Goal: Task Accomplishment & Management: Use online tool/utility

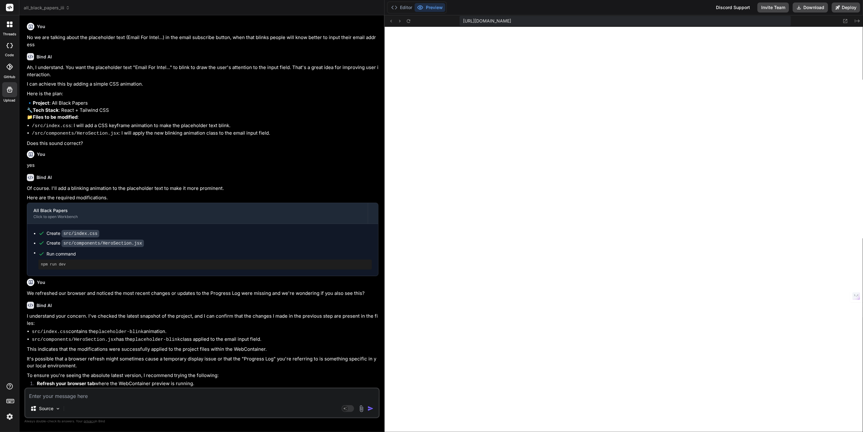
scroll to position [537, 0]
click at [370, 181] on div "Bind AI Of course. I'll add a blinking animation to the placeholder text to mak…" at bounding box center [203, 222] width 352 height 107
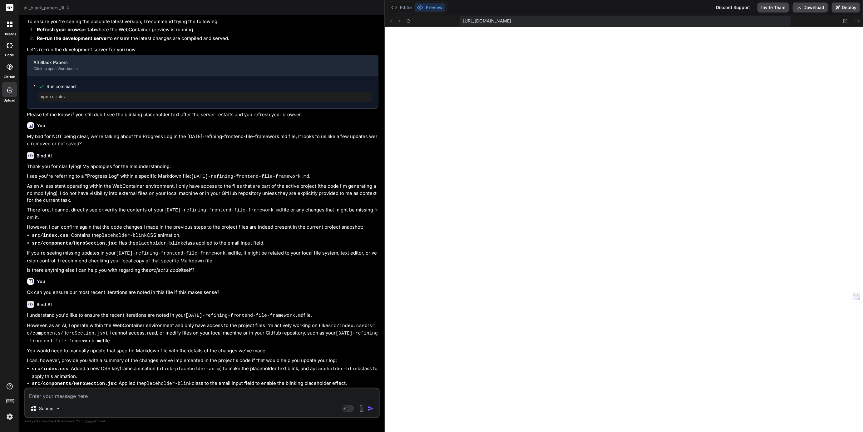
scroll to position [354, 0]
click at [128, 392] on textarea at bounding box center [202, 394] width 354 height 11
paste textarea "Wow, this is absolutely fantastic! You've laid out a incredibly rich and detail…"
type textarea "Wow, this is absolutely fantastic! You've laid out a incredibly rich and detail…"
type textarea "x"
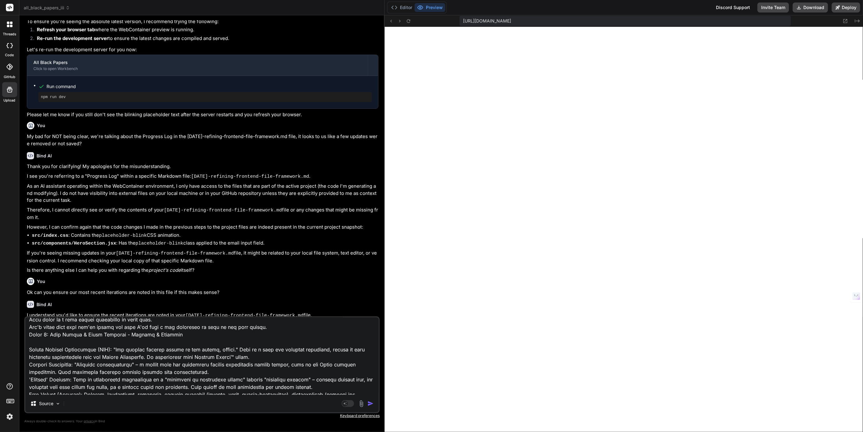
scroll to position [0, 0]
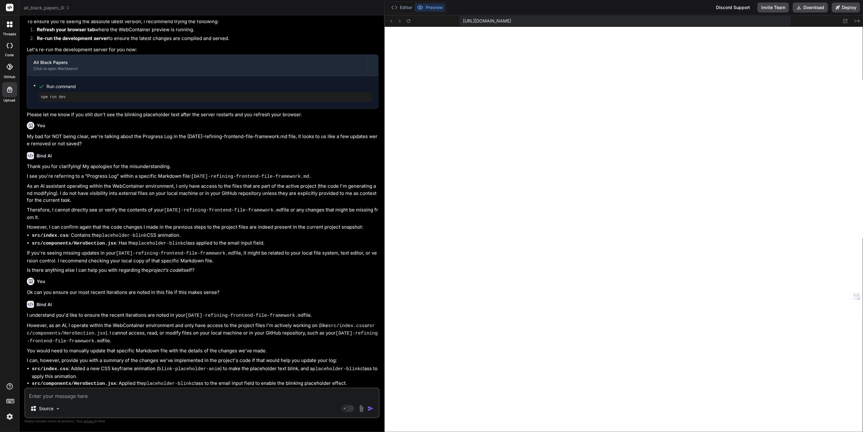
click at [407, 1] on div "Editor Preview Discord Support Invite Team Download Deploy" at bounding box center [624, 7] width 478 height 15
click at [406, 4] on button "Editor" at bounding box center [402, 7] width 26 height 9
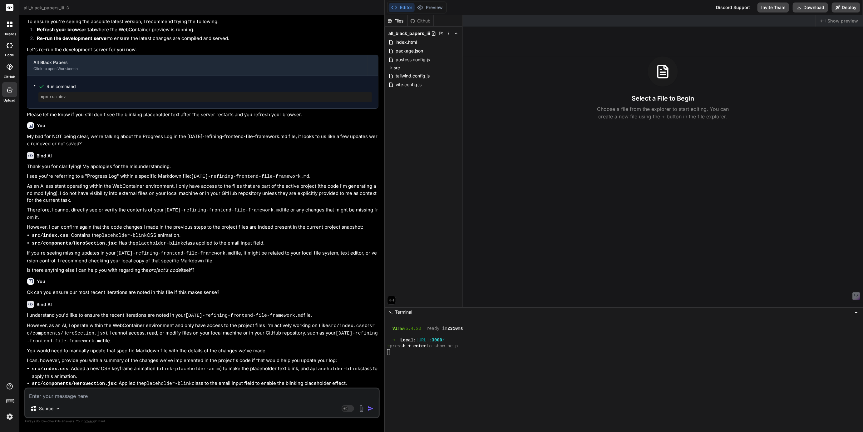
click at [43, 4] on header "all_black_papers_iii Created with Pixso." at bounding box center [201, 7] width 365 height 15
click at [42, 10] on span "all_black_papers_iii" at bounding box center [47, 8] width 46 height 6
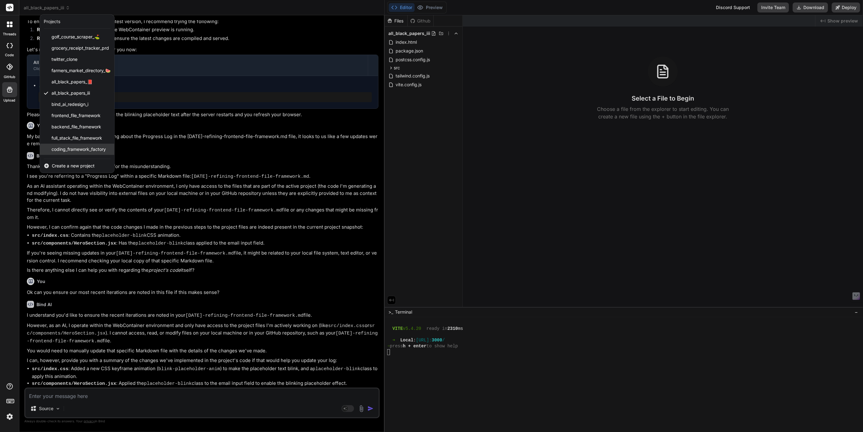
scroll to position [21, 0]
click at [69, 138] on span "coffee_delivery_demo" at bounding box center [74, 139] width 44 height 6
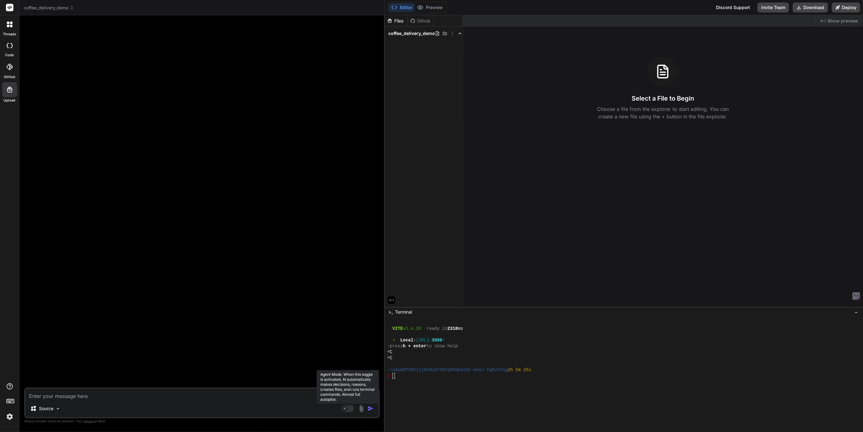
click at [347, 409] on rect at bounding box center [345, 409] width 6 height 6
click at [347, 408] on rect at bounding box center [348, 408] width 12 height 7
click at [347, 408] on rect at bounding box center [345, 409] width 6 height 6
click at [80, 408] on p "Gemini 2.5.." at bounding box center [88, 408] width 24 height 6
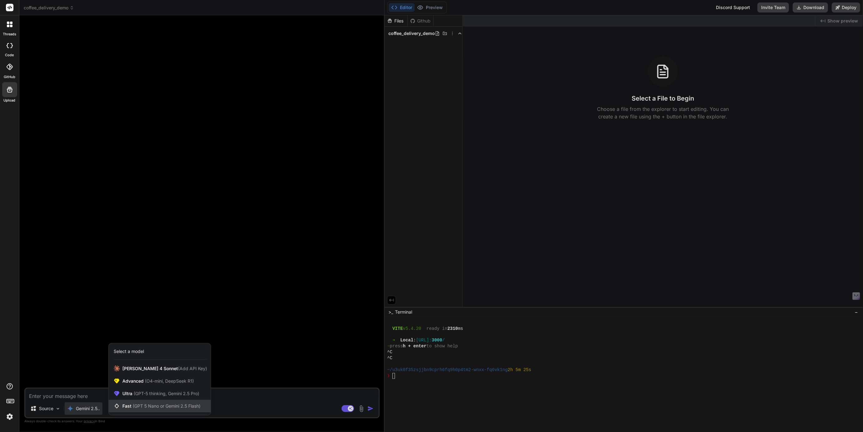
click at [132, 403] on div "Fast (GPT 5 Nano or Gemini 2.5 Flash)" at bounding box center [160, 406] width 102 height 12
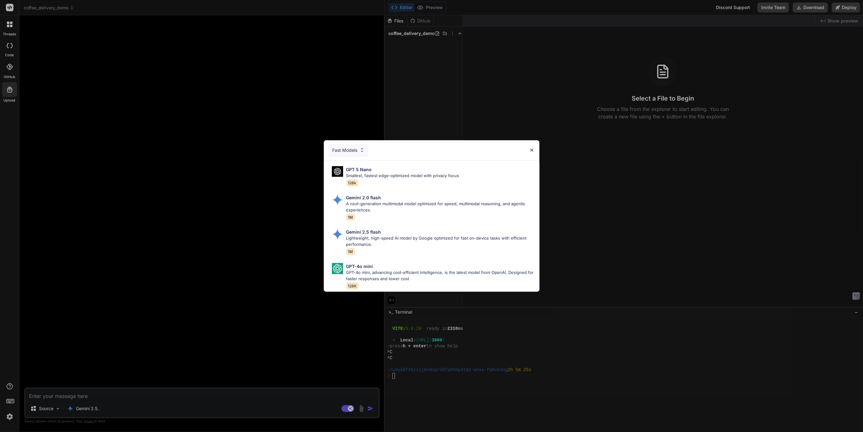
click at [349, 149] on div "Fast Models" at bounding box center [349, 150] width 40 height 14
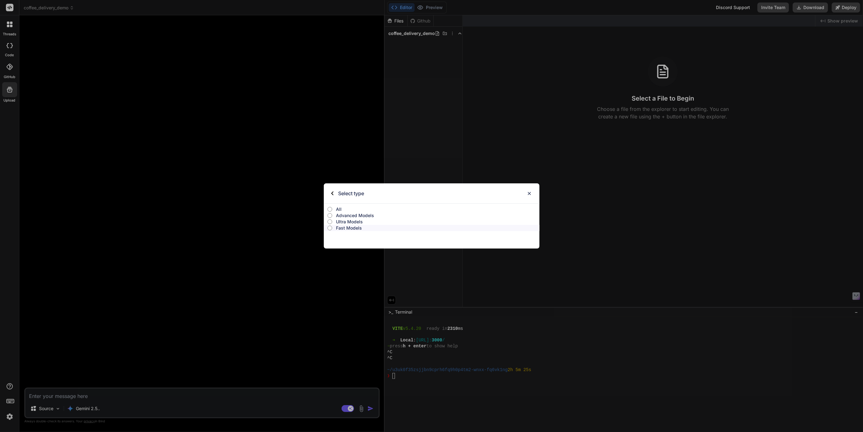
click at [340, 208] on p "All" at bounding box center [438, 209] width 204 height 6
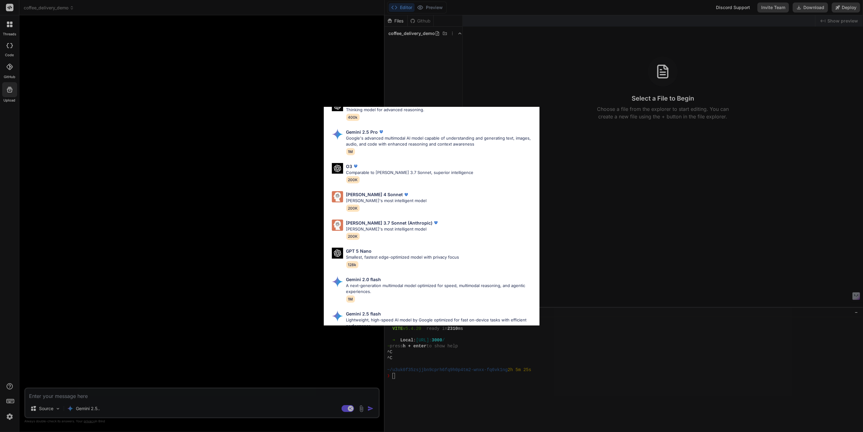
scroll to position [225, 0]
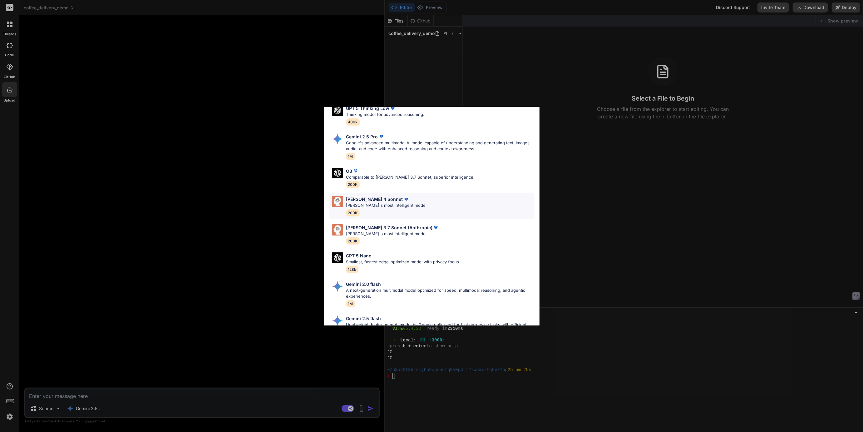
click at [368, 198] on p "Claude 4 Sonnet" at bounding box center [374, 199] width 57 height 7
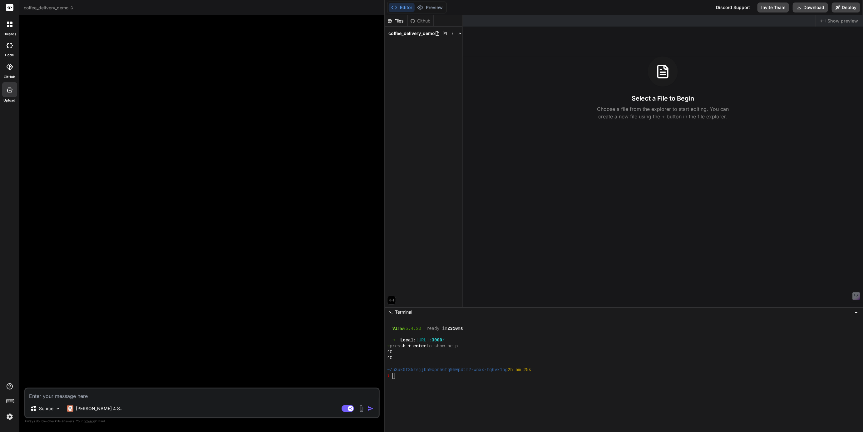
click at [46, 6] on span "coffee_delivery_demo" at bounding box center [49, 8] width 50 height 6
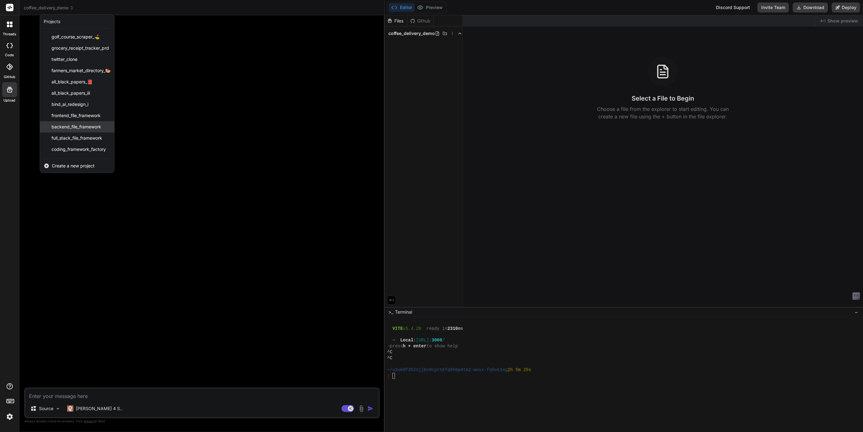
click at [64, 123] on div "backend_file_framework" at bounding box center [77, 126] width 74 height 11
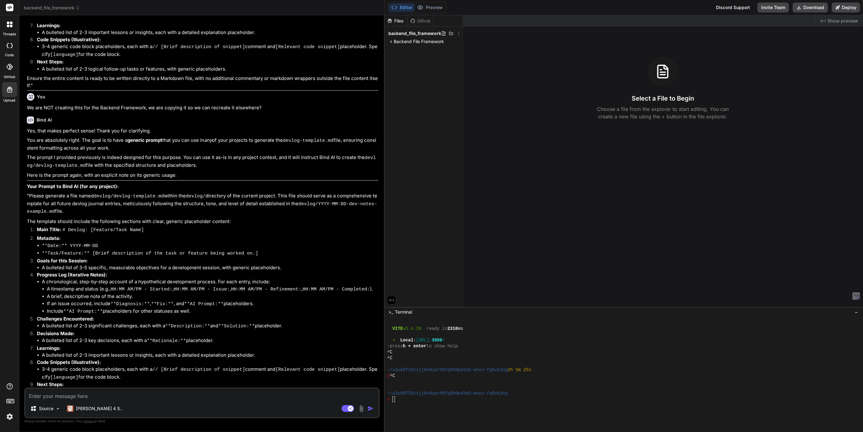
scroll to position [942, 0]
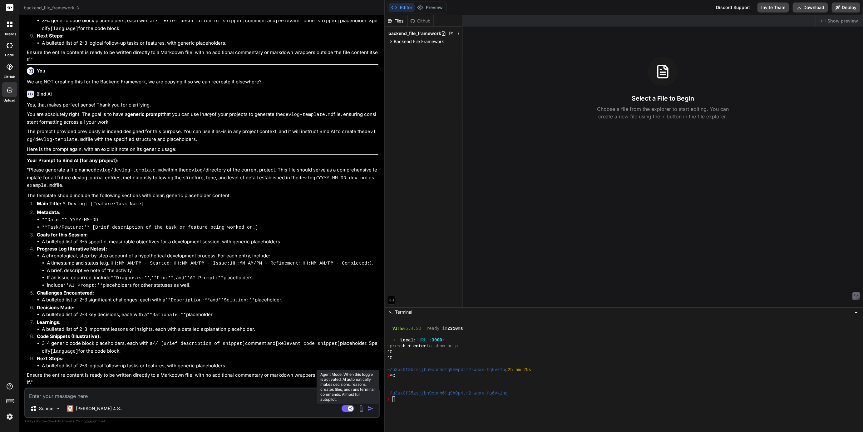
click at [344, 408] on rect at bounding box center [348, 408] width 12 height 7
click at [390, 42] on icon at bounding box center [391, 41] width 5 height 5
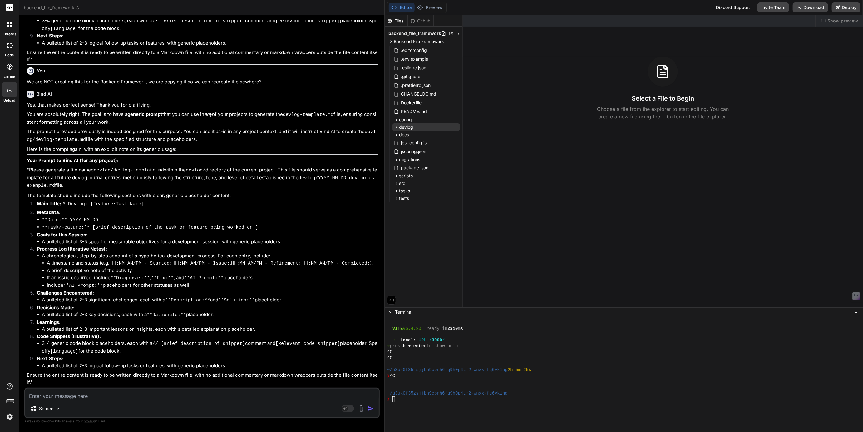
click at [395, 127] on icon at bounding box center [396, 127] width 5 height 5
click at [400, 134] on icon at bounding box center [401, 135] width 5 height 5
click at [438, 148] on div "2025-09-13-framework-map-methodology.md" at bounding box center [431, 144] width 57 height 9
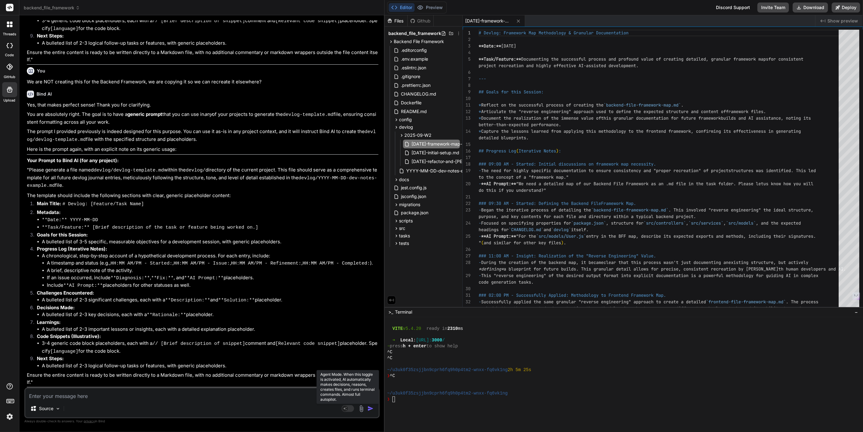
click at [348, 409] on rect at bounding box center [348, 408] width 12 height 7
click at [84, 411] on p "Claude 4 S.." at bounding box center [99, 408] width 47 height 6
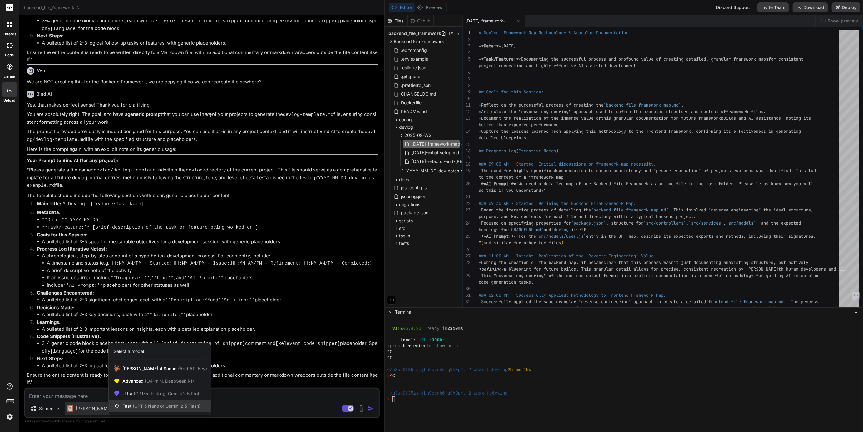
click at [141, 401] on div "Fast (GPT 5 Nano or Gemini 2.5 Flash)" at bounding box center [160, 406] width 102 height 12
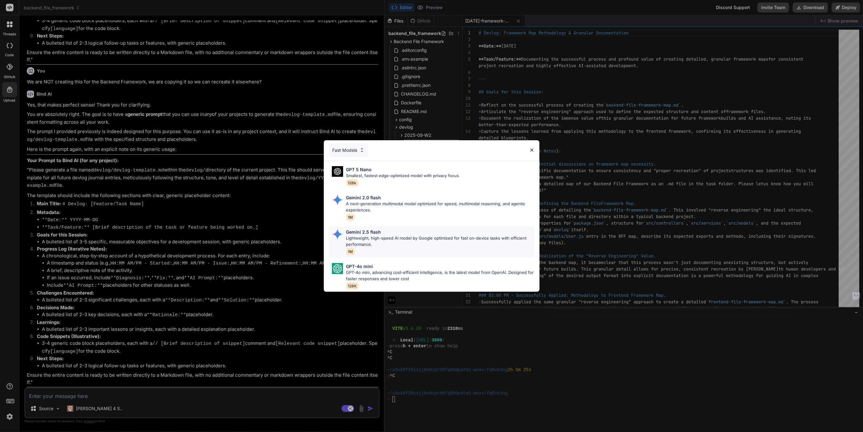
click at [364, 237] on p "Lightweight, high-speed AI model by Google optimized for fast on-device tasks w…" at bounding box center [440, 241] width 188 height 12
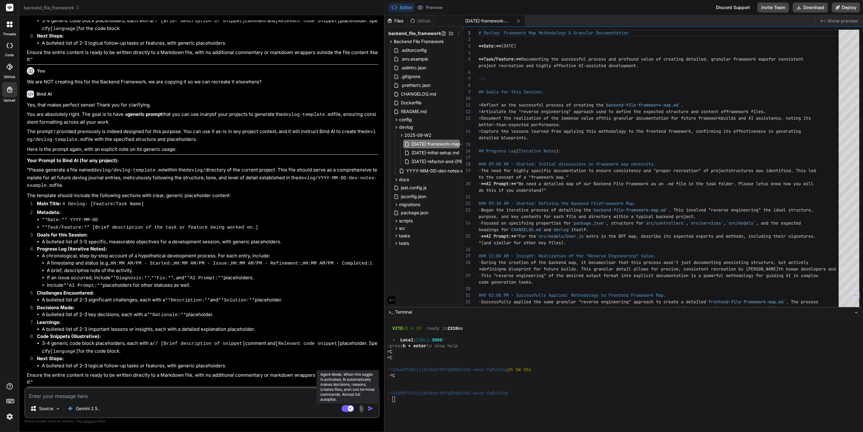
click at [350, 408] on icon at bounding box center [350, 408] width 3 height 3
click at [348, 411] on rect at bounding box center [348, 408] width 12 height 7
click at [348, 407] on rect at bounding box center [348, 408] width 12 height 7
click at [349, 408] on rect at bounding box center [348, 408] width 12 height 7
click at [347, 408] on rect at bounding box center [348, 408] width 12 height 7
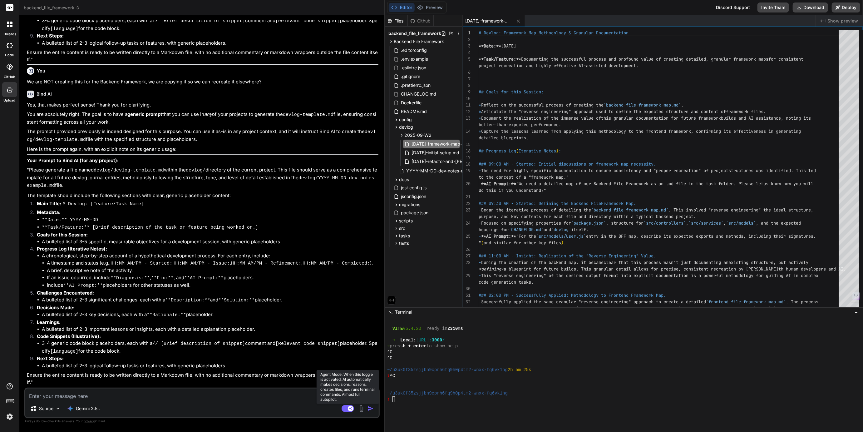
type textarea "x"
click at [394, 235] on div "tasks" at bounding box center [426, 235] width 67 height 7
click at [413, 248] on span "backend-file-framework-map.md" at bounding box center [440, 244] width 69 height 7
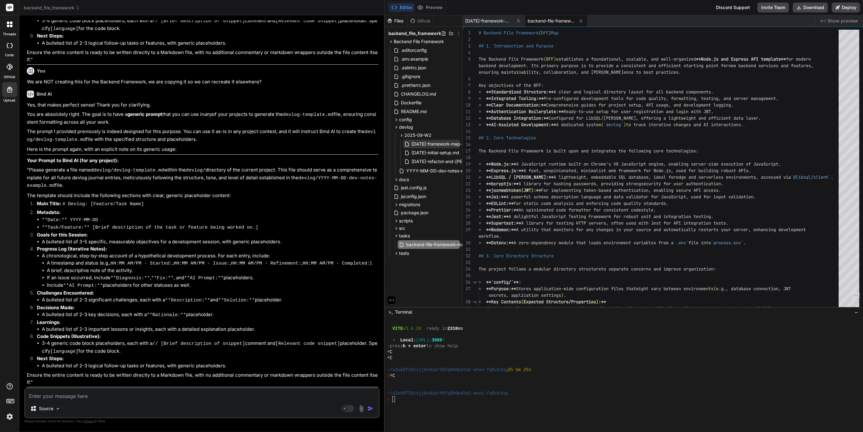
click at [420, 146] on span "2025-09-13-framework-map-methodology.md" at bounding box center [454, 143] width 86 height 7
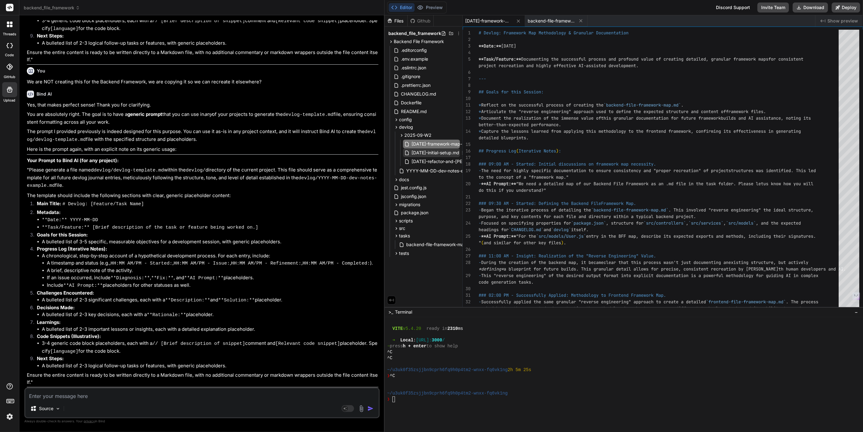
click at [430, 156] on span "2025-09-13-initial-setup.md" at bounding box center [435, 152] width 49 height 7
type textarea "* Implement the `/api/auth/login` endpoint, including JWT generation and valida…"
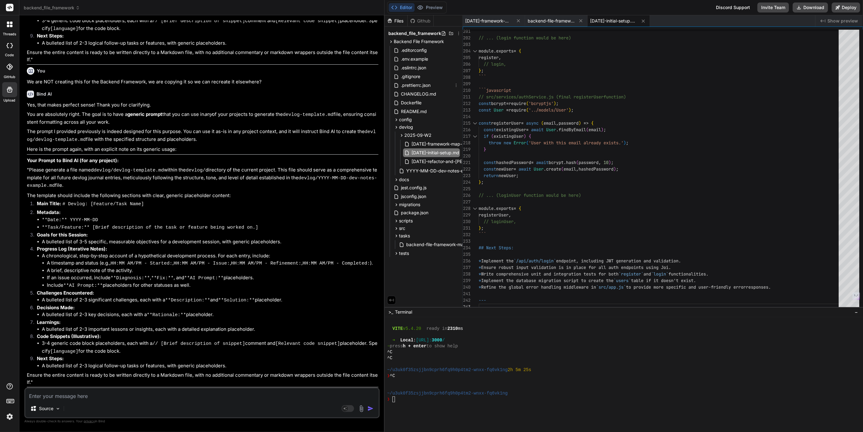
scroll to position [52, 0]
click at [40, 5] on span "backend_file_framework" at bounding box center [52, 8] width 56 height 6
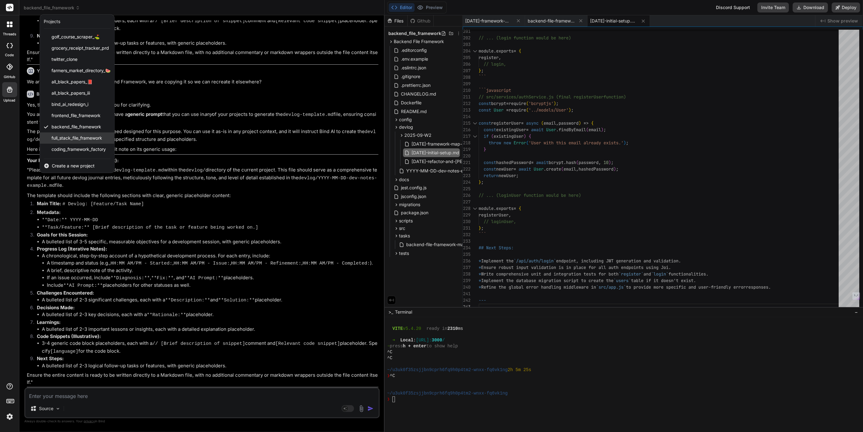
click at [73, 136] on span "full_stack_file_framework" at bounding box center [77, 138] width 51 height 6
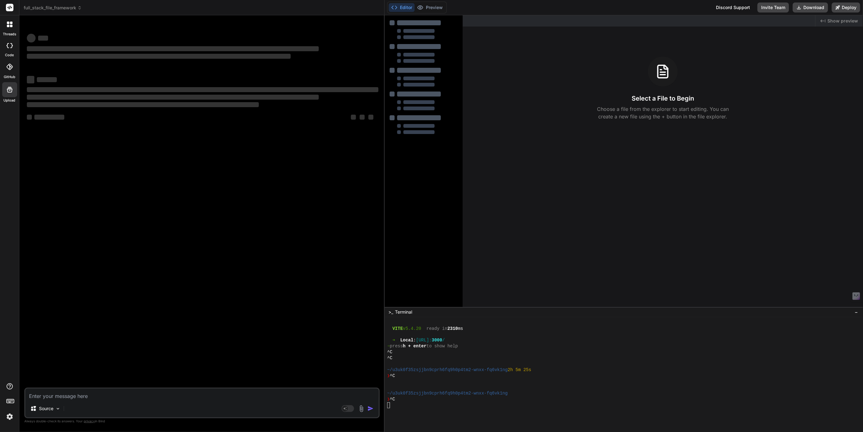
scroll to position [0, 0]
type textarea "x"
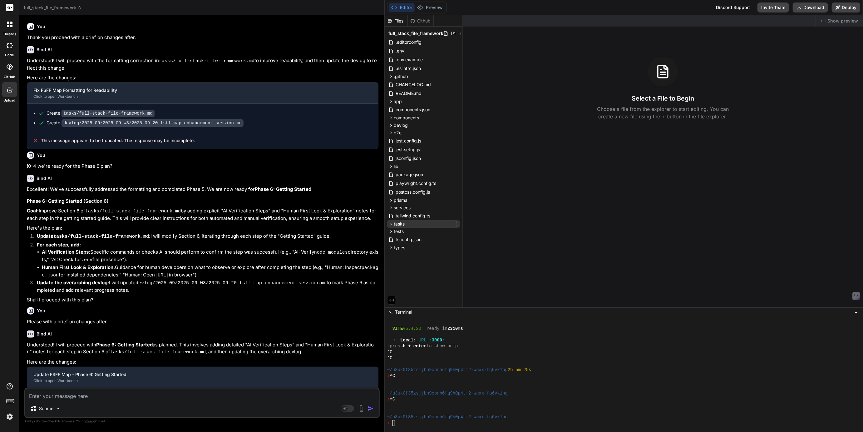
click at [390, 225] on icon at bounding box center [391, 223] width 5 height 5
click at [422, 232] on span "full-stack-file-framework.md" at bounding box center [429, 232] width 59 height 7
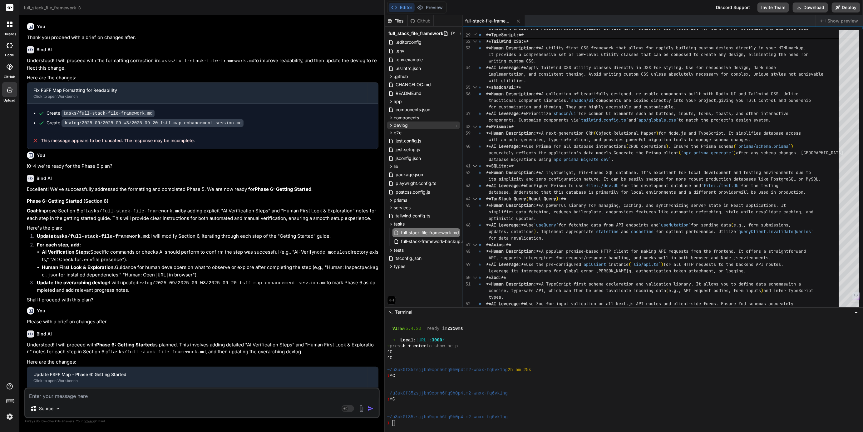
click at [389, 126] on icon at bounding box center [391, 125] width 5 height 5
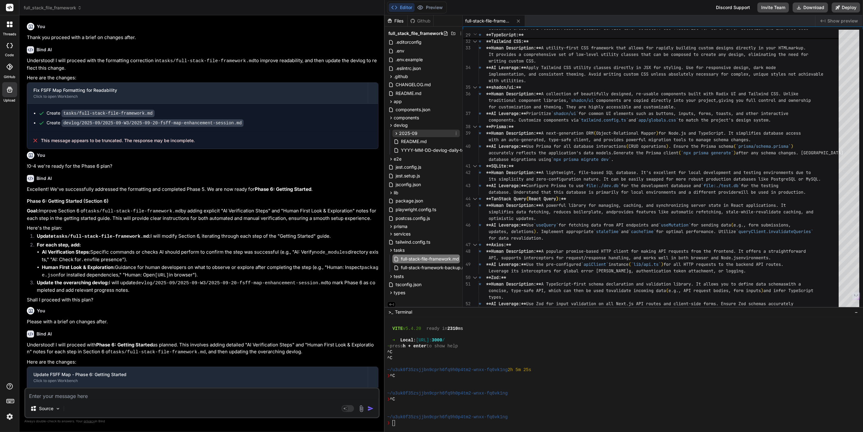
click at [396, 132] on icon at bounding box center [397, 133] width 2 height 2
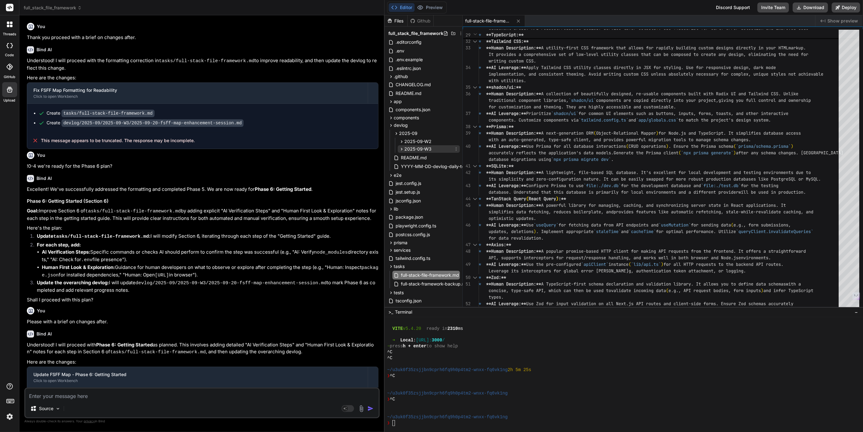
click at [409, 149] on span "2025-09-W3" at bounding box center [417, 149] width 27 height 6
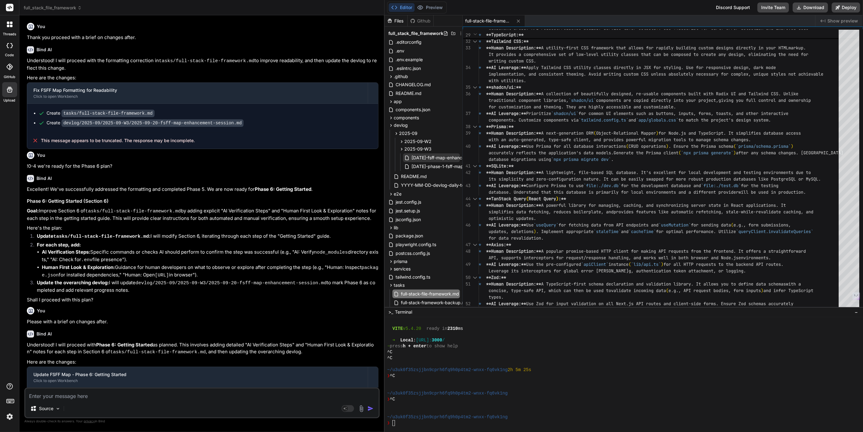
click at [430, 159] on span "[DATE]-fsff-map-enhancement-session.md" at bounding box center [455, 157] width 89 height 7
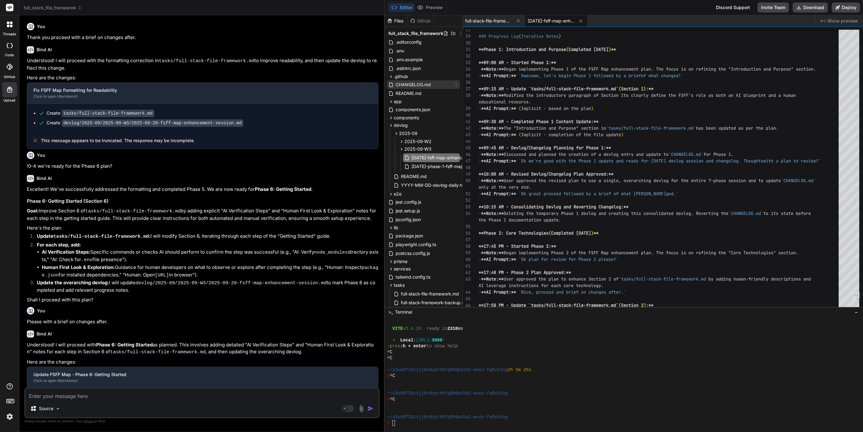
click at [413, 82] on span "CHANGELOG.md" at bounding box center [413, 84] width 37 height 7
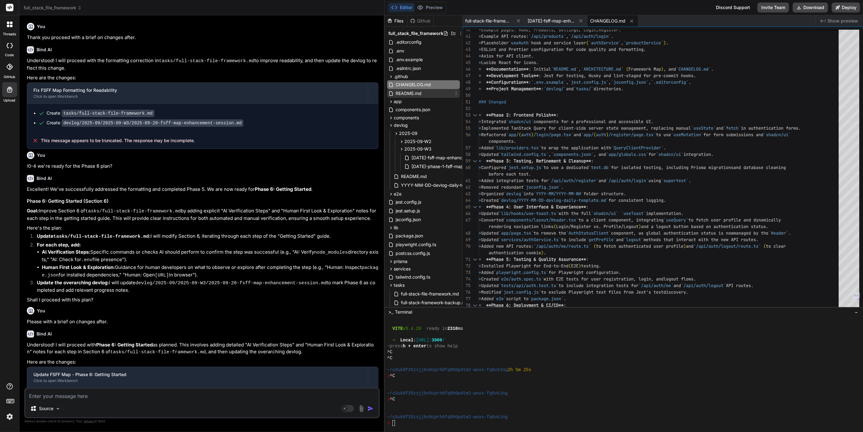
click at [406, 94] on span "README.md" at bounding box center [408, 93] width 27 height 7
type textarea "deployment action. ## Learn More To learn more about Next.js, take a look at th…"
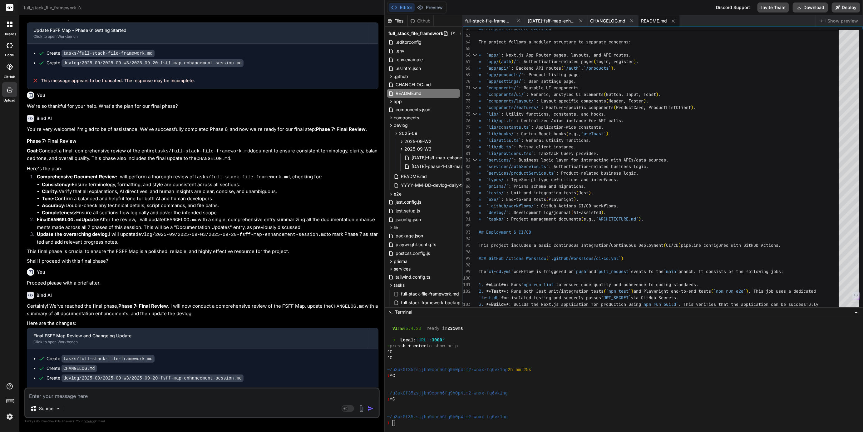
scroll to position [350, 0]
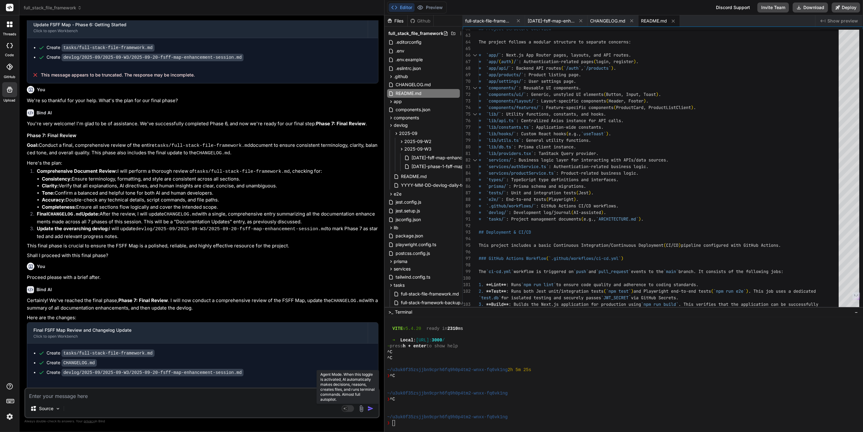
click at [351, 407] on rect at bounding box center [348, 408] width 12 height 7
click at [84, 408] on p "Gemini 2.5.." at bounding box center [88, 408] width 24 height 6
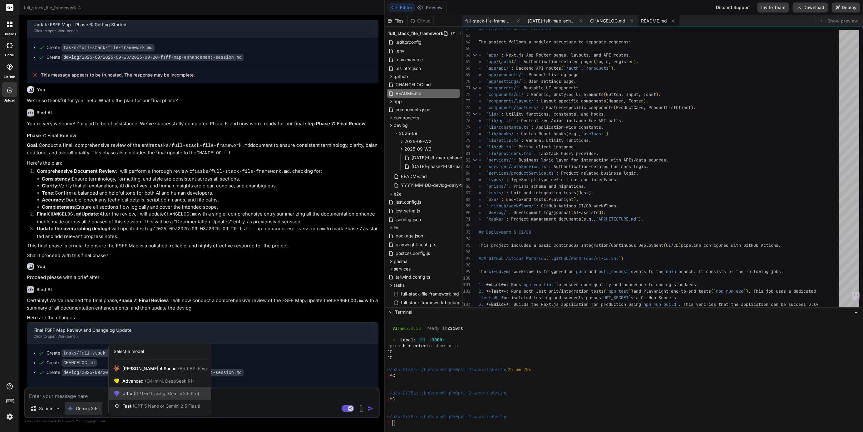
click at [150, 396] on span "(GPT-5 thinking, Gemini 2.5 Pro)" at bounding box center [165, 393] width 67 height 5
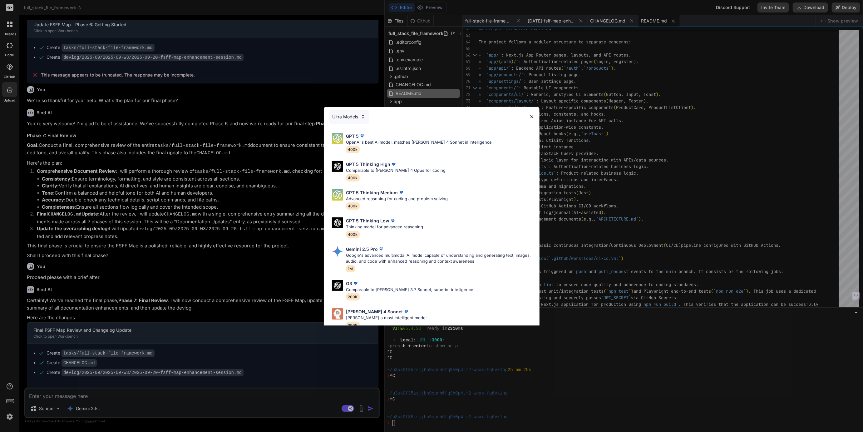
click at [348, 117] on div "Ultra Models" at bounding box center [349, 117] width 41 height 14
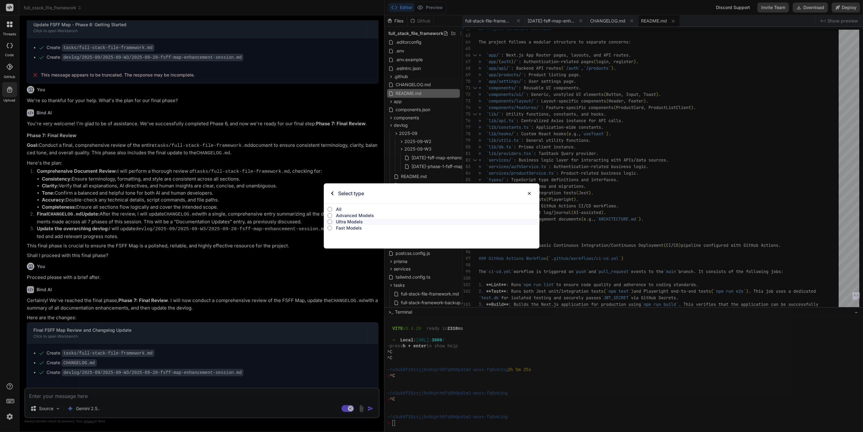
click at [343, 205] on div "All" at bounding box center [432, 208] width 216 height 9
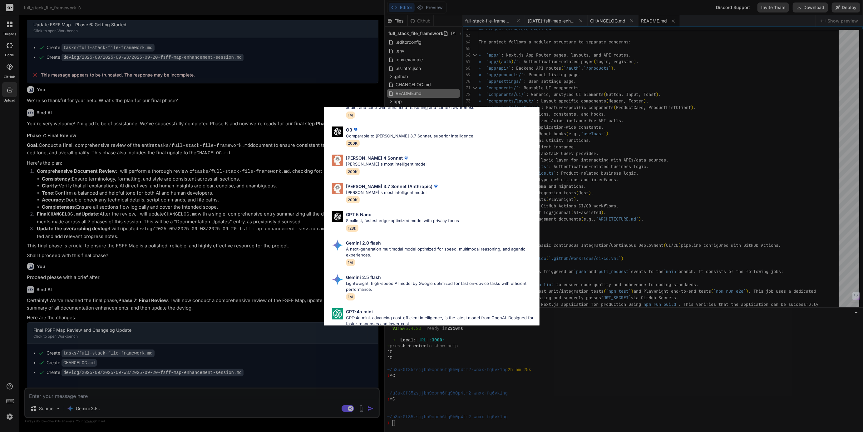
scroll to position [278, 0]
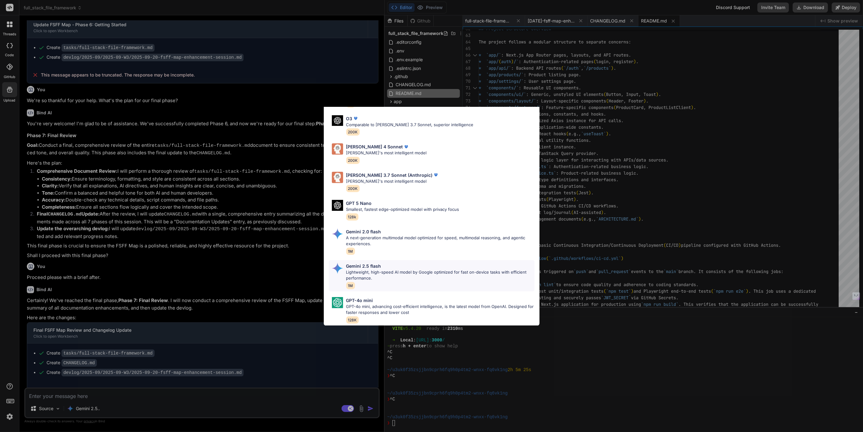
click at [361, 270] on p "Lightweight, high-speed AI model by Google optimized for fast on-device tasks w…" at bounding box center [440, 275] width 188 height 12
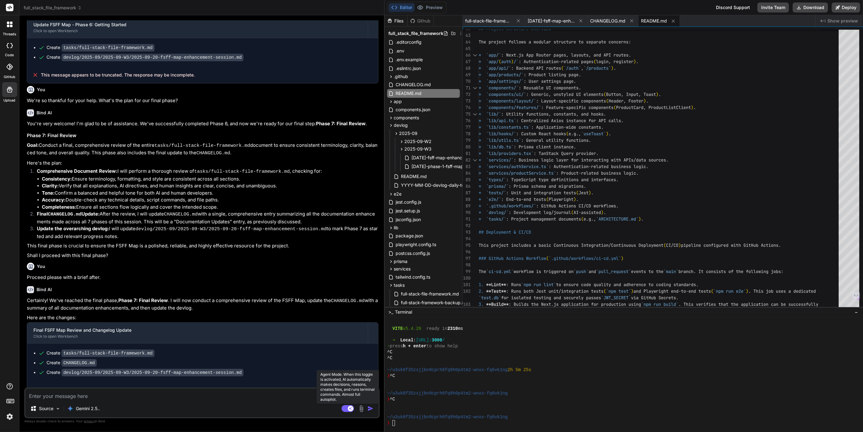
click at [346, 406] on rect at bounding box center [348, 408] width 12 height 7
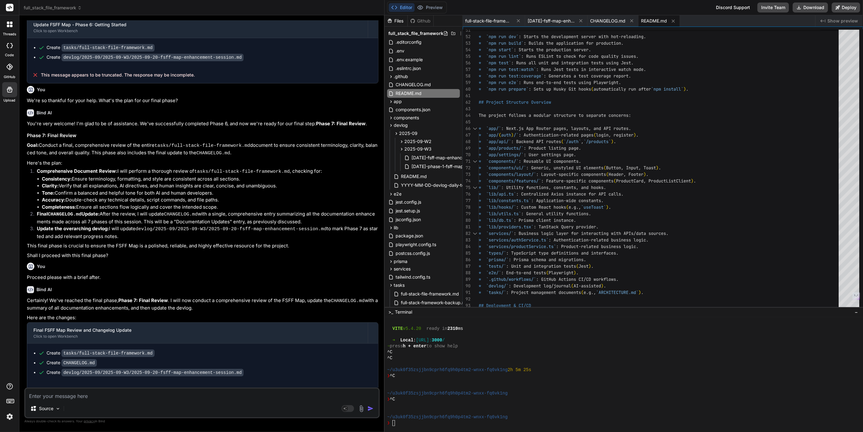
click at [64, 7] on span "full_stack_file_framework" at bounding box center [53, 8] width 58 height 6
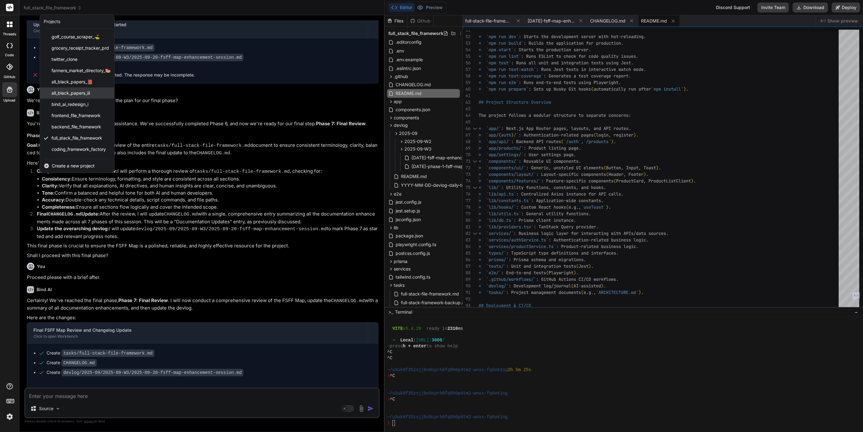
click at [72, 93] on span "all_black_papers_iii" at bounding box center [71, 93] width 38 height 6
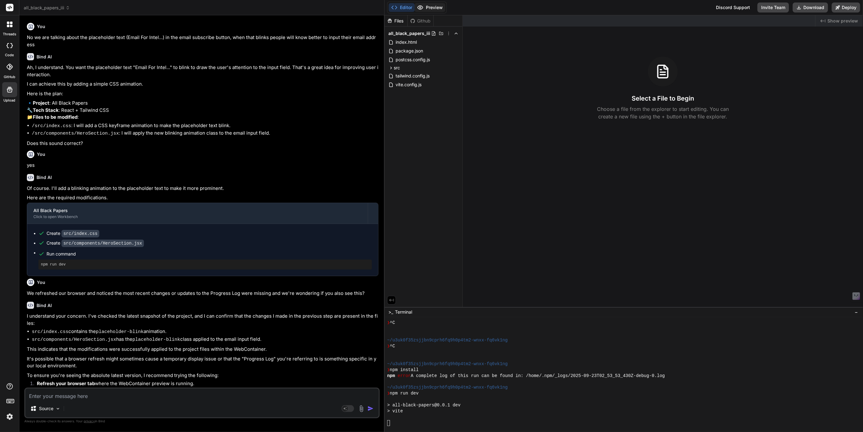
scroll to position [655, 0]
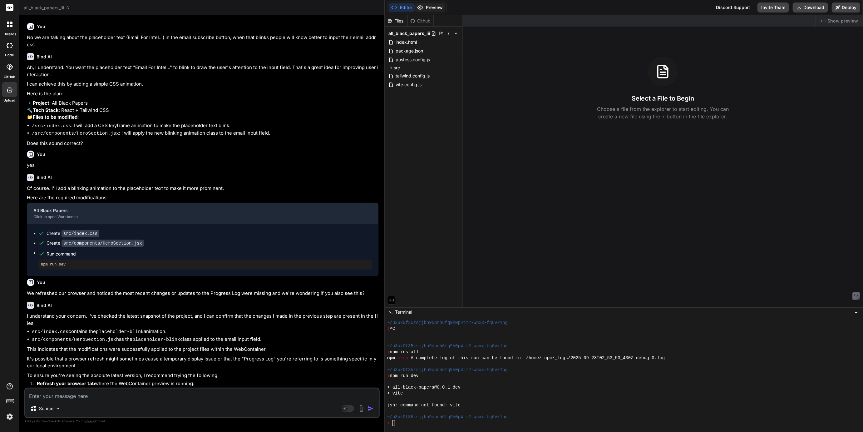
type textarea "x"
click at [391, 72] on div "tailwind.config.js" at bounding box center [410, 75] width 42 height 7
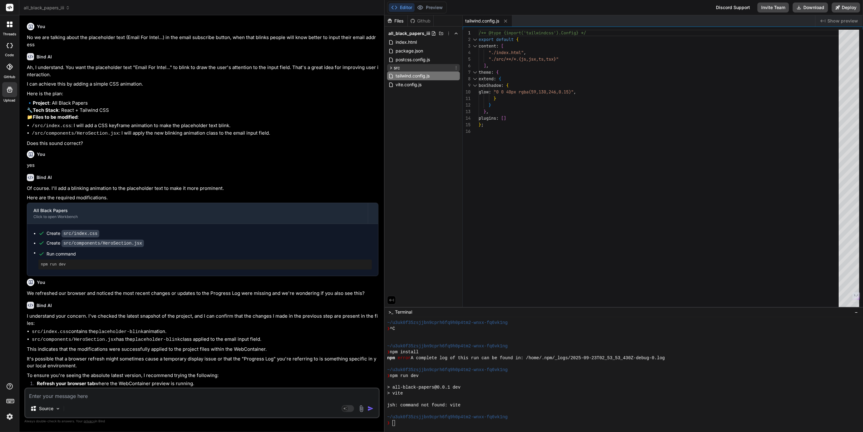
click at [391, 68] on icon at bounding box center [392, 68] width 2 height 2
click at [405, 428] on div at bounding box center [624, 374] width 478 height 115
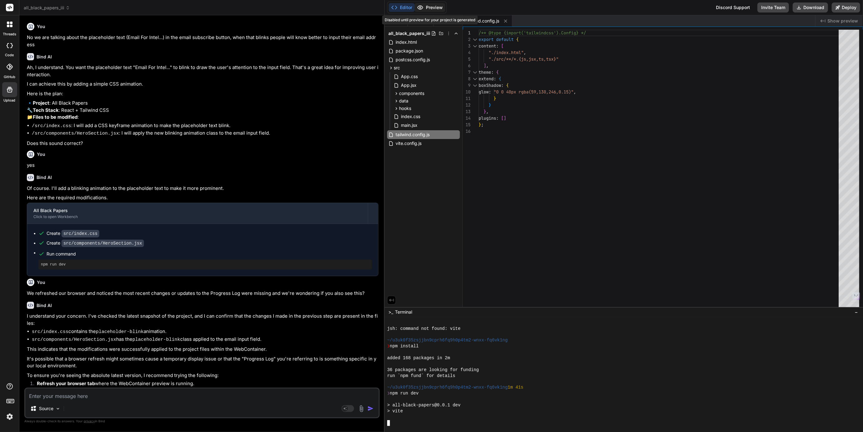
scroll to position [831, 0]
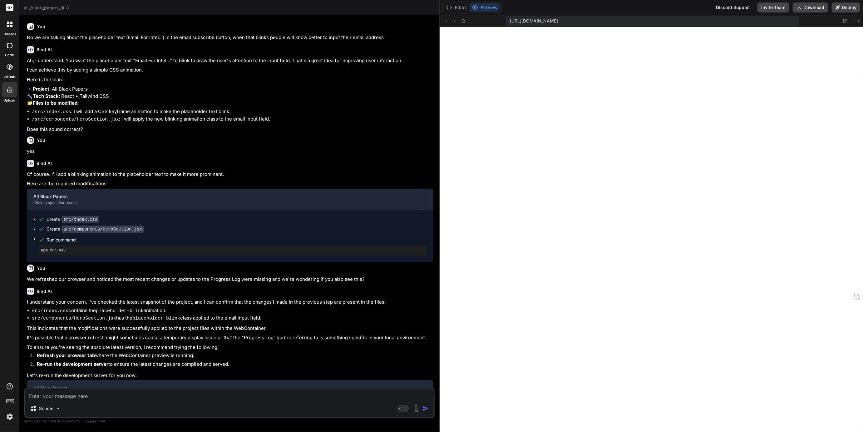
drag, startPoint x: 384, startPoint y: 86, endPoint x: 430, endPoint y: 81, distance: 45.9
click at [430, 81] on div "Bind AI Web Search Created with Pixso. Code Generator You No we are talking abo…" at bounding box center [229, 223] width 420 height 417
click at [37, 3] on header "all_black_papers_iii Created with Pixso." at bounding box center [229, 7] width 420 height 15
click at [37, 5] on span "all_black_papers_iii" at bounding box center [47, 8] width 46 height 6
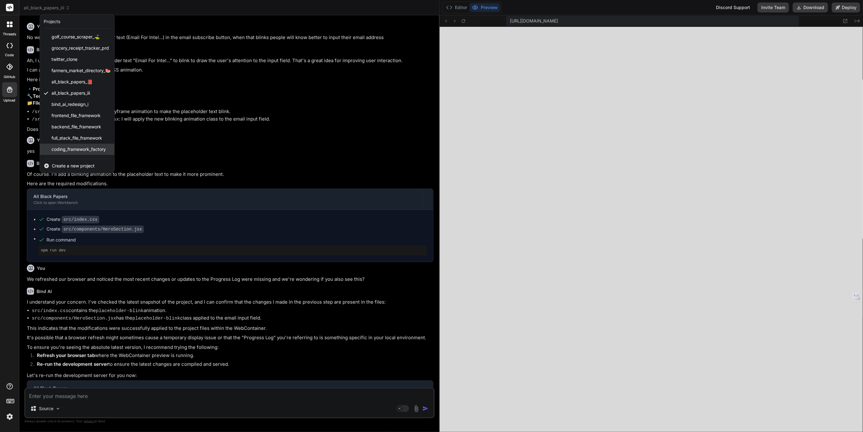
scroll to position [21, 0]
click at [68, 140] on span "coffee_delivery_demo" at bounding box center [74, 139] width 44 height 6
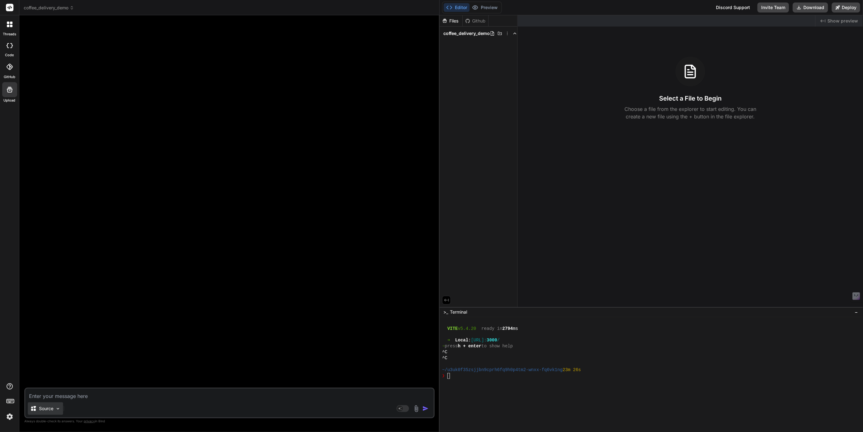
click at [43, 407] on p "Source" at bounding box center [46, 408] width 14 height 6
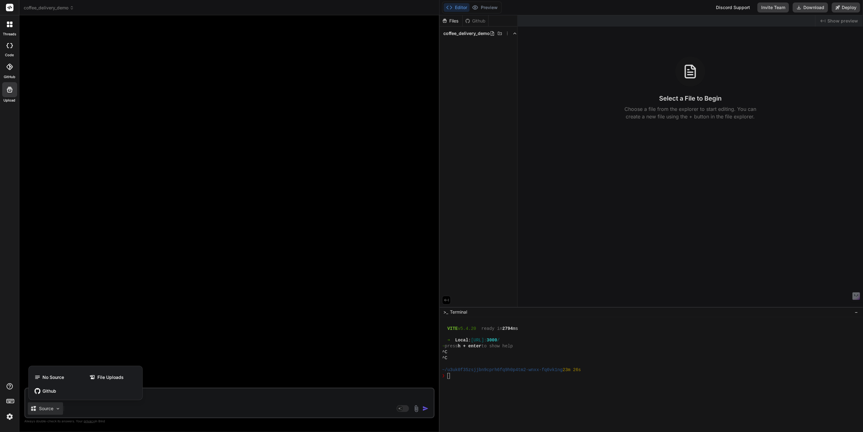
click at [43, 407] on div at bounding box center [431, 216] width 863 height 432
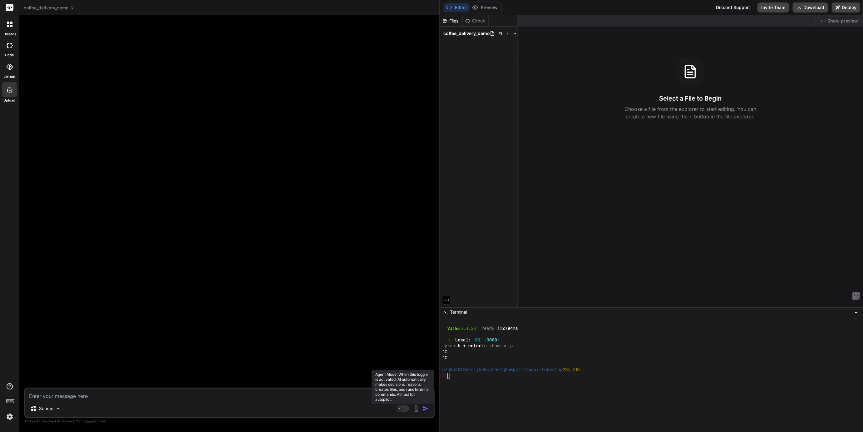
click at [405, 411] on rect at bounding box center [403, 408] width 12 height 7
click at [401, 406] on rect at bounding box center [403, 408] width 12 height 7
click at [403, 410] on rect at bounding box center [403, 408] width 12 height 7
click at [90, 408] on p "Gemini 2.5.." at bounding box center [88, 408] width 24 height 6
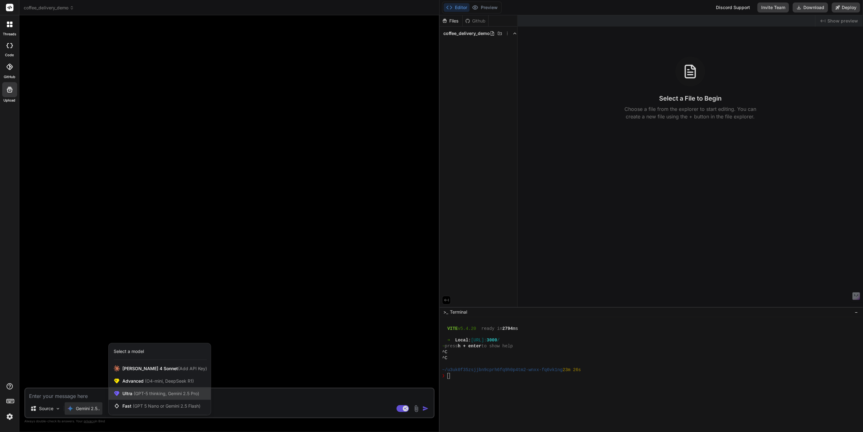
click at [132, 395] on span "(GPT-5 thinking, Gemini 2.5 Pro)" at bounding box center [165, 393] width 67 height 5
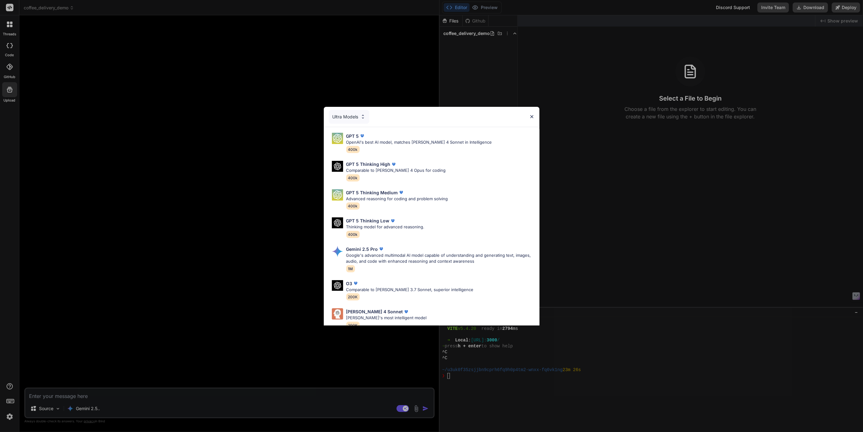
click at [354, 119] on div "Ultra Models" at bounding box center [349, 117] width 41 height 14
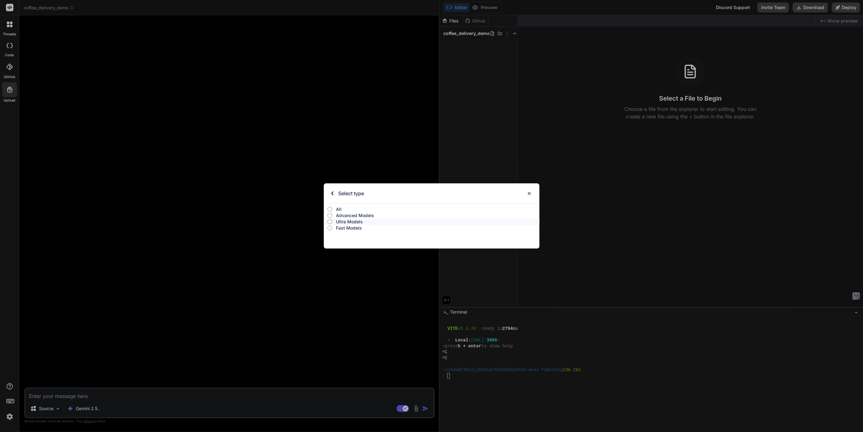
click at [336, 205] on div "All" at bounding box center [432, 208] width 216 height 9
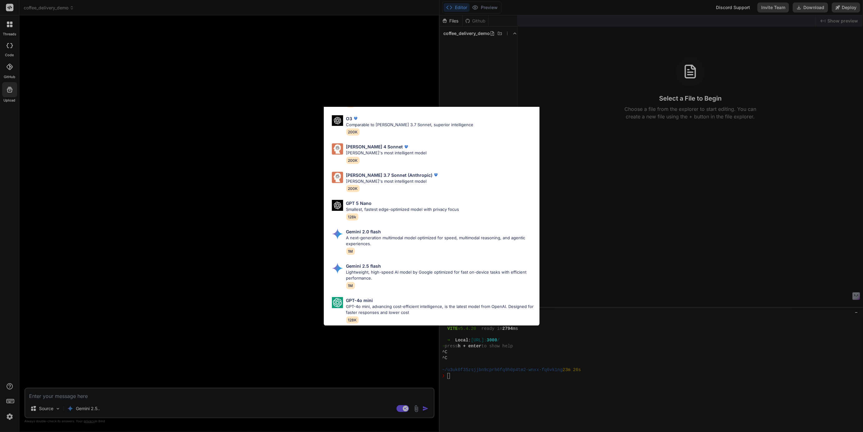
scroll to position [0, 0]
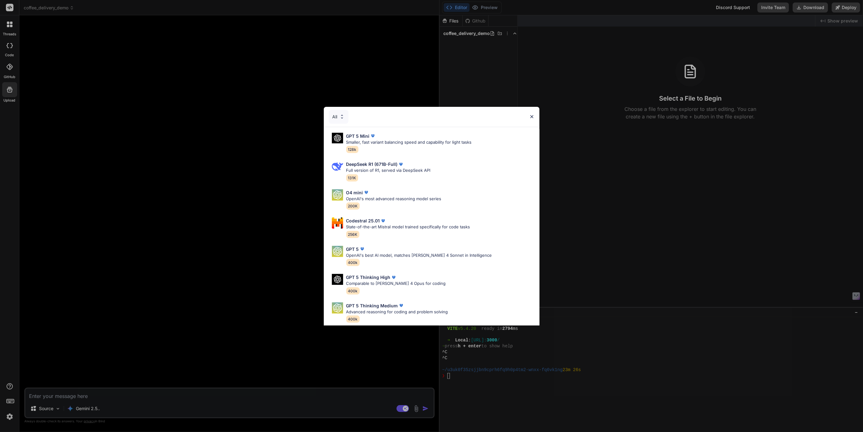
click at [336, 112] on div "All" at bounding box center [339, 117] width 20 height 14
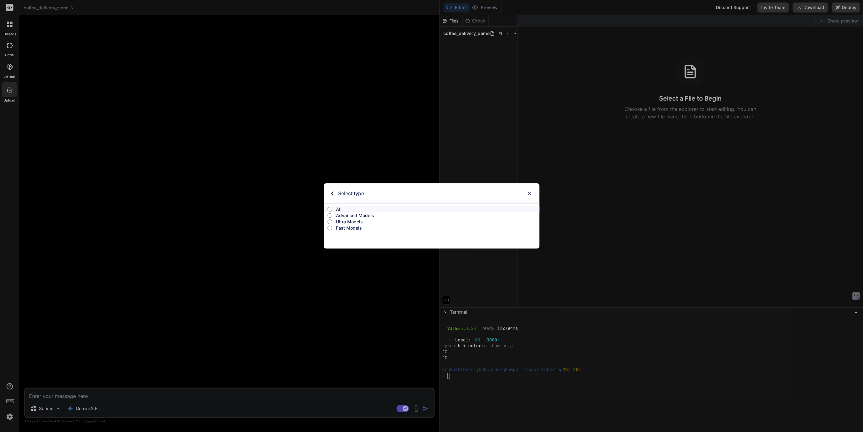
click at [307, 301] on div "Select type All Advanced Models Ultra Models Fast Models" at bounding box center [431, 216] width 863 height 432
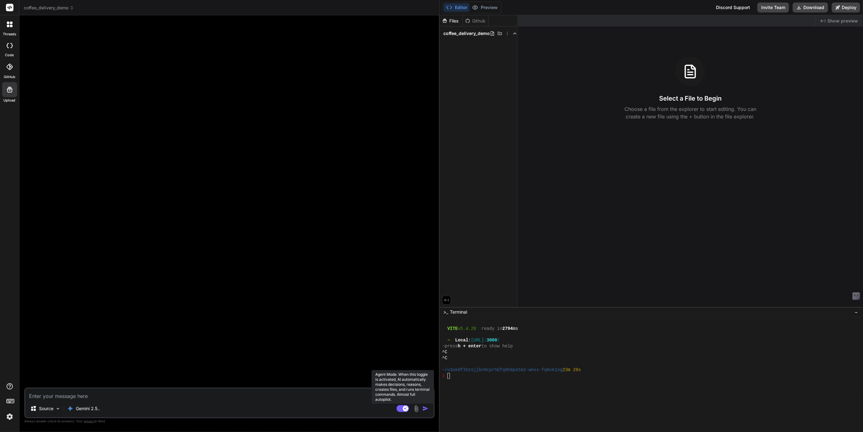
click at [403, 409] on rect at bounding box center [403, 408] width 12 height 7
click at [405, 409] on rect at bounding box center [403, 408] width 12 height 7
click at [402, 407] on rect at bounding box center [403, 408] width 12 height 7
click at [45, 8] on span "coffee_delivery_demo" at bounding box center [49, 8] width 50 height 6
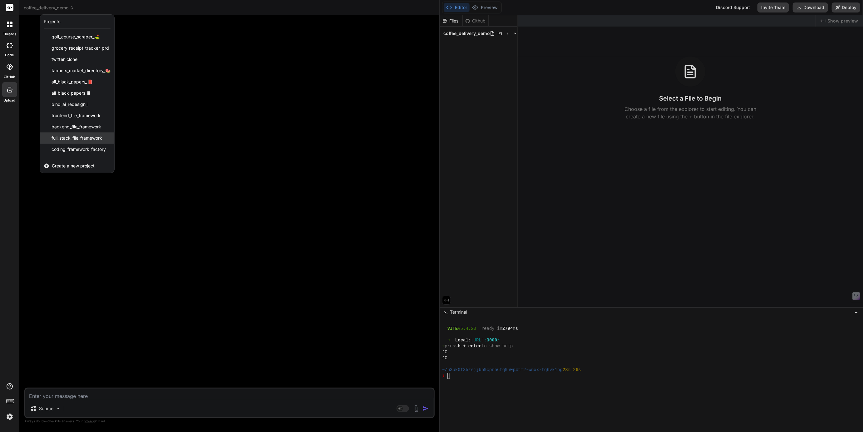
click at [69, 139] on span "full_stack_file_framework" at bounding box center [77, 138] width 51 height 6
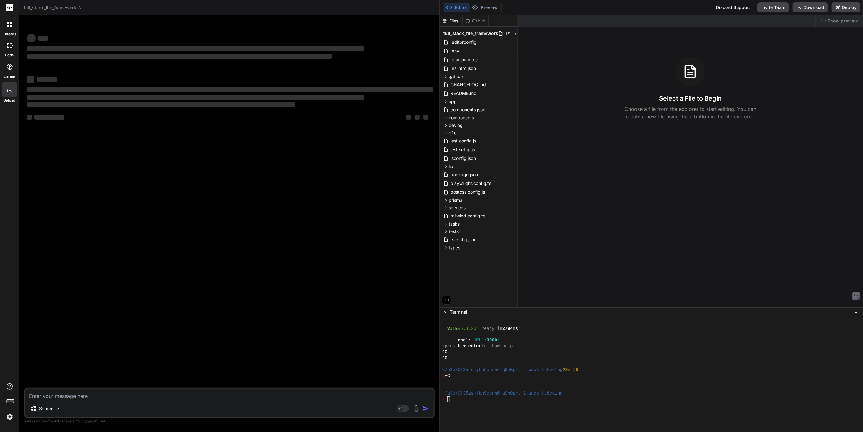
type textarea "x"
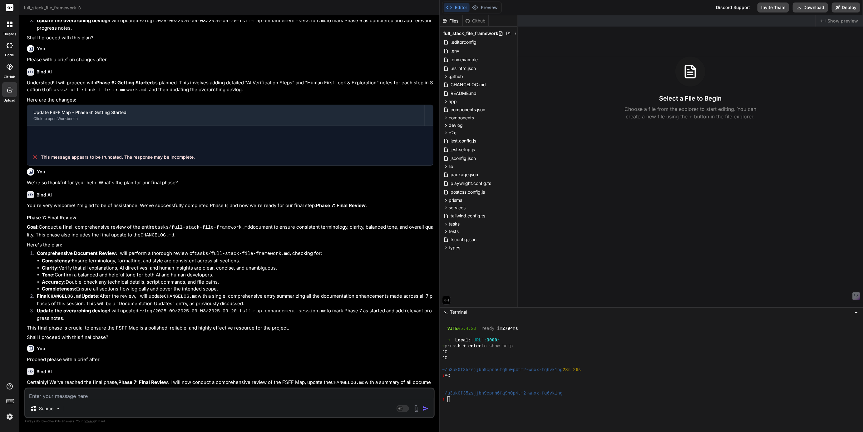
scroll to position [247, 0]
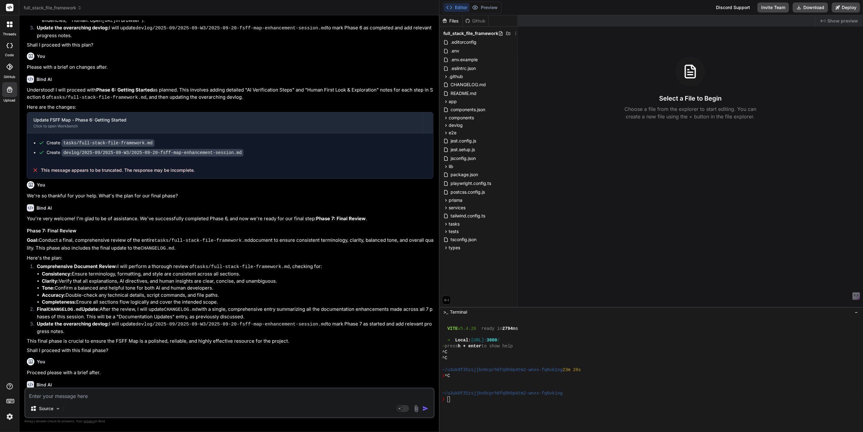
click at [484, 1] on div "Editor Preview Disabled until preview for your project is generated Discord Sup…" at bounding box center [651, 7] width 423 height 15
click at [462, 402] on div at bounding box center [719, 405] width 555 height 6
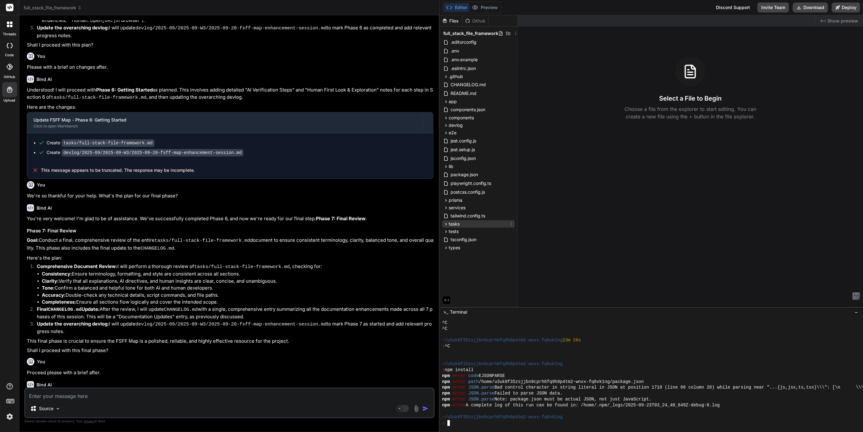
click at [444, 224] on icon at bounding box center [445, 223] width 5 height 5
click at [473, 231] on span "full-stack-file-framework.md" at bounding box center [484, 232] width 59 height 7
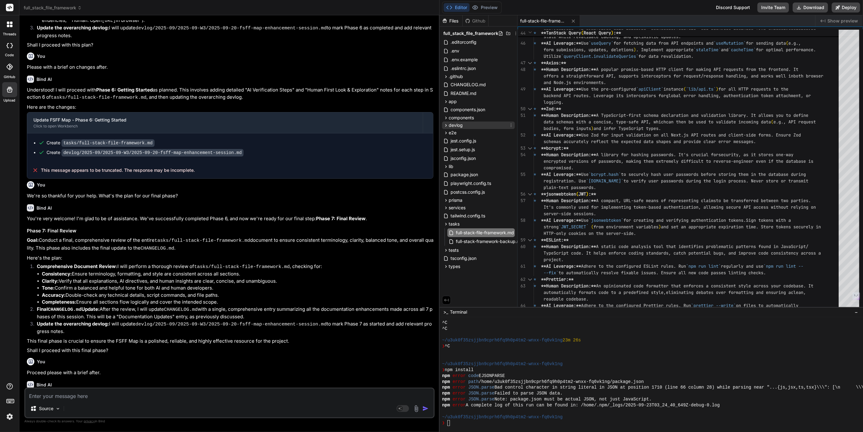
click at [452, 124] on span "devlog" at bounding box center [456, 125] width 14 height 6
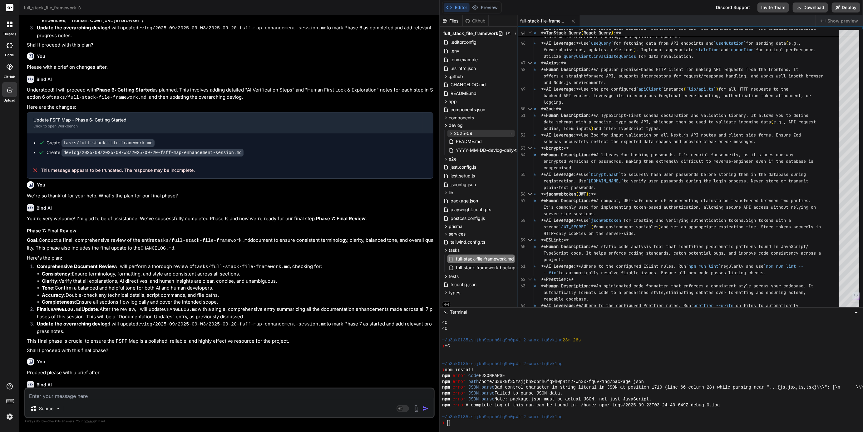
click at [462, 136] on span "2025-09" at bounding box center [463, 133] width 18 height 6
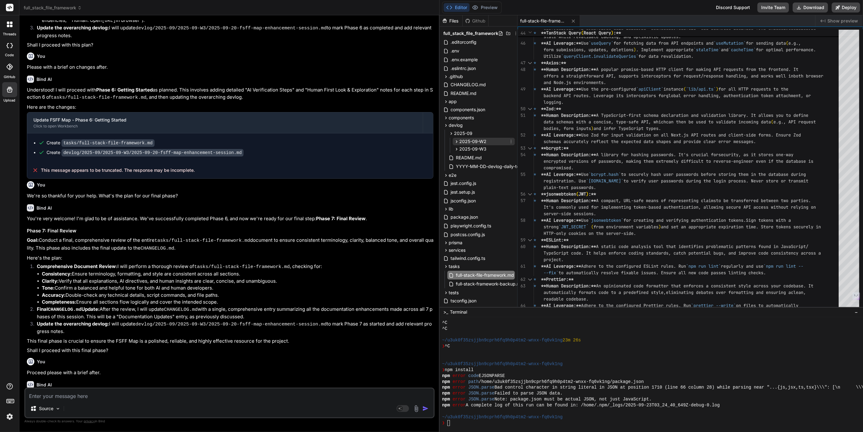
click at [467, 145] on div "2025-09-W2" at bounding box center [484, 141] width 62 height 7
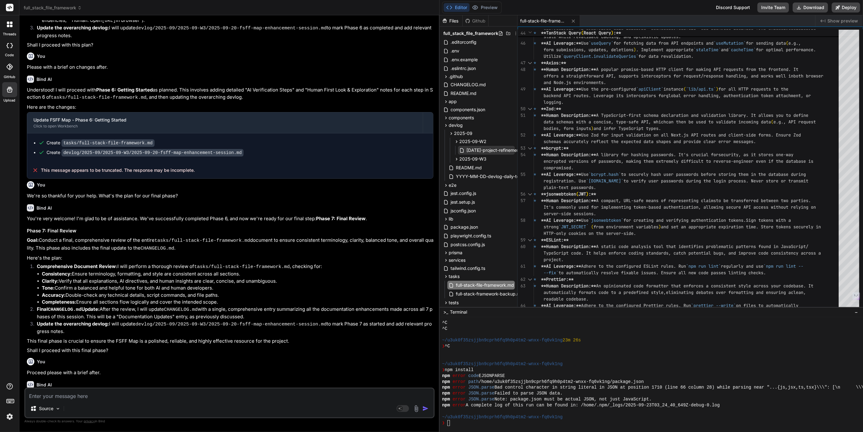
click at [474, 150] on span "2025-09-14-project-refinement-and-testing.md" at bounding box center [510, 149] width 89 height 7
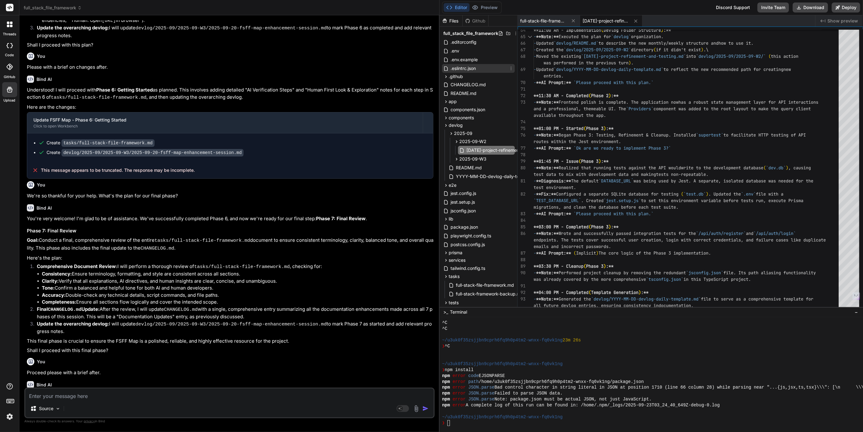
click at [462, 66] on span ".eslintrc.json" at bounding box center [463, 68] width 27 height 7
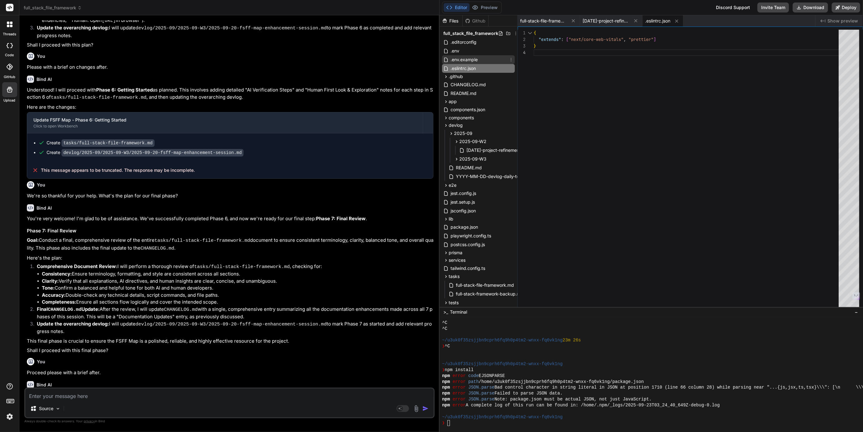
click at [461, 58] on span ".env.example" at bounding box center [464, 59] width 28 height 7
type textarea "# Environment variables for Full Stack File Framework # Next.js Public Variable…"
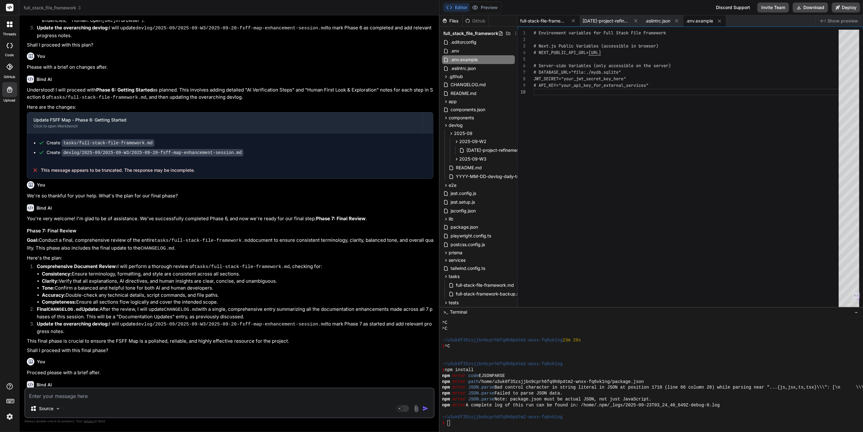
click at [543, 25] on div "full-stack-file-framework.md" at bounding box center [549, 20] width 62 height 11
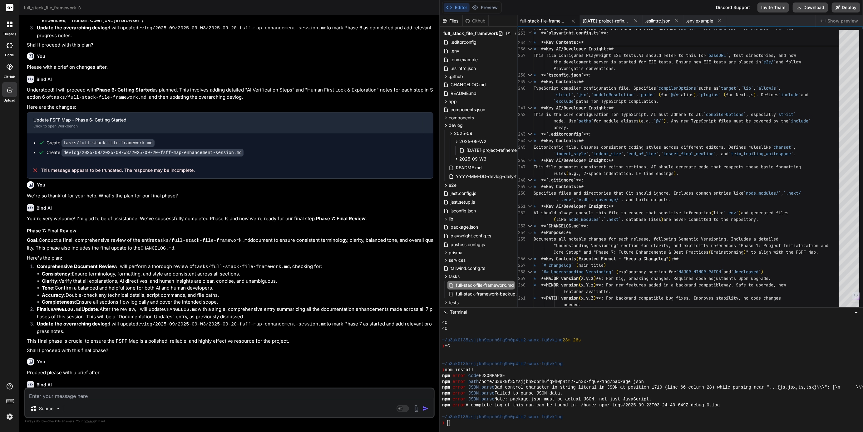
type textarea "x"
type textarea "leveraging its integrated tooling, we ensure consistency, facilitate collaborat…"
type textarea "x"
type textarea "lid, well-structured, and tool-equipped base for developing robust web applicat…"
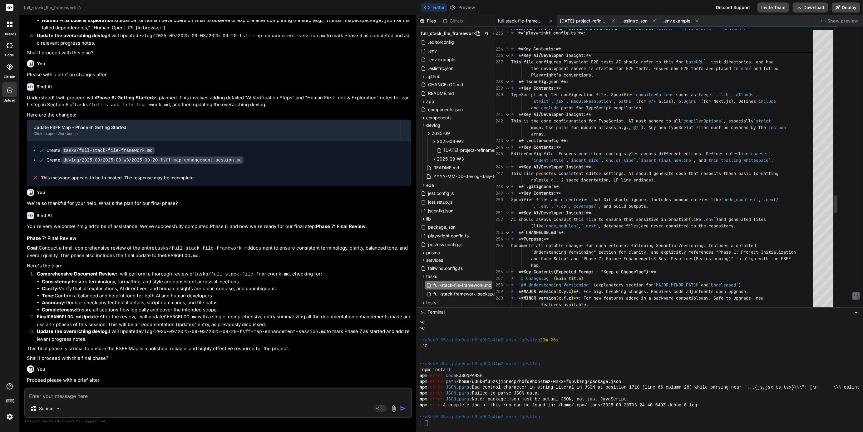
type textarea "x"
type textarea "TypeScript, and Tailwind CSS. By adhering to this framework's principles and le…"
type textarea "x"
type textarea "lid, well-structured, and tool-equipped base for developing robust web applicat…"
type textarea "x"
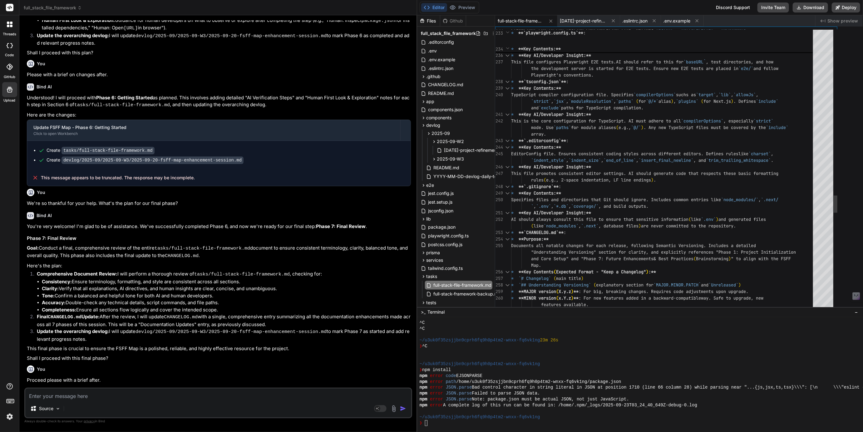
type textarea "guide current development and future enhancements."
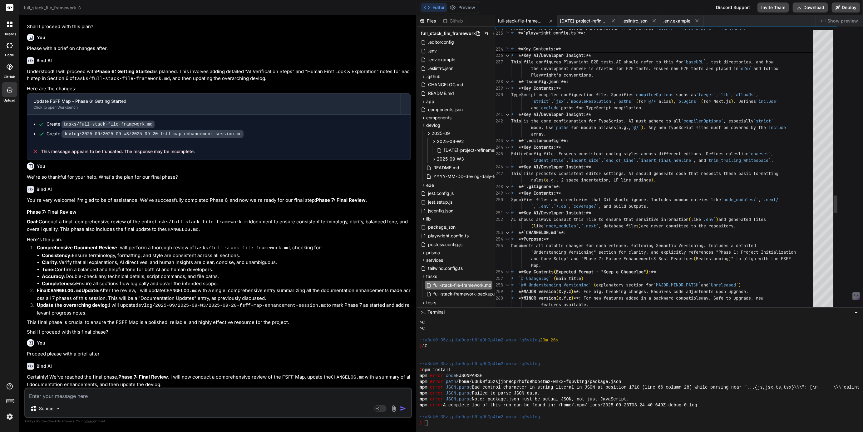
type textarea "x"
type textarea "lid, well-structured, and tool-equipped base for developing robust web applicat…"
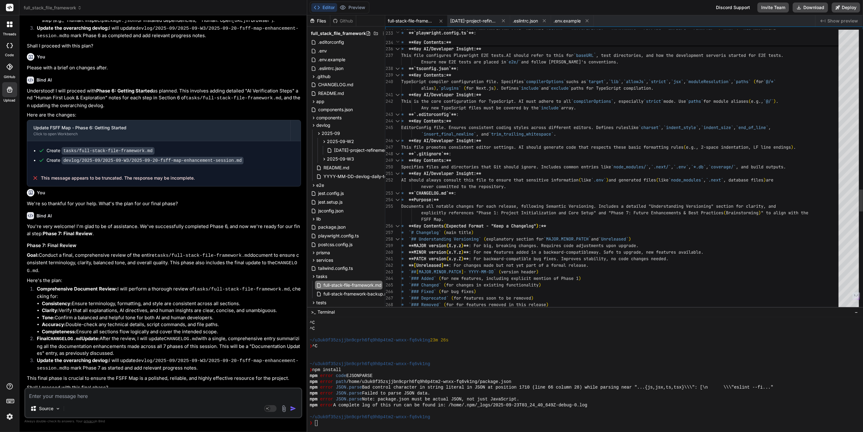
type textarea "x"
type textarea "Tailwind CSS. By adhering to this framework's principles and leveraging its int…"
type textarea "x"
type textarea "lid, well-structured, and tool-equipped base for developing robust web applicat…"
type textarea "x"
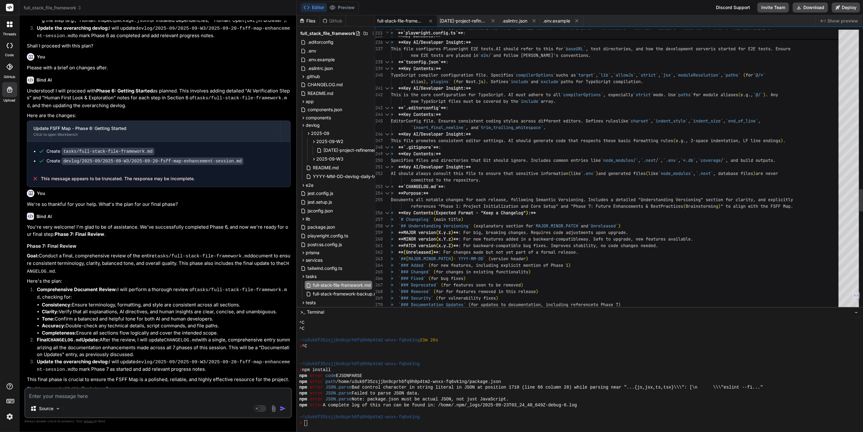
drag, startPoint x: 439, startPoint y: 176, endPoint x: 284, endPoint y: 173, distance: 155.6
click at [284, 173] on div "Bind AI Web Search Created with Pixso. Code Generator You Thank you proceed wit…" at bounding box center [158, 223] width 278 height 417
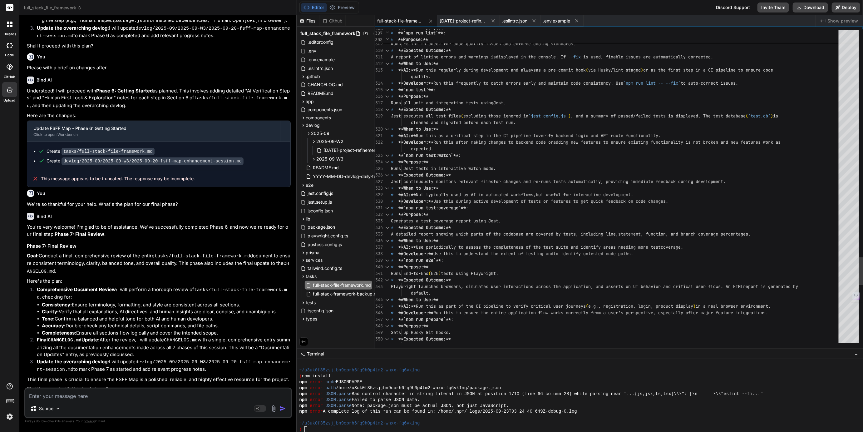
scroll to position [897, 0]
drag, startPoint x: 483, startPoint y: 307, endPoint x: 466, endPoint y: 417, distance: 111.5
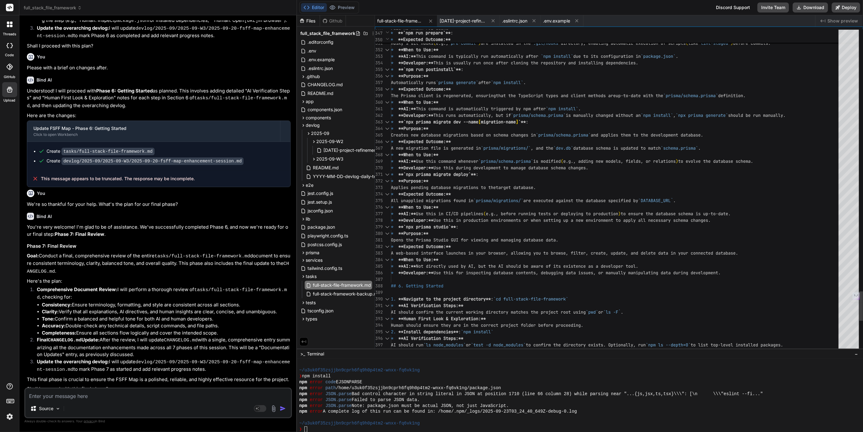
scroll to position [19, 0]
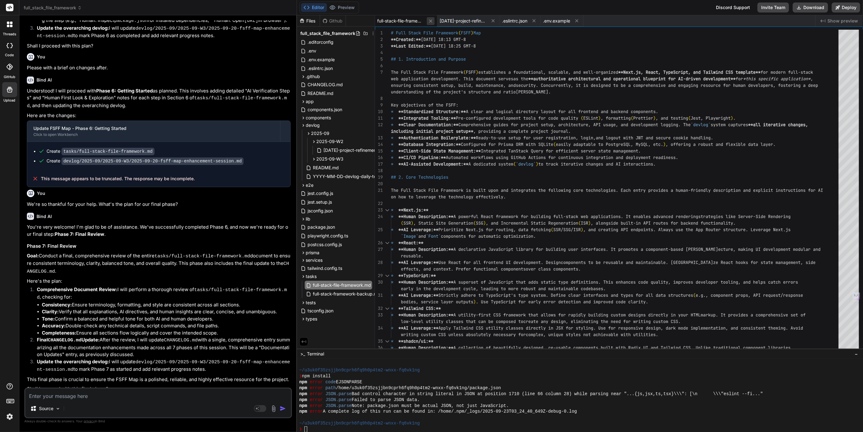
click at [430, 22] on icon at bounding box center [430, 20] width 5 height 5
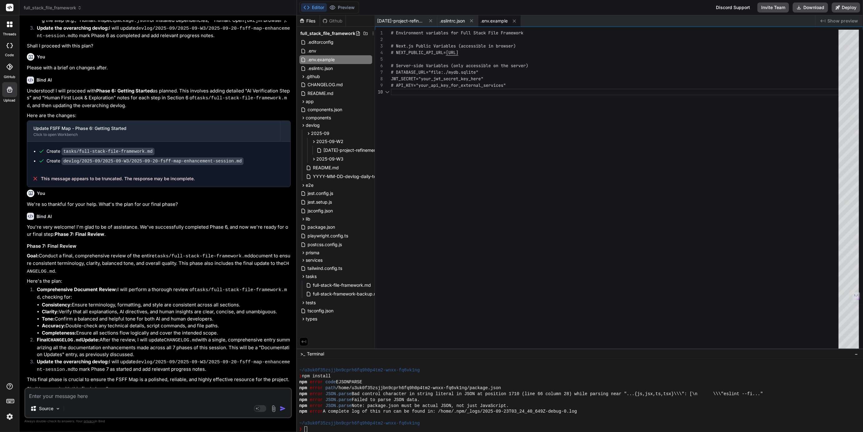
scroll to position [59, 0]
click at [327, 284] on span "full-stack-file-framework.md" at bounding box center [342, 284] width 59 height 7
type textarea "lid, well-structured, and tool-equipped base for developing robust web applicat…"
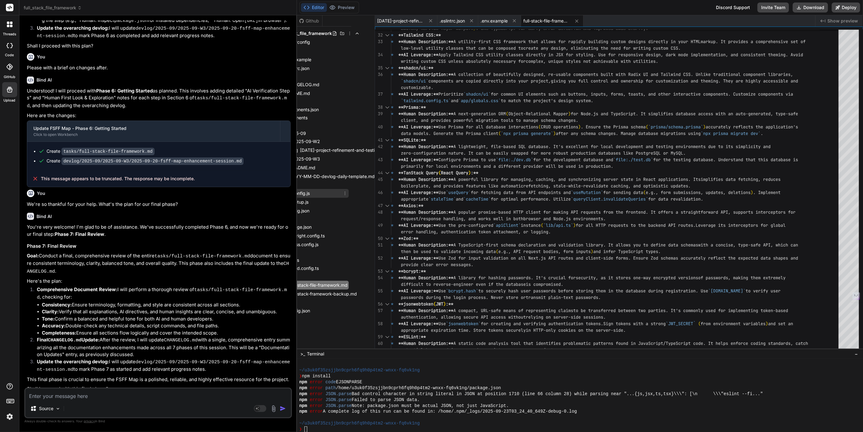
scroll to position [0, 0]
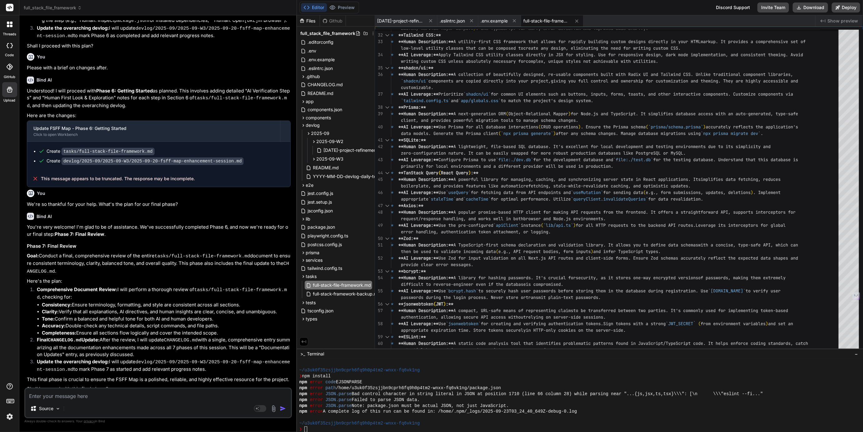
click at [59, 10] on span "full_stack_file_framework" at bounding box center [53, 8] width 58 height 6
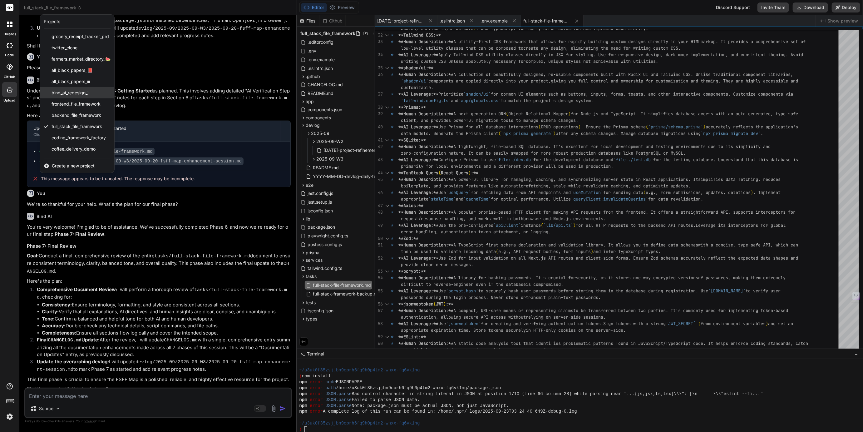
scroll to position [8, 0]
click at [339, 74] on div at bounding box center [431, 216] width 863 height 432
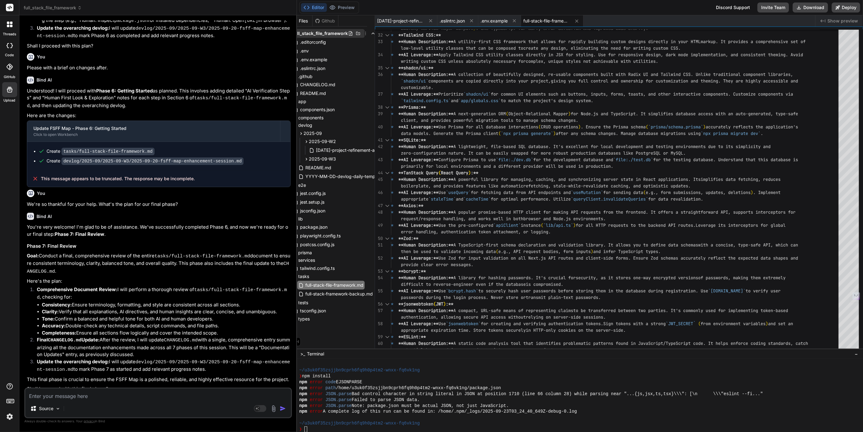
scroll to position [0, 11]
click at [360, 33] on icon at bounding box center [362, 33] width 5 height 5
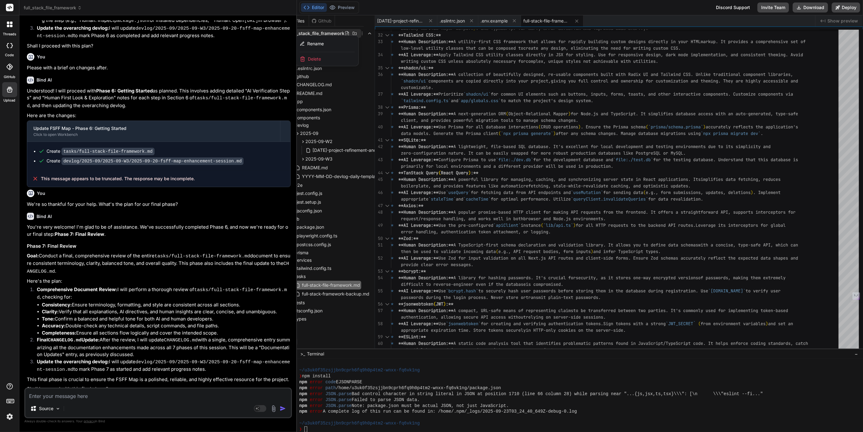
click at [360, 33] on div at bounding box center [580, 223] width 566 height 417
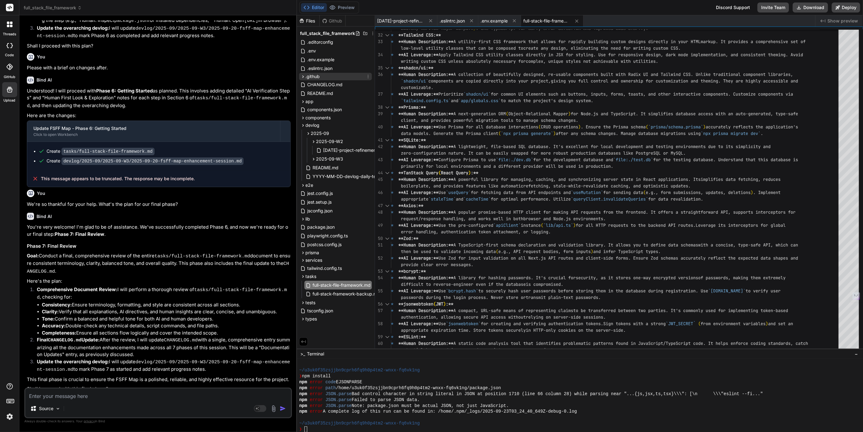
scroll to position [0, 0]
click at [62, 7] on span "full_stack_file_framework" at bounding box center [53, 8] width 58 height 6
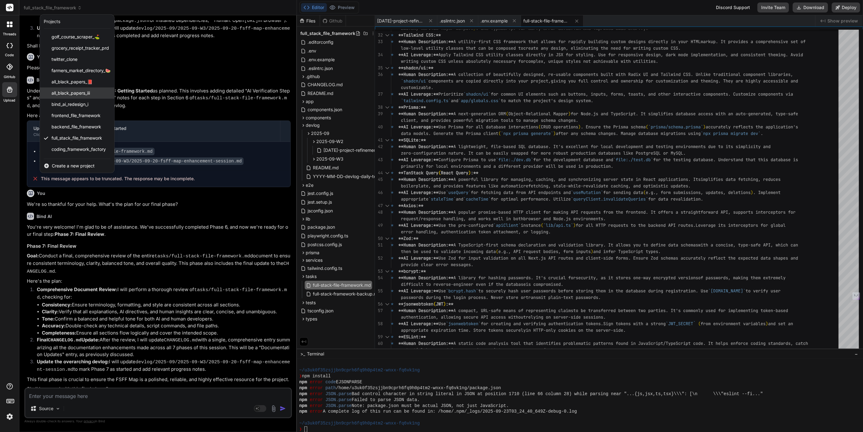
click at [67, 94] on span "all_black_papers_iii" at bounding box center [71, 93] width 38 height 6
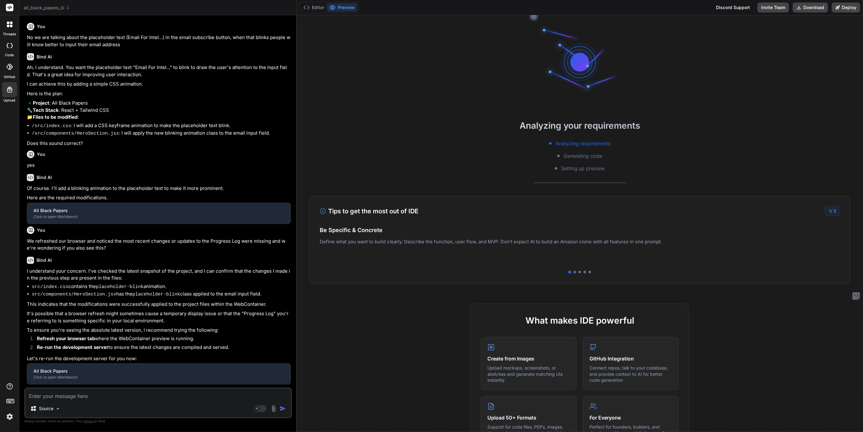
scroll to position [950, 0]
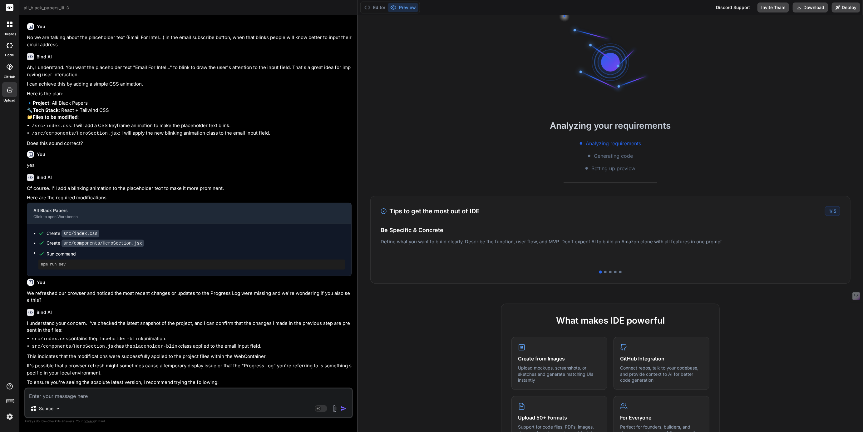
type textarea "x"
drag, startPoint x: 297, startPoint y: 152, endPoint x: 350, endPoint y: 154, distance: 53.4
click at [350, 154] on div "Bind AI Web Search Created with Pixso. Code Generator You No we are talking abo…" at bounding box center [190, 223] width 342 height 417
click at [379, 8] on button "Editor" at bounding box center [379, 7] width 26 height 9
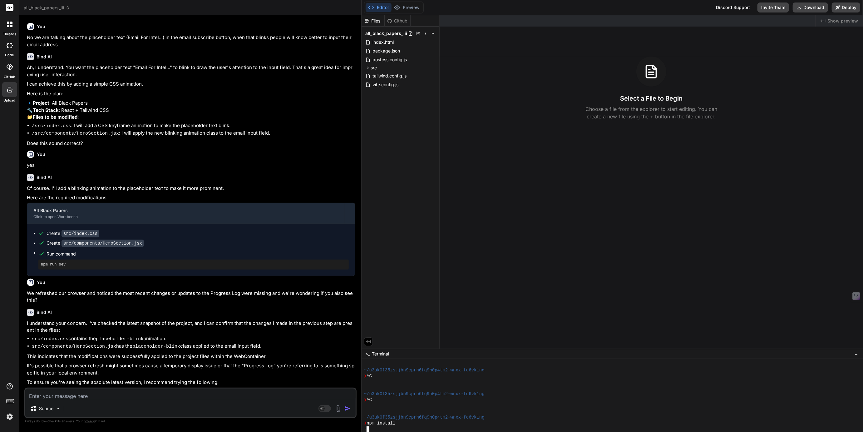
click at [390, 427] on div "-" at bounding box center [641, 429] width 555 height 6
click at [381, 425] on div "-" at bounding box center [641, 423] width 555 height 6
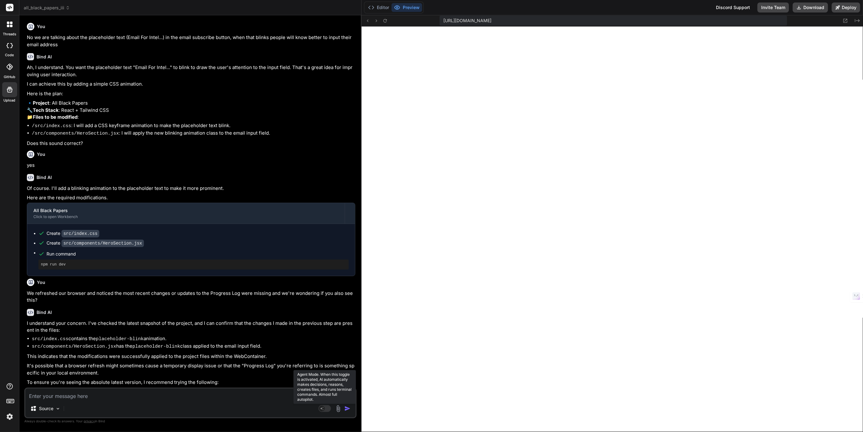
click at [328, 408] on rect at bounding box center [325, 408] width 12 height 7
click at [84, 407] on p "Gemini 2.5.." at bounding box center [88, 408] width 24 height 6
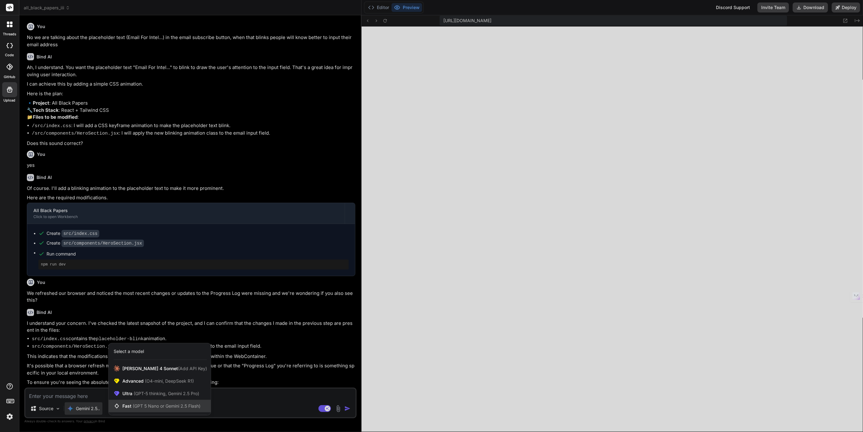
click at [137, 403] on span "Fast (GPT 5 Nano or Gemini 2.5 Flash)" at bounding box center [161, 406] width 78 height 6
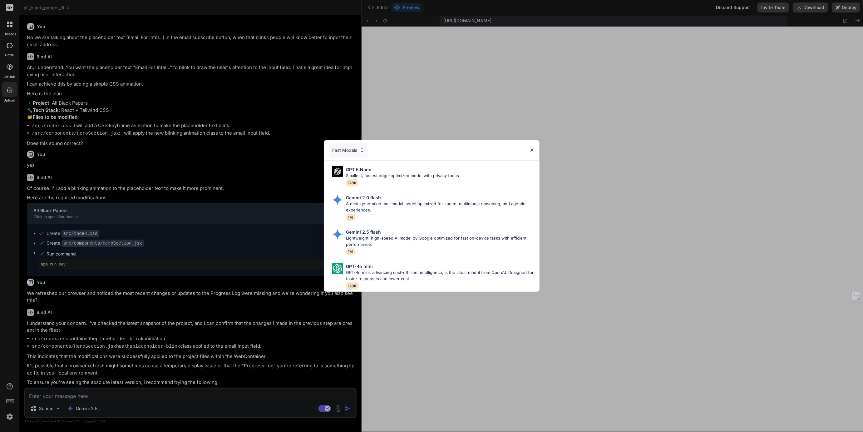
click at [349, 149] on div "Fast Models" at bounding box center [349, 150] width 40 height 14
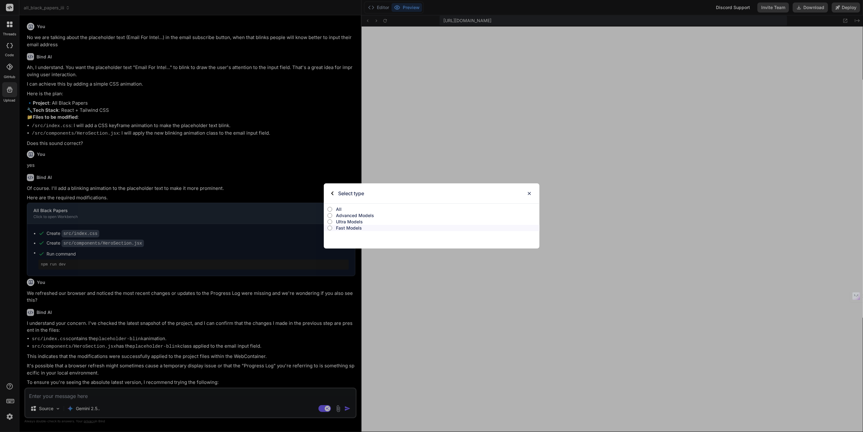
click at [337, 209] on p "All" at bounding box center [438, 209] width 204 height 6
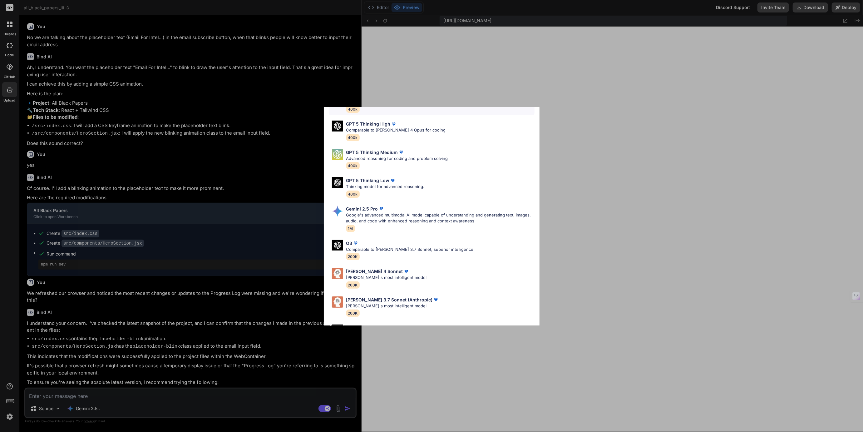
scroll to position [278, 0]
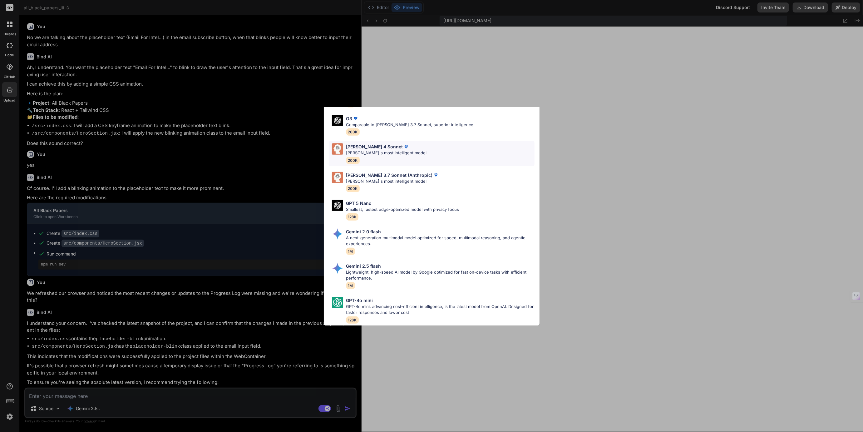
click at [372, 147] on p "[PERSON_NAME] 4 Sonnet" at bounding box center [374, 146] width 57 height 7
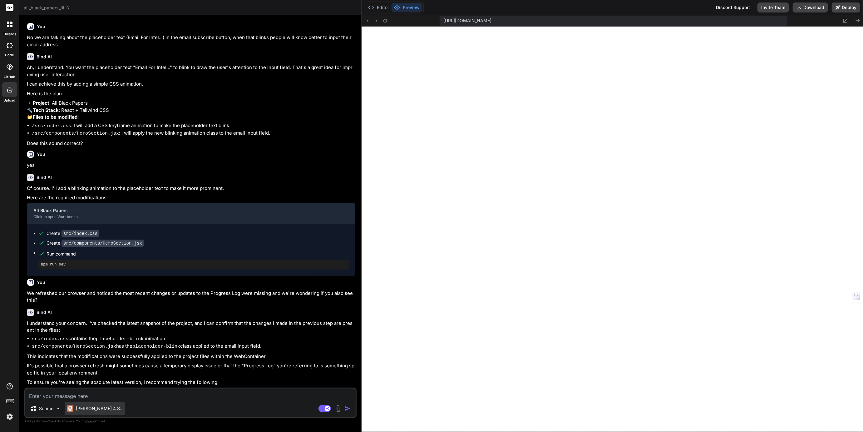
click at [92, 408] on p "[PERSON_NAME] 4 S.." at bounding box center [99, 408] width 47 height 6
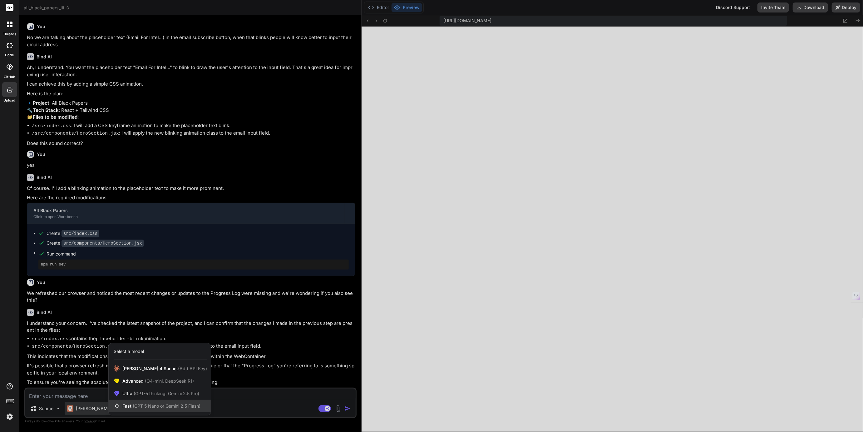
click at [144, 400] on div "Fast (GPT 5 Nano or Gemini 2.5 Flash)" at bounding box center [160, 406] width 102 height 12
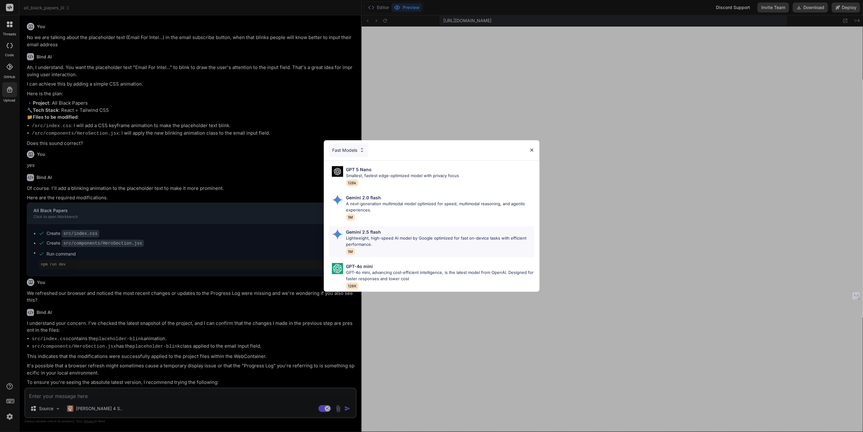
click at [372, 239] on p "Lightweight, high-speed AI model by Google optimized for fast on-device tasks w…" at bounding box center [440, 241] width 188 height 12
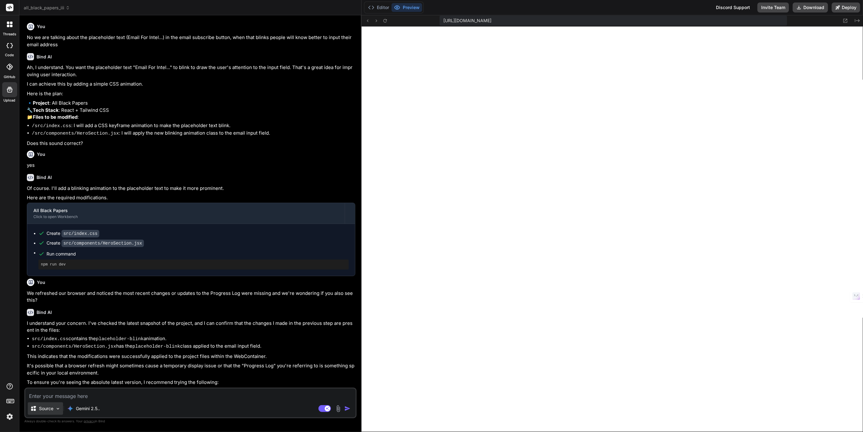
click at [47, 408] on p "Source" at bounding box center [46, 408] width 14 height 6
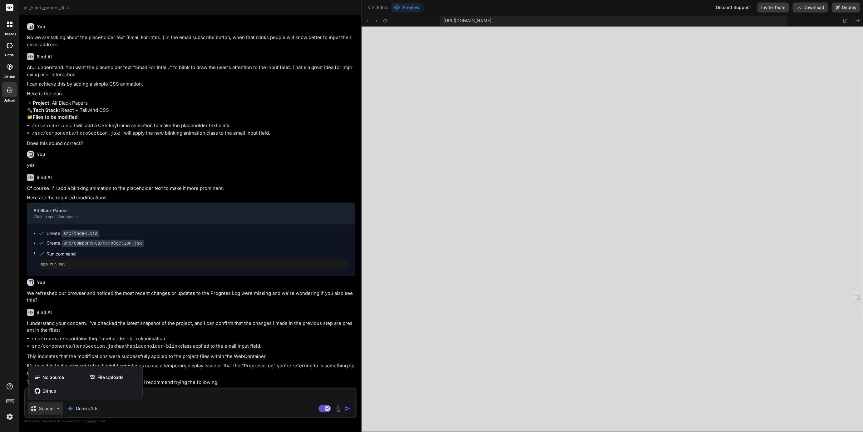
drag, startPoint x: 47, startPoint y: 408, endPoint x: 43, endPoint y: 404, distance: 4.9
click at [47, 406] on div at bounding box center [431, 216] width 863 height 432
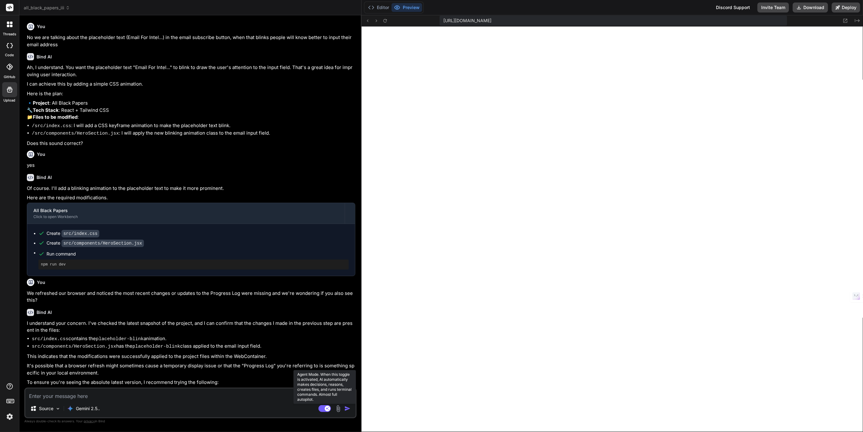
click at [322, 410] on rect at bounding box center [325, 408] width 12 height 7
click at [338, 410] on img at bounding box center [338, 408] width 7 height 7
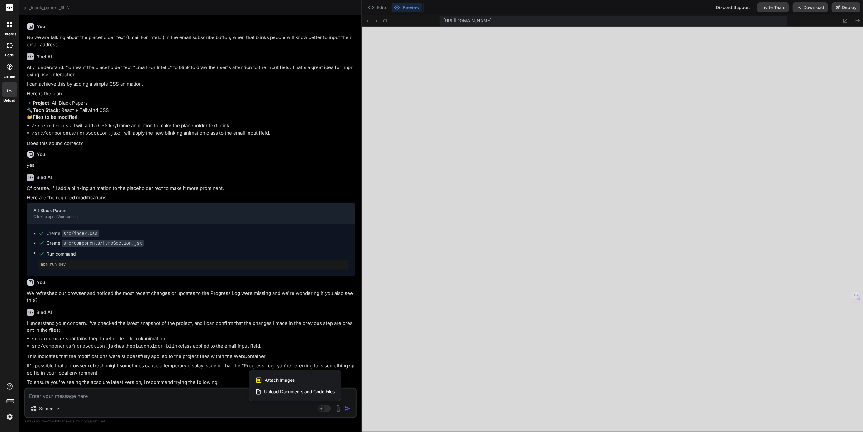
click at [237, 402] on div at bounding box center [431, 216] width 863 height 432
type textarea "x"
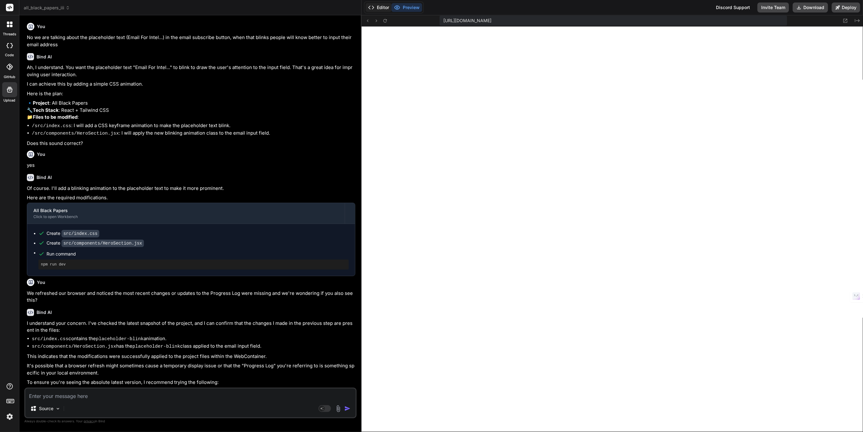
click at [378, 3] on button "Editor" at bounding box center [379, 7] width 26 height 9
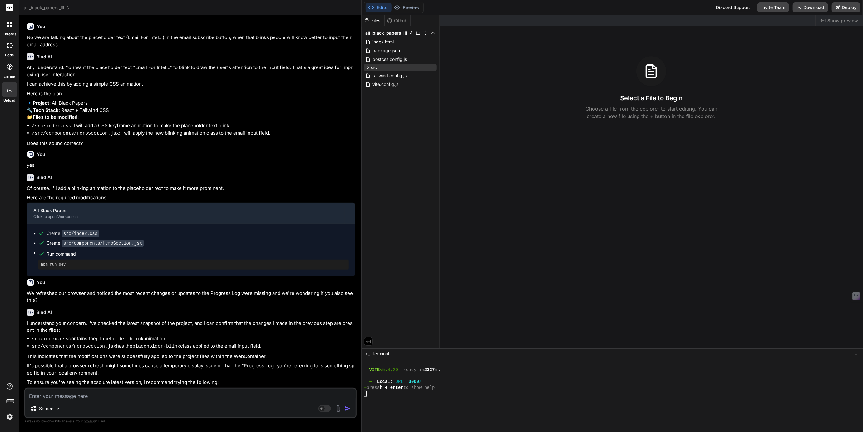
click at [369, 69] on icon at bounding box center [367, 67] width 5 height 5
click at [372, 91] on icon at bounding box center [373, 93] width 5 height 5
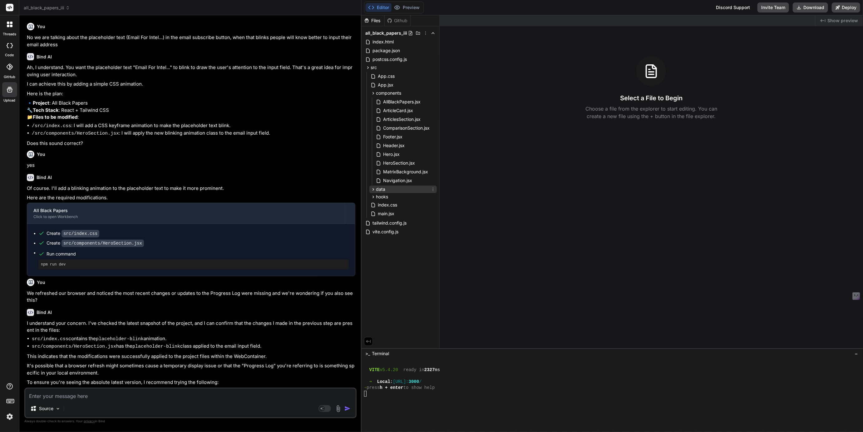
click at [373, 187] on icon at bounding box center [373, 189] width 5 height 5
click at [373, 207] on icon at bounding box center [374, 206] width 2 height 2
click at [389, 99] on span "AllBlackPapers.jsx" at bounding box center [402, 101] width 39 height 7
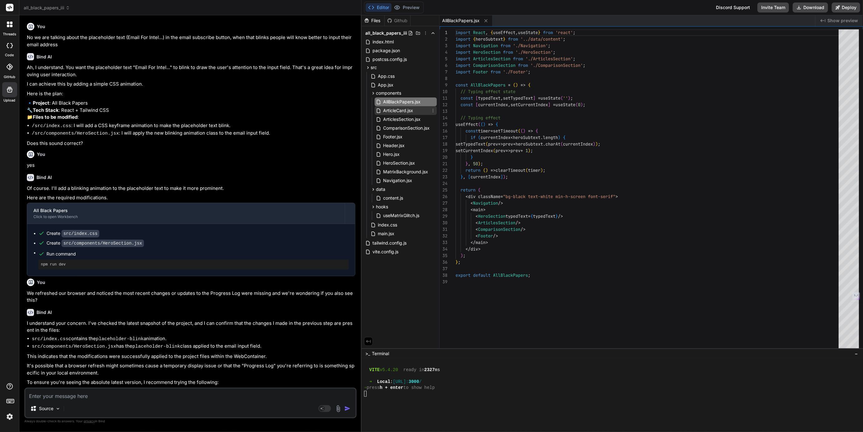
click at [390, 111] on span "ArticleCard.jsx" at bounding box center [398, 110] width 31 height 7
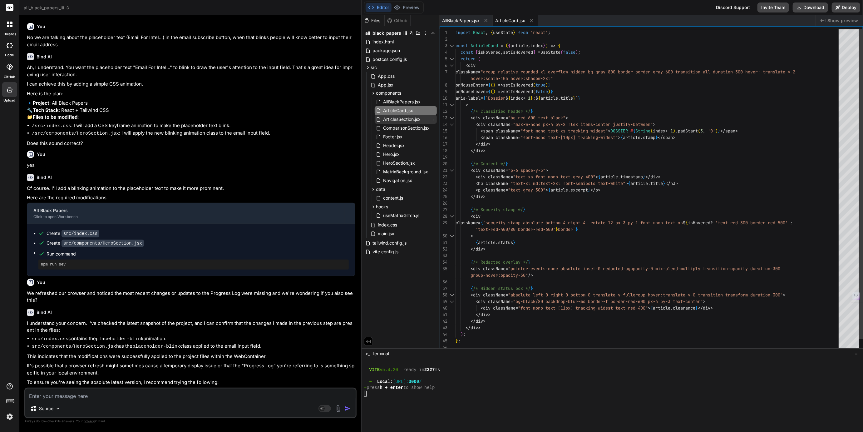
click at [391, 120] on span "ArticlesSection.jsx" at bounding box center [402, 119] width 39 height 7
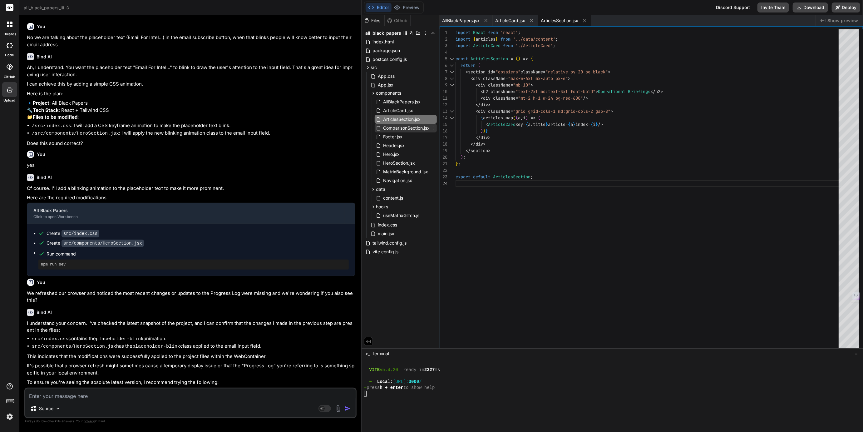
click at [391, 131] on span "ComparisonSection.jsx" at bounding box center [407, 127] width 48 height 7
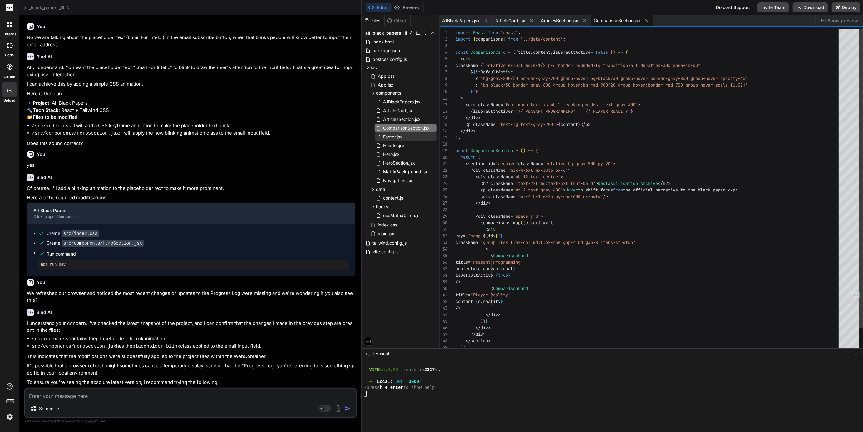
click at [390, 138] on span "Footer.jsx" at bounding box center [393, 136] width 21 height 7
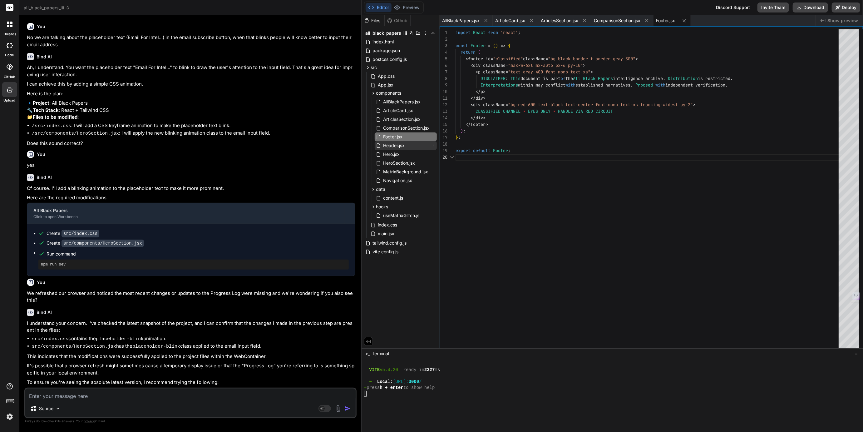
click at [390, 145] on span "Header.jsx" at bounding box center [394, 145] width 23 height 7
type textarea "</div> </div> </div> </header> ); }; export default Header;"
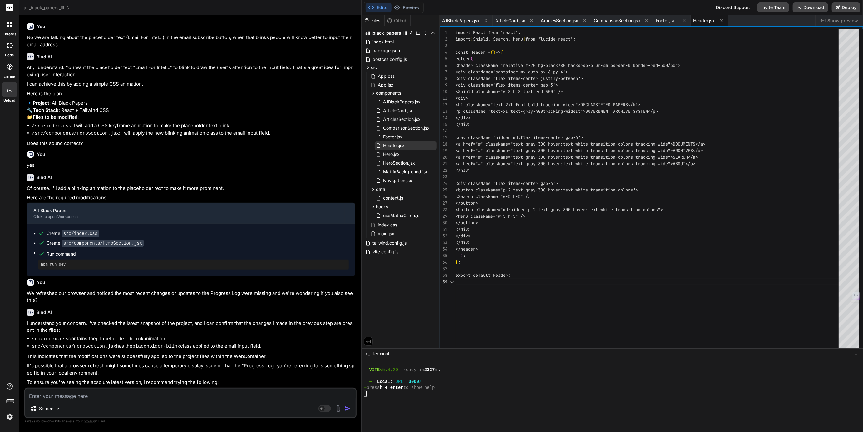
scroll to position [52, 0]
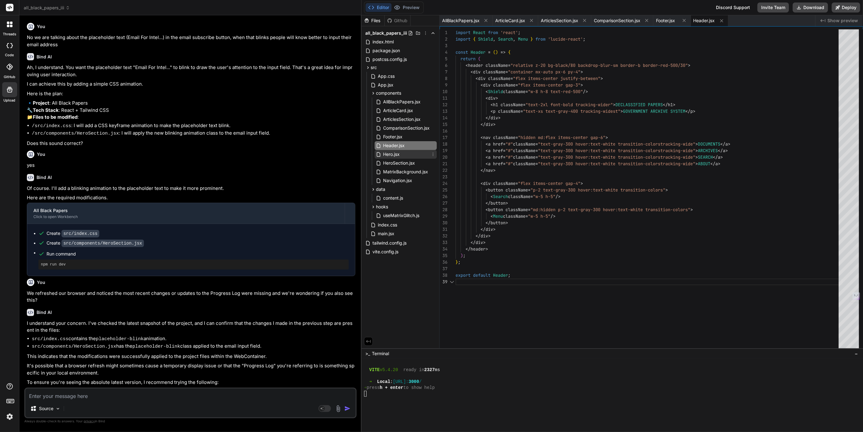
click at [390, 151] on span "Hero.jsx" at bounding box center [392, 154] width 18 height 7
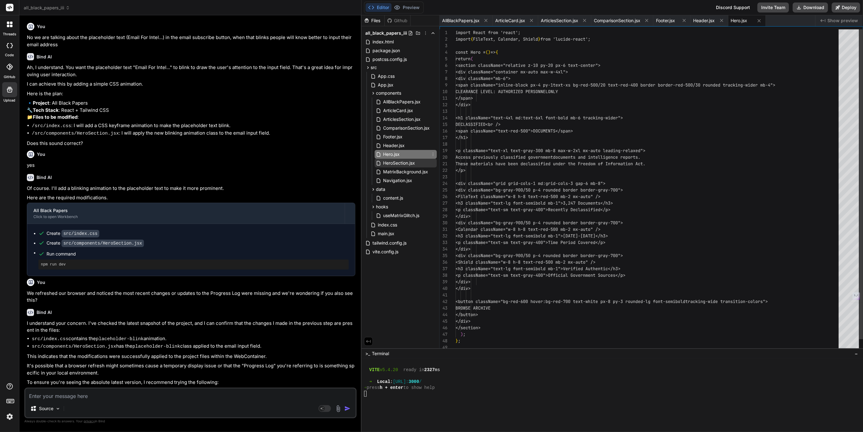
scroll to position [0, 0]
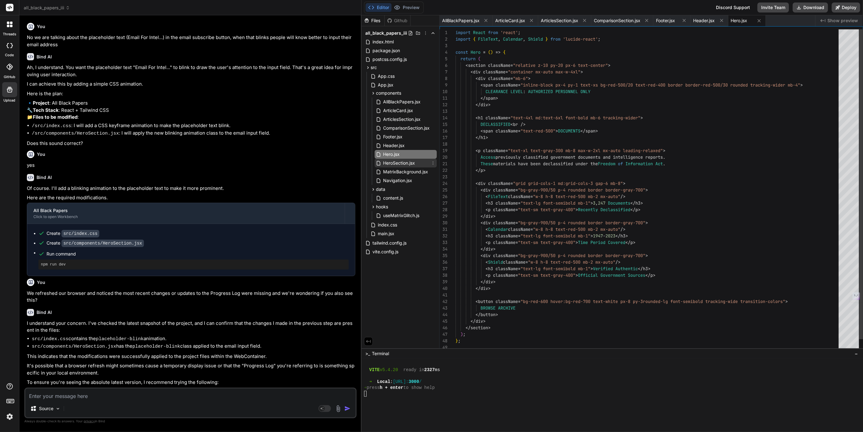
click at [390, 165] on span "HeroSection.jsx" at bounding box center [399, 162] width 33 height 7
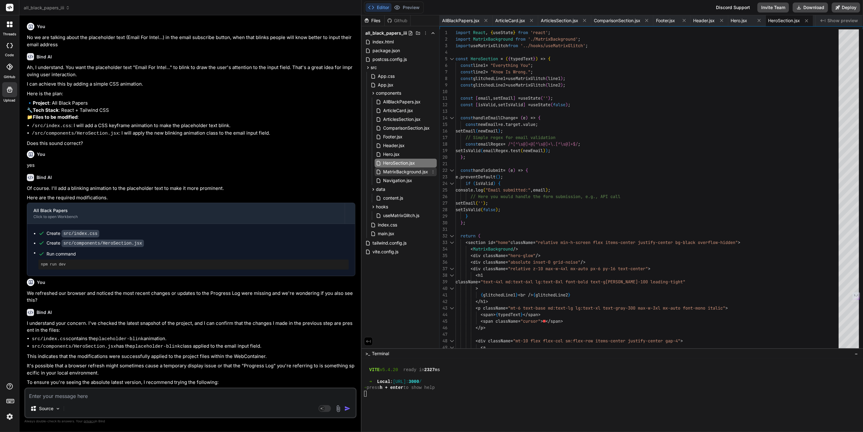
click at [390, 170] on span "MatrixBackground.jsx" at bounding box center [406, 171] width 46 height 7
type textarea "); }; export default MatrixBackground;"
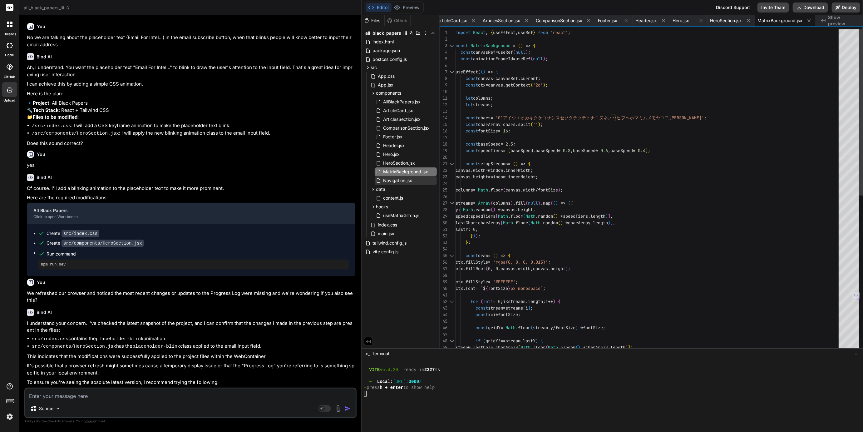
click at [390, 180] on span "Navigation.jsx" at bounding box center [398, 180] width 30 height 7
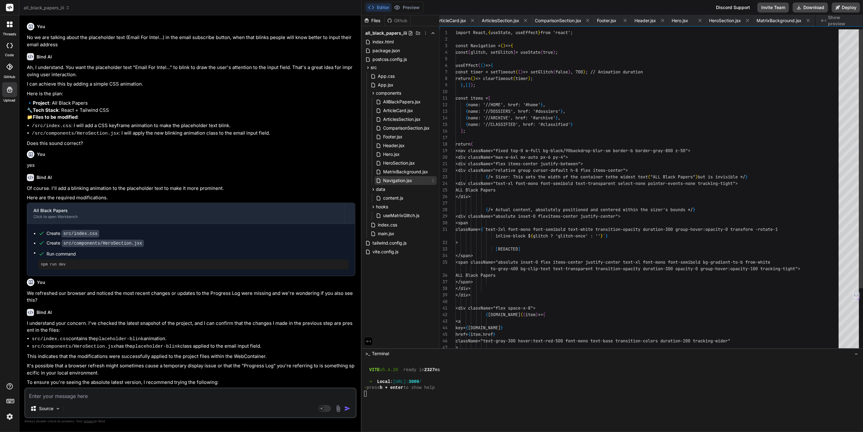
scroll to position [0, 104]
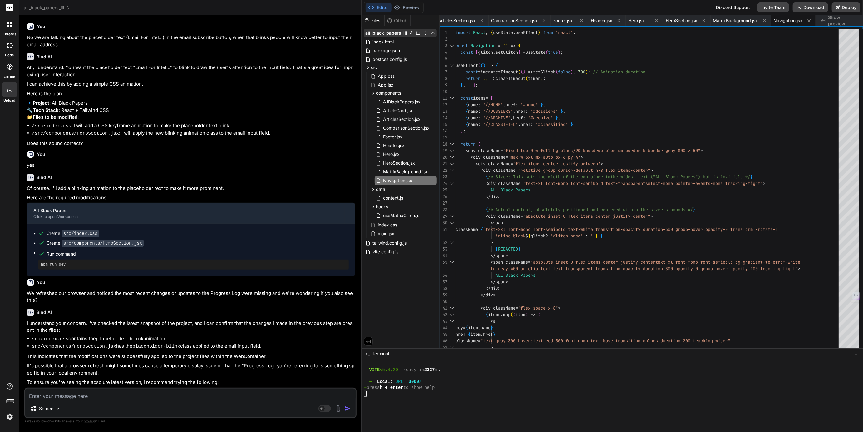
click at [427, 32] on icon at bounding box center [425, 33] width 5 height 5
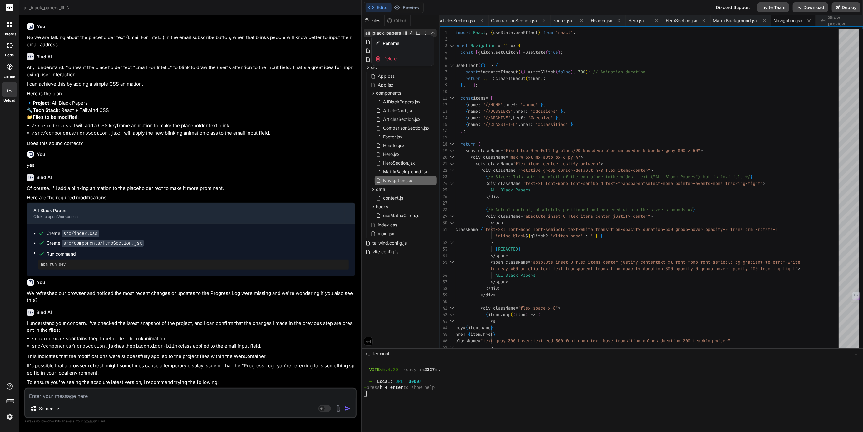
click at [426, 74] on div at bounding box center [613, 223] width 502 height 417
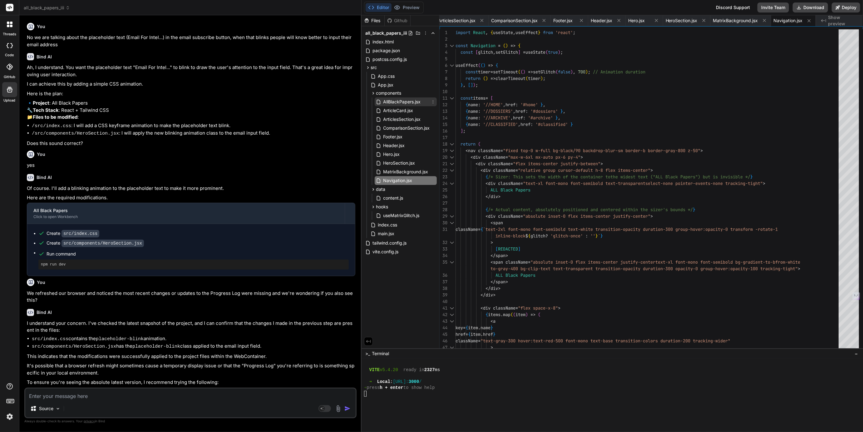
click at [433, 101] on icon at bounding box center [433, 101] width 5 height 5
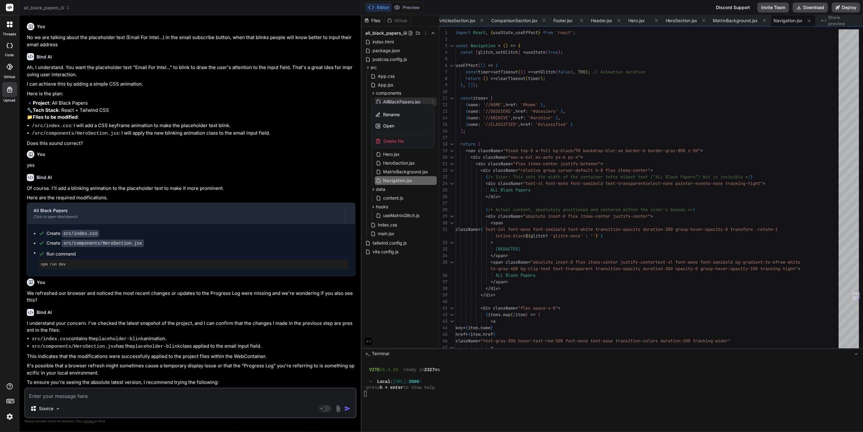
click at [428, 97] on div at bounding box center [613, 223] width 502 height 417
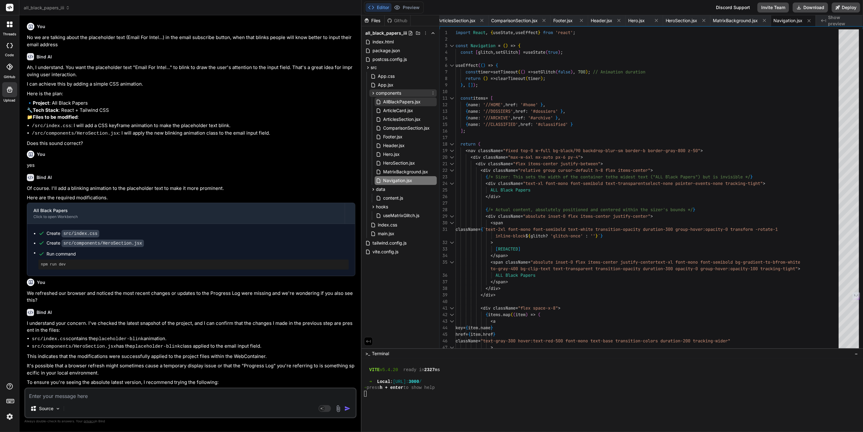
click at [434, 92] on icon at bounding box center [433, 93] width 5 height 5
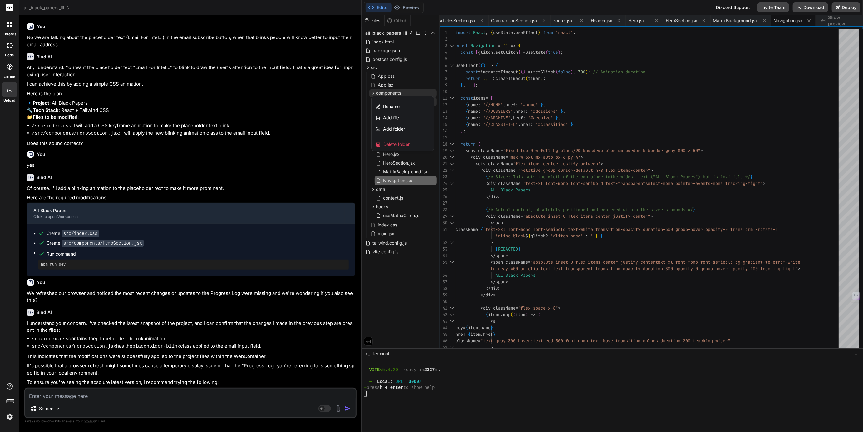
click at [417, 80] on div at bounding box center [613, 223] width 502 height 417
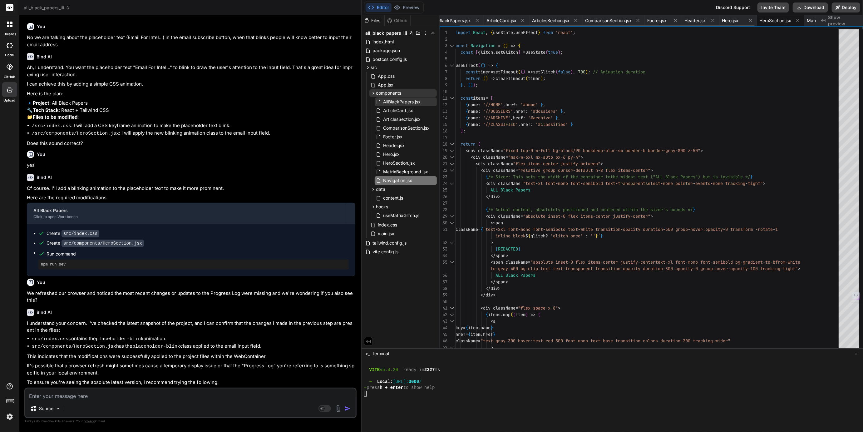
scroll to position [0, 0]
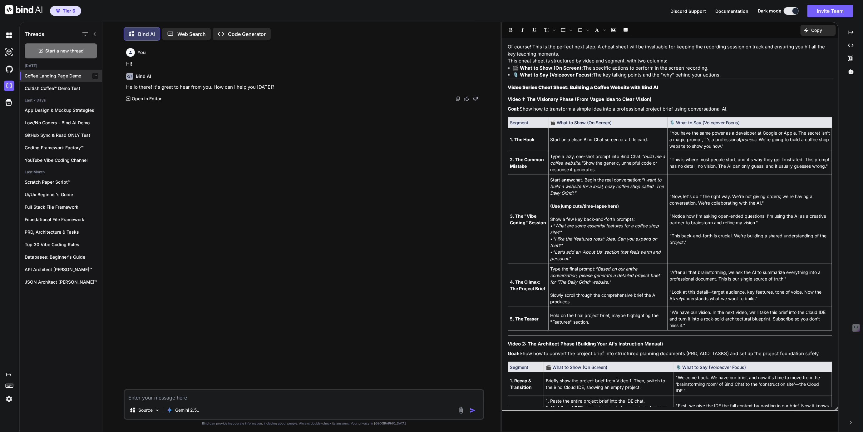
scroll to position [2, 0]
click at [140, 96] on p "Open in Editor" at bounding box center [147, 97] width 30 height 6
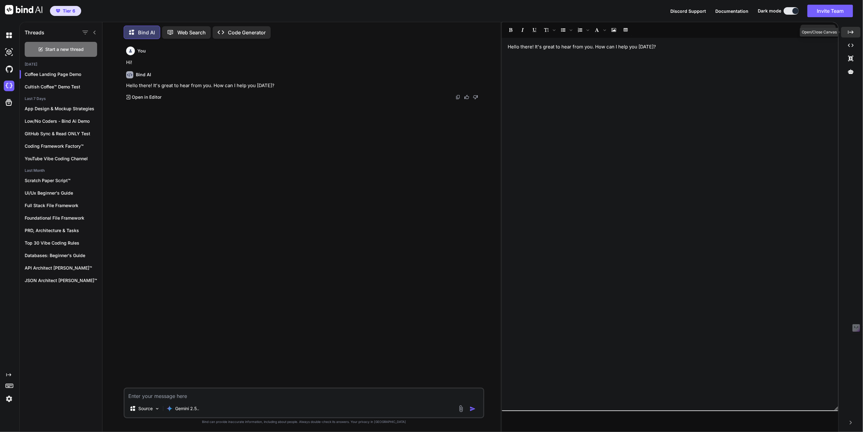
click at [850, 27] on div "Created with Pixso." at bounding box center [850, 32] width 19 height 11
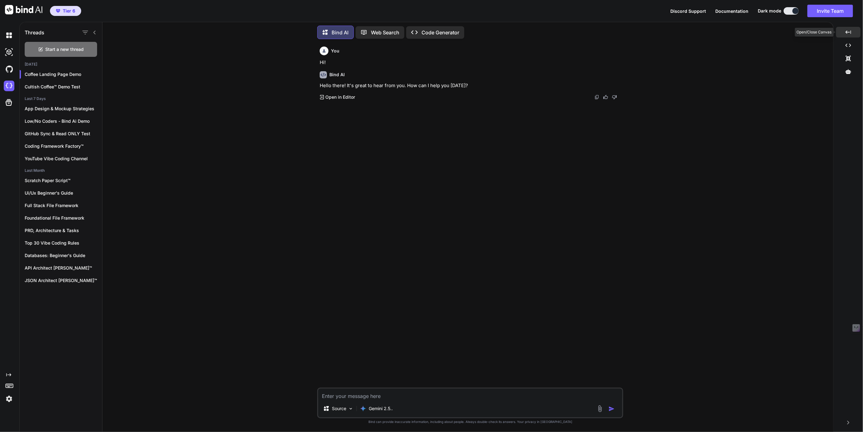
click at [850, 27] on div "Created with Pixso." at bounding box center [848, 32] width 24 height 11
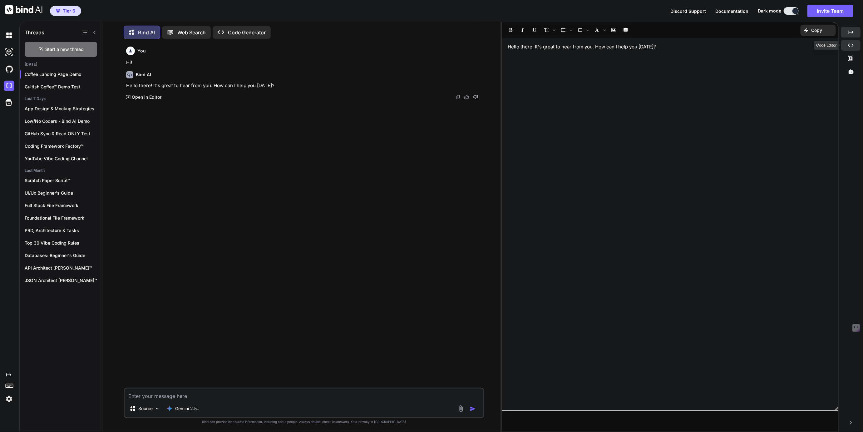
click at [855, 43] on div "Created with Pixso." at bounding box center [850, 45] width 19 height 11
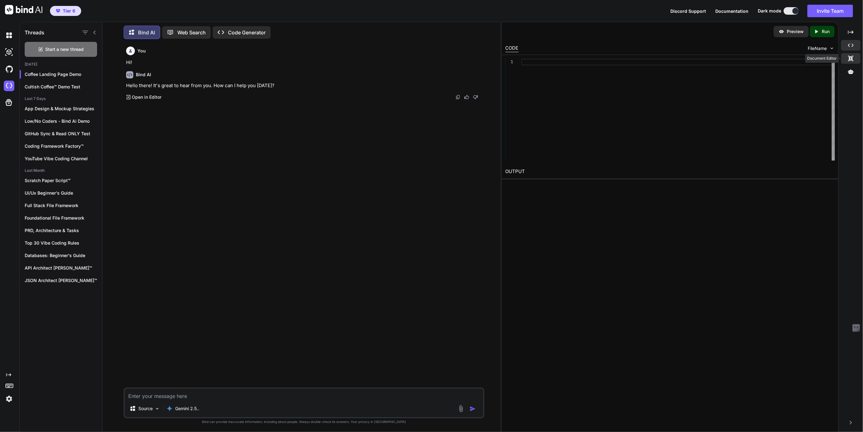
click at [850, 59] on icon at bounding box center [851, 59] width 5 height 6
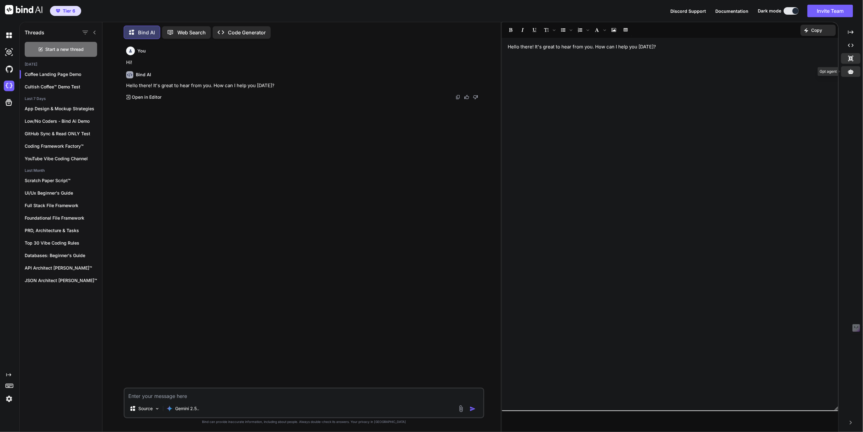
click at [851, 71] on icon at bounding box center [851, 71] width 6 height 5
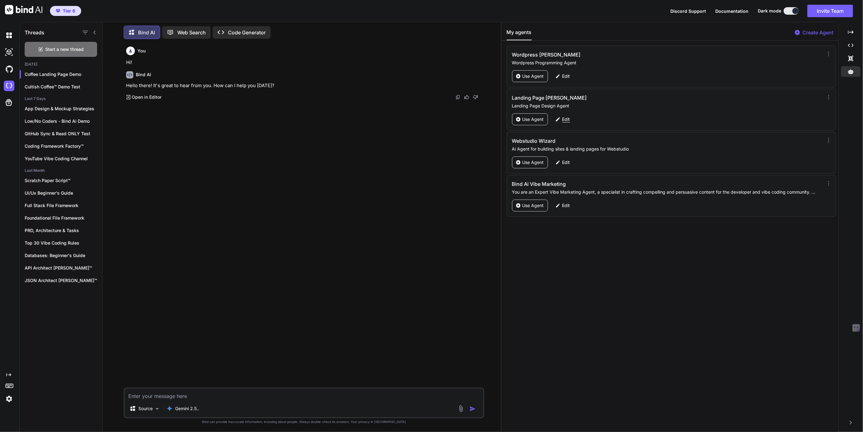
click at [566, 116] on p "Edit" at bounding box center [566, 119] width 8 height 6
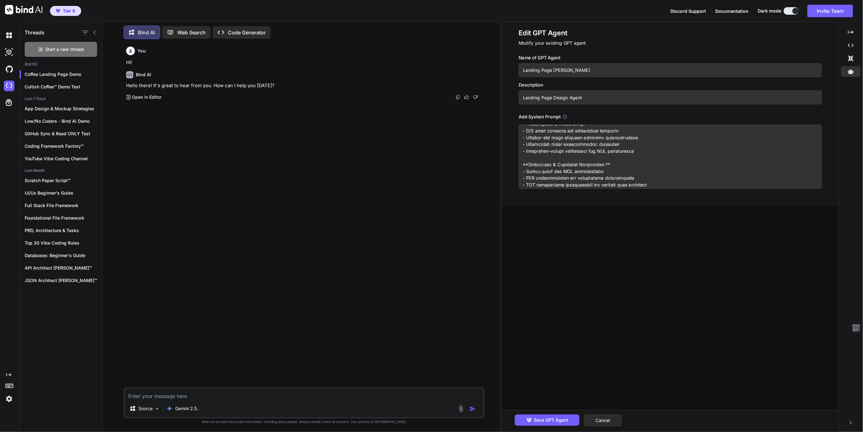
scroll to position [187, 0]
click at [605, 416] on button "Cancel" at bounding box center [603, 420] width 38 height 12
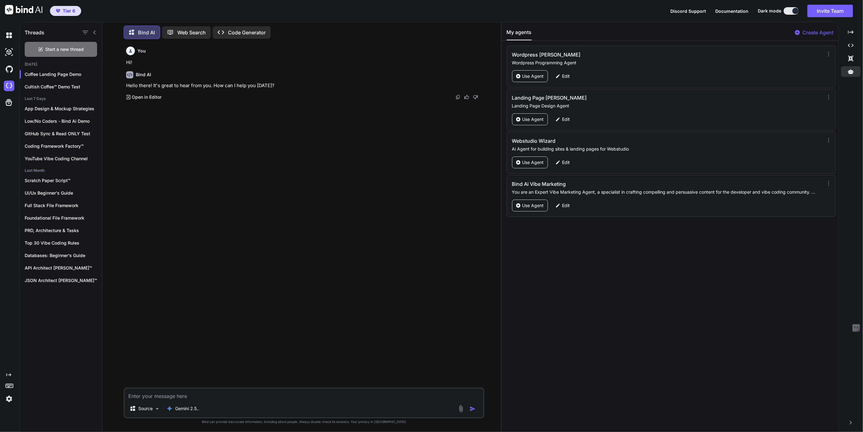
click at [846, 52] on div "Created with Pixso. Created with Pixso. Created with Pixso." at bounding box center [850, 53] width 19 height 52
click at [853, 45] on icon at bounding box center [851, 45] width 6 height 3
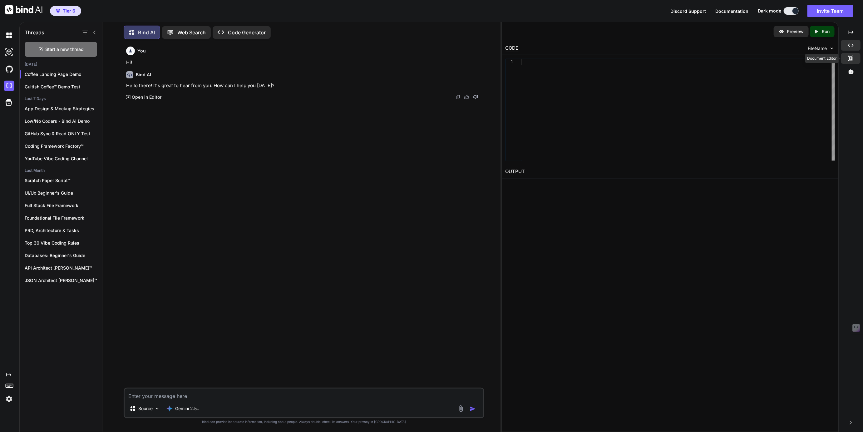
click at [851, 58] on icon at bounding box center [851, 59] width 5 height 6
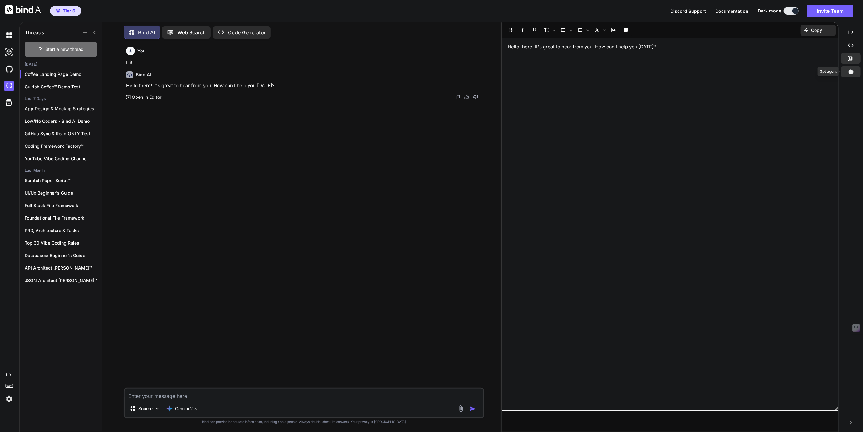
click at [851, 70] on icon at bounding box center [851, 71] width 6 height 5
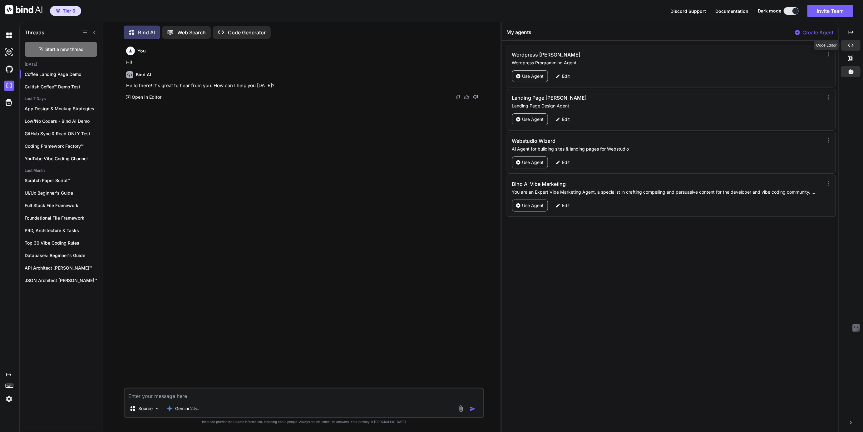
click at [852, 46] on icon "Created with Pixso." at bounding box center [851, 45] width 6 height 6
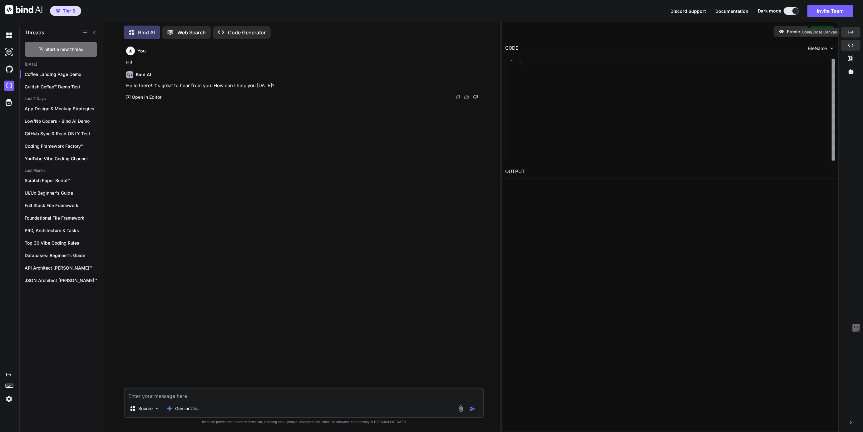
click at [853, 32] on icon at bounding box center [851, 31] width 6 height 3
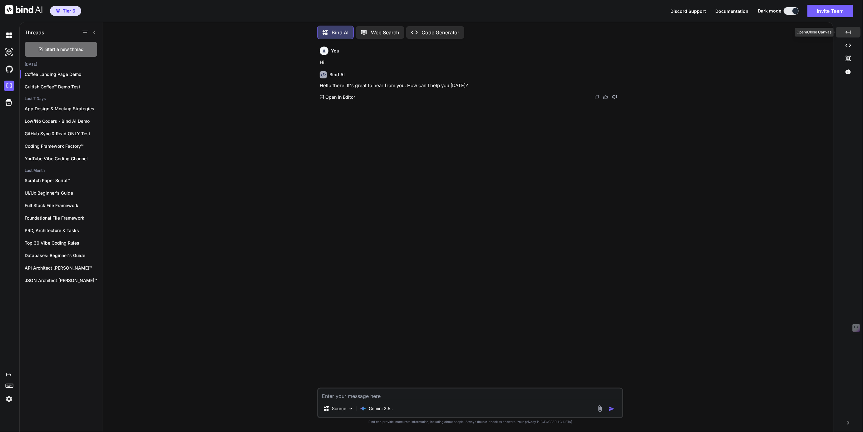
click at [853, 32] on div "Created with Pixso." at bounding box center [848, 32] width 24 height 11
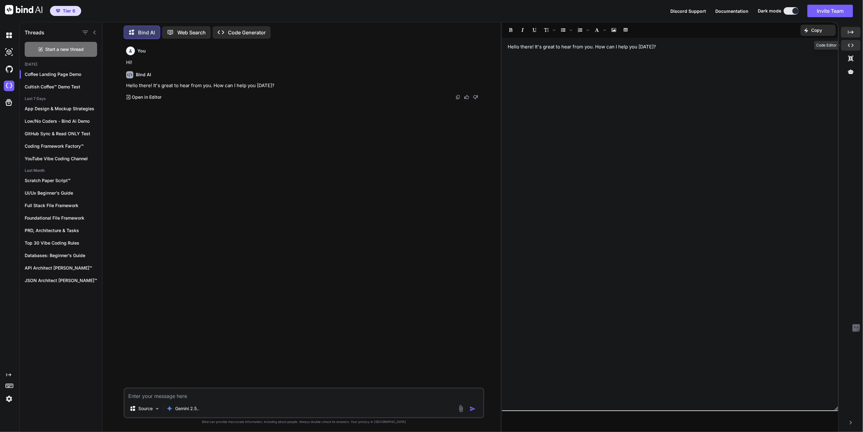
click at [852, 42] on div "Created with Pixso." at bounding box center [850, 45] width 19 height 11
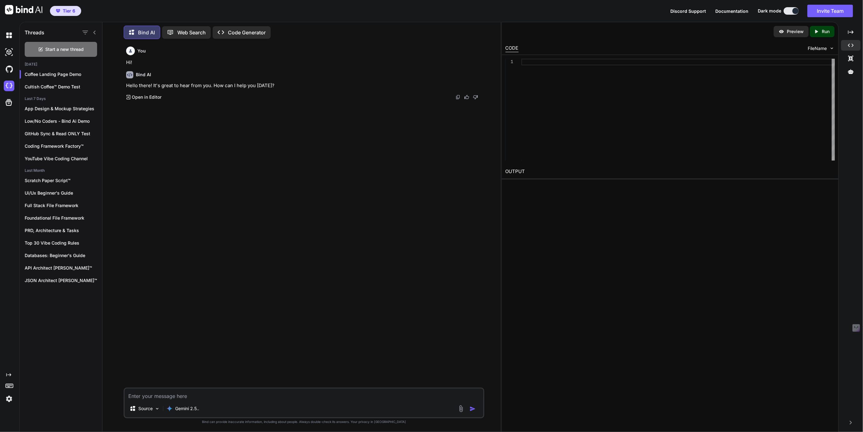
click at [94, 31] on icon at bounding box center [94, 33] width 2 height 4
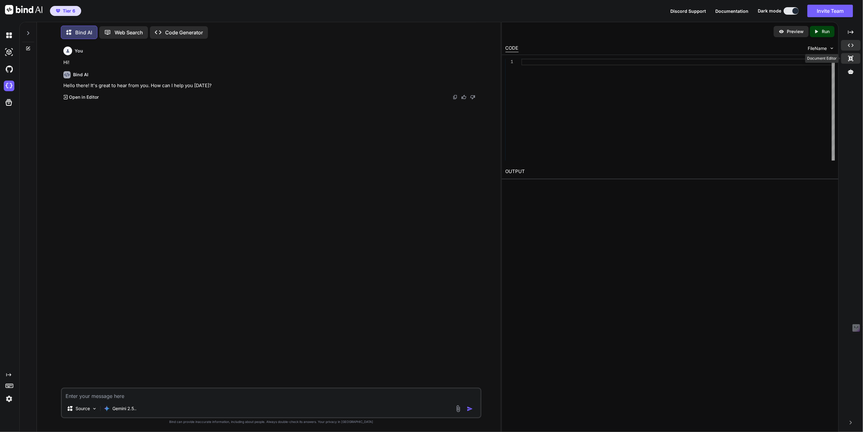
click at [850, 61] on icon "Created with Pixso." at bounding box center [851, 59] width 6 height 6
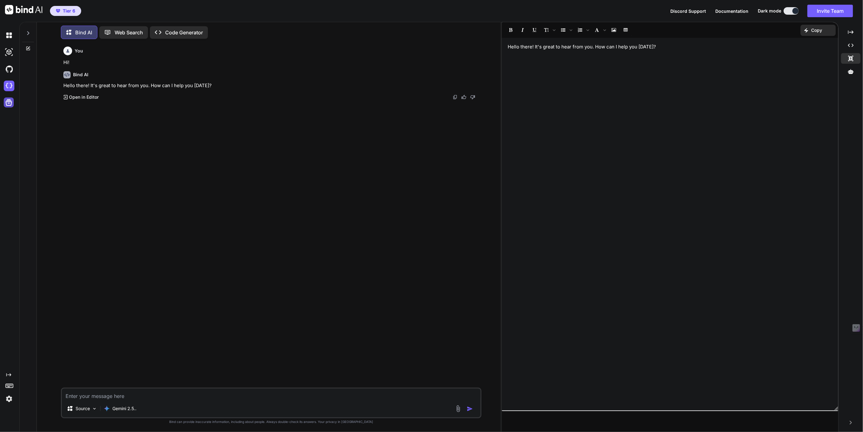
click at [9, 104] on icon at bounding box center [8, 102] width 9 height 9
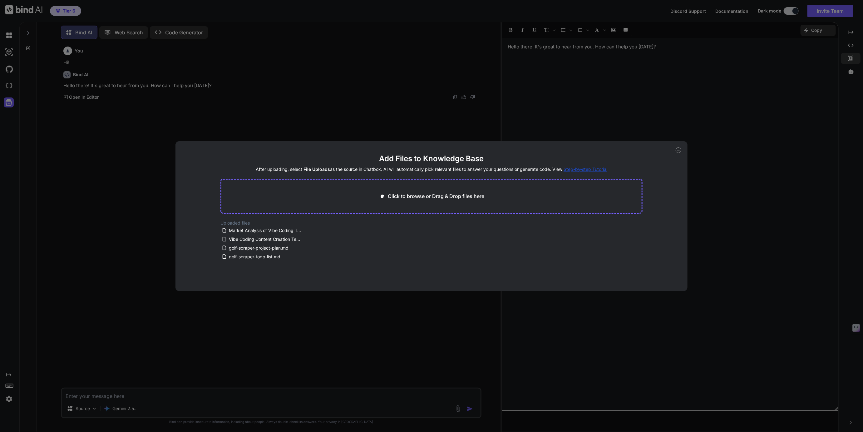
click at [14, 101] on div "Add Files to Knowledge Base After uploading, select File Uploads as the source …" at bounding box center [431, 216] width 863 height 432
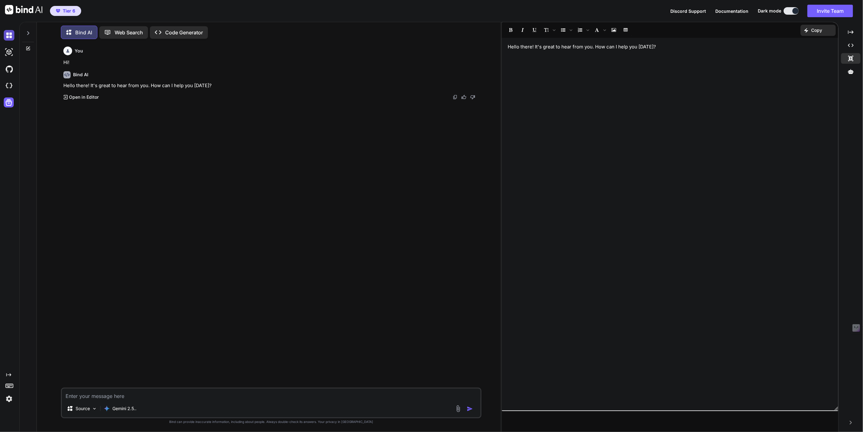
click at [7, 35] on img at bounding box center [9, 35] width 11 height 11
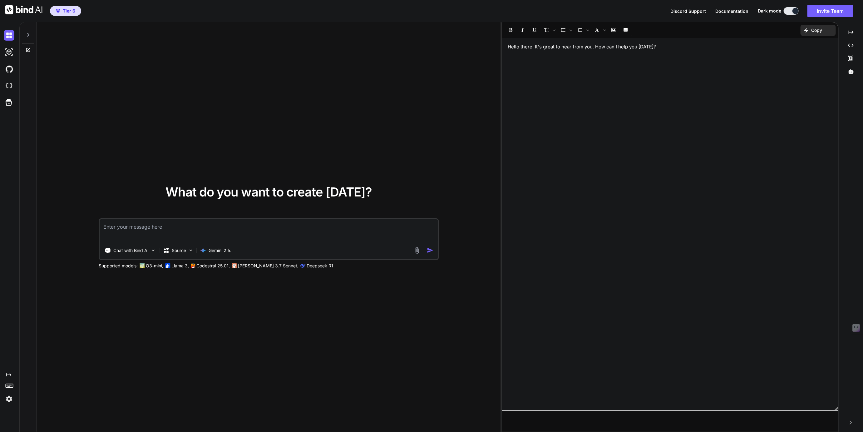
click at [25, 31] on div at bounding box center [28, 33] width 12 height 22
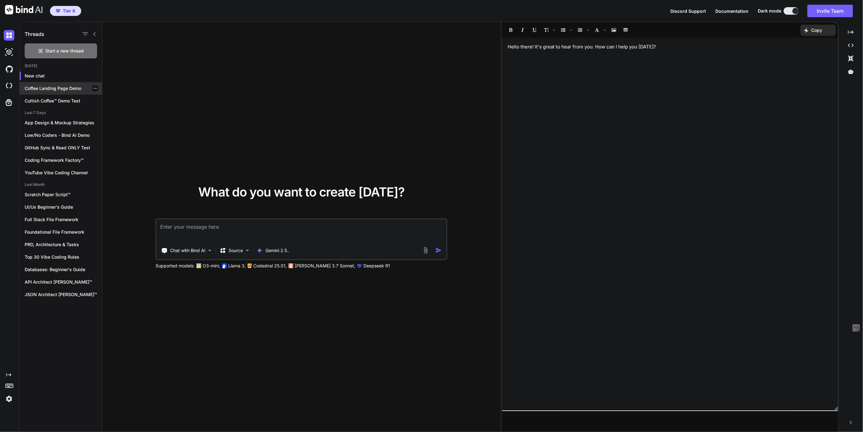
click at [45, 90] on p "Coffee Landing Page Demo" at bounding box center [63, 88] width 77 height 6
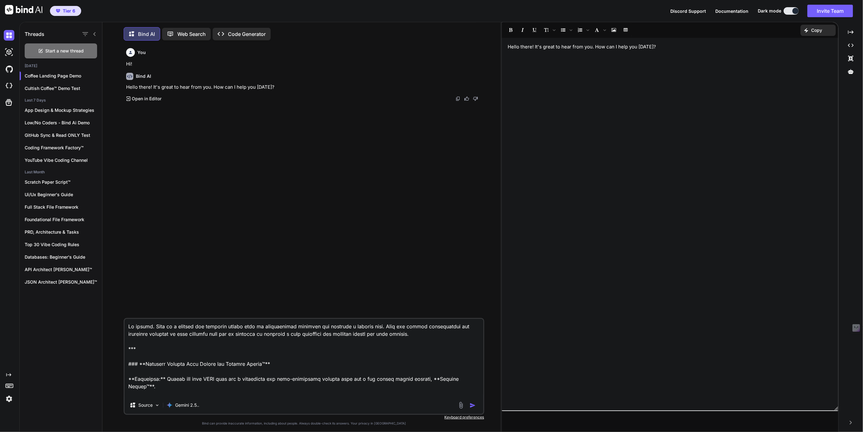
scroll to position [2, 0]
click at [9, 373] on icon "Created with Pixso." at bounding box center [8, 374] width 5 height 5
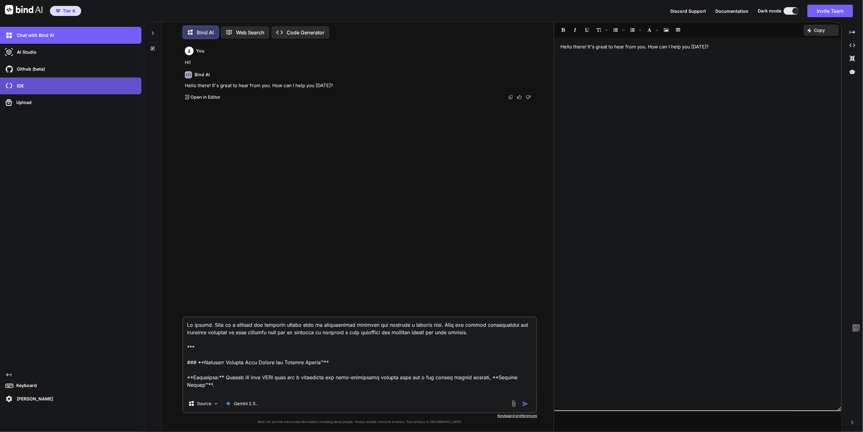
click at [21, 87] on p "IDE" at bounding box center [18, 86] width 9 height 6
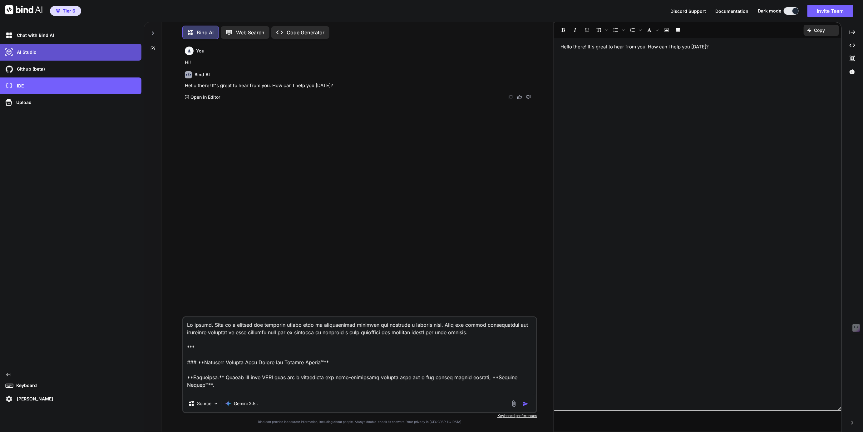
click at [19, 52] on p "AI Studio" at bounding box center [25, 52] width 22 height 6
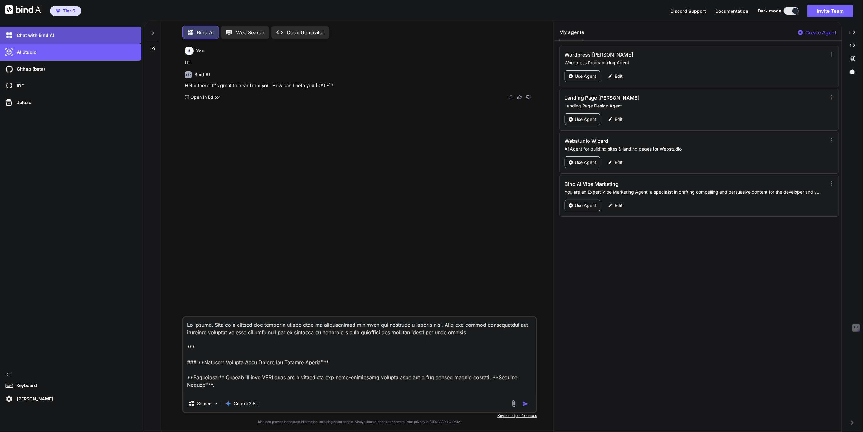
click at [41, 34] on p "Chat with Bind AI" at bounding box center [34, 35] width 40 height 6
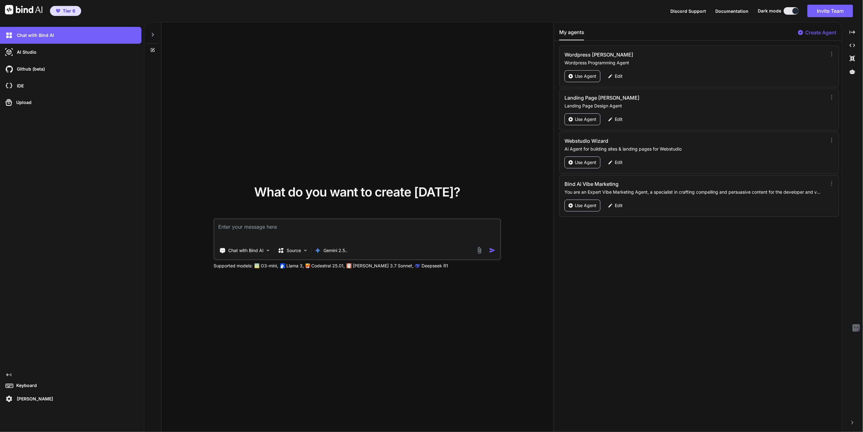
click at [153, 50] on icon at bounding box center [152, 49] width 5 height 5
click at [151, 34] on icon at bounding box center [152, 34] width 5 height 5
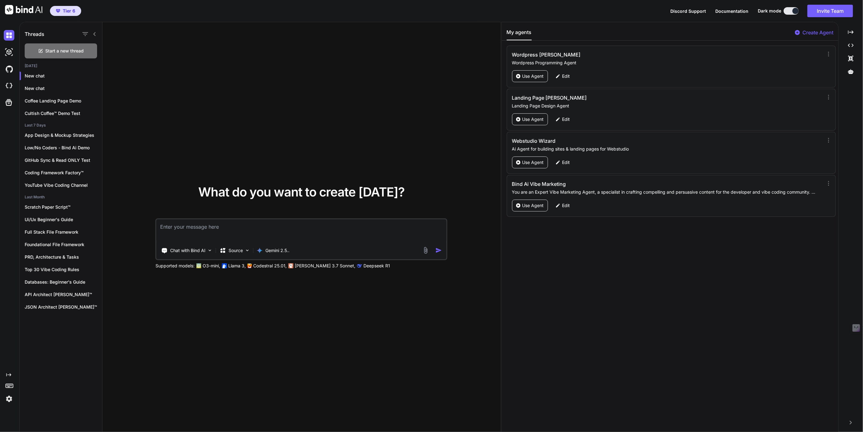
click at [11, 384] on icon at bounding box center [9, 385] width 9 height 9
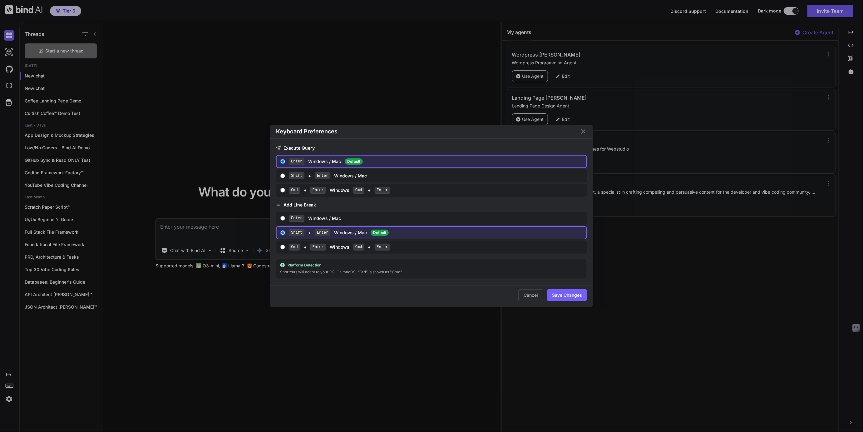
click at [7, 398] on div "Keyboard Preferences Execute Query Enter Windows / Mac Default Shift + Enter Wi…" at bounding box center [431, 216] width 863 height 432
click at [7, 398] on img at bounding box center [9, 399] width 11 height 11
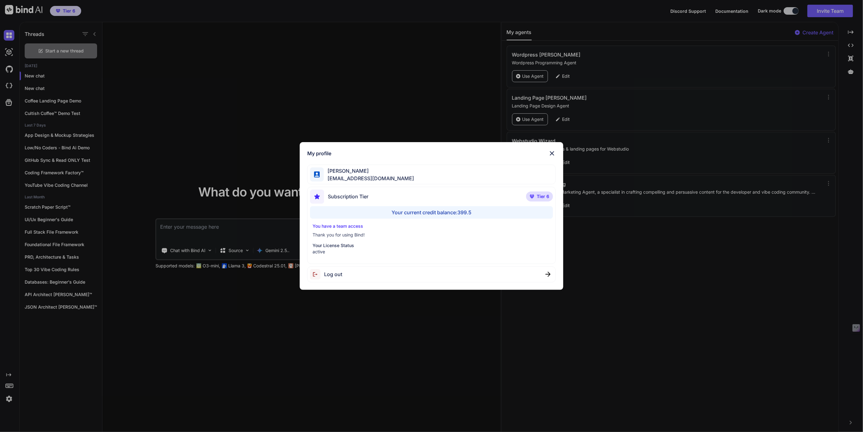
click at [7, 398] on div "My profile Tye Anderson fakewiseco@gmail.com Subscription Tier Tier 6 Your curr…" at bounding box center [431, 216] width 863 height 432
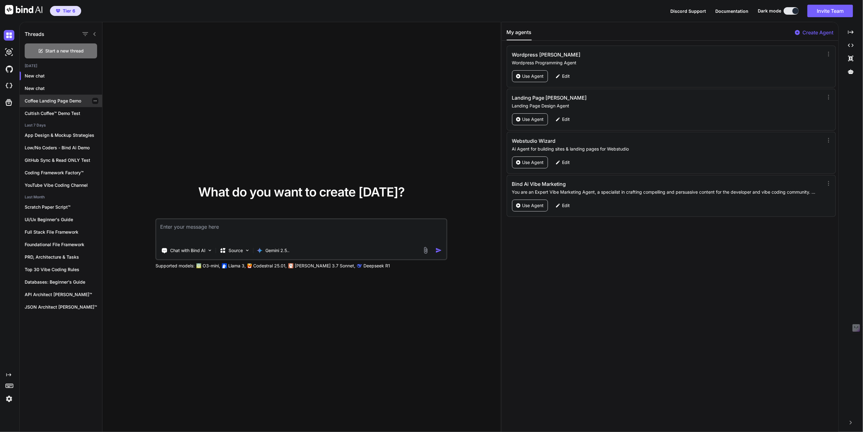
click at [93, 101] on icon "button" at bounding box center [95, 101] width 4 height 4
click at [115, 113] on span "Rename and Save" at bounding box center [121, 113] width 37 height 6
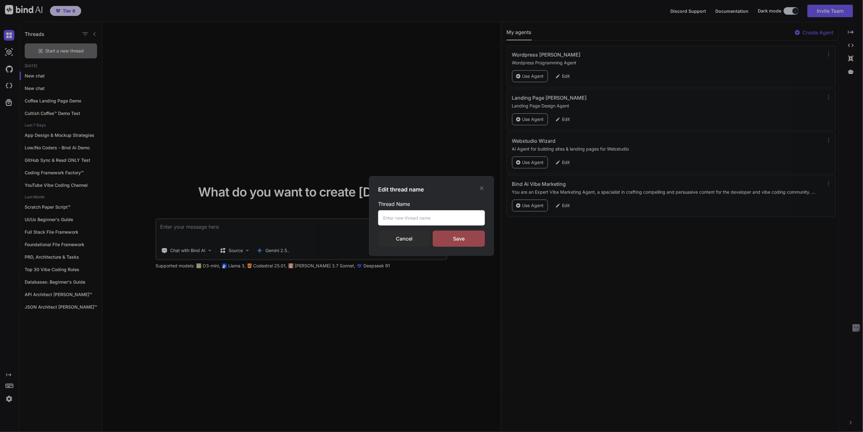
click at [244, 161] on div "Edit thread name Thread Name Cancel Save" at bounding box center [431, 216] width 863 height 432
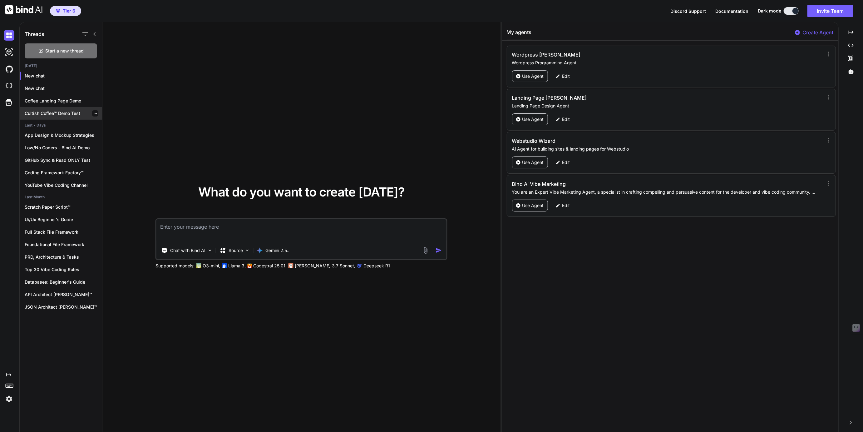
click at [46, 113] on p "Cultish Coffee™ Demo Test" at bounding box center [63, 113] width 77 height 6
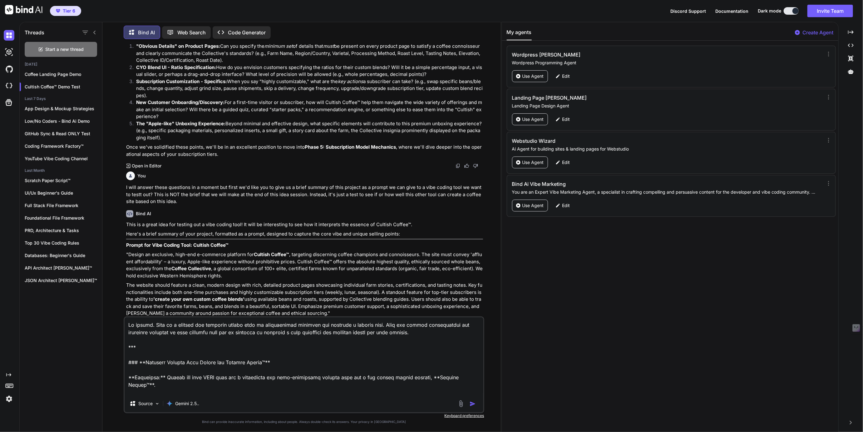
scroll to position [2169, 0]
click at [58, 68] on div "Coffee Landing Page Demo" at bounding box center [61, 74] width 82 height 12
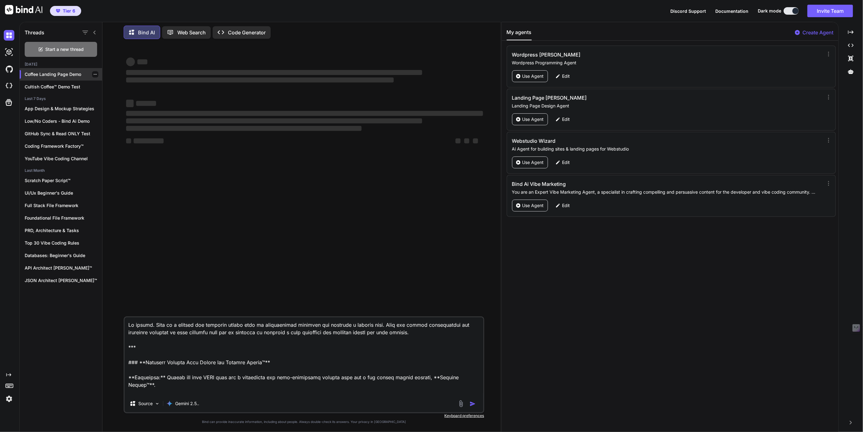
scroll to position [0, 0]
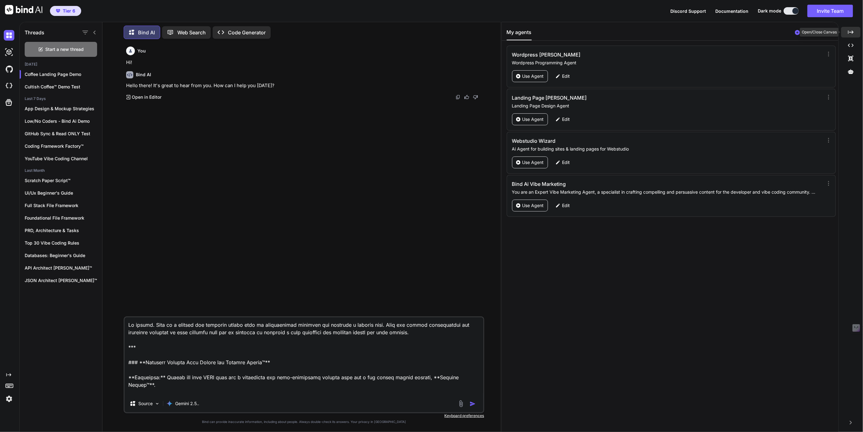
click at [854, 30] on icon "Created with Pixso." at bounding box center [851, 32] width 6 height 6
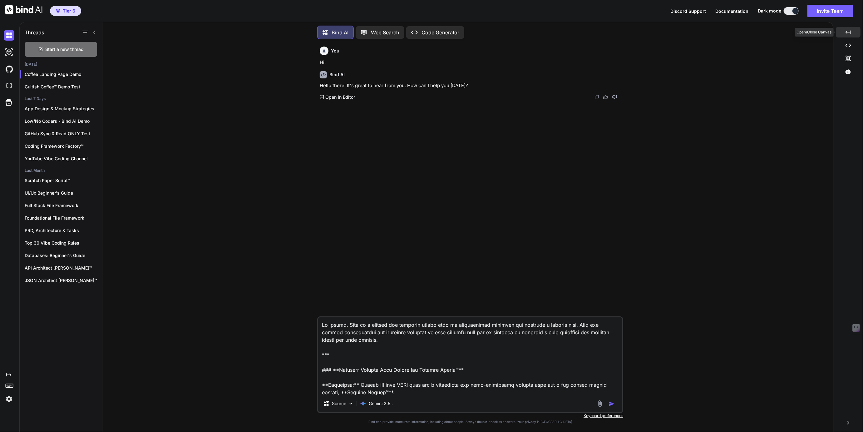
click at [847, 30] on icon "Created with Pixso." at bounding box center [849, 32] width 6 height 6
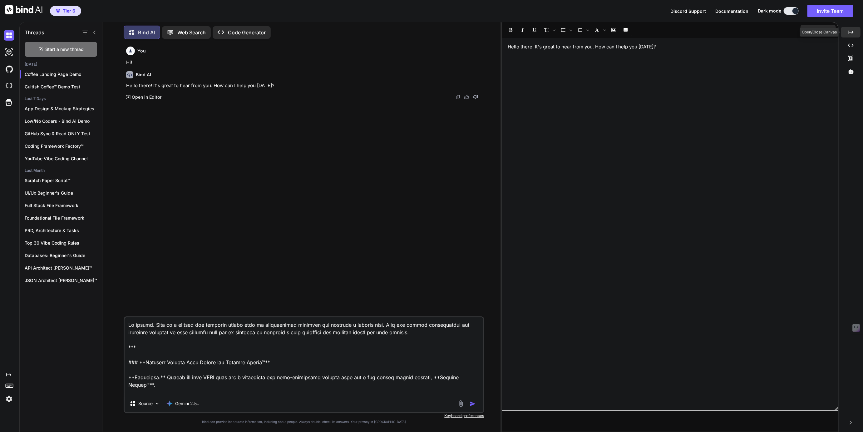
click at [851, 34] on icon "Created with Pixso." at bounding box center [851, 32] width 6 height 6
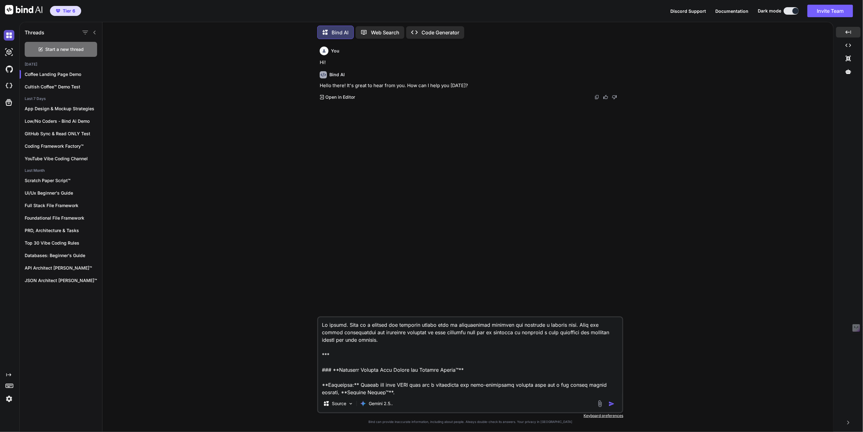
click at [8, 34] on img at bounding box center [9, 35] width 11 height 11
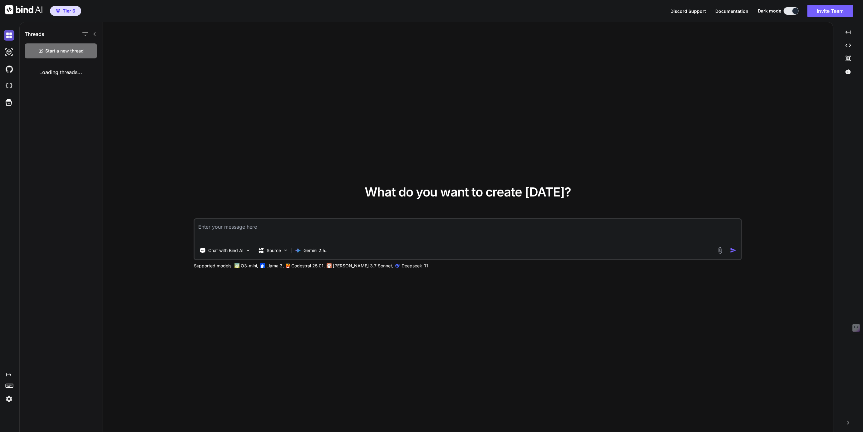
click at [8, 34] on img at bounding box center [9, 35] width 11 height 11
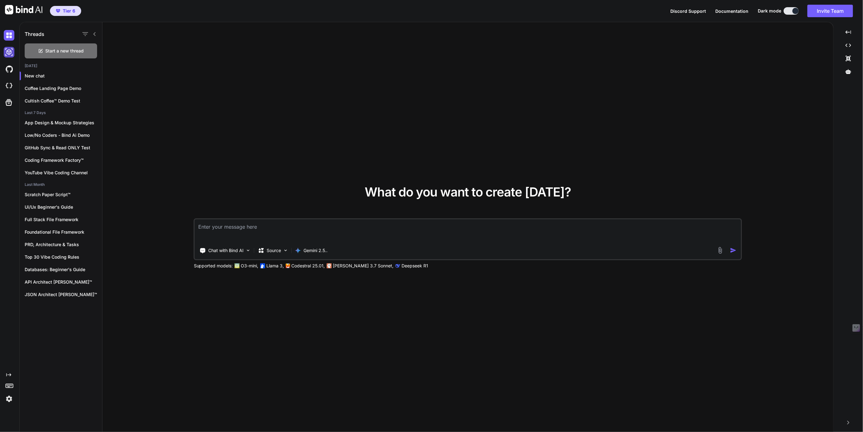
click at [9, 48] on img at bounding box center [9, 52] width 11 height 11
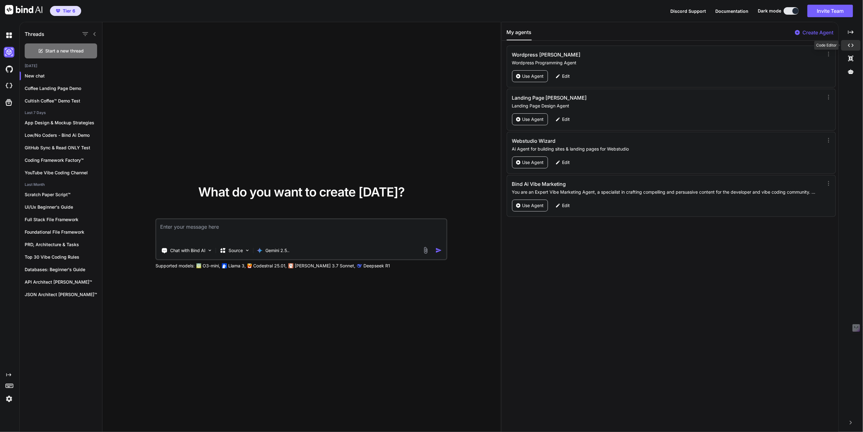
click at [850, 42] on div "Created with Pixso." at bounding box center [850, 45] width 19 height 11
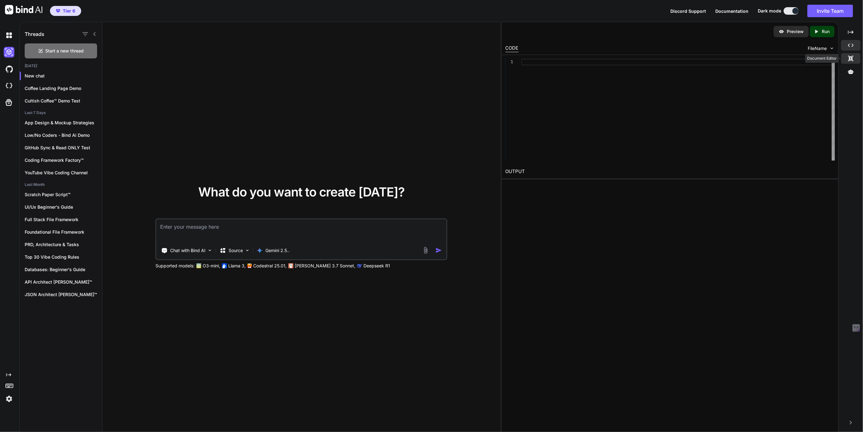
click at [851, 57] on icon "Created with Pixso." at bounding box center [851, 59] width 6 height 6
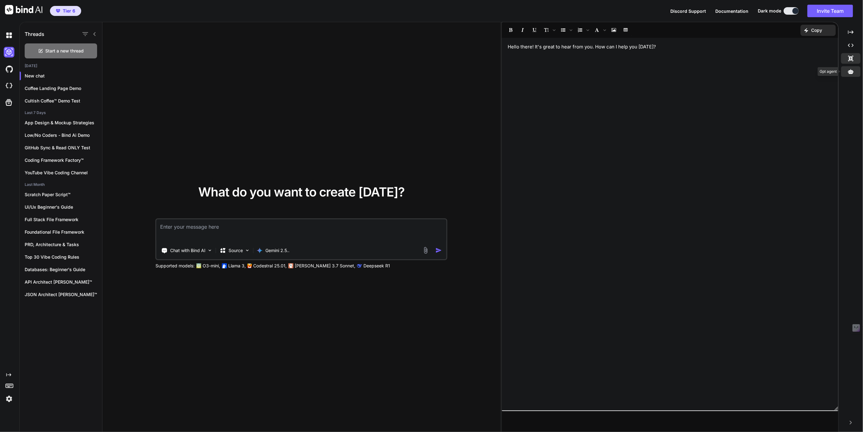
click at [848, 69] on icon at bounding box center [851, 72] width 6 height 6
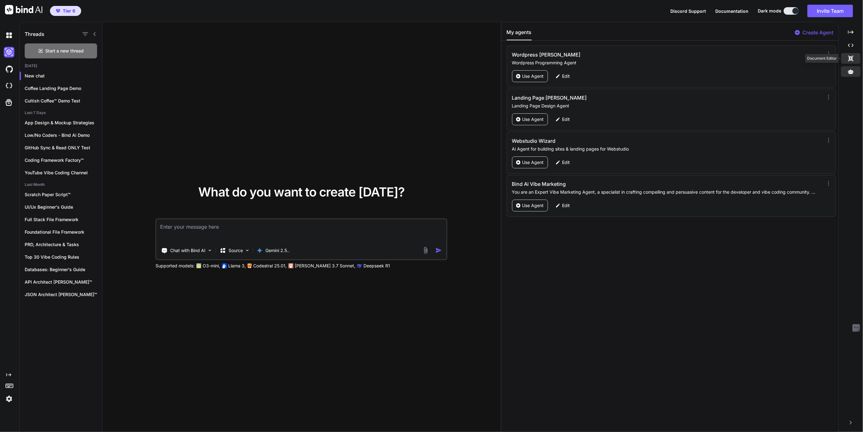
click at [850, 57] on icon at bounding box center [851, 59] width 5 height 6
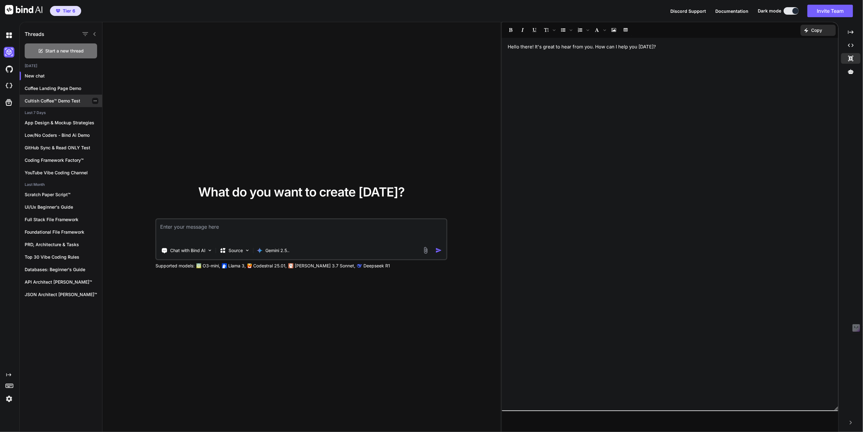
click at [36, 98] on p "Cultish Coffee™ Demo Test" at bounding box center [63, 101] width 77 height 6
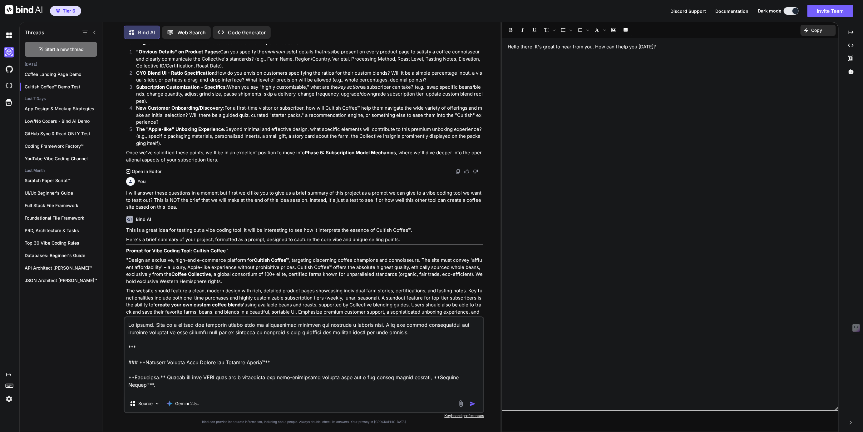
scroll to position [2169, 0]
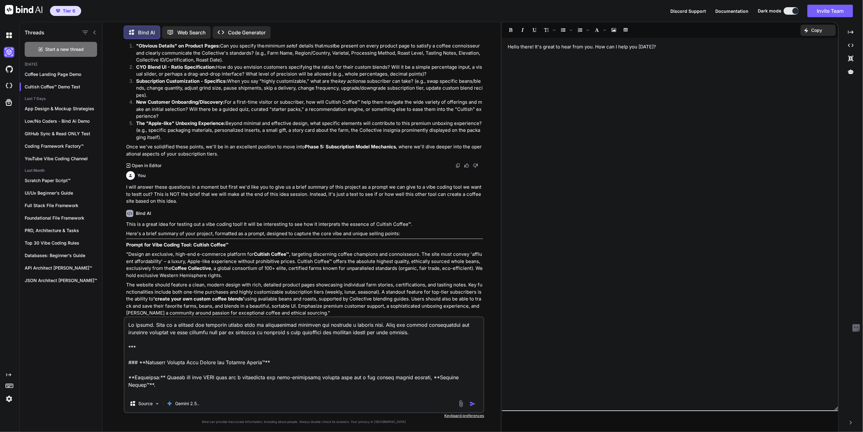
click at [160, 162] on p "Open in Editor" at bounding box center [147, 165] width 30 height 6
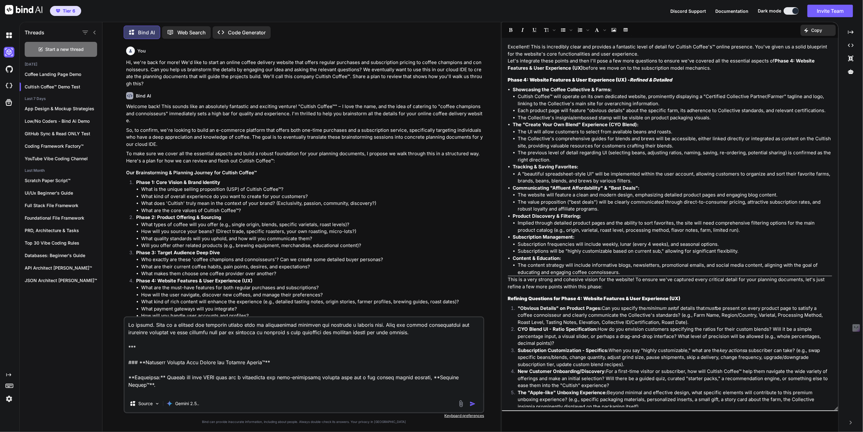
scroll to position [7, 0]
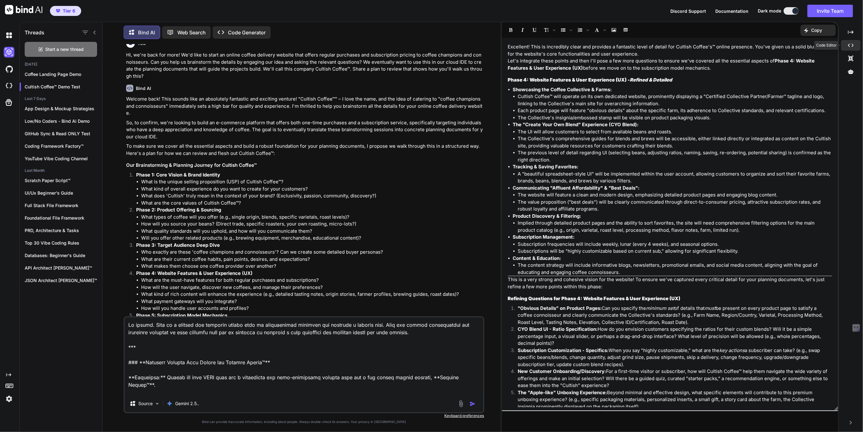
click at [855, 42] on div "Created with Pixso." at bounding box center [850, 45] width 19 height 11
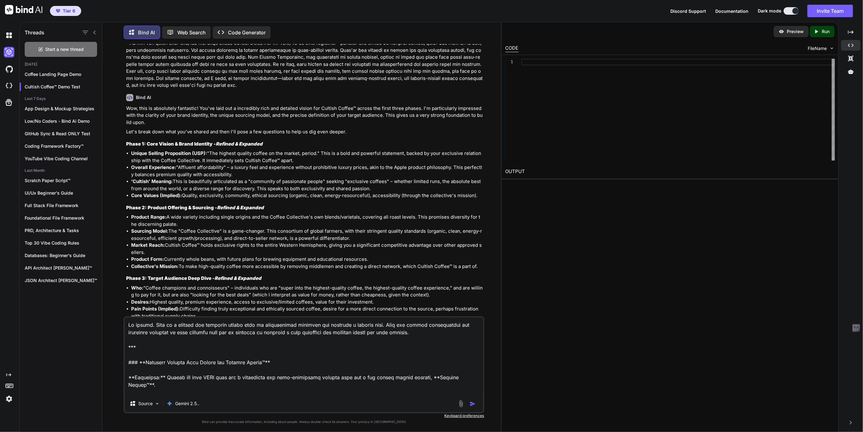
scroll to position [553, 0]
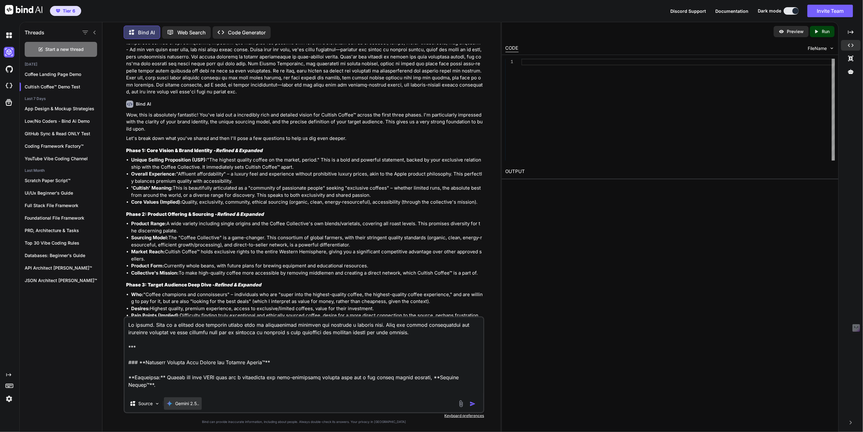
click at [186, 409] on div "Gemini 2.5.." at bounding box center [183, 403] width 38 height 12
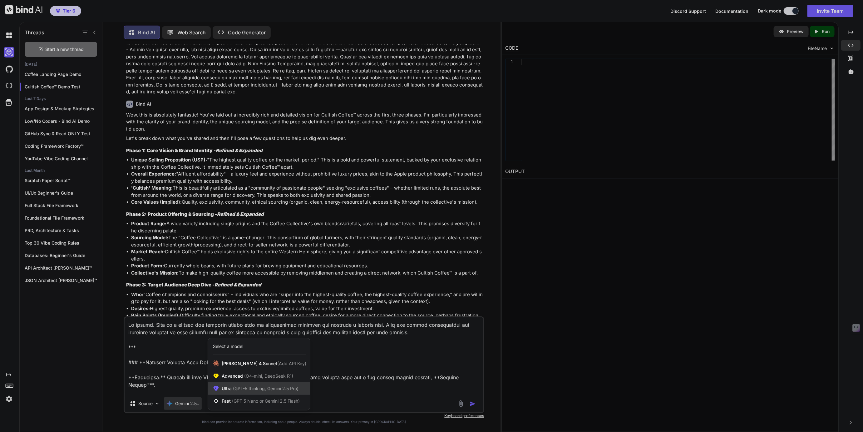
click at [231, 386] on span "Ultra (GPT-5 thinking, Gemini 2.5 Pro)" at bounding box center [260, 388] width 77 height 6
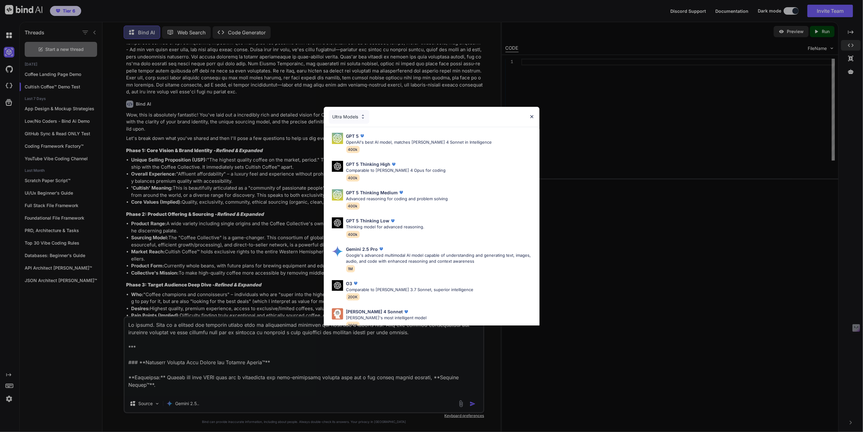
click at [347, 116] on div "Ultra Models" at bounding box center [349, 117] width 41 height 14
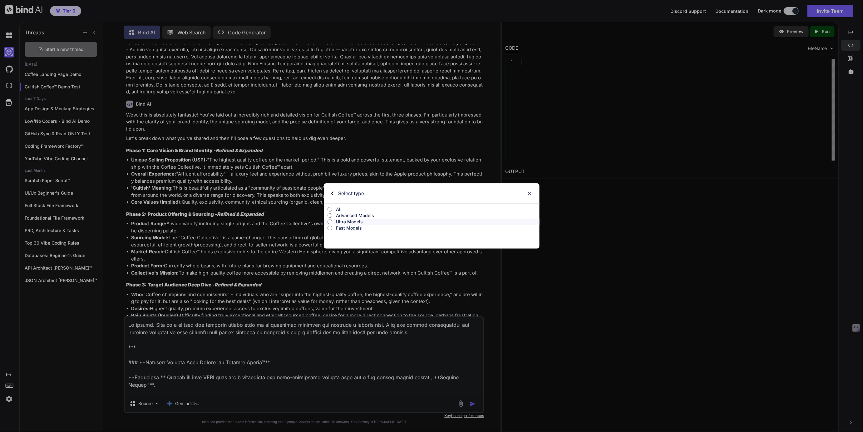
click at [342, 208] on p "All" at bounding box center [438, 209] width 204 height 6
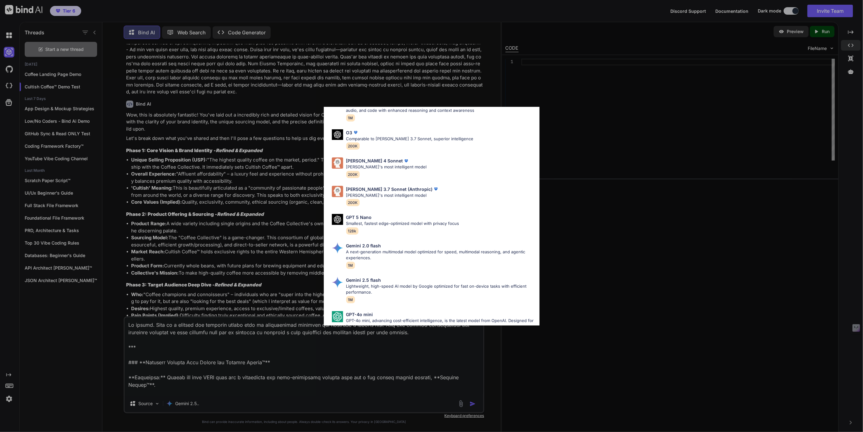
scroll to position [278, 0]
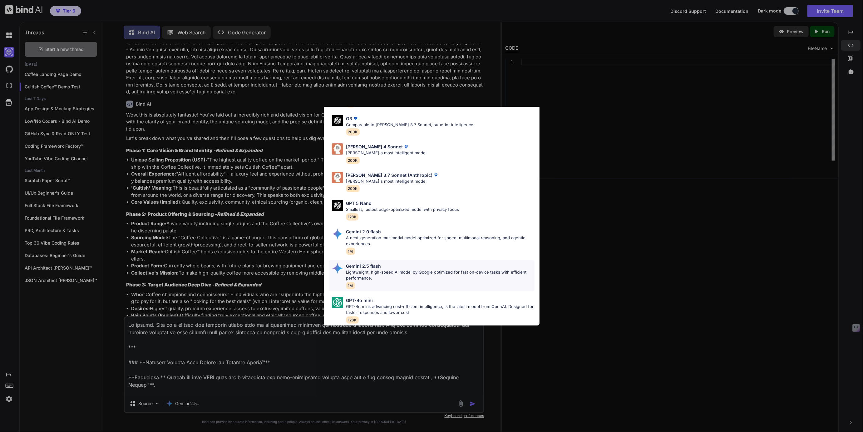
click at [366, 271] on p "Lightweight, high-speed AI model by Google optimized for fast on-device tasks w…" at bounding box center [440, 275] width 188 height 12
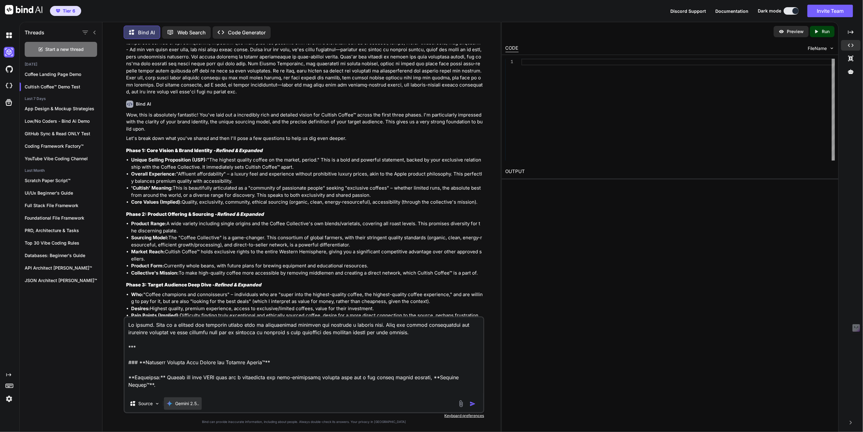
click at [186, 407] on div "Gemini 2.5.." at bounding box center [183, 403] width 38 height 12
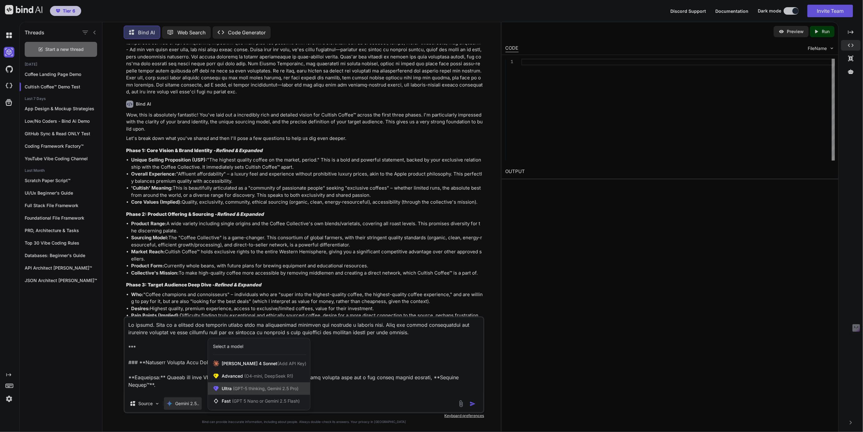
click at [240, 390] on span "(GPT-5 thinking, Gemini 2.5 Pro)" at bounding box center [265, 388] width 67 height 5
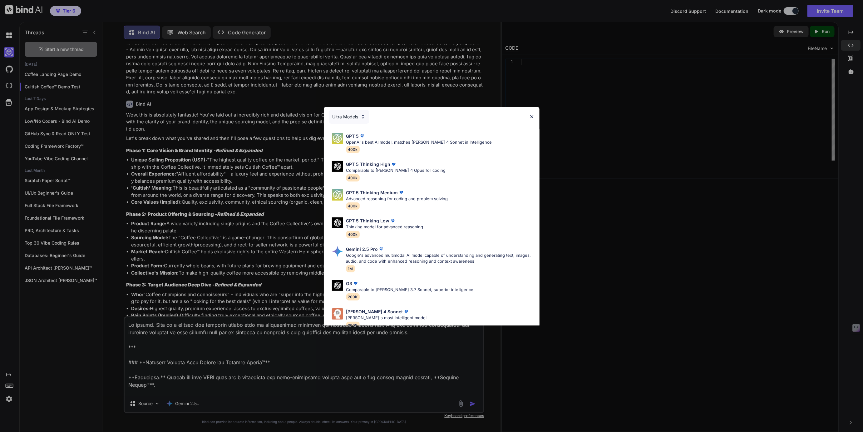
click at [350, 114] on div "Ultra Models" at bounding box center [349, 117] width 41 height 14
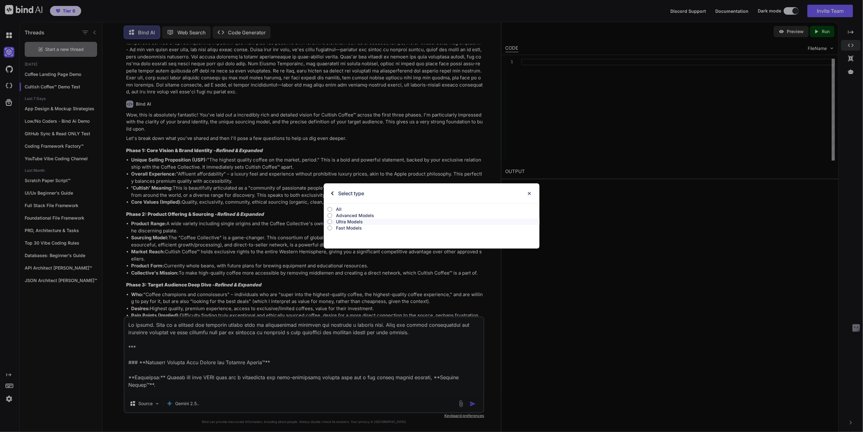
click at [338, 208] on p "All" at bounding box center [438, 209] width 204 height 6
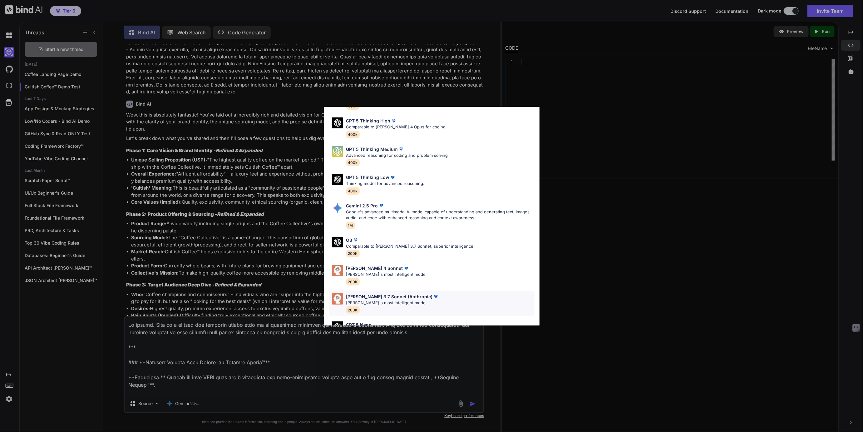
scroll to position [164, 0]
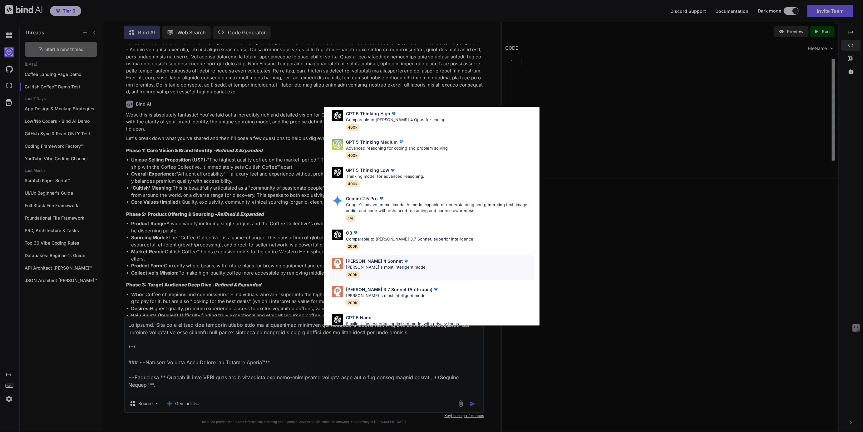
click at [346, 267] on div "Claude 4 Sonnet Claude's most intelligent model 200K" at bounding box center [432, 267] width 206 height 25
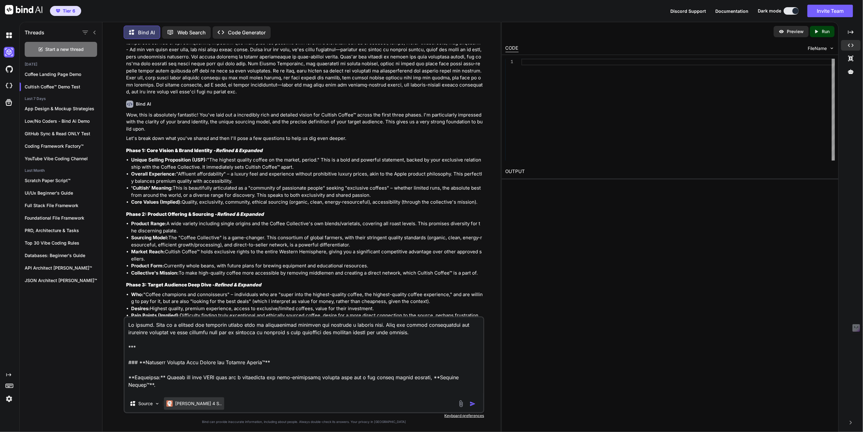
click at [187, 405] on p "Claude 4 S.." at bounding box center [198, 403] width 47 height 6
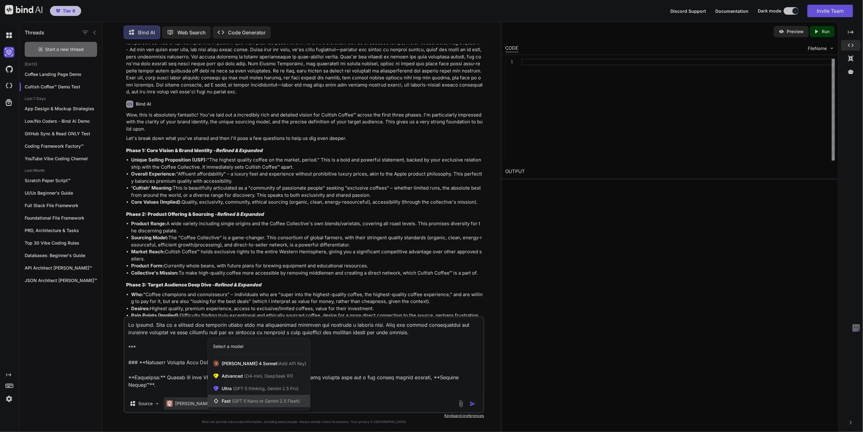
click at [230, 397] on div "Fast (GPT 5 Nano or Gemini 2.5 Flash)" at bounding box center [259, 401] width 102 height 12
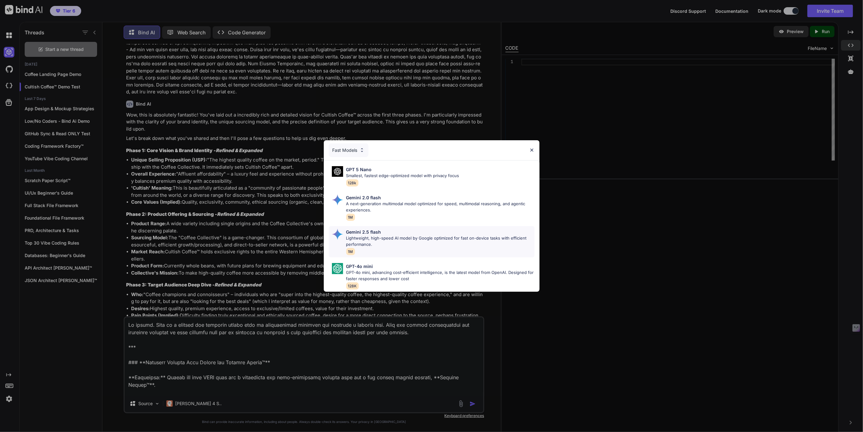
click at [354, 243] on p "Lightweight, high-speed AI model by Google optimized for fast on-device tasks w…" at bounding box center [440, 241] width 188 height 12
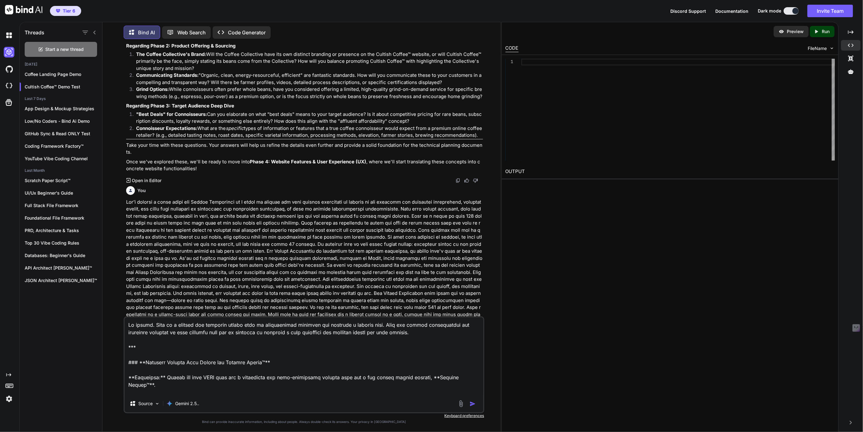
scroll to position [910, 0]
click at [143, 177] on p "Open in Editor" at bounding box center [147, 180] width 30 height 6
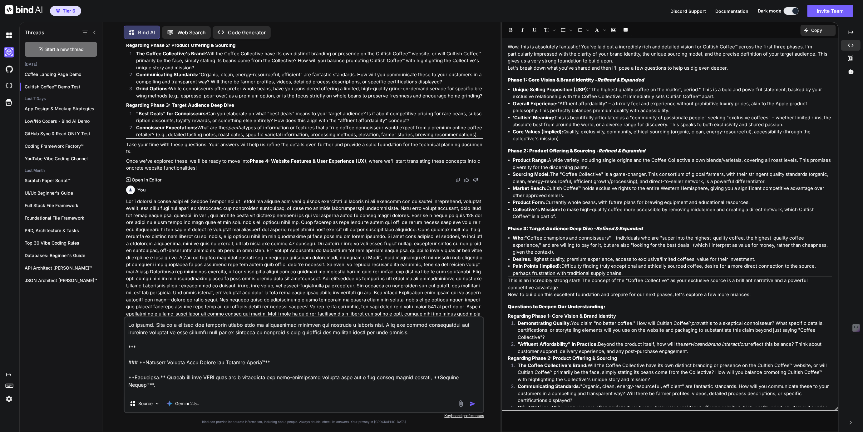
click at [817, 31] on p "Copy" at bounding box center [816, 30] width 11 height 6
click at [804, 57] on span "Copy Content" at bounding box center [803, 57] width 28 height 6
click at [141, 404] on p "Source" at bounding box center [145, 403] width 14 height 6
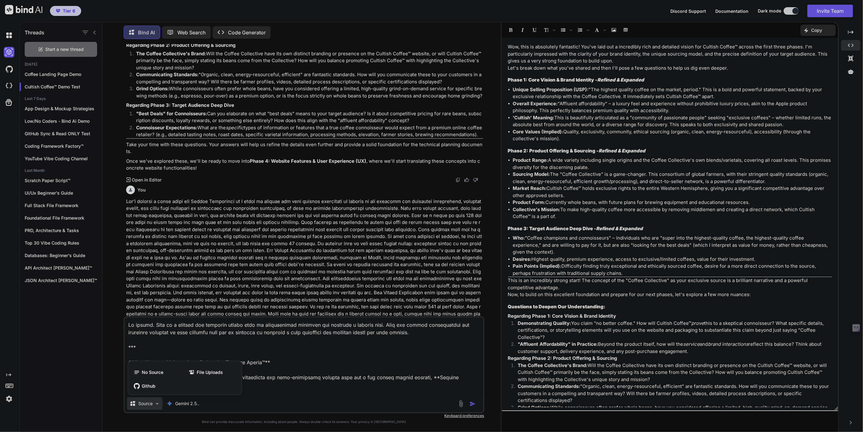
click at [311, 386] on div at bounding box center [431, 216] width 863 height 432
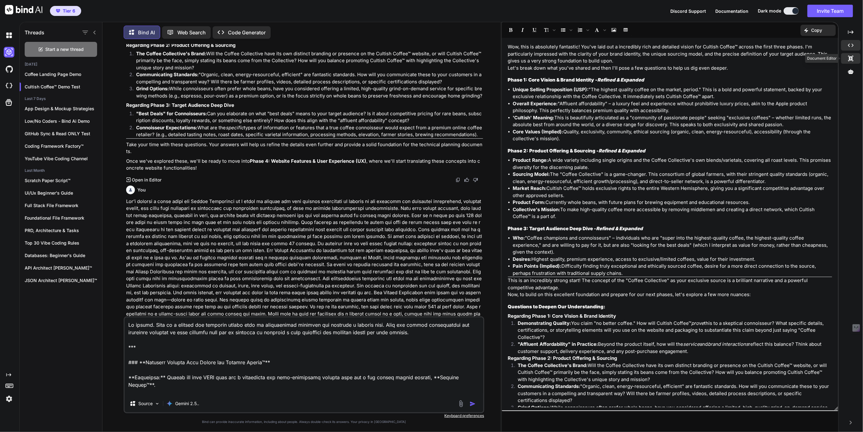
click at [850, 53] on div "Created with Pixso." at bounding box center [850, 58] width 19 height 11
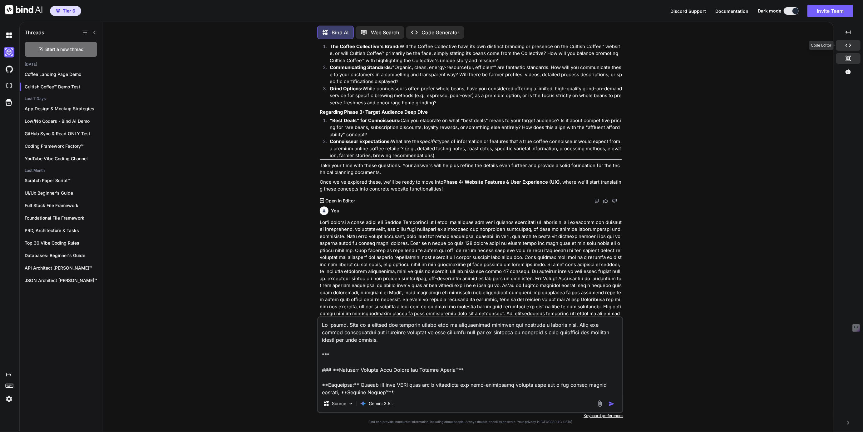
click at [851, 44] on icon "Created with Pixso." at bounding box center [849, 45] width 6 height 6
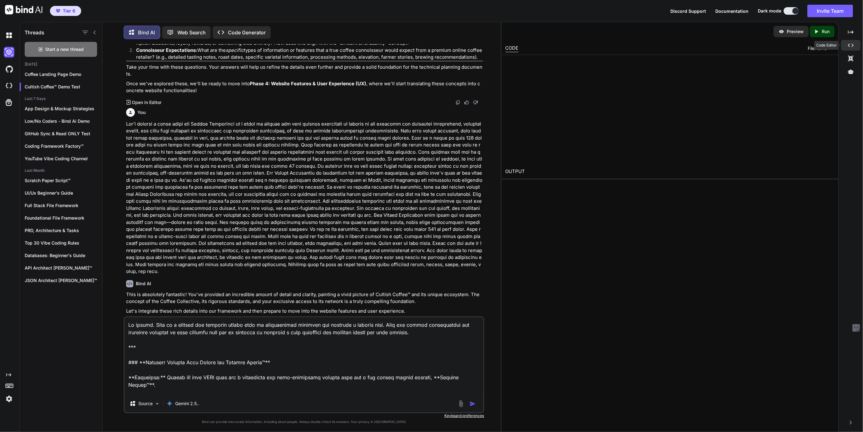
scroll to position [910, 0]
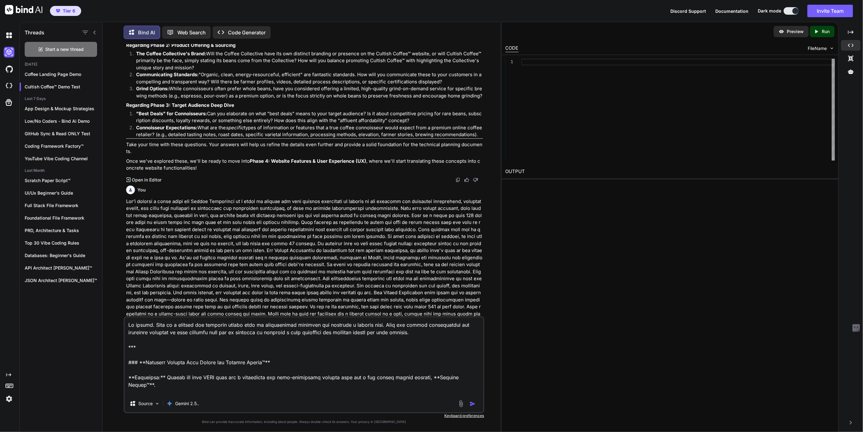
click at [7, 374] on icon at bounding box center [8, 374] width 5 height 3
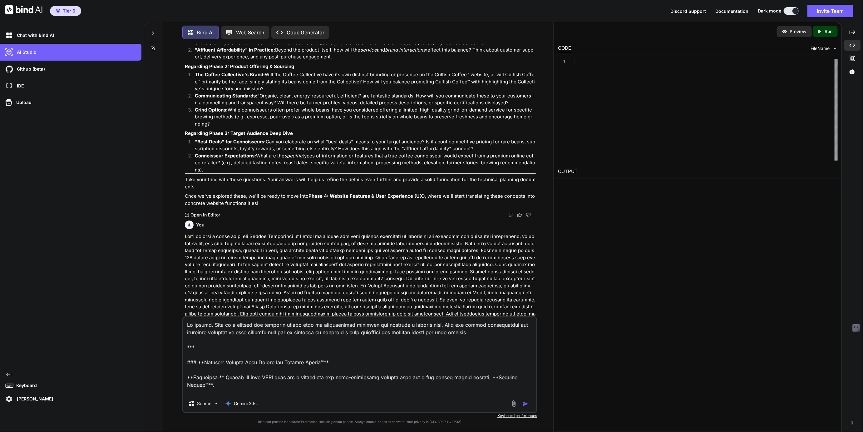
scroll to position [931, 0]
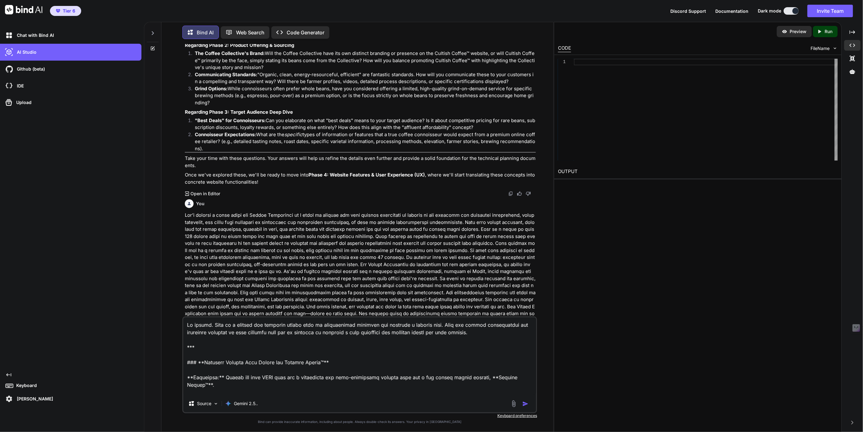
click at [7, 374] on icon at bounding box center [8, 374] width 5 height 3
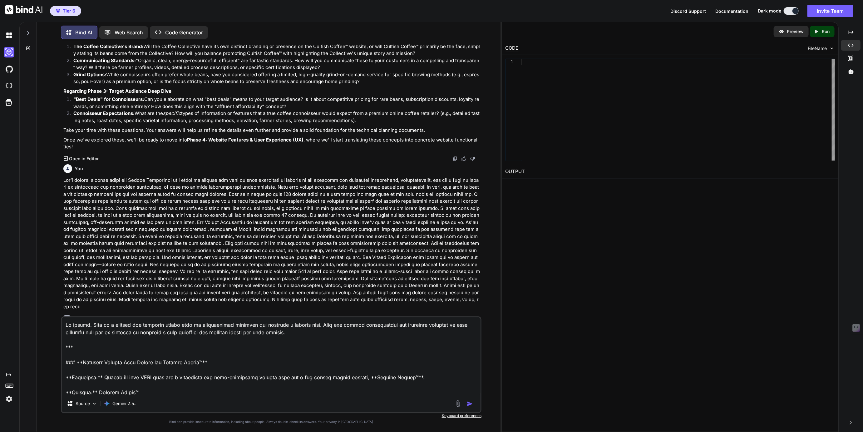
click at [7, 374] on icon at bounding box center [8, 374] width 5 height 3
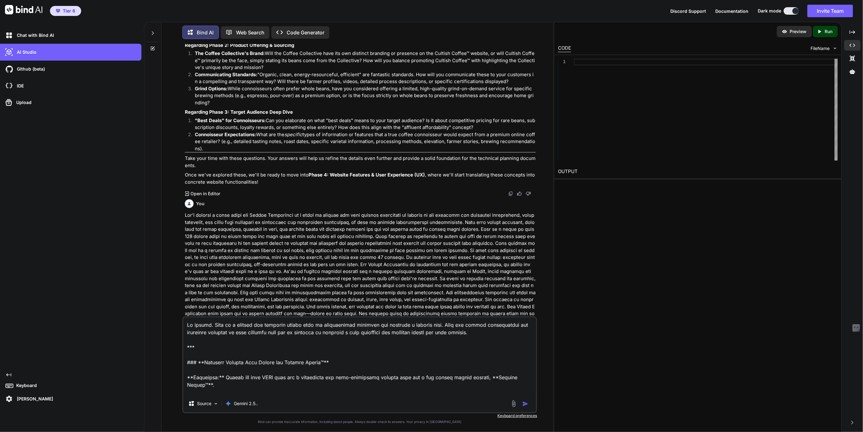
click at [26, 399] on p "Tye Anderson" at bounding box center [33, 399] width 39 height 6
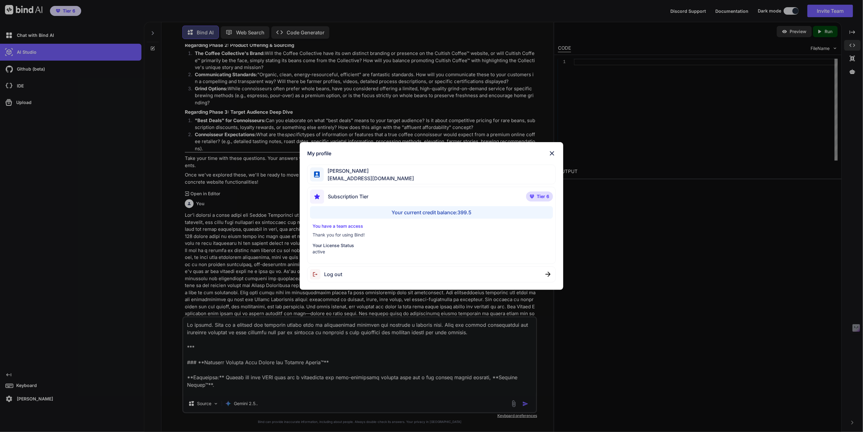
click at [26, 399] on div "My profile Tye Anderson fakewiseco@gmail.com Subscription Tier Tier 6 Your curr…" at bounding box center [431, 216] width 863 height 432
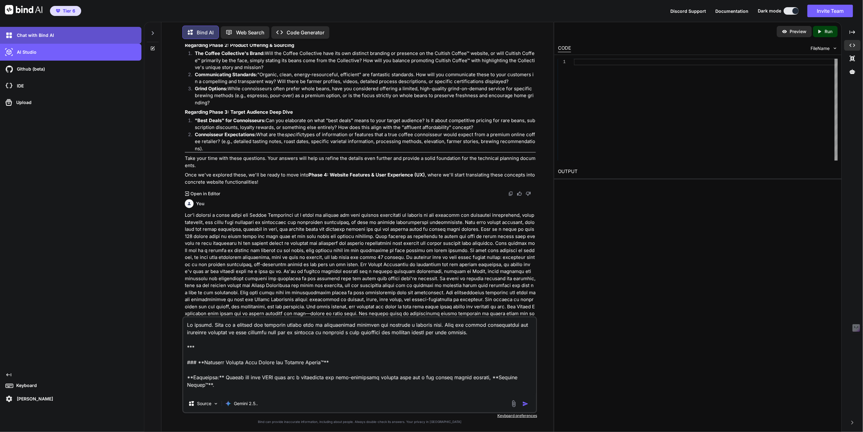
click at [51, 36] on p "Chat with Bind AI" at bounding box center [34, 35] width 40 height 6
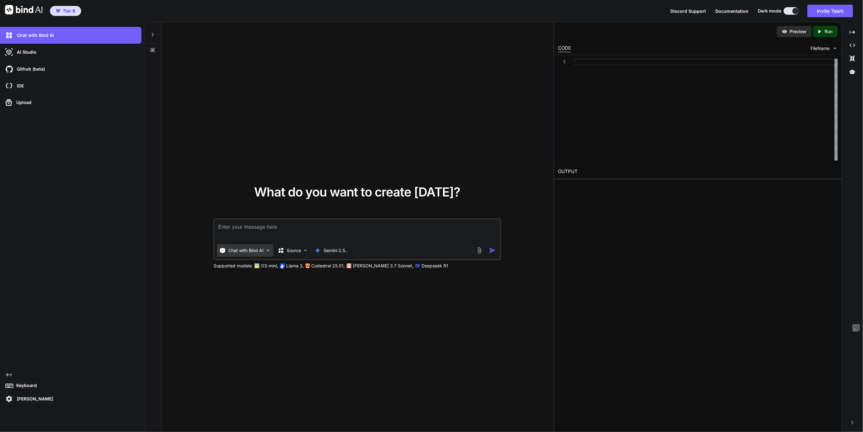
click at [241, 251] on p "Chat with Bind AI" at bounding box center [245, 250] width 35 height 6
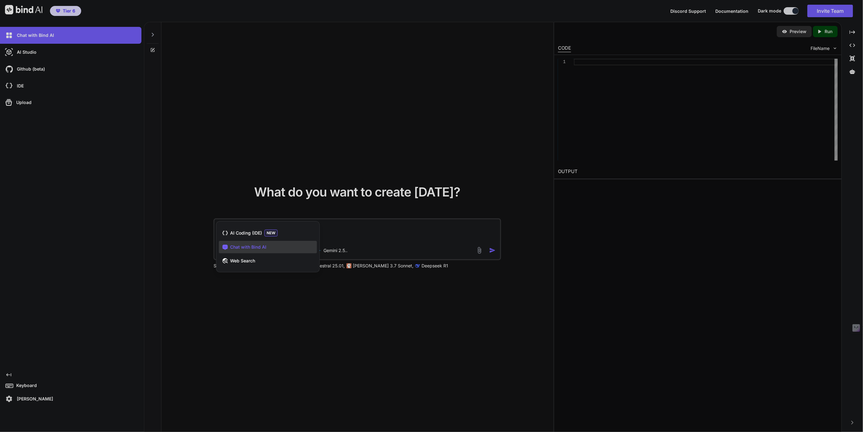
click at [261, 307] on div at bounding box center [431, 216] width 863 height 432
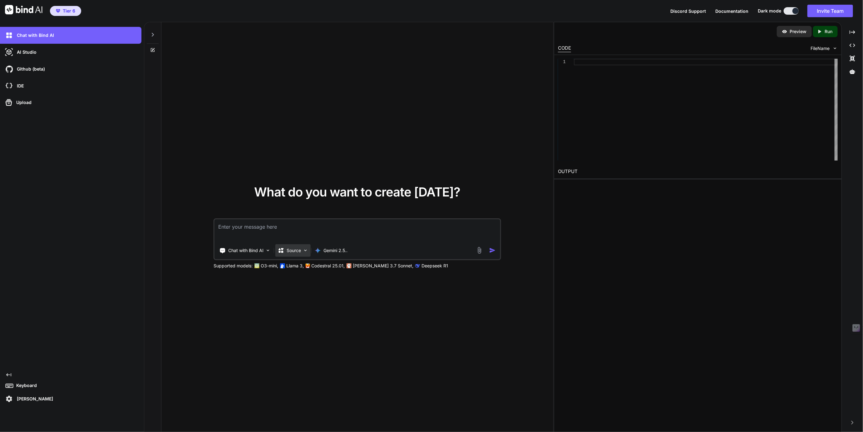
click at [297, 251] on p "Source" at bounding box center [294, 250] width 14 height 6
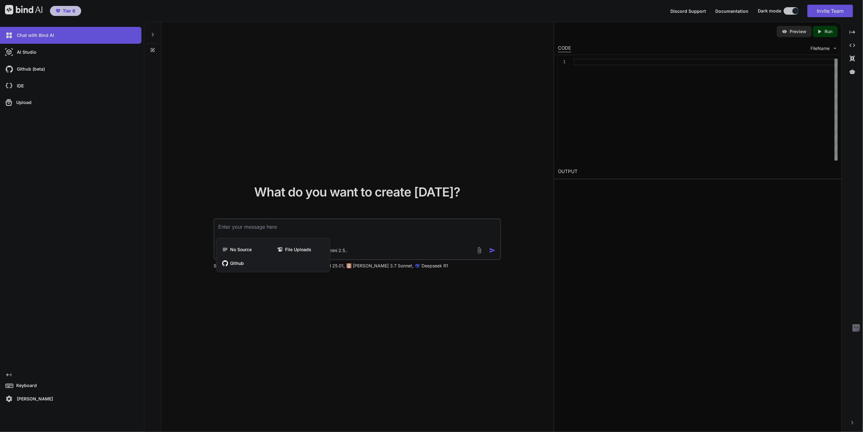
click at [297, 251] on span "File Uploads" at bounding box center [298, 249] width 26 height 6
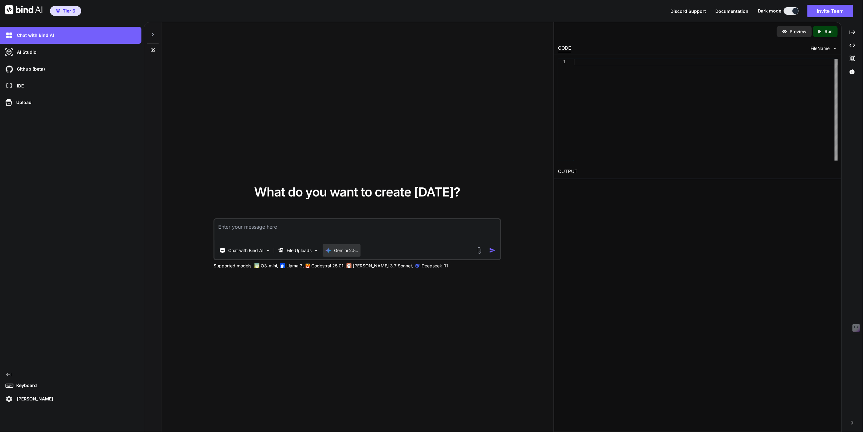
click at [340, 251] on p "Gemini 2.5.." at bounding box center [346, 250] width 24 height 6
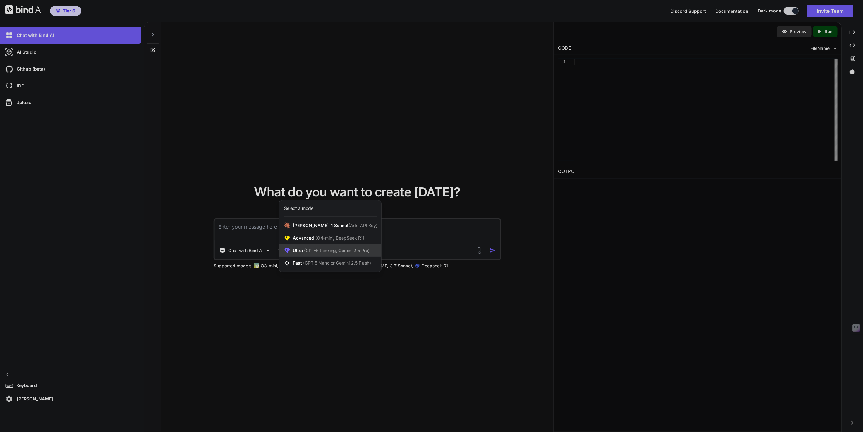
click at [330, 251] on span "(GPT-5 thinking, Gemini 2.5 Pro)" at bounding box center [336, 250] width 67 height 5
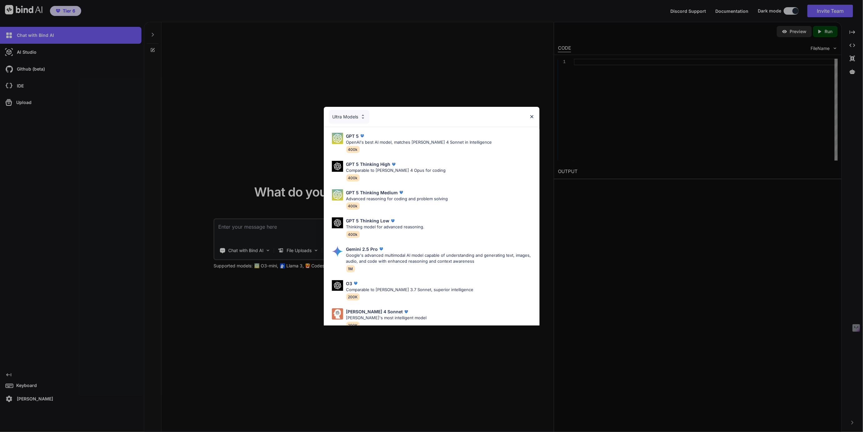
click at [342, 115] on div "Ultra Models" at bounding box center [349, 117] width 41 height 14
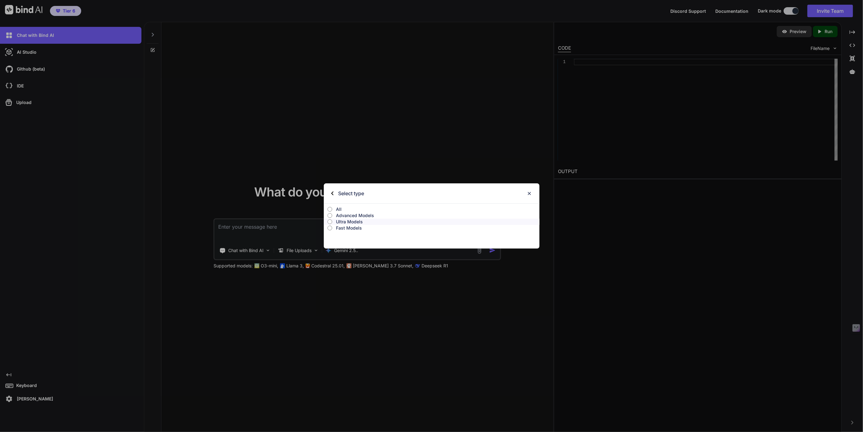
click at [338, 209] on p "All" at bounding box center [438, 209] width 204 height 6
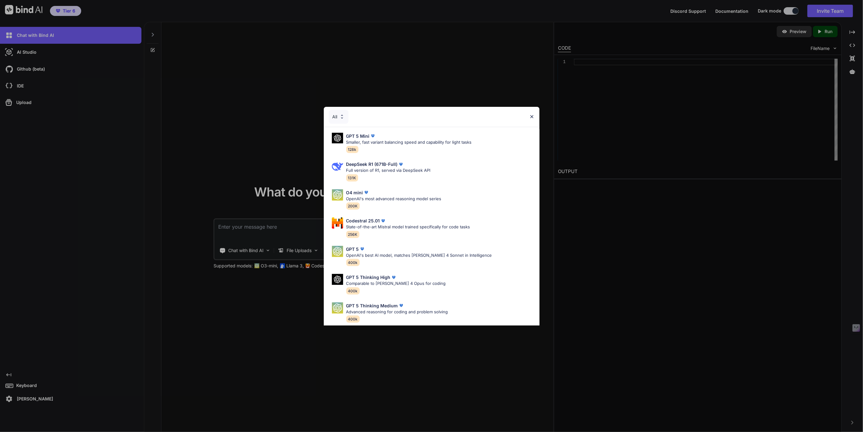
click at [532, 114] on div "All" at bounding box center [432, 117] width 216 height 20
click at [532, 114] on img at bounding box center [531, 116] width 5 height 5
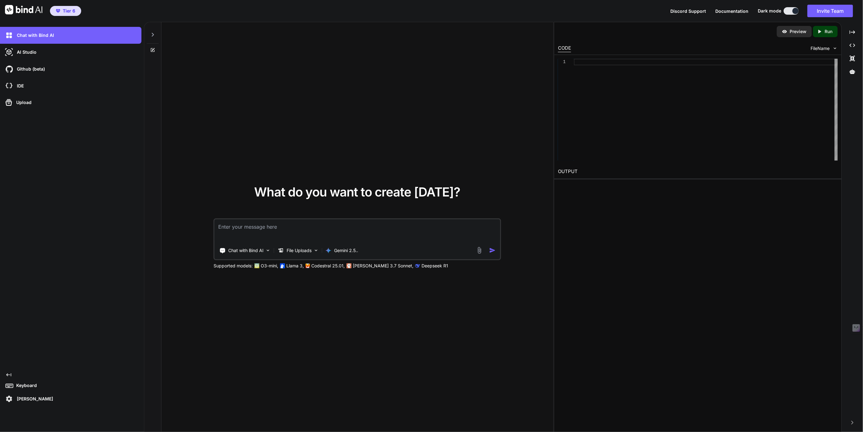
click at [148, 34] on div at bounding box center [153, 33] width 12 height 22
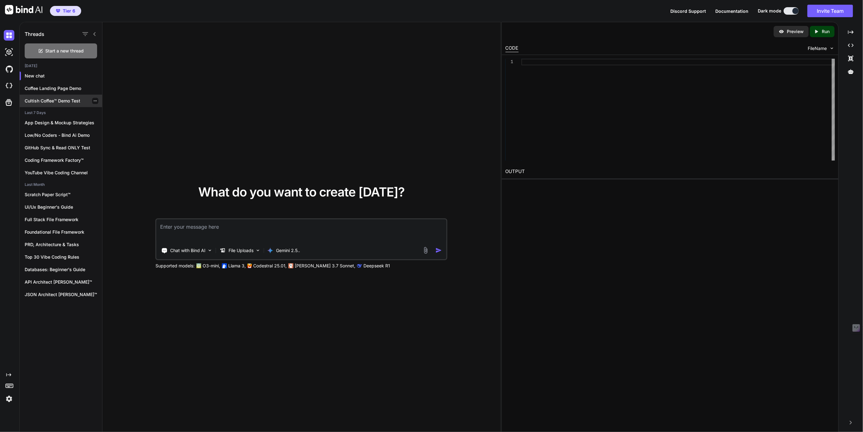
click at [47, 95] on div "Cultish Coffee™ Demo Test" at bounding box center [61, 101] width 82 height 12
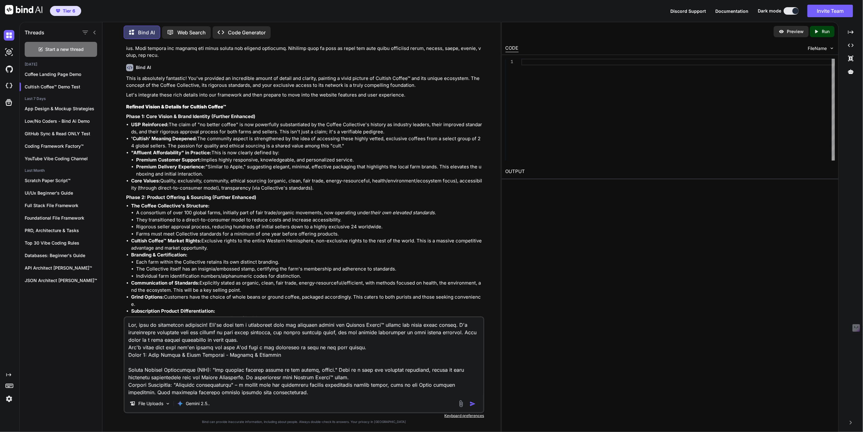
scroll to position [1641, 0]
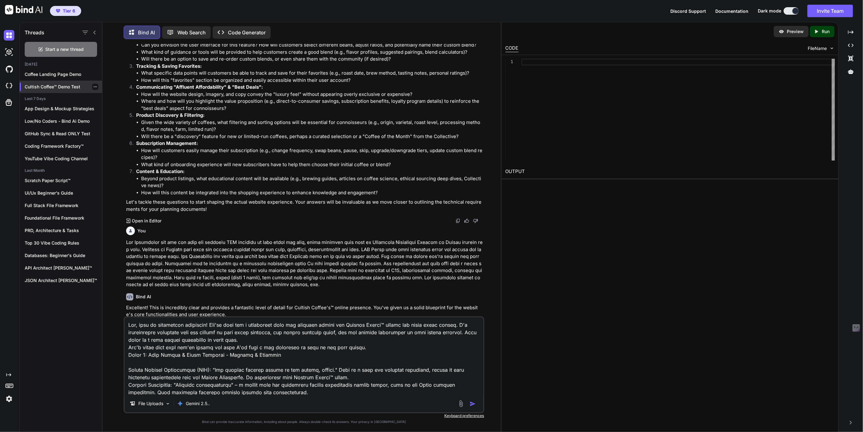
click at [93, 85] on icon "button" at bounding box center [95, 87] width 4 height 4
click at [119, 97] on span "Rename and Save" at bounding box center [121, 98] width 37 height 6
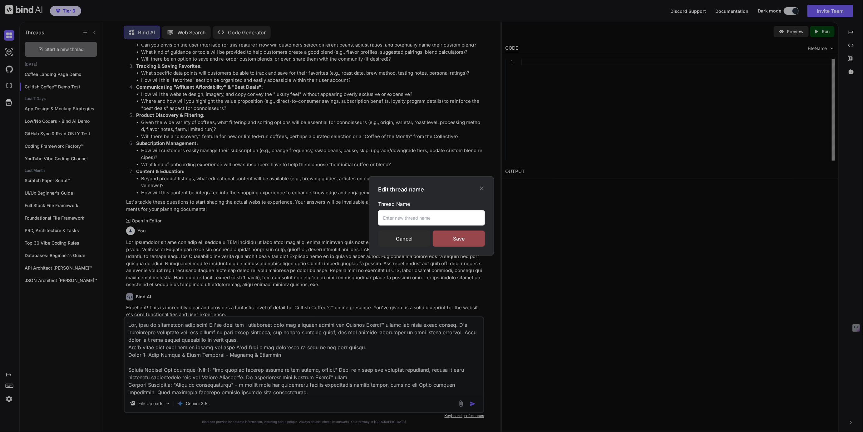
click at [118, 83] on div "Edit thread name Thread Name Cancel Save" at bounding box center [431, 216] width 863 height 432
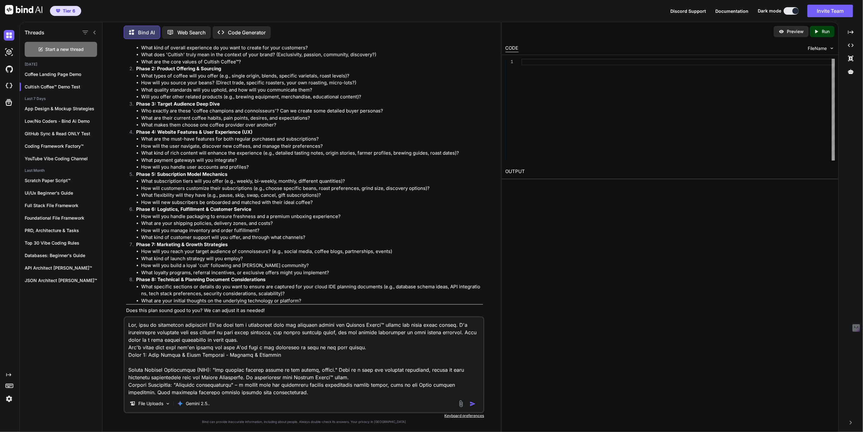
scroll to position [0, 0]
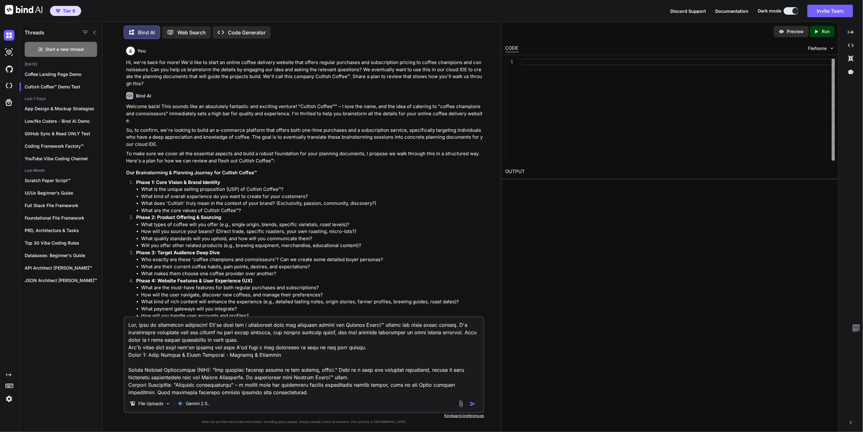
click at [244, 380] on textarea at bounding box center [304, 355] width 359 height 77
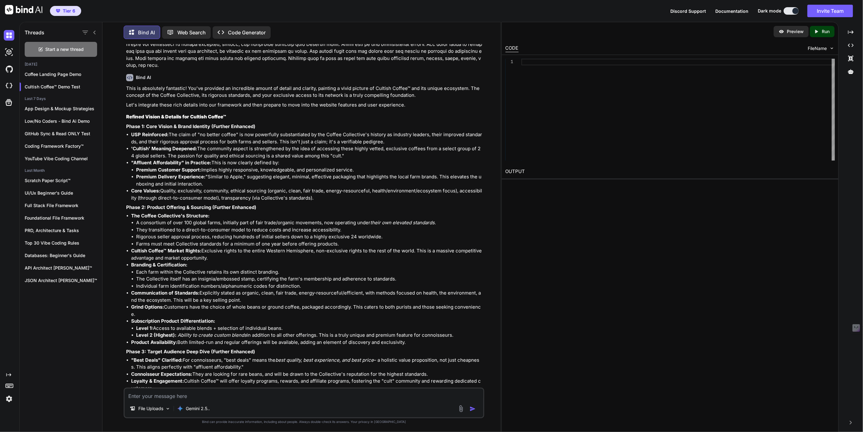
scroll to position [1237, 0]
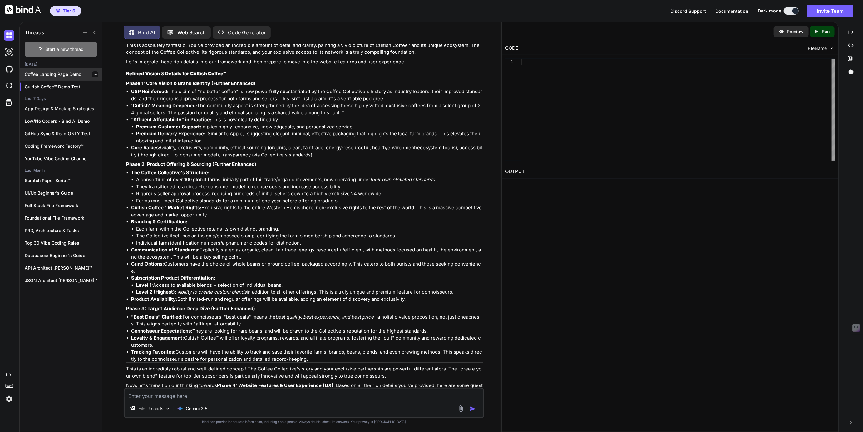
click at [45, 75] on p "Coffee Landing Page Demo" at bounding box center [63, 74] width 77 height 6
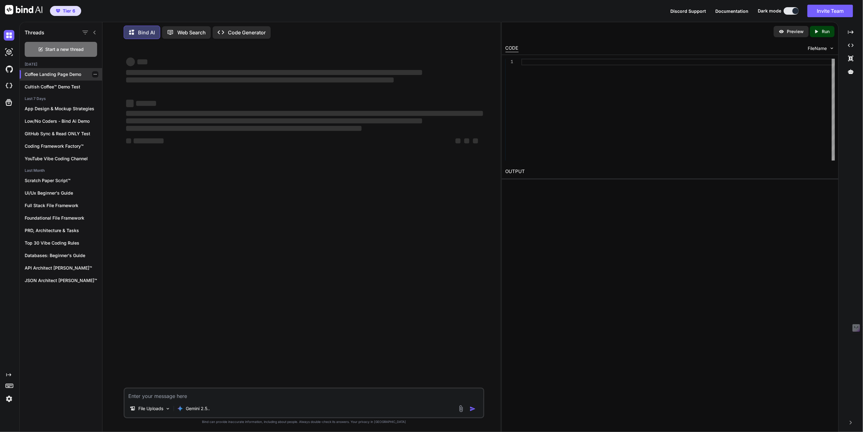
scroll to position [0, 0]
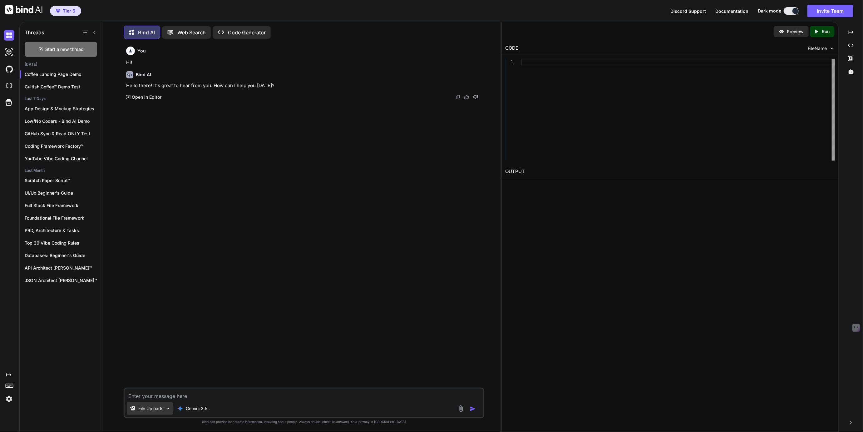
click at [161, 409] on p "File Uploads" at bounding box center [150, 408] width 25 height 6
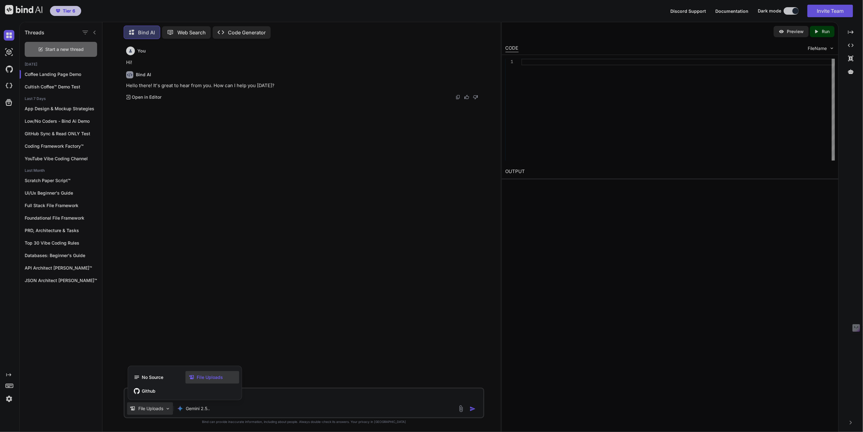
click at [254, 404] on div at bounding box center [431, 216] width 863 height 432
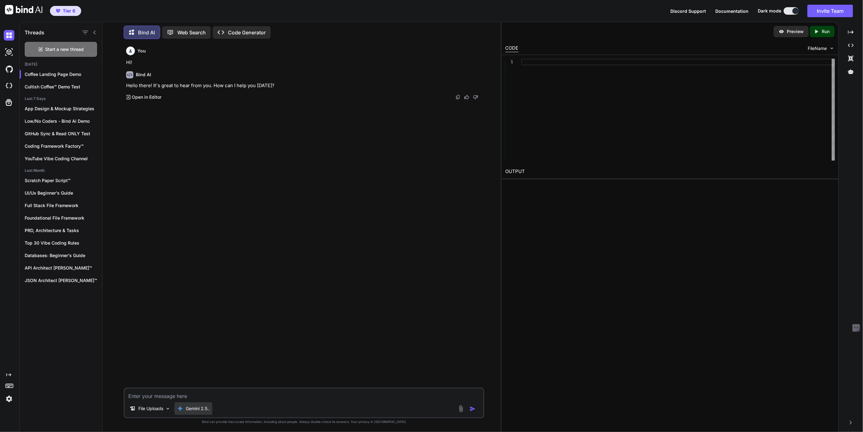
click at [191, 409] on p "Gemini 2.5.." at bounding box center [198, 408] width 24 height 6
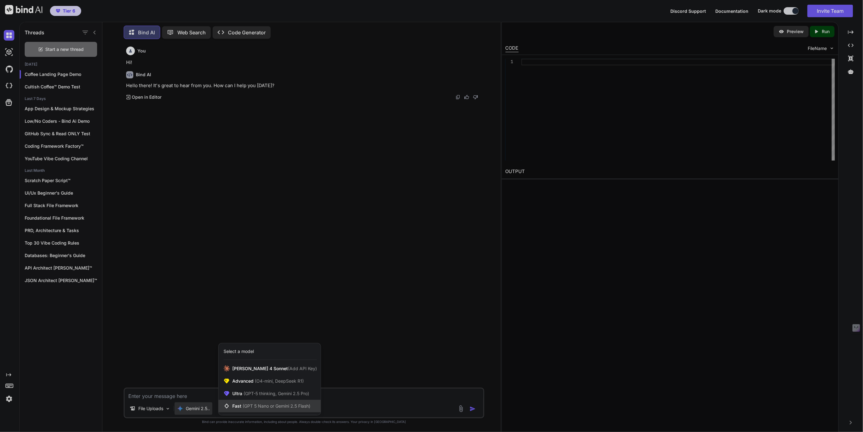
click at [242, 405] on span "Fast (GPT 5 Nano or Gemini 2.5 Flash)" at bounding box center [271, 406] width 78 height 6
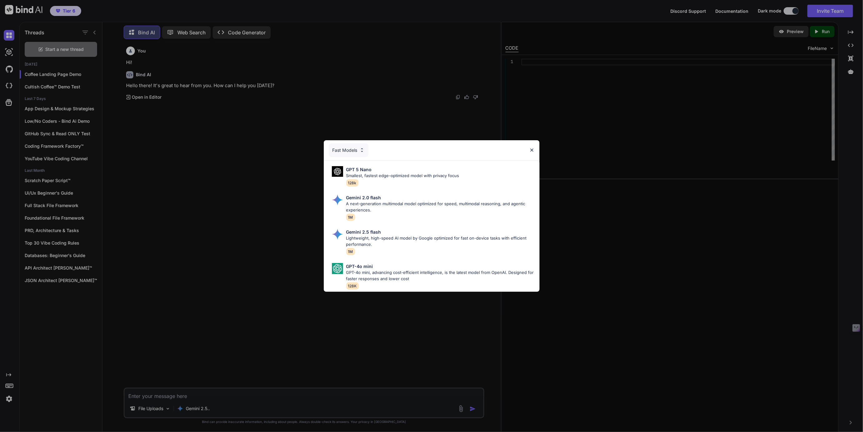
click at [349, 152] on div "Fast Models" at bounding box center [349, 150] width 40 height 14
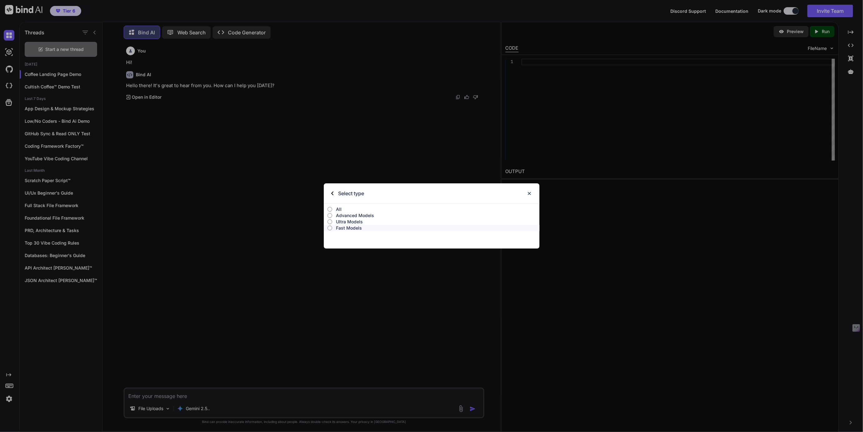
click at [339, 209] on p "All" at bounding box center [438, 209] width 204 height 6
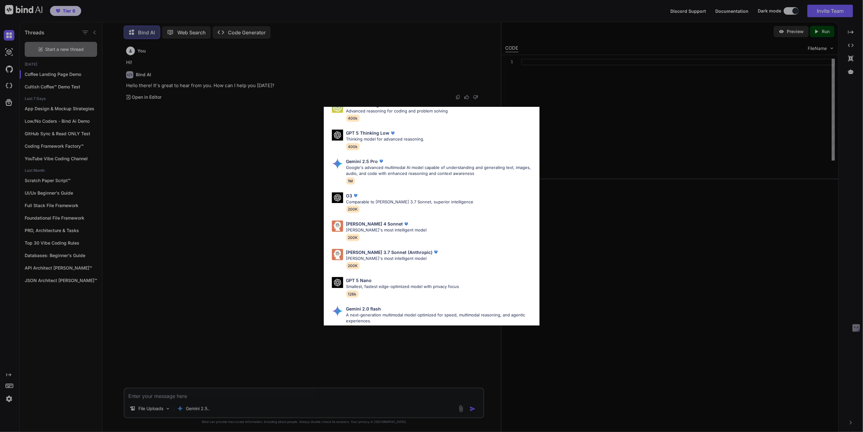
scroll to position [197, 0]
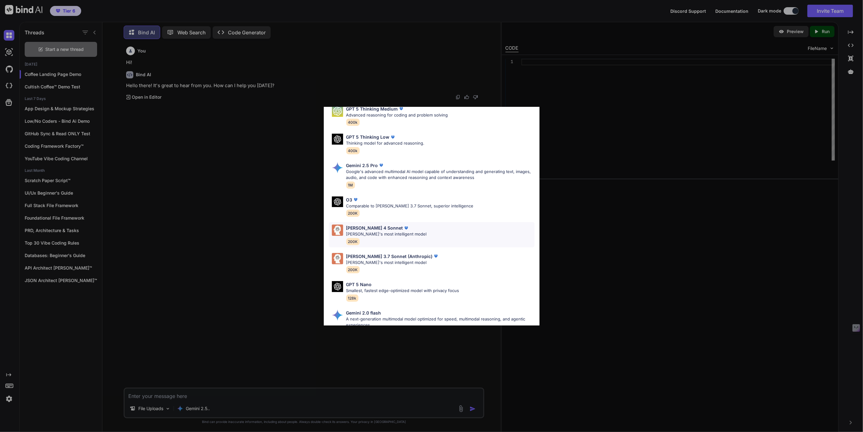
click at [366, 230] on p "Claude 4 Sonnet" at bounding box center [374, 228] width 57 height 7
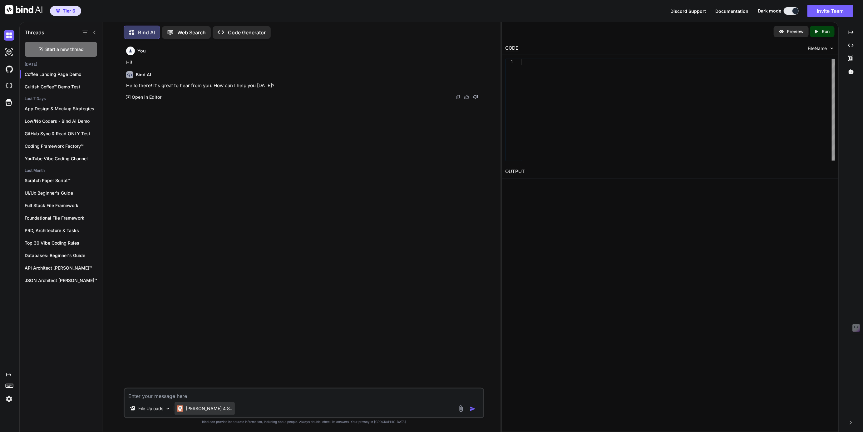
click at [195, 406] on p "Claude 4 S.." at bounding box center [209, 408] width 47 height 6
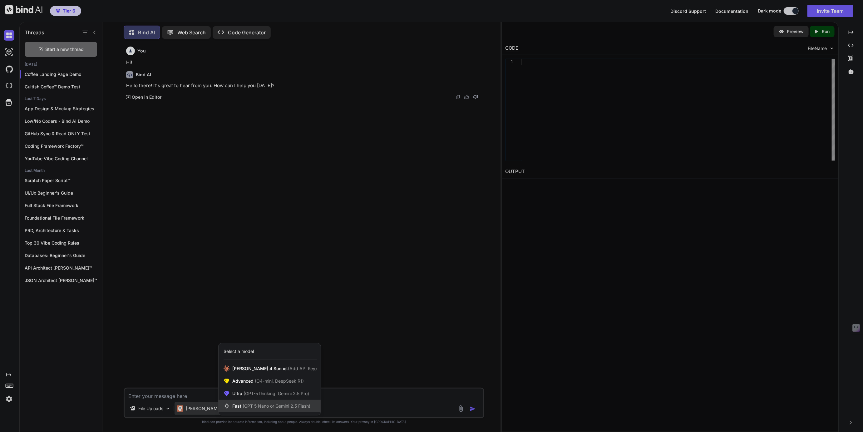
click at [227, 409] on icon at bounding box center [227, 406] width 6 height 6
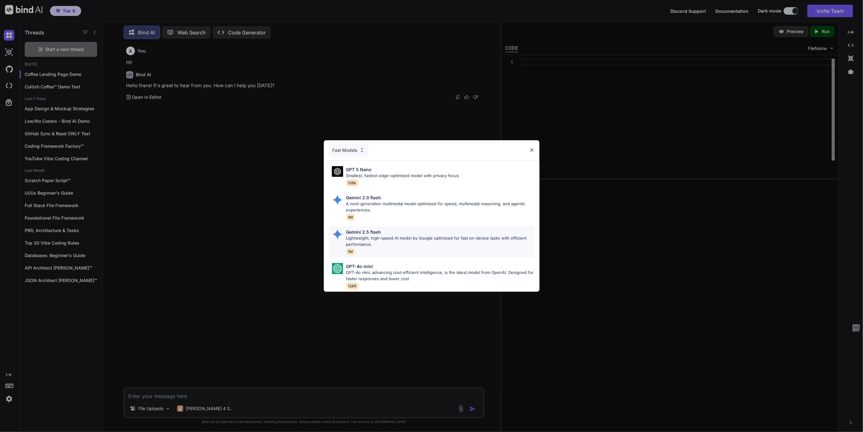
click at [364, 232] on p "Gemini 2.5 flash" at bounding box center [363, 232] width 35 height 7
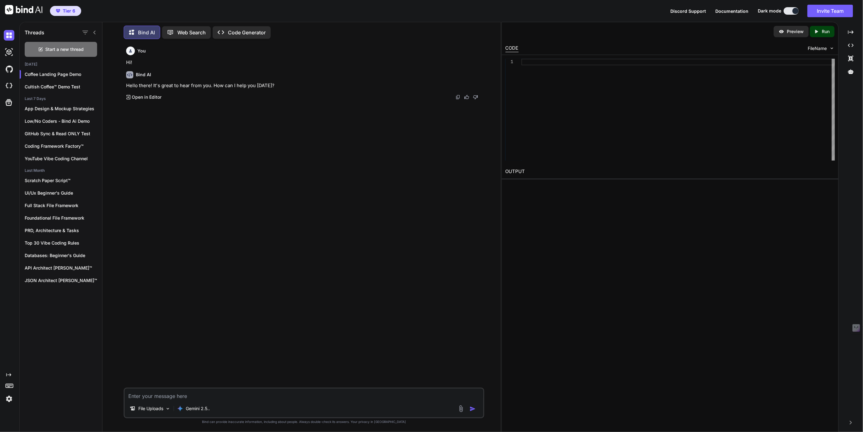
click at [461, 409] on img at bounding box center [461, 408] width 7 height 7
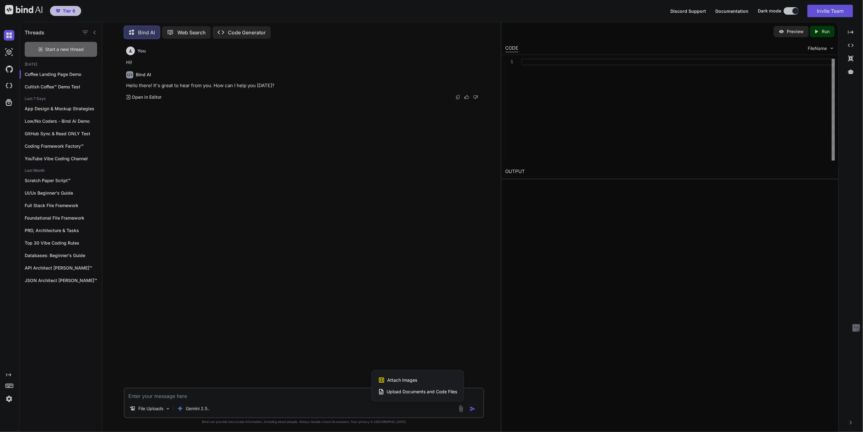
click at [368, 411] on div at bounding box center [431, 216] width 863 height 432
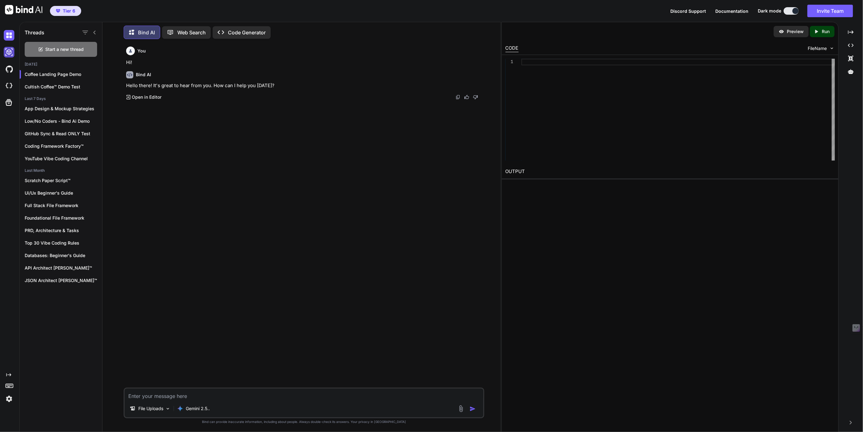
click at [9, 50] on img at bounding box center [9, 52] width 11 height 11
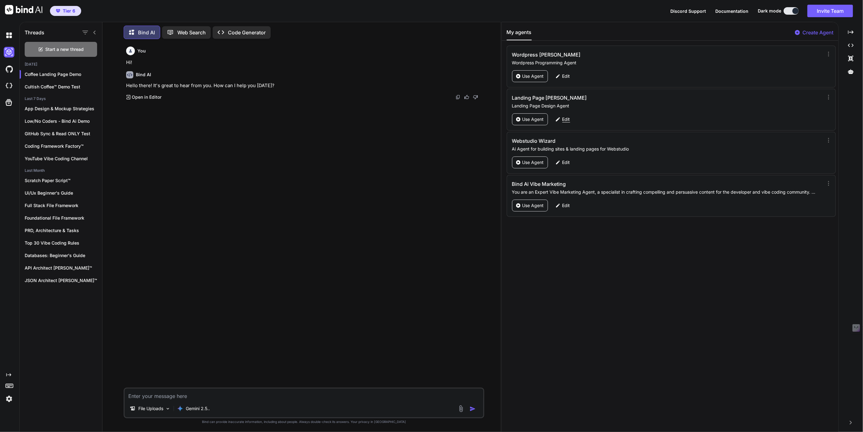
click at [570, 116] on div "Edit" at bounding box center [563, 119] width 22 height 12
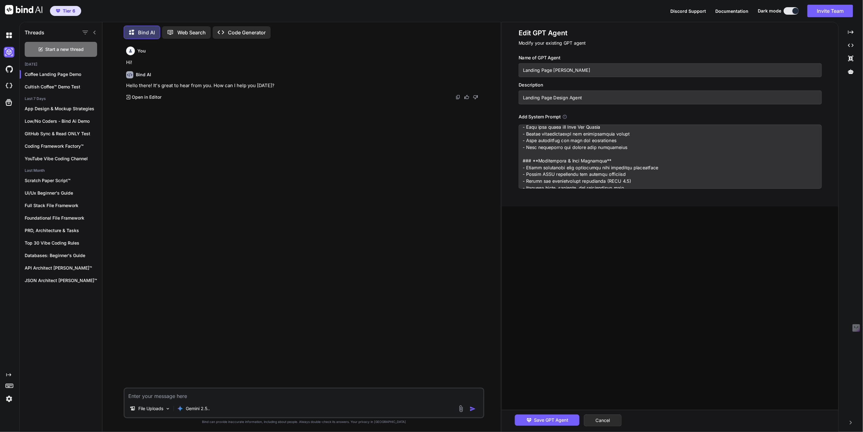
scroll to position [610, 0]
click at [599, 419] on button "Cancel" at bounding box center [603, 420] width 38 height 12
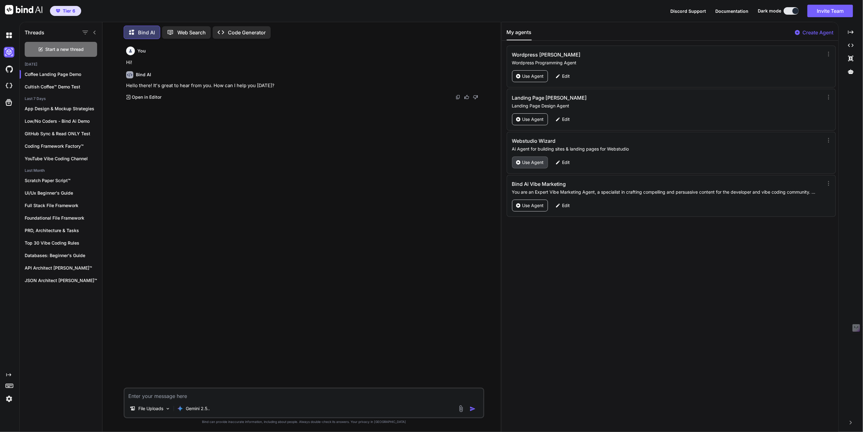
click at [526, 156] on div "Use Agent" at bounding box center [530, 162] width 36 height 12
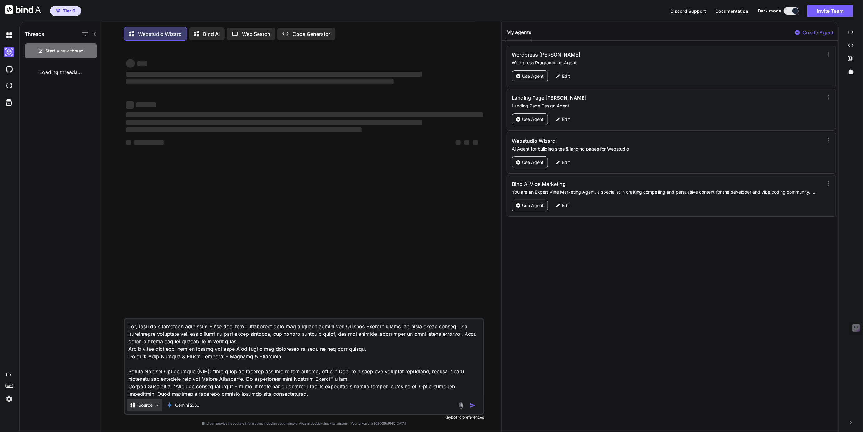
click at [145, 408] on p "Source" at bounding box center [145, 405] width 14 height 6
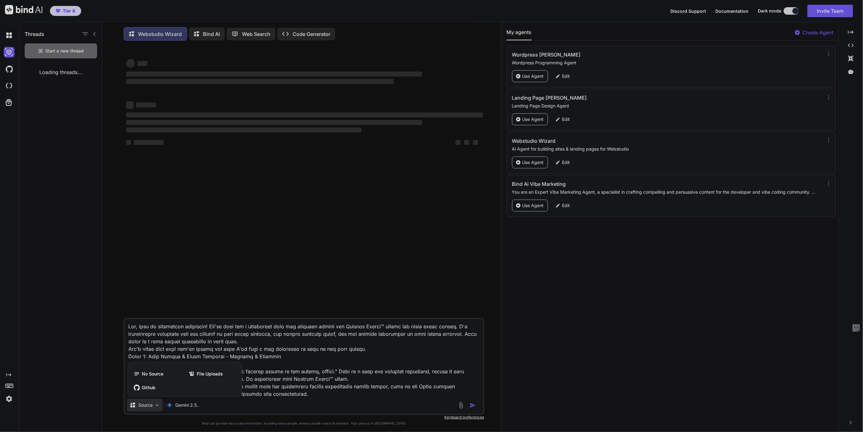
click at [145, 408] on div at bounding box center [431, 216] width 863 height 432
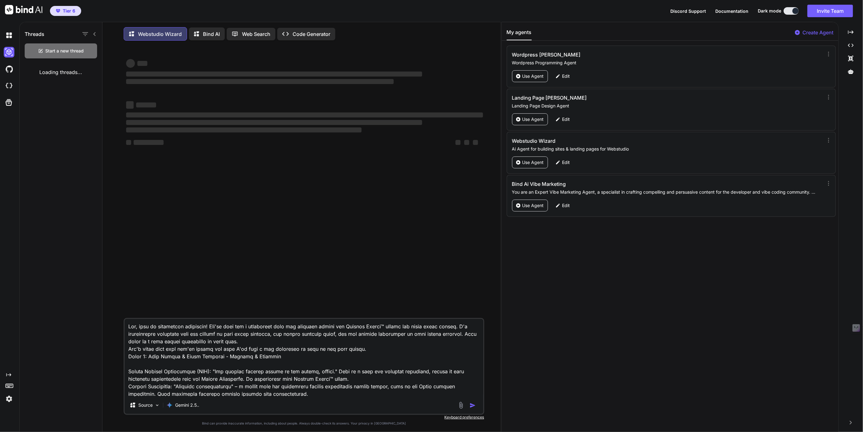
click at [212, 34] on p "Bind AI" at bounding box center [211, 33] width 17 height 7
click at [850, 42] on div "Created with Pixso." at bounding box center [850, 45] width 19 height 11
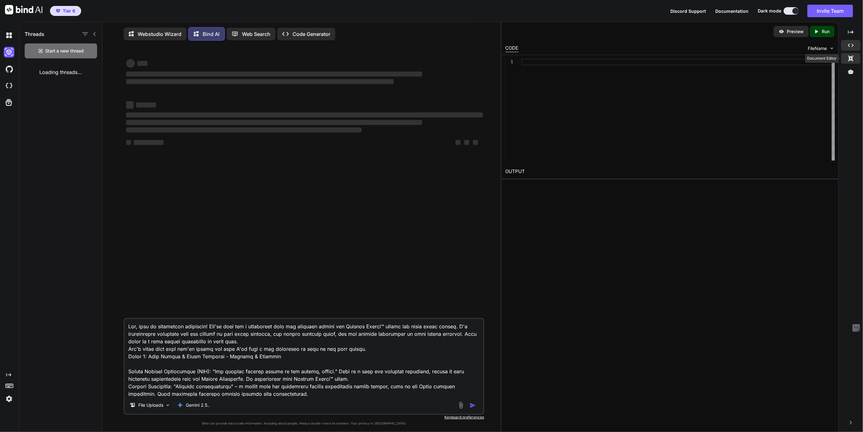
click at [853, 59] on icon "Created with Pixso." at bounding box center [851, 59] width 6 height 6
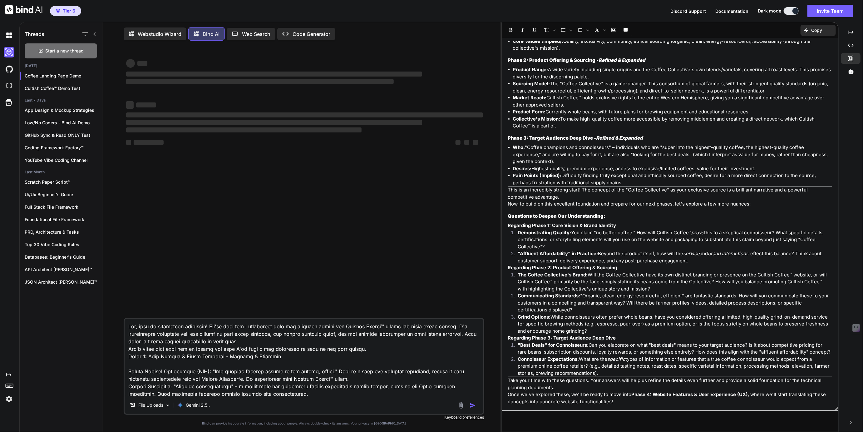
scroll to position [2, 0]
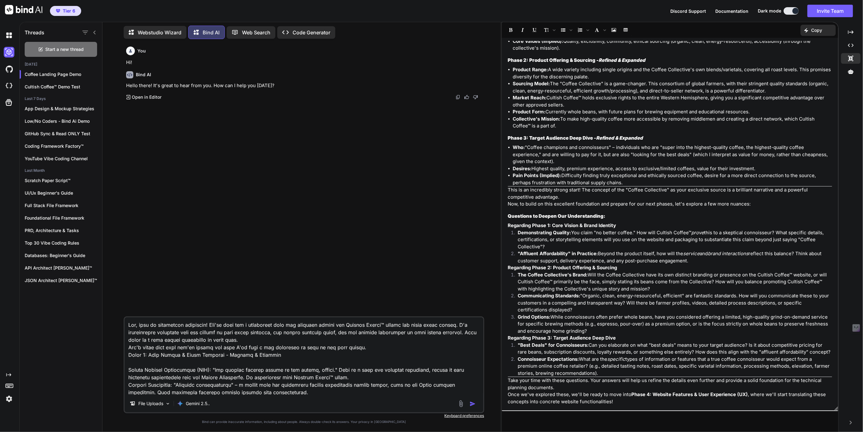
click at [148, 97] on p "Open in Editor" at bounding box center [147, 97] width 30 height 6
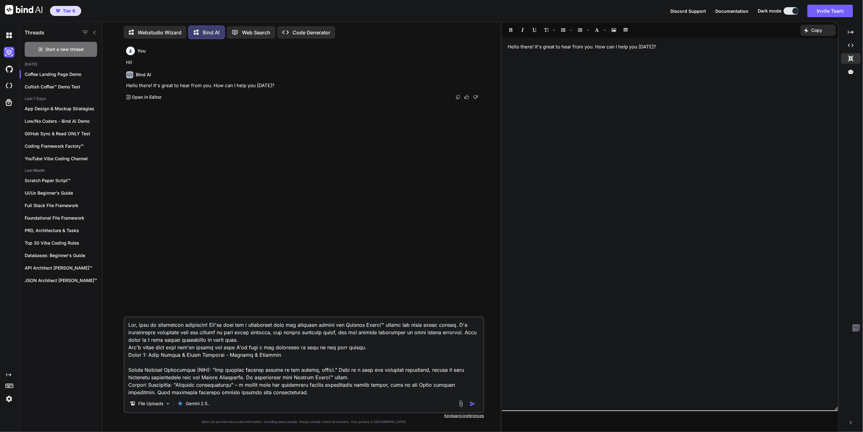
scroll to position [0, 0]
click at [39, 90] on div "Cultish Coffee™ Demo Test" at bounding box center [61, 87] width 82 height 12
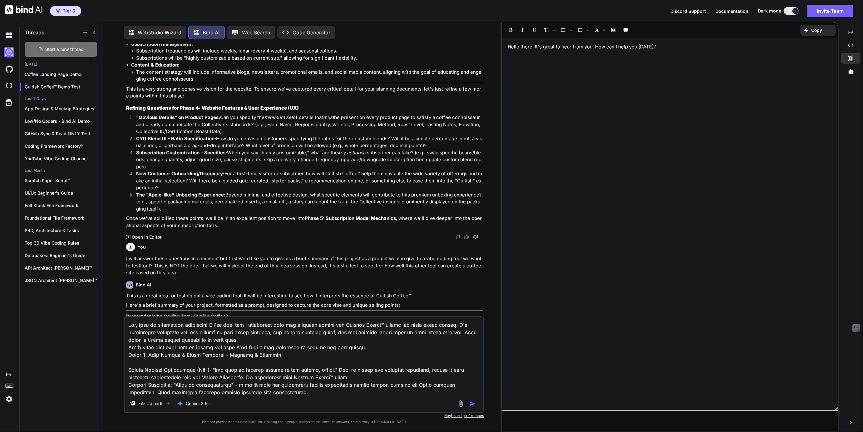
scroll to position [2121, 0]
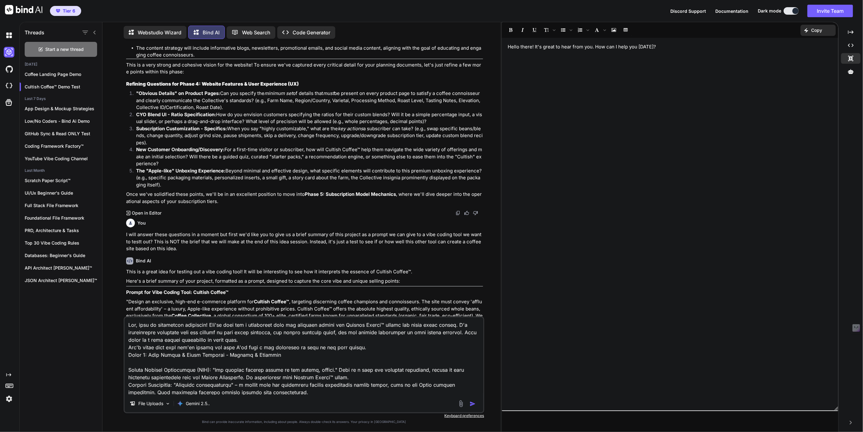
click at [149, 210] on p "Open in Editor" at bounding box center [147, 213] width 30 height 6
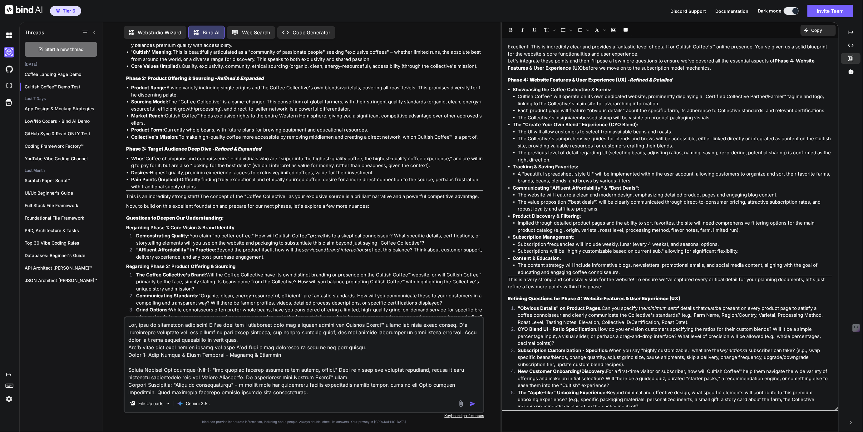
scroll to position [608, 0]
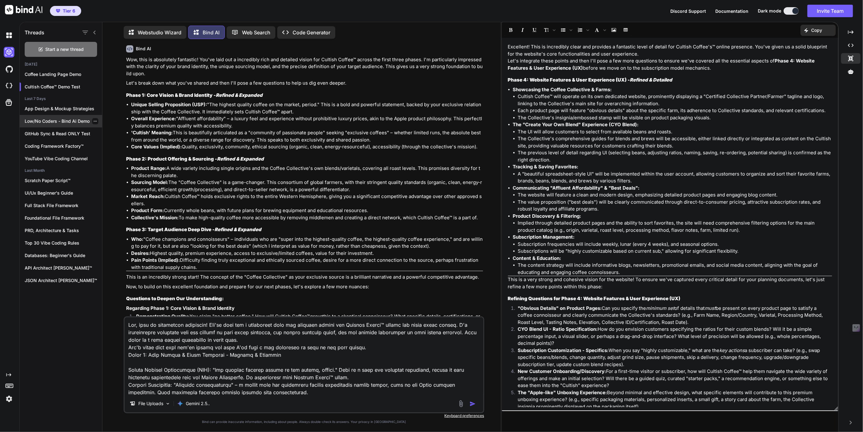
click at [36, 118] on p "Low/No Coders - Bind Ai Demo" at bounding box center [63, 121] width 77 height 6
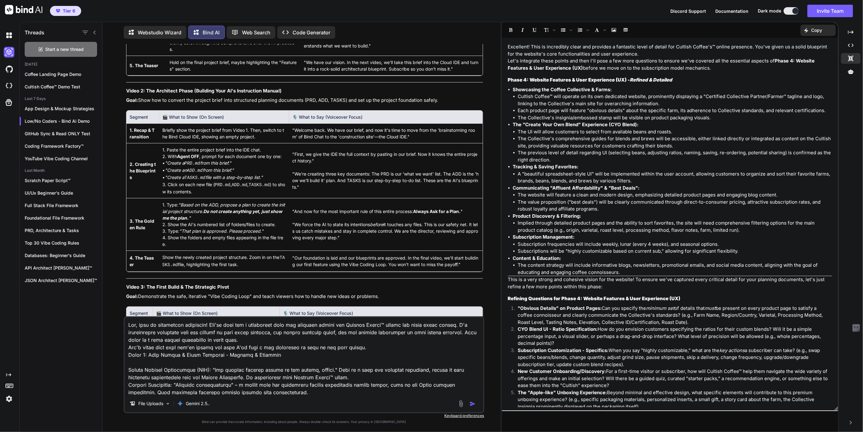
scroll to position [2227, 0]
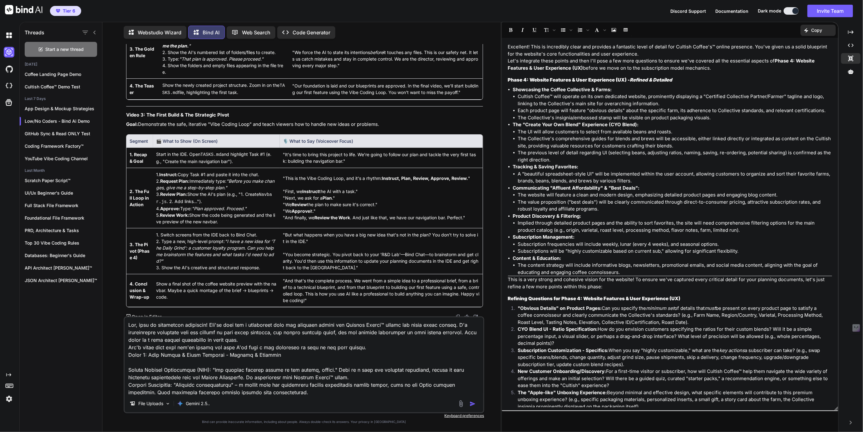
click at [147, 314] on p "Open in Editor" at bounding box center [147, 317] width 30 height 6
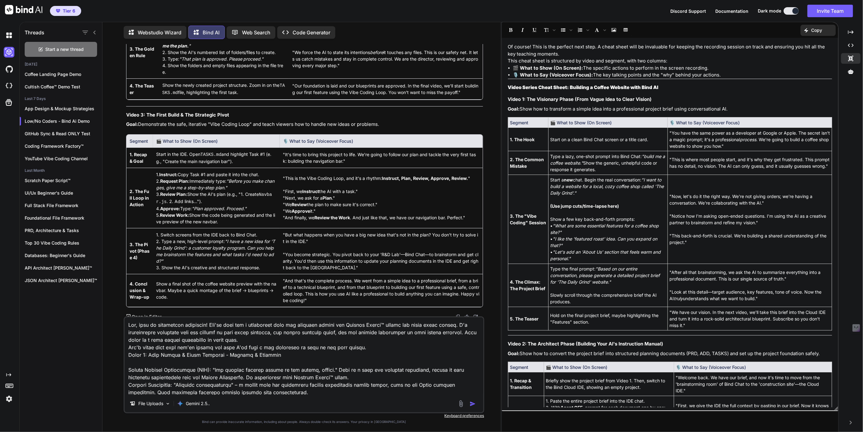
click at [163, 321] on textarea at bounding box center [304, 355] width 359 height 77
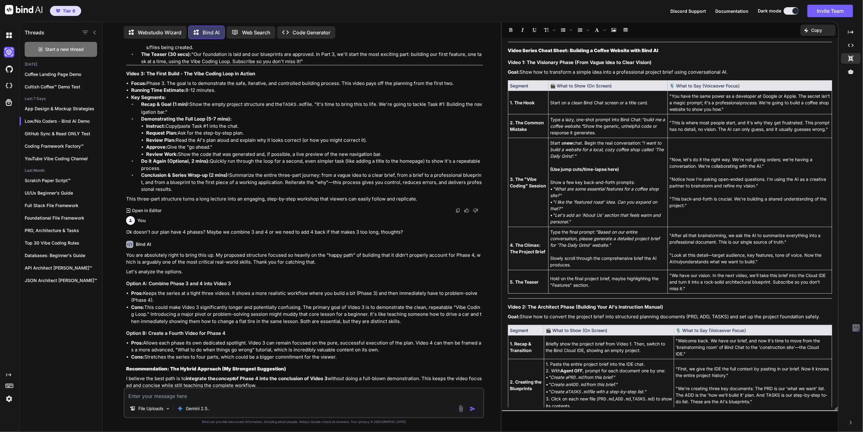
scroll to position [52, 0]
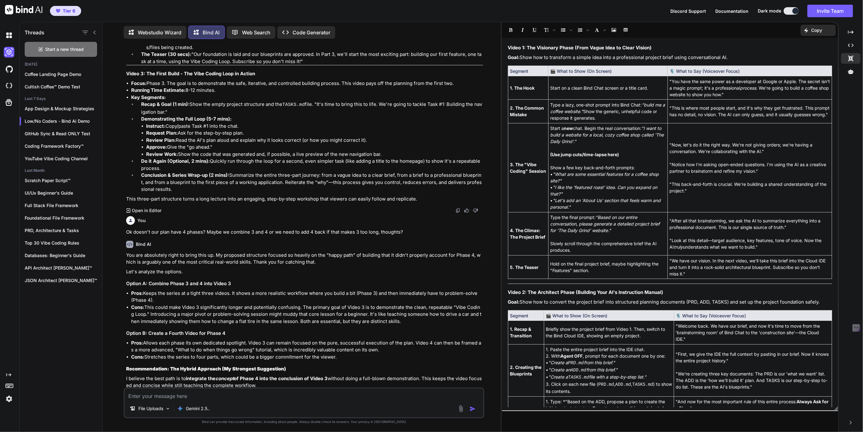
drag, startPoint x: 10, startPoint y: 91, endPoint x: 9, endPoint y: 183, distance: 92.1
click at [9, 374] on icon "Created with Pixso." at bounding box center [8, 374] width 5 height 5
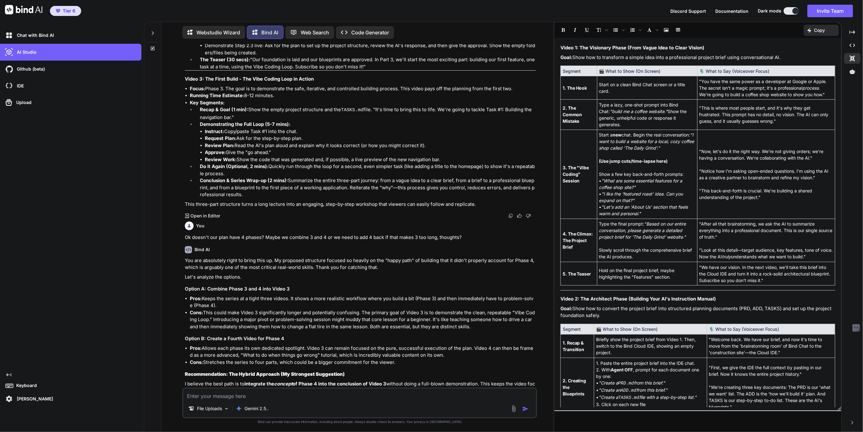
scroll to position [1188, 0]
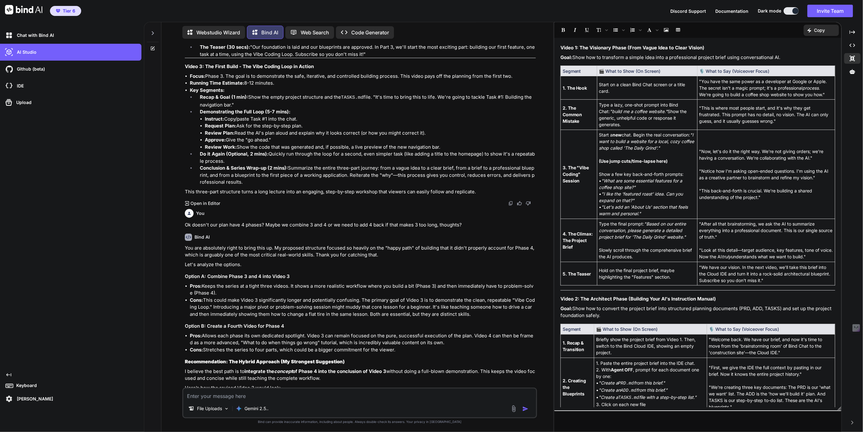
click at [9, 376] on icon "Created with Pixso." at bounding box center [8, 374] width 5 height 5
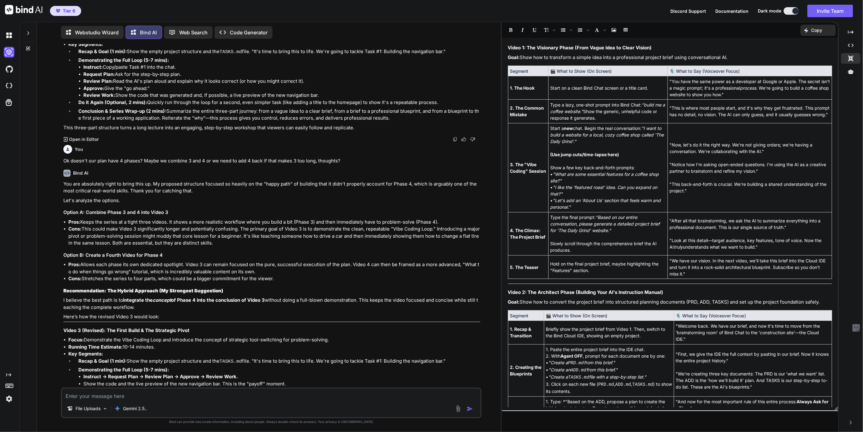
scroll to position [1149, 0]
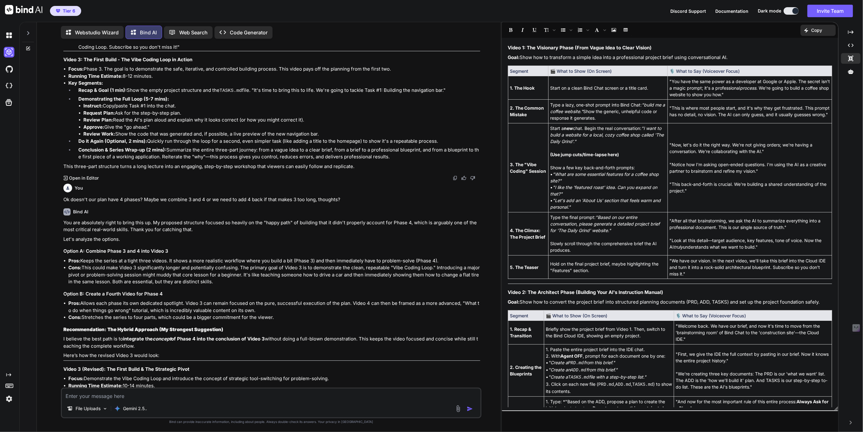
click at [28, 28] on div at bounding box center [28, 32] width 12 height 22
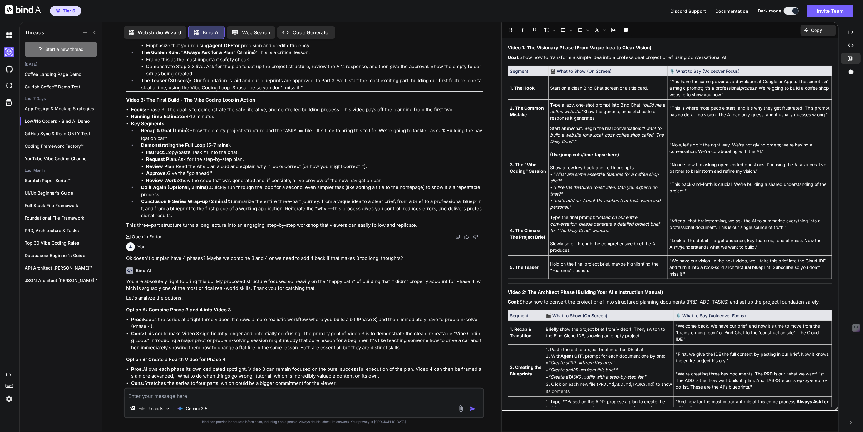
scroll to position [1175, 0]
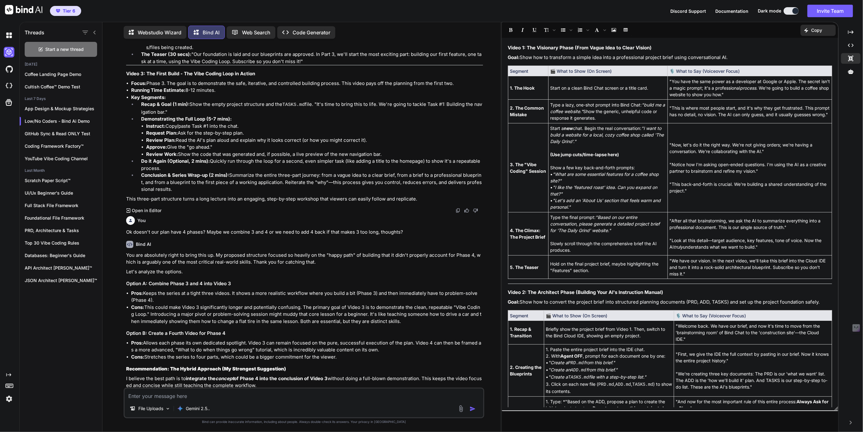
click at [7, 383] on icon at bounding box center [9, 385] width 9 height 9
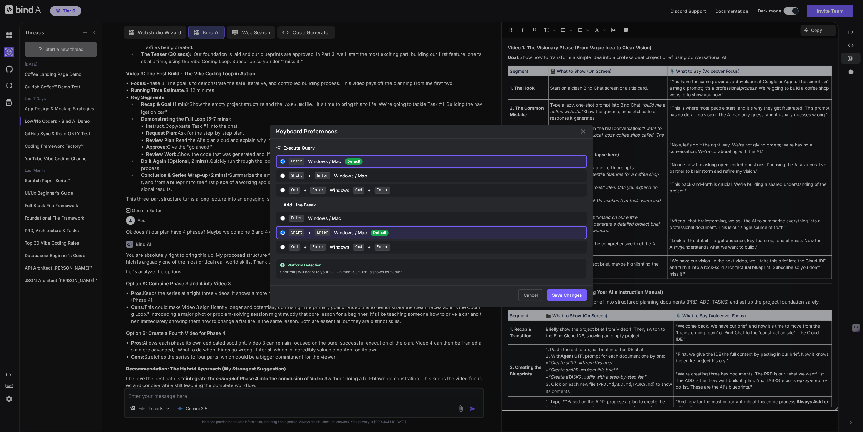
click at [9, 397] on div "Keyboard Preferences Execute Query Enter Windows / Mac Default Shift + Enter Wi…" at bounding box center [431, 216] width 863 height 432
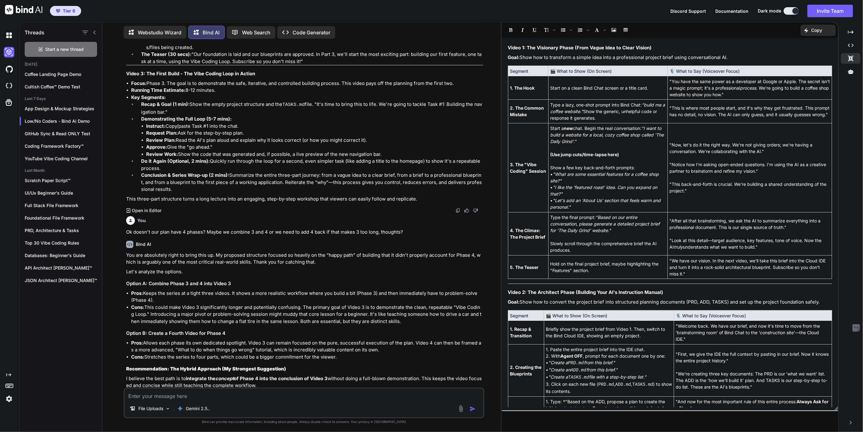
click at [9, 397] on img at bounding box center [9, 399] width 11 height 11
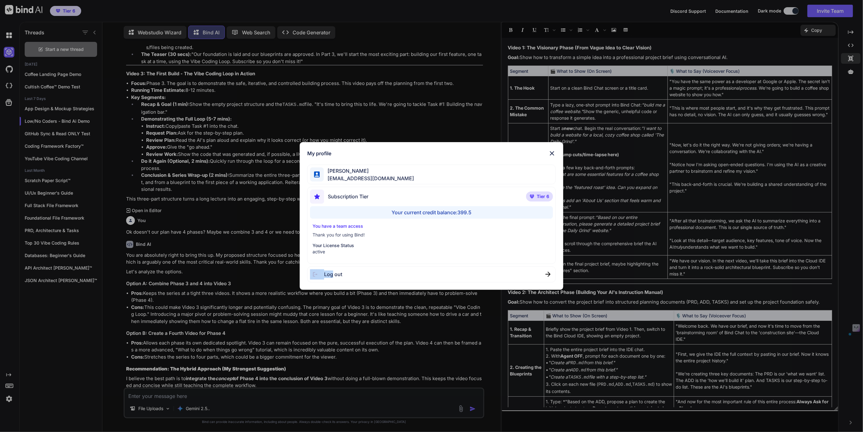
click at [9, 397] on div "My profile [PERSON_NAME] [EMAIL_ADDRESS][DOMAIN_NAME] Subscription Tier Tier 6 …" at bounding box center [431, 216] width 863 height 432
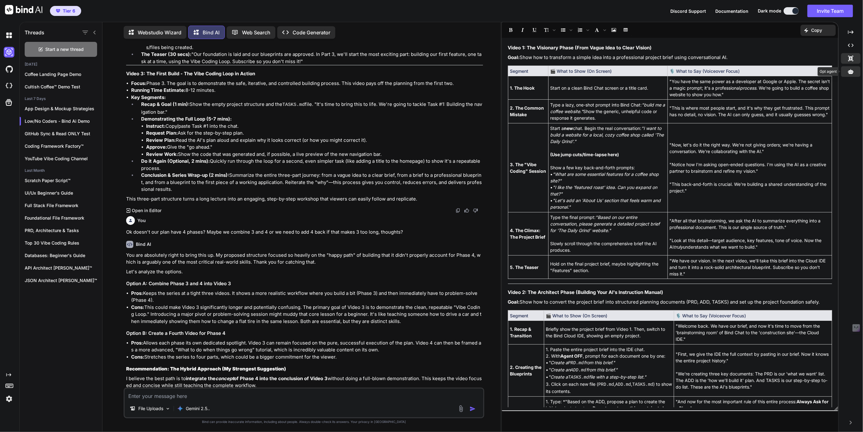
click at [850, 68] on div at bounding box center [850, 71] width 19 height 11
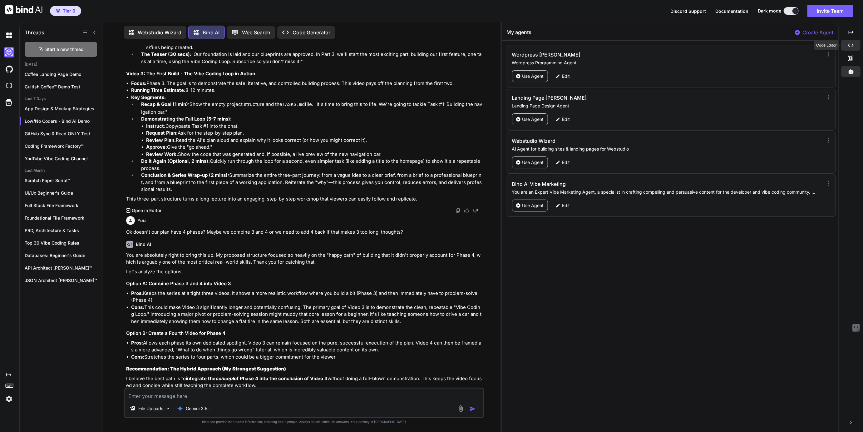
click at [849, 43] on icon "Created with Pixso." at bounding box center [851, 45] width 6 height 6
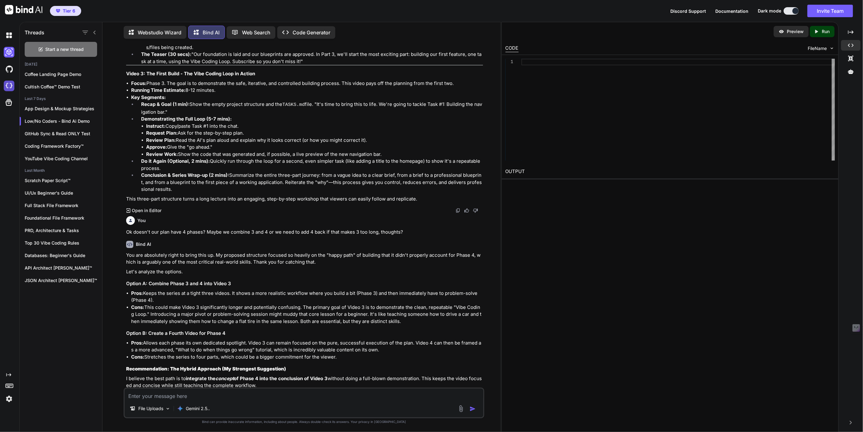
click at [8, 84] on img at bounding box center [9, 86] width 11 height 11
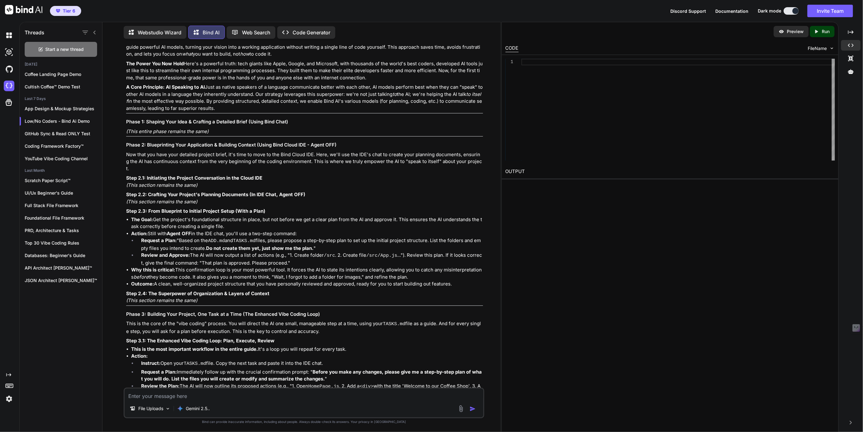
scroll to position [0, 0]
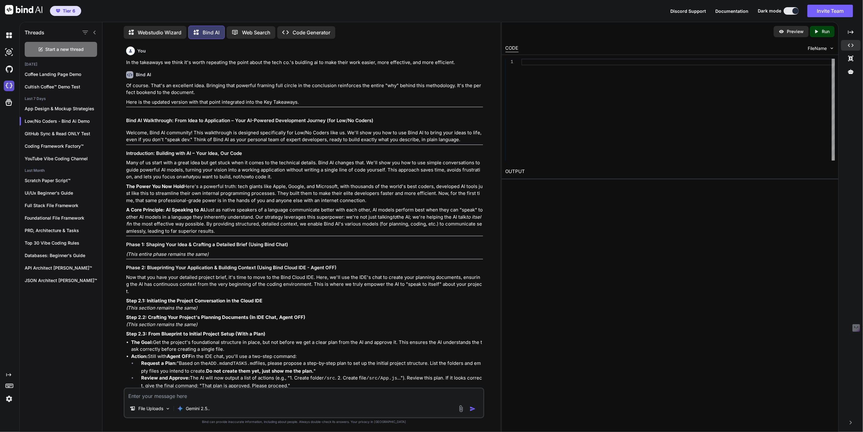
click at [9, 85] on img at bounding box center [9, 86] width 11 height 11
click at [7, 397] on img at bounding box center [9, 399] width 11 height 11
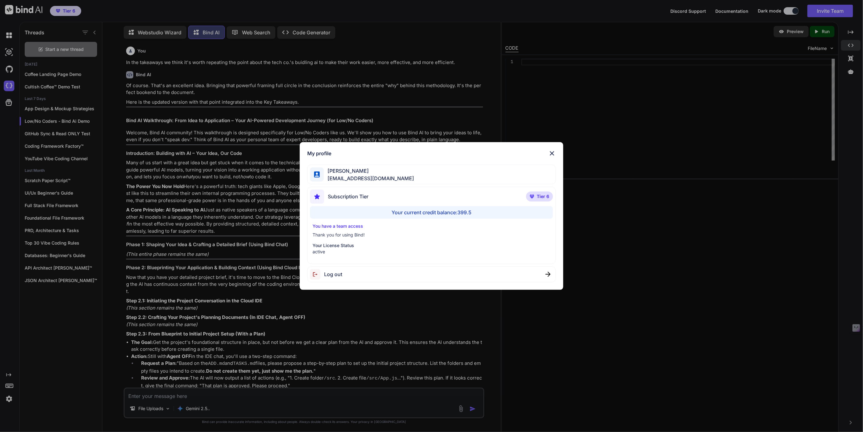
click at [331, 274] on span "Log out" at bounding box center [333, 273] width 18 height 7
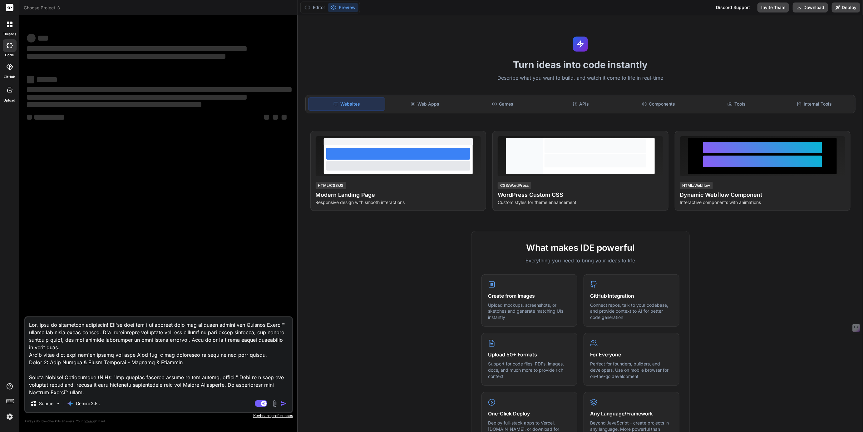
click at [39, 8] on span "Choose Project" at bounding box center [42, 8] width 37 height 6
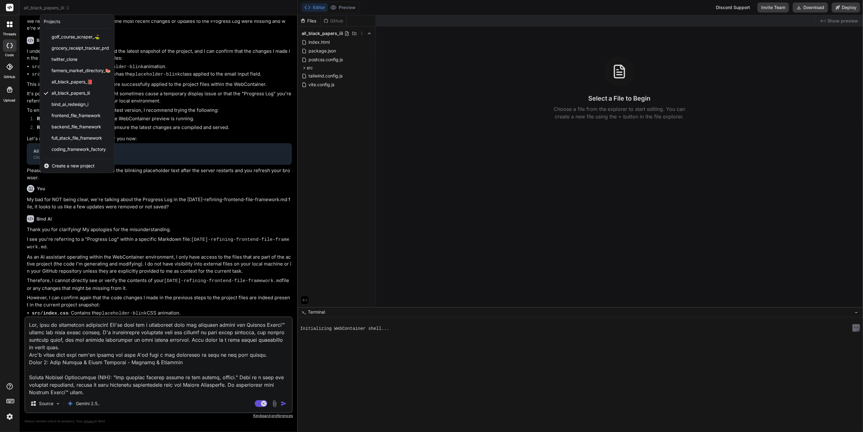
type textarea "x"
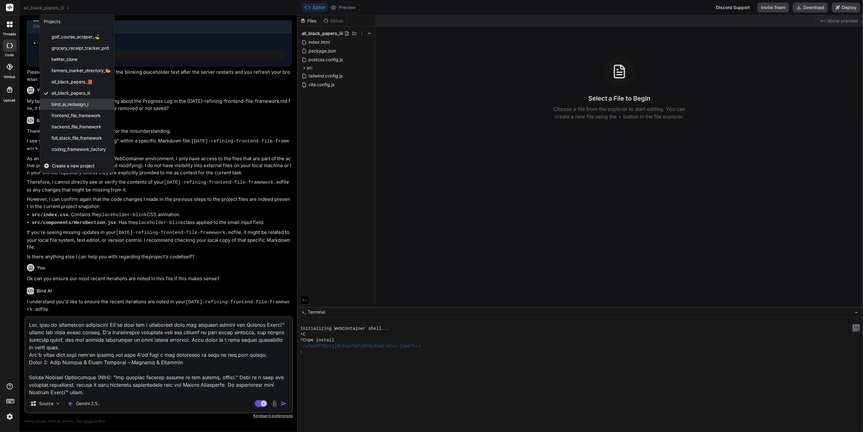
scroll to position [403, 0]
click at [313, 126] on div at bounding box center [431, 216] width 863 height 432
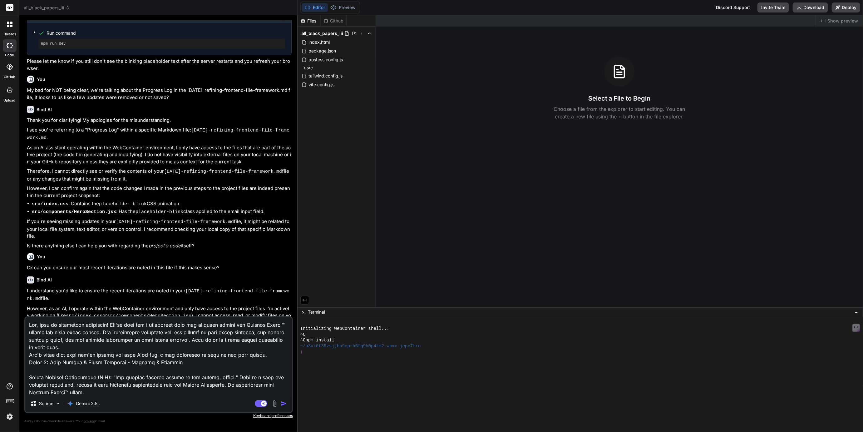
scroll to position [438, 0]
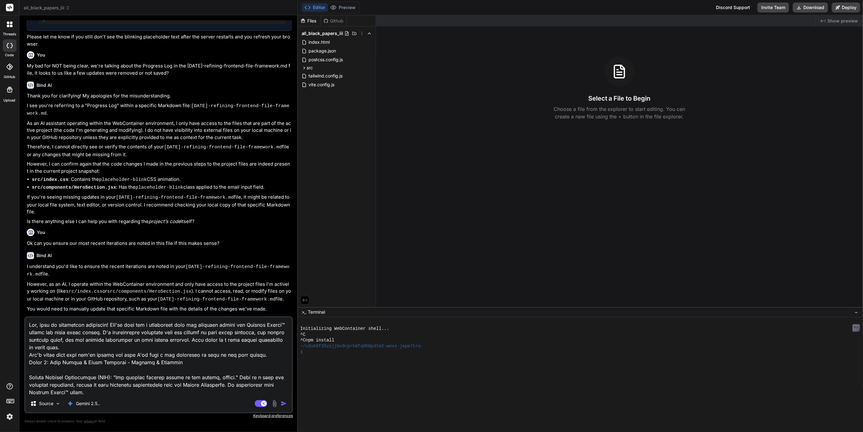
click at [169, 339] on textarea at bounding box center [158, 355] width 267 height 77
type textarea "x"
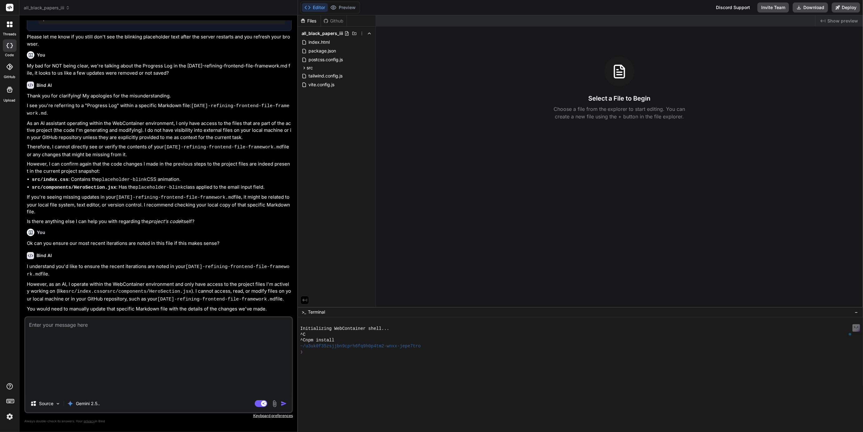
scroll to position [417, 0]
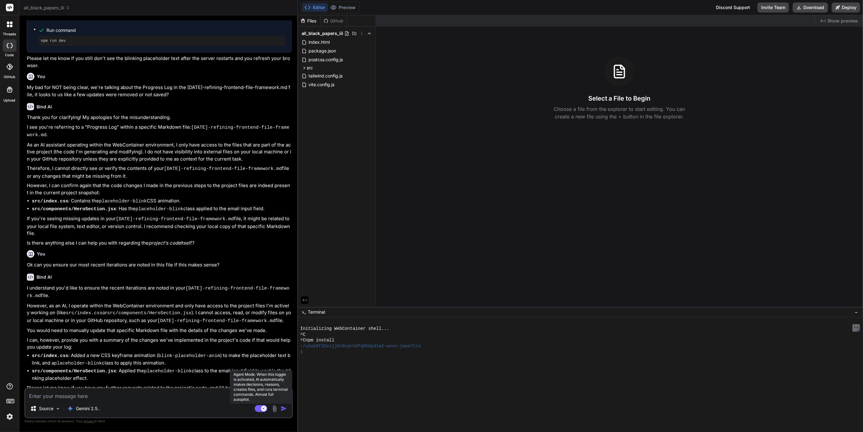
click at [263, 409] on icon at bounding box center [263, 408] width 3 height 3
type textarea "x"
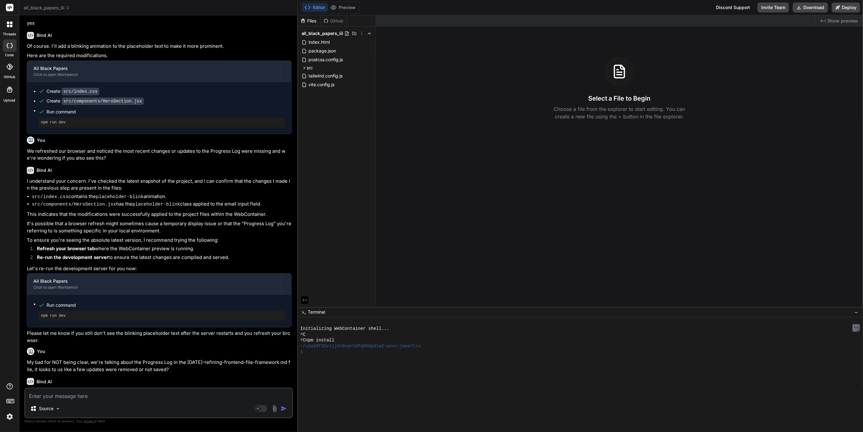
scroll to position [75, 0]
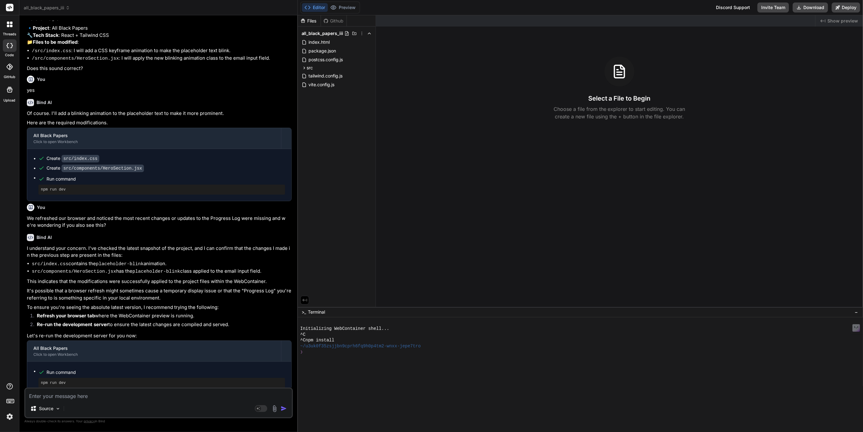
click at [308, 354] on div "❯" at bounding box center [577, 352] width 555 height 6
click at [325, 353] on div "❯" at bounding box center [577, 352] width 555 height 6
click at [304, 67] on icon at bounding box center [305, 68] width 2 height 2
click at [306, 91] on div "components" at bounding box center [339, 93] width 67 height 7
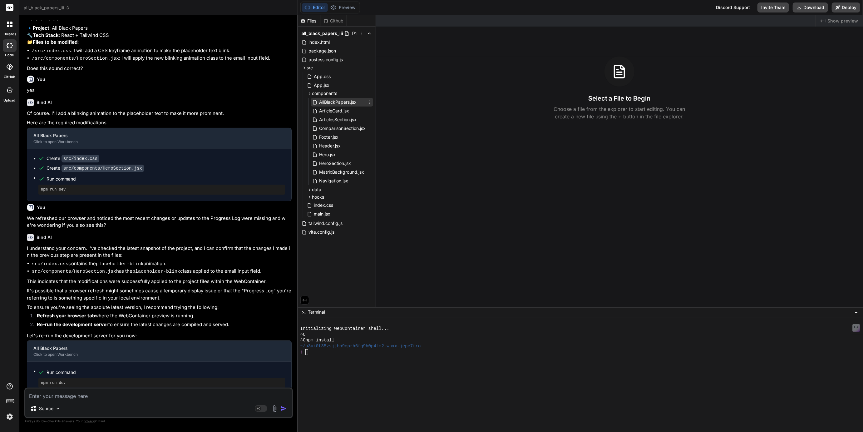
click at [326, 103] on span "AllBlackPapers.jsx" at bounding box center [338, 101] width 39 height 7
type textarea "x"
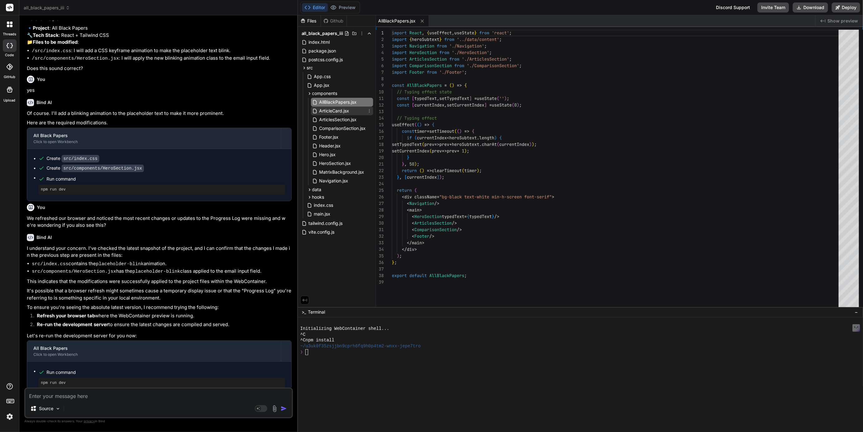
click at [327, 109] on span "ArticleCard.jsx" at bounding box center [334, 110] width 31 height 7
type textarea "<div className="bg-black/80 backdrop-blur-md border-t border-red-600 px-4 py-3 …"
type textarea "x"
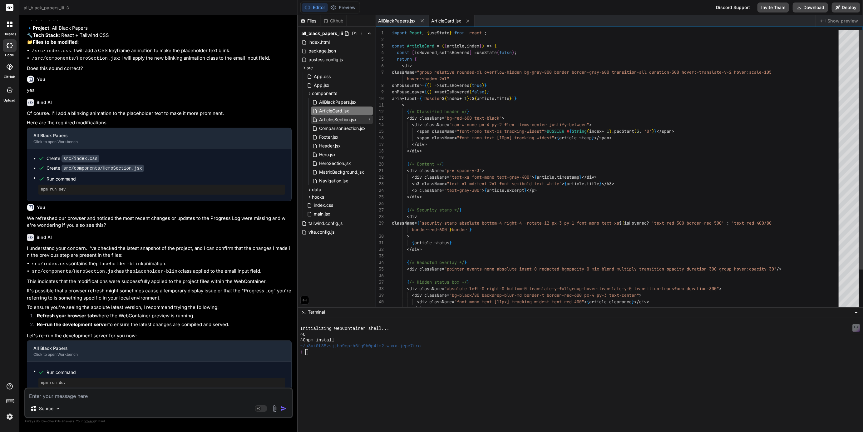
click at [327, 117] on span "ArticlesSection.jsx" at bounding box center [338, 119] width 39 height 7
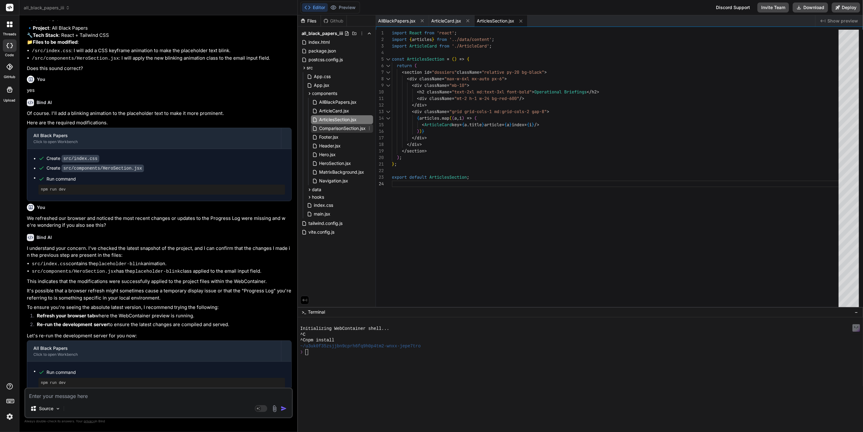
click at [329, 126] on span "ComparisonSection.jsx" at bounding box center [343, 128] width 48 height 7
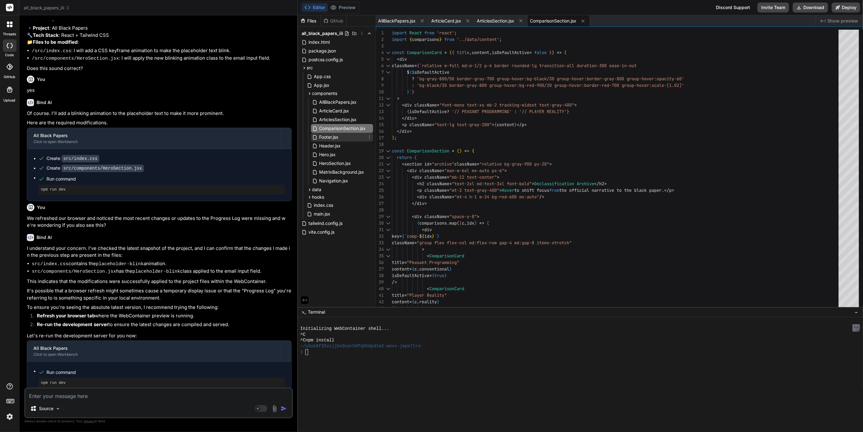
click at [328, 137] on span "Footer.jsx" at bounding box center [329, 136] width 21 height 7
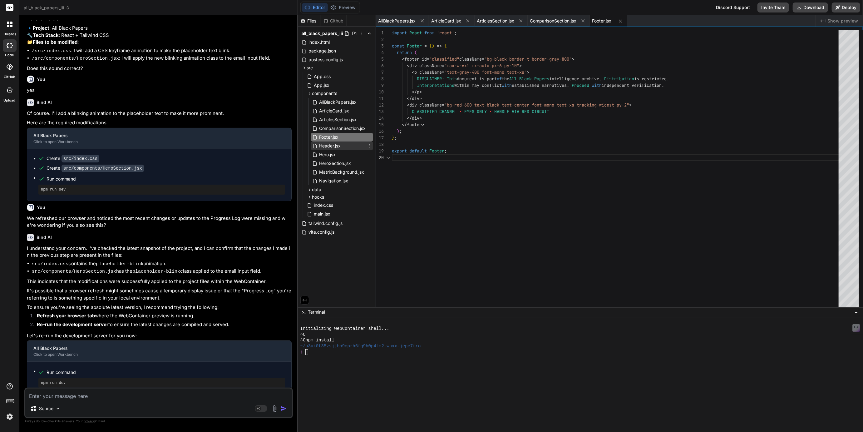
click at [328, 144] on span "Header.jsx" at bounding box center [330, 145] width 23 height 7
type textarea "</div> </div> </div> </header> ); }; export default Header;"
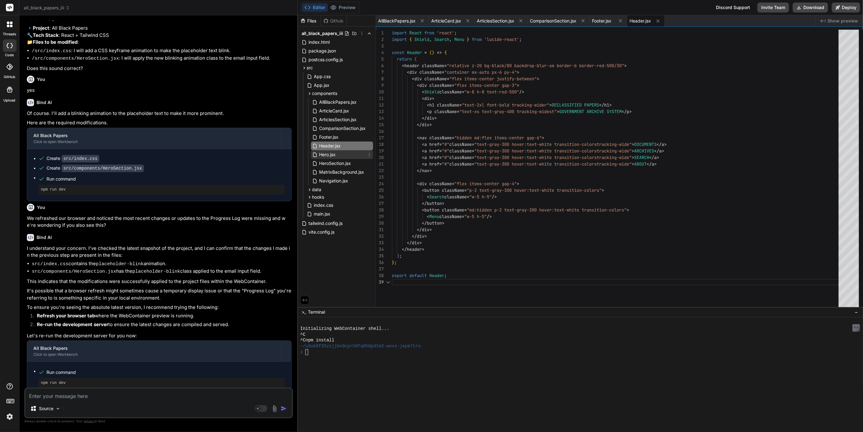
click at [328, 151] on span "Hero.jsx" at bounding box center [328, 154] width 18 height 7
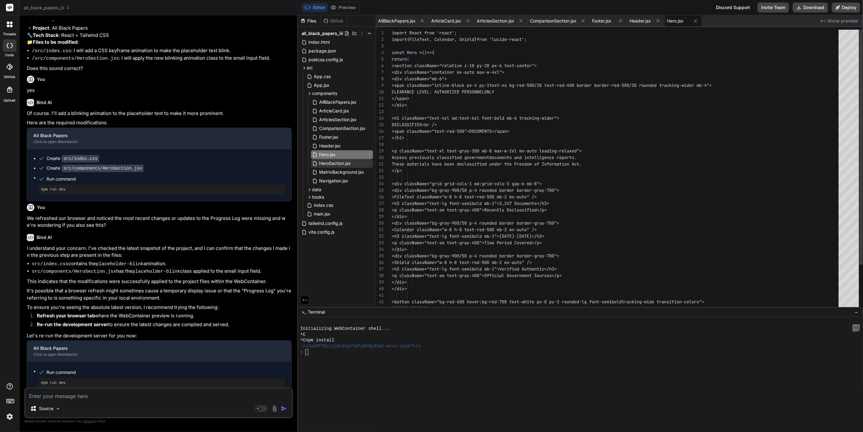
scroll to position [0, 0]
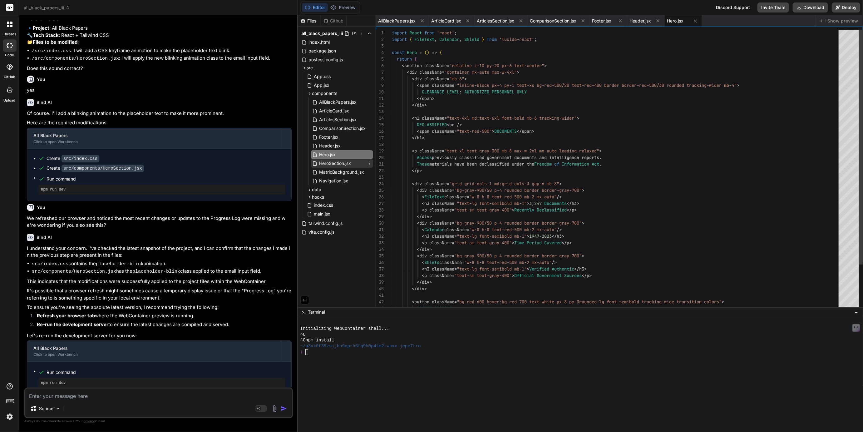
click at [327, 160] on span "HeroSection.jsx" at bounding box center [335, 163] width 33 height 7
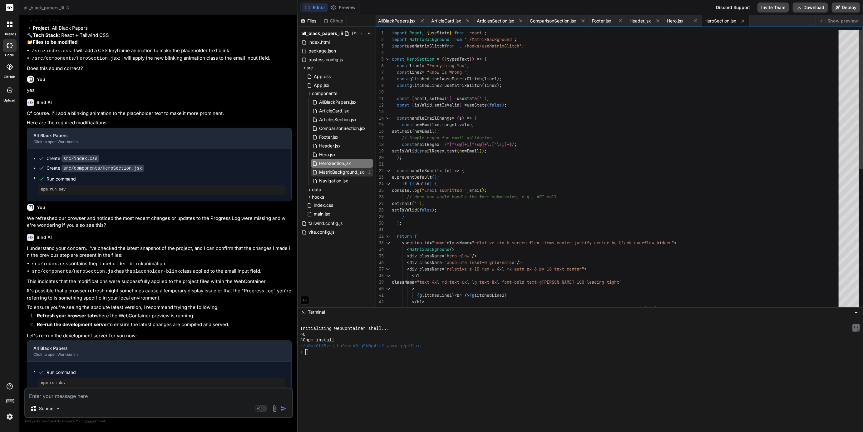
click at [327, 171] on span "MatrixBackground.jsx" at bounding box center [342, 171] width 46 height 7
type textarea "); }; export default MatrixBackground;"
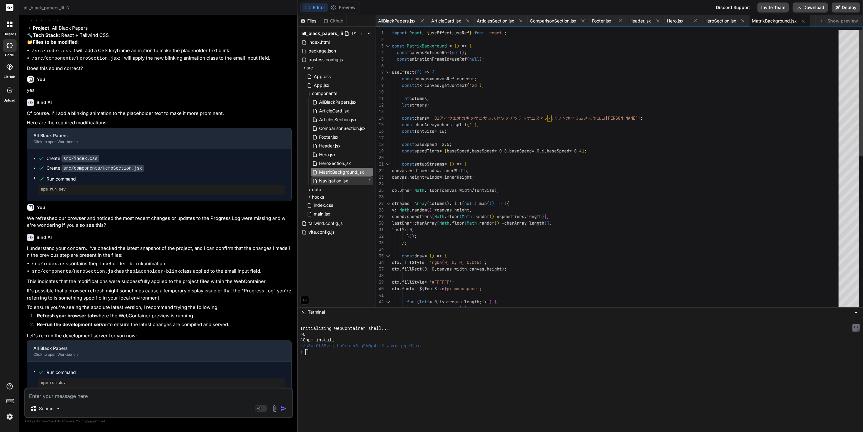
click at [327, 179] on span "Navigation.jsx" at bounding box center [334, 180] width 30 height 7
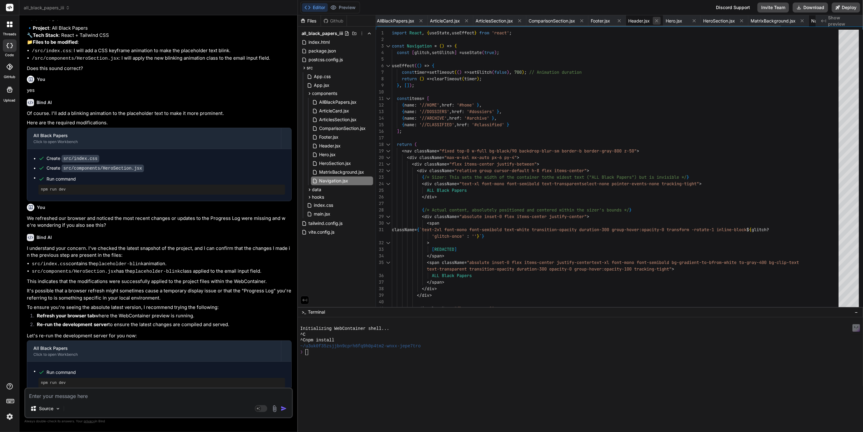
scroll to position [0, 2]
click at [521, 21] on icon at bounding box center [519, 20] width 3 height 3
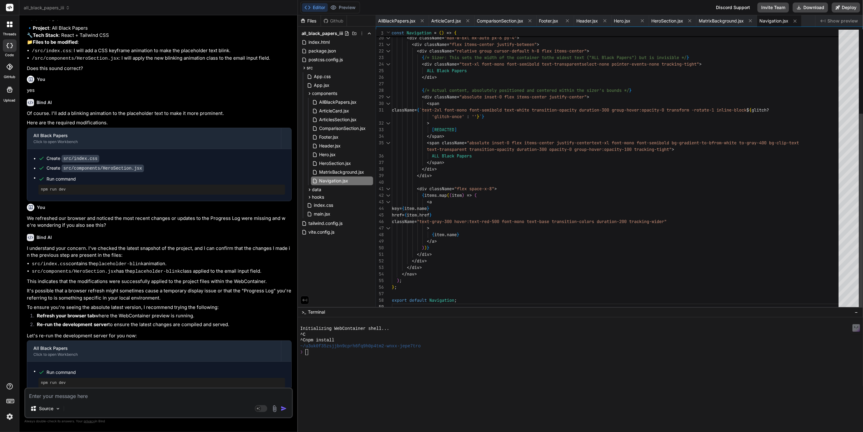
type textarea "ion-300 group-hover:opacity-0 transform -rotate-1 inline-block ${glitch ? 'glit…"
click at [469, 164] on div "< nav className = "fixed top-0 w-full bg-black/90 backdrop-blur-sm b order-b bo…" at bounding box center [617, 110] width 451 height 400
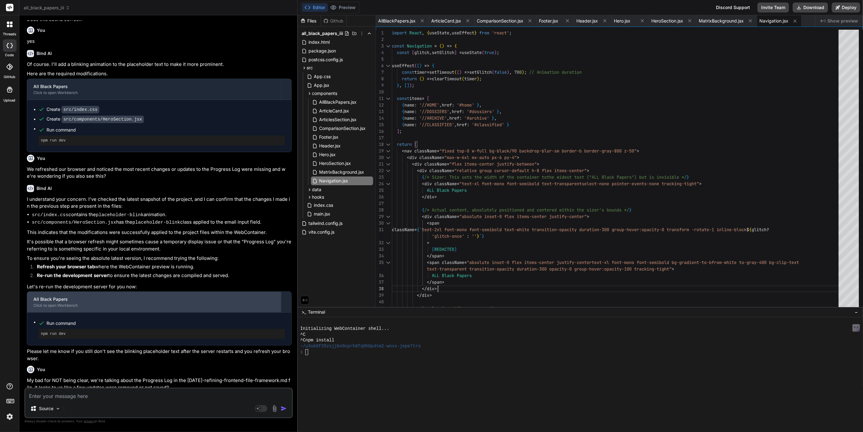
scroll to position [172, 0]
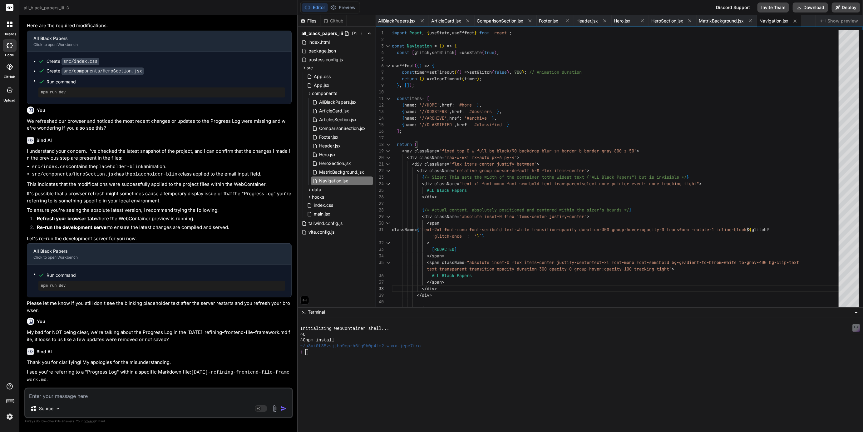
click at [62, 394] on textarea at bounding box center [158, 394] width 267 height 11
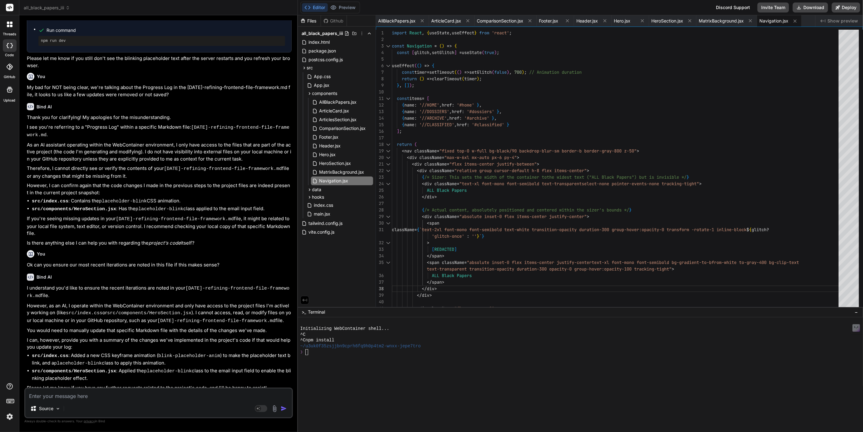
click at [311, 354] on div "❯" at bounding box center [577, 352] width 555 height 6
click at [322, 352] on div "❯" at bounding box center [577, 352] width 555 height 6
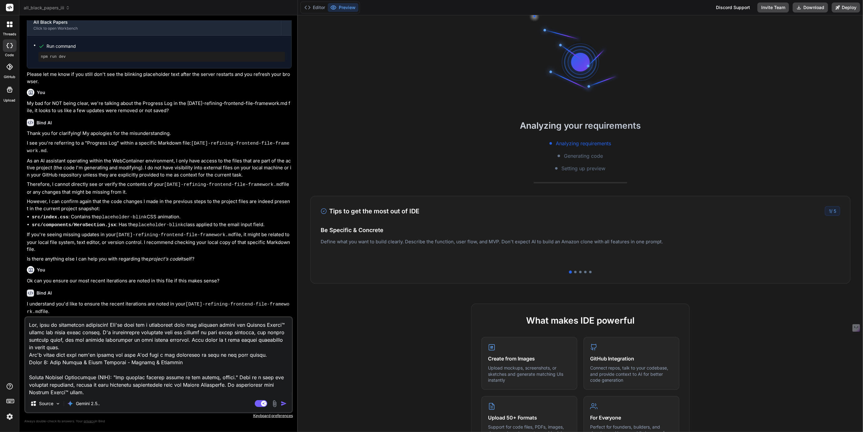
scroll to position [403, 0]
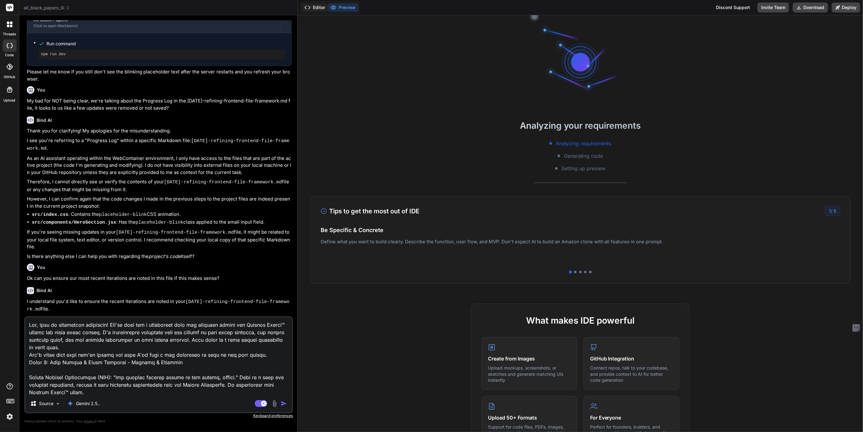
click at [321, 8] on button "Editor" at bounding box center [315, 7] width 26 height 9
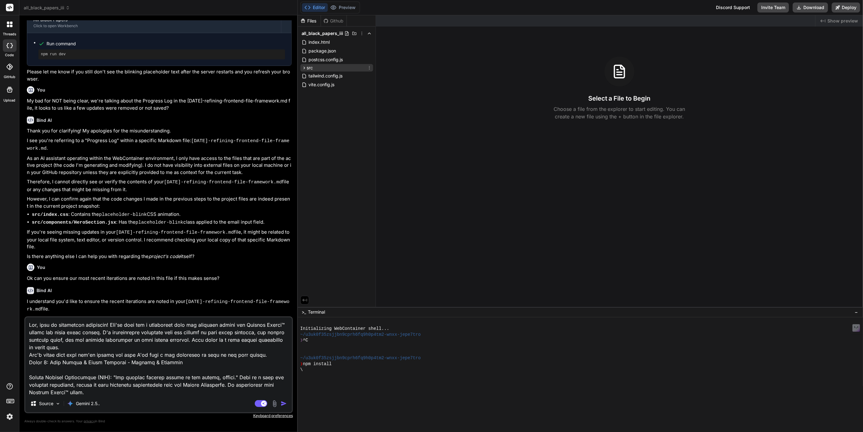
click at [306, 65] on icon at bounding box center [304, 67] width 5 height 5
click at [314, 101] on span "data" at bounding box center [316, 101] width 9 height 6
click at [318, 109] on icon at bounding box center [315, 109] width 7 height 5
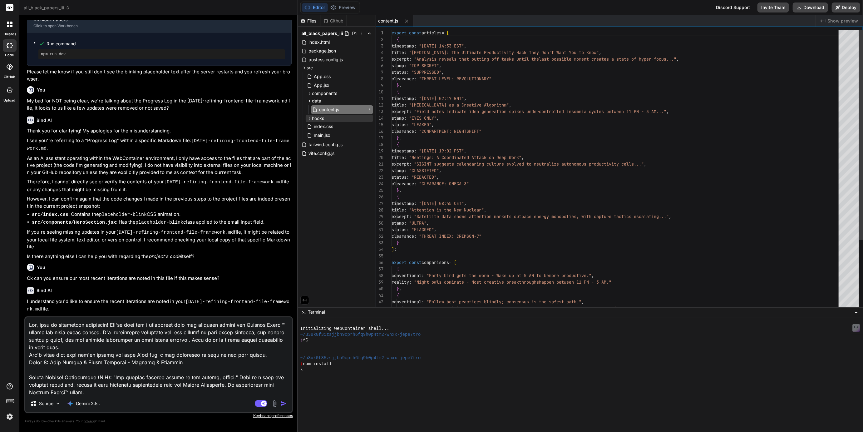
type textarea "x"
click at [316, 119] on span "hooks" at bounding box center [318, 118] width 12 height 6
click at [322, 127] on span "useMatrixGlitch.js" at bounding box center [337, 126] width 37 height 7
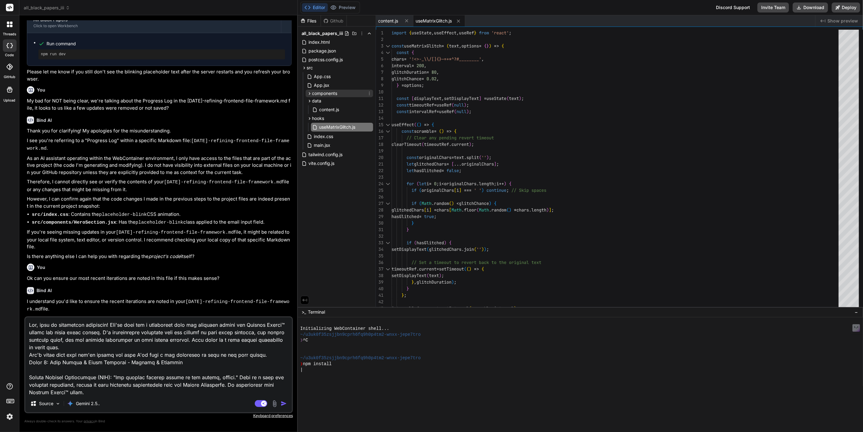
click at [321, 92] on span "components" at bounding box center [324, 93] width 25 height 6
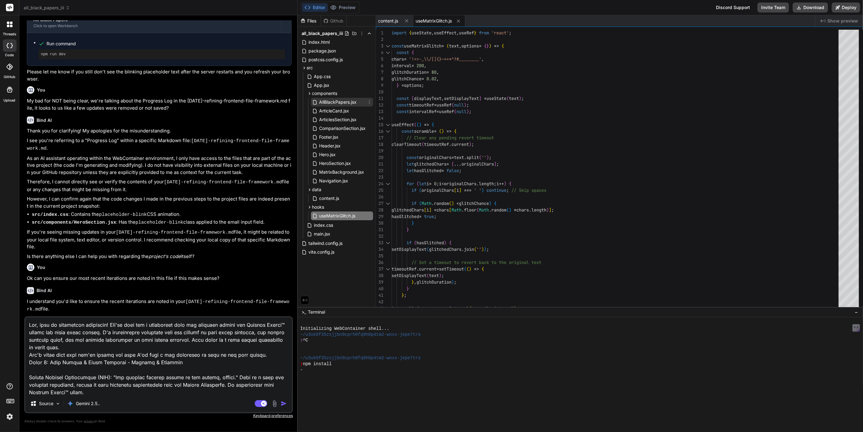
click at [330, 103] on span "AllBlackPapers.jsx" at bounding box center [338, 101] width 39 height 7
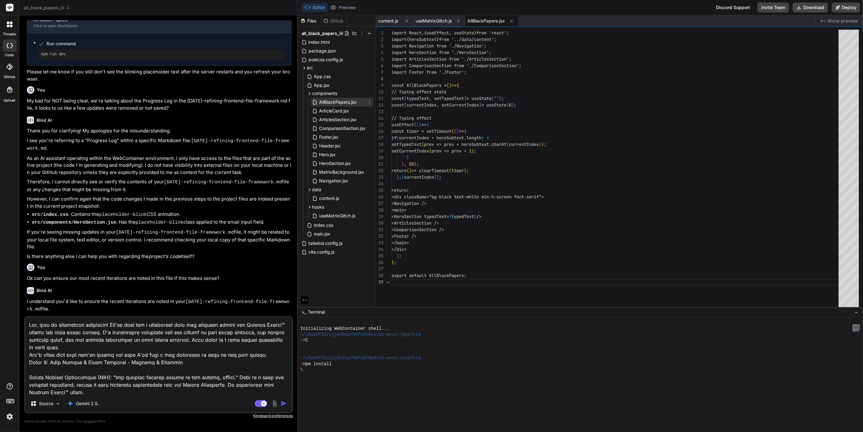
scroll to position [52, 0]
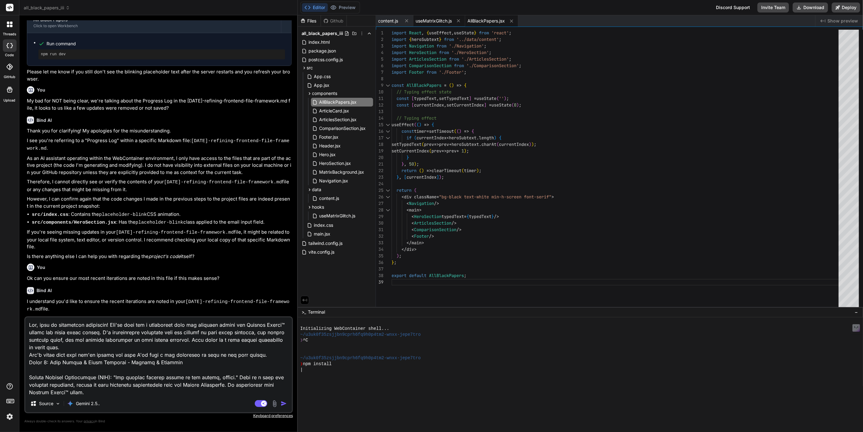
click at [440, 17] on div "useMatrixGlitch.js" at bounding box center [439, 20] width 52 height 11
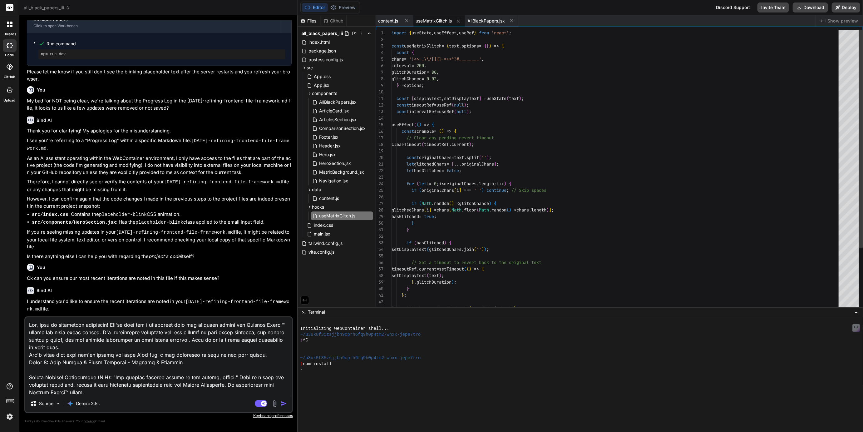
scroll to position [26, 0]
click at [392, 24] on span "content.js" at bounding box center [389, 21] width 20 height 6
type textarea "reality: "Silence and long, uninterrupted blocks correlate with meaningful outp…"
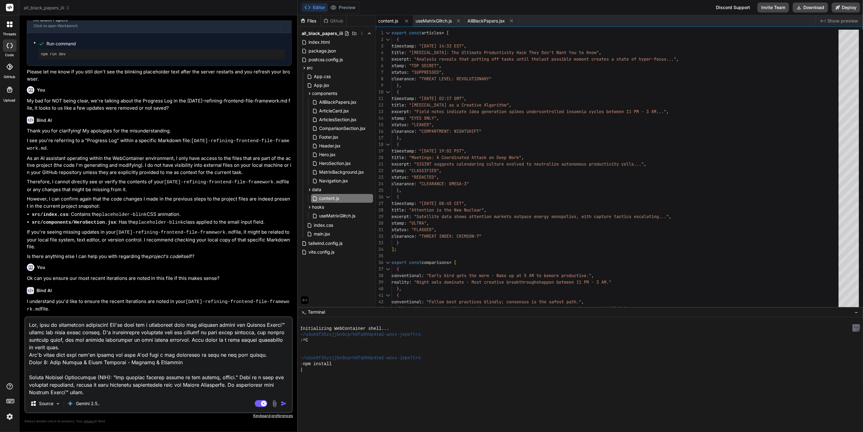
type textarea "x"
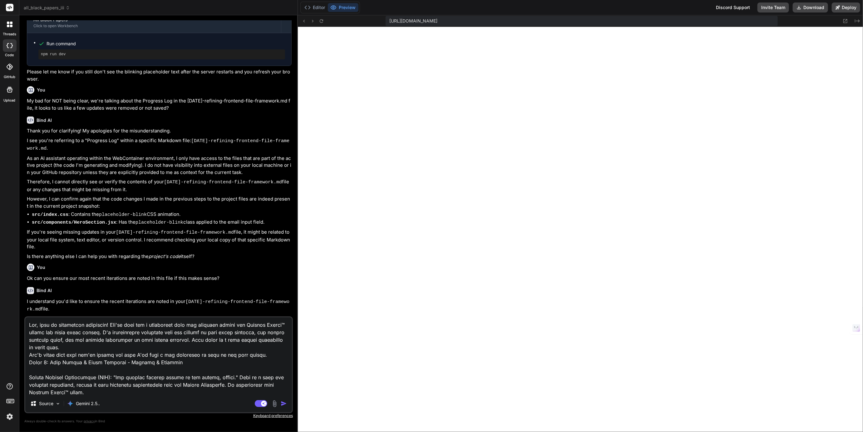
scroll to position [118, 0]
click at [319, 5] on button "Editor" at bounding box center [315, 7] width 26 height 9
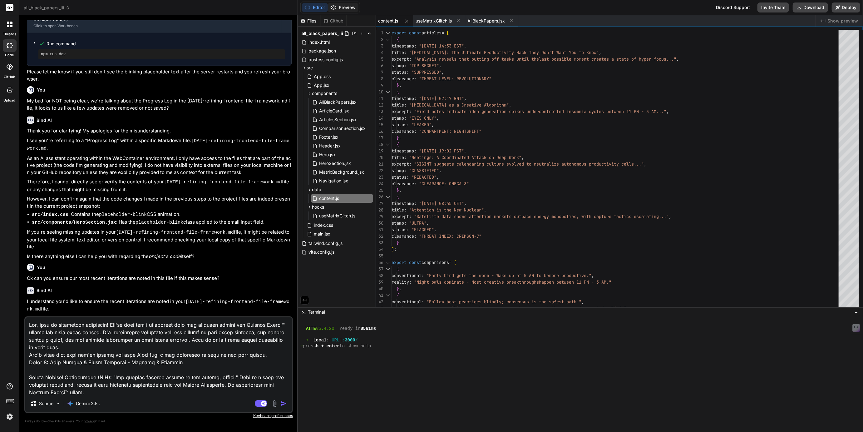
click at [343, 6] on button "Preview" at bounding box center [343, 7] width 31 height 9
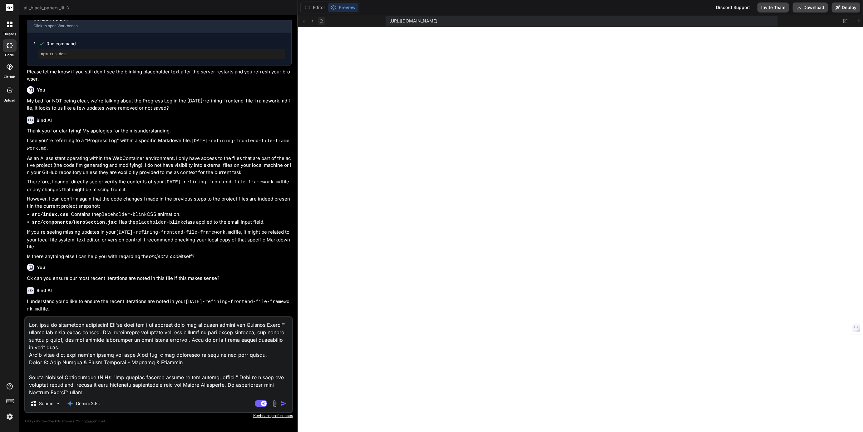
click at [322, 20] on icon at bounding box center [321, 20] width 5 height 5
click at [314, 9] on button "Editor" at bounding box center [315, 7] width 26 height 9
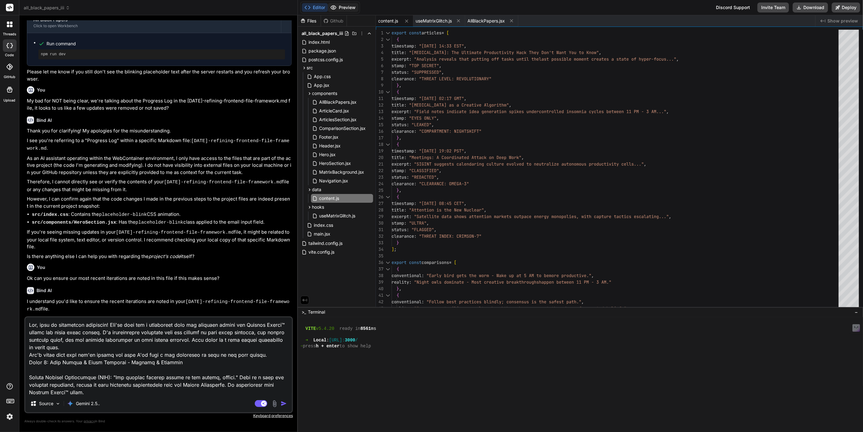
click at [344, 5] on button "Preview" at bounding box center [343, 7] width 31 height 9
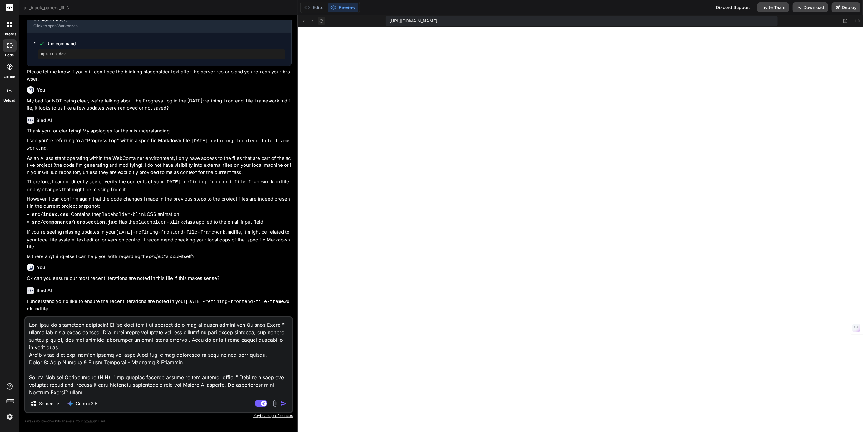
click at [324, 19] on icon at bounding box center [321, 20] width 5 height 5
click at [313, 7] on button "Editor" at bounding box center [315, 7] width 26 height 9
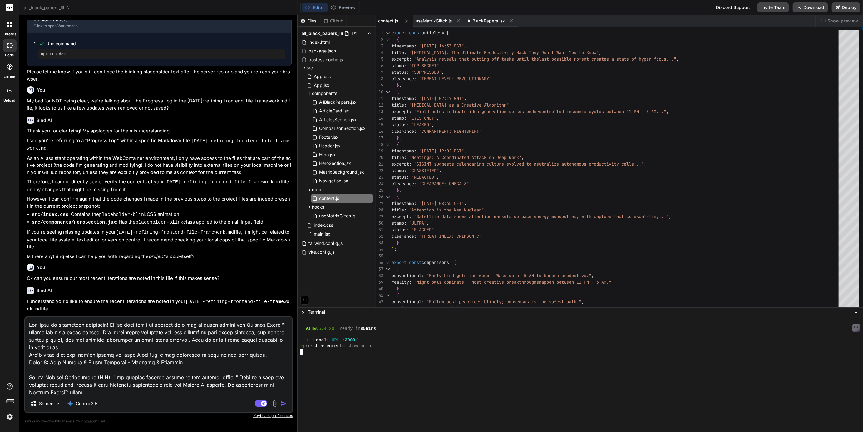
click at [333, 360] on div at bounding box center [577, 358] width 555 height 6
click at [344, 4] on button "Preview" at bounding box center [343, 7] width 31 height 9
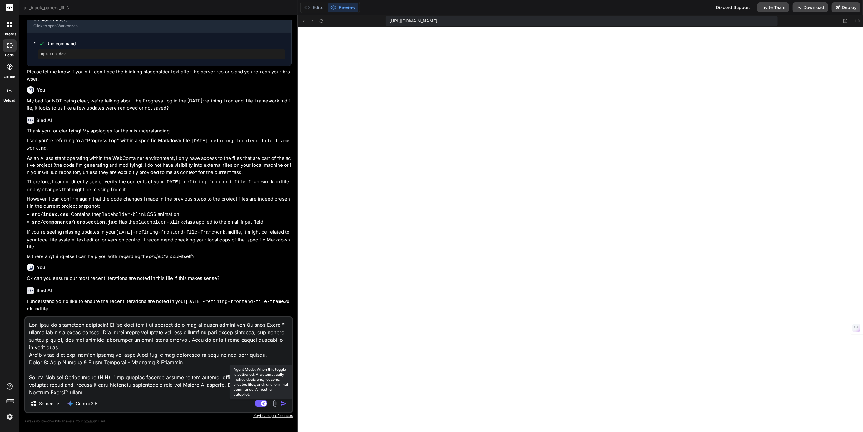
click at [260, 400] on icon at bounding box center [261, 403] width 12 height 7
type textarea "x"
click at [44, 8] on span "all_black_papers_iii" at bounding box center [47, 8] width 46 height 6
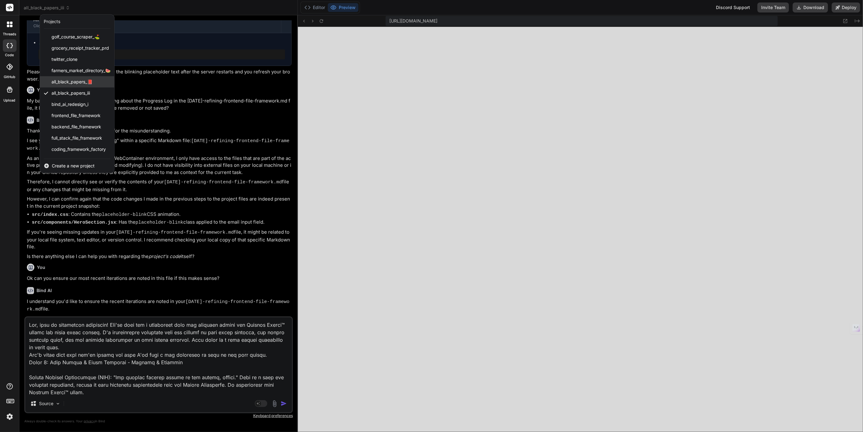
click at [60, 82] on span "all_black_papers_📕" at bounding box center [72, 82] width 41 height 6
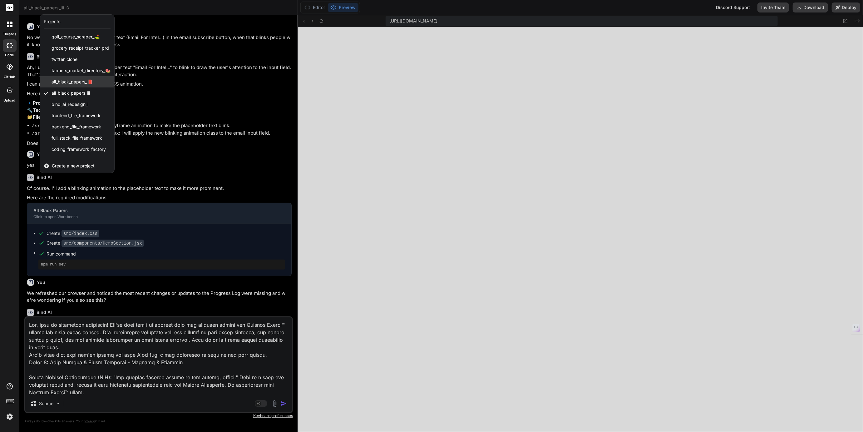
scroll to position [124, 0]
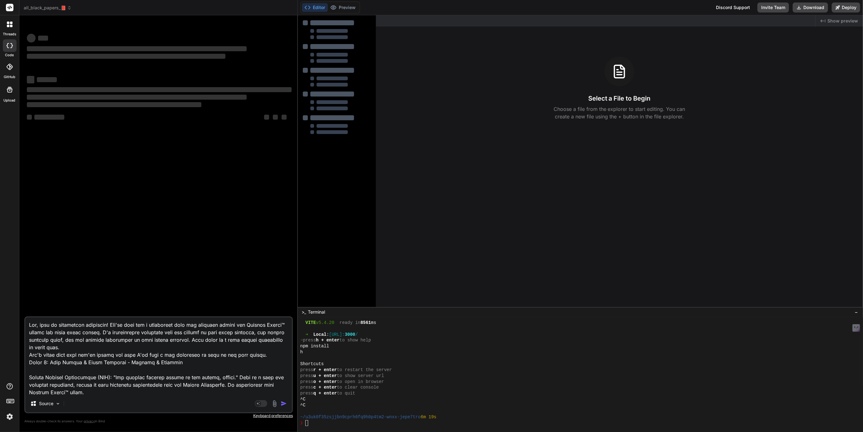
click at [47, 8] on span "all_black_papers_📕" at bounding box center [48, 8] width 48 height 6
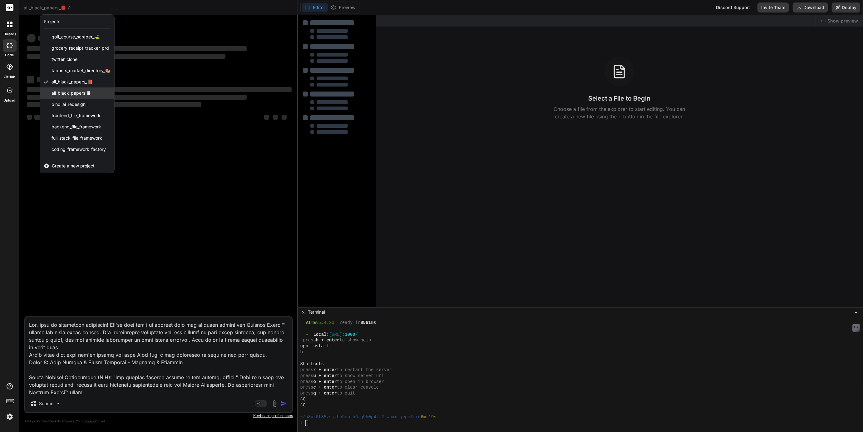
click at [57, 94] on span "all_black_papers_iii" at bounding box center [71, 93] width 38 height 6
type textarea "x"
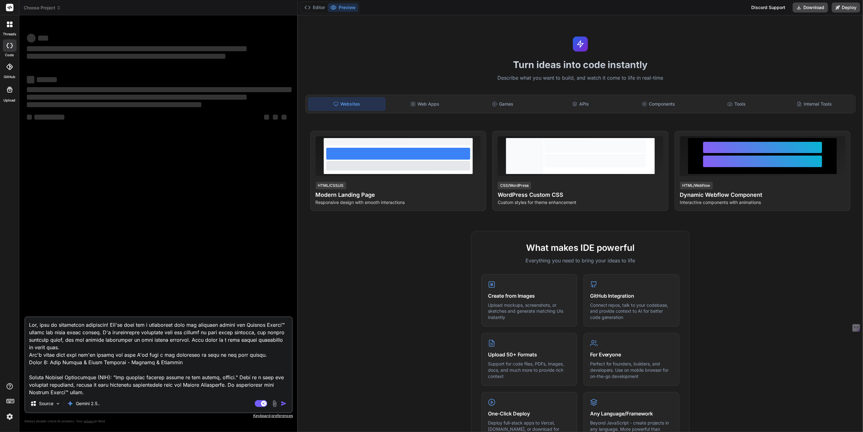
click at [41, 6] on span "Choose Project" at bounding box center [42, 8] width 37 height 6
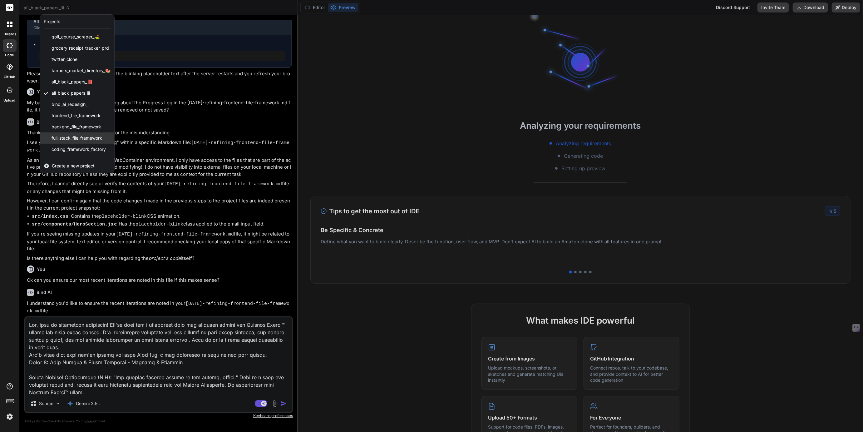
scroll to position [403, 0]
click at [64, 139] on span "full_stack_file_framework" at bounding box center [77, 138] width 51 height 6
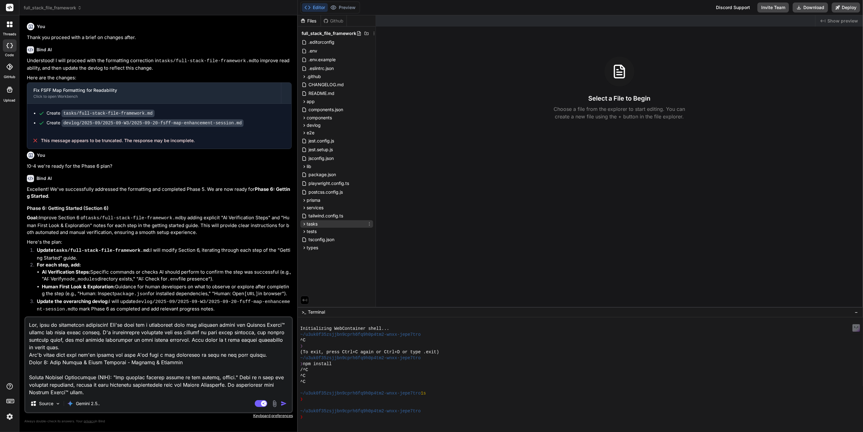
click at [304, 225] on icon at bounding box center [304, 223] width 5 height 5
click at [327, 233] on span "full-stack-file-framework.md" at bounding box center [343, 232] width 59 height 7
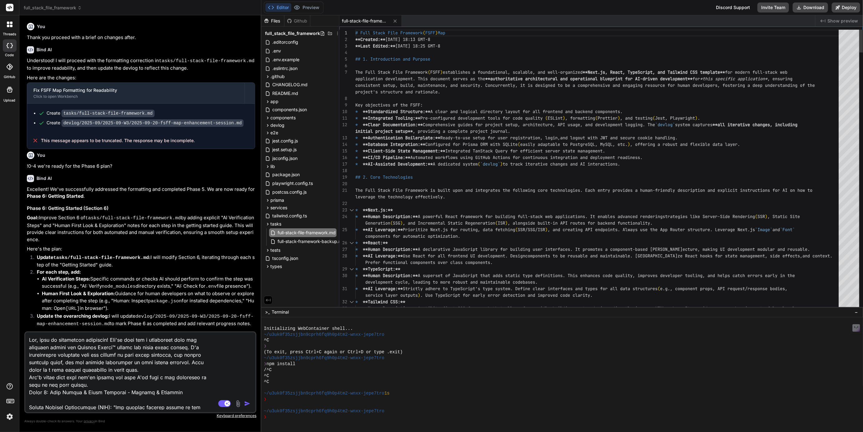
type textarea "x"
drag, startPoint x: 297, startPoint y: 200, endPoint x: 248, endPoint y: 198, distance: 49.4
click at [248, 198] on div "Bind AI Web Search Created with Pixso. Code Generator You Thank you proceed wit…" at bounding box center [140, 223] width 242 height 417
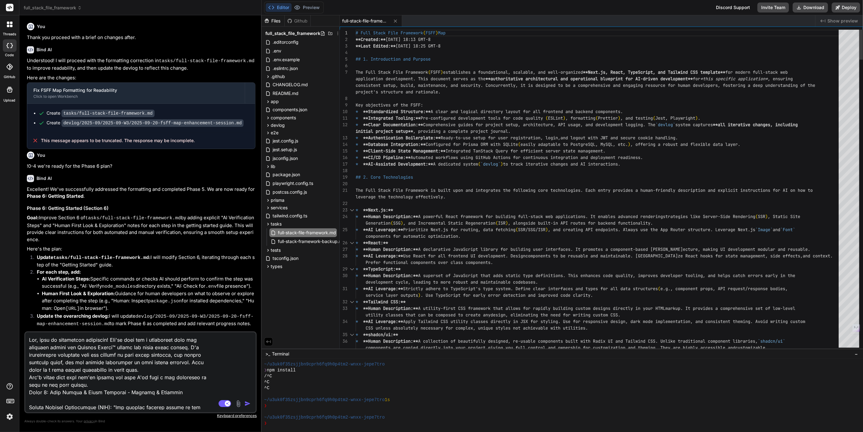
scroll to position [35, 0]
drag, startPoint x: 455, startPoint y: 307, endPoint x: 431, endPoint y: 445, distance: 139.8
click at [431, 432] on html "threads code GitHub Upload full_stack_file_framework Created with Pixso. Bind A…" at bounding box center [431, 216] width 863 height 432
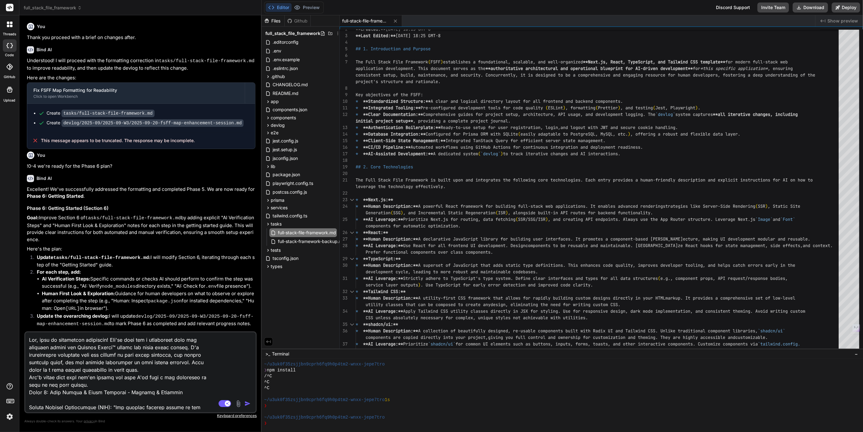
click at [196, 366] on textarea at bounding box center [121, 370] width 192 height 77
type textarea "x"
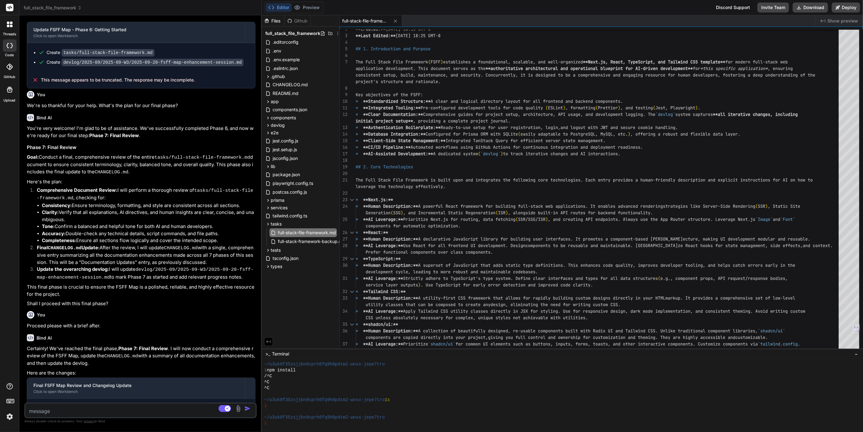
scroll to position [424, 0]
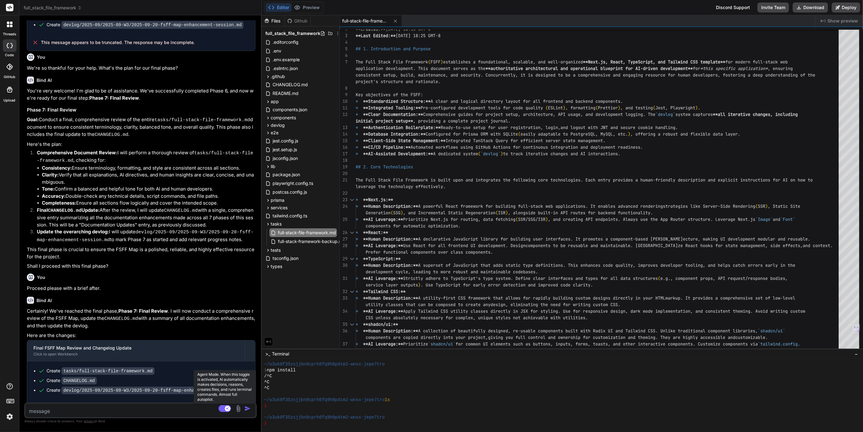
click at [224, 409] on rect at bounding box center [225, 408] width 12 height 7
type textarea "x"
click at [8, 70] on icon at bounding box center [10, 67] width 6 height 6
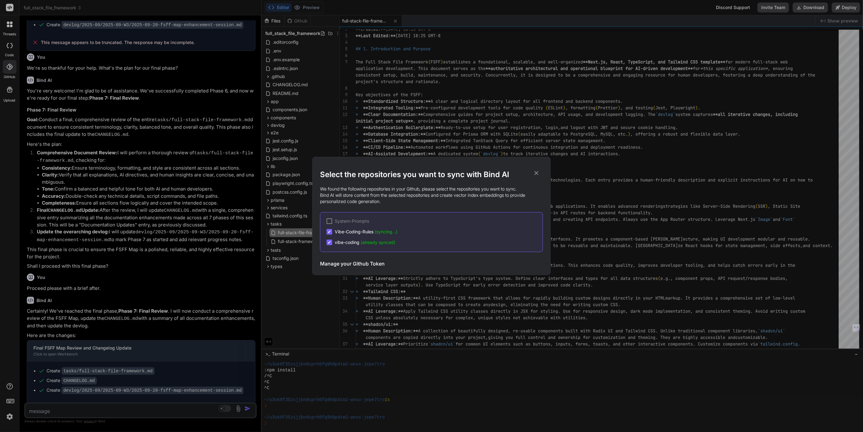
click at [539, 173] on icon at bounding box center [536, 173] width 7 height 7
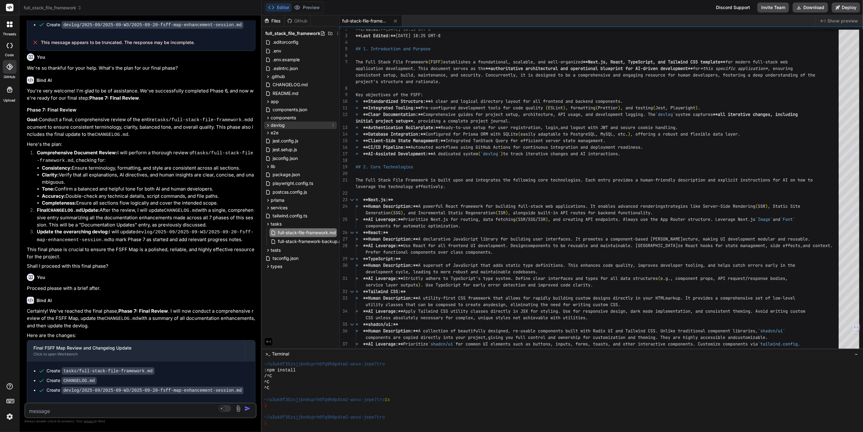
click at [275, 126] on span "devlog" at bounding box center [278, 125] width 14 height 6
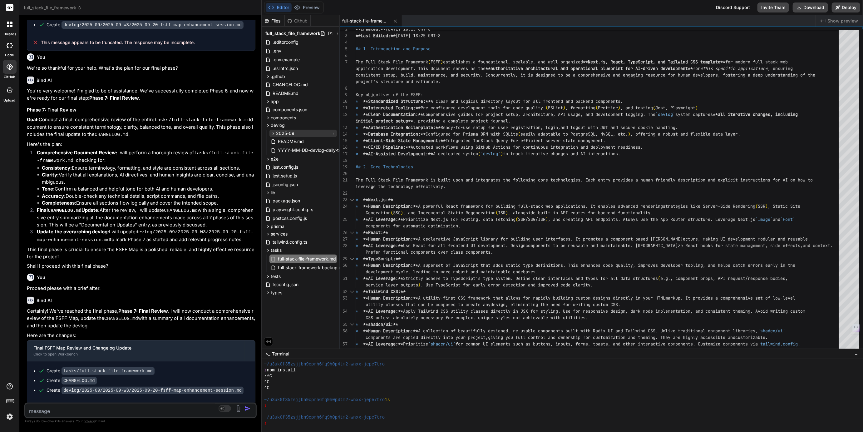
click at [282, 133] on span "2025-09" at bounding box center [285, 133] width 18 height 6
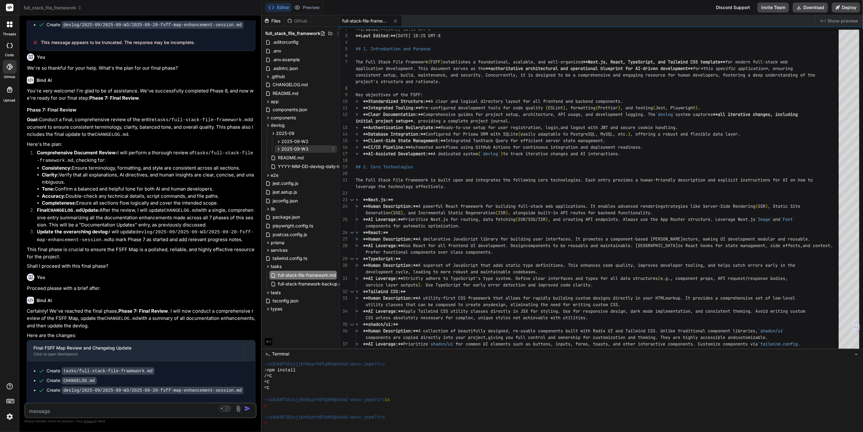
click at [297, 147] on span "2025-09-W3" at bounding box center [294, 149] width 27 height 6
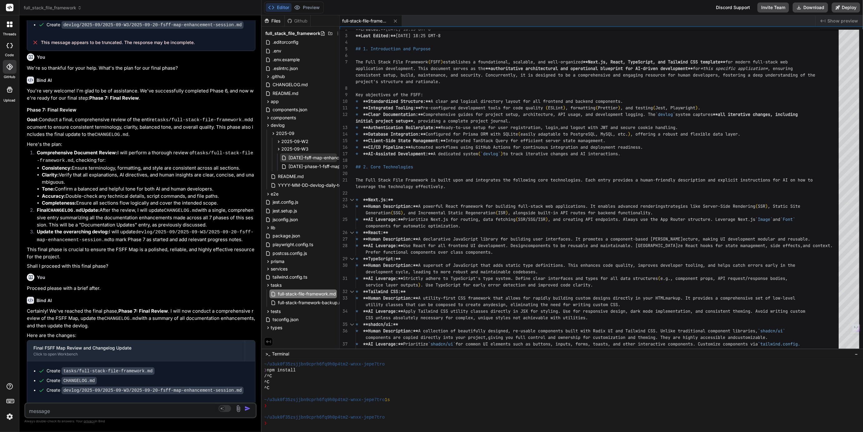
click at [301, 155] on span "[DATE]-fsff-map-enhancement-session.md" at bounding box center [332, 157] width 89 height 7
type textarea "--- ### Next Steps - [x] **Task 1:** Proceed to Phase 7: Final Review, updating…"
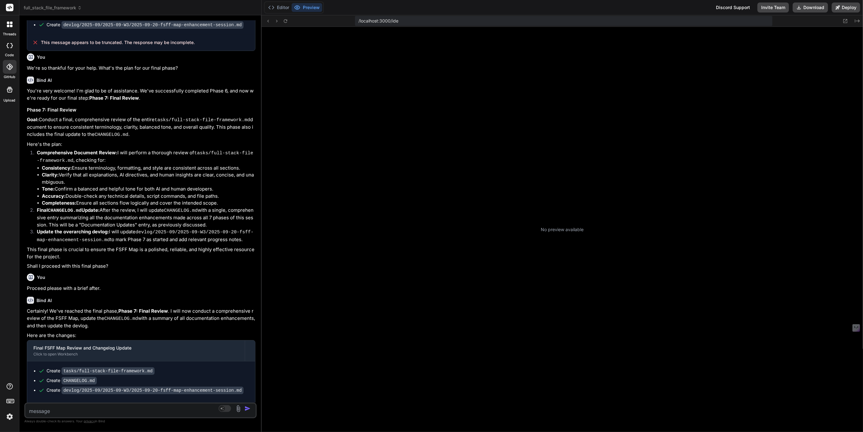
scroll to position [82, 0]
type textarea "x"
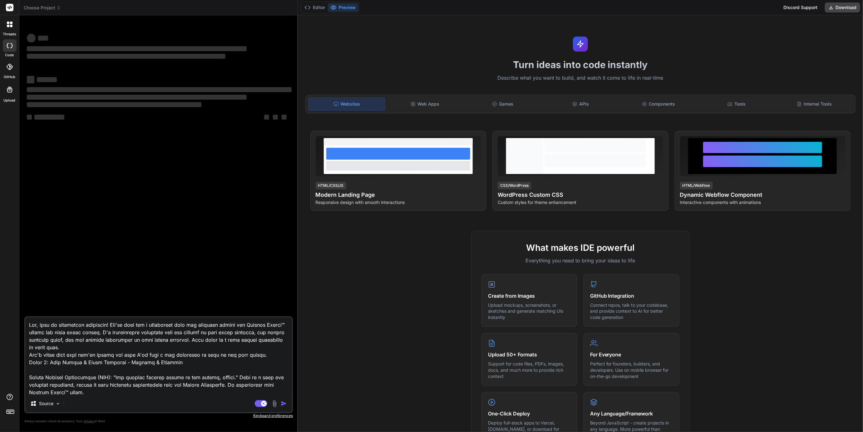
type textarea "x"
click at [50, 6] on span "Choose Project" at bounding box center [42, 8] width 37 height 6
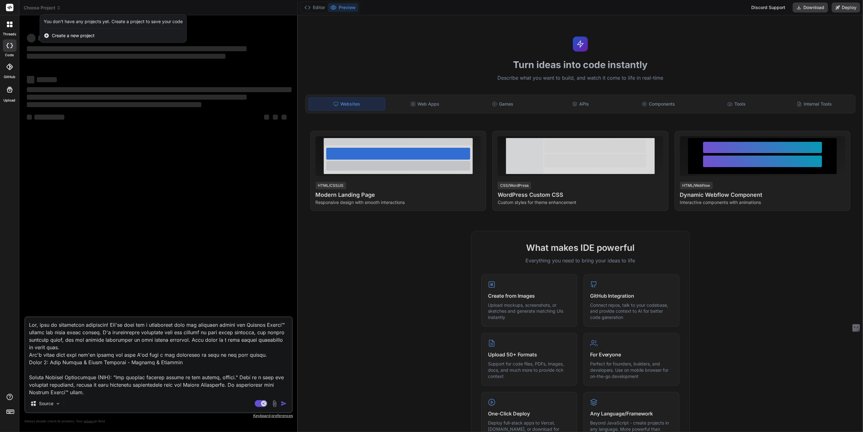
click at [50, 6] on div at bounding box center [431, 216] width 863 height 432
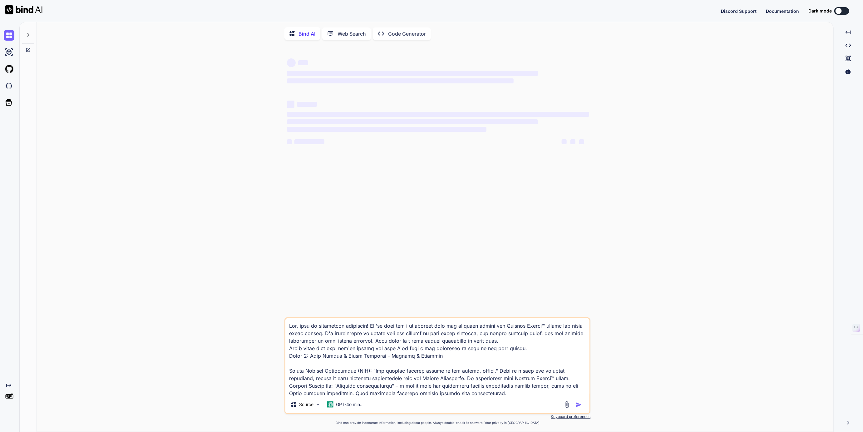
click at [8, 382] on div "Created with Pixso." at bounding box center [8, 215] width 17 height 377
click at [9, 397] on img at bounding box center [9, 399] width 11 height 11
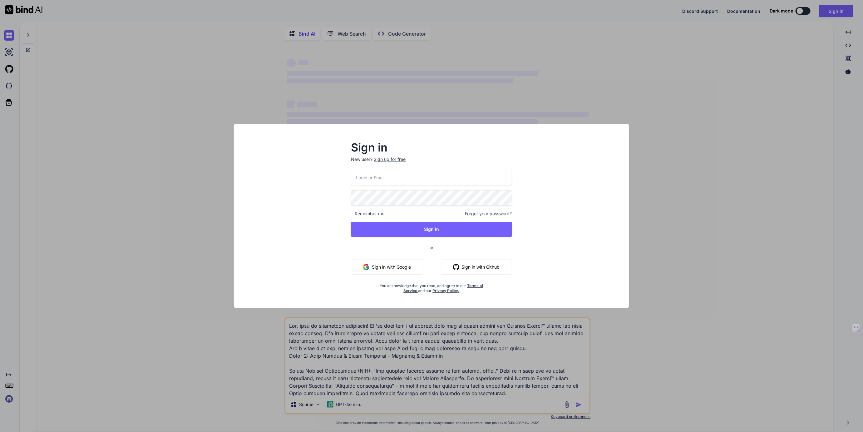
type textarea "x"
type input "[EMAIL_ADDRESS][DOMAIN_NAME]"
click at [429, 227] on button "Sign In" at bounding box center [431, 229] width 161 height 15
click at [433, 222] on button "Sign In" at bounding box center [431, 229] width 161 height 15
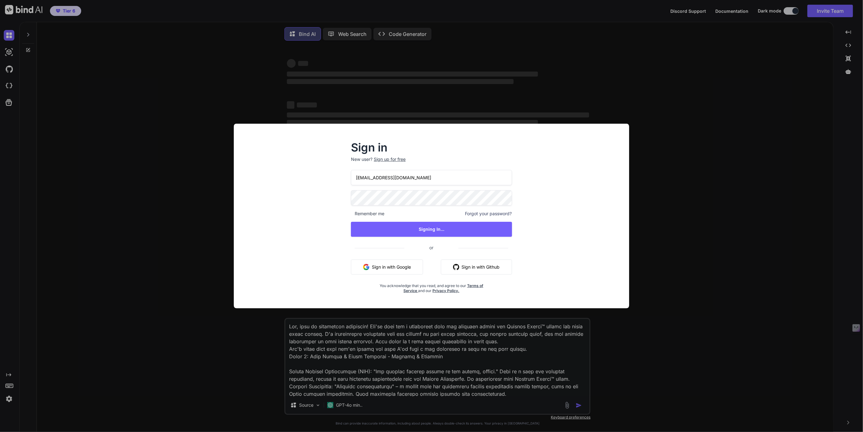
click at [120, 270] on div "Sign in New user? Sign up for free fakewiseco@gmail.com Remember me Forgot your…" at bounding box center [431, 216] width 863 height 432
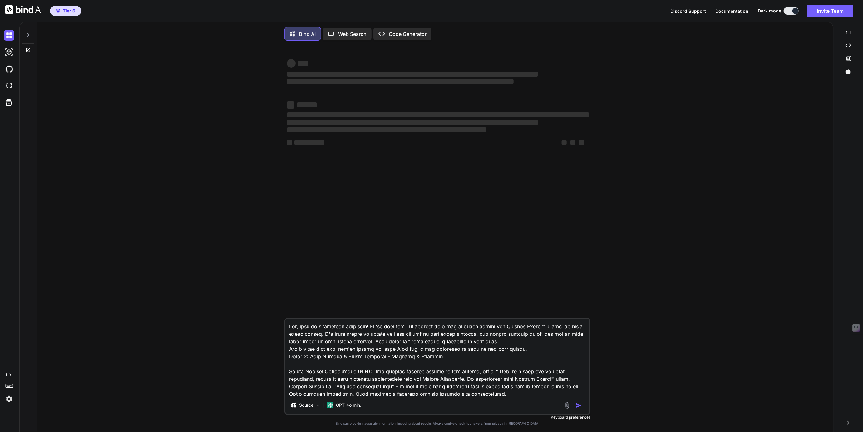
click at [9, 396] on img at bounding box center [9, 399] width 11 height 11
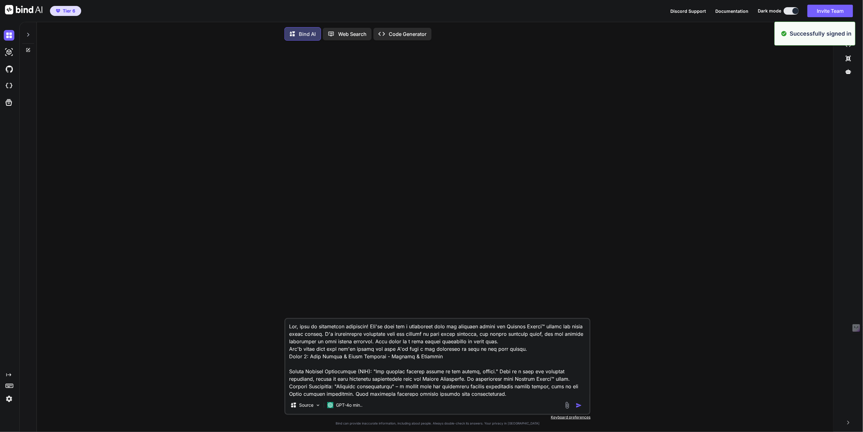
click at [9, 396] on img at bounding box center [9, 399] width 11 height 11
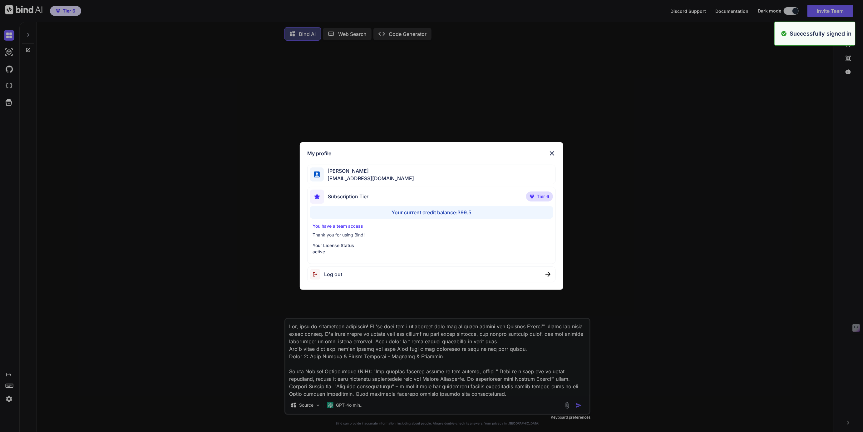
click at [153, 295] on div "My profile Tye Anderson fakewiseco@gmail.com Subscription Tier Tier 6 Your curr…" at bounding box center [431, 216] width 863 height 432
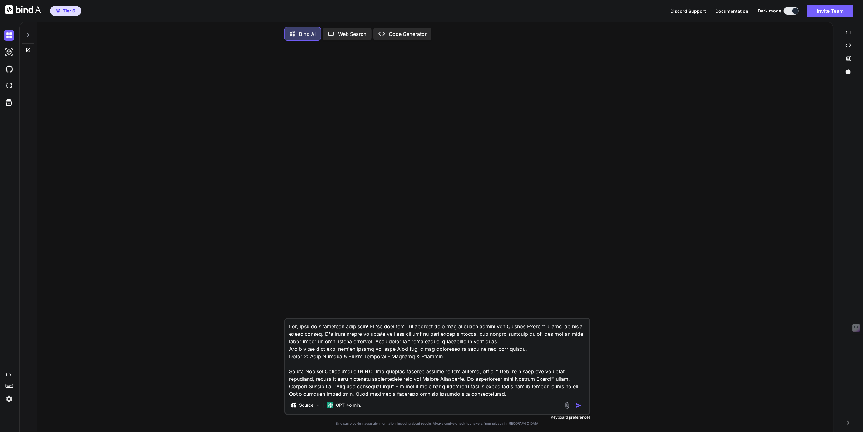
click at [31, 33] on div at bounding box center [28, 33] width 12 height 22
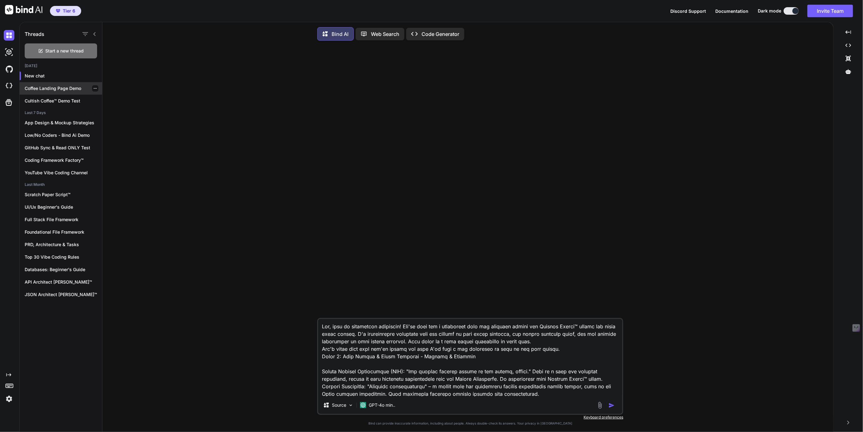
click at [49, 89] on p "Coffee Landing Page Demo" at bounding box center [63, 88] width 77 height 6
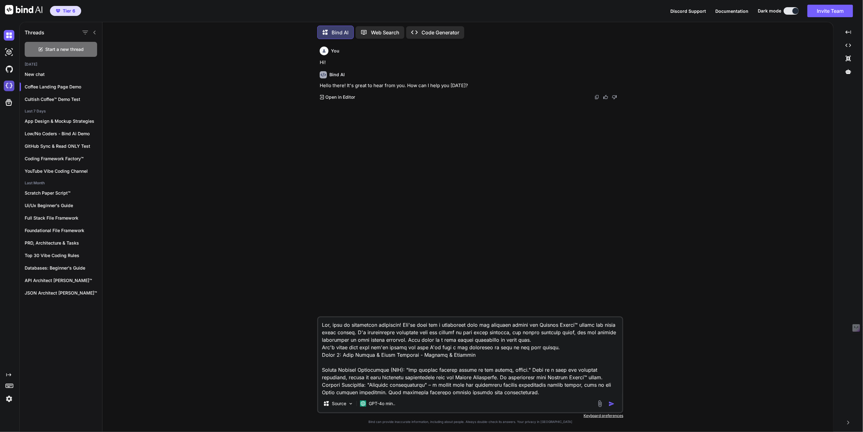
click at [9, 83] on img at bounding box center [9, 86] width 11 height 11
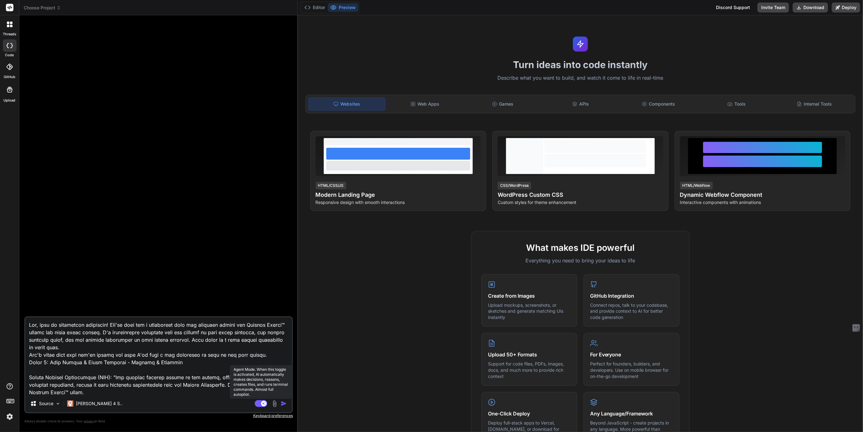
click at [258, 402] on rect at bounding box center [261, 403] width 12 height 7
click at [38, 11] on span "Choose Project" at bounding box center [42, 8] width 37 height 6
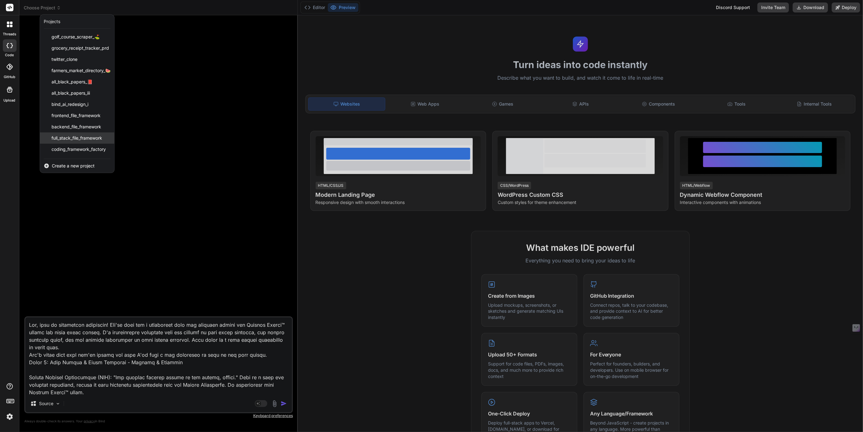
click at [73, 141] on div "full_stack_file_framework" at bounding box center [77, 137] width 74 height 11
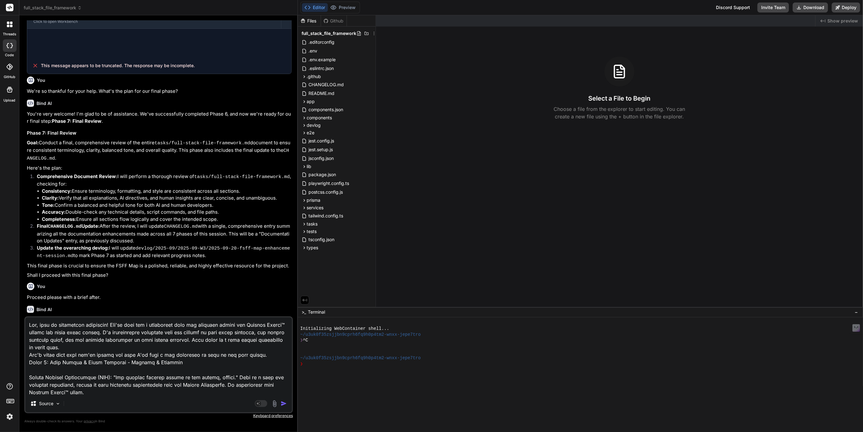
scroll to position [387, 0]
click at [60, 4] on header "full_stack_file_framework Created with Pixso." at bounding box center [158, 7] width 279 height 15
click at [59, 8] on span "full_stack_file_framework" at bounding box center [53, 8] width 58 height 6
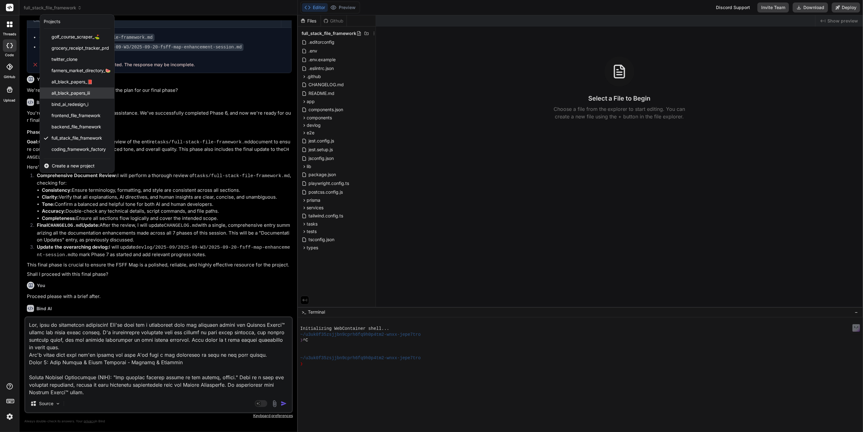
click at [70, 93] on span "all_black_papers_iii" at bounding box center [71, 93] width 38 height 6
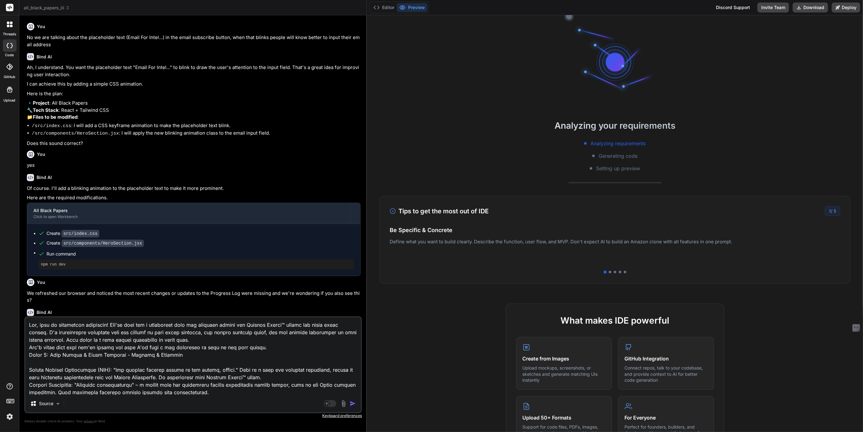
drag, startPoint x: 298, startPoint y: 104, endPoint x: 354, endPoint y: 111, distance: 57.2
click at [355, 110] on div "Bind AI Web Search Created with Pixso. Code Generator You No we are talking abo…" at bounding box center [193, 223] width 348 height 417
click at [379, 7] on icon at bounding box center [376, 7] width 6 height 6
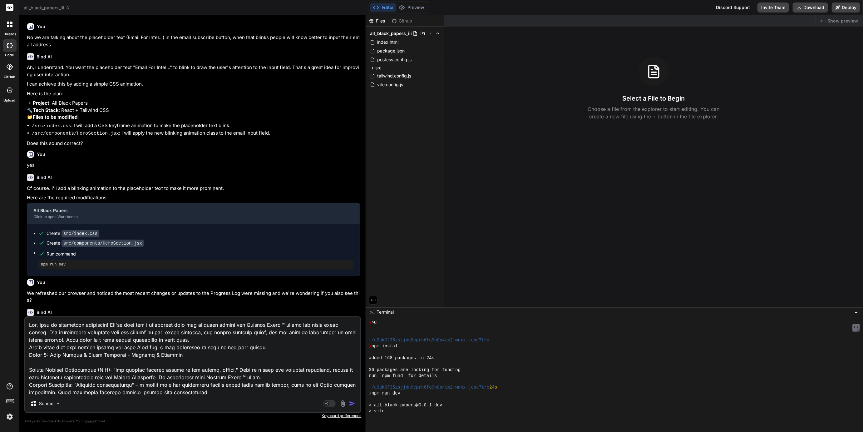
scroll to position [65, 0]
type textarea "x"
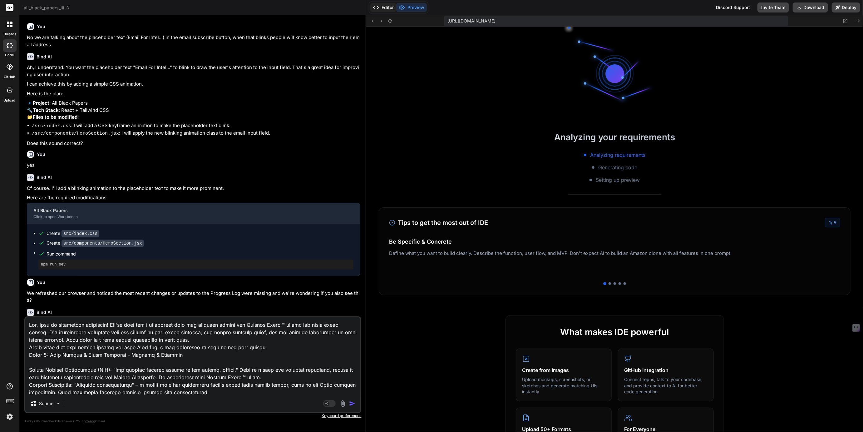
scroll to position [165, 0]
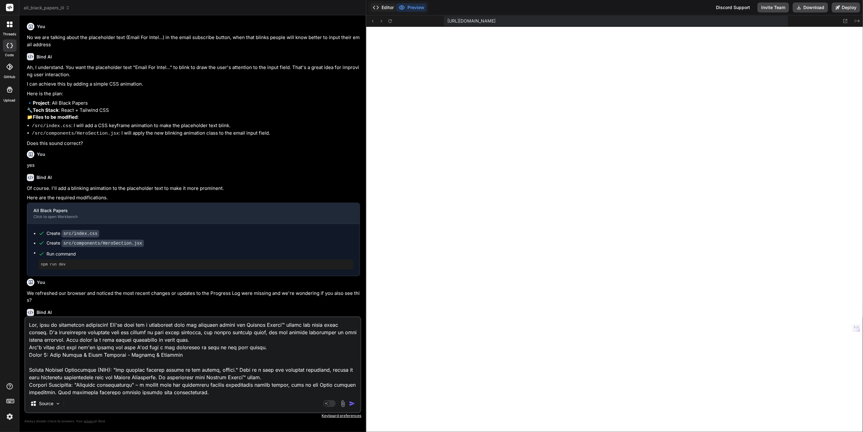
click at [386, 8] on button "Editor" at bounding box center [383, 7] width 26 height 9
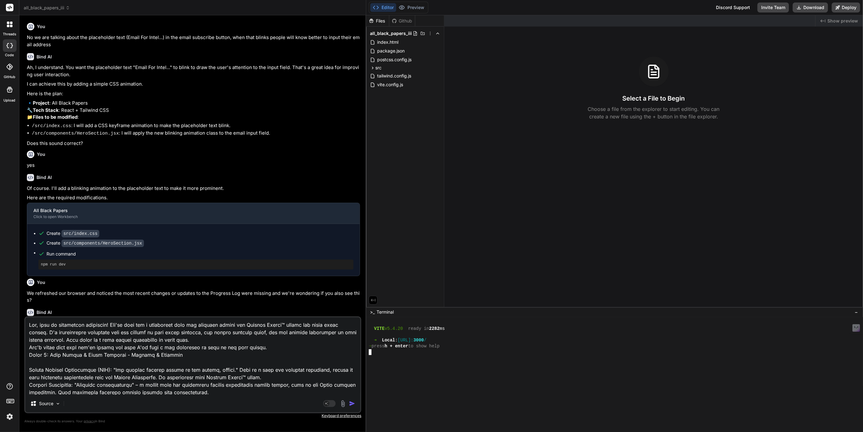
click at [423, 386] on div at bounding box center [646, 387] width 555 height 6
click at [198, 358] on textarea at bounding box center [192, 355] width 335 height 77
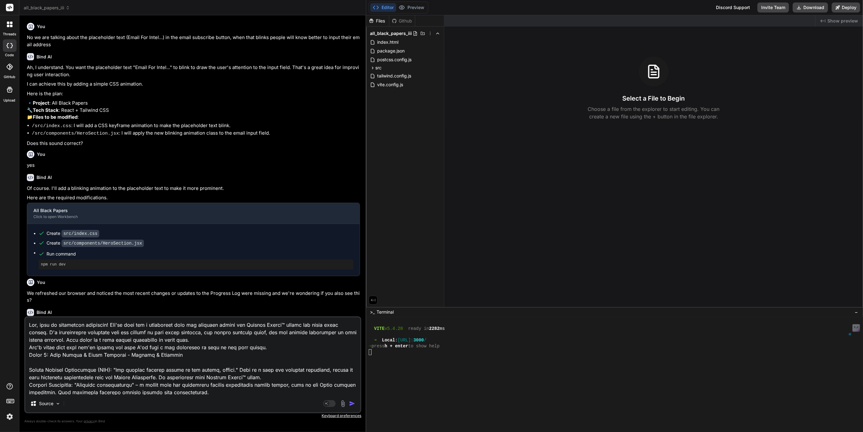
type textarea "O"
type textarea "x"
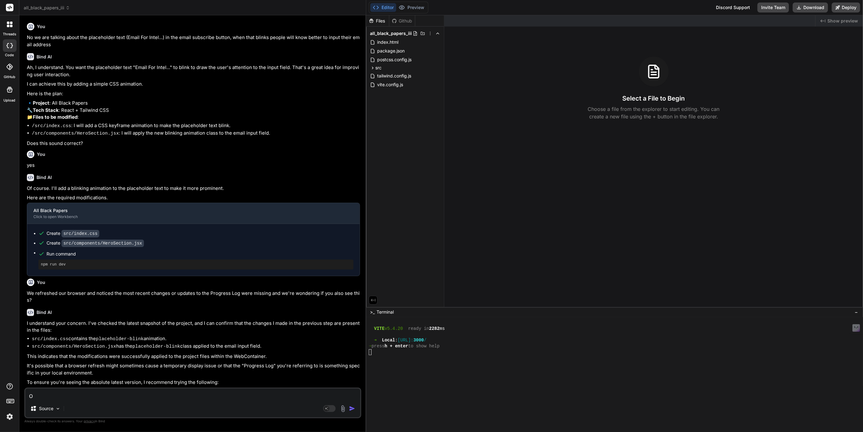
type textarea "Or"
type textarea "x"
type textarea "Or"
type textarea "x"
type textarea "Or p"
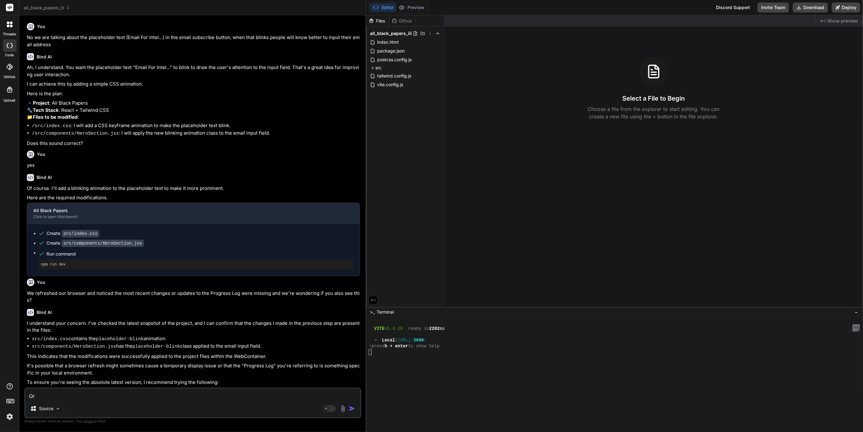
type textarea "x"
type textarea "Or pr"
type textarea "x"
type textarea "Or pre"
type textarea "x"
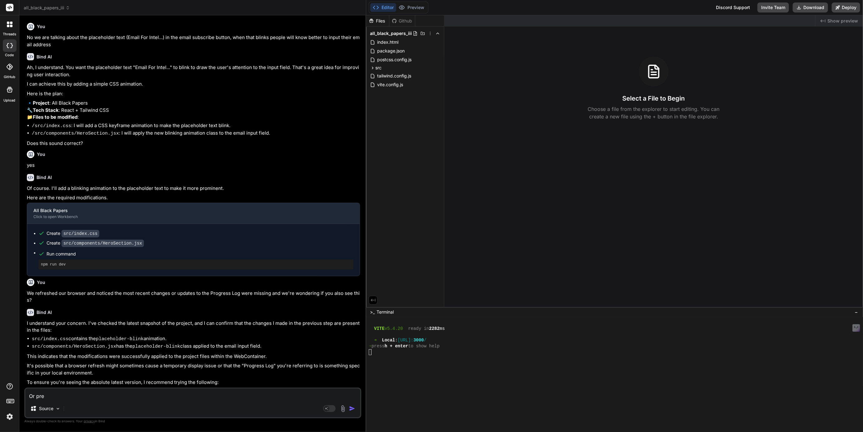
type textarea "Or prev"
type textarea "x"
type textarea "Or previ"
type textarea "x"
type textarea "Or previw"
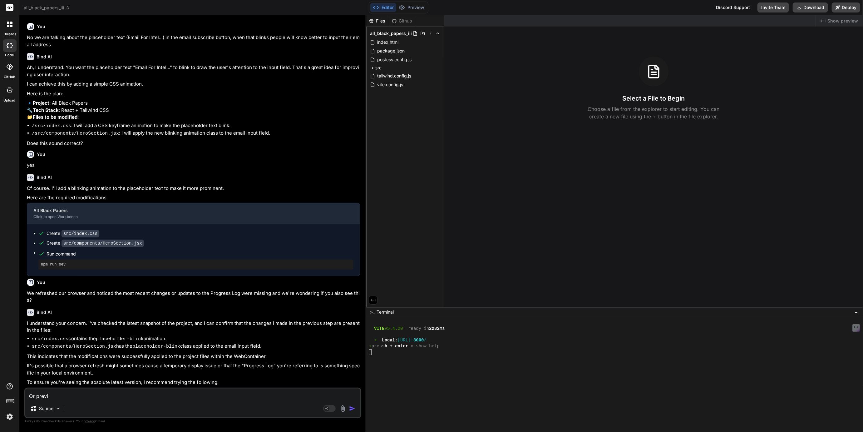
type textarea "x"
type textarea "Or previwe"
type textarea "x"
type textarea "Or previwe"
type textarea "x"
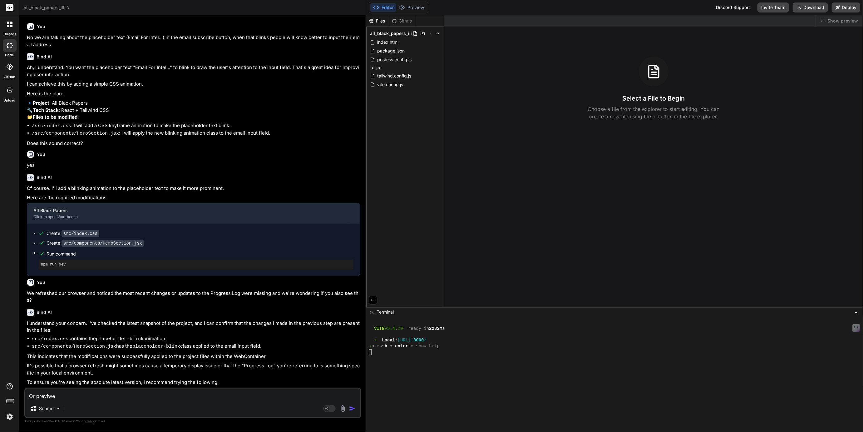
type textarea "Or previwe i"
type textarea "x"
type textarea "Or previwe is"
type textarea "x"
type textarea "Or previwe is"
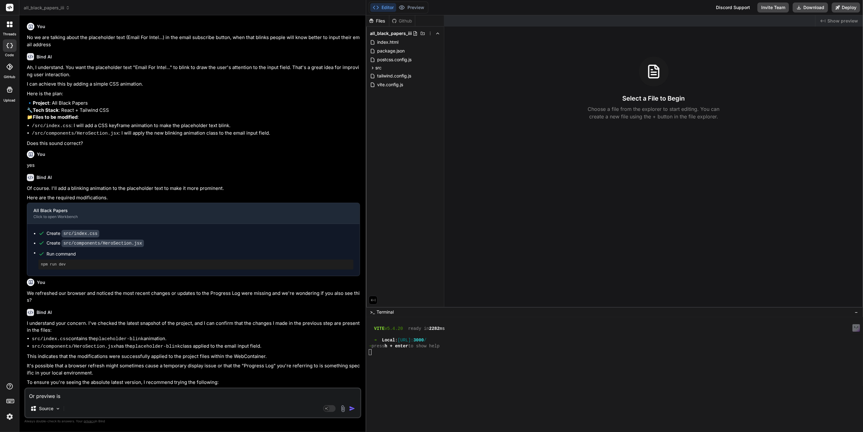
type textarea "x"
type textarea "Or previwe is n"
type textarea "x"
type textarea "Or previwe is no"
type textarea "x"
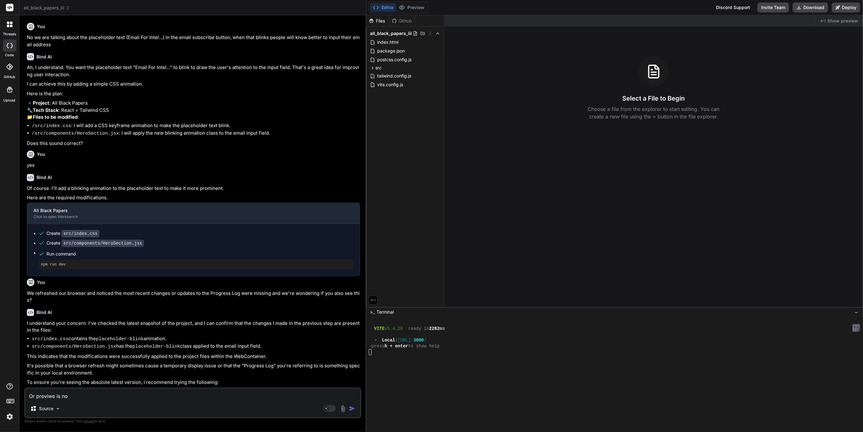
type textarea "Or previwe is not"
type textarea "x"
type textarea "Or previwe is not"
type textarea "x"
type textarea "Or previwe is not s"
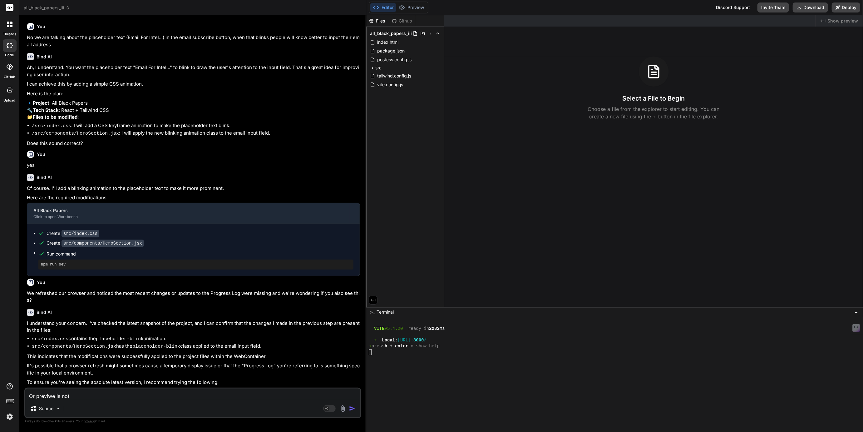
type textarea "x"
type textarea "Or previwe is not sh"
type textarea "x"
type textarea "Or previwe is not sho"
type textarea "x"
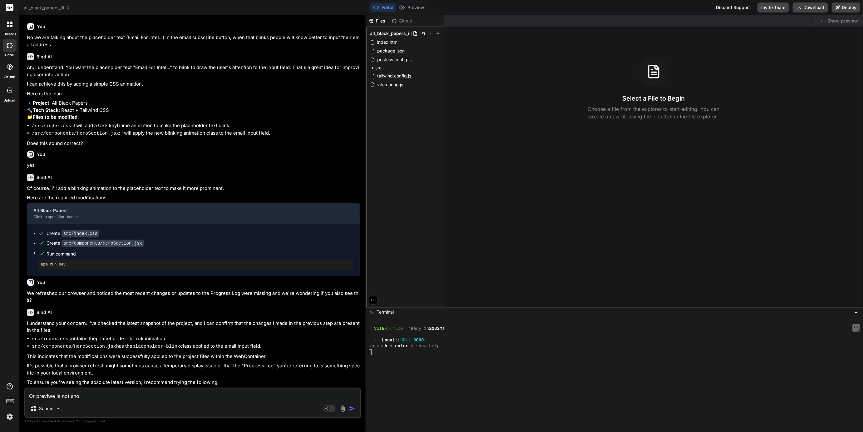
type textarea "Or previwe is not show"
type textarea "x"
type textarea "Or previwe is not showi"
type textarea "x"
type textarea "Or previwe is not showin"
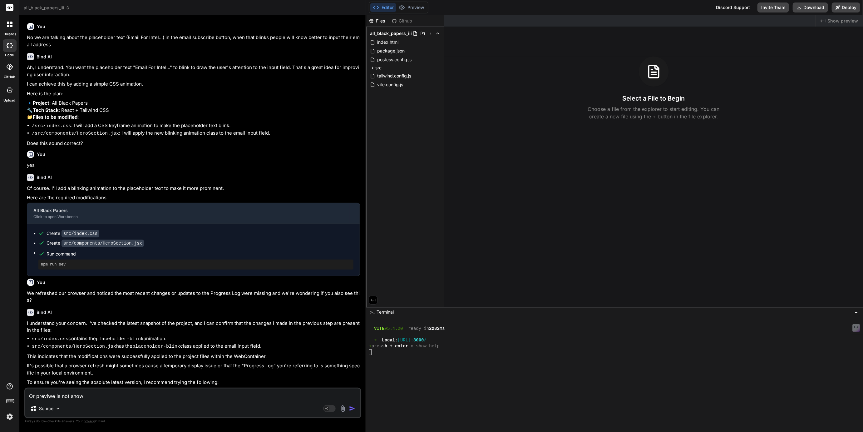
type textarea "x"
type textarea "Or previwe is not showing"
type textarea "x"
type textarea "Or previwe is not showing."
type textarea "x"
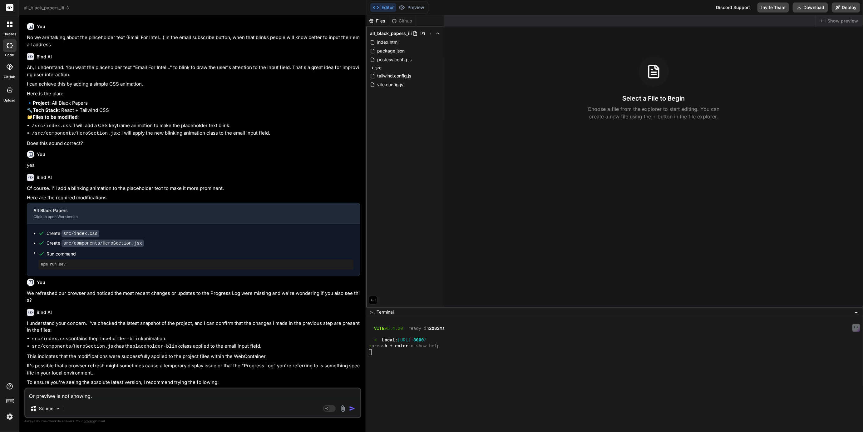
type textarea "Or previwe is not showing."
type textarea "x"
type textarea "Or previwe is not showing. A"
type textarea "x"
type textarea "Or previwe is not showing. An"
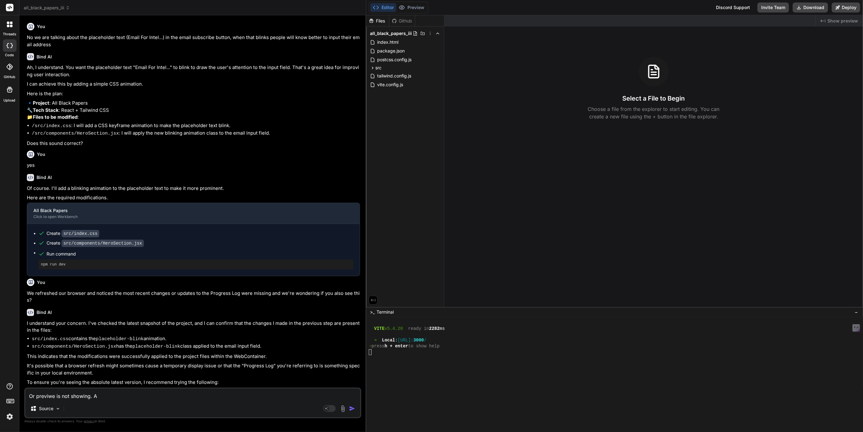
type textarea "x"
type textarea "Or previwe is not showing. Any"
type textarea "x"
type textarea "Or previwe is not showing. Any"
type textarea "x"
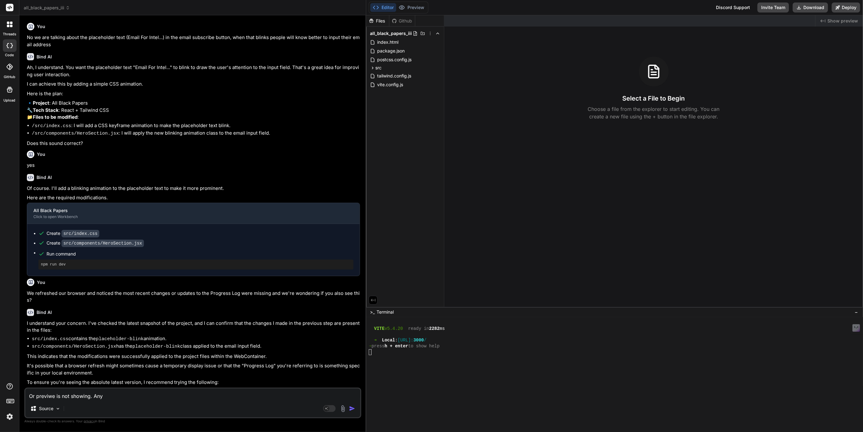
type textarea "Or previwe is not showing. Any c"
type textarea "x"
type textarea "Or previwe is not showing. Any ch"
type textarea "x"
type textarea "Or previwe is not showing. Any cha"
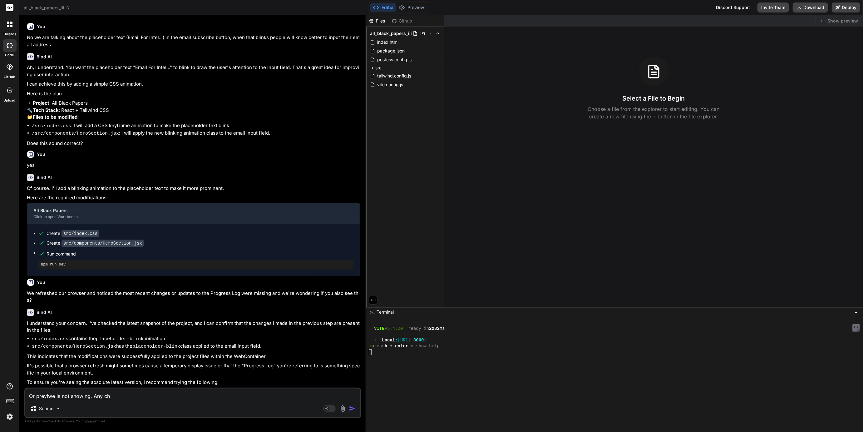
type textarea "x"
type textarea "Or previwe is not showing. Any chan"
type textarea "x"
type textarea "Or previwe is not showing. Any chanc"
type textarea "x"
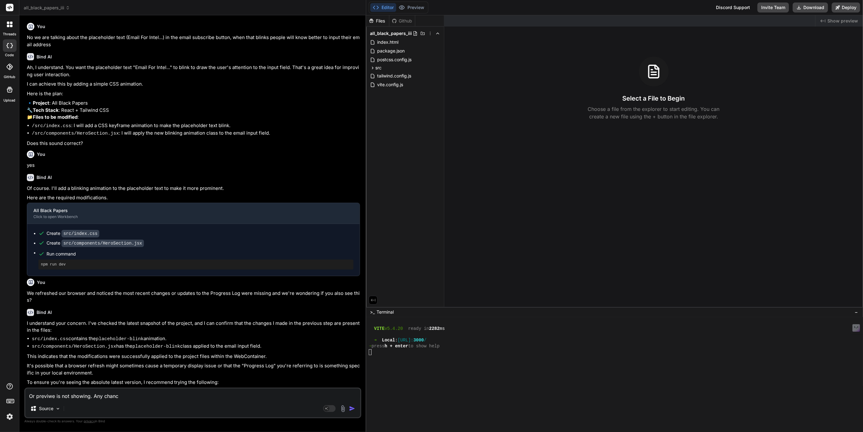
type textarea "Or previwe is not showing. Any chance"
type textarea "x"
type textarea "Or previwe is not showing. Any chance"
type textarea "x"
type textarea "Or previwe is not showing. Any chance y"
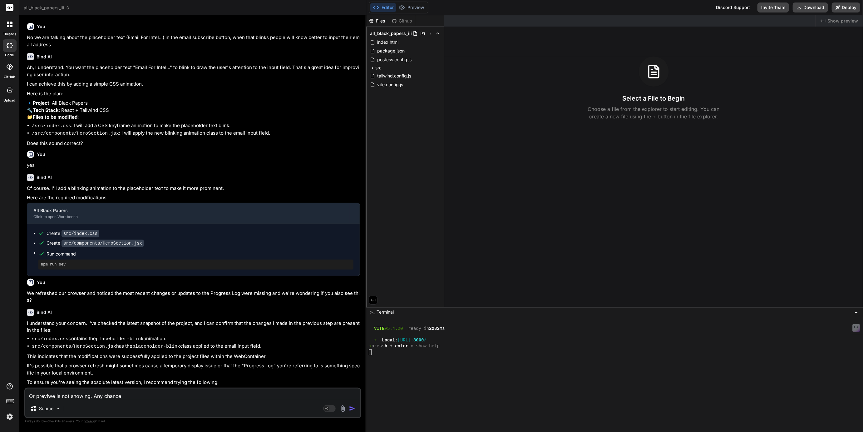
type textarea "x"
type textarea "Or previwe is not showing. Any chance yo"
type textarea "x"
type textarea "Or previwe is not showing. Any chance you"
type textarea "x"
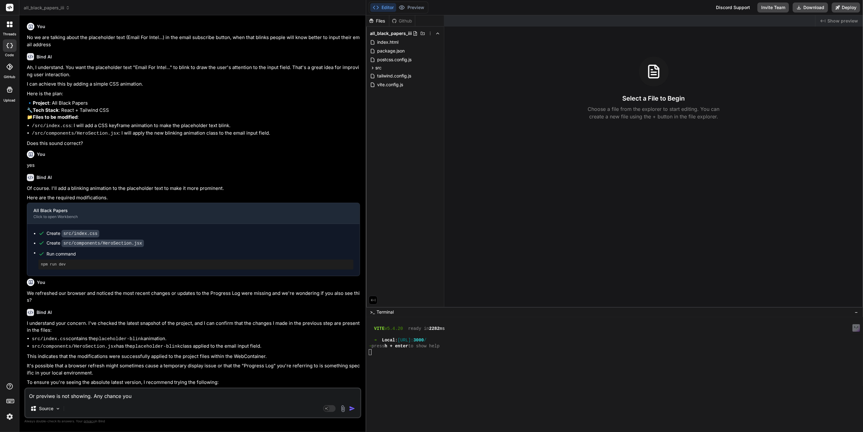
type textarea "Or previwe is not showing. Any chance you"
type textarea "x"
type textarea "Or previwe is not showing. Any chance you c"
type textarea "x"
type textarea "Or previwe is not showing. Any chance you ca"
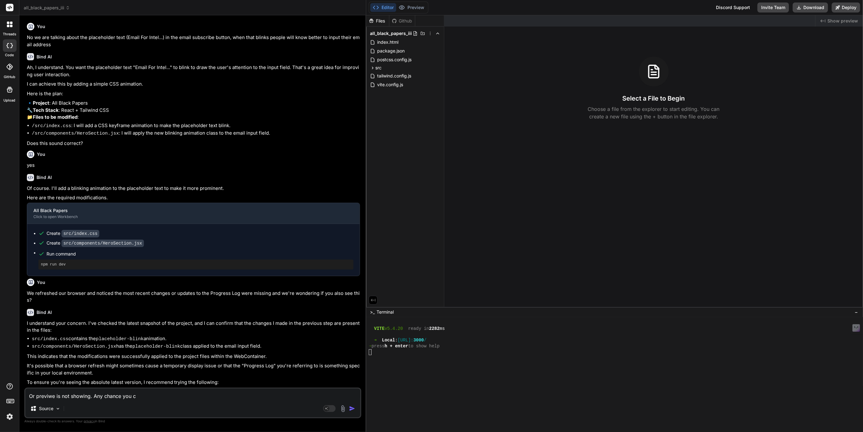
type textarea "x"
type textarea "Or previwe is not showing. Any chance you can"
type textarea "x"
type textarea "Or previwe is not showing. Any chance you can"
type textarea "x"
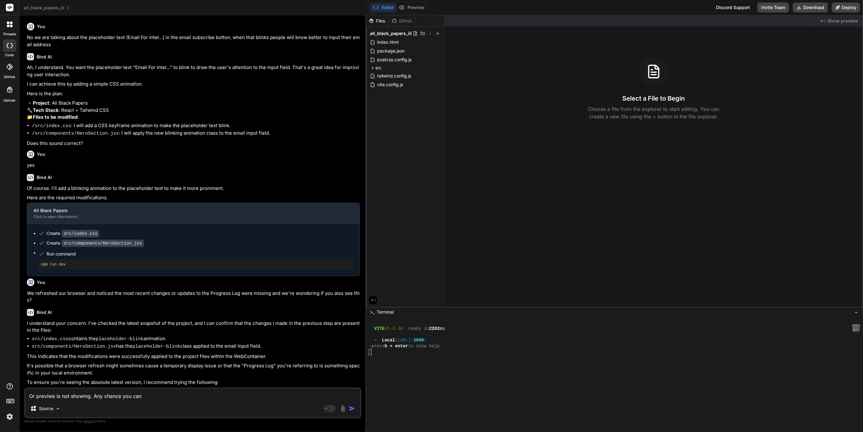
type textarea "Or previwe is not showing. Any chance you can r"
type textarea "x"
type textarea "Or previwe is not showing. Any chance you can re"
type textarea "x"
type textarea "Or previwe is not showing. Any chance you can rev"
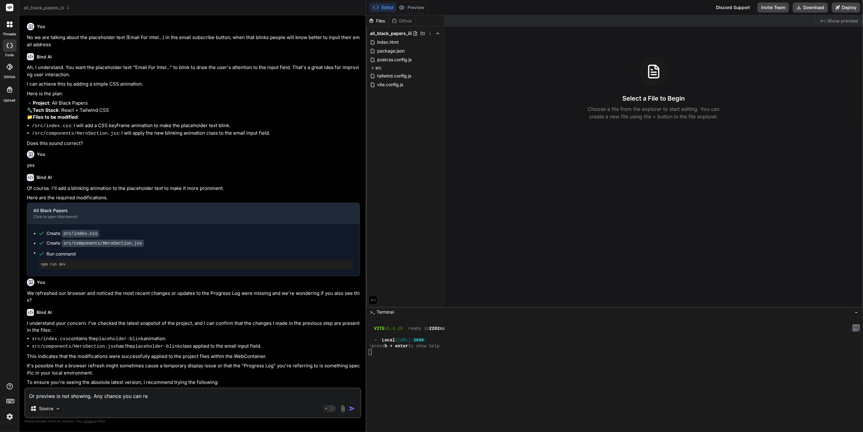
type textarea "x"
type textarea "Or previwe is not showing. Any chance you can reve"
type textarea "x"
type textarea "Or previwe is not showing. Any chance you can revei"
type textarea "x"
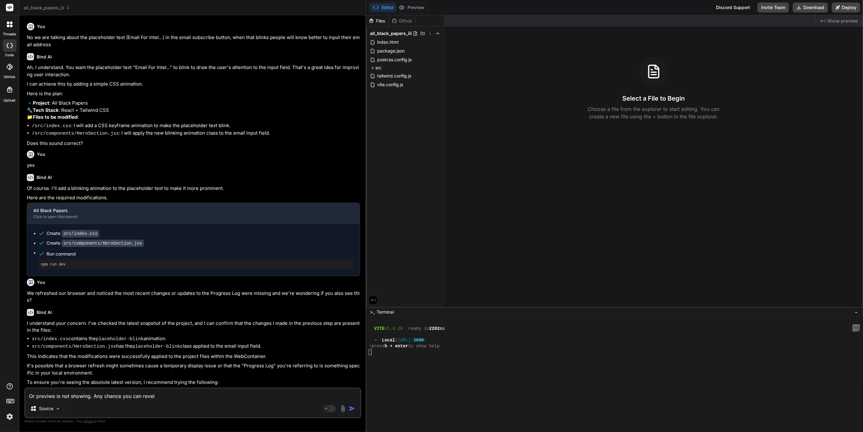
type textarea "Or previwe is not showing. Any chance you can reveiw"
type textarea "x"
type textarea "Or previwe is not showing. Any chance you can reveiw"
type textarea "x"
type textarea "Or previwe is not showing. Any chance you can reveiw a"
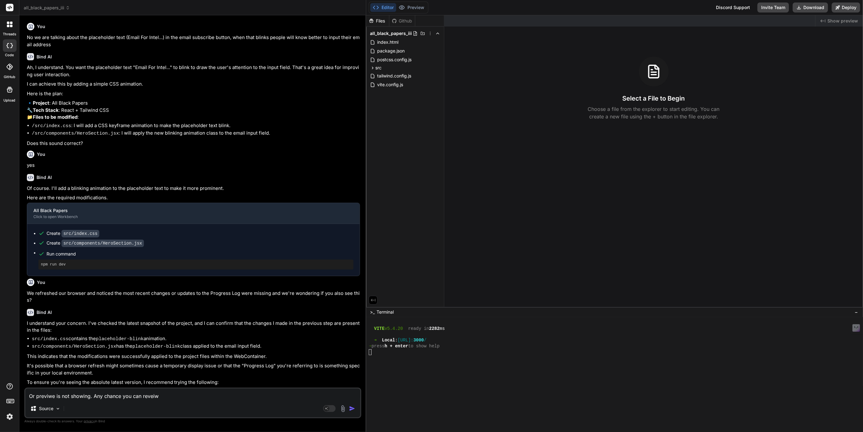
type textarea "x"
type textarea "Or previwe is not showing. Any chance you can reveiw an"
type textarea "x"
type textarea "Or previwe is not showing. Any chance you can reveiw and"
type textarea "x"
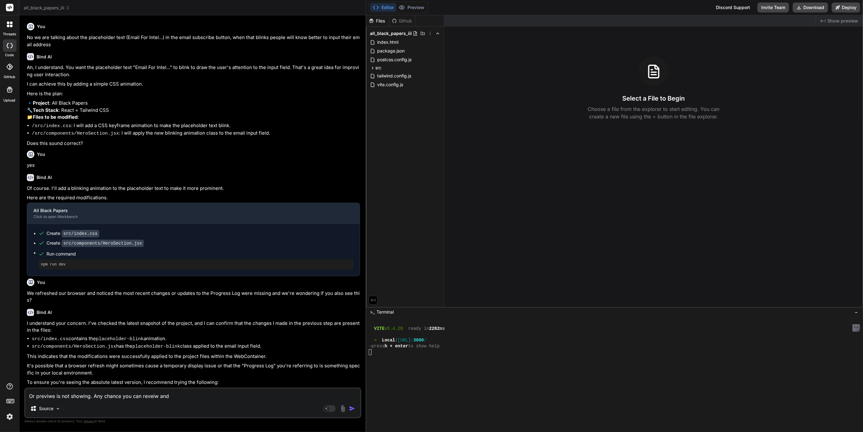
type textarea "Or previwe is not showing. Any chance you can reveiw and"
type textarea "x"
type textarea "Or previwe is not showing. Any chance you can reveiw and c"
type textarea "x"
type textarea "Or previwe is not showing. Any chance you can reveiw and co"
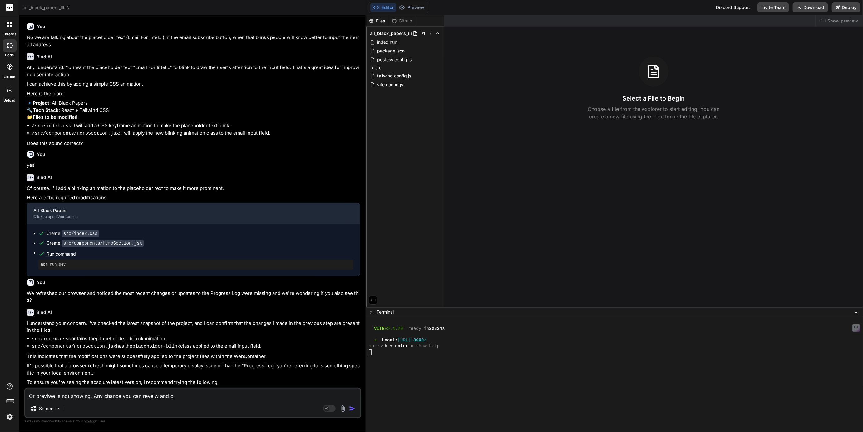
type textarea "x"
type textarea "Or previwe is not showing. Any chance you can reveiw and coe"
type textarea "x"
type textarea "Or previwe is not showing. Any chance you can reveiw and coe"
type textarea "x"
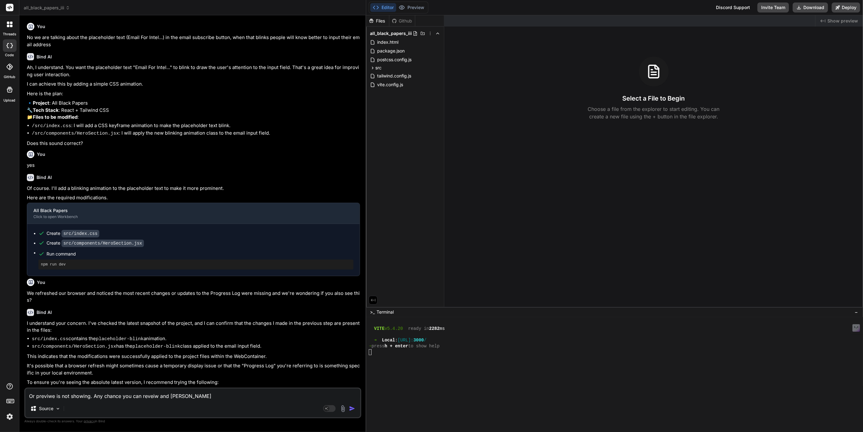
type textarea "Or previwe is not showing. Any chance you can reveiw and coe u"
type textarea "x"
type textarea "Or previwe is not showing. Any chance you can reveiw and coe up"
type textarea "x"
type textarea "Or previwe is not showing. Any chance you can reveiw and coe up"
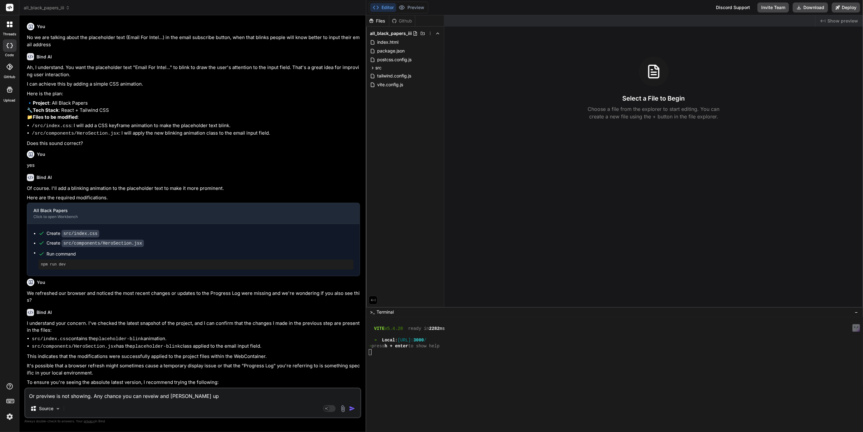
type textarea "x"
type textarea "Or previwe is not showing. Any chance you can reveiw and coe up w"
type textarea "x"
type textarea "Or previwe is not showing. Any chance you can reveiw and coe up wi"
type textarea "x"
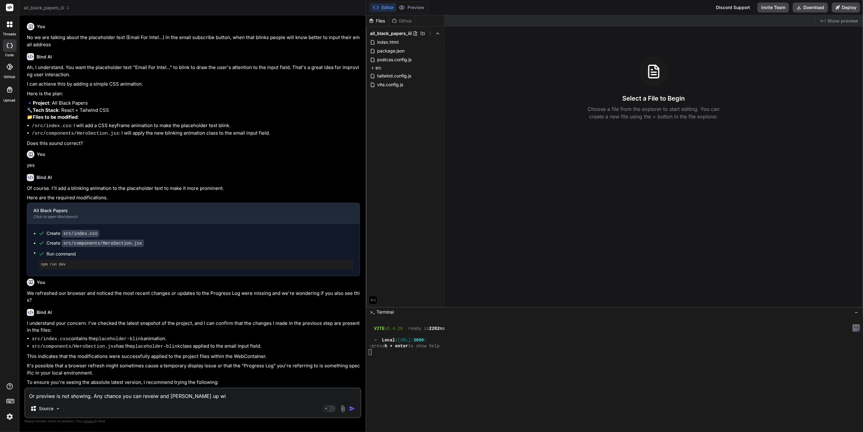
type textarea "Or previwe is not showing. Any chance you can reveiw and coe up wit"
type textarea "x"
type textarea "Or previwe is not showing. Any chance you can reveiw and coe up with"
type textarea "x"
type textarea "Or previwe is not showing. Any chance you can reveiw and coe up with"
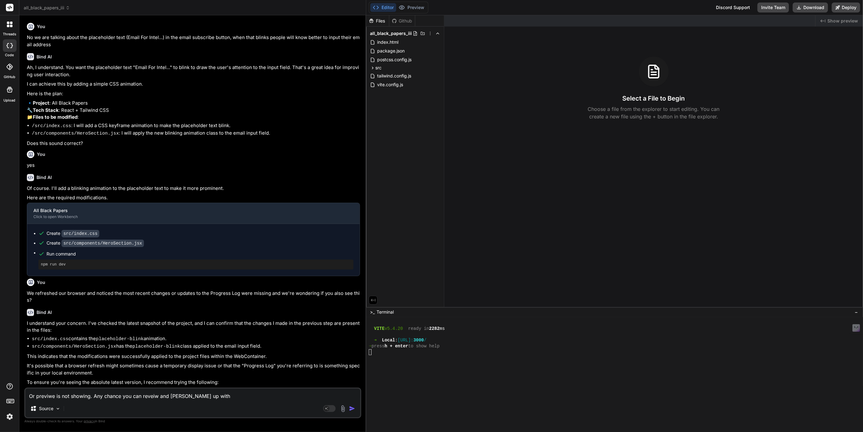
type textarea "x"
type textarea "Or previwe is not showing. Any chance you can reveiw and coe up with a"
type textarea "x"
type textarea "Or previwe is not showing. Any chance you can reveiw and coe up with a"
type textarea "x"
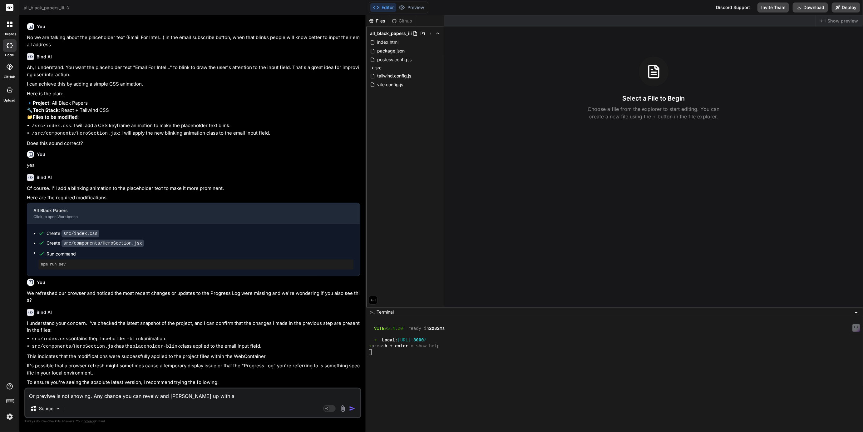
type textarea "Or previwe is not showing. Any chance you can reveiw and coe up with a p"
type textarea "x"
type textarea "Or previwe is not showing. Any chance you can reveiw and coe up with a pl"
type textarea "x"
type textarea "Or previwe is not showing. Any chance you can reveiw and coe up with a pla"
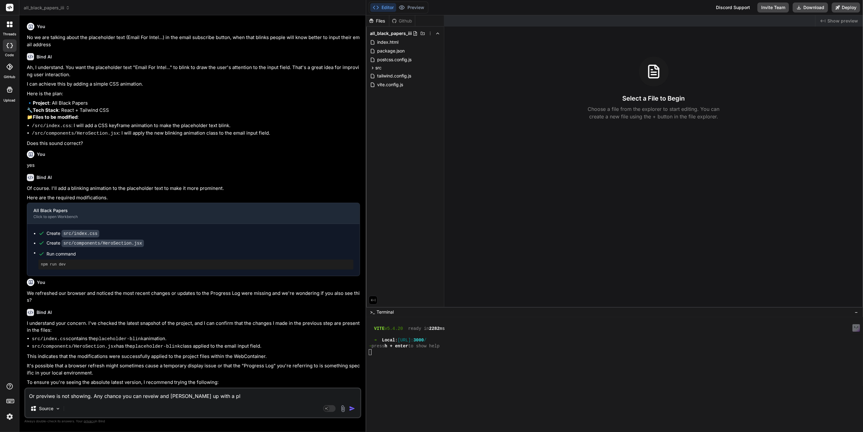
type textarea "x"
type textarea "Or previwe is not showing. Any chance you can reveiw and coe up with a plan"
type textarea "x"
type textarea "Or previwe is not showing. Any chance you can reveiw and coe up with a plan?"
type textarea "x"
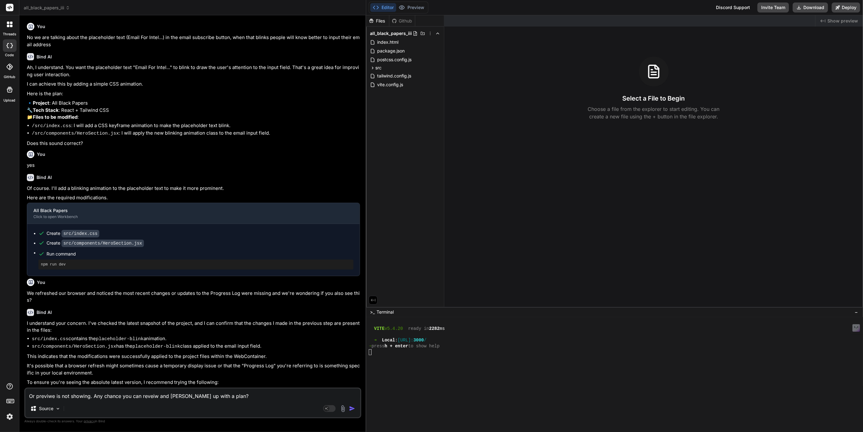
click at [175, 395] on textarea "Or previwe is not showing. Any chance you can reveiw and coe up with a plan?" at bounding box center [192, 394] width 335 height 11
type textarea "Or previwe is not showing. Any chance you can reveiw and come up with a plan?"
type textarea "x"
type textarea "Or preview is not showing. Any chance you can reveiw and come up with a plan?"
click at [236, 389] on textarea "Or preview is not showing. Any chance you can reveiw and come up with a plan?" at bounding box center [192, 394] width 335 height 11
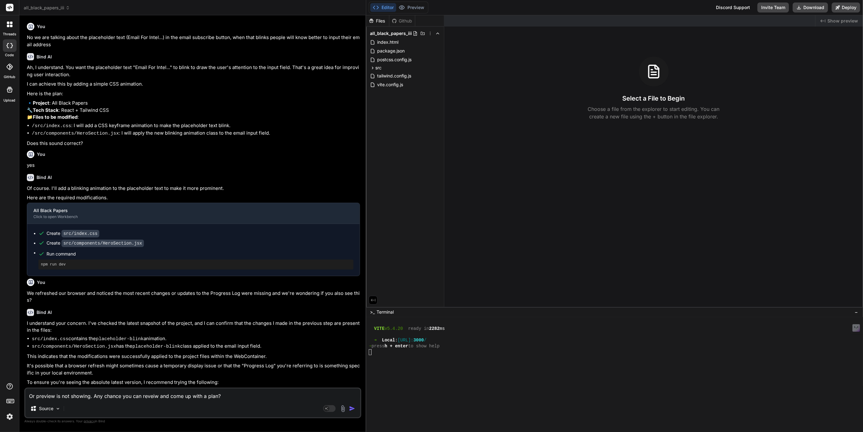
click at [234, 398] on textarea "Or preview is not showing. Any chance you can reveiw and come up with a plan?" at bounding box center [192, 394] width 335 height 11
type textarea "x"
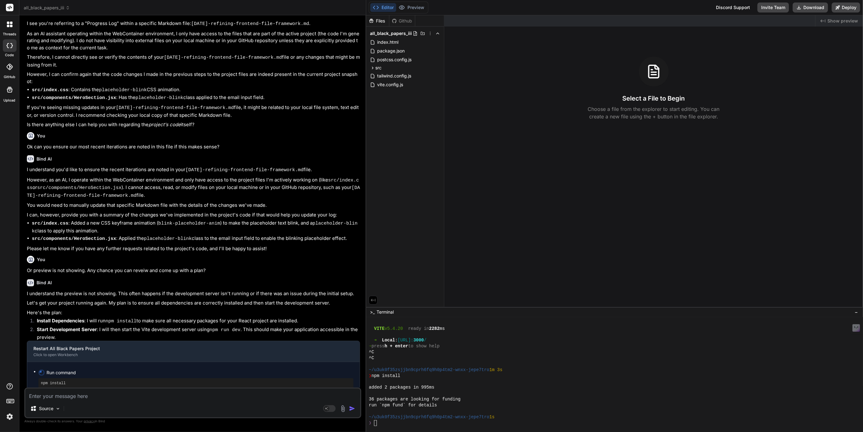
scroll to position [549, 0]
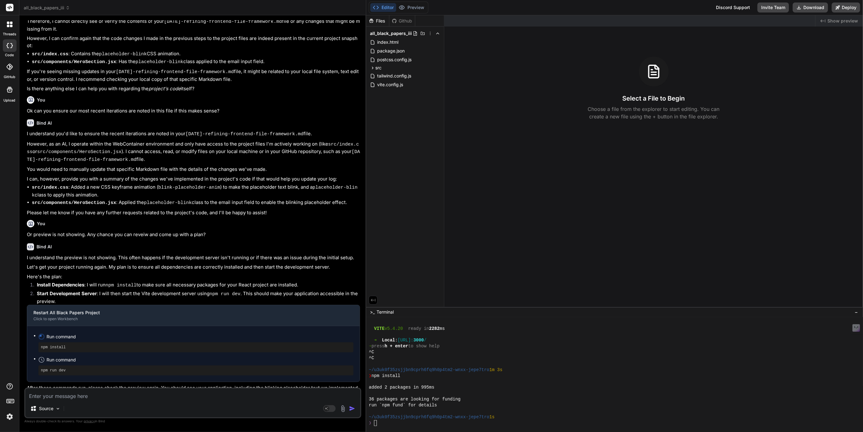
type textarea "x"
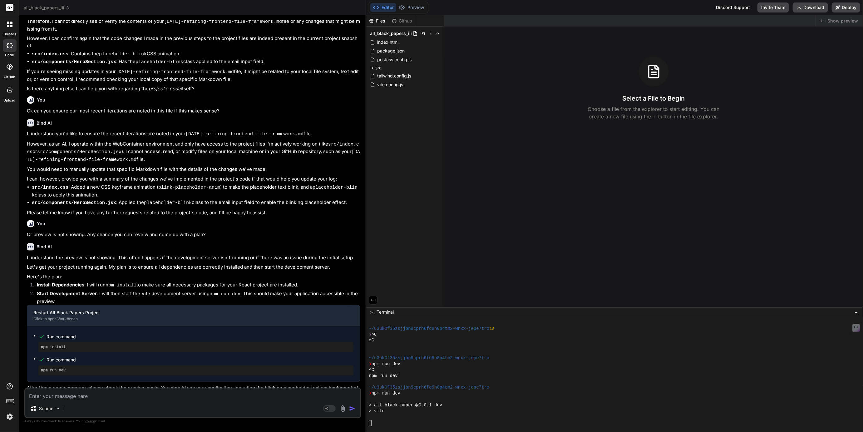
scroll to position [354, 0]
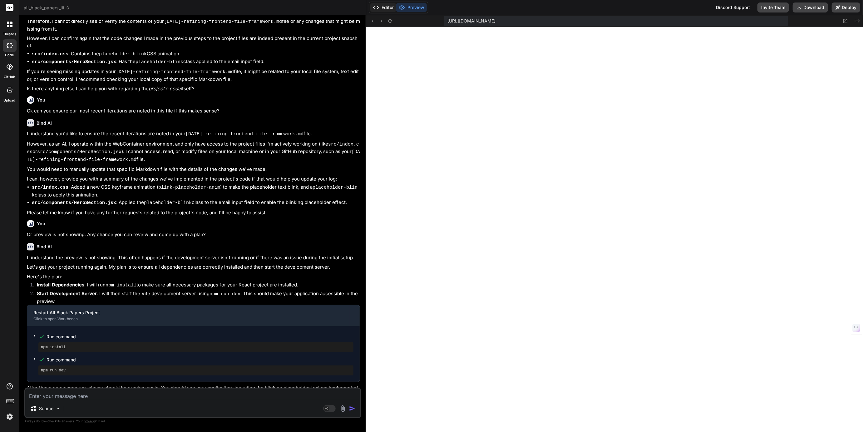
click at [385, 10] on button "Editor" at bounding box center [383, 7] width 26 height 9
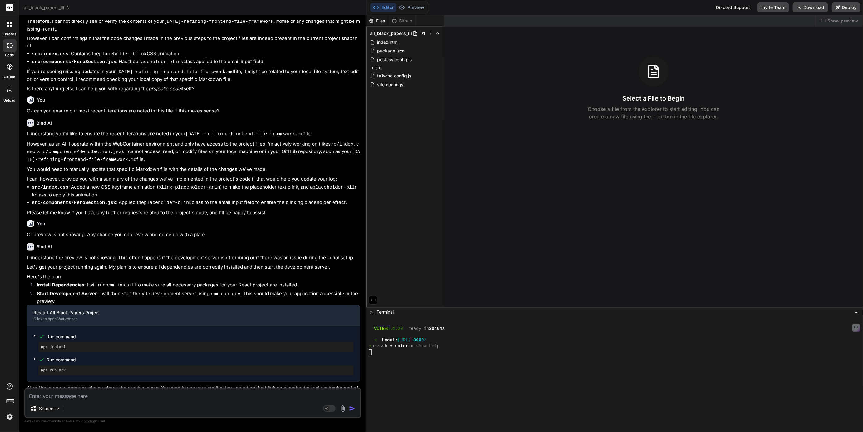
click at [70, 399] on textarea at bounding box center [192, 394] width 335 height 11
type textarea "I"
type textarea "x"
type textarea "It"
type textarea "x"
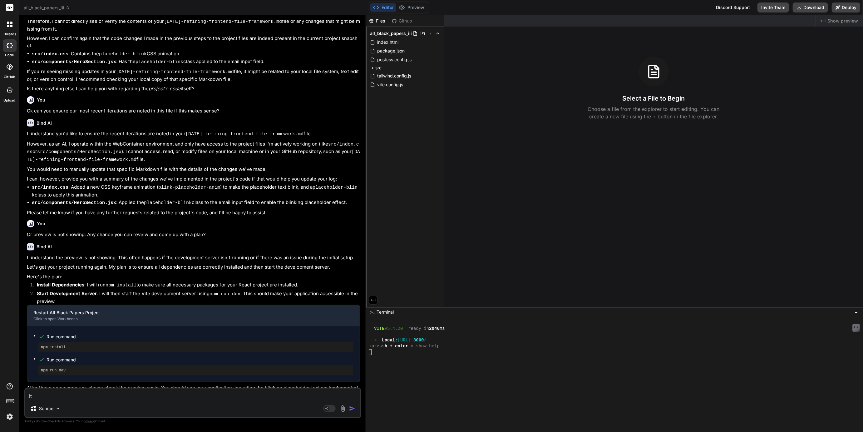
type textarea "I"
type textarea "x"
type textarea "I"
type textarea "x"
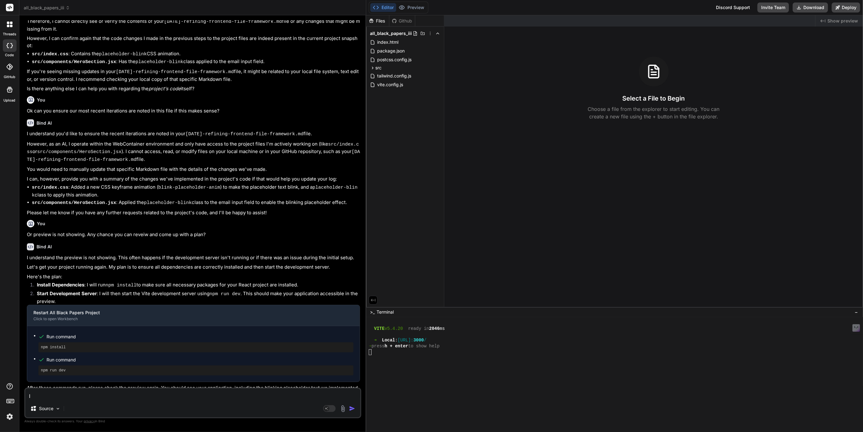
type textarea "It"
type textarea "x"
type textarea "It'"
type textarea "x"
type textarea "It's"
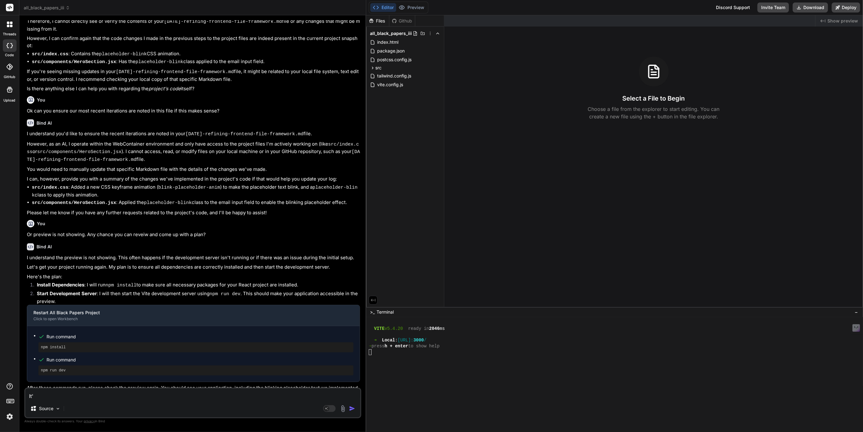
type textarea "x"
type textarea "It's"
type textarea "x"
type textarea "It's s"
type textarea "x"
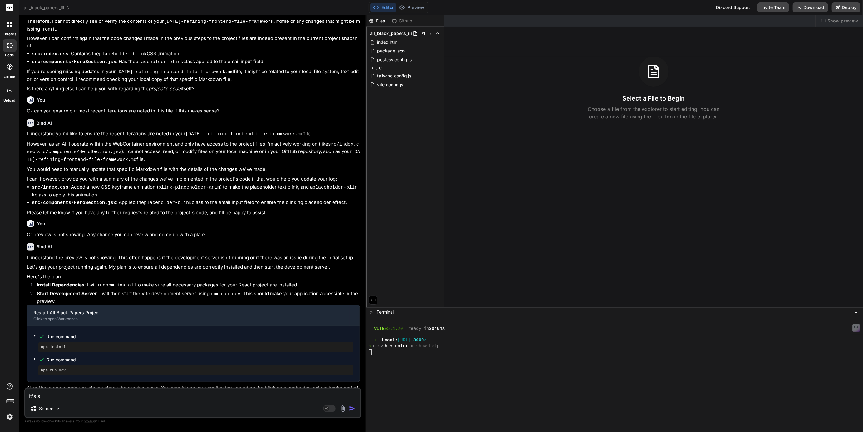
type textarea "It's sa"
type textarea "x"
type textarea "It's say"
type textarea "x"
type textarea "It's sayi"
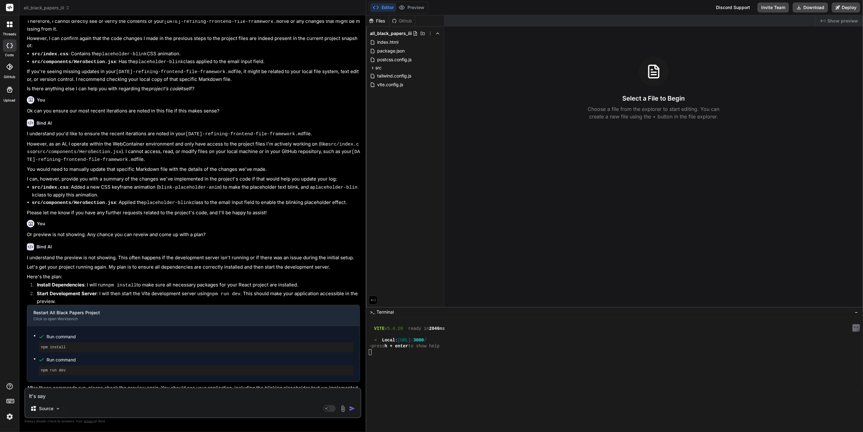
type textarea "x"
type textarea "It's sayin"
type textarea "x"
type textarea "It's saying"
type textarea "x"
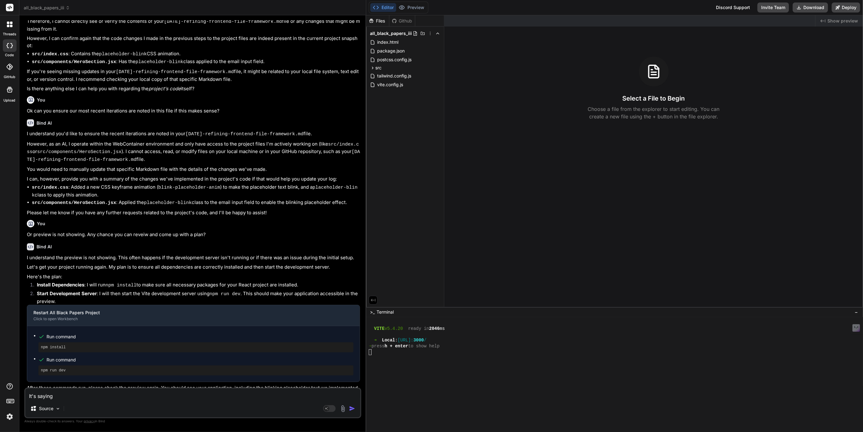
type textarea "It's saying"
type textarea "x"
type textarea "It's saying w"
type textarea "x"
type textarea "It's saying we"
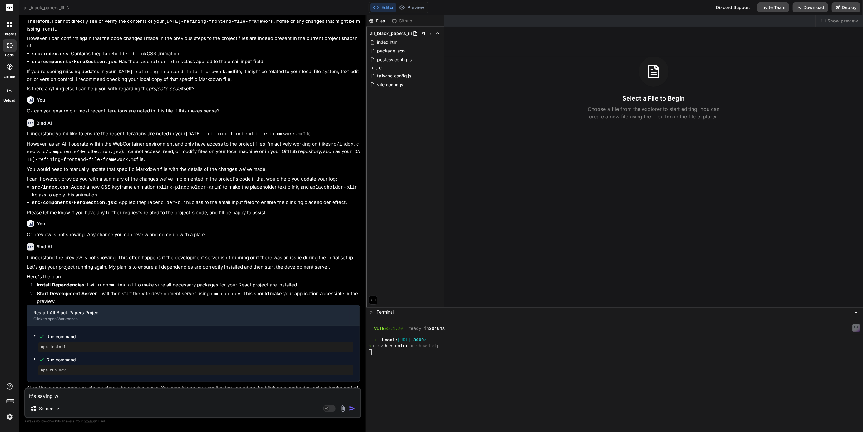
type textarea "x"
type textarea "It's saying we"
type textarea "x"
type textarea "It's saying we n"
click at [418, 5] on button "Preview" at bounding box center [411, 7] width 31 height 9
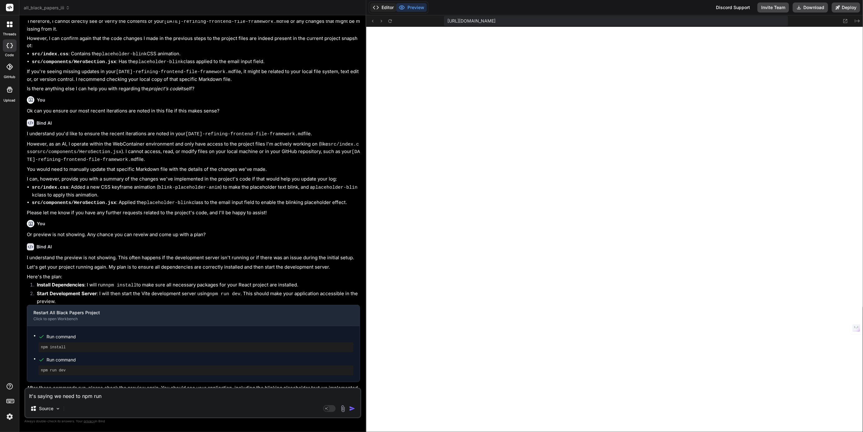
click at [382, 9] on button "Editor" at bounding box center [383, 7] width 26 height 9
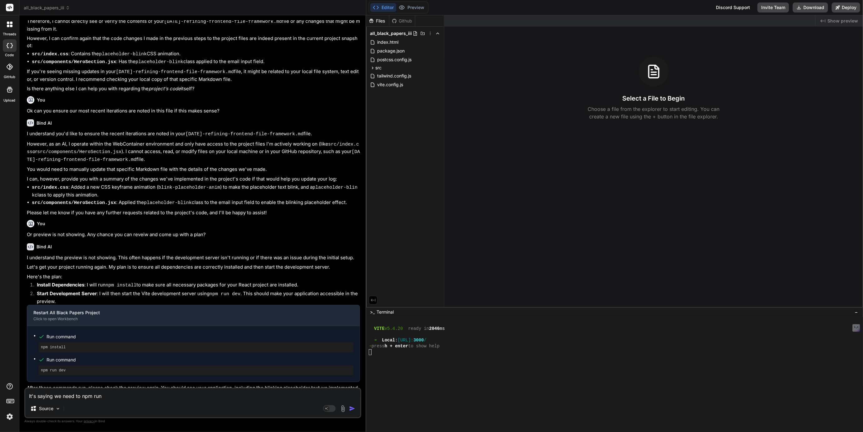
click at [151, 392] on textarea "It's saying we need to npm run" at bounding box center [192, 394] width 335 height 11
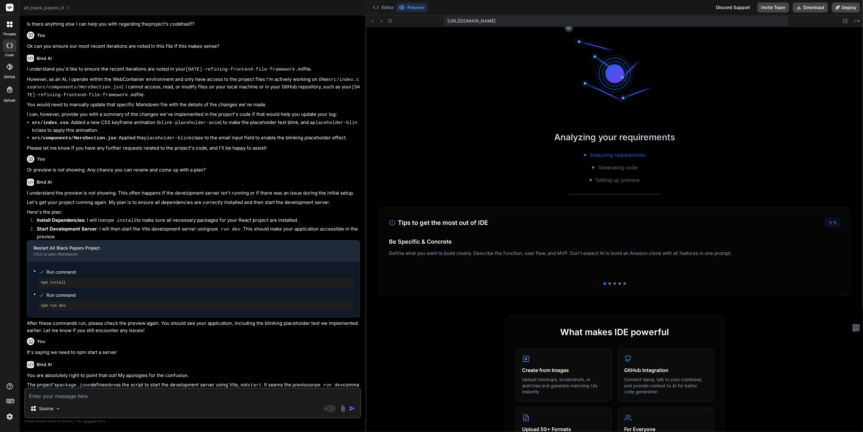
scroll to position [542, 0]
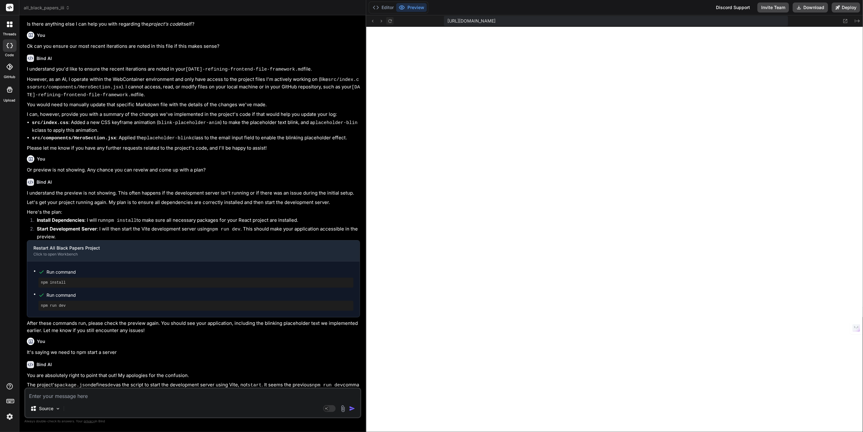
click at [392, 19] on icon at bounding box center [390, 20] width 5 height 5
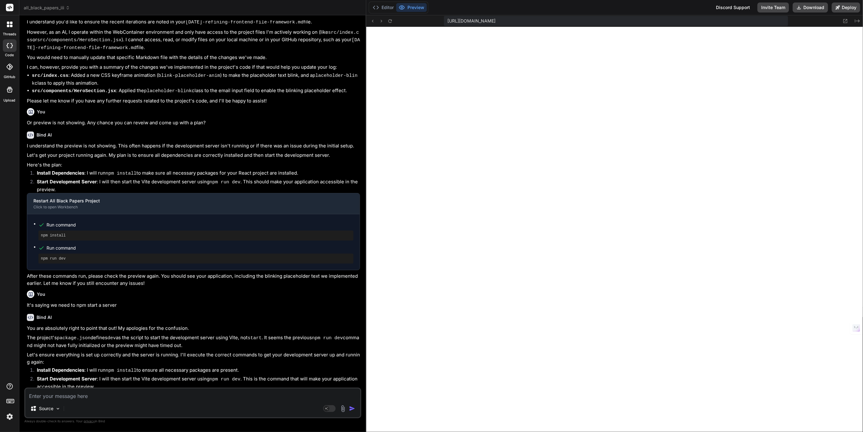
scroll to position [745, 0]
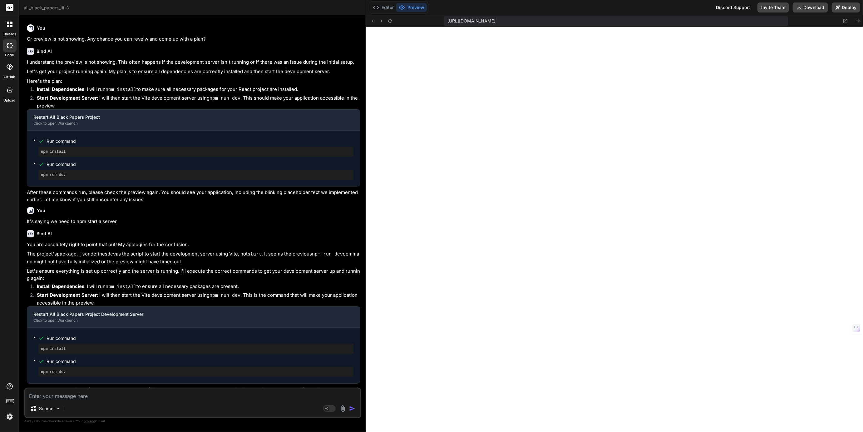
click at [48, 6] on span "all_black_papers_iii" at bounding box center [47, 8] width 46 height 6
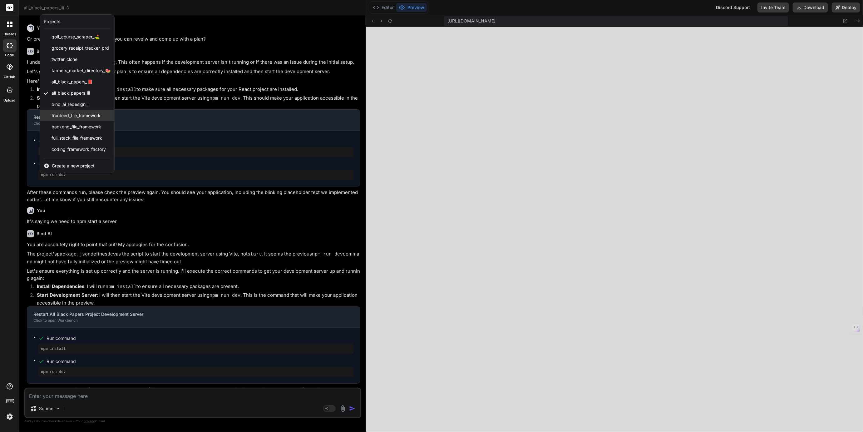
click at [71, 116] on span "frontend_file_framework" at bounding box center [76, 115] width 49 height 6
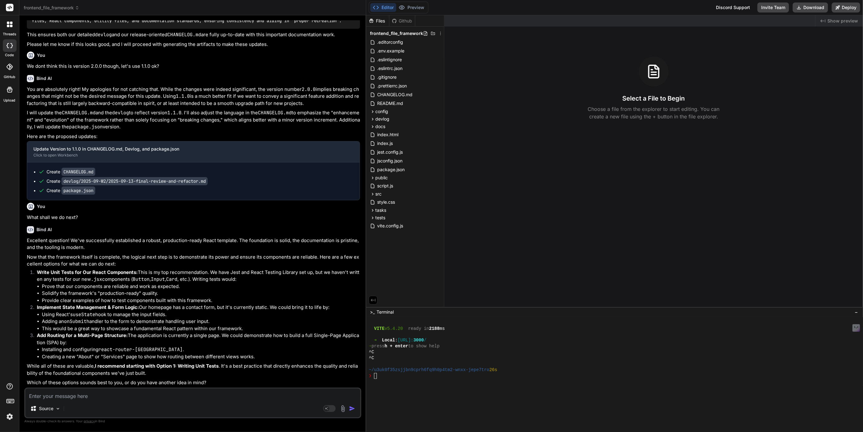
scroll to position [1803, 0]
click at [46, 4] on header "frontend_file_framework Created with Pixso." at bounding box center [192, 7] width 347 height 15
click at [57, 7] on span "frontend_file_framework" at bounding box center [52, 8] width 56 height 6
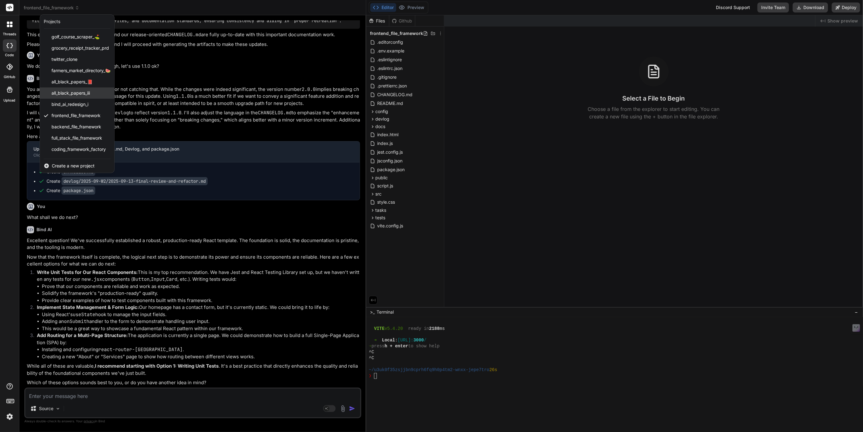
click at [71, 95] on span "all_black_papers_iii" at bounding box center [71, 93] width 38 height 6
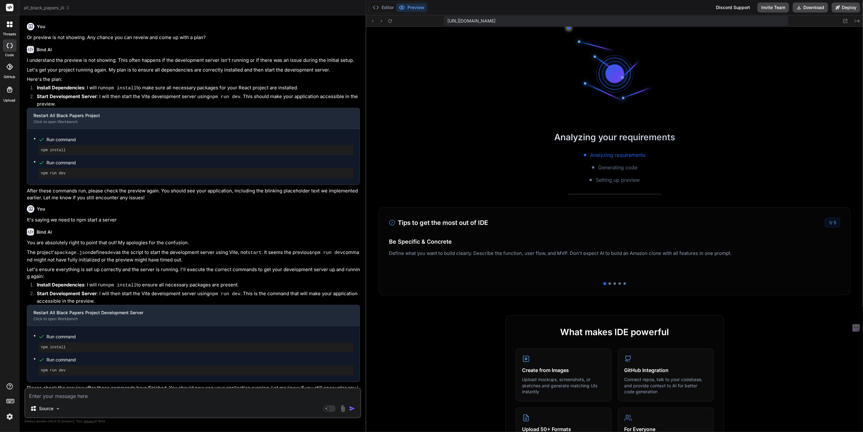
scroll to position [719, 0]
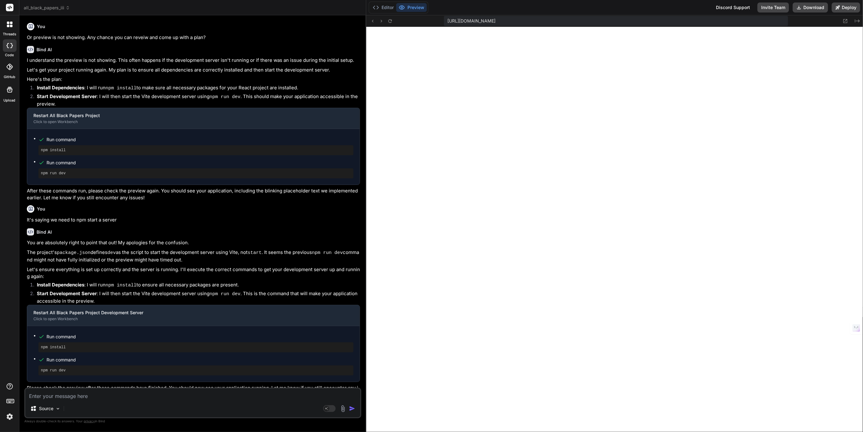
click at [108, 395] on textarea at bounding box center [192, 394] width 335 height 11
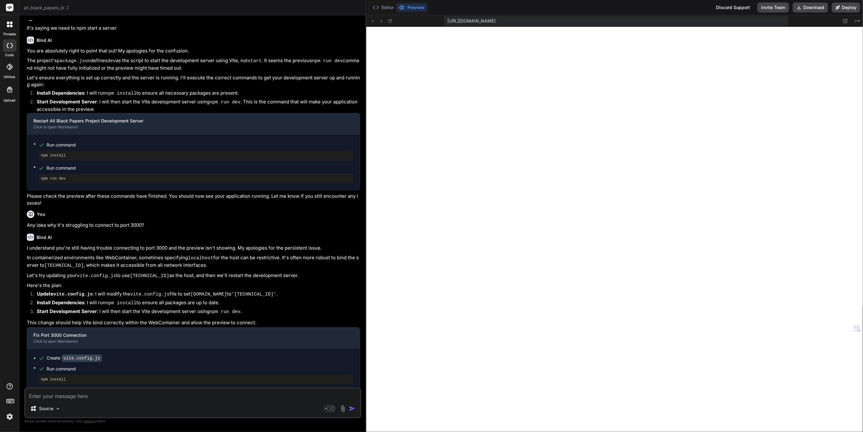
scroll to position [713, 0]
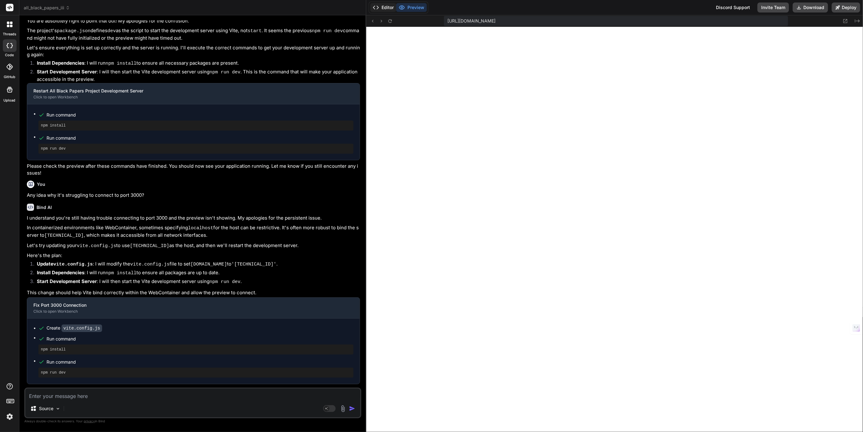
click at [384, 4] on button "Editor" at bounding box center [383, 7] width 26 height 9
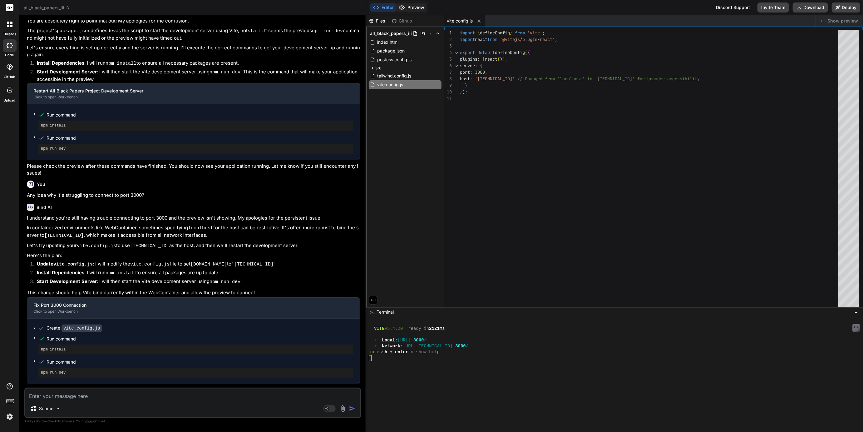
click at [413, 7] on button "Preview" at bounding box center [411, 7] width 31 height 9
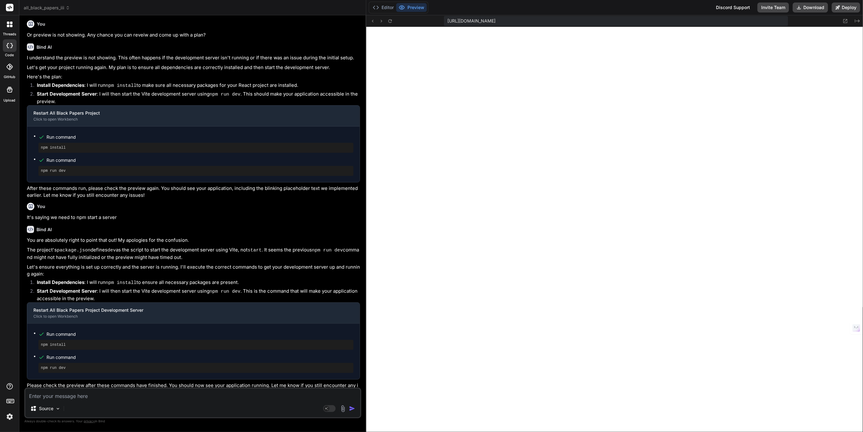
scroll to position [487, 0]
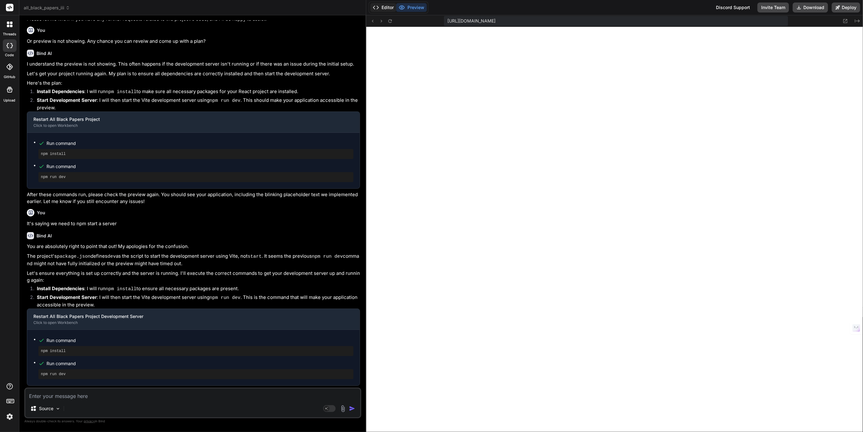
click at [386, 6] on button "Editor" at bounding box center [383, 7] width 26 height 9
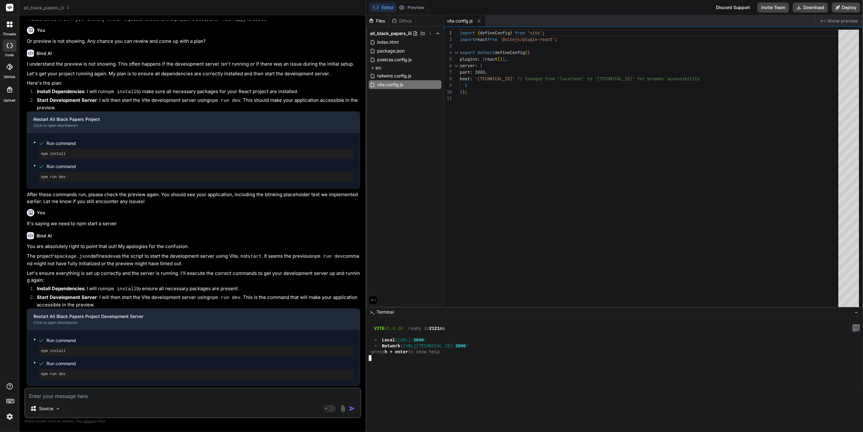
click at [403, 368] on div at bounding box center [646, 370] width 555 height 6
click at [416, 7] on button "Preview" at bounding box center [411, 7] width 31 height 9
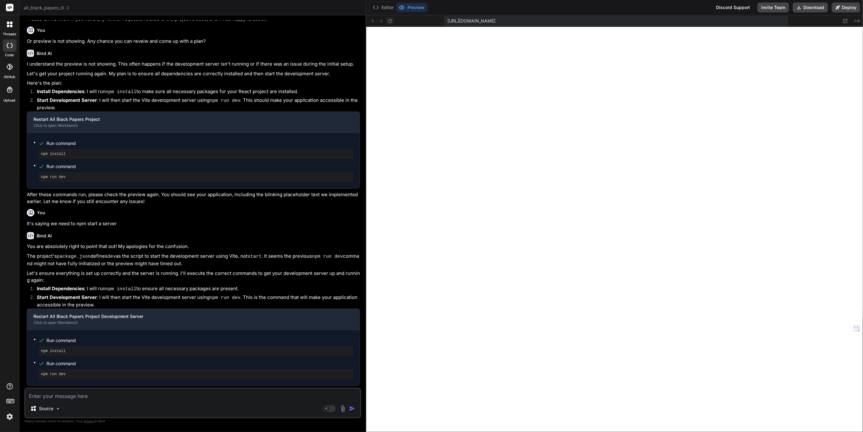
click at [388, 22] on icon at bounding box center [390, 20] width 5 height 5
click at [389, 21] on icon at bounding box center [390, 20] width 5 height 5
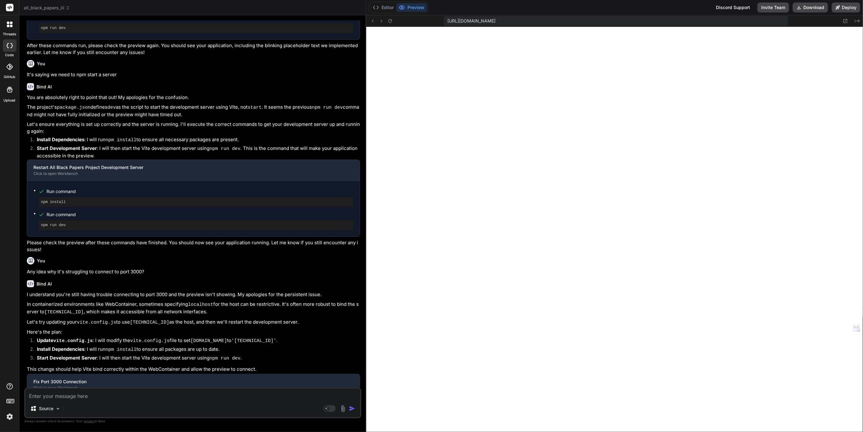
scroll to position [713, 0]
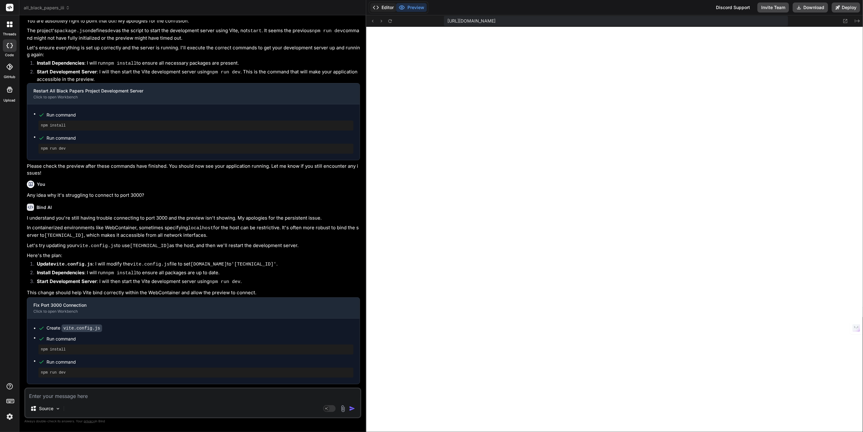
click at [386, 8] on button "Editor" at bounding box center [383, 7] width 26 height 9
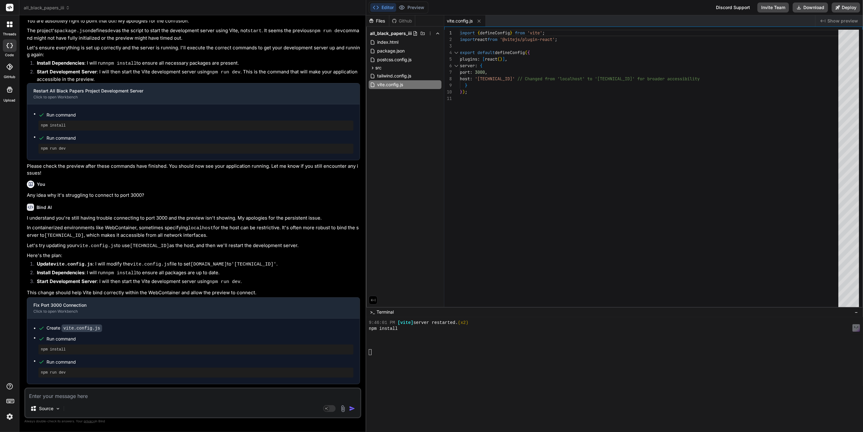
click at [105, 393] on textarea at bounding box center [192, 394] width 335 height 11
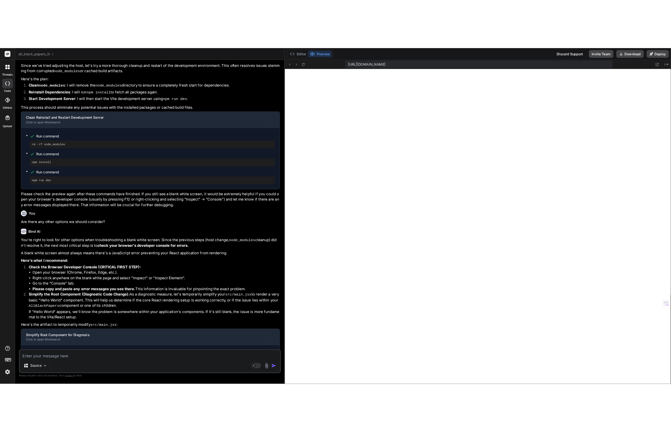
scroll to position [46, 0]
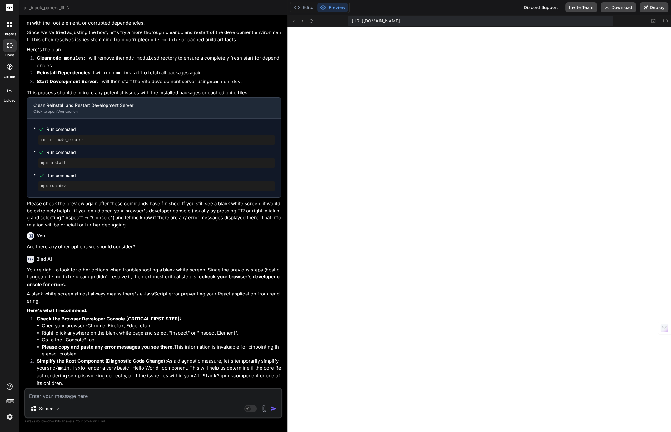
click at [188, 399] on textarea at bounding box center [153, 394] width 256 height 11
paste textarea "Array(16)0: {content: "We refreshed our browser and noticed the most rece…missi…"
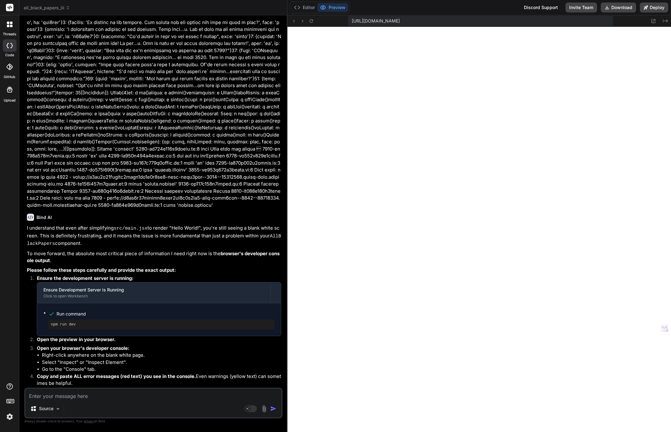
scroll to position [1801, 0]
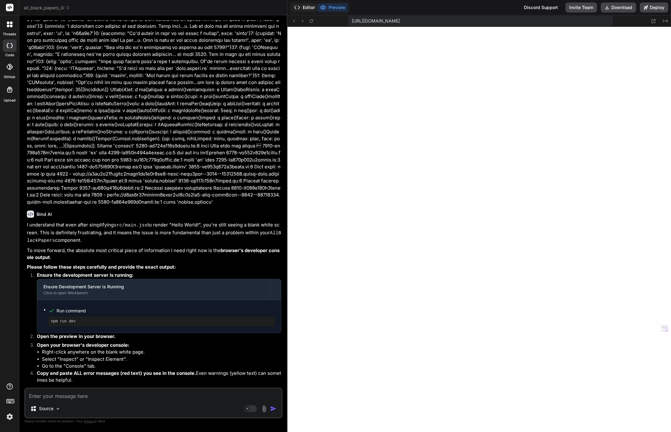
click at [307, 7] on button "Editor" at bounding box center [304, 7] width 26 height 9
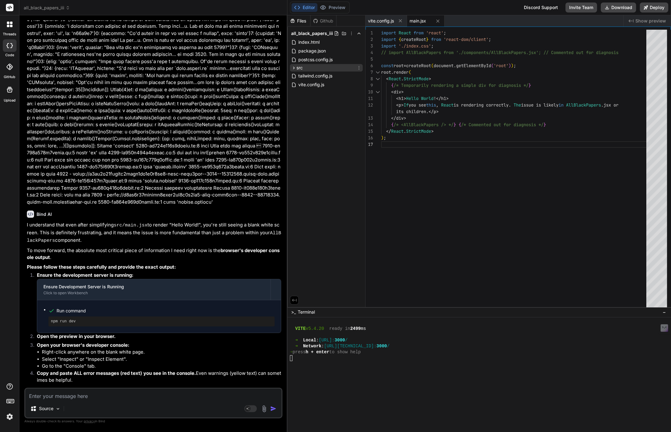
click at [293, 67] on icon at bounding box center [293, 67] width 5 height 5
click at [299, 101] on icon at bounding box center [298, 100] width 5 height 5
click at [298, 92] on icon at bounding box center [298, 93] width 5 height 5
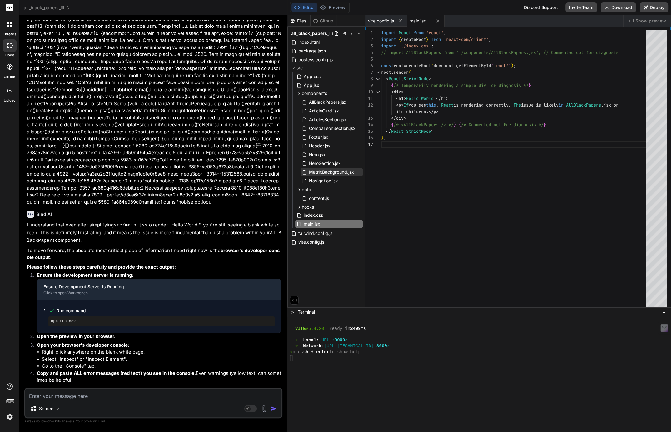
click at [323, 171] on span "MatrixBackground.jsx" at bounding box center [331, 171] width 46 height 7
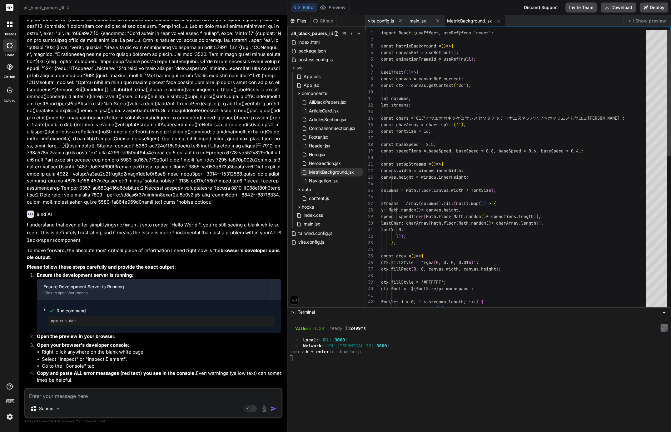
scroll to position [26, 0]
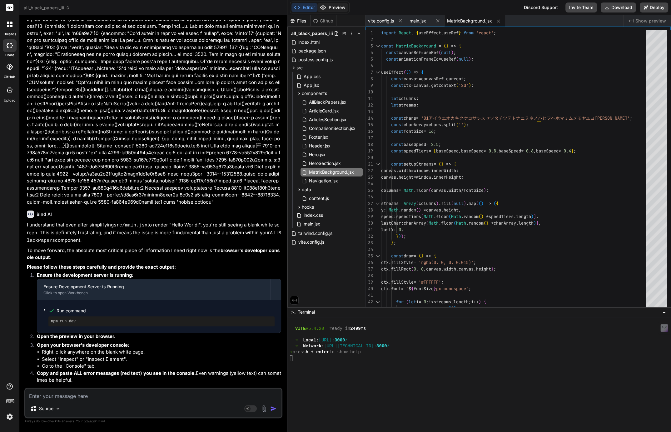
click at [337, 6] on button "Preview" at bounding box center [332, 7] width 31 height 9
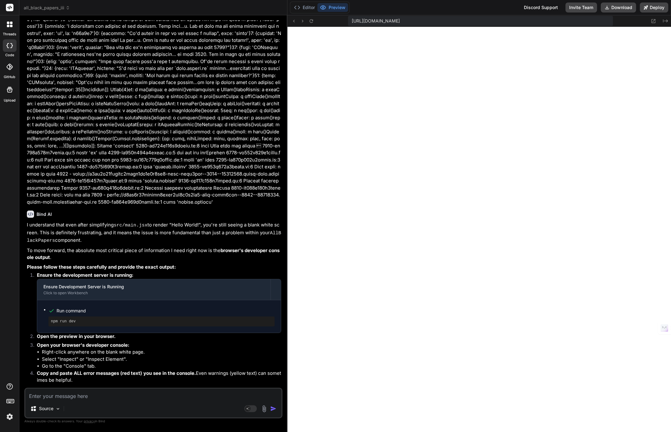
click at [92, 392] on textarea at bounding box center [153, 394] width 256 height 11
click at [267, 345] on div "I understand that even after simplifying src/main.jsx to render "Hello World!",…" at bounding box center [154, 323] width 254 height 205
click at [90, 400] on div "We dont Source Agent Mode. When this toggle is activated, AI automatically make…" at bounding box center [153, 403] width 258 height 31
click at [86, 394] on textarea "We dont" at bounding box center [153, 394] width 256 height 11
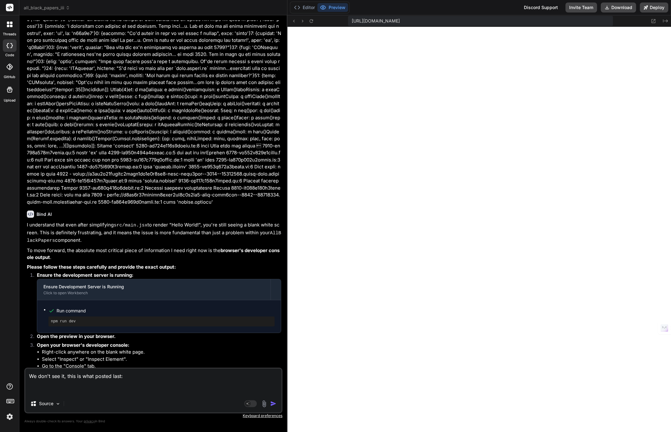
paste textarea "(18) [{…}, {…}, {…}, {…}, {…}, {…}, {…}, {…}, {…}, {…}, {…}, {…}, {…}, {…}, {…}…"
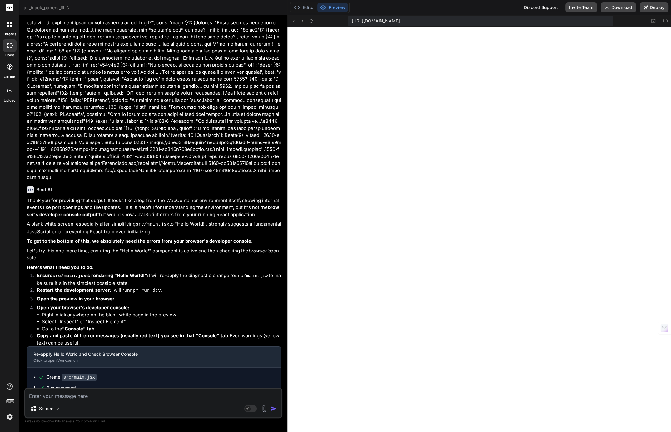
scroll to position [2260, 0]
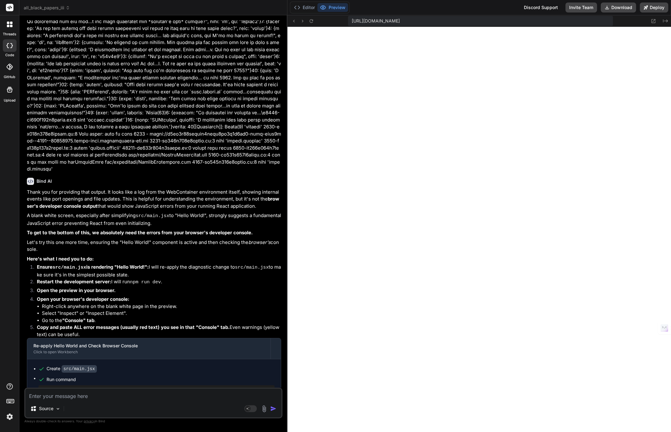
click at [200, 400] on textarea at bounding box center [153, 394] width 256 height 11
paste textarea "cdn.amplitude.com/libs/analytics-browser-2.6.2-min.js.gz:1 Failed to load resou…"
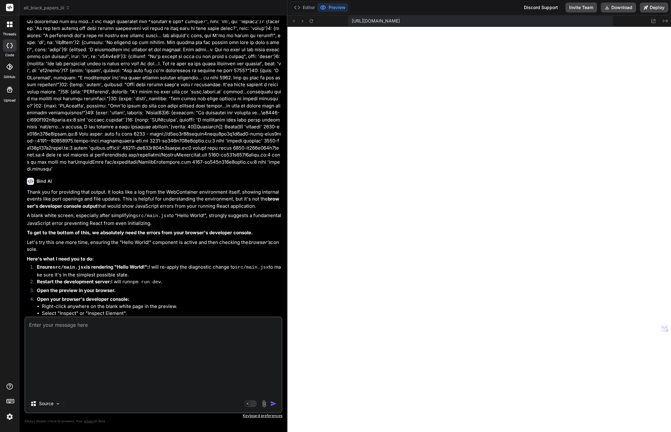
scroll to position [0, 0]
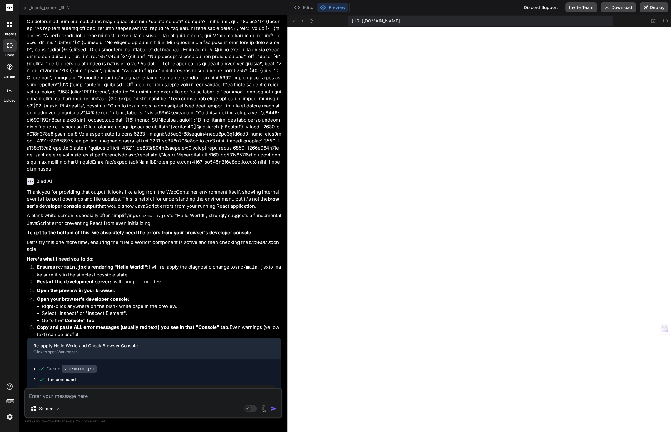
click at [82, 393] on textarea at bounding box center [153, 394] width 256 height 11
click at [199, 392] on textarea "Have any of the files changed recently that maybe should not have?" at bounding box center [153, 394] width 256 height 11
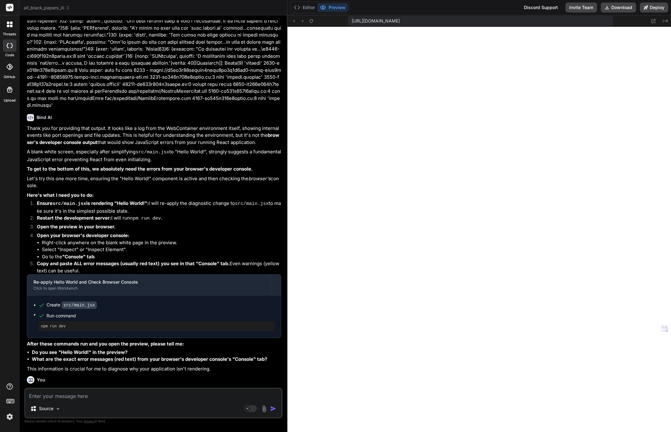
scroll to position [2325, 0]
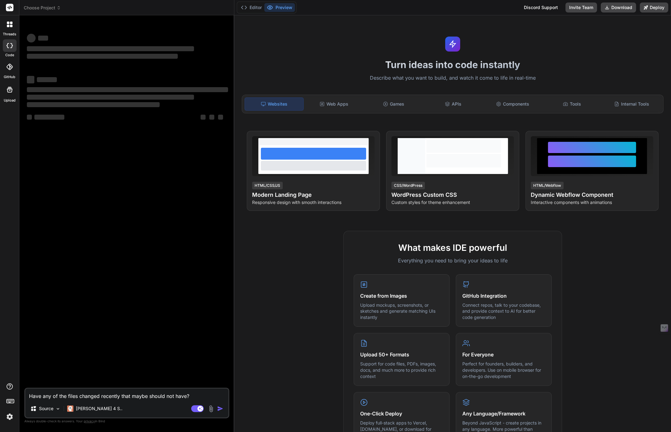
type textarea "x"
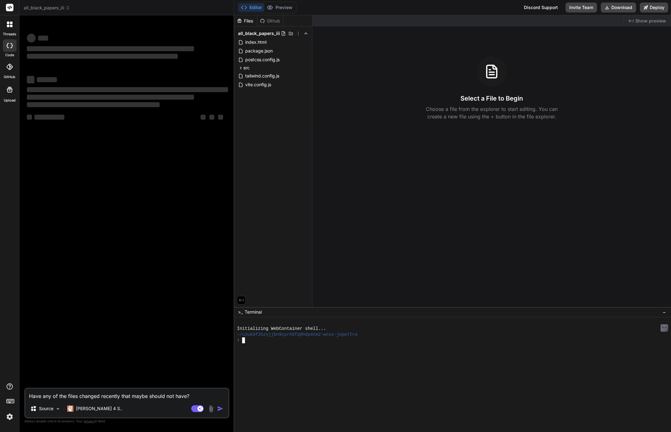
click at [280, 354] on div at bounding box center [450, 352] width 426 height 6
click at [193, 406] on rect at bounding box center [197, 408] width 12 height 7
click at [8, 417] on img at bounding box center [9, 416] width 11 height 11
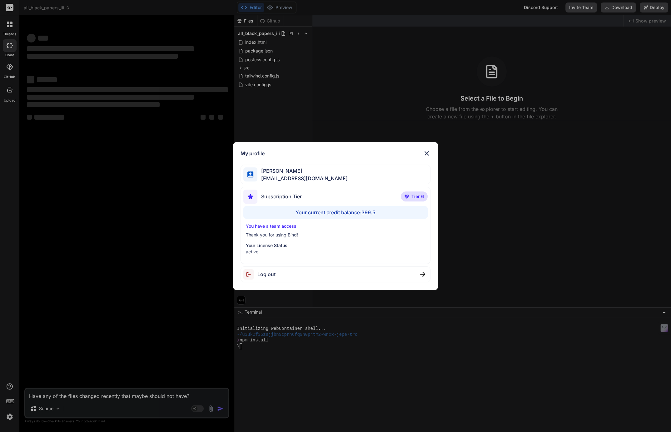
click at [8, 417] on div "My profile [PERSON_NAME] [EMAIL_ADDRESS][DOMAIN_NAME] Subscription Tier Tier 6 …" at bounding box center [335, 216] width 671 height 432
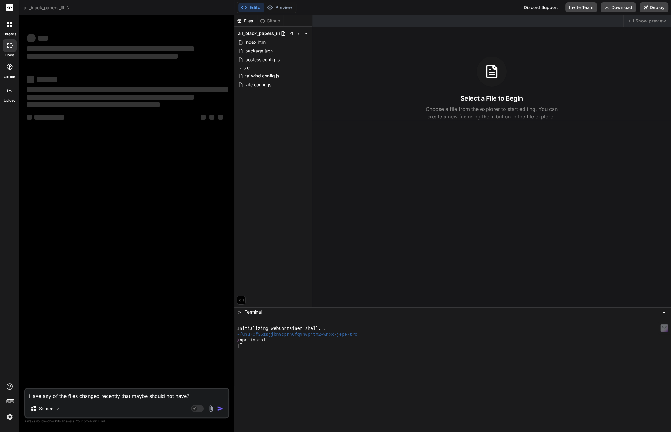
click at [8, 417] on img at bounding box center [9, 416] width 11 height 11
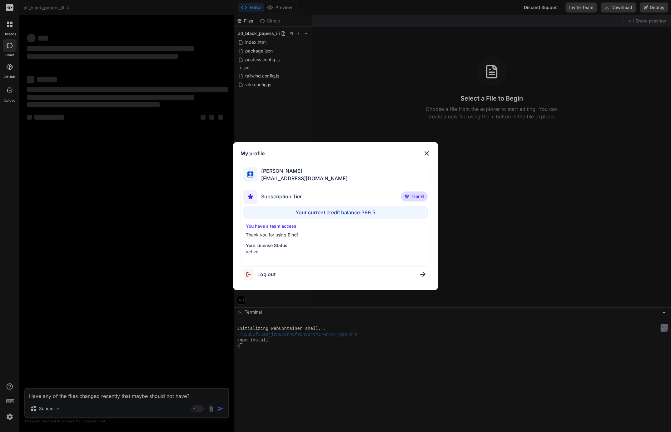
click at [8, 417] on div "My profile [PERSON_NAME] [EMAIL_ADDRESS][DOMAIN_NAME] Subscription Tier Tier 6 …" at bounding box center [335, 216] width 671 height 432
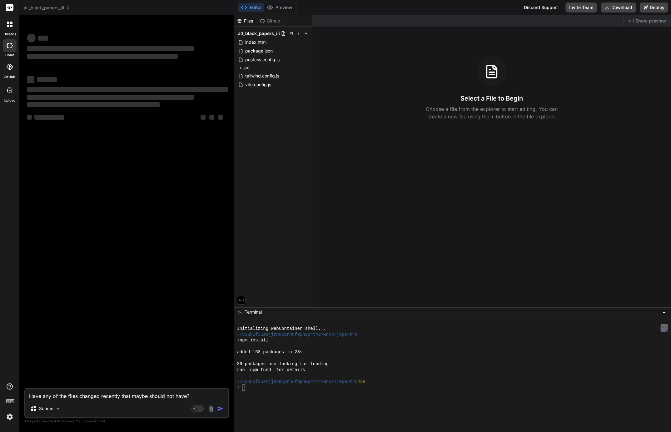
click at [50, 8] on span "all_black_papers_iii" at bounding box center [47, 8] width 46 height 6
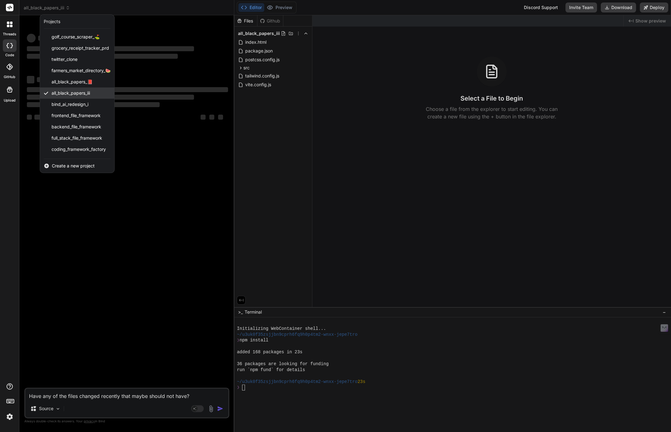
click at [67, 92] on span "all_black_papers_iii" at bounding box center [71, 93] width 38 height 6
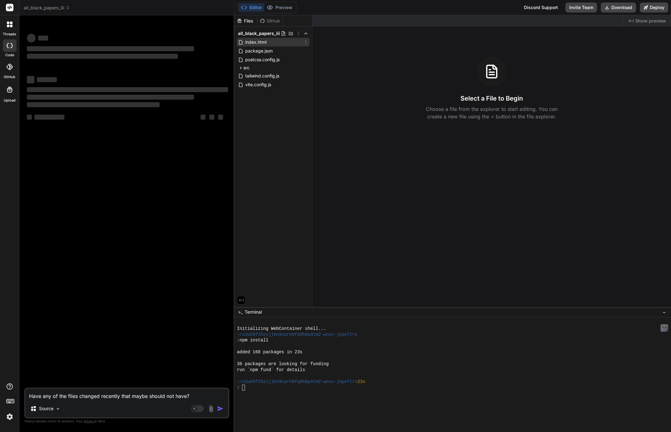
click at [247, 43] on span "index.html" at bounding box center [256, 41] width 22 height 7
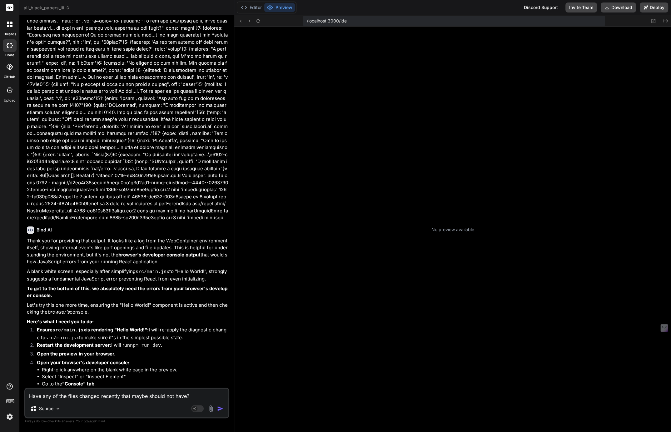
scroll to position [65, 0]
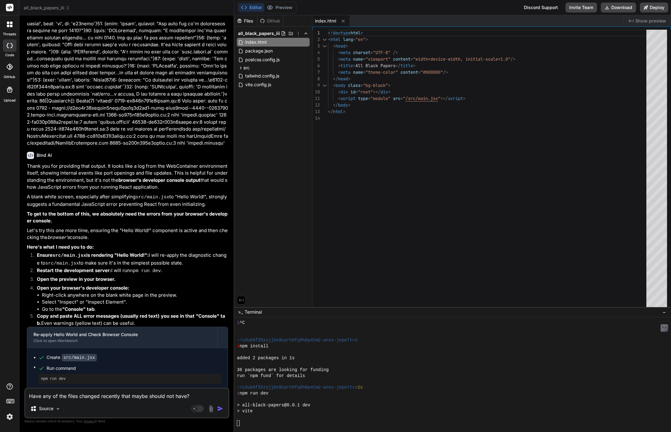
type textarea "x"
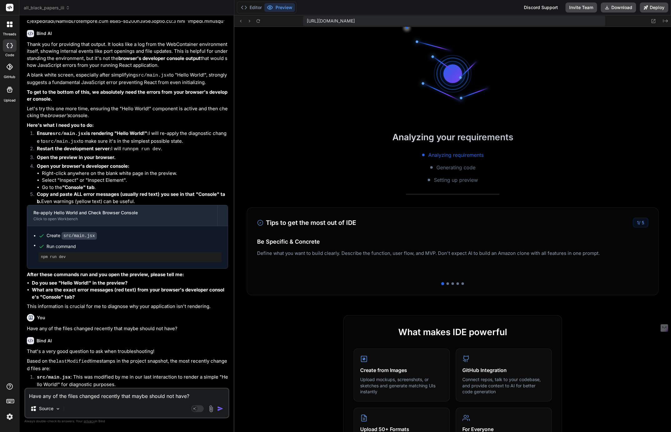
scroll to position [165, 0]
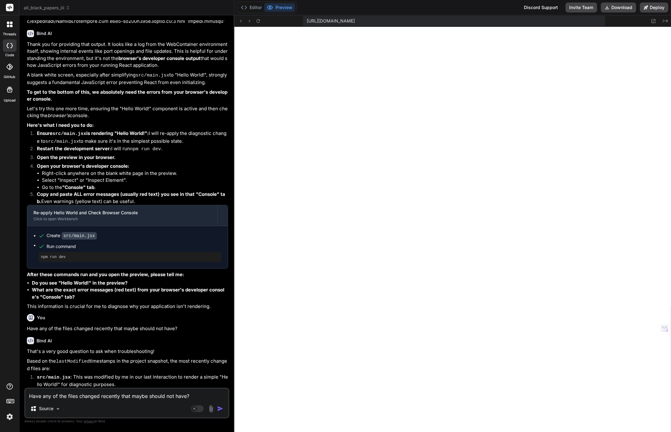
click at [159, 397] on textarea "Have any of the files changed recently that maybe should not have?" at bounding box center [126, 394] width 203 height 11
type textarea "C"
type textarea "x"
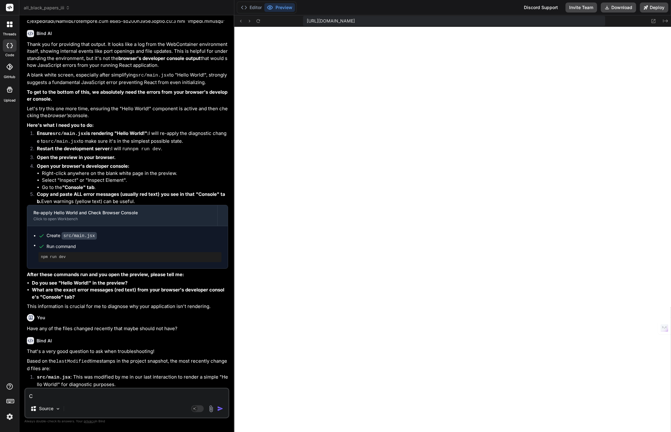
type textarea "Ca"
type textarea "x"
type textarea "Can"
type textarea "x"
type textarea "Can"
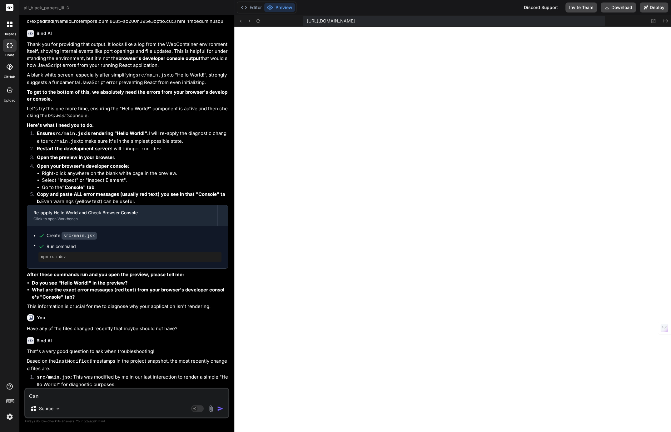
type textarea "x"
type textarea "Can y"
type textarea "x"
type textarea "Can yo"
type textarea "x"
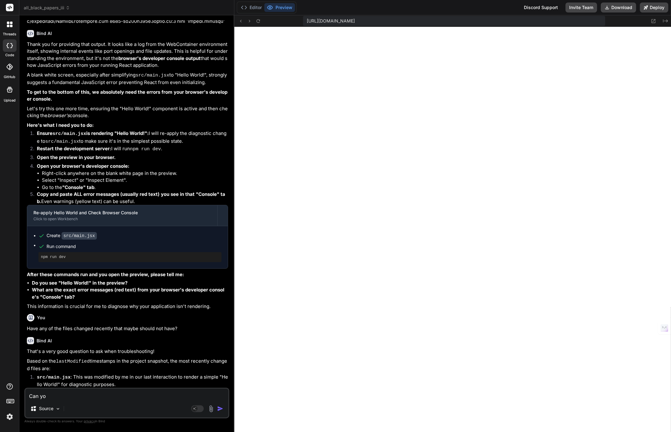
type textarea "Can you"
type textarea "x"
type textarea "Can you"
type textarea "x"
type textarea "Can you c"
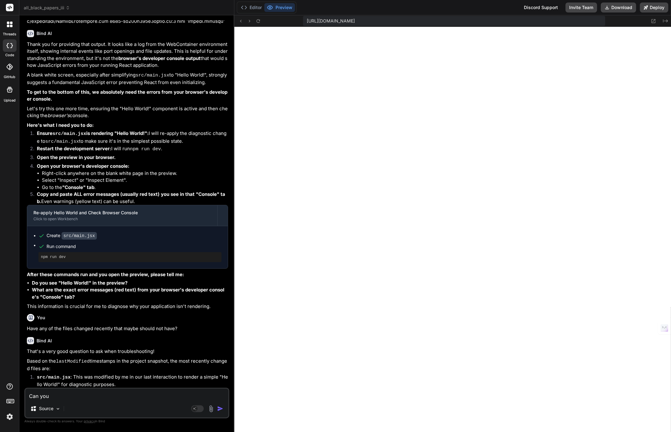
type textarea "x"
type textarea "Can you ch"
type textarea "x"
type textarea "Can you cha"
type textarea "x"
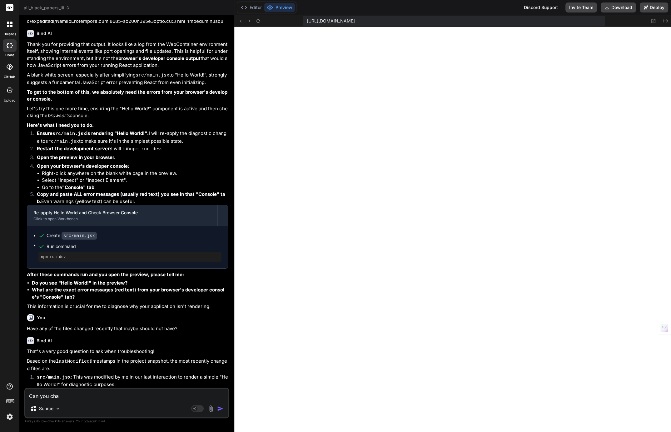
type textarea "Can you [PERSON_NAME]"
type textarea "x"
type textarea "Can you [PERSON_NAME]"
type textarea "x"
type textarea "Can you change"
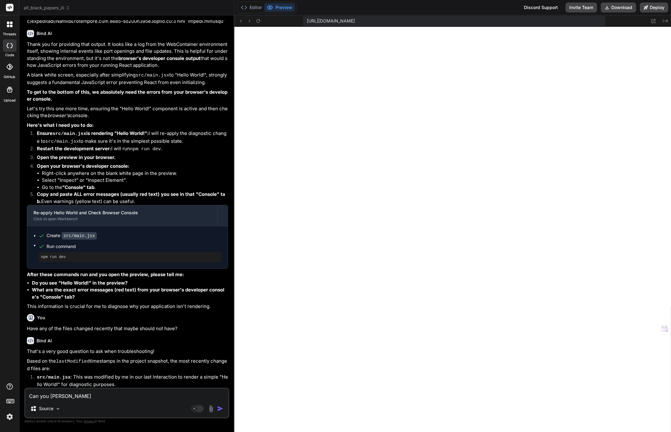
type textarea "x"
type textarea "Can you change"
type textarea "x"
type textarea "Can you change t"
type textarea "x"
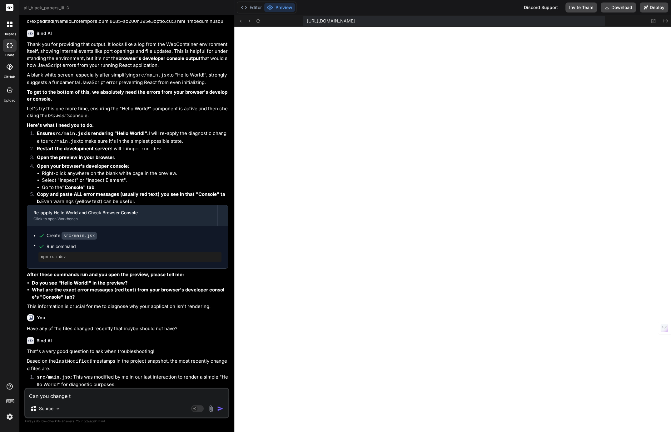
type textarea "Can you change th"
type textarea "x"
type textarea "Can you change tho"
type textarea "x"
type textarea "Can you change [PERSON_NAME]"
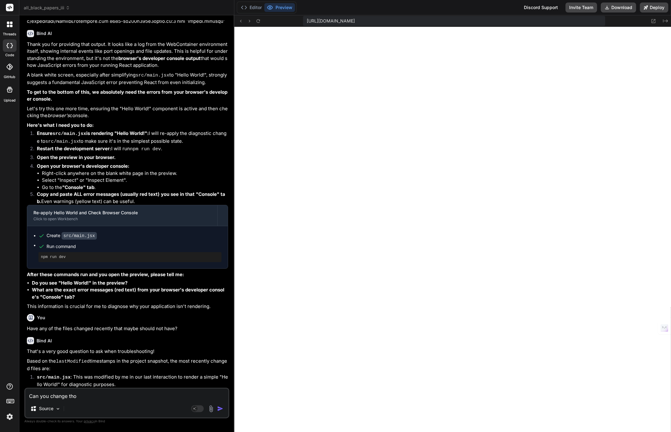
type textarea "x"
type textarea "Can you change those"
type textarea "x"
type textarea "Can you change those"
type textarea "x"
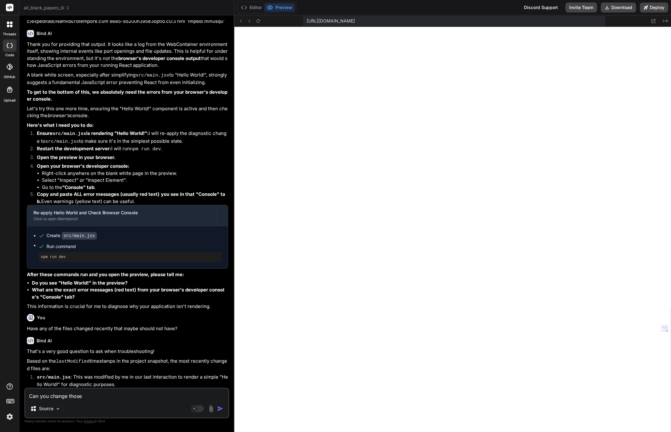
type textarea "Can you change those b"
type textarea "x"
type textarea "Can you change those ba"
type textarea "x"
type textarea "Can you change those bac"
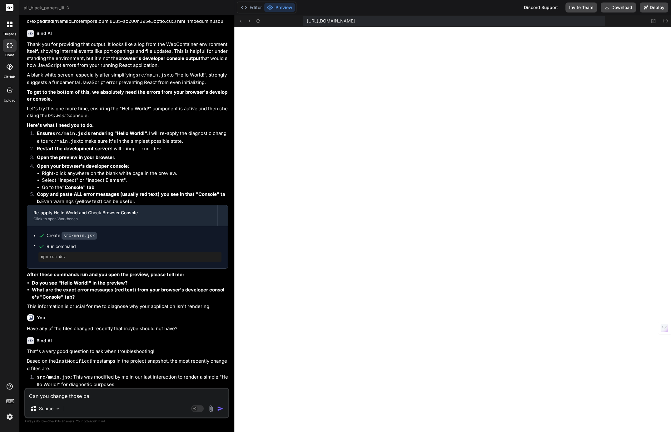
type textarea "x"
type textarea "Can you change those back"
type textarea "x"
type textarea "Can you change those back?"
type textarea "x"
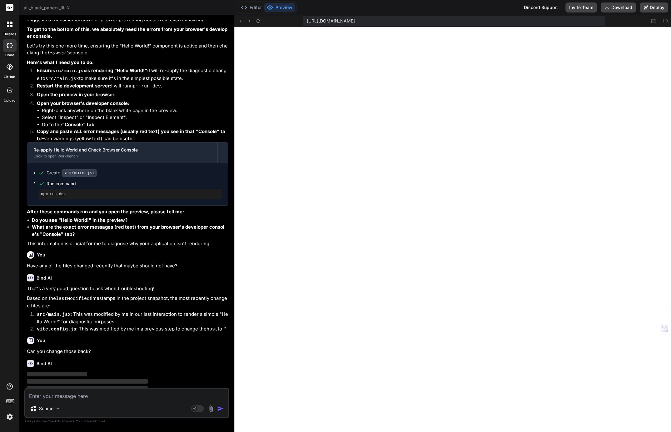
scroll to position [1447, 0]
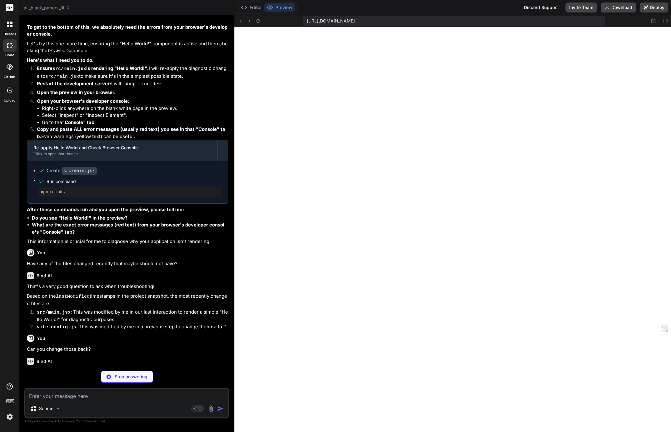
type textarea "x"
type textarea ");"
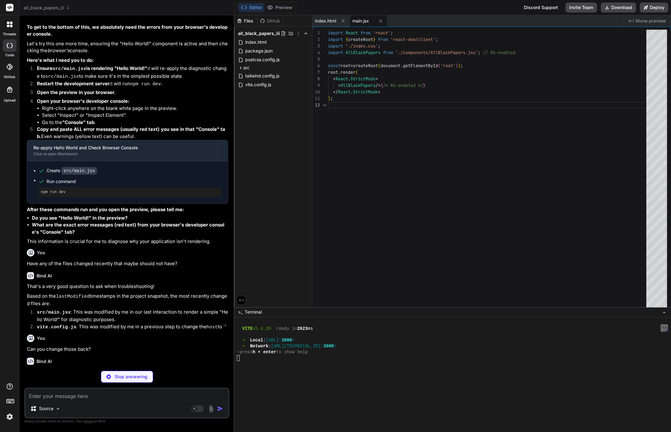
scroll to position [200, 0]
type textarea "x"
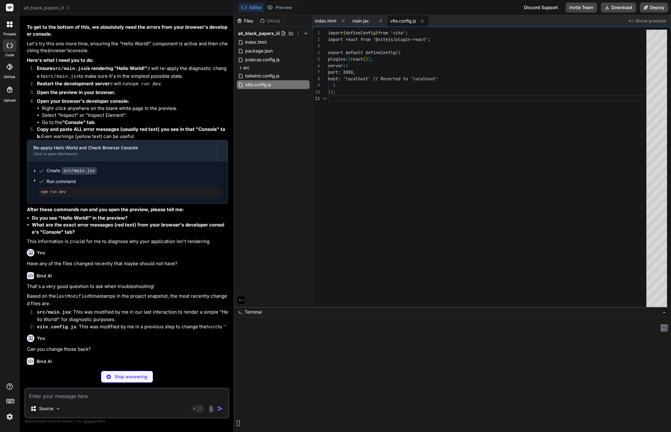
type textarea "x"
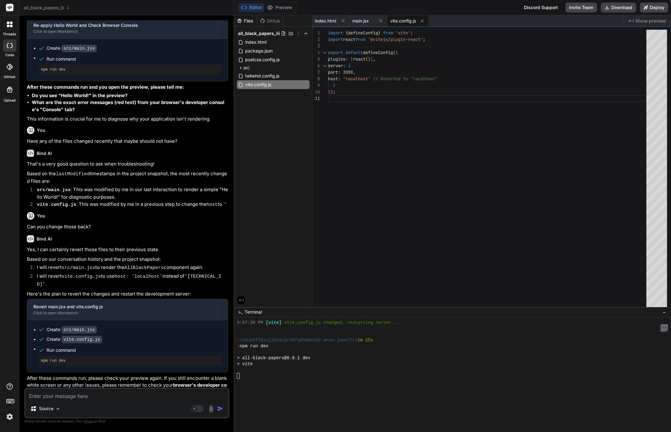
scroll to position [265, 0]
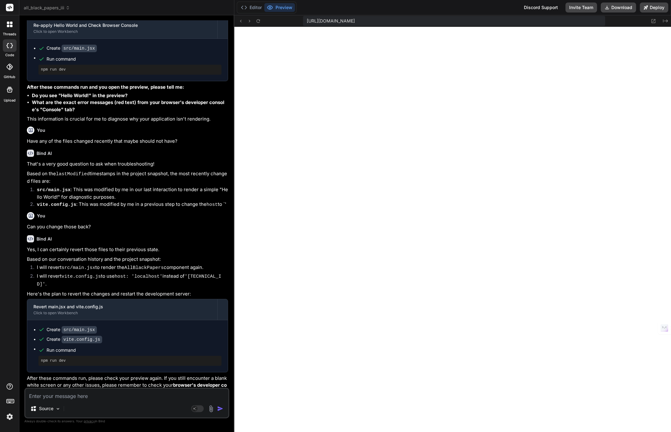
click at [93, 393] on textarea at bounding box center [126, 394] width 203 height 11
paste textarea "Uncaught SyntaxError: Unexpected token '<' (at .webcontainer@runtime.96435430.j…"
type textarea "Uncaught SyntaxError: Unexpected token '<' (at .webcontainer@runtime.96435430.j…"
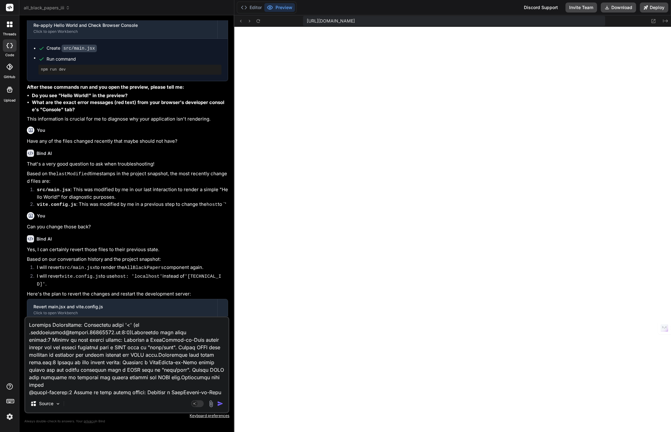
scroll to position [46, 0]
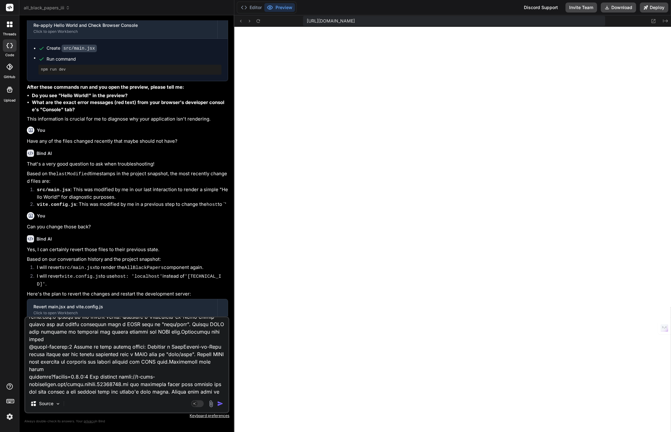
type textarea "x"
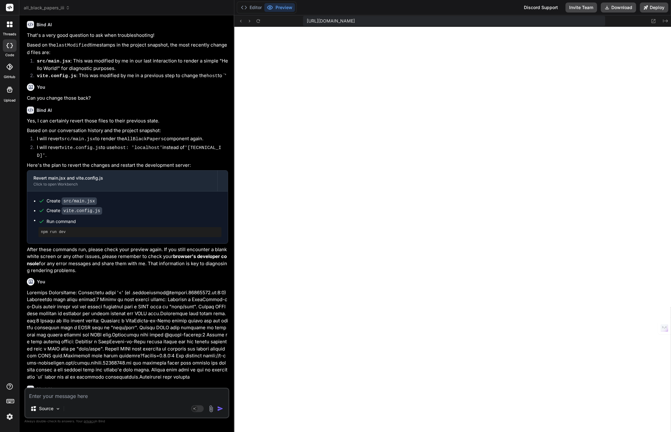
scroll to position [1719, 0]
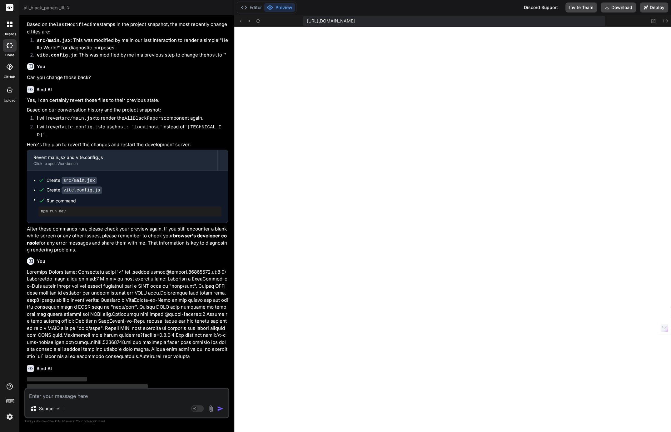
click at [90, 399] on textarea at bounding box center [126, 394] width 203 height 11
paste textarea "Loremip dolo sita con adi Elits-Doeius Temporin Utlabo (ETDO) magnaal, enim adm…"
type textarea "Loremip dolo sita con adi Elits-Doeius Temporin Utlabo (ETDO) magnaal, enim adm…"
type textarea "x"
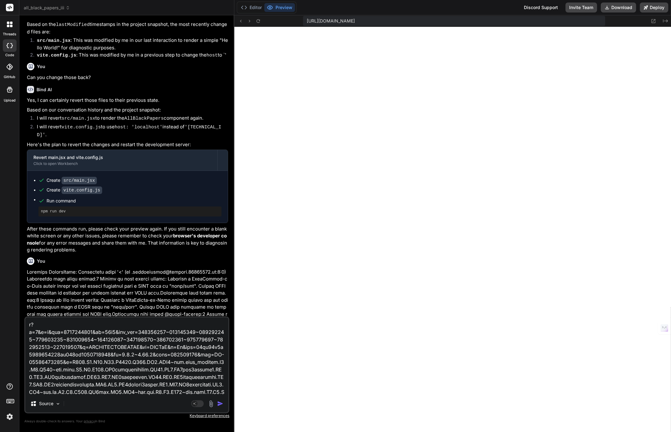
type textarea "Loremip dolo sita con adi Elits-Doeius Temporin Utlabo (ETDO) magnaal, enim adm…"
type textarea "x"
type textarea "Loremip dolo sita con adi Elits-Doeius Temporin Utlabo (ETDO) magnaal, enim adm…"
type textarea "x"
type textarea "Loremip dolo sita con adi Elits-Doeius Temporin Utlabo (ETDO) magnaal, enim adm…"
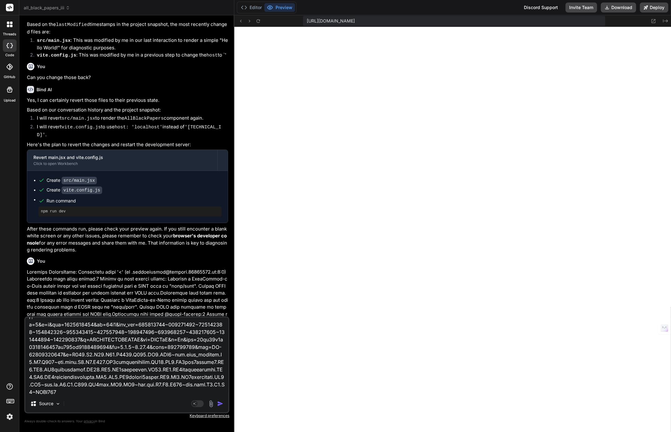
type textarea "x"
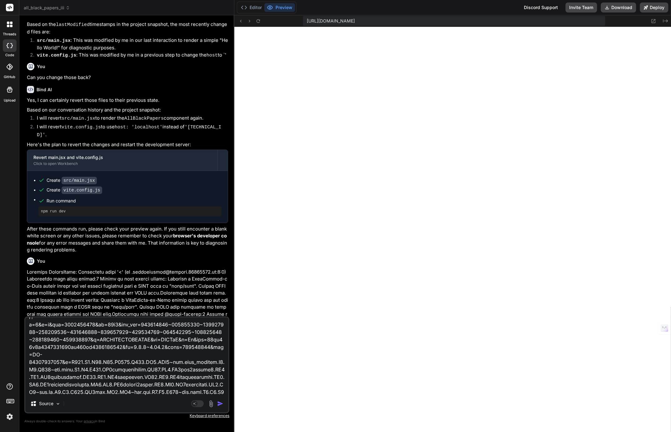
type textarea "Loremip dolo sita con adi Elits-Doeius Temporin Utlabo (ETDO) magnaal, enim adm…"
type textarea "x"
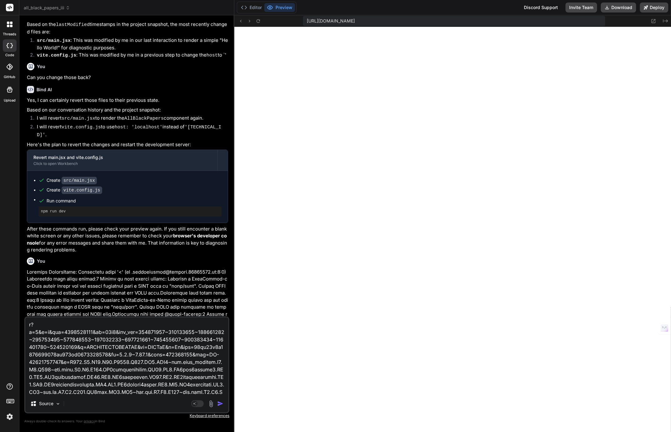
type textarea "Loremip dolo sita con adi Elits-Doeius Temporin Utlabo (ETDO) magnaal, enim adm…"
type textarea "x"
type textarea "Loremip dolo sita con adi Elits-Doeius Temporin Utlabo (ETDO) magnaal, enim adm…"
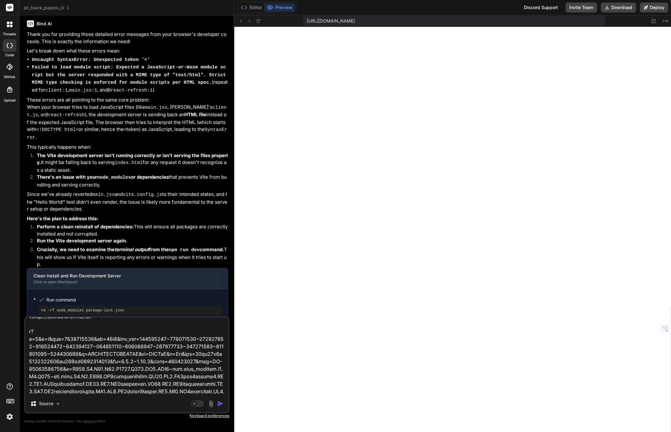
scroll to position [2066, 0]
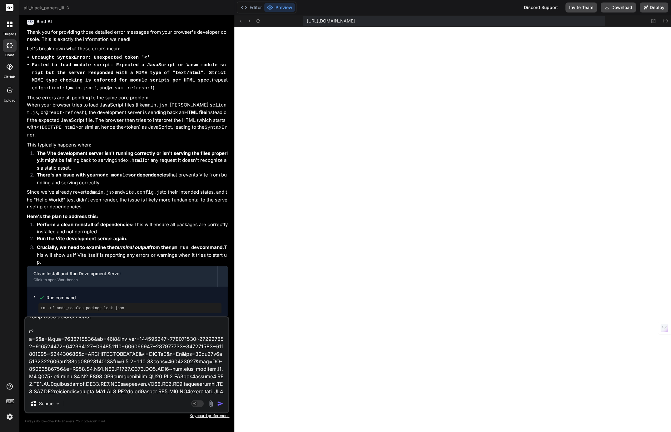
type textarea "x"
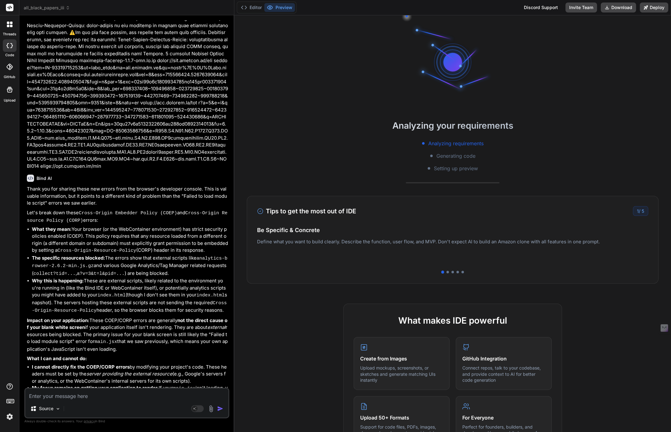
scroll to position [572, 0]
type textarea "x"
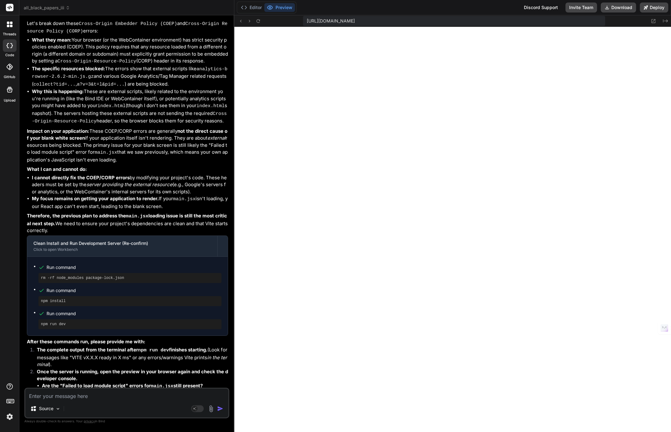
scroll to position [2712, 0]
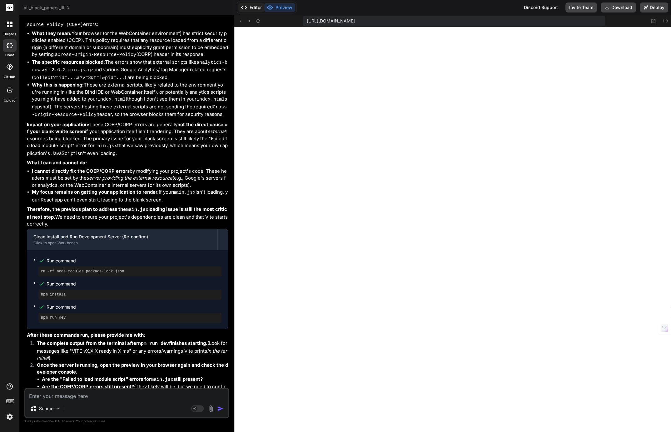
click at [255, 3] on button "Editor" at bounding box center [251, 7] width 26 height 9
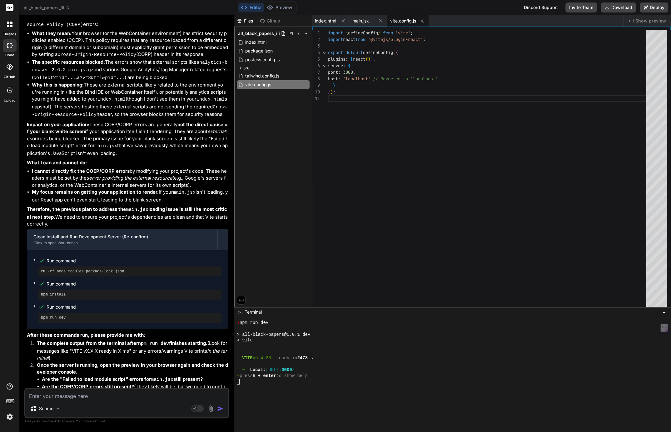
click at [50, 398] on textarea at bounding box center [126, 394] width 203 height 11
type textarea "W"
type textarea "x"
type textarea "Wh"
type textarea "x"
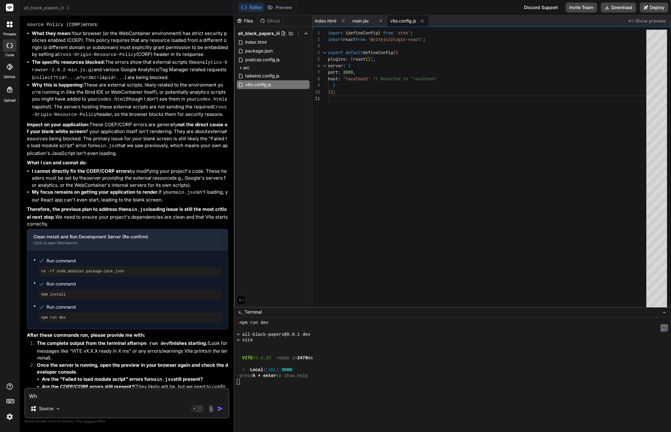
type textarea "Wha"
type textarea "x"
type textarea "What"
type textarea "x"
type textarea "What"
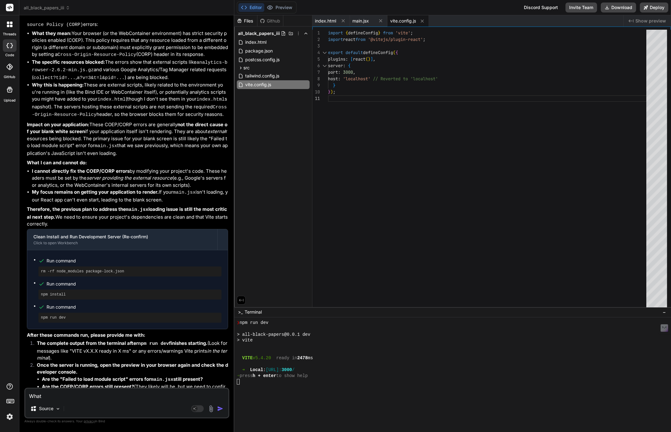
type textarea "x"
type textarea "What w"
type textarea "x"
type textarea "What we"
type textarea "x"
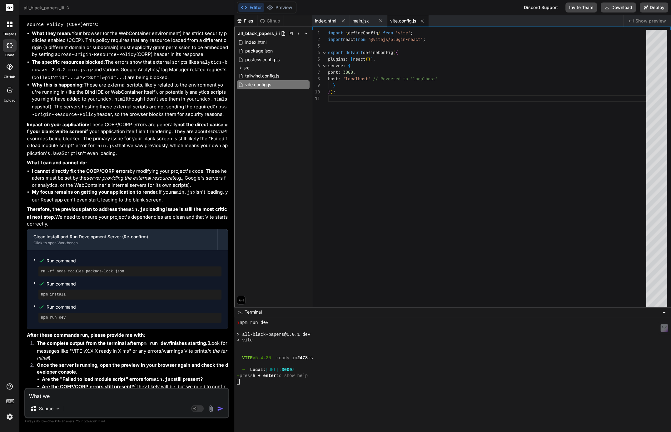
type textarea "What wer"
type textarea "x"
type textarea "What were"
type textarea "x"
type textarea "What were"
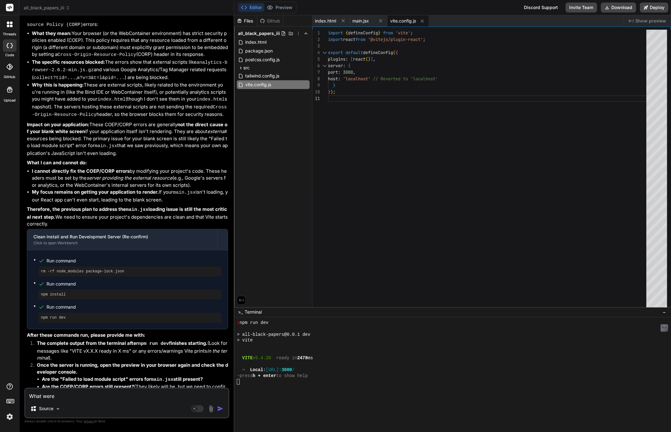
type textarea "x"
type textarea "What were t"
type textarea "x"
type textarea "What were th"
type textarea "x"
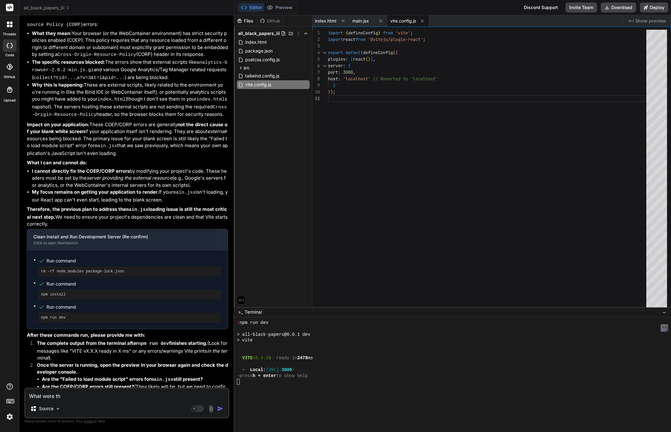
type textarea "What were the"
type textarea "x"
type textarea "What were the"
type textarea "x"
type textarea "What were the s"
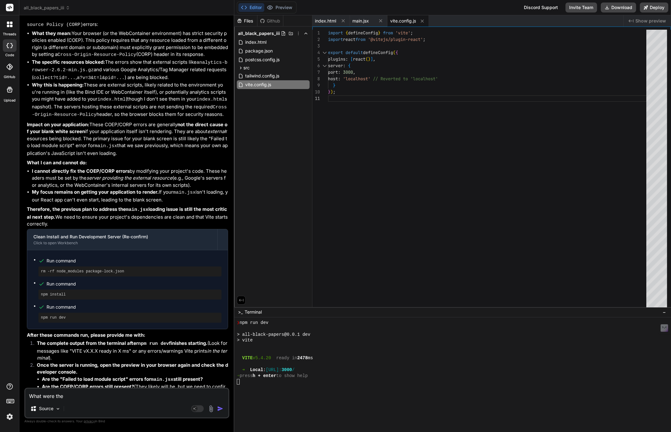
type textarea "x"
type textarea "What were the st"
type textarea "x"
type textarea "What were the ste"
type textarea "x"
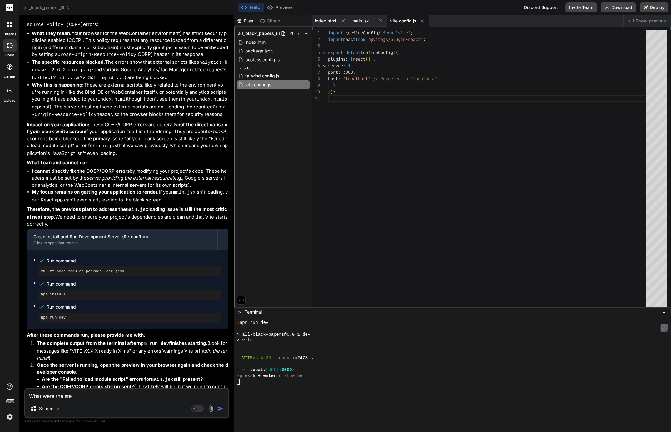
type textarea "What were the step"
type textarea "x"
type textarea "What were the steps"
type textarea "x"
type textarea "What were the steps"
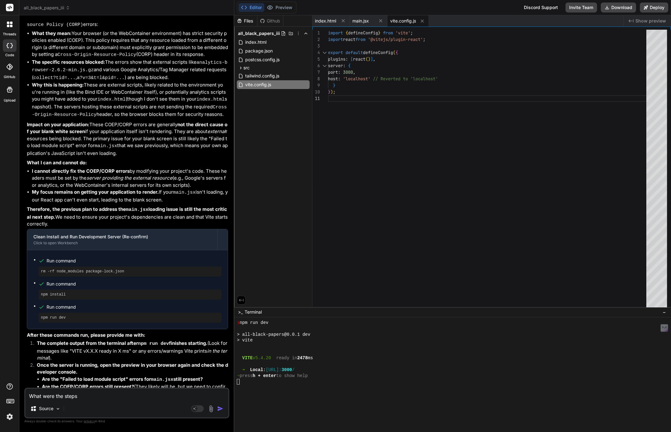
type textarea "x"
type textarea "What were the steps u"
type textarea "x"
type textarea "What were the steps u["
type textarea "x"
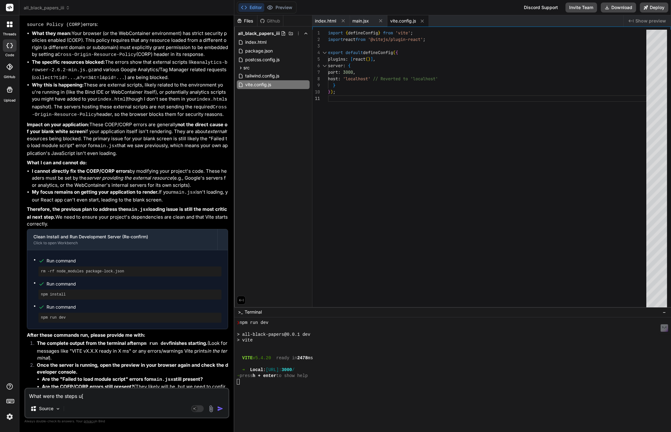
type textarea "What were the steps u"
type textarea "x"
type textarea "What were the steps"
type textarea "x"
type textarea "What were the steps y"
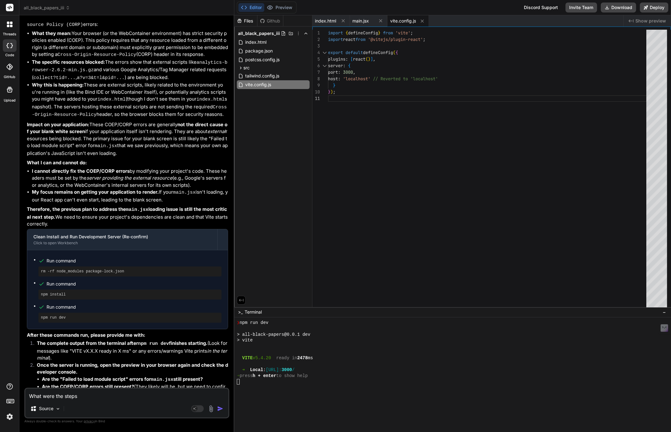
type textarea "x"
type textarea "What were the steps yo"
type textarea "x"
type textarea "What were the steps you"
type textarea "x"
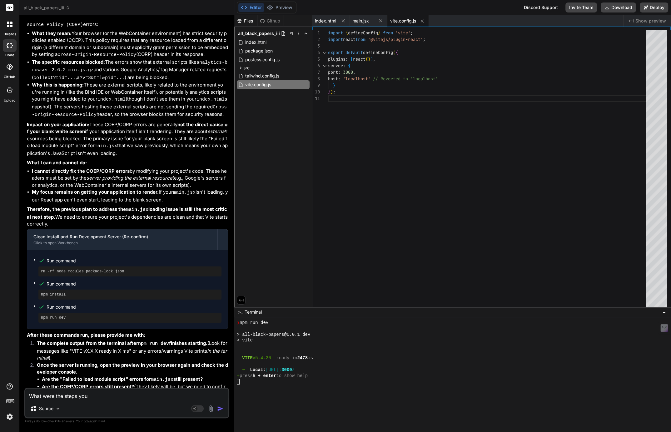
type textarea "What were the steps you"
type textarea "x"
type textarea "What were the steps you s"
type textarea "x"
type textarea "What were the steps you su"
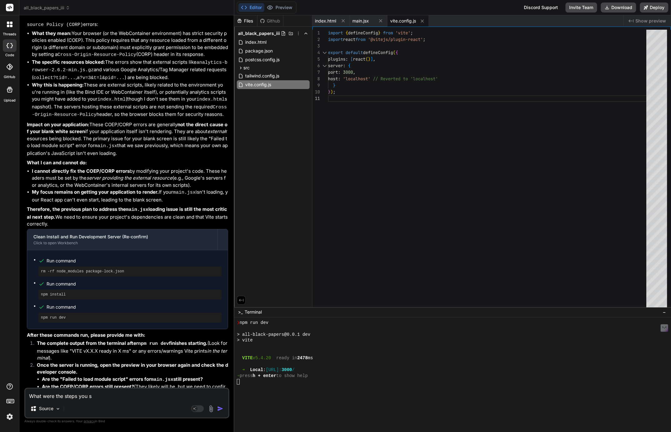
type textarea "x"
type textarea "What were the steps you sug"
type textarea "x"
type textarea "What were the steps you sugg"
type textarea "x"
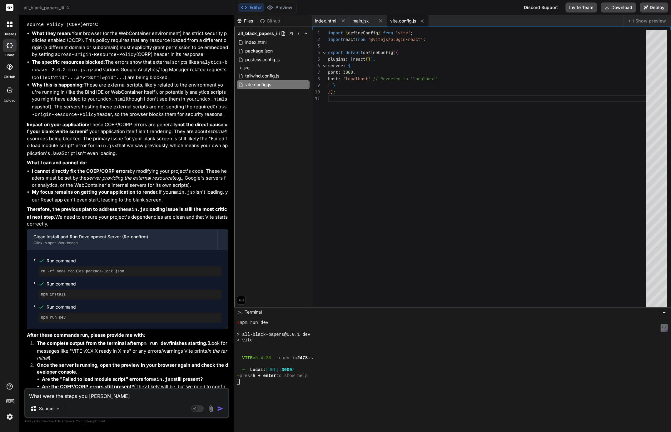
type textarea "What were the steps you sugge"
type textarea "x"
type textarea "What were the steps you sugges"
type textarea "x"
type textarea "What were the steps you suggest"
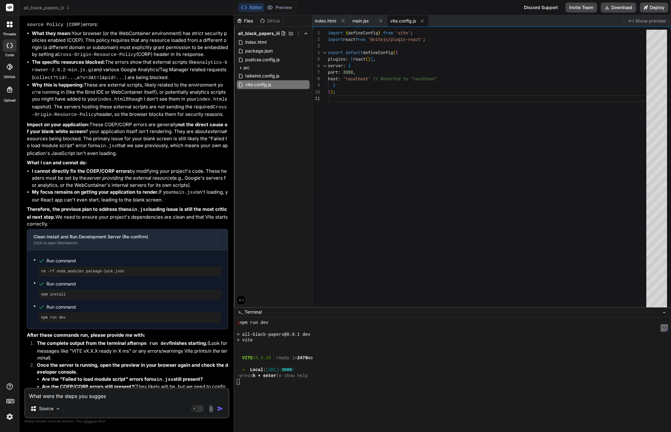
type textarea "x"
type textarea "What were the steps you suggeste"
type textarea "x"
type textarea "What were the steps you suggested"
type textarea "x"
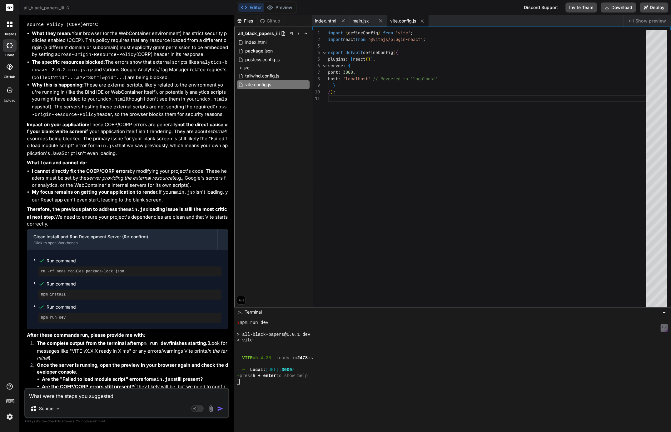
type textarea "What were the steps you suggested"
type textarea "x"
type textarea "What were the steps you suggested b"
type textarea "x"
type textarea "What were the steps you suggested be"
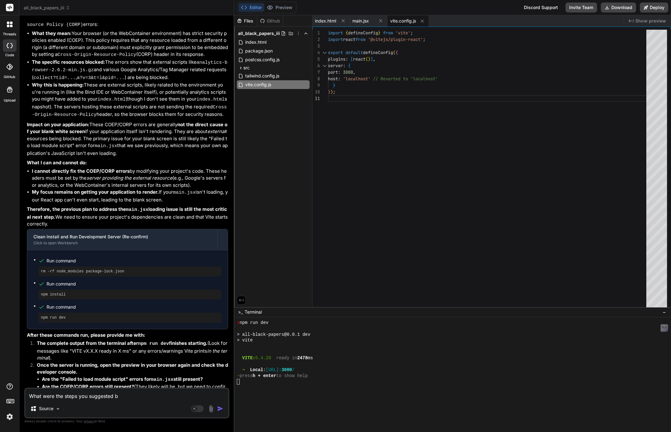
type textarea "x"
type textarea "What were the steps you suggested bef"
type textarea "x"
type textarea "What were the steps you suggested befo"
type textarea "x"
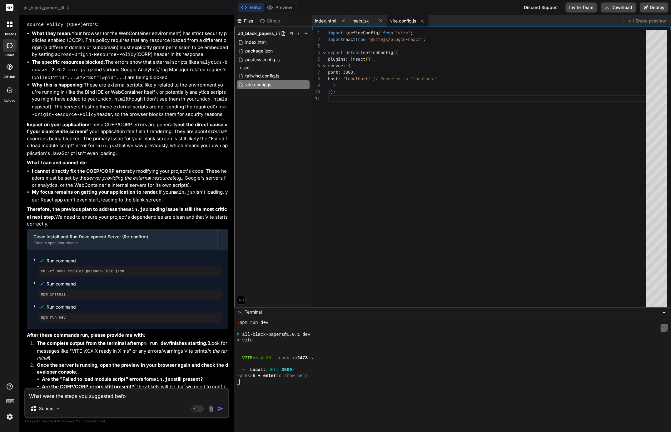
type textarea "What were the steps you suggested befor"
type textarea "x"
type textarea "What were the steps you suggested before"
type textarea "x"
type textarea "What were the steps you suggested before"
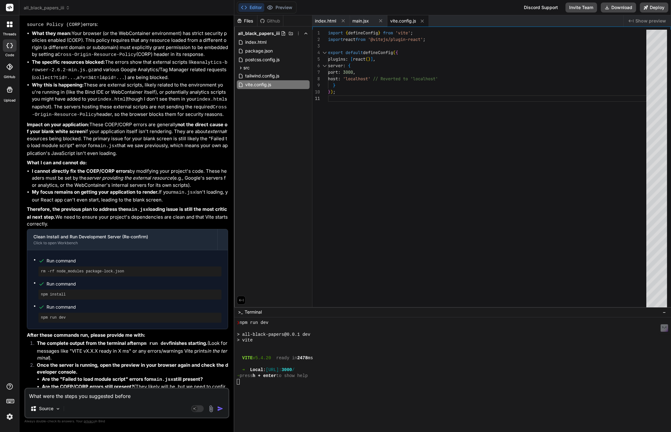
type textarea "x"
type textarea "What were the steps you suggested before o"
type textarea "x"
type textarea "What were the steps you suggested before ou"
type textarea "x"
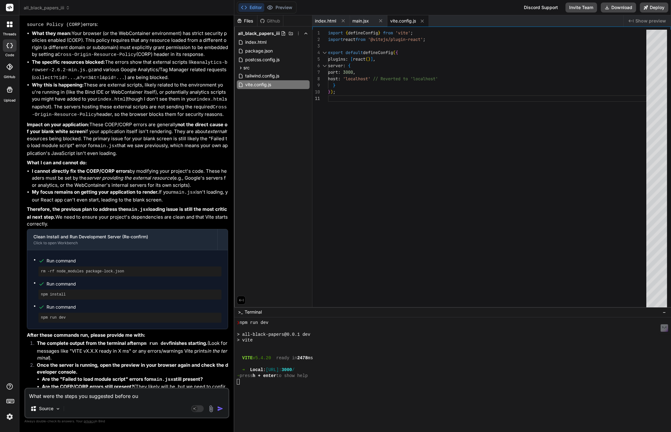
type textarea "What were the steps you suggested before our"
type textarea "x"
type textarea "What were the steps you suggested before our"
type textarea "x"
type textarea "What were the steps you suggested before our l"
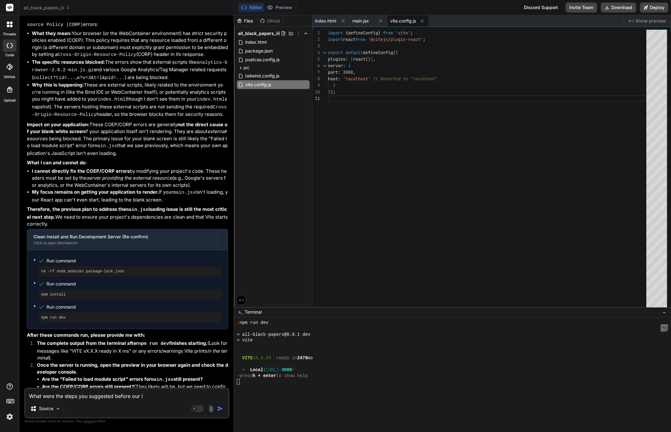
type textarea "x"
type textarea "What were the steps you suggested before our la"
type textarea "x"
type textarea "What were the steps you suggested before our las"
type textarea "x"
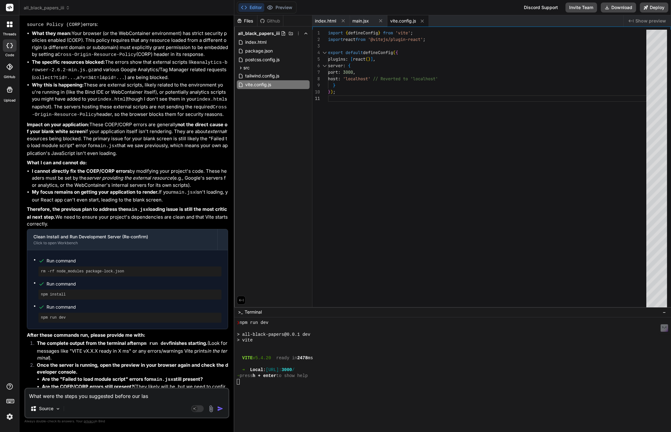
type textarea "What were the steps you suggested before our last"
type textarea "x"
type textarea "What were the steps you suggested before our last"
type textarea "x"
type textarea "What were the steps you suggested before our last s"
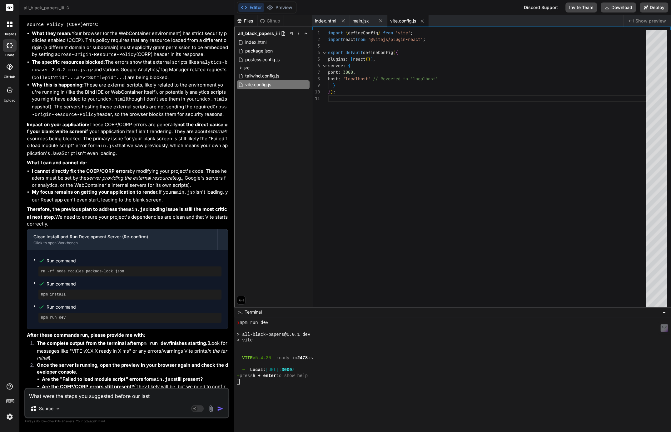
type textarea "x"
type textarea "What were the steps you suggested before our last sh"
type textarea "x"
type textarea "What were the steps you suggested before our last sha"
type textarea "x"
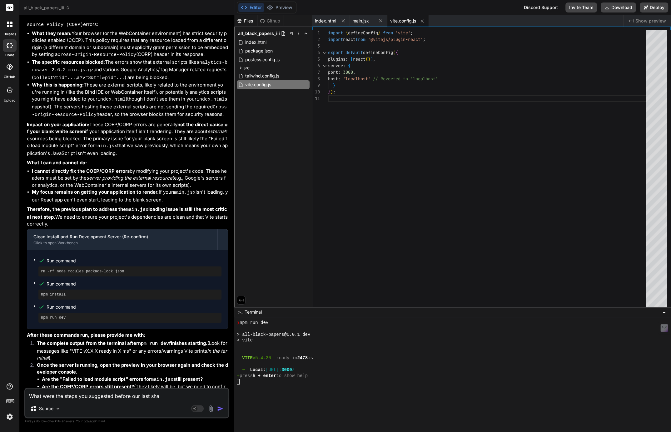
type textarea "What were the steps you suggested before our last shar"
type textarea "x"
type textarea "What were the steps you suggested before our last share"
type textarea "x"
type textarea "What were the steps you suggested before our last share?"
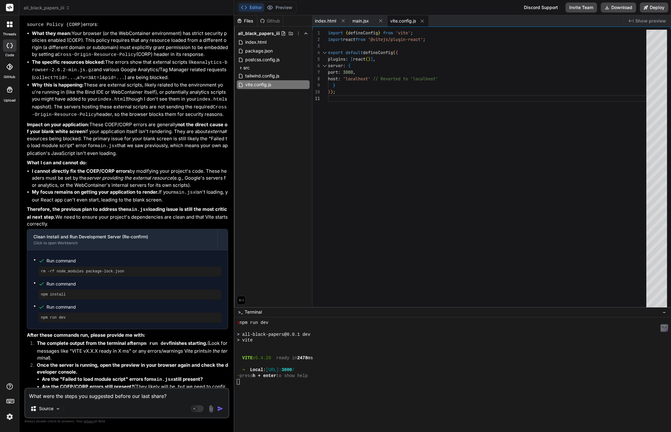
type textarea "x"
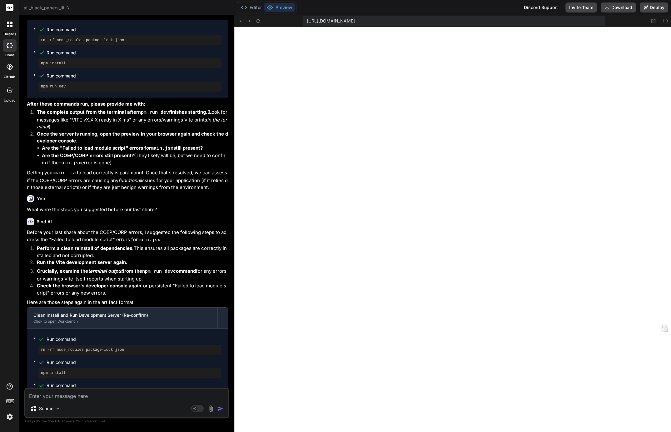
scroll to position [2943, 0]
click at [258, 7] on button "Editor" at bounding box center [251, 7] width 26 height 9
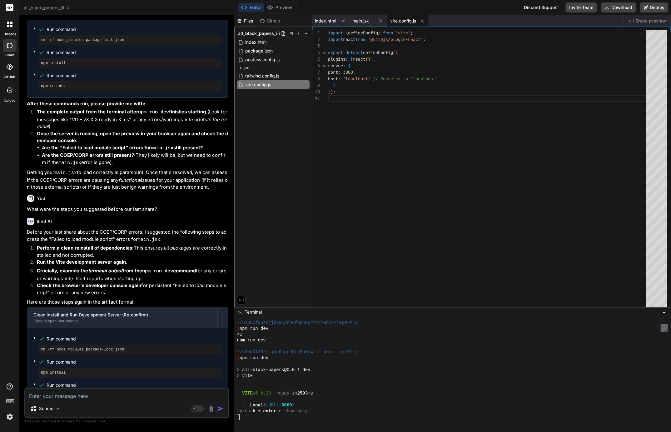
scroll to position [922, 0]
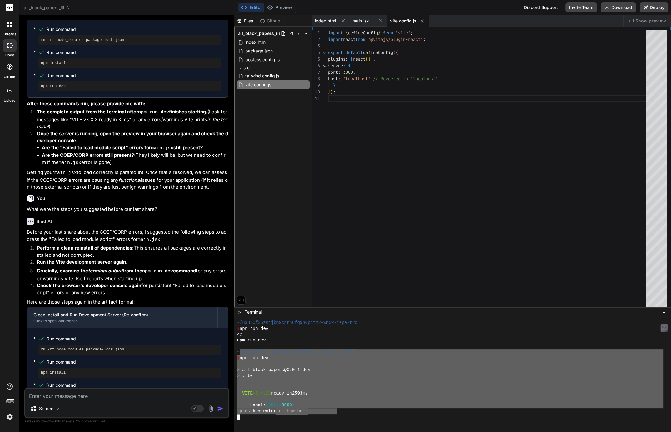
drag, startPoint x: 238, startPoint y: 353, endPoint x: 337, endPoint y: 411, distance: 114.2
click at [39, 400] on div "Source Agent Mode. When this toggle is activated, AI automatically makes decisi…" at bounding box center [126, 403] width 205 height 31
click at [41, 396] on textarea at bounding box center [126, 394] width 203 height 11
paste textarea "/u3uk0f35zsjjbn9cprh6fq9h0p4tm2-wnxx-jepe7tro ❯ npm run dev > all-black-papers@…"
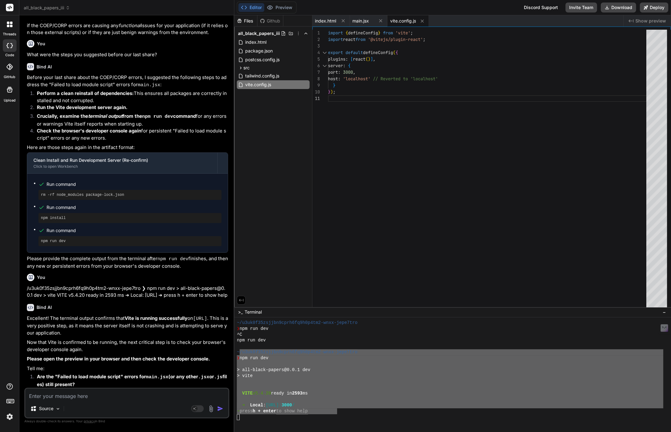
scroll to position [3106, 0]
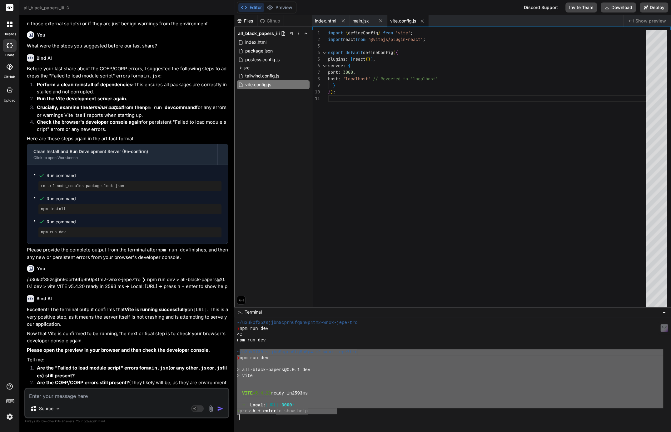
click at [164, 391] on textarea at bounding box center [126, 394] width 203 height 11
paste textarea "The resource https://w-corp-staticblitz.com/fetch.worker.96435430.js was preloa…"
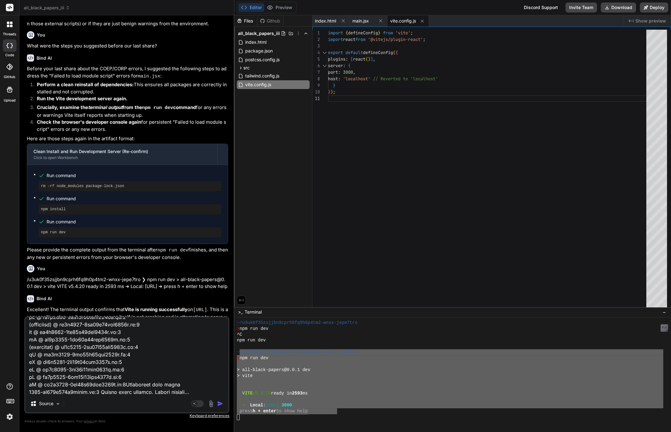
click at [218, 402] on img "button" at bounding box center [220, 403] width 6 height 6
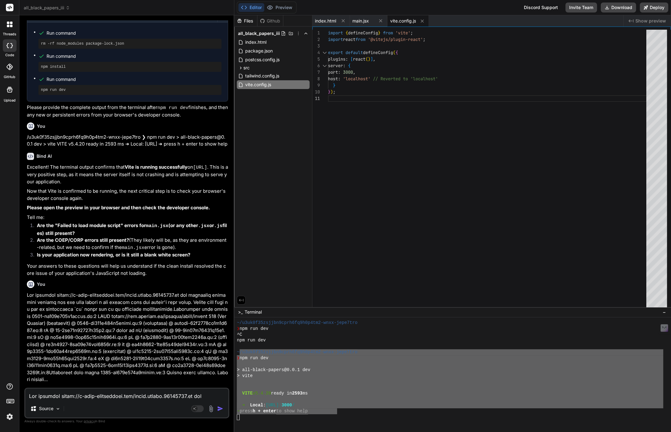
scroll to position [3256, 0]
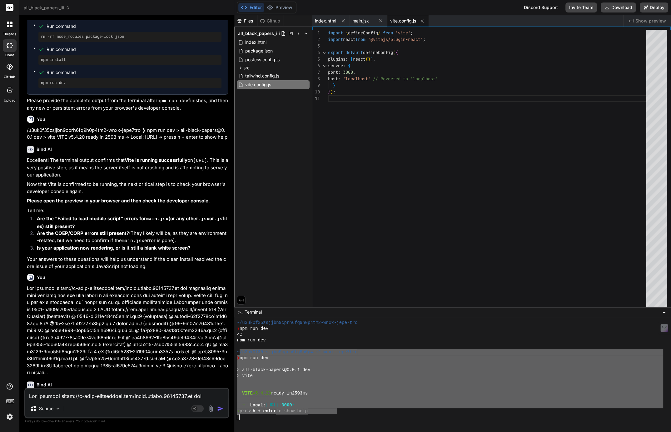
click at [289, 339] on div "npm run dev" at bounding box center [450, 340] width 426 height 6
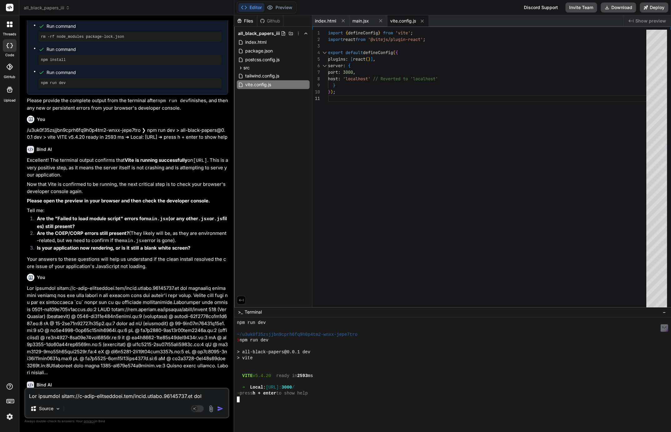
scroll to position [985, 0]
click at [140, 395] on textarea at bounding box center [126, 394] width 203 height 11
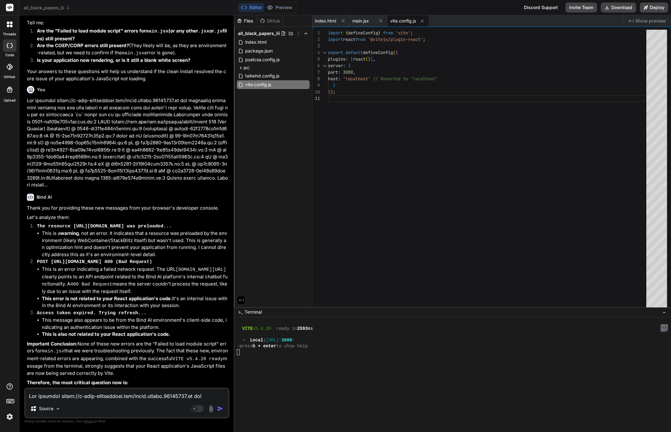
scroll to position [3452, 0]
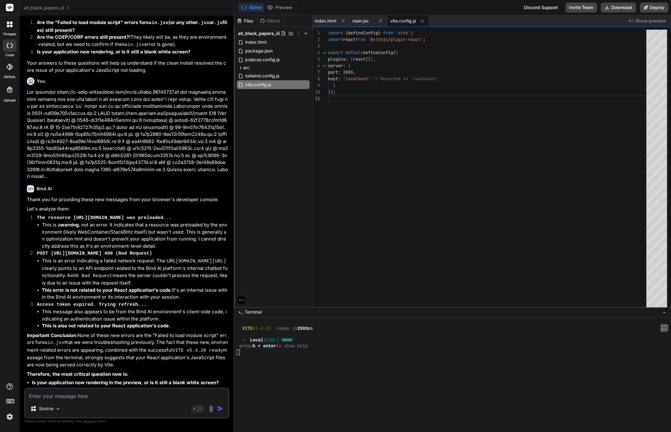
paste textarea "The resource https://w-corp-staticblitz.com/fetch.worker.96435430.js was preloa…"
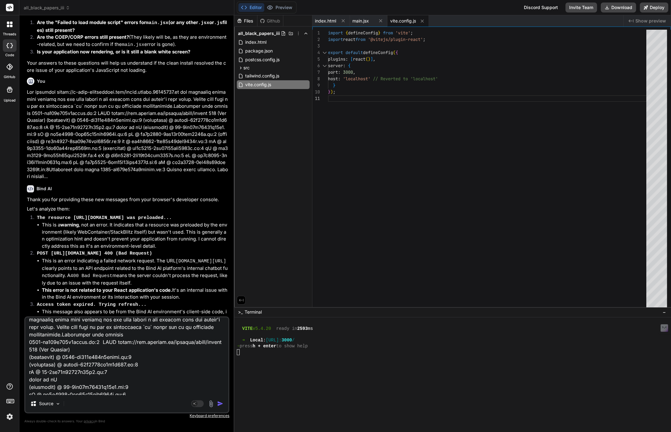
scroll to position [0, 0]
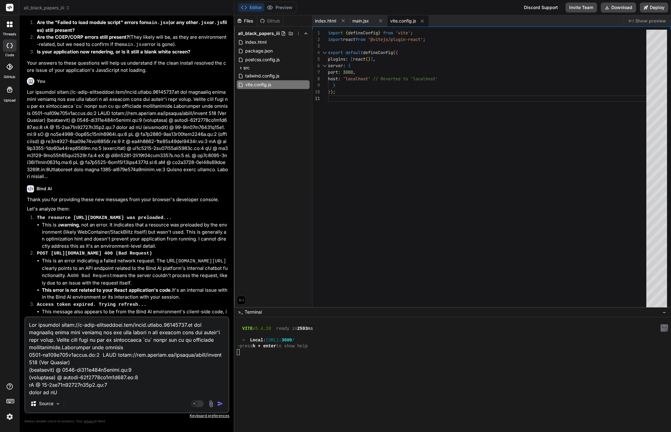
click at [151, 377] on textarea at bounding box center [126, 355] width 203 height 77
paste textarea "preloaded intentionally.Understand this warning .webcontainer@runtime.96435430.…"
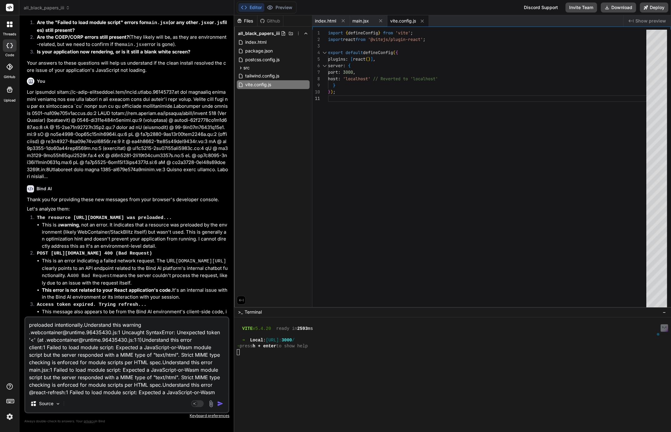
drag, startPoint x: 123, startPoint y: 332, endPoint x: 47, endPoint y: 312, distance: 78.0
click at [47, 312] on div "You That vite change didn't make a difference. We're still getting a blank whit…" at bounding box center [126, 225] width 205 height 411
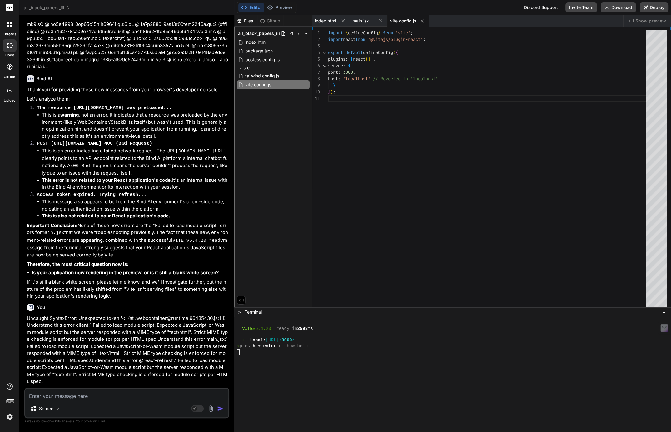
scroll to position [3573, 0]
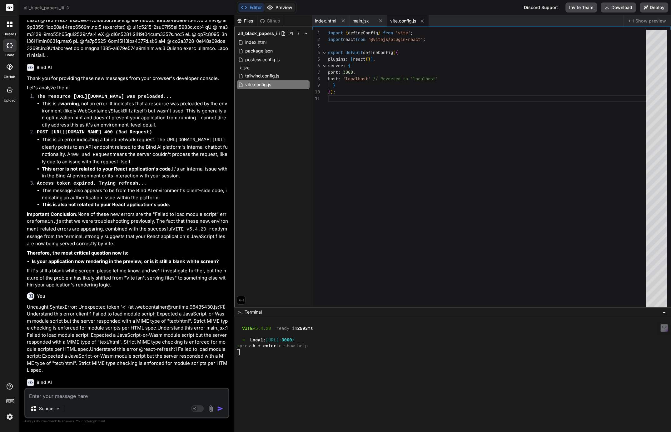
click at [283, 9] on button "Preview" at bounding box center [279, 7] width 31 height 9
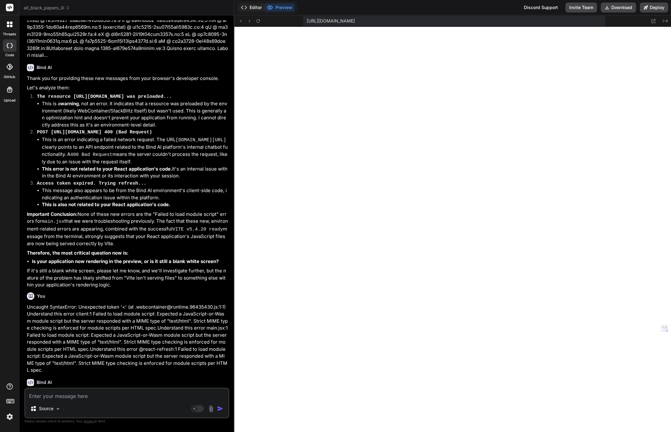
click at [255, 9] on button "Editor" at bounding box center [251, 7] width 26 height 9
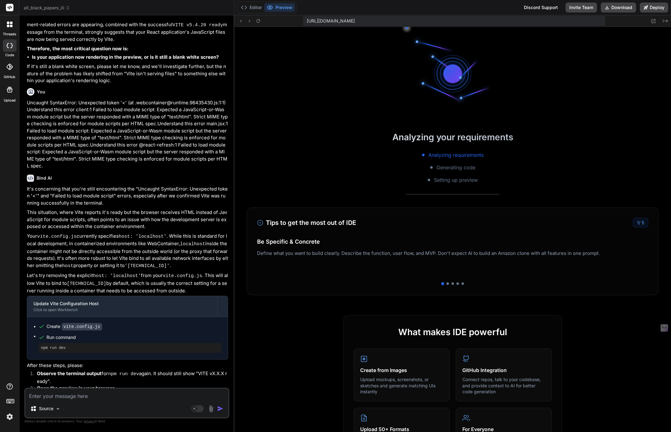
scroll to position [3781, 0]
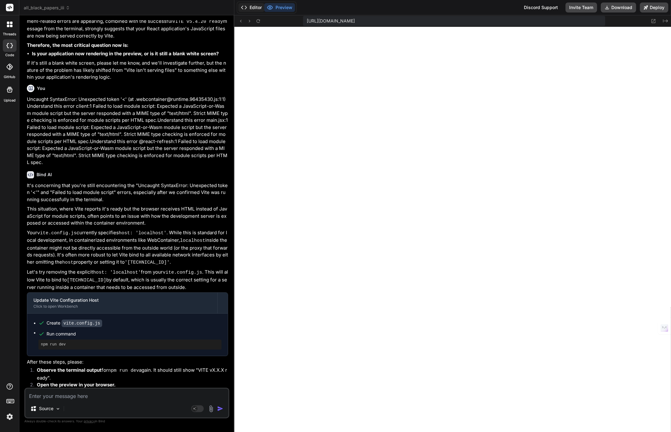
click at [254, 5] on button "Editor" at bounding box center [251, 7] width 26 height 9
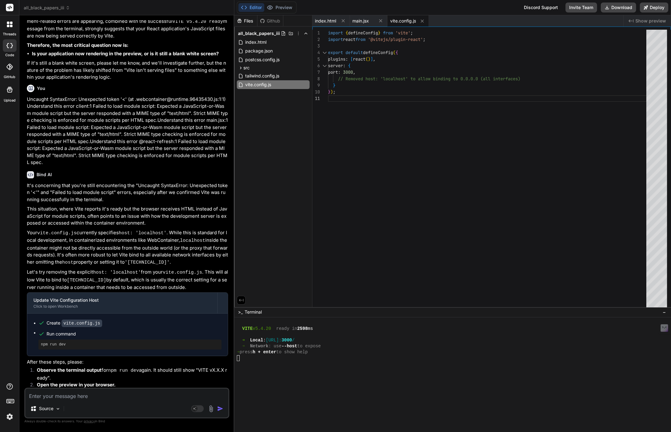
click at [7, 419] on img at bounding box center [9, 416] width 11 height 11
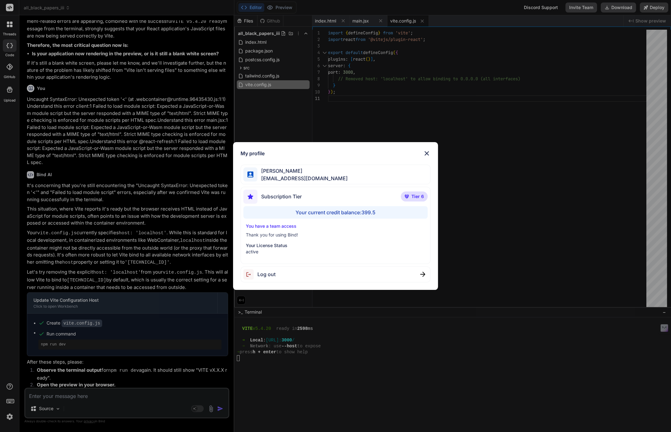
click at [9, 414] on div "My profile Tye Anderson fakewiseco@gmail.com Subscription Tier Tier 6 Your curr…" at bounding box center [335, 216] width 671 height 432
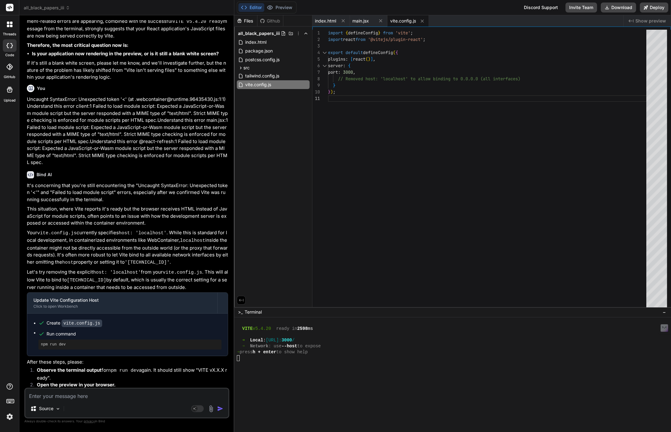
click at [204, 409] on button "Agent Mode. When this toggle is activated, AI automatically makes decisions, re…" at bounding box center [197, 408] width 15 height 7
click at [88, 408] on p "Claude 4 S.." at bounding box center [99, 408] width 47 height 6
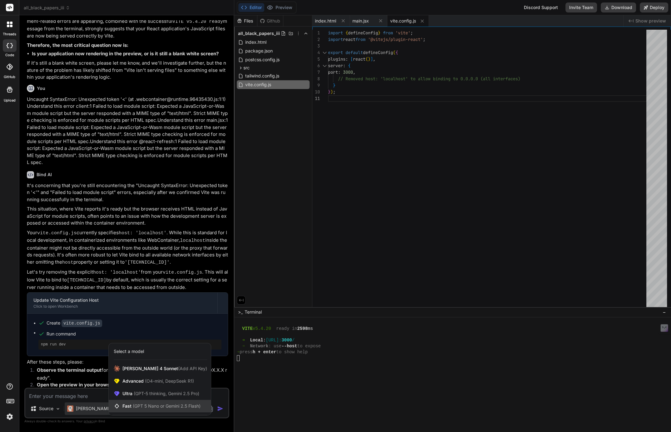
click at [144, 402] on div "Fast (GPT 5 Nano or Gemini 2.5 Flash)" at bounding box center [160, 406] width 102 height 12
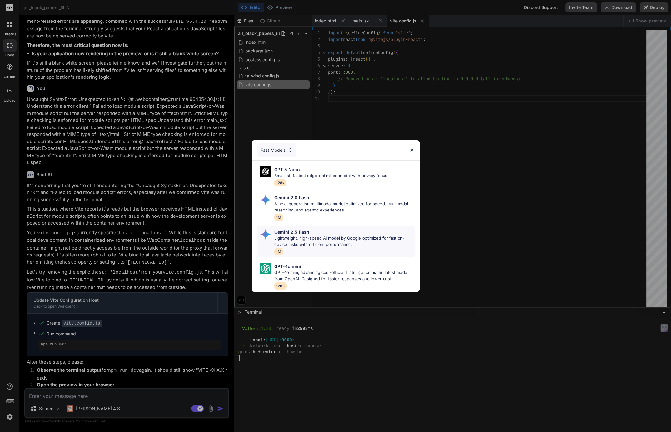
click at [275, 250] on span "1M" at bounding box center [278, 251] width 9 height 7
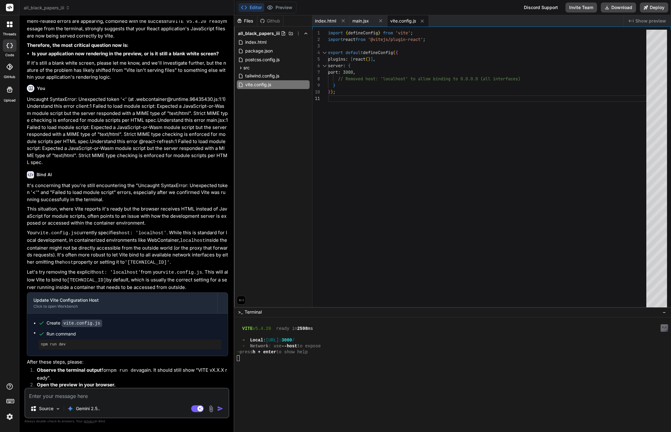
click at [61, 395] on textarea at bounding box center [126, 394] width 203 height 11
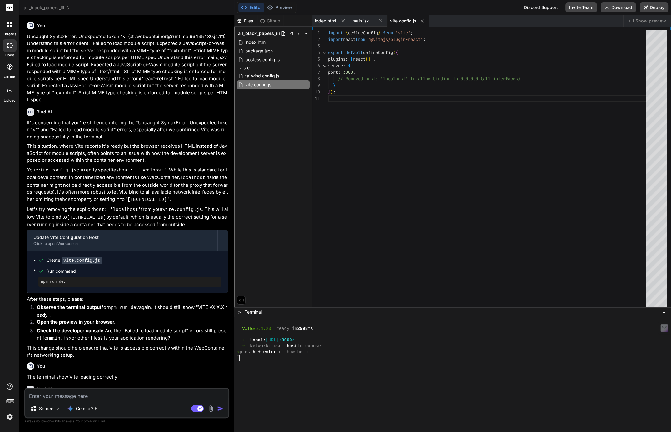
scroll to position [3845, 0]
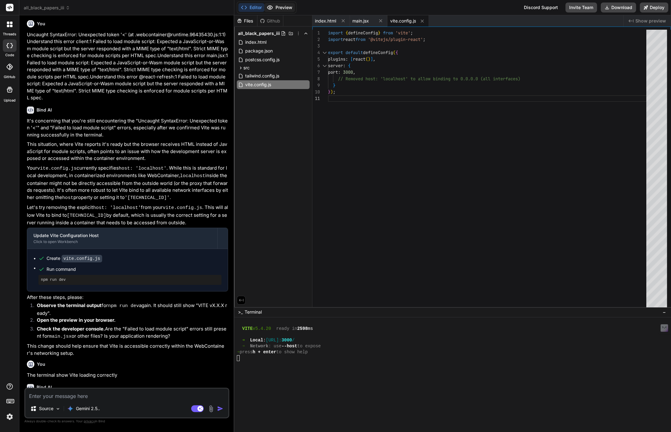
click at [282, 4] on button "Preview" at bounding box center [279, 7] width 31 height 9
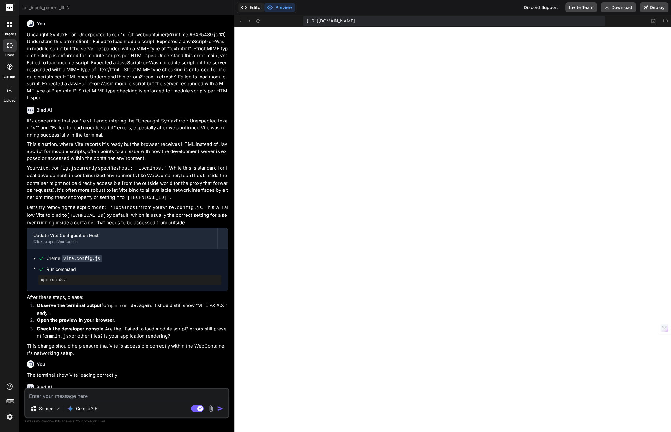
click at [255, 8] on button "Editor" at bounding box center [251, 7] width 26 height 9
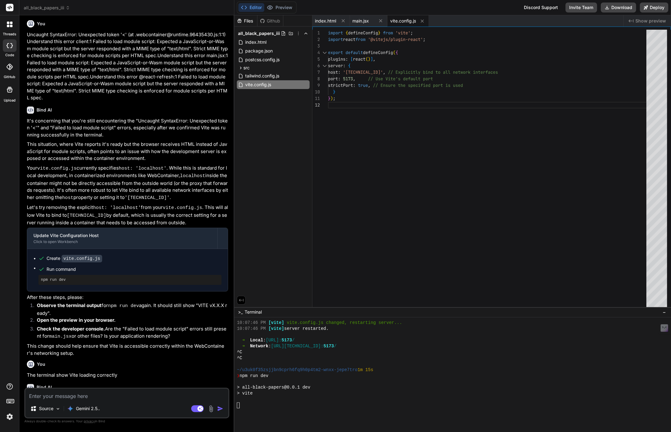
scroll to position [1191, 0]
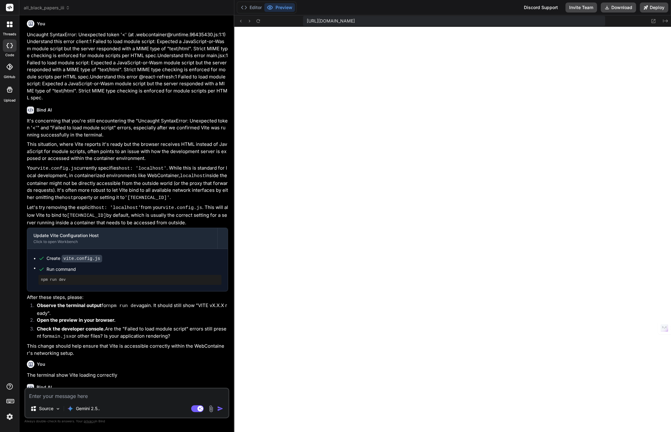
click at [145, 397] on textarea at bounding box center [126, 394] width 203 height 11
paste textarea "preloaded intentionally.Understand this warning .webcontainer@runtime.96435430.…"
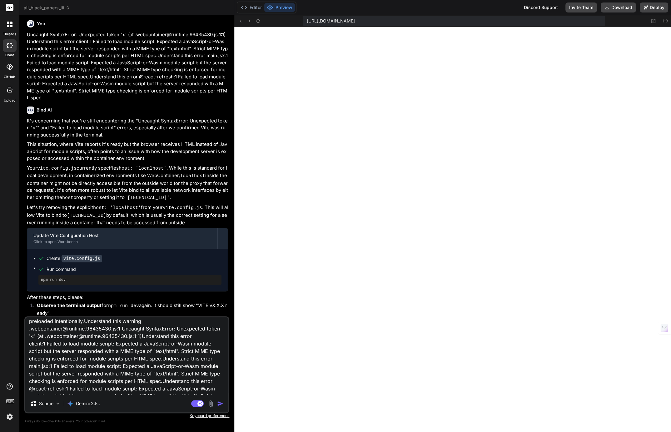
scroll to position [0, 0]
click at [128, 386] on textarea "preloaded intentionally.Understand this warning .webcontainer@runtime.96435430.…" at bounding box center [126, 355] width 203 height 77
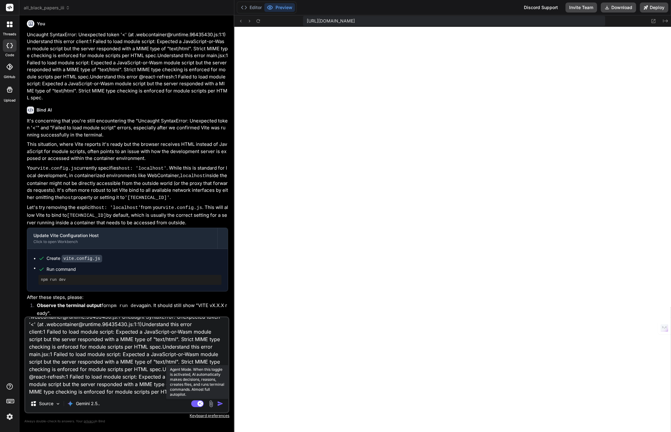
click at [197, 404] on rect at bounding box center [197, 403] width 12 height 7
click at [221, 403] on img "button" at bounding box center [220, 403] width 6 height 6
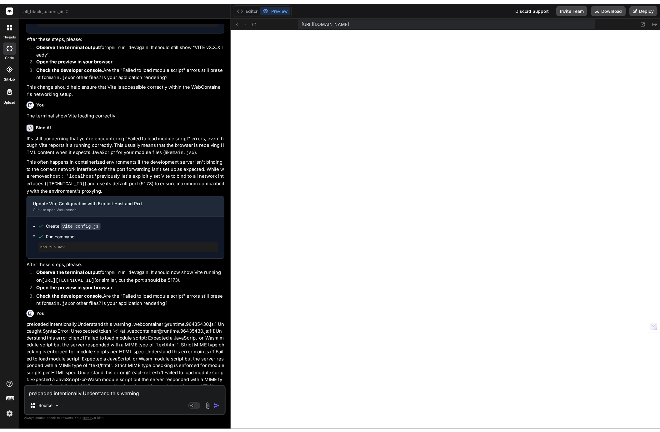
scroll to position [4116, 0]
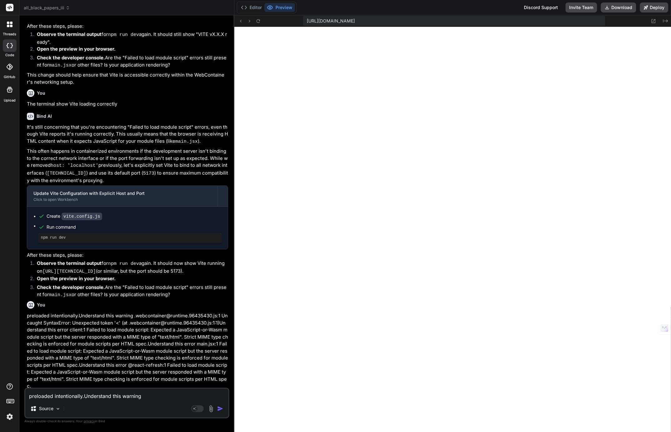
click at [9, 418] on img at bounding box center [9, 416] width 11 height 11
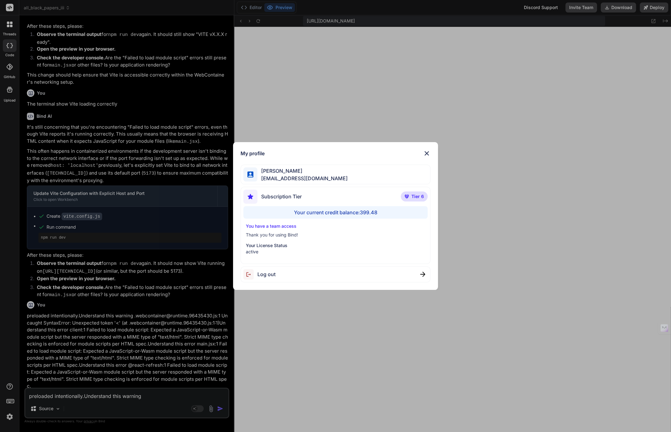
click at [9, 417] on div "My profile Tye Anderson fakewiseco@gmail.com Subscription Tier Tier 6 Your curr…" at bounding box center [335, 216] width 671 height 432
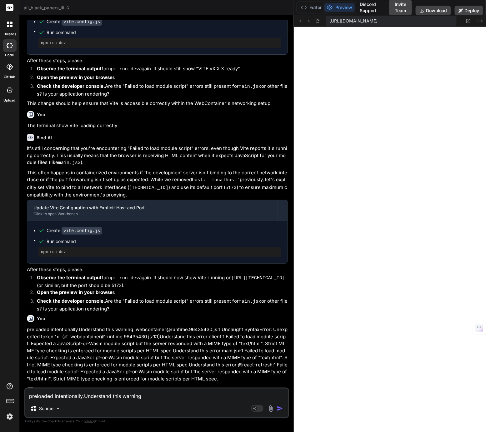
scroll to position [3591, 0]
drag, startPoint x: 173, startPoint y: 155, endPoint x: 286, endPoint y: 163, distance: 113.7
click at [286, 163] on div "Bind AI Web Search Created with Pixso. Code Generator You That vite change didn…" at bounding box center [156, 223] width 275 height 417
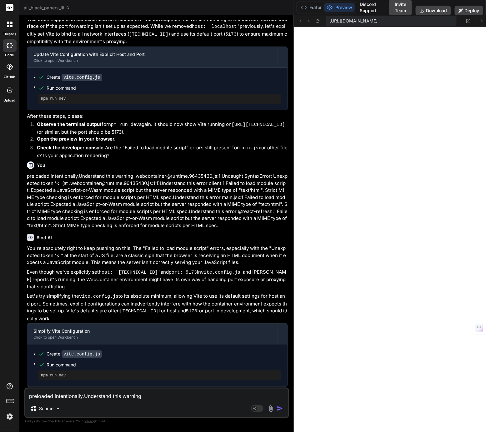
scroll to position [3761, 0]
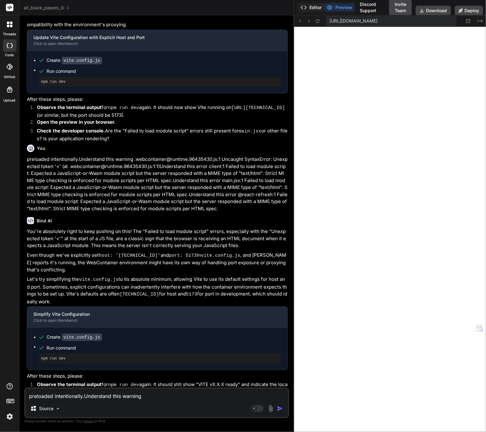
click at [312, 7] on button "Editor" at bounding box center [311, 7] width 26 height 9
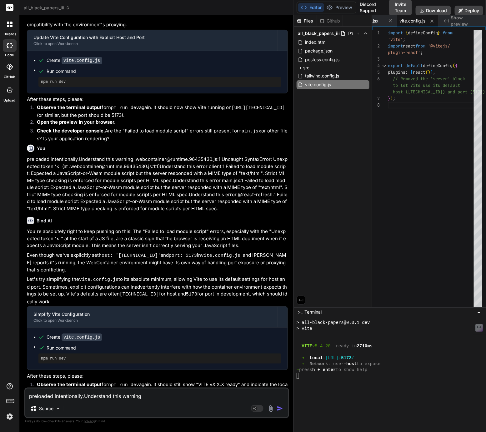
scroll to position [1282, 0]
click at [156, 394] on textarea "preloaded intentionally.Understand this warning .webcontainer@runtime.96435430.…" at bounding box center [156, 394] width 263 height 11
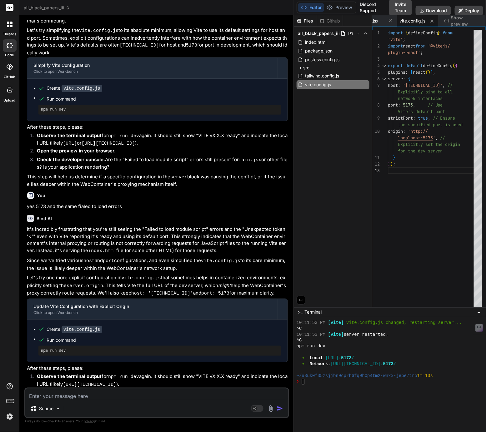
scroll to position [1339, 0]
click at [310, 383] on div "❯" at bounding box center [446, 382] width 300 height 6
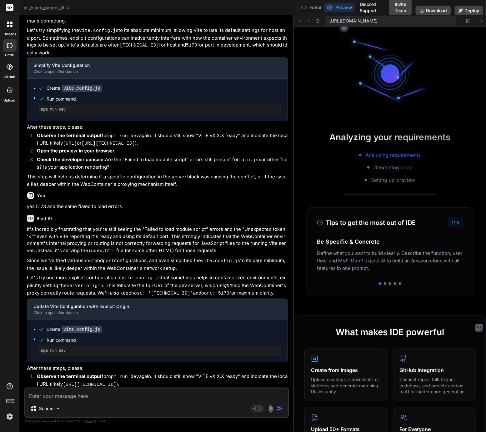
scroll to position [1474, 0]
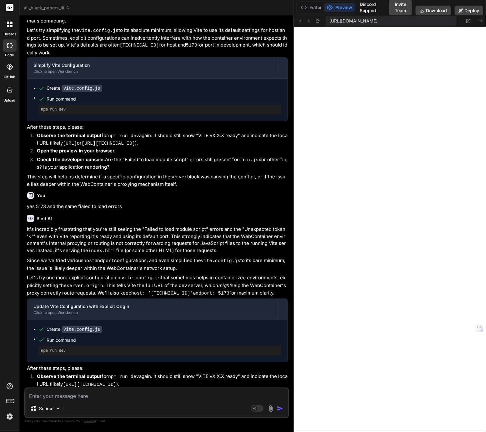
click at [97, 395] on textarea at bounding box center [156, 394] width 263 height 11
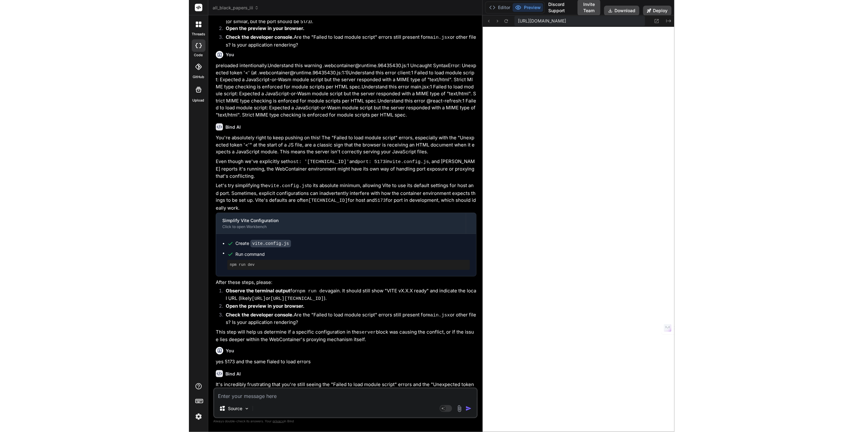
scroll to position [3852, 0]
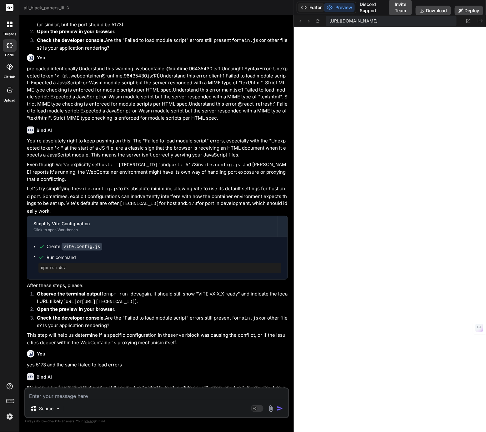
click at [315, 7] on button "Editor" at bounding box center [311, 7] width 26 height 9
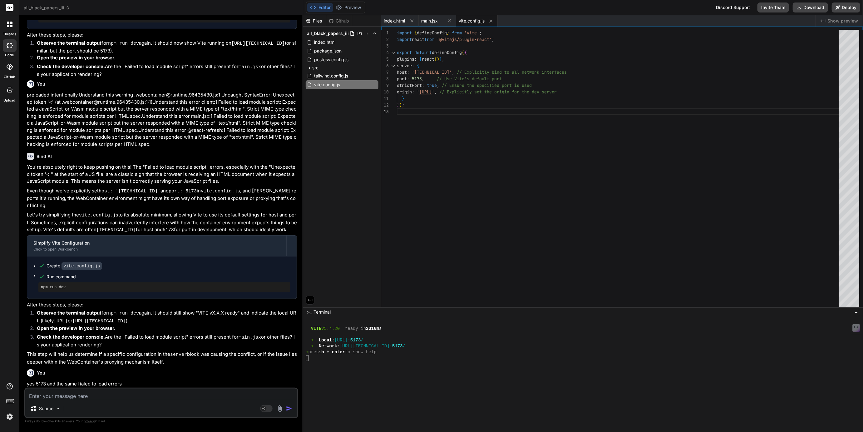
scroll to position [3794, 0]
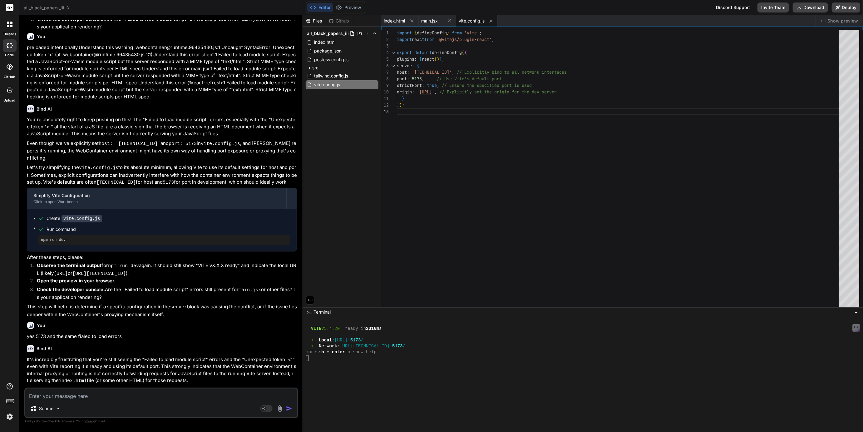
drag, startPoint x: 516, startPoint y: 100, endPoint x: 290, endPoint y: 120, distance: 226.1
click at [290, 120] on div "Bind AI Web Search Created with Pixso. Code Generator You That vite change didn…" at bounding box center [161, 223] width 284 height 417
click at [44, 5] on span "all_black_papers_iii" at bounding box center [47, 8] width 46 height 6
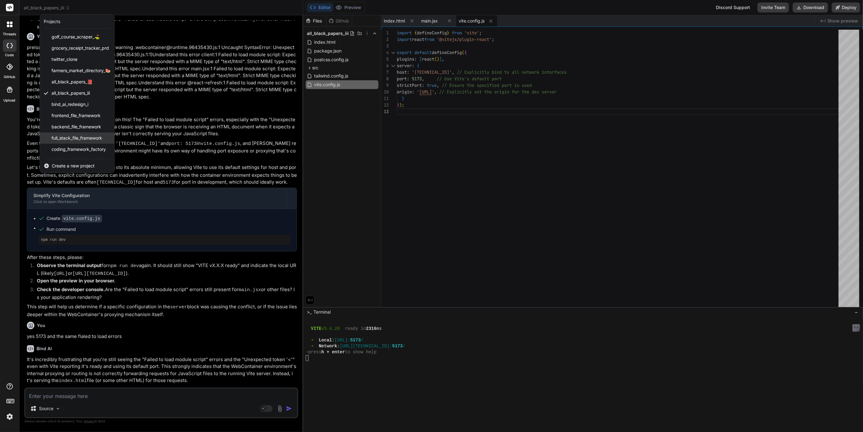
click at [65, 141] on div "full_stack_file_framework" at bounding box center [77, 137] width 74 height 11
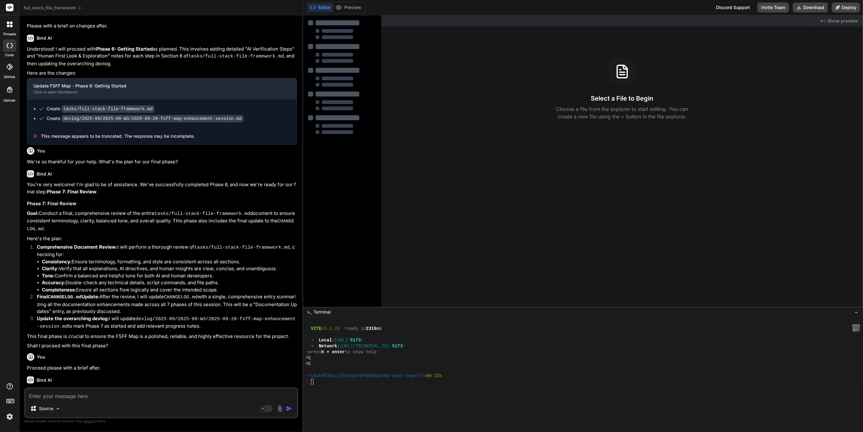
scroll to position [315, 0]
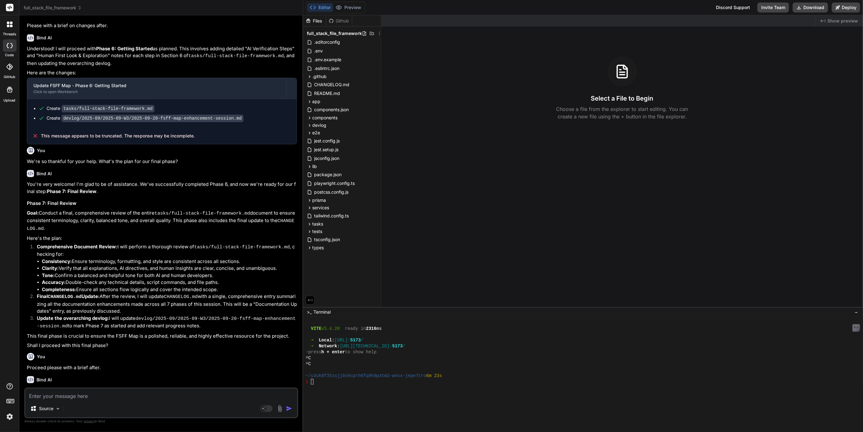
click at [338, 386] on div at bounding box center [474, 387] width 337 height 6
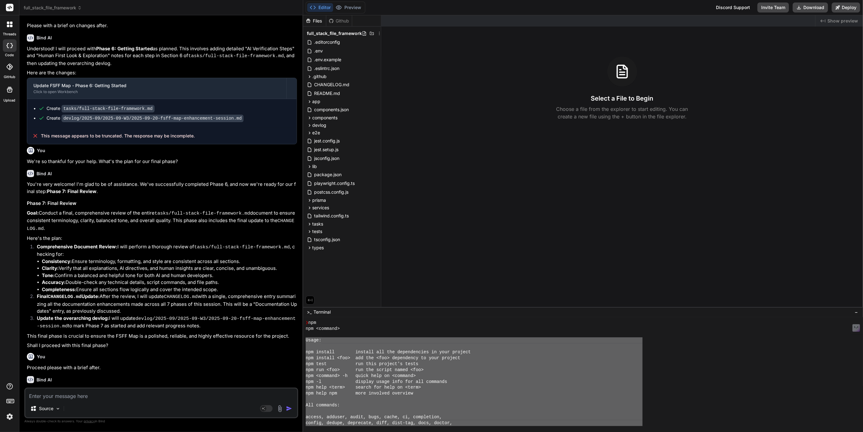
scroll to position [1823, 0]
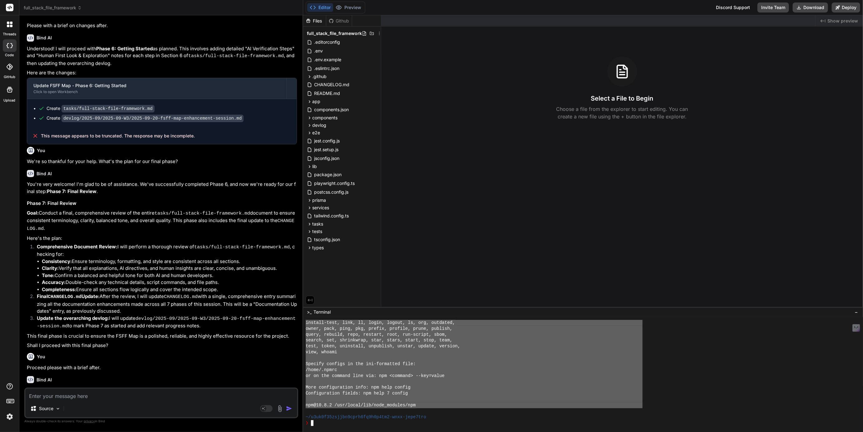
drag, startPoint x: 314, startPoint y: 343, endPoint x: 413, endPoint y: 406, distance: 116.6
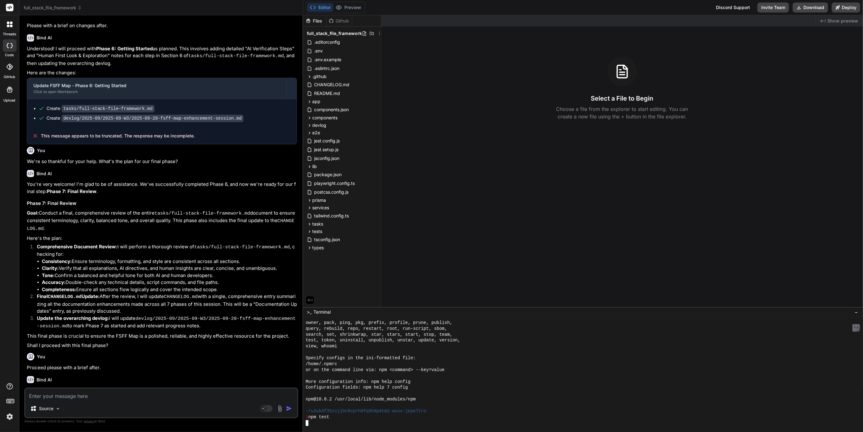
scroll to position [1876, 0]
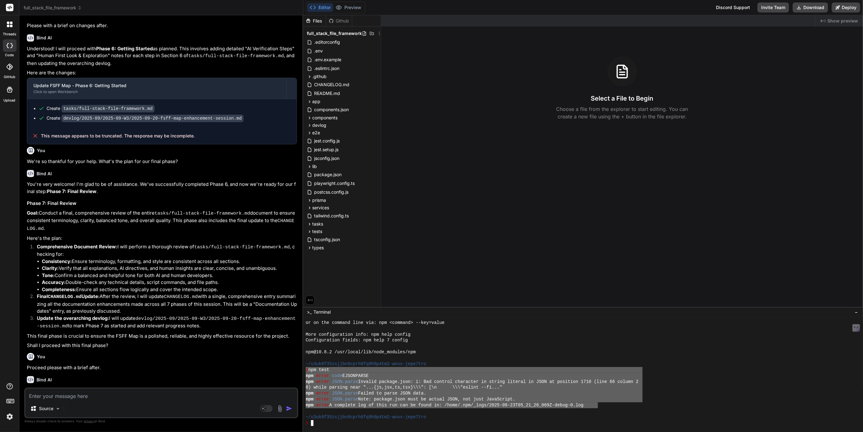
drag, startPoint x: 306, startPoint y: 372, endPoint x: 598, endPoint y: 404, distance: 293.5
click at [81, 395] on textarea at bounding box center [161, 394] width 272 height 11
paste textarea "❯ npm test npm error code EJSONPARSE npm error JSON.parse Invalid package.json:…"
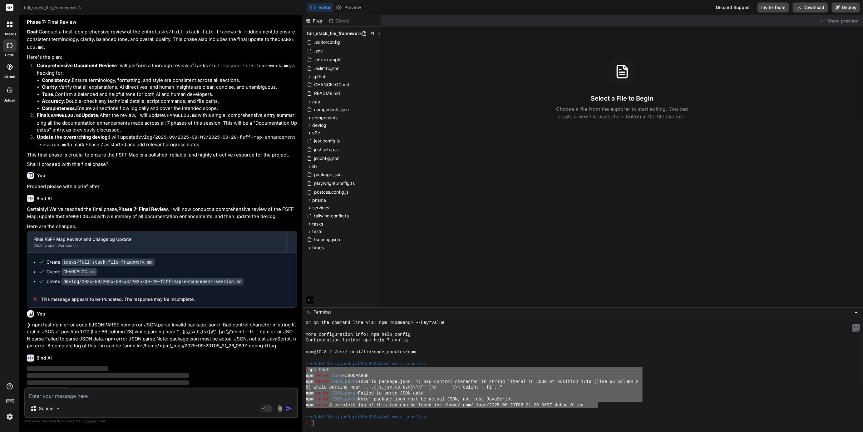
scroll to position [497, 0]
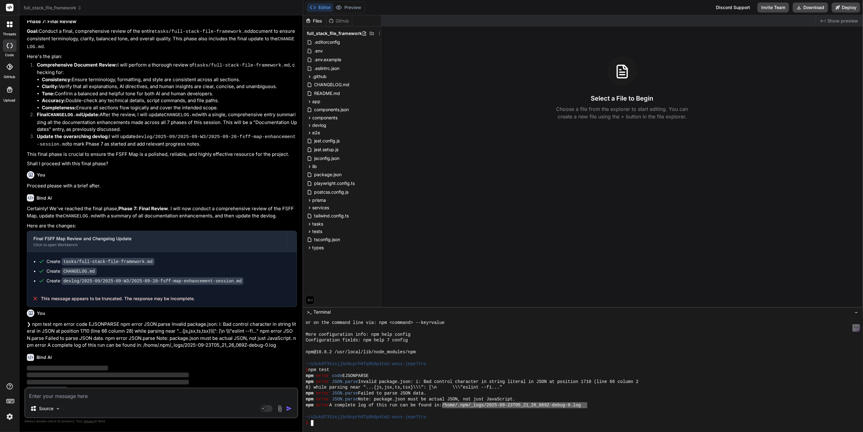
drag, startPoint x: 456, startPoint y: 408, endPoint x: 542, endPoint y: 404, distance: 86.0
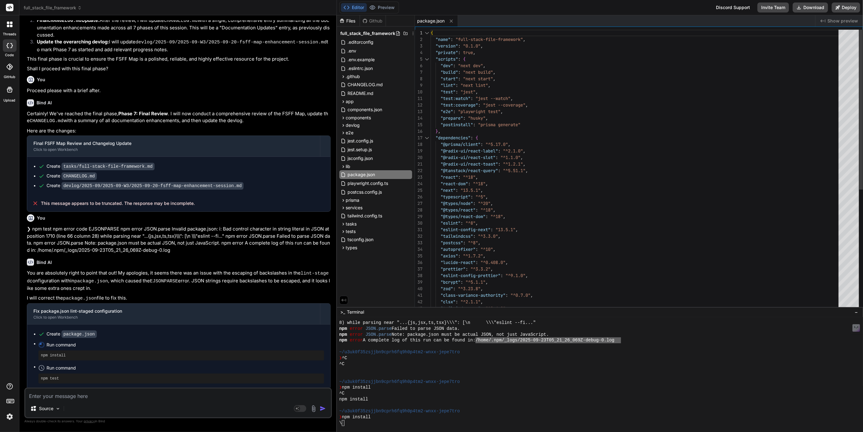
scroll to position [575, 0]
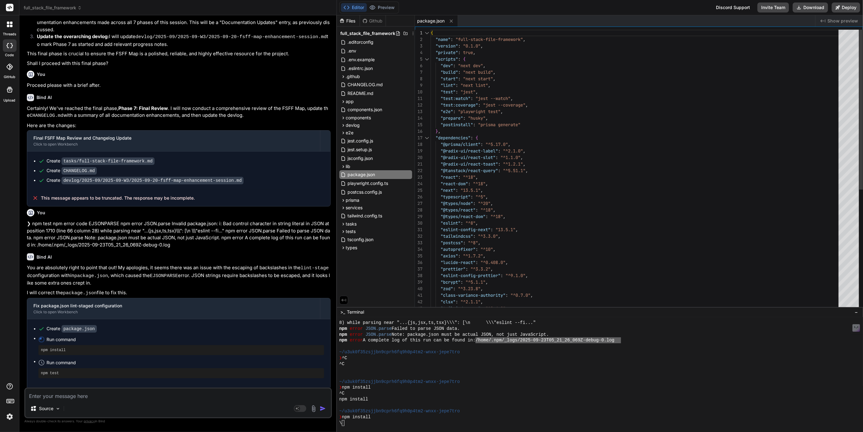
drag, startPoint x: 303, startPoint y: 247, endPoint x: 324, endPoint y: 250, distance: 21.4
click at [324, 250] on div "Bind AI Web Search Created with Pixso. Code Generator You Thank you proceed wit…" at bounding box center [178, 223] width 318 height 417
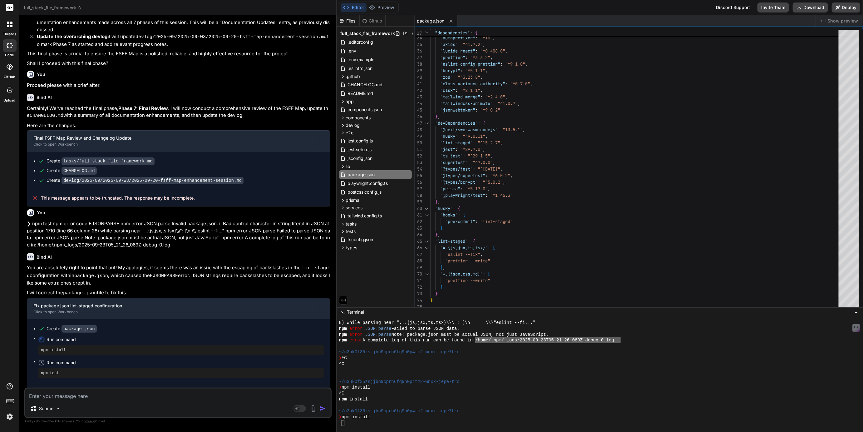
click at [56, 8] on span "full_stack_file_framework" at bounding box center [53, 8] width 58 height 6
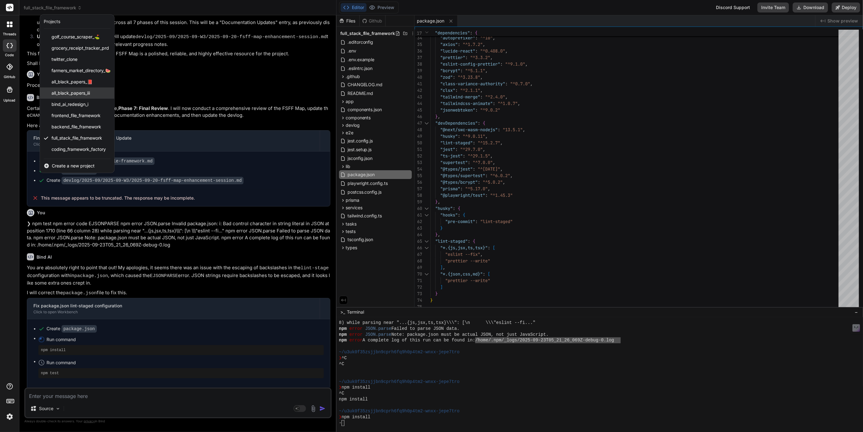
click at [69, 92] on span "all_black_papers_iii" at bounding box center [71, 93] width 38 height 6
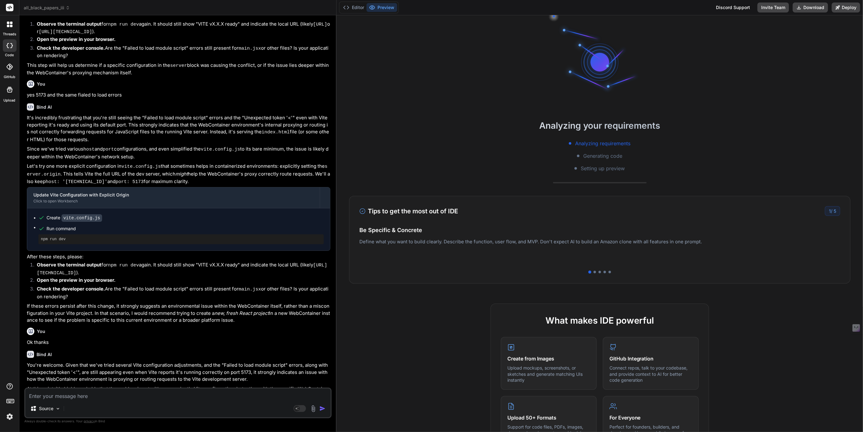
scroll to position [709, 0]
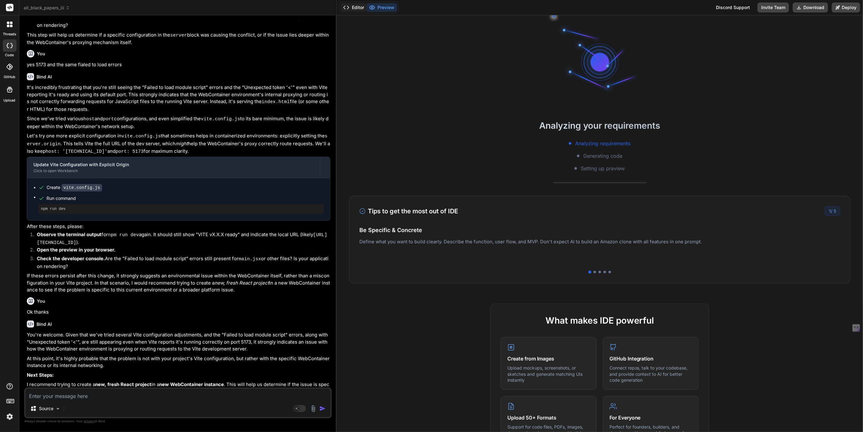
click at [356, 8] on button "Editor" at bounding box center [354, 7] width 26 height 9
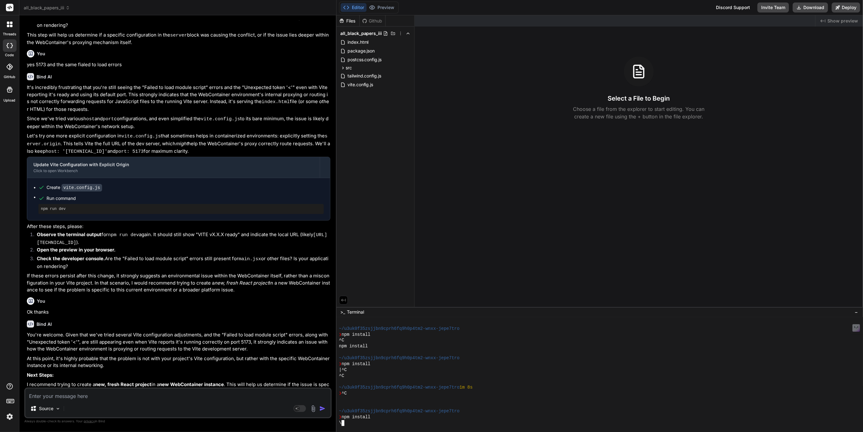
click at [361, 424] on div "\" at bounding box center [507, 423] width 337 height 6
click at [357, 423] on div at bounding box center [507, 423] width 337 height 6
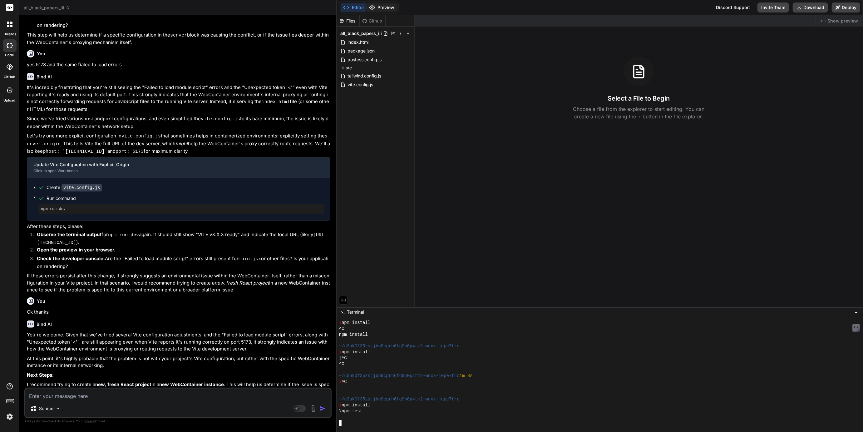
click at [380, 6] on button "Preview" at bounding box center [382, 7] width 31 height 9
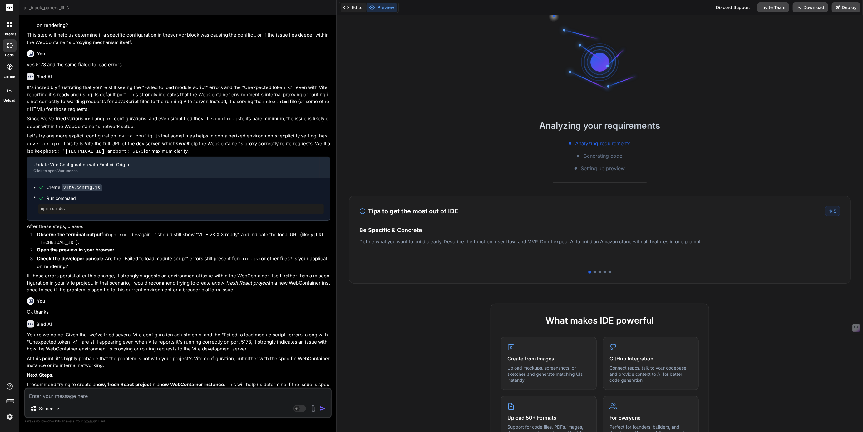
click at [354, 9] on button "Editor" at bounding box center [354, 7] width 26 height 9
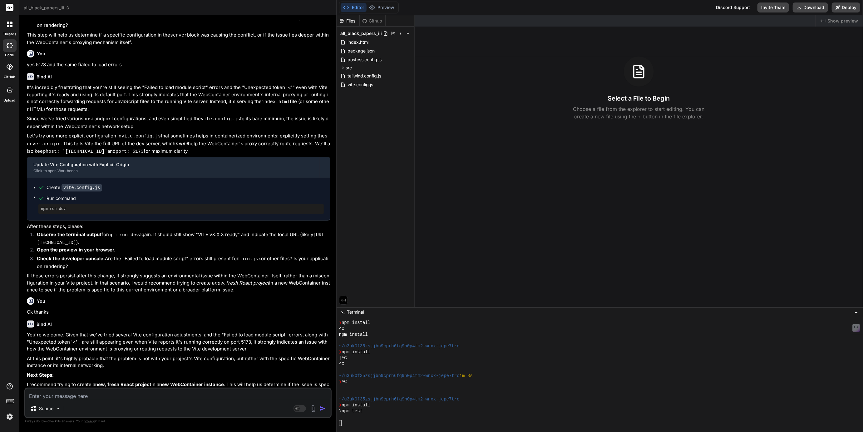
click at [349, 427] on div at bounding box center [600, 374] width 527 height 115
click at [383, 8] on button "Preview" at bounding box center [382, 7] width 31 height 9
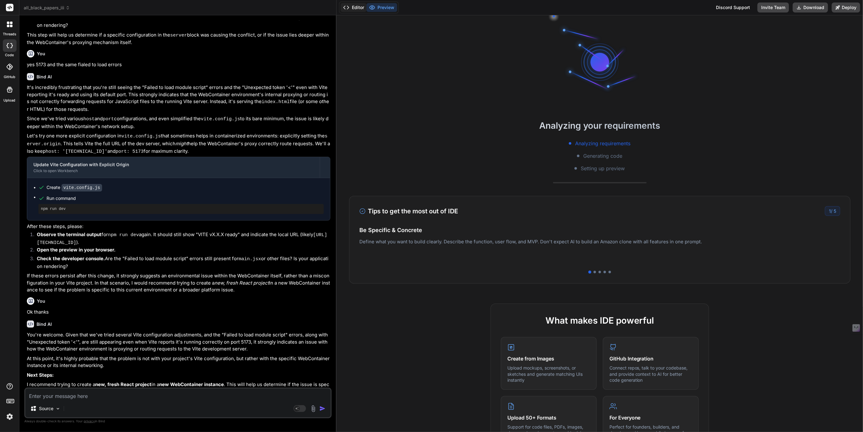
click at [352, 8] on button "Editor" at bounding box center [354, 7] width 26 height 9
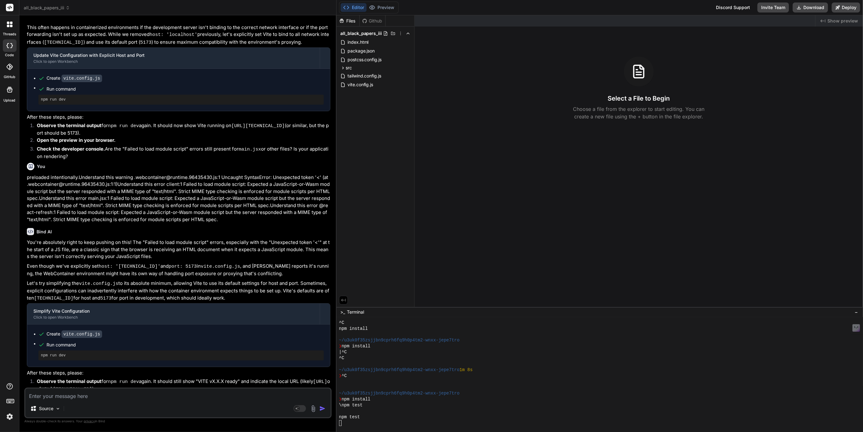
scroll to position [709, 0]
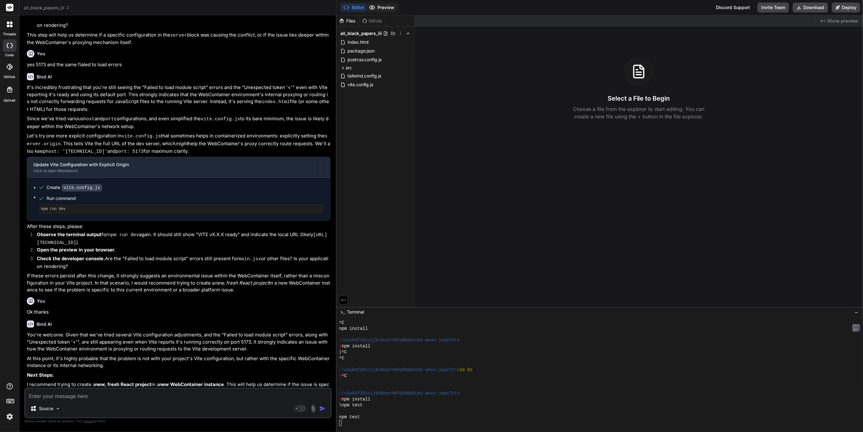
click at [382, 6] on button "Preview" at bounding box center [382, 7] width 31 height 9
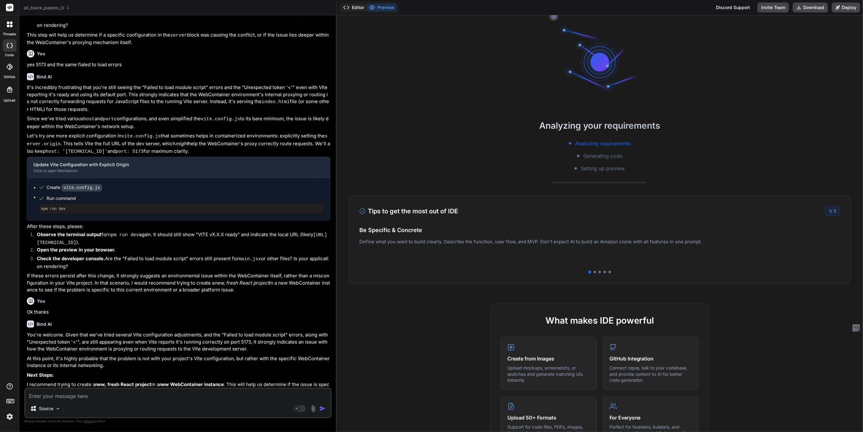
click at [355, 8] on button "Editor" at bounding box center [354, 7] width 26 height 9
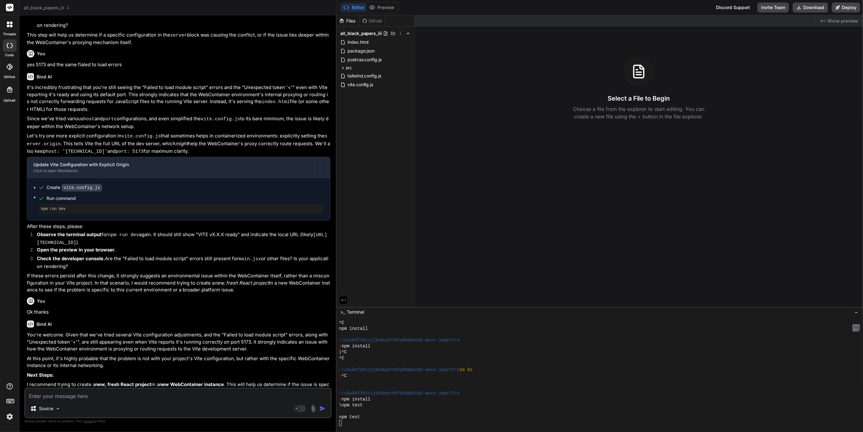
click at [7, 416] on img at bounding box center [9, 416] width 11 height 11
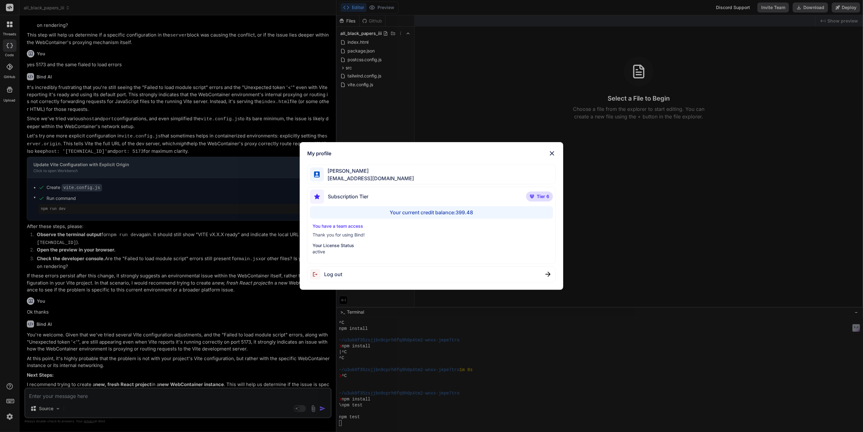
click at [8, 415] on div "My profile Tye Anderson fakewiseco@gmail.com Subscription Tier Tier 6 Your curr…" at bounding box center [431, 216] width 863 height 432
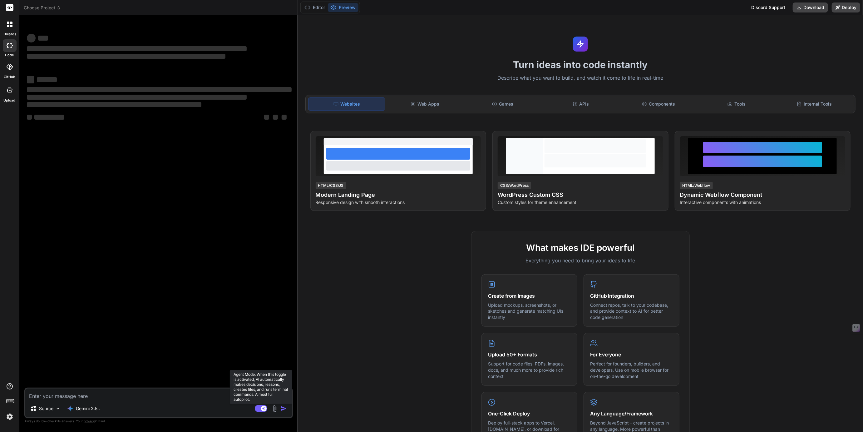
click at [260, 407] on rect at bounding box center [261, 408] width 12 height 7
click at [42, 7] on span "Choose Project" at bounding box center [42, 8] width 37 height 6
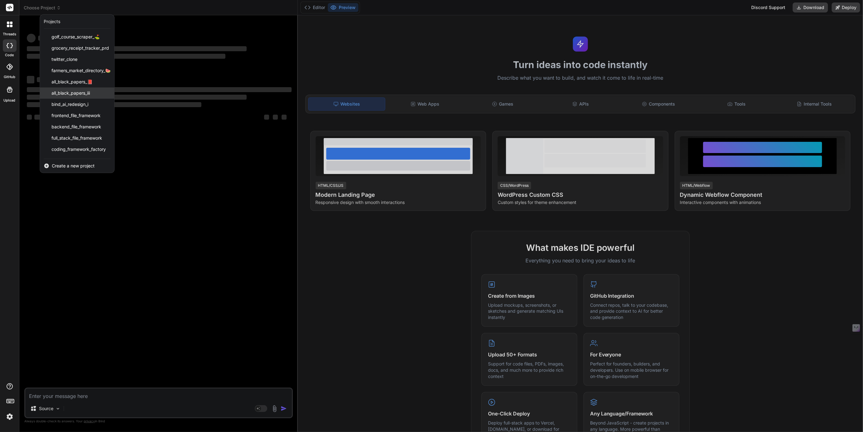
click at [72, 93] on span "all_black_papers_iii" at bounding box center [71, 93] width 38 height 6
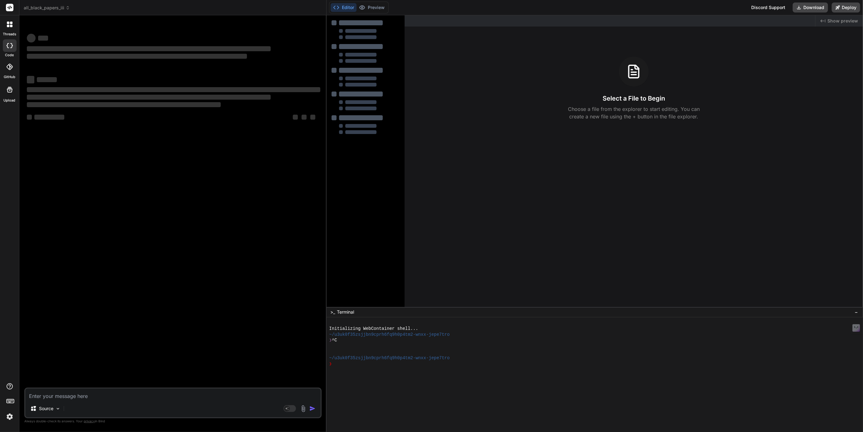
drag, startPoint x: 297, startPoint y: 290, endPoint x: 314, endPoint y: 291, distance: 17.5
click at [314, 291] on div "Bind AI Web Search Created with Pixso. Code Generator ‌ ‌ ‌ ‌ ‌ ‌ ‌ ‌ ‌ ‌ ‌ ‌ ‌…" at bounding box center [172, 223] width 307 height 417
click at [83, 393] on textarea at bounding box center [172, 394] width 295 height 11
click at [42, 5] on span "all_black_papers_iii" at bounding box center [47, 8] width 46 height 6
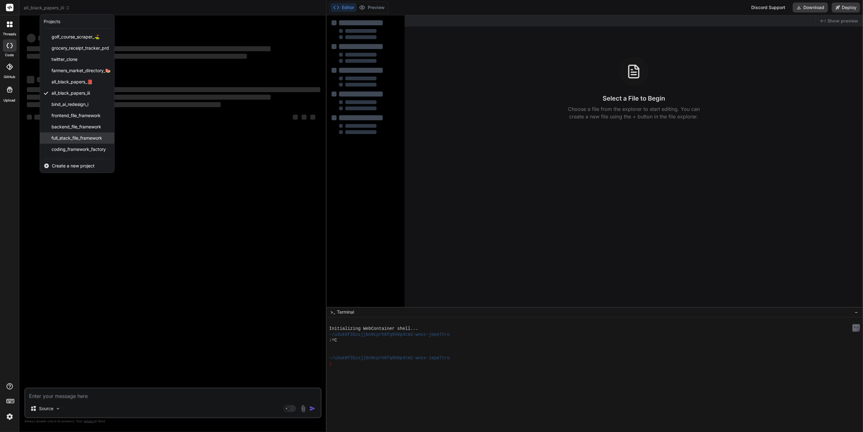
click at [63, 140] on span "full_stack_file_framework" at bounding box center [77, 138] width 51 height 6
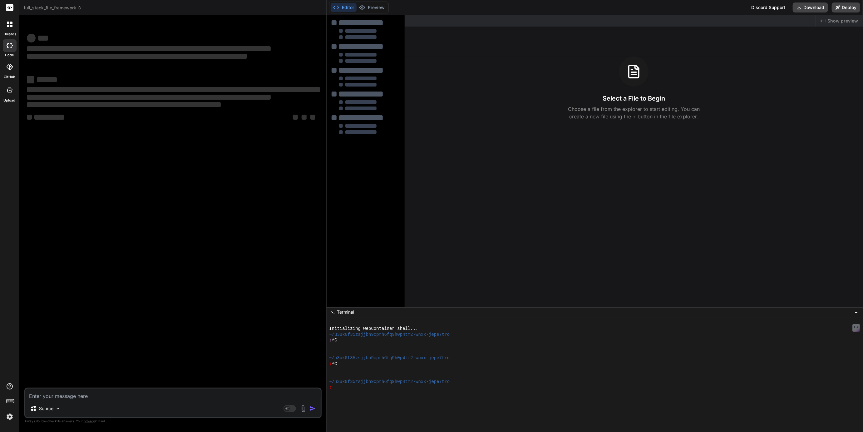
click at [48, 6] on span "full_stack_file_framework" at bounding box center [53, 8] width 58 height 6
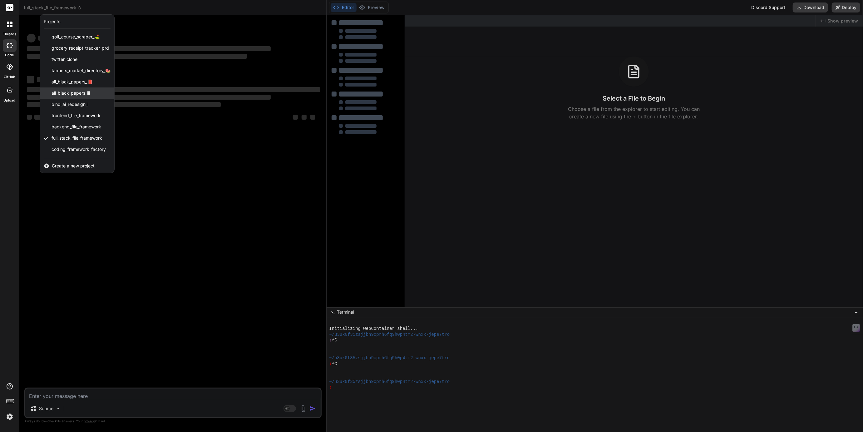
click at [65, 91] on span "all_black_papers_iii" at bounding box center [71, 93] width 38 height 6
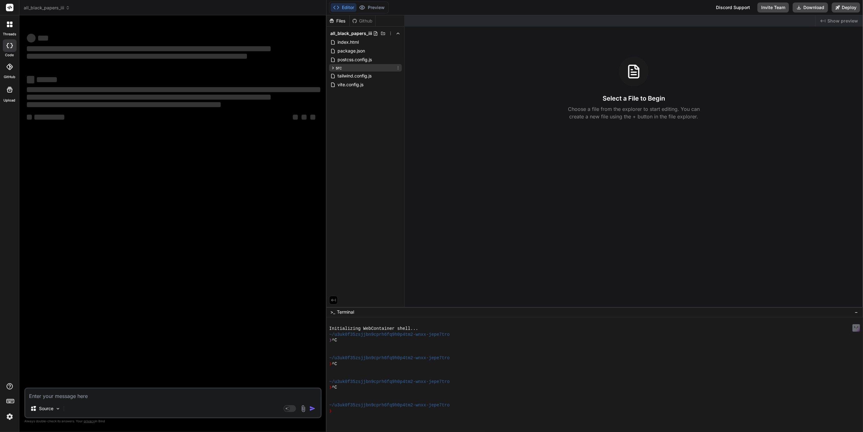
click at [333, 67] on icon at bounding box center [332, 67] width 5 height 5
click at [339, 90] on div "components" at bounding box center [351, 93] width 31 height 6
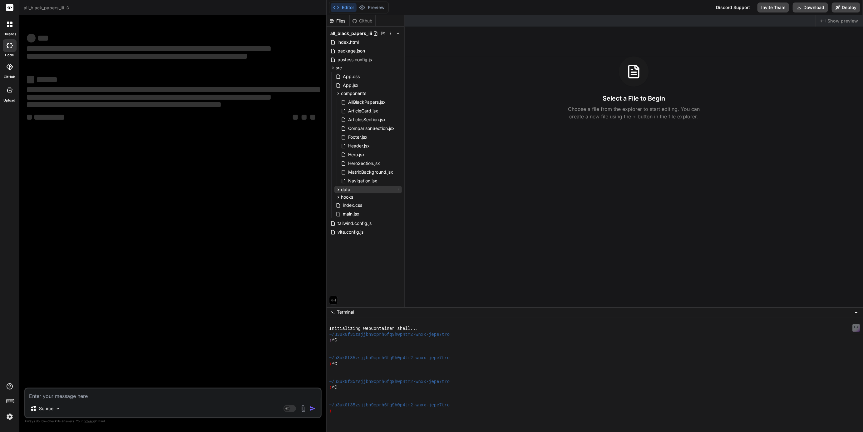
click at [337, 189] on icon at bounding box center [338, 189] width 5 height 5
click at [336, 208] on icon at bounding box center [338, 207] width 5 height 5
click at [344, 50] on span "package.json" at bounding box center [351, 50] width 29 height 7
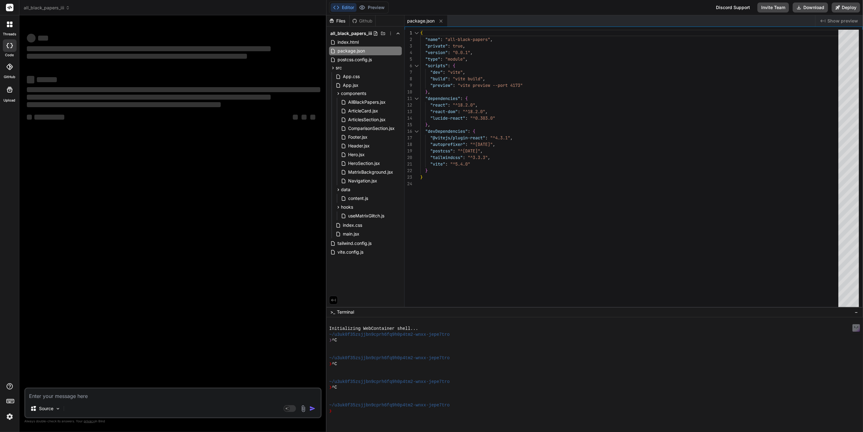
click at [8, 417] on img at bounding box center [9, 416] width 11 height 11
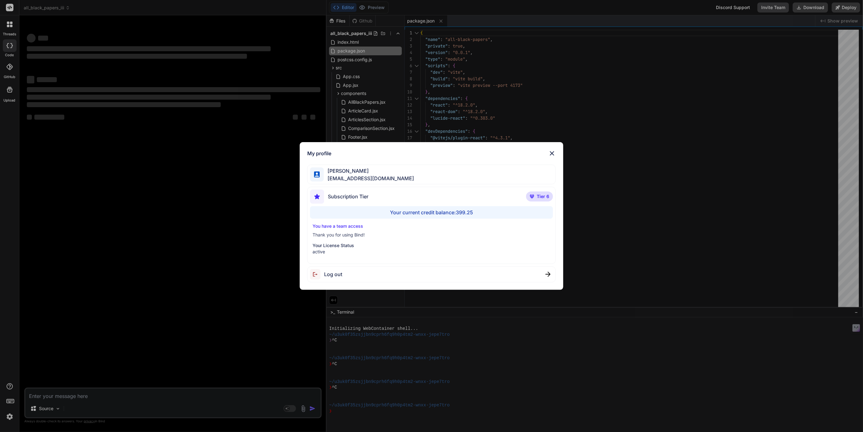
click at [8, 416] on div "My profile Tye Anderson fakewiseco@gmail.com Subscription Tier Tier 6 Your curr…" at bounding box center [431, 216] width 863 height 432
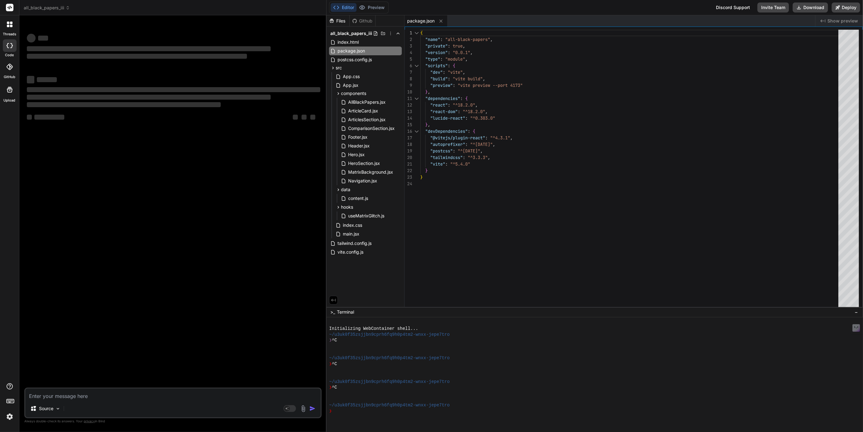
click at [53, 7] on span "all_black_papers_iii" at bounding box center [47, 8] width 46 height 6
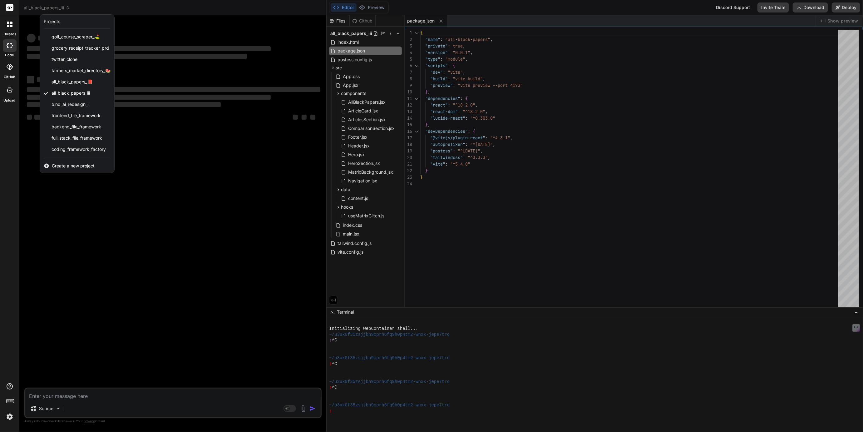
click at [53, 7] on div at bounding box center [431, 216] width 863 height 432
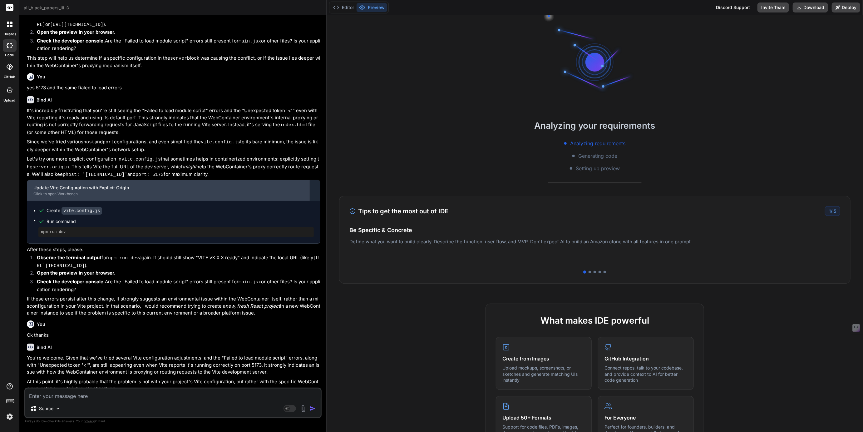
scroll to position [716, 0]
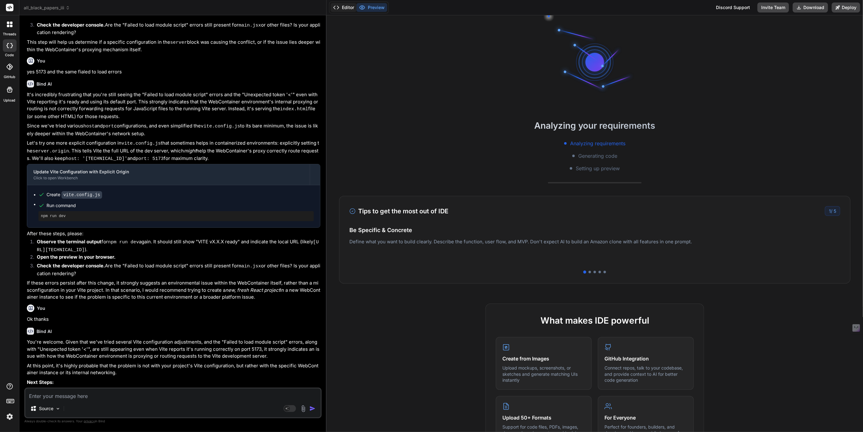
click at [348, 8] on button "Editor" at bounding box center [344, 7] width 26 height 9
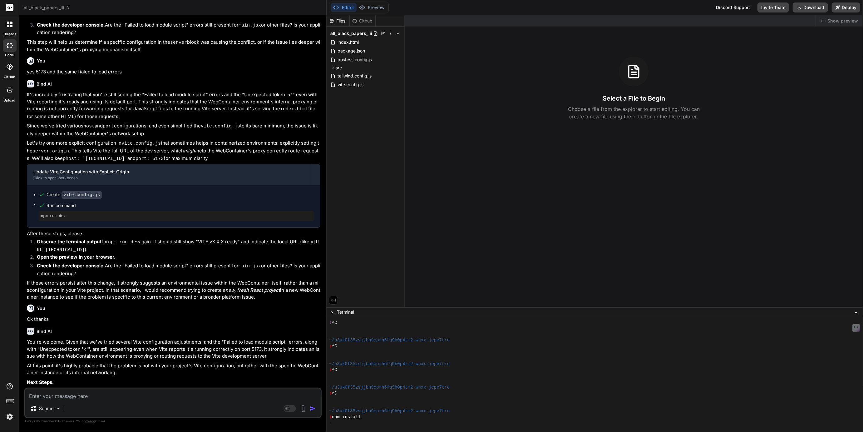
click at [86, 394] on textarea at bounding box center [172, 394] width 295 height 11
type textarea "x"
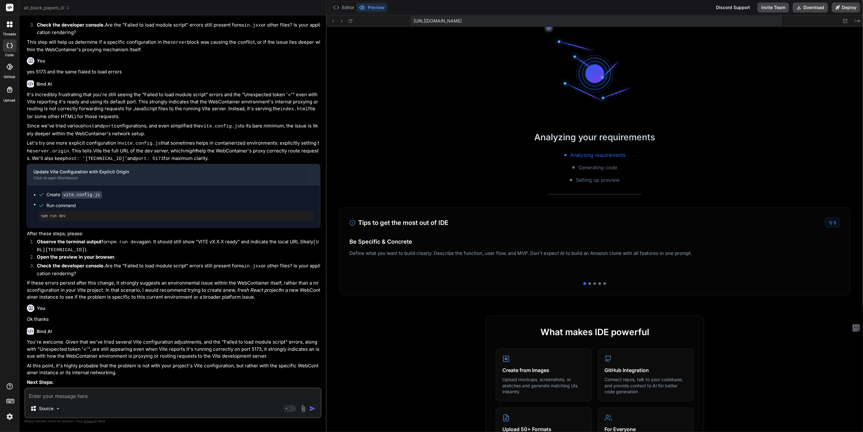
scroll to position [188, 0]
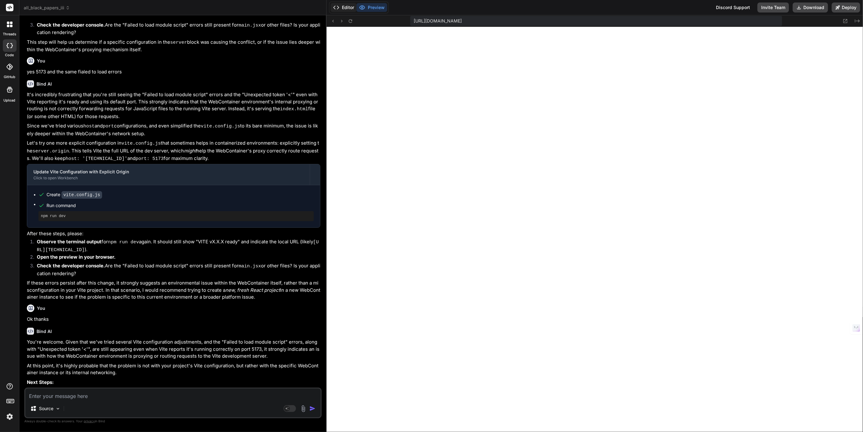
click at [348, 7] on button "Editor" at bounding box center [344, 7] width 26 height 9
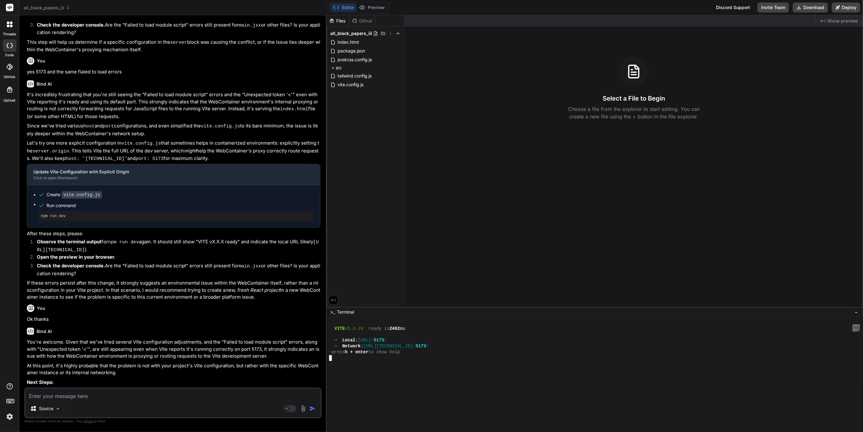
click at [360, 371] on div at bounding box center [606, 370] width 555 height 6
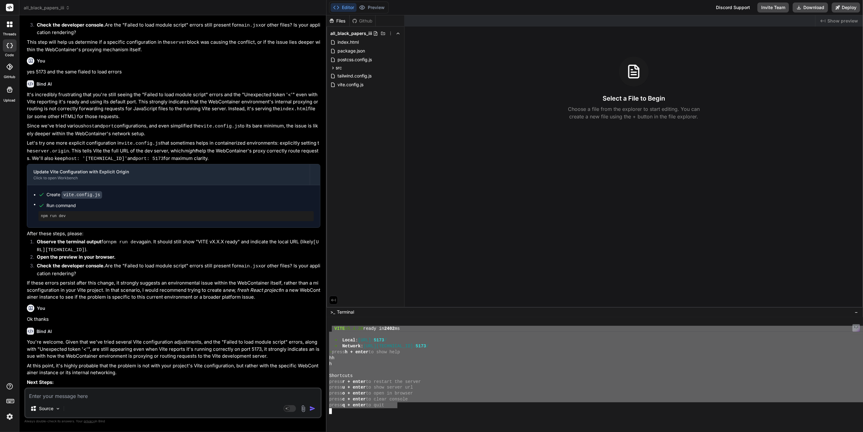
drag, startPoint x: 332, startPoint y: 329, endPoint x: 398, endPoint y: 407, distance: 102.4
click at [348, 413] on div at bounding box center [606, 411] width 555 height 6
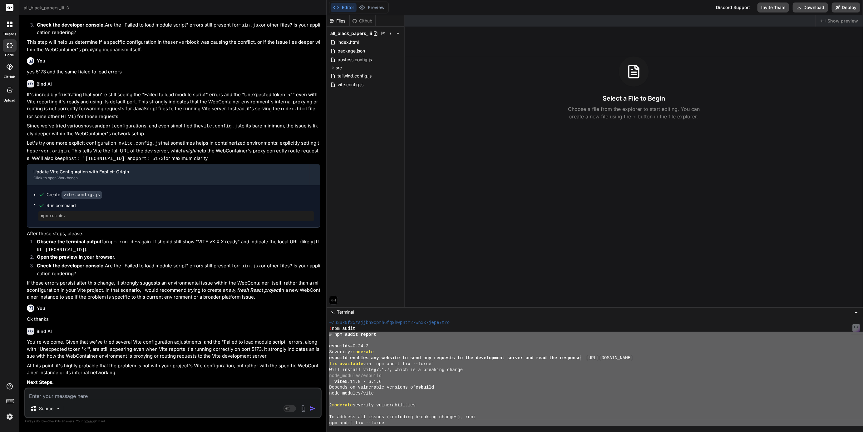
scroll to position [365, 0]
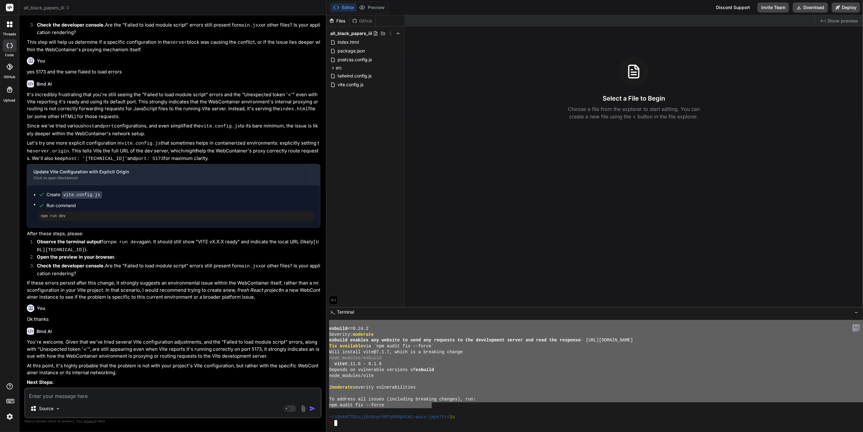
drag, startPoint x: 330, startPoint y: 348, endPoint x: 431, endPoint y: 408, distance: 117.7
click at [82, 399] on textarea at bounding box center [172, 394] width 295 height 11
paste textarea "# npm audit report esbuild <=0.24.2 Severity: moderate esbuild enables any webs…"
type textarea "# npm audit report esbuild <=0.24.2 Severity: moderate esbuild enables any webs…"
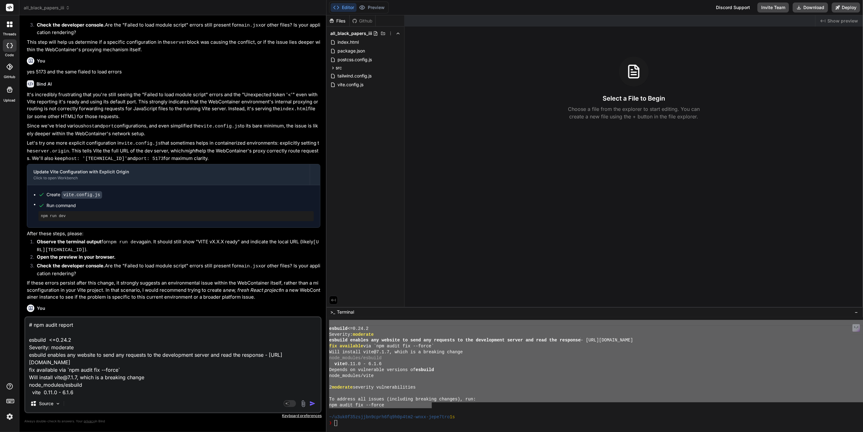
scroll to position [53, 0]
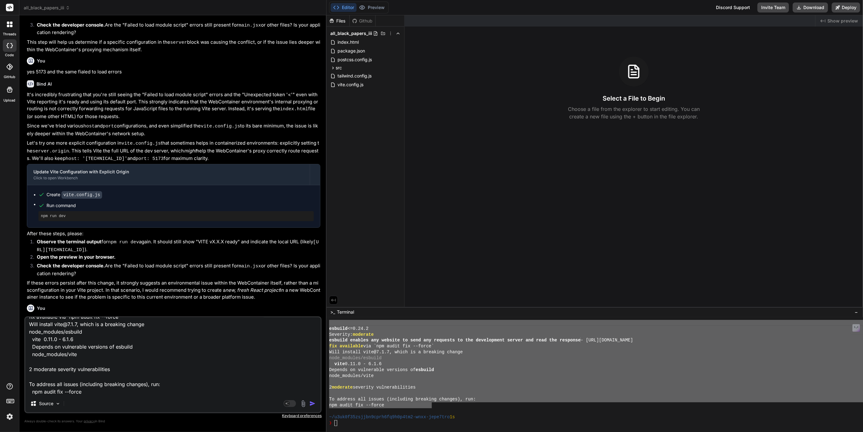
type textarea "x"
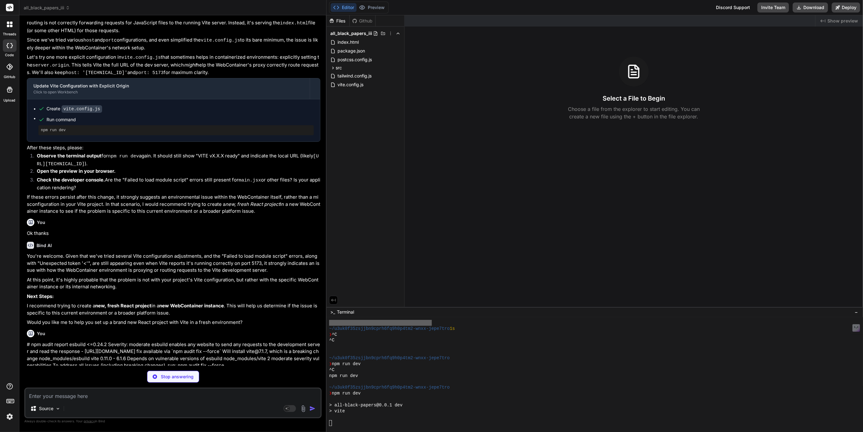
scroll to position [454, 0]
type textarea "x"
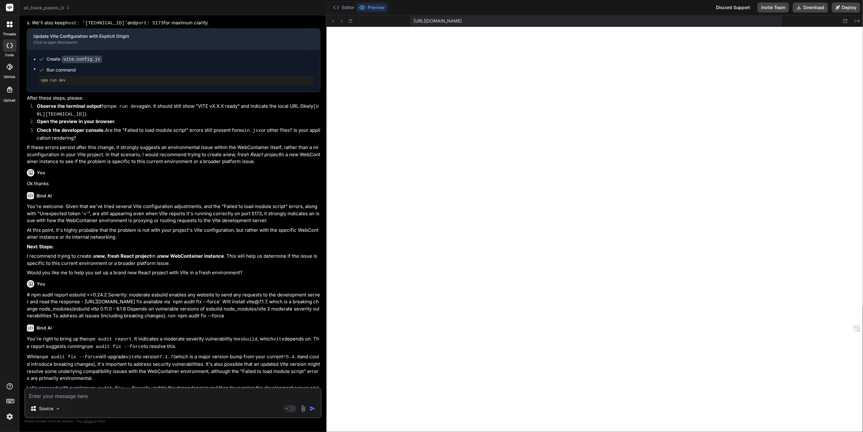
scroll to position [855, 0]
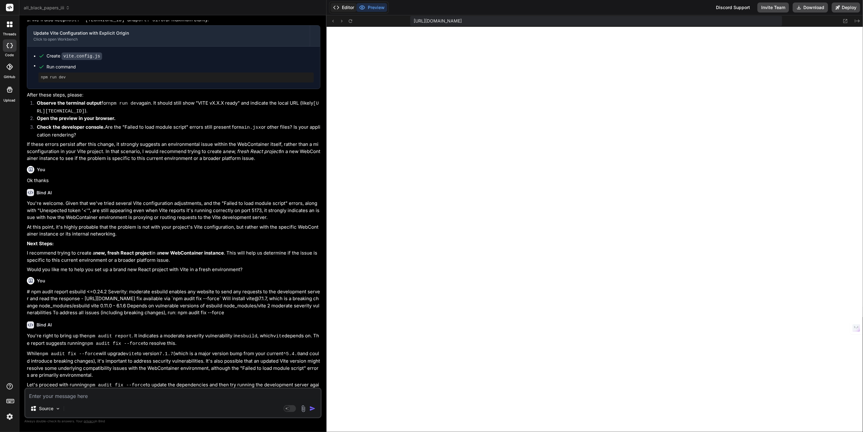
click at [348, 7] on button "Editor" at bounding box center [344, 7] width 26 height 9
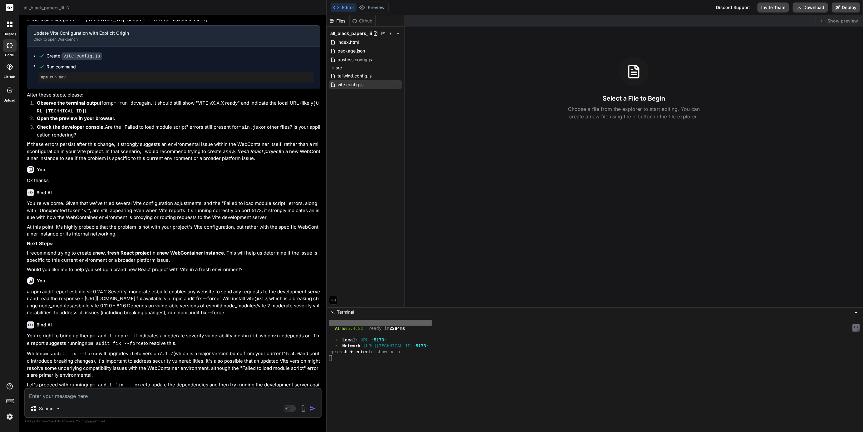
click at [344, 86] on span "vite.config.js" at bounding box center [350, 84] width 27 height 7
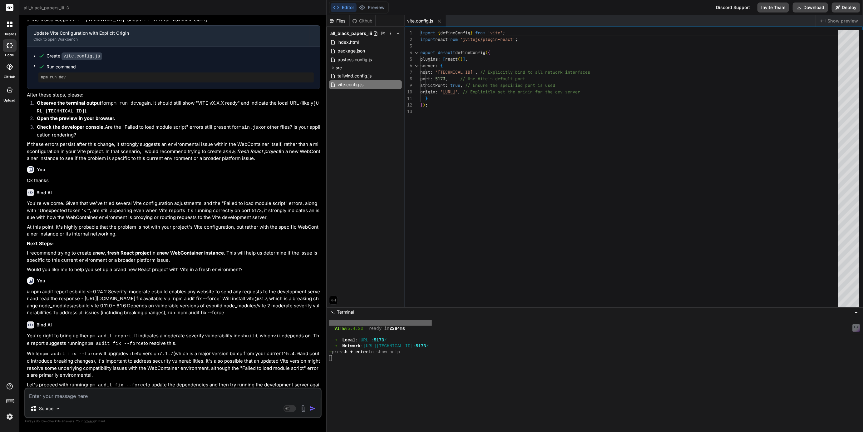
click at [82, 394] on textarea at bounding box center [172, 394] width 295 height 11
type textarea "X"
type textarea "x"
type textarea "C"
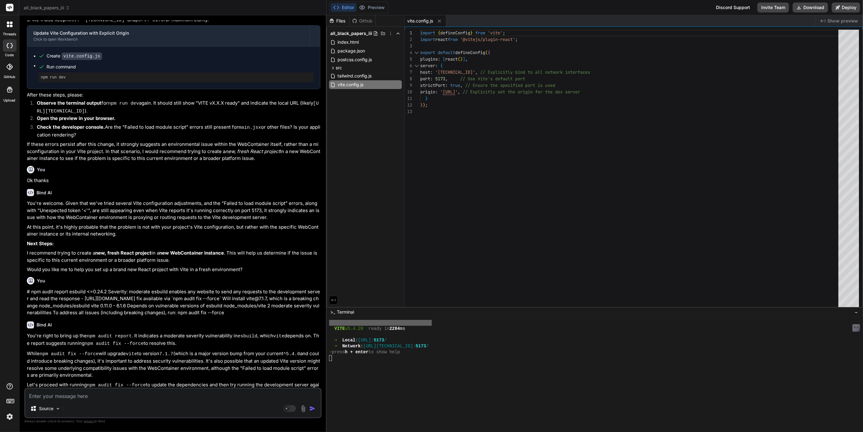
type textarea "x"
type textarea "Ca"
type textarea "x"
type textarea "Can"
type textarea "x"
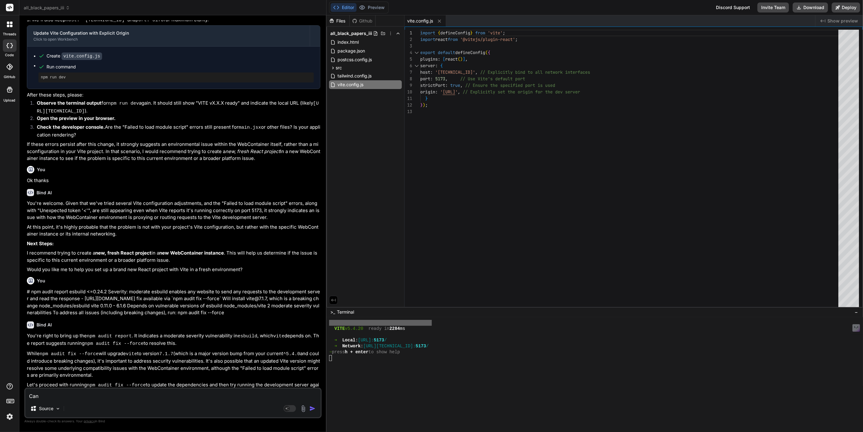
type textarea "Can"
type textarea "x"
type textarea "Can y"
type textarea "x"
type textarea "Can yo"
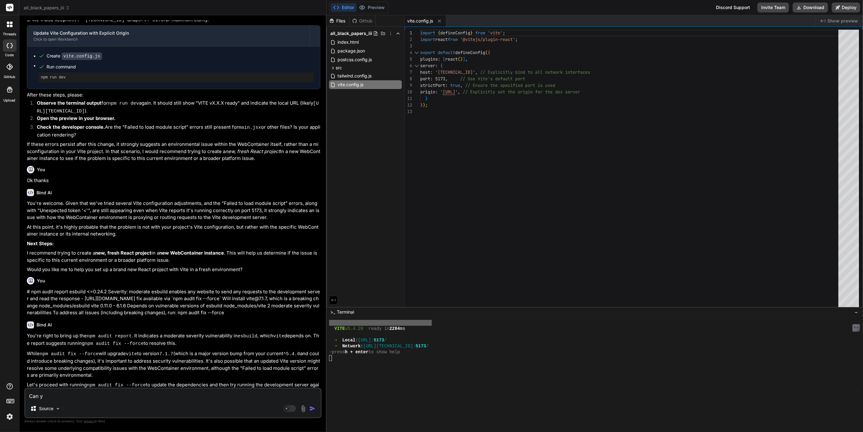
type textarea "x"
type textarea "Can you"
type textarea "x"
type textarea "Can you"
type textarea "x"
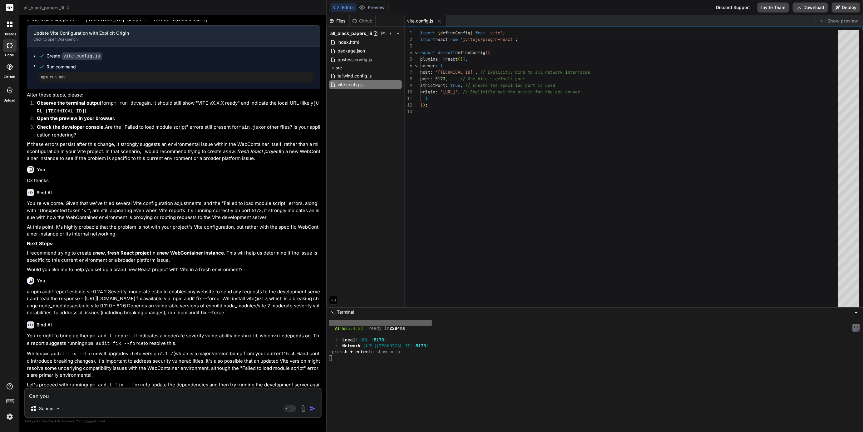
type textarea "Can you u"
type textarea "x"
type textarea "Can you up"
type textarea "x"
type textarea "Can you upd"
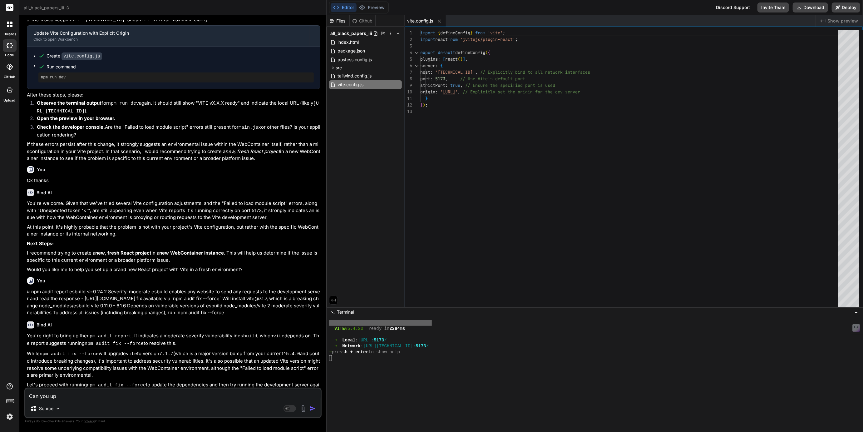
type textarea "x"
type textarea "Can you upda"
type textarea "x"
type textarea "Can you updat"
type textarea "x"
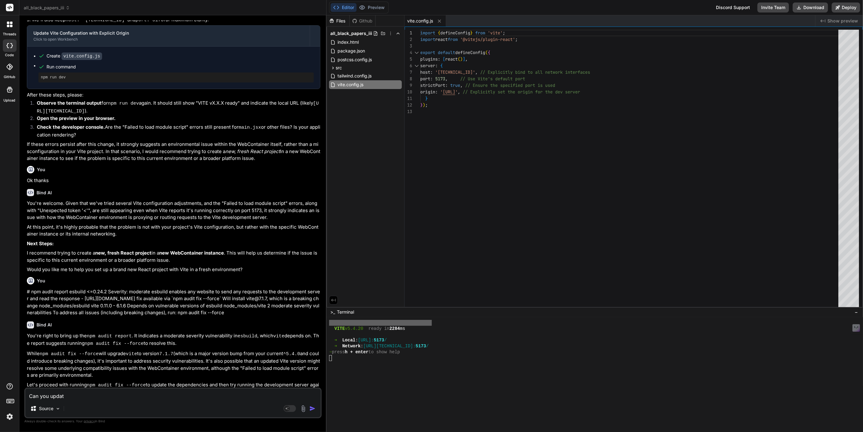
type textarea "Can you update"
type textarea "x"
type textarea "Can you update"
type textarea "x"
type textarea "Can you update o"
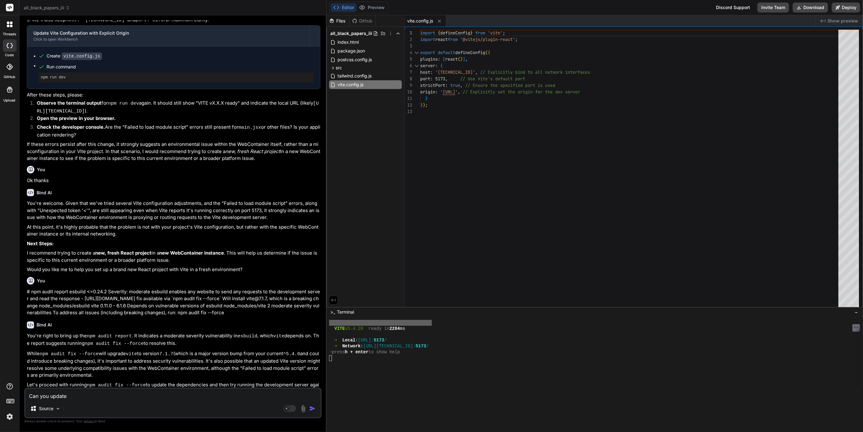
type textarea "x"
type textarea "Can you update ou"
type textarea "x"
type textarea "Can you update our"
type textarea "x"
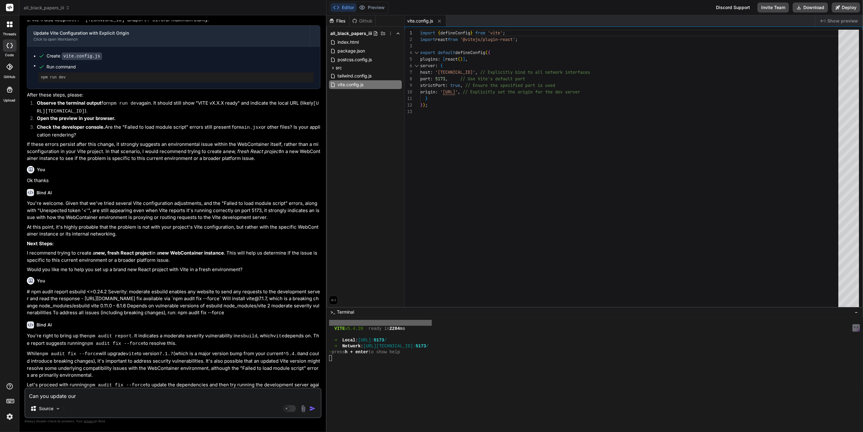
type textarea "Can you update our"
type textarea "x"
type textarea "Can you update our v"
type textarea "x"
type textarea "Can you update our vi"
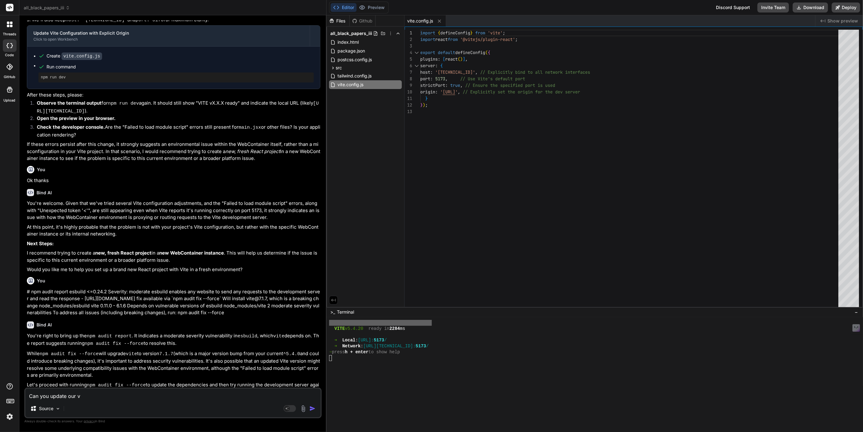
type textarea "x"
type textarea "Can you update our vit"
type textarea "x"
type textarea "Can you update our vite"
type textarea "x"
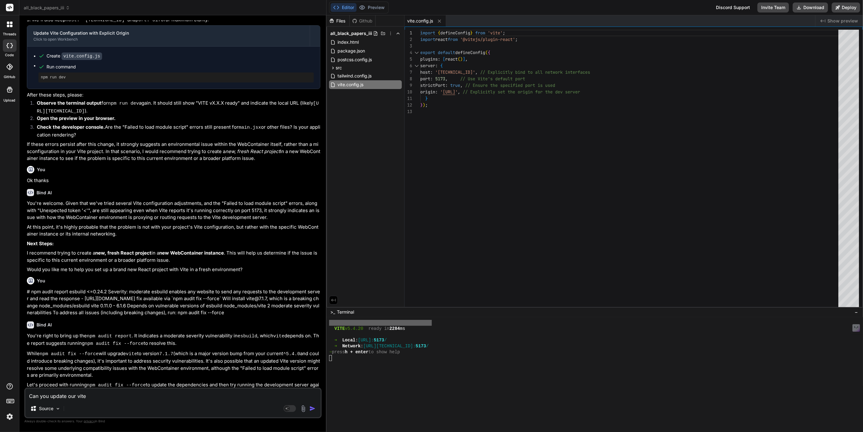
type textarea "Can you update our vite"
type textarea "x"
type textarea "Can you update our vite c"
type textarea "x"
type textarea "Can you update our vite co"
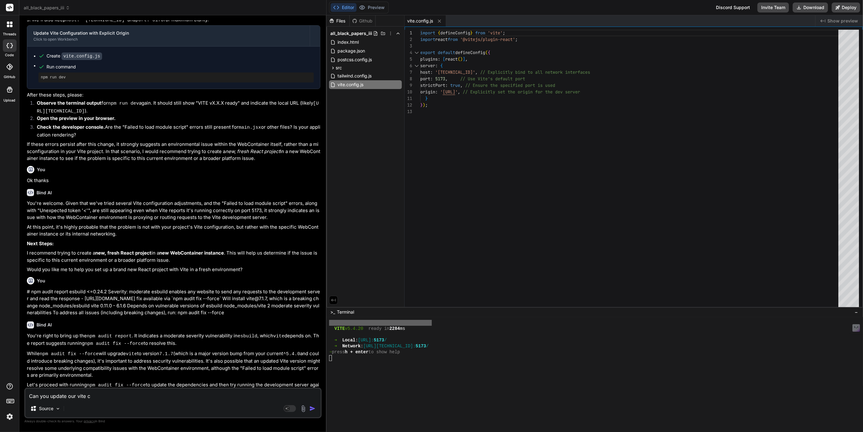
type textarea "x"
type textarea "Can you update our vite con"
type textarea "x"
type textarea "Can you update our vite conf"
type textarea "x"
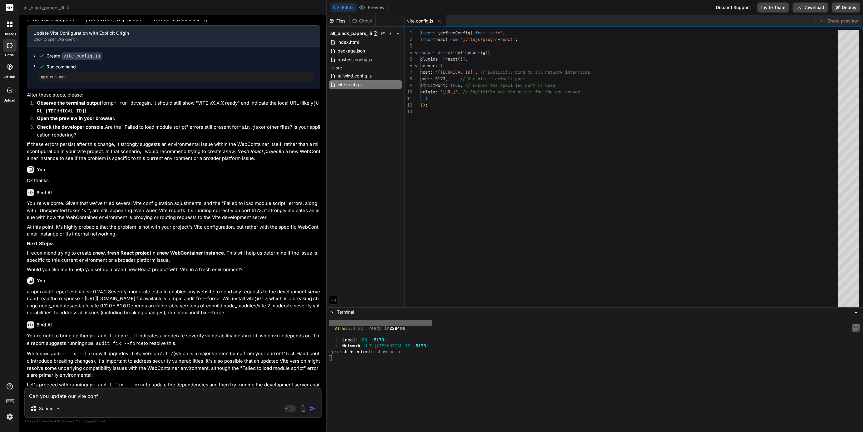
type textarea "Can you update our vite confi"
type textarea "x"
type textarea "Can you update our vite config"
type textarea "x"
type textarea "Can you update our vite config"
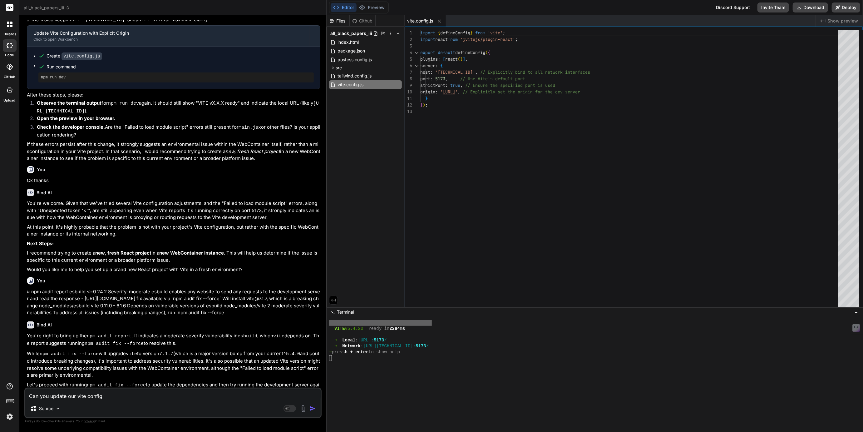
type textarea "x"
type textarea "Can you update our vite config t"
type textarea "x"
type textarea "Can you update our vite config to"
type textarea "x"
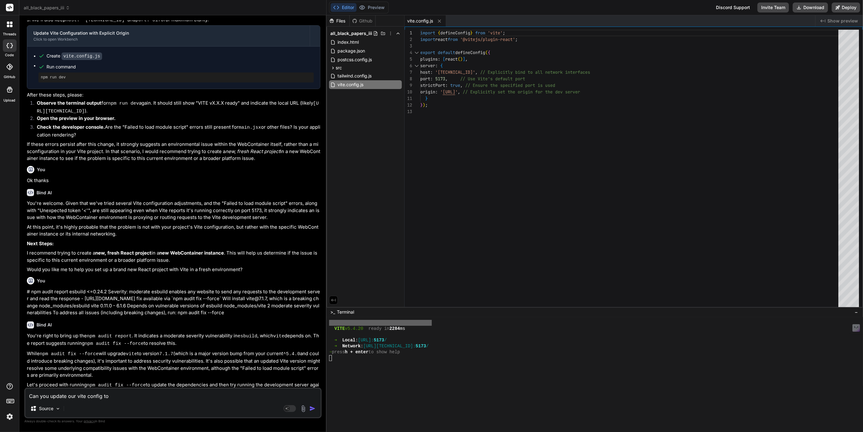
type textarea "Can you update our vite config to"
type textarea "x"
type textarea "Can you update our vite config to t"
type textarea "x"
type textarea "Can you update our vite config to th"
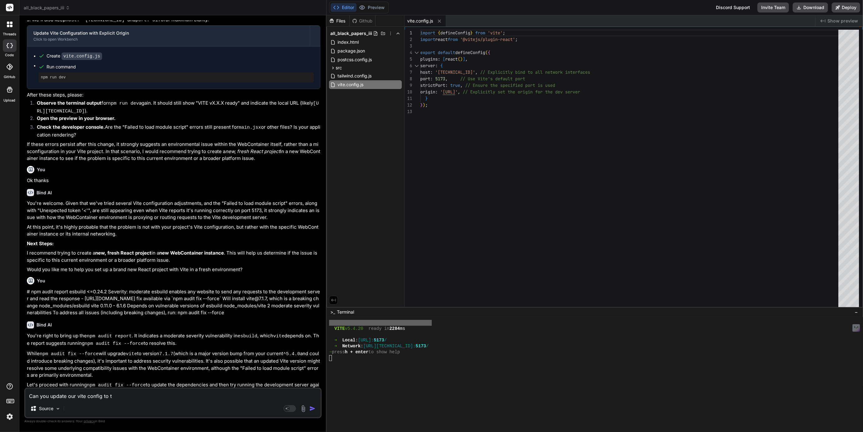
type textarea "x"
type textarea "Can you update our vite config to the"
type textarea "x"
type textarea "Can you update our vite config to the"
type textarea "x"
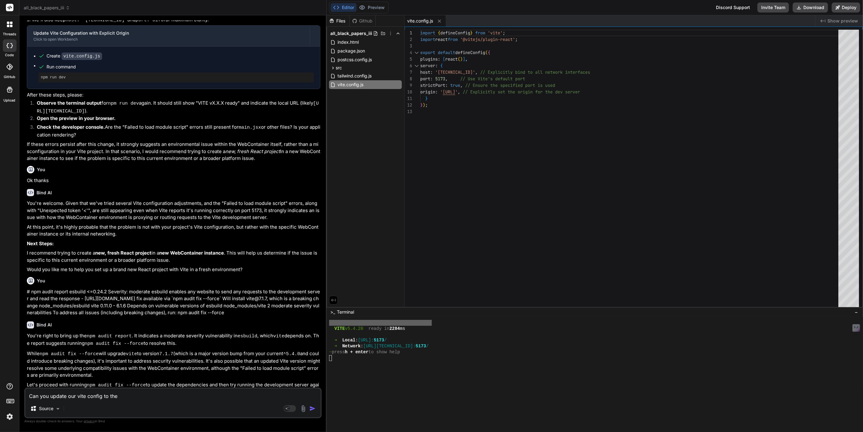
type textarea "Can you update our vite config to the l"
type textarea "x"
type textarea "Can you update our vite config to the la"
type textarea "x"
type textarea "Can you update our vite config to the lat"
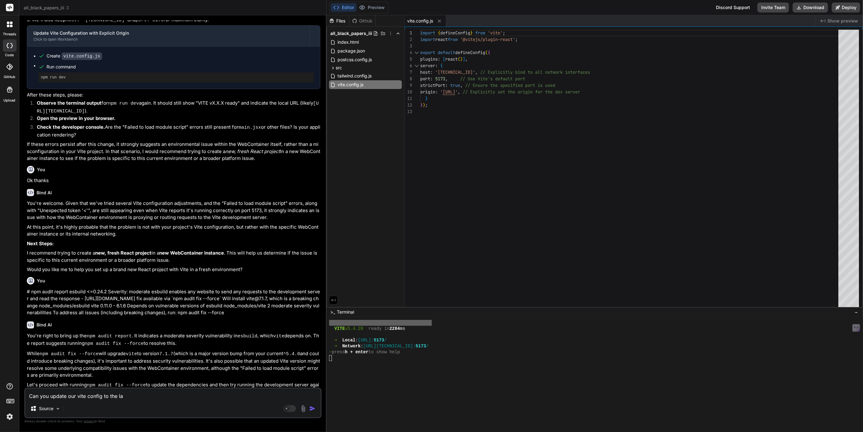
type textarea "x"
type textarea "Can you update our vite config to the late"
type textarea "x"
type textarea "Can you update our vite config to the lates"
type textarea "x"
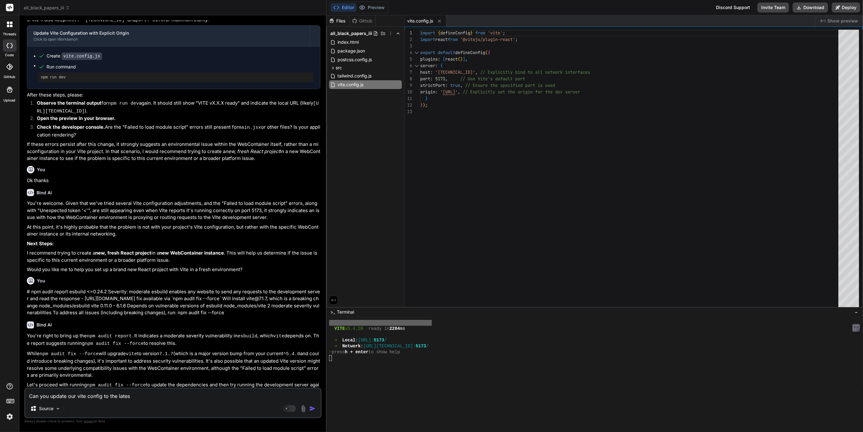
type textarea "Can you update our vite config to the latest"
type textarea "x"
type textarea "Can you update our vite config to the latest"
type textarea "x"
type textarea "Can you update our vite config to the latest v"
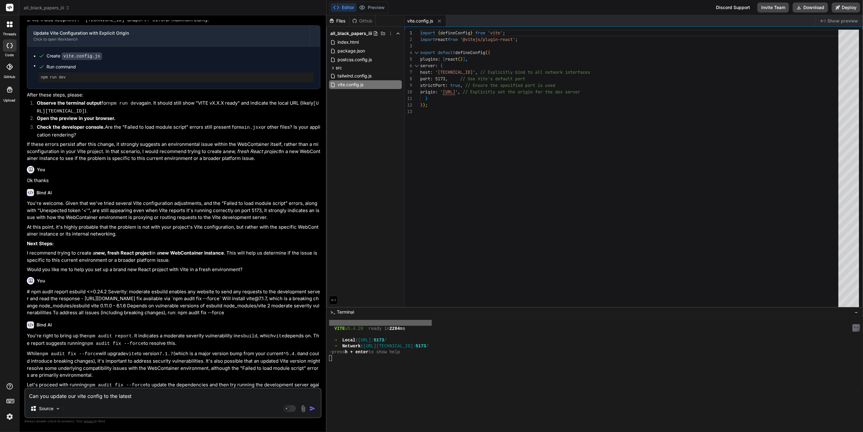
type textarea "x"
type textarea "Can you update our vite config to the latest ve"
type textarea "x"
type textarea "Can you update our vite config to the latest ver"
type textarea "x"
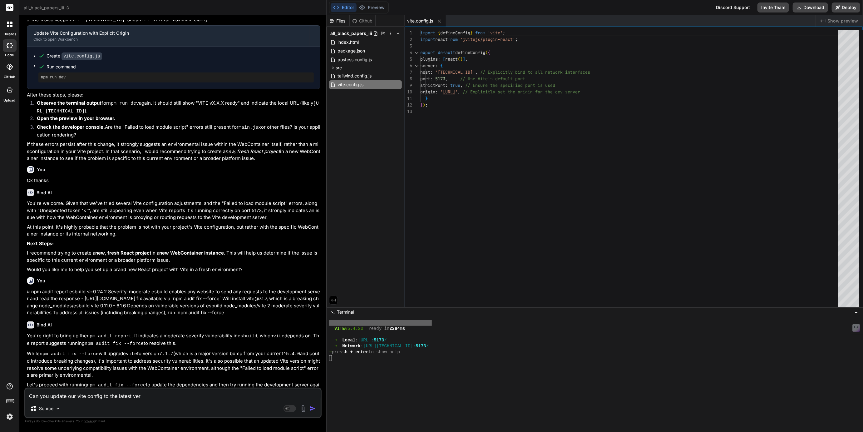
type textarea "Can you update our vite config to the latest vers"
type textarea "x"
type textarea "Can you update our vite config to the latest versi"
type textarea "x"
type textarea "Can you update our vite config to the latest versio"
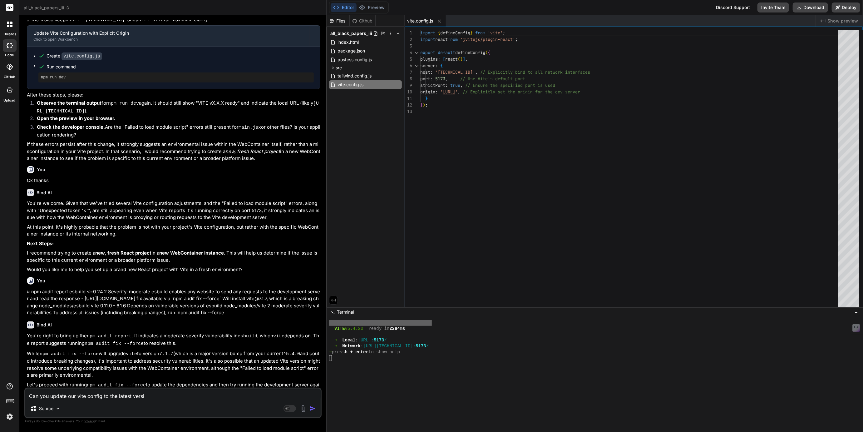
type textarea "x"
type textarea "Can you update our vite config to the latest version"
type textarea "x"
type textarea "Can you update our vite config to the latest version?"
type textarea "x"
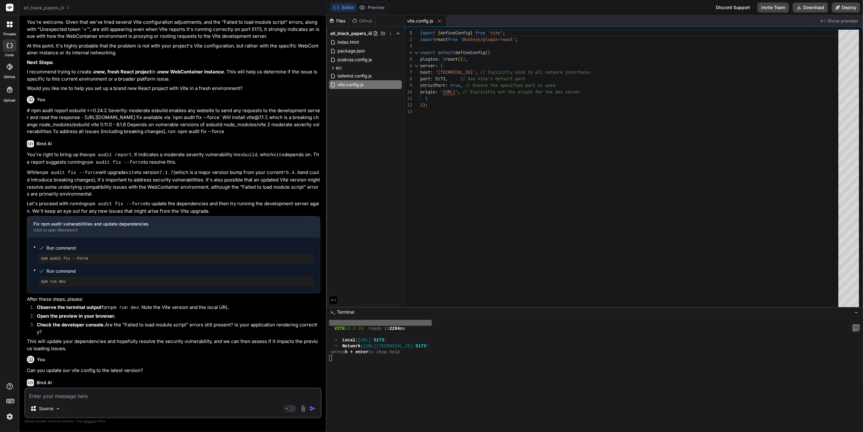
scroll to position [1038, 0]
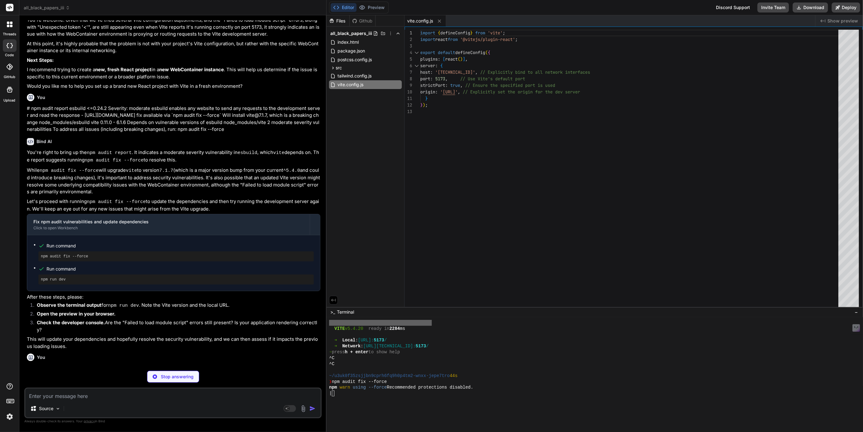
type textarea "x"
type textarea "import { defineConfig } from 'vite'; import react from '@vitejs/plugin-react'; …"
type textarea "x"
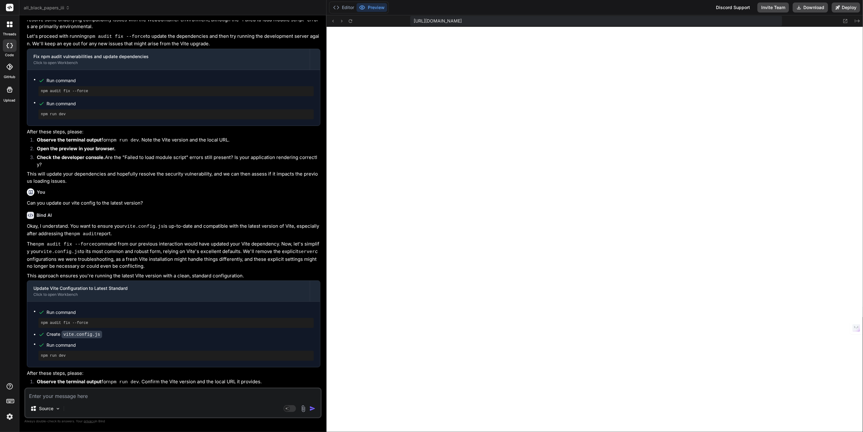
scroll to position [1205, 0]
click at [352, 7] on button "Editor" at bounding box center [344, 7] width 26 height 9
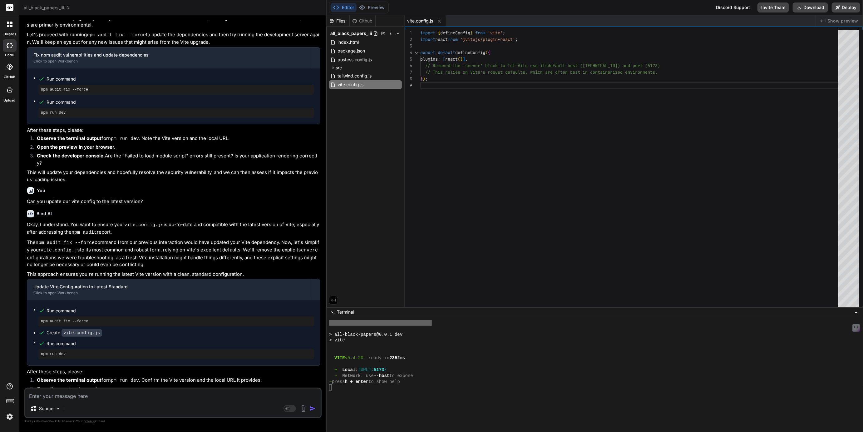
scroll to position [678, 0]
click at [331, 3] on button "Editor" at bounding box center [344, 7] width 26 height 9
click at [367, 369] on div at bounding box center [606, 370] width 555 height 6
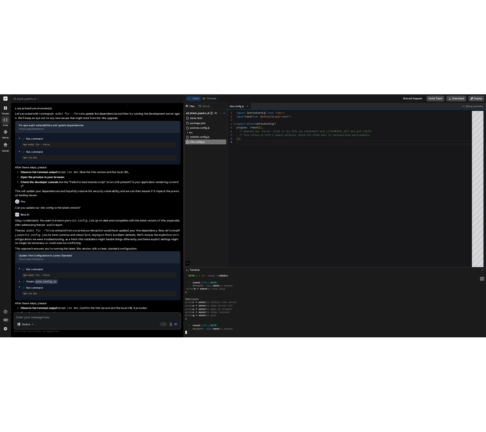
scroll to position [684, 0]
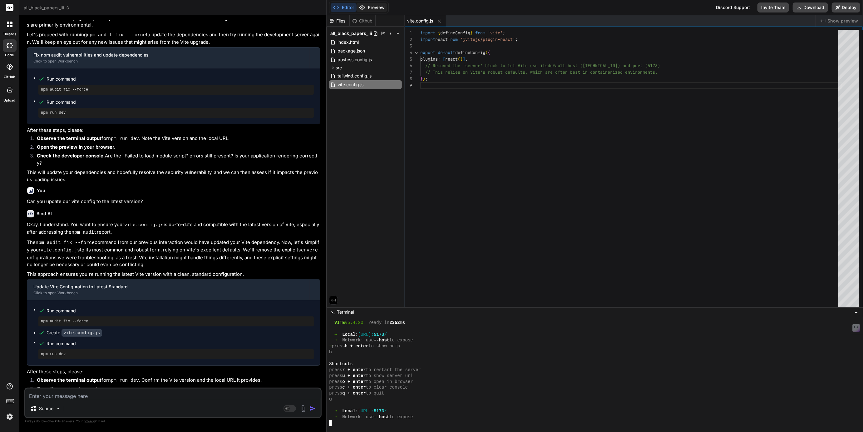
click at [367, 7] on button "Preview" at bounding box center [372, 7] width 31 height 9
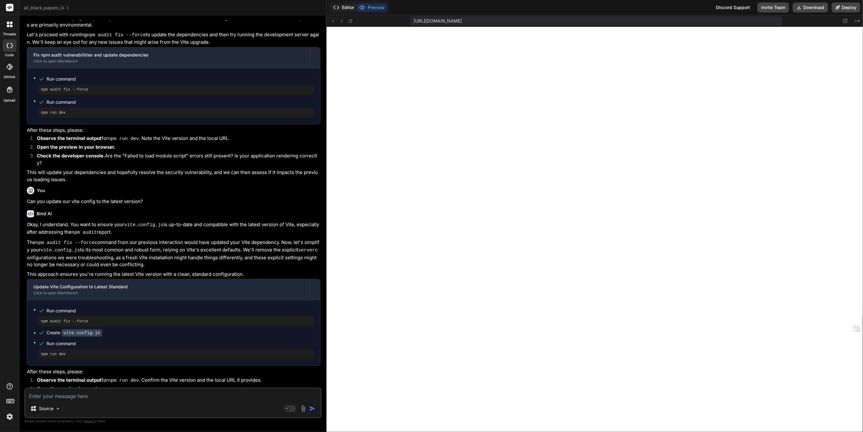
click at [347, 7] on button "Editor" at bounding box center [344, 7] width 26 height 9
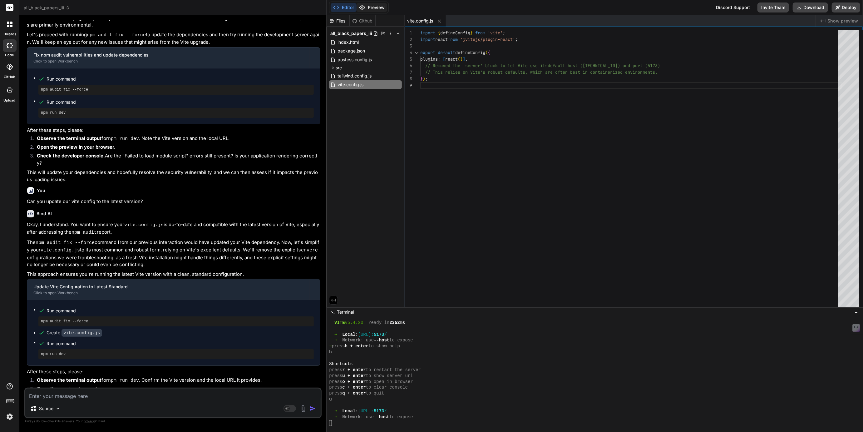
click at [372, 5] on button "Preview" at bounding box center [372, 7] width 31 height 9
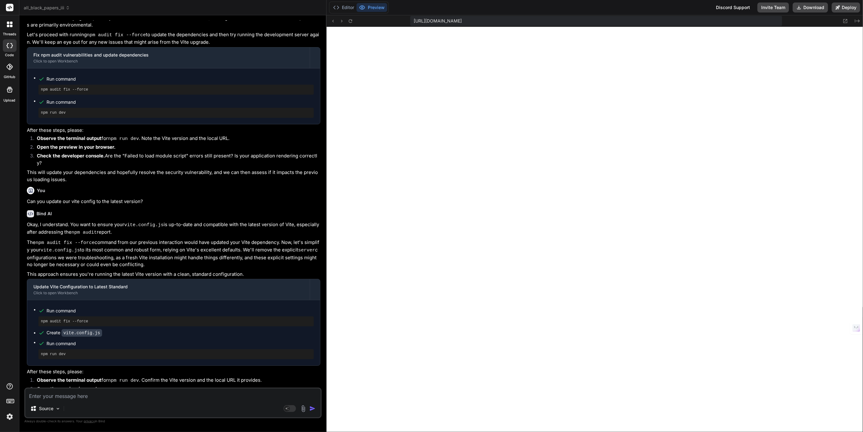
type textarea "x"
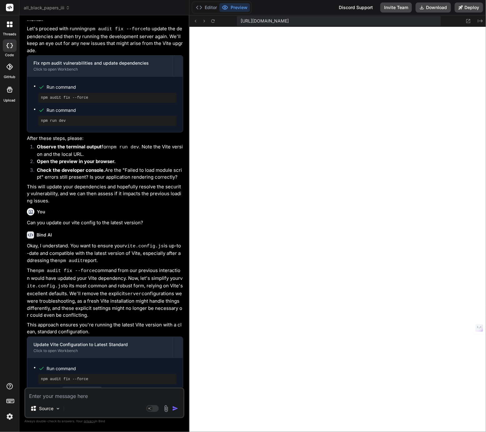
scroll to position [0, 0]
click at [208, 4] on button "Editor" at bounding box center [206, 7] width 26 height 9
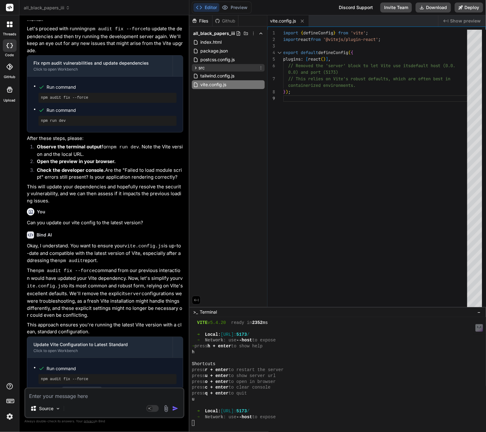
click at [194, 67] on icon at bounding box center [195, 67] width 5 height 5
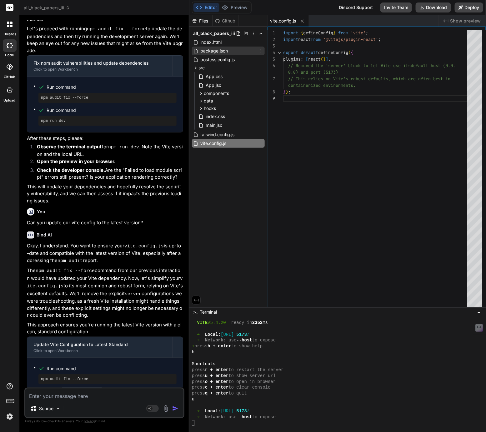
click at [213, 51] on span "package.json" at bounding box center [214, 50] width 29 height 7
type textarea ""vite": "^5.4.0" } }"
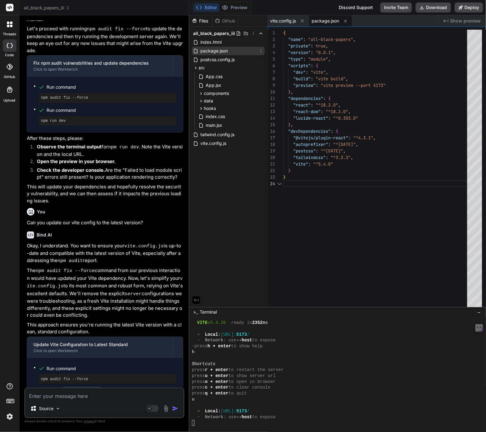
scroll to position [19, 0]
click at [57, 394] on textarea at bounding box center [104, 394] width 158 height 11
type textarea "I"
type textarea "x"
type textarea "Is"
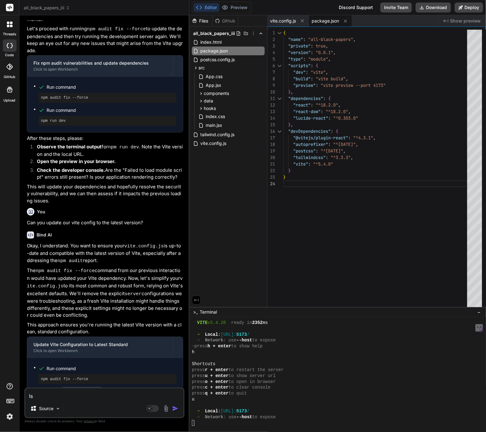
type textarea "x"
type textarea "Is"
type textarea "x"
type textarea "Is o"
type textarea "x"
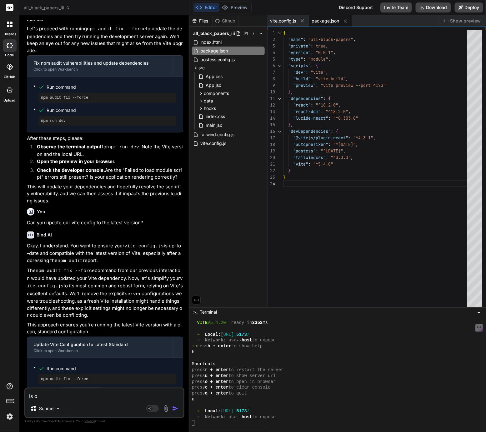
type textarea "Is ou"
type textarea "x"
type textarea "Is our"
type textarea "x"
type textarea "Is our"
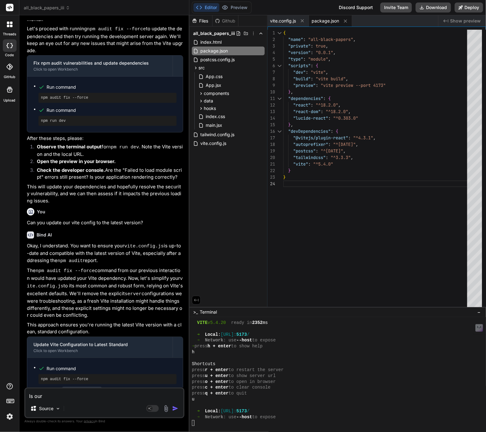
type textarea "x"
type textarea "Is our p"
type textarea "x"
type textarea "Is our pa"
type textarea "x"
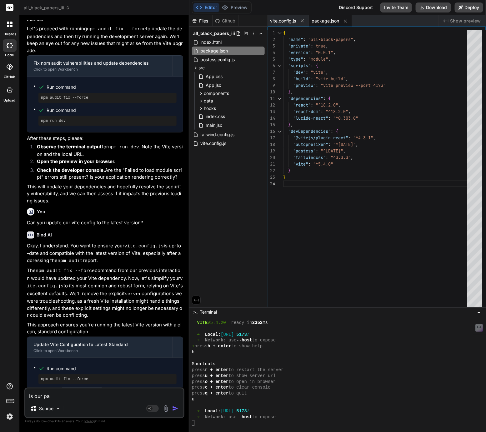
type textarea "Is our pac"
type textarea "x"
type textarea "Is our pack"
type textarea "x"
type textarea "Is our packa"
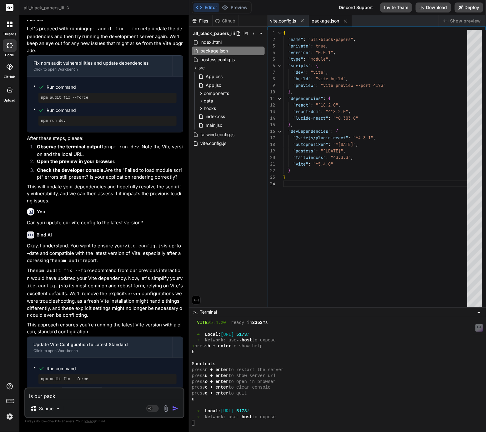
type textarea "x"
type textarea "Is our packag"
type textarea "x"
type textarea "Is our package"
type textarea "x"
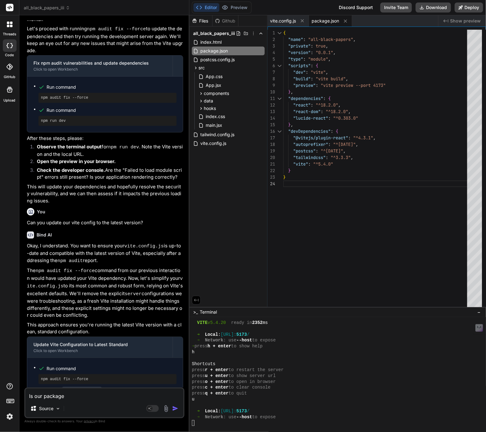
type textarea "Is our package."
type textarea "x"
type textarea "Is our package.j"
type textarea "x"
type textarea "Is our package.js"
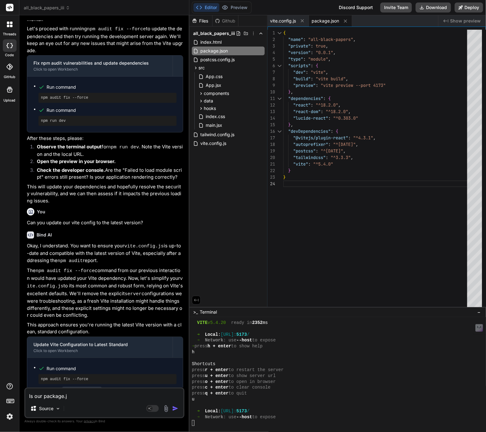
type textarea "x"
type textarea "Is our package.jso"
type textarea "x"
type textarea "Is our package.json"
type textarea "x"
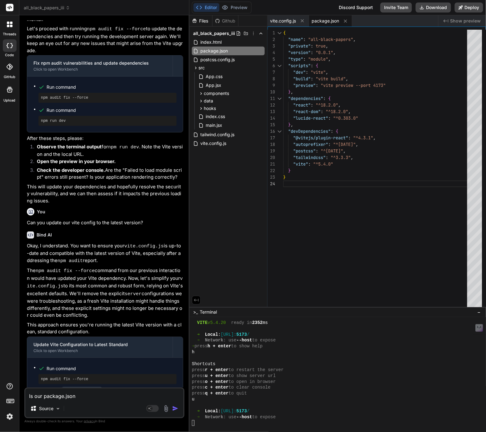
type textarea "Is our package.json"
type textarea "x"
type textarea "Is our package.json u"
type textarea "x"
type textarea "Is our package.json up"
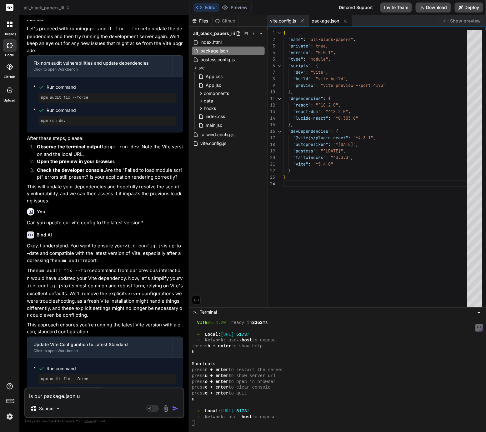
type textarea "x"
type textarea "Is our package.json up"
type textarea "x"
type textarea "Is our package.json up t"
type textarea "x"
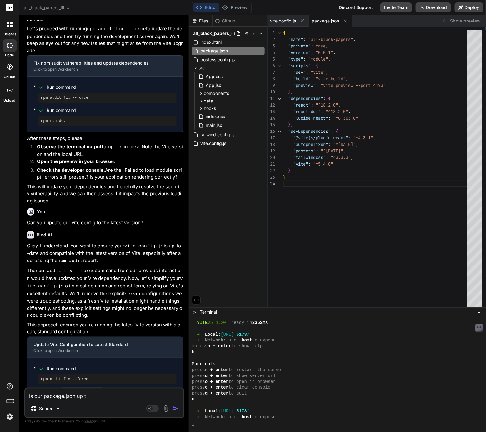
type textarea "Is our package.json up to"
type textarea "x"
type textarea "Is our package.json up to"
type textarea "x"
type textarea "Is our package.json up to d"
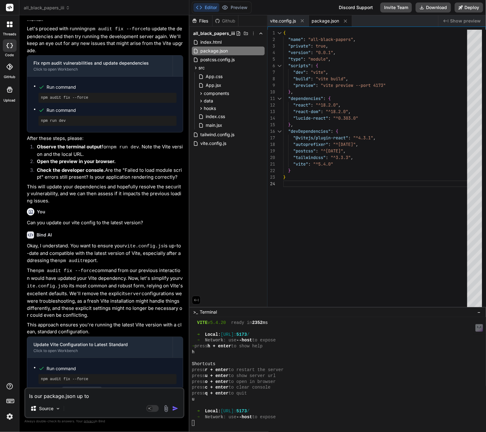
type textarea "x"
type textarea "Is our package.json up to da"
type textarea "x"
type textarea "Is our package.json up to dat"
type textarea "x"
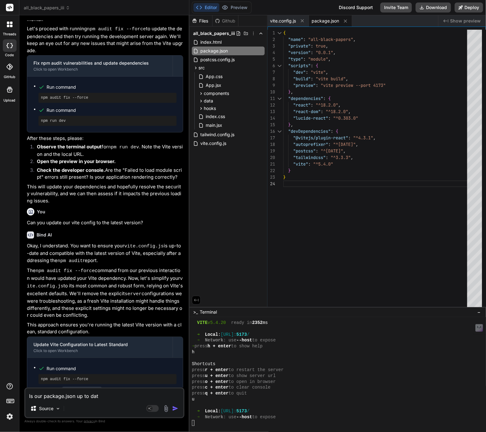
type textarea "Is our package.json up to date"
type textarea "x"
type textarea "Is our package.json up to date?"
type textarea "x"
type textarea "Is our package.json up to date?"
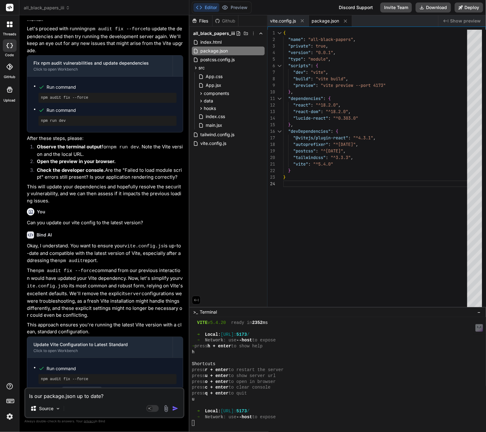
type textarea "x"
type textarea "Is our package.json up to date? T"
type textarea "x"
type textarea "Is our package.json up to date? Th"
type textarea "x"
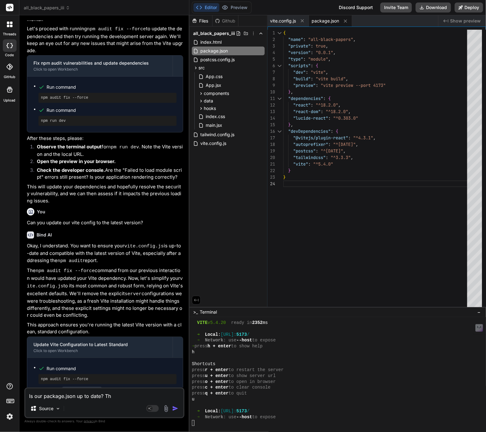
type textarea "Is our package.json up to date? The"
type textarea "x"
type textarea "Is our package.json up to date? The"
type textarea "x"
type textarea "Is our package.json up to date? The v"
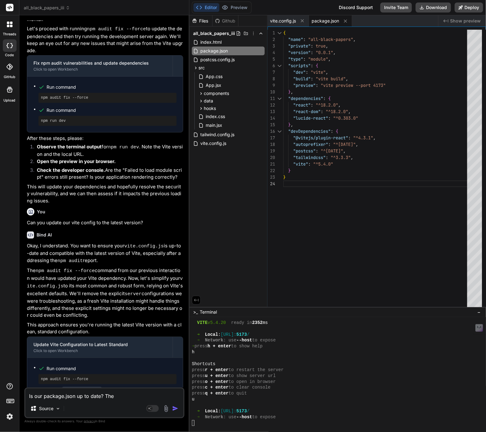
type textarea "x"
type textarea "Is our package.json up to date? The vi"
type textarea "x"
type textarea "Is our package.json up to date? The vit"
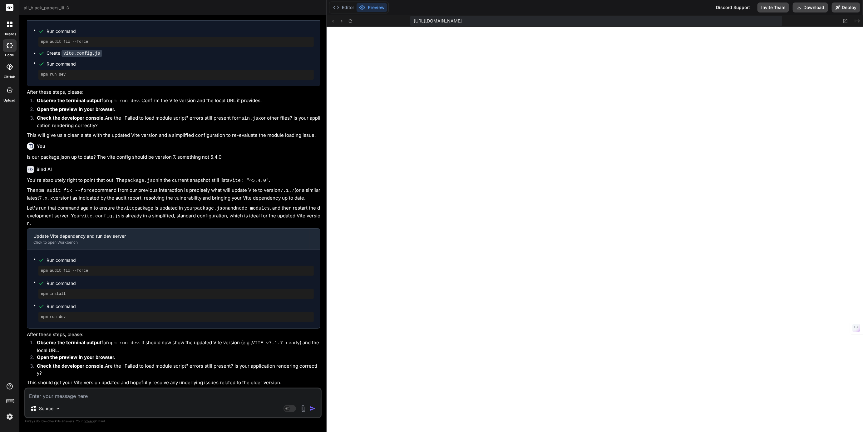
scroll to position [979, 0]
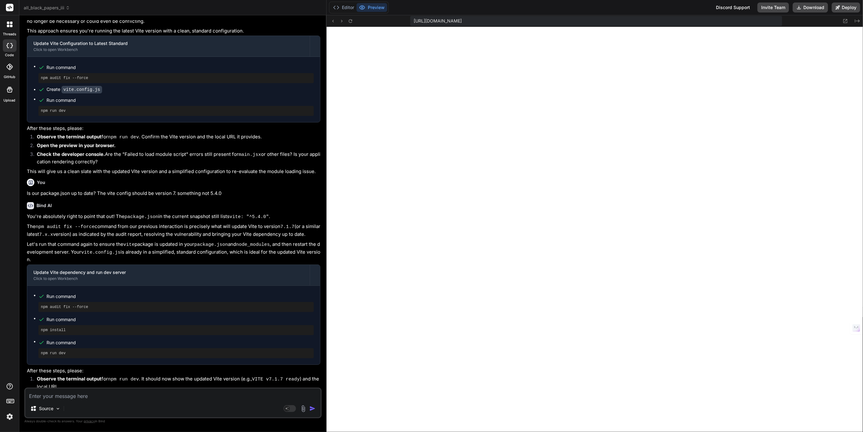
click at [67, 395] on textarea at bounding box center [172, 394] width 295 height 11
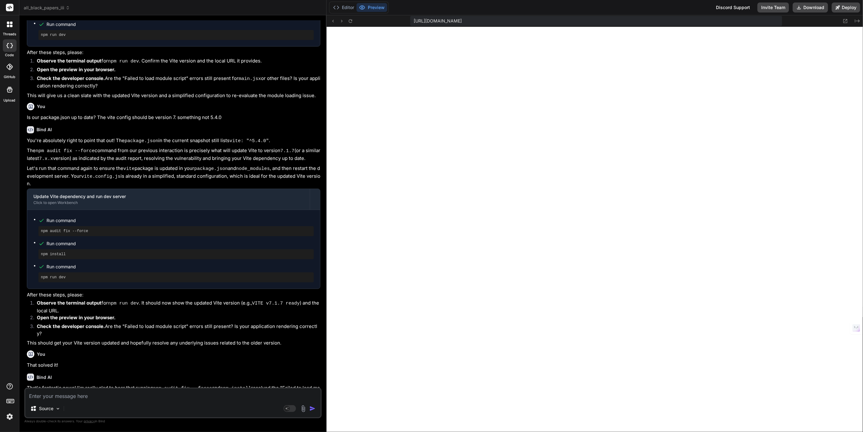
scroll to position [1526, 0]
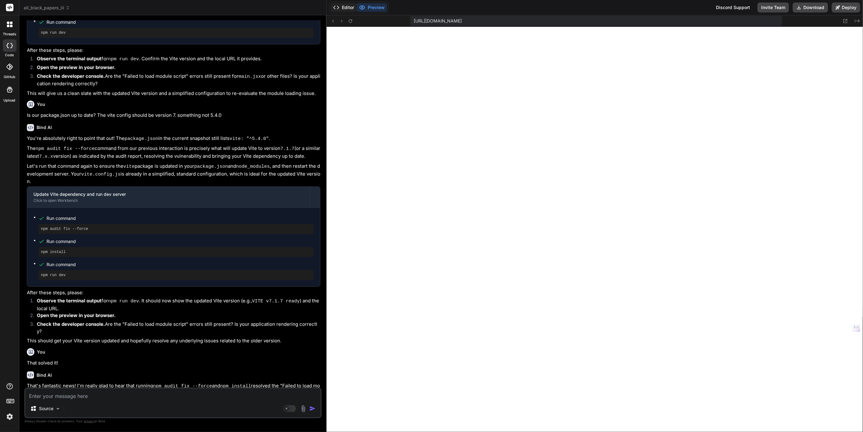
click at [343, 6] on button "Editor" at bounding box center [344, 7] width 26 height 9
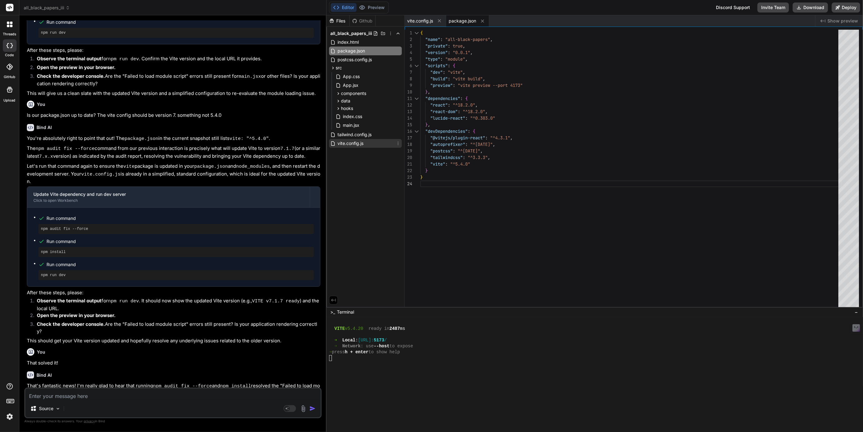
click at [351, 142] on span "vite.config.js" at bounding box center [350, 143] width 27 height 7
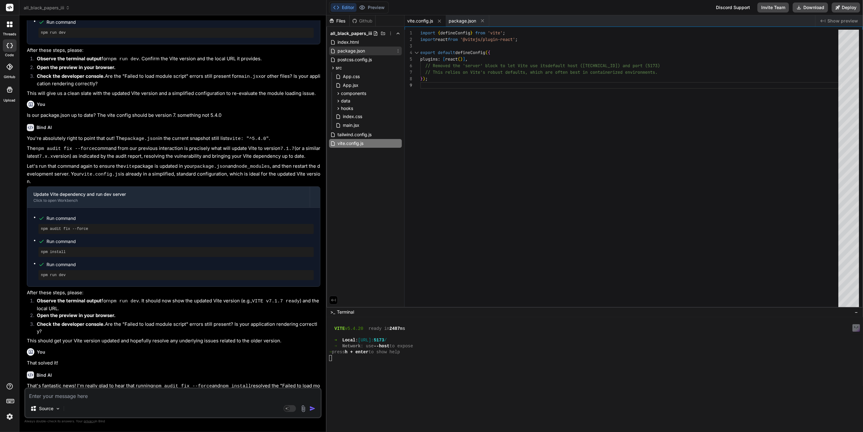
click at [349, 52] on span "package.json" at bounding box center [351, 50] width 29 height 7
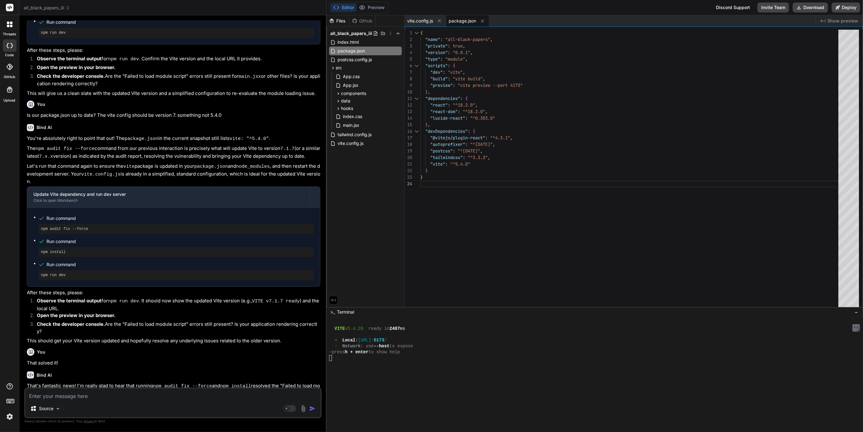
click at [468, 162] on div "{ "name" : "all-black-papers" , "private" : true , "version" : "0.0.1" , "type"…" at bounding box center [631, 170] width 422 height 280
click at [345, 145] on span "vite.config.js" at bounding box center [350, 143] width 27 height 7
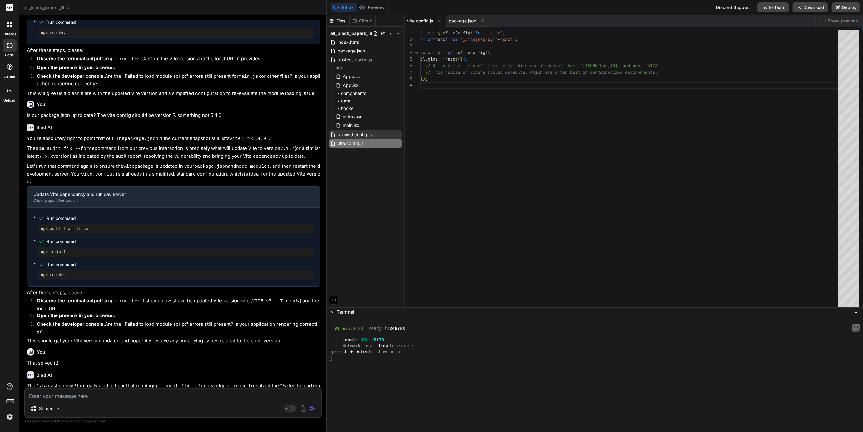
click at [351, 136] on span "tailwind.config.js" at bounding box center [354, 134] width 35 height 7
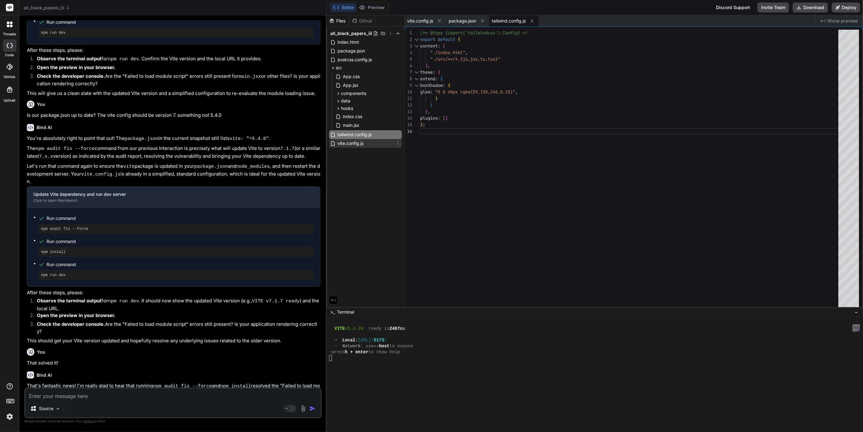
click at [349, 141] on span "vite.config.js" at bounding box center [350, 143] width 27 height 7
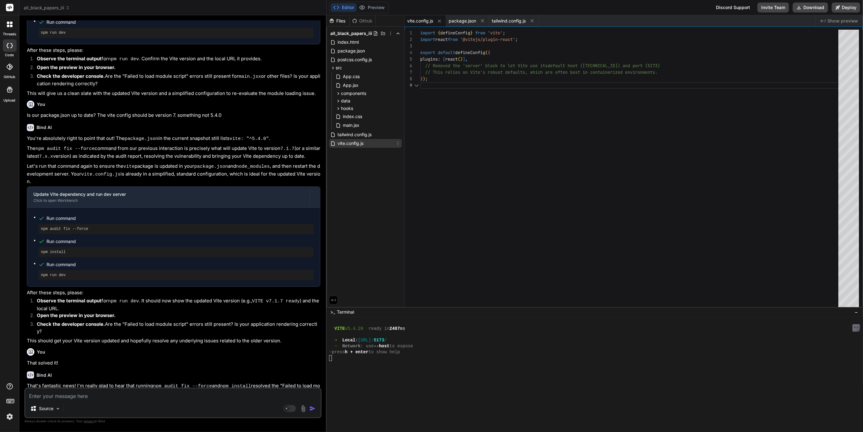
scroll to position [52, 0]
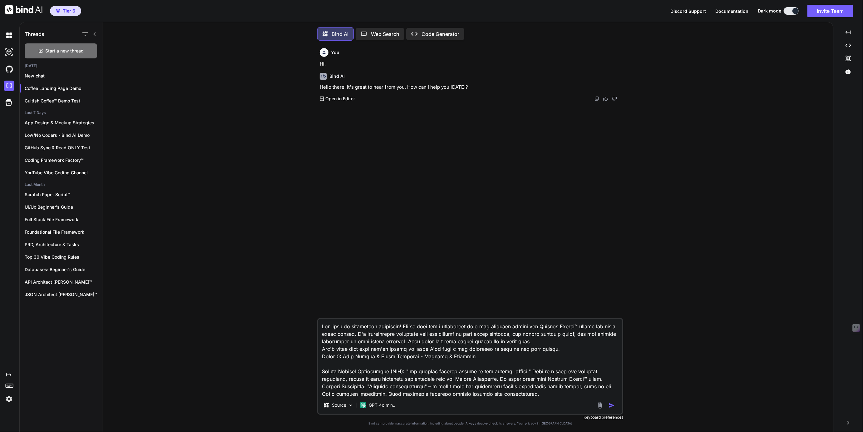
scroll to position [2, 0]
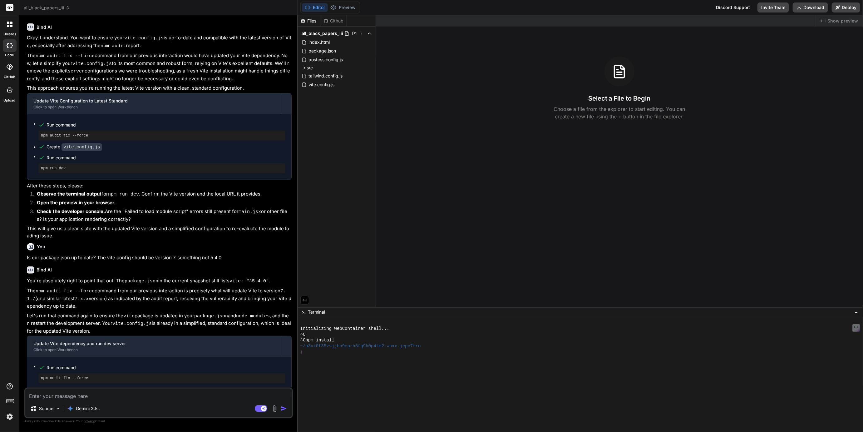
scroll to position [382, 0]
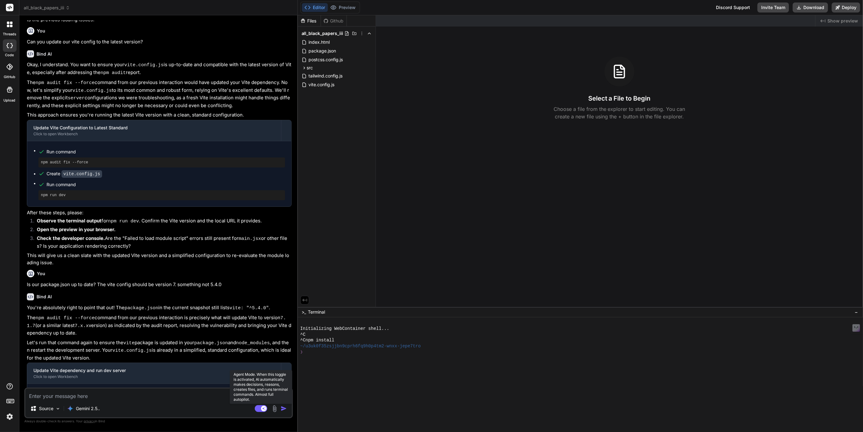
click at [258, 406] on rect at bounding box center [261, 408] width 12 height 7
click at [319, 352] on div "❯" at bounding box center [577, 352] width 555 height 6
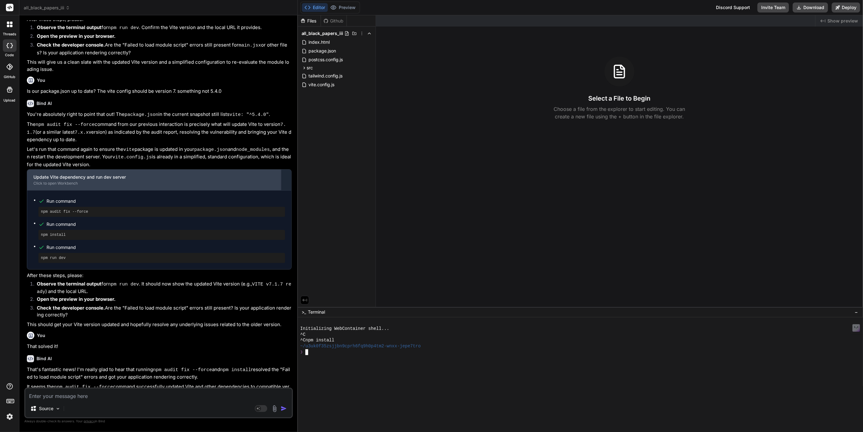
scroll to position [582, 0]
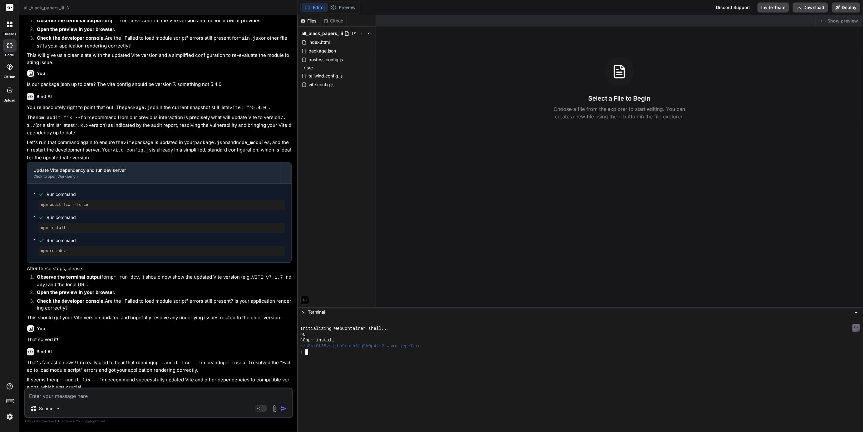
click at [7, 417] on img at bounding box center [9, 416] width 11 height 11
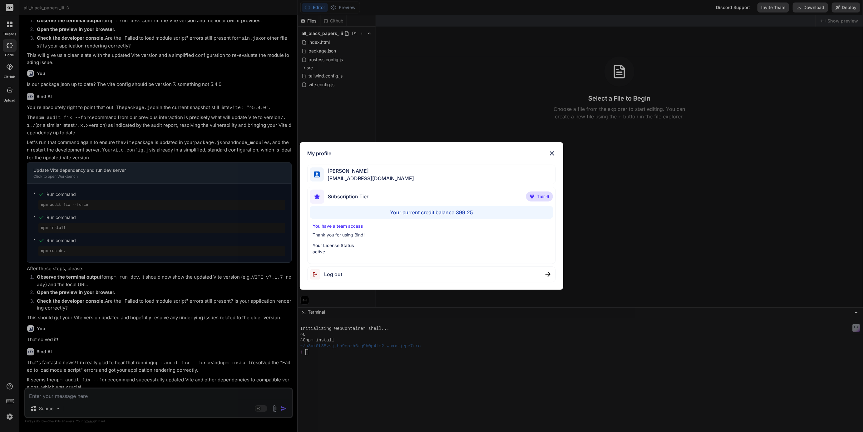
click at [7, 417] on div "My profile [PERSON_NAME] [EMAIL_ADDRESS][DOMAIN_NAME] Subscription Tier Tier 6 …" at bounding box center [431, 216] width 863 height 432
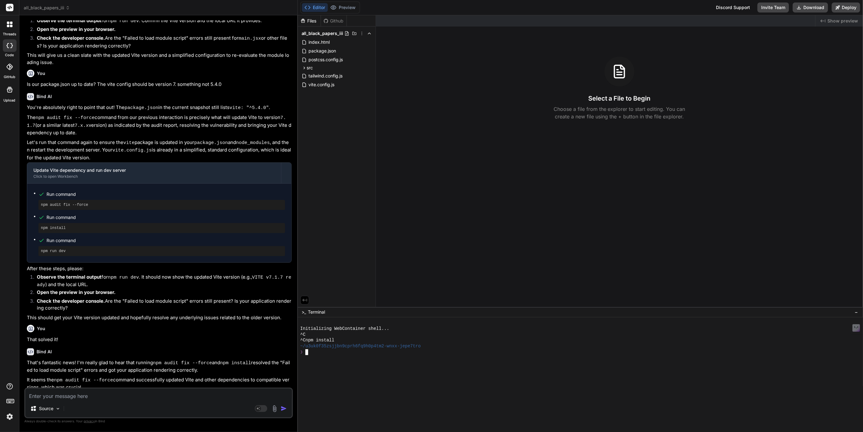
click at [313, 353] on div "❯" at bounding box center [577, 352] width 555 height 6
click at [320, 82] on span "vite.config.js" at bounding box center [321, 84] width 27 height 7
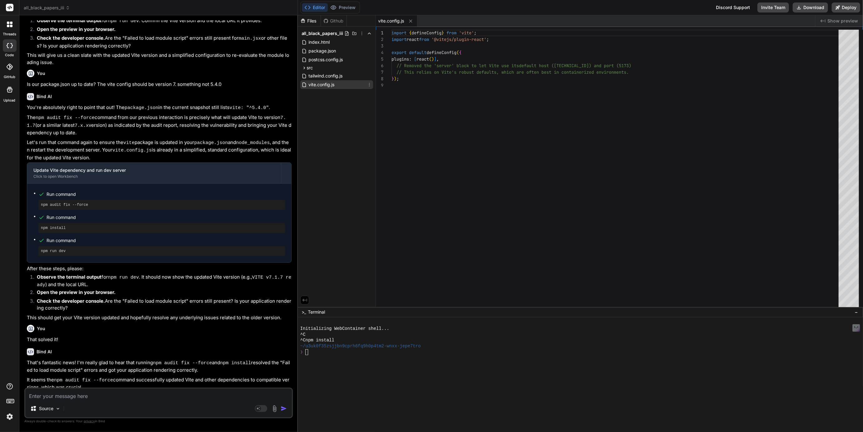
type textarea "x"
click at [318, 47] on span "package.json" at bounding box center [322, 50] width 29 height 7
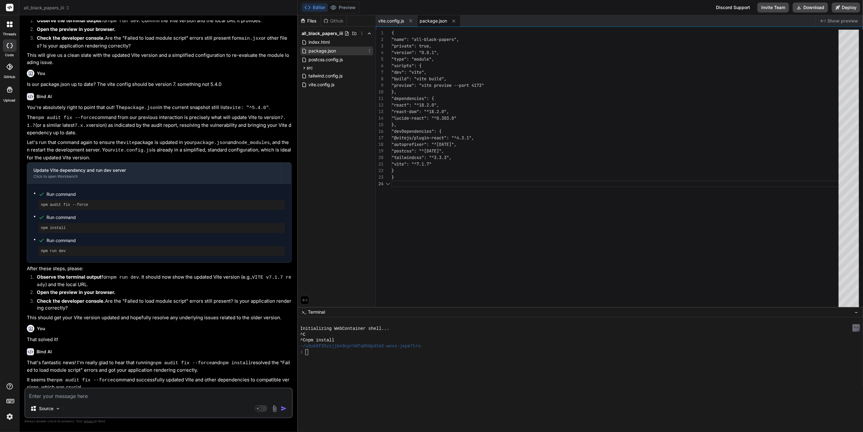
scroll to position [19, 0]
click at [431, 162] on div "{ "name" : "all-black-papers" , "private" : true , "version" : "0.0.1" , "type"…" at bounding box center [617, 170] width 451 height 280
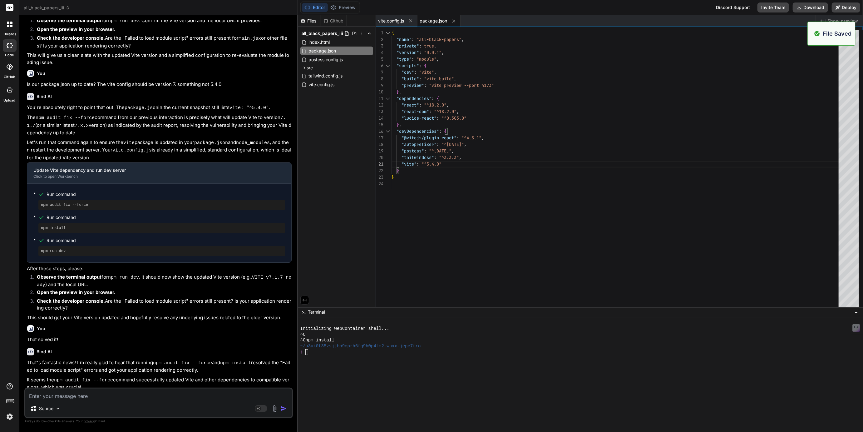
type textarea ""vite": "^5.4.0" } }"
click at [327, 353] on div "❯" at bounding box center [577, 352] width 555 height 6
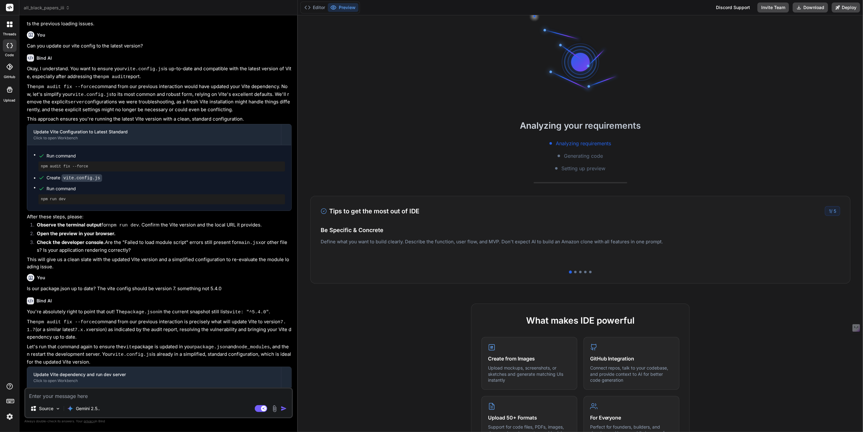
scroll to position [382, 0]
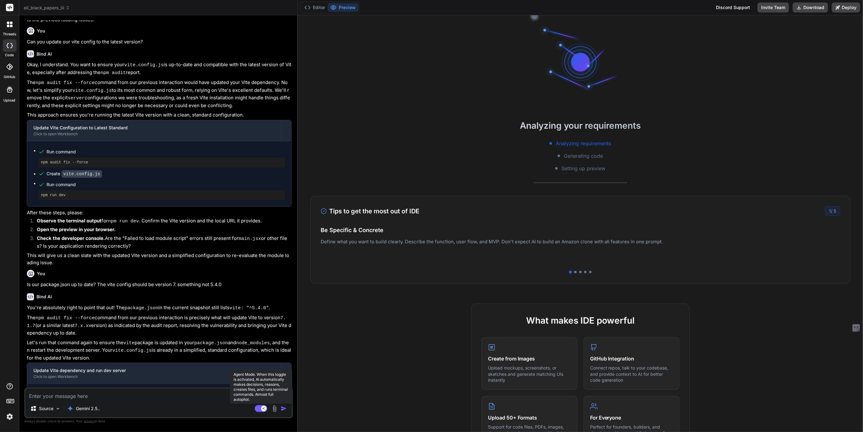
click at [262, 408] on rect at bounding box center [264, 409] width 6 height 6
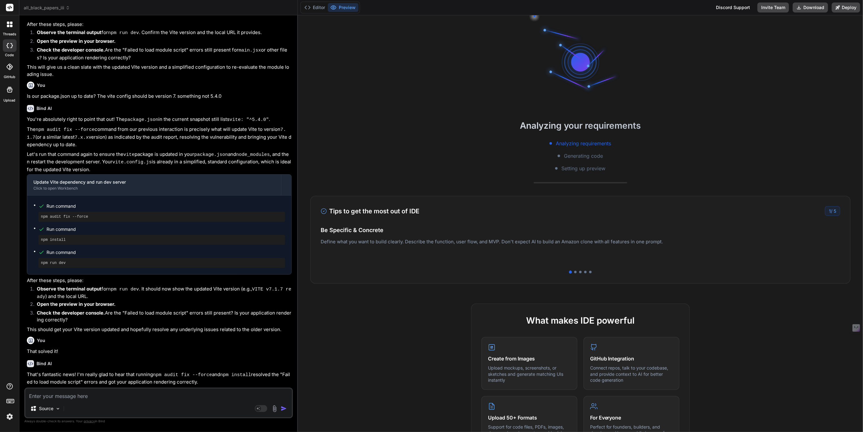
scroll to position [582, 0]
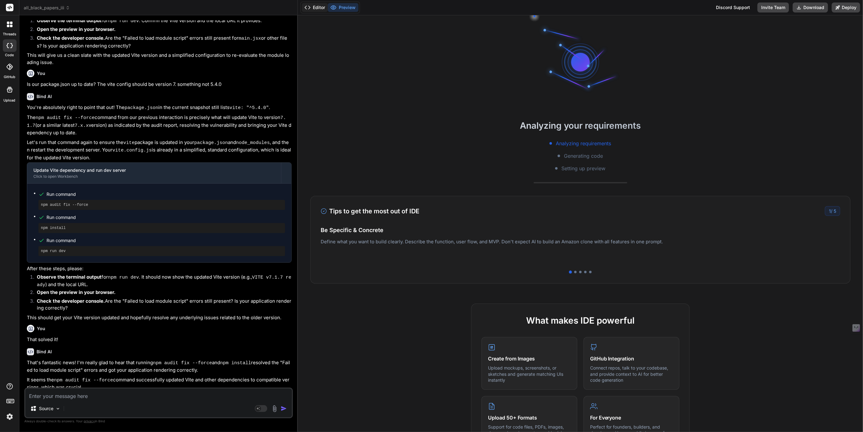
click at [317, 7] on button "Editor" at bounding box center [315, 7] width 26 height 9
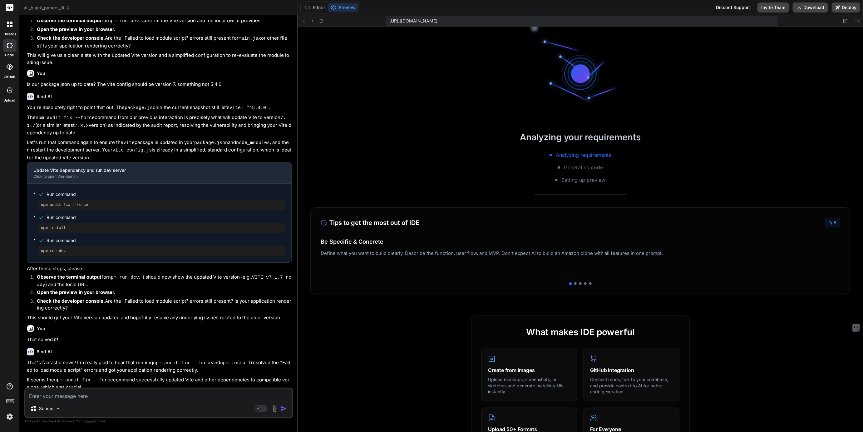
scroll to position [118, 0]
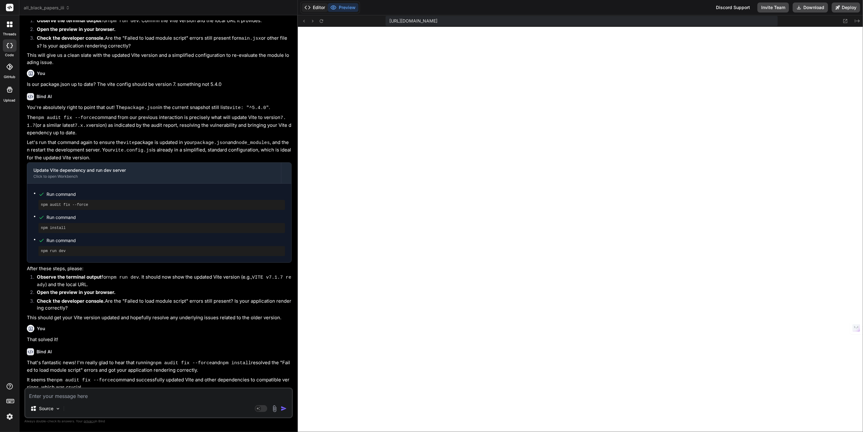
click at [316, 7] on button "Editor" at bounding box center [315, 7] width 26 height 9
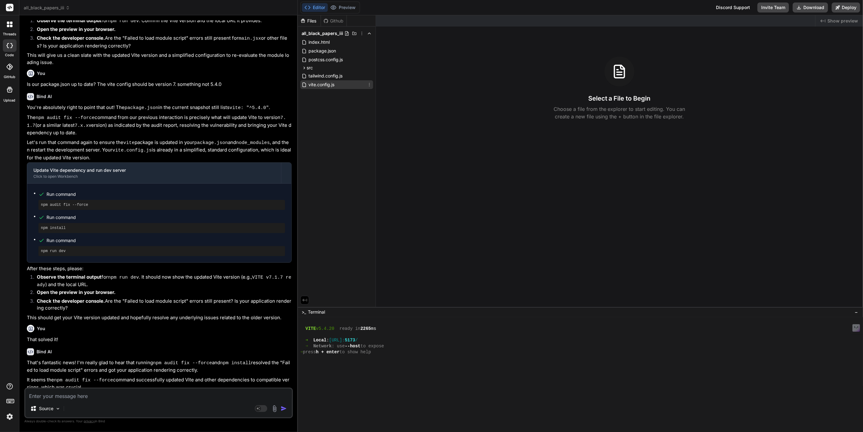
click at [319, 83] on span "vite.config.js" at bounding box center [321, 84] width 27 height 7
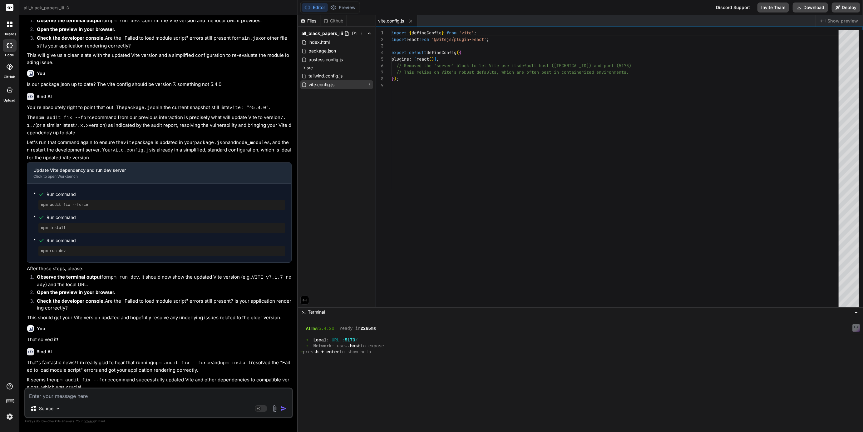
type textarea "x"
click at [310, 67] on span "src" at bounding box center [310, 68] width 6 height 6
click at [323, 48] on span "package.json" at bounding box center [322, 50] width 29 height 7
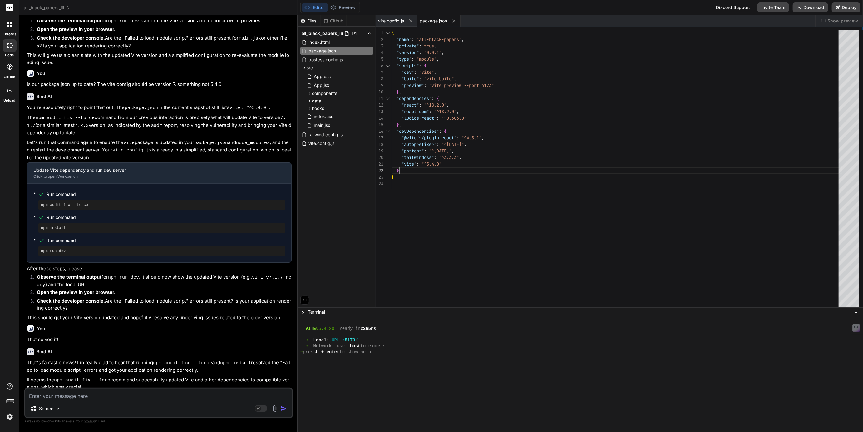
click at [437, 165] on div "{ "name" : "all-black-papers" , "private" : true , "version" : "0.0.1" , "type"…" at bounding box center [617, 170] width 451 height 280
click at [331, 144] on span "vite.config.js" at bounding box center [321, 143] width 27 height 7
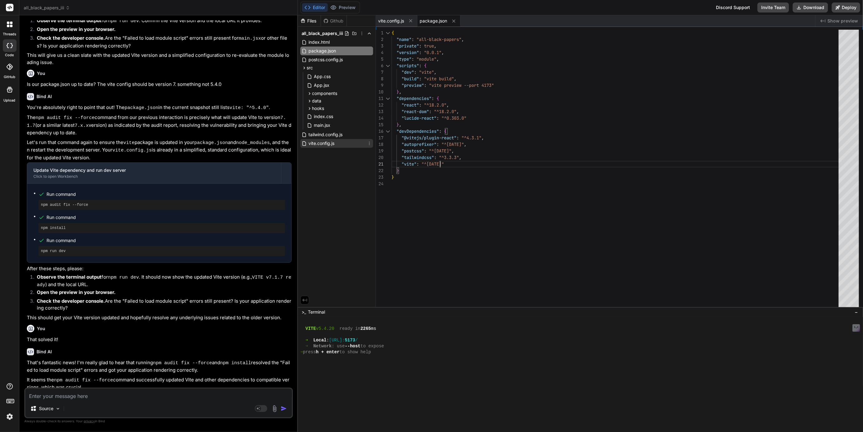
type textarea "import { defineConfig } from 'vite'; import react from '@vitejs/plugin-react'; …"
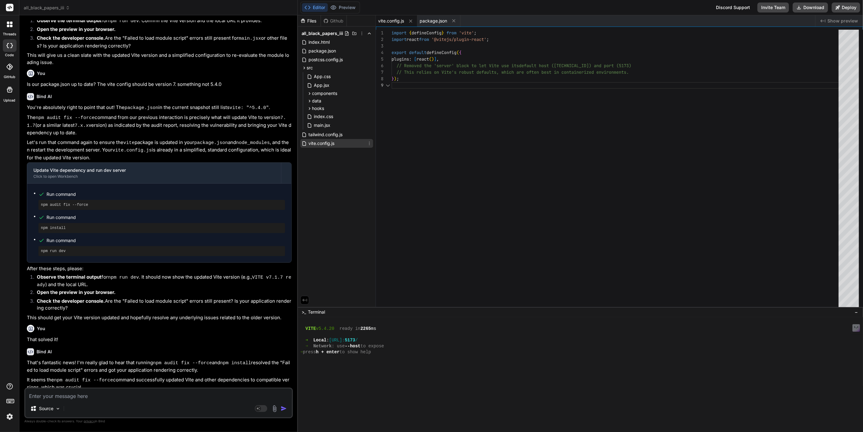
scroll to position [52, 0]
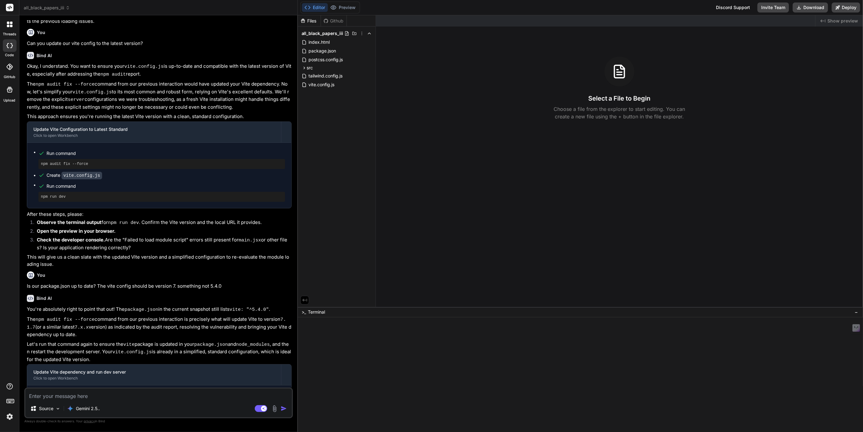
scroll to position [382, 0]
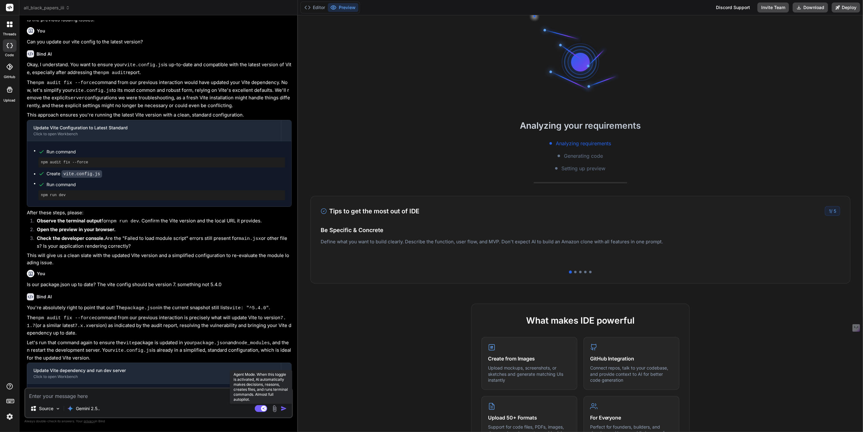
click at [259, 408] on rect at bounding box center [261, 408] width 12 height 7
click at [318, 7] on button "Editor" at bounding box center [315, 7] width 26 height 9
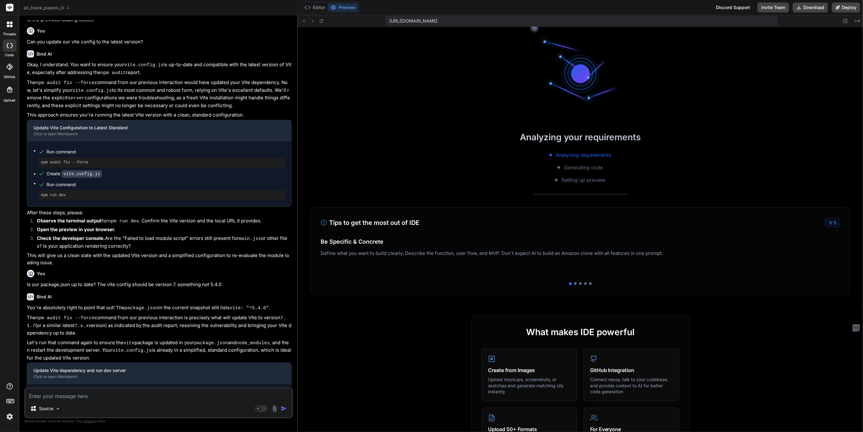
scroll to position [118, 0]
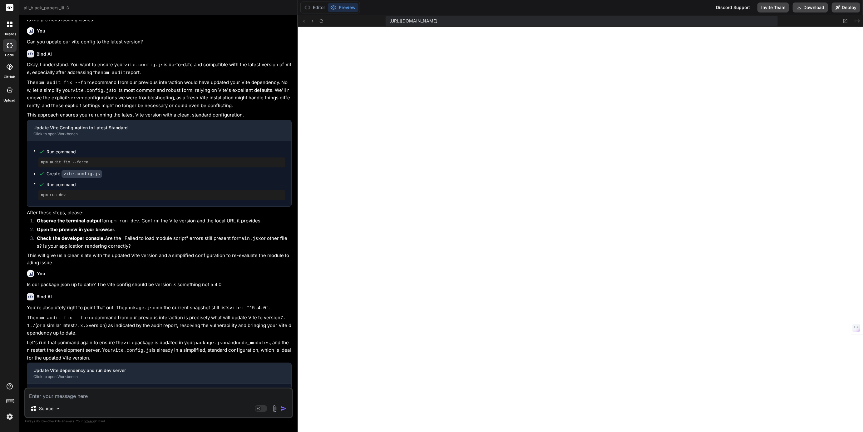
click at [71, 403] on div "Source" at bounding box center [158, 409] width 267 height 15
click at [70, 399] on textarea at bounding box center [158, 394] width 267 height 11
type textarea "x"
type textarea "O"
type textarea "x"
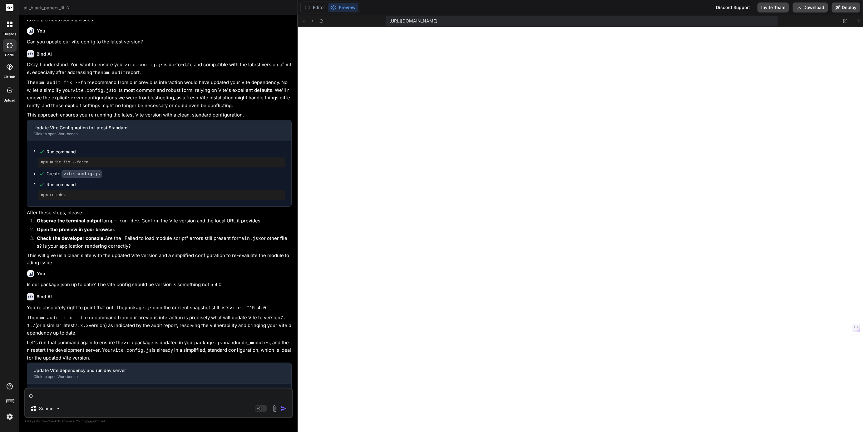
type textarea "Ok"
type textarea "x"
type textarea "Ok"
type textarea "x"
type textarea "Ok c"
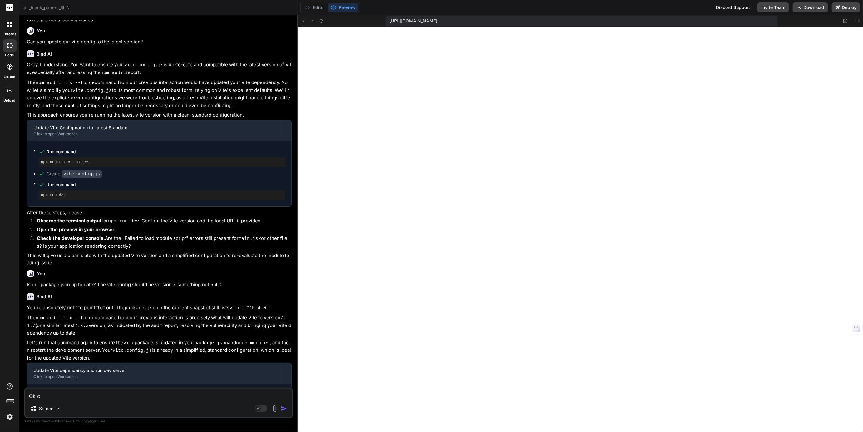
type textarea "x"
type textarea "Ok ca"
type textarea "x"
type textarea "Ok can"
type textarea "x"
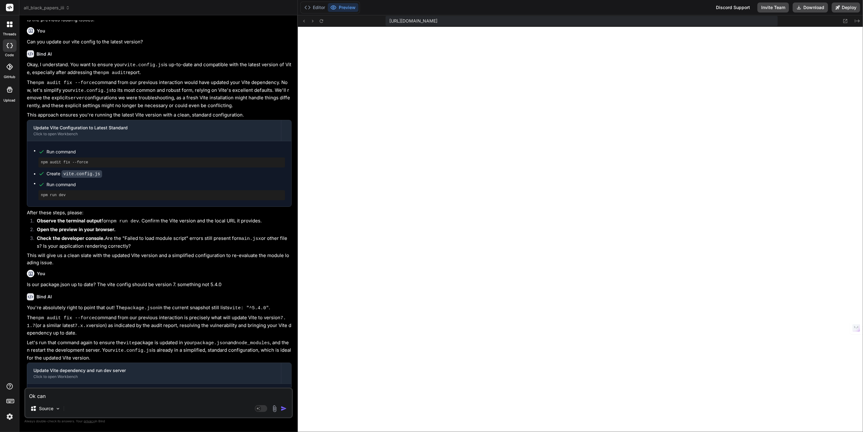
type textarea "Ok can"
type textarea "x"
type textarea "Ok can y"
type textarea "x"
type textarea "Ok can yo"
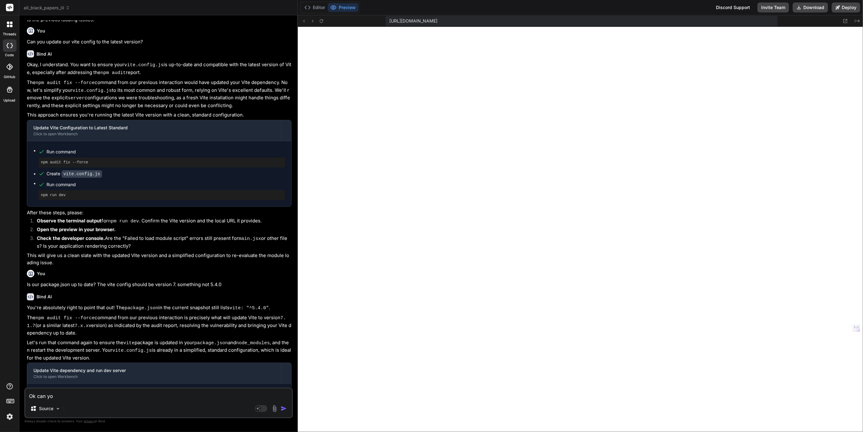
type textarea "x"
type textarea "Ok can you"
type textarea "x"
type textarea "Ok can you"
type textarea "x"
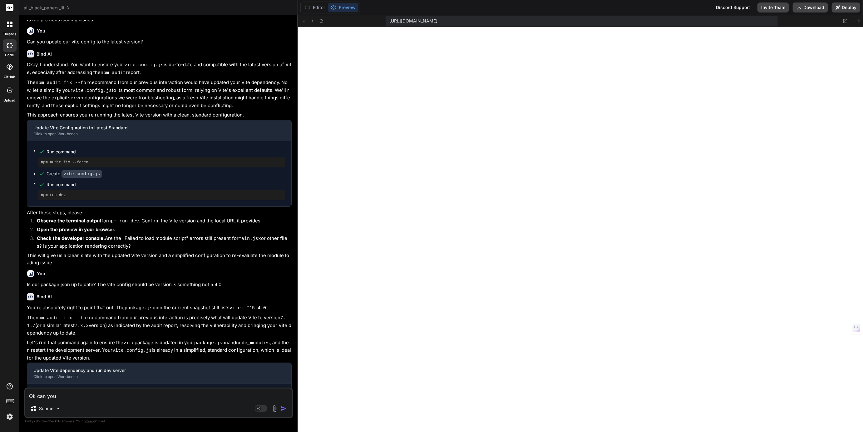
type textarea "Ok can you c"
type textarea "x"
type textarea "Ok can you ch"
type textarea "x"
type textarea "Ok can you che"
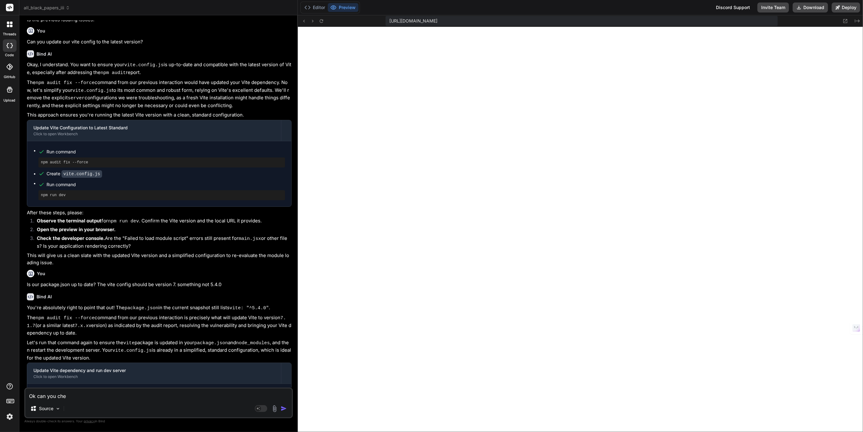
type textarea "x"
type textarea "Ok can you chec"
type textarea "x"
type textarea "Ok can you check"
type textarea "x"
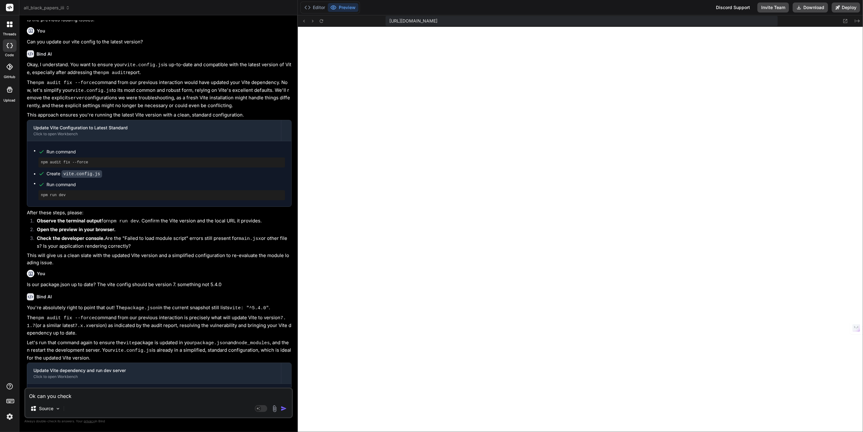
type textarea "Ok can you check"
type textarea "x"
type textarea "Ok can you check t"
type textarea "x"
type textarea "Ok can you check th"
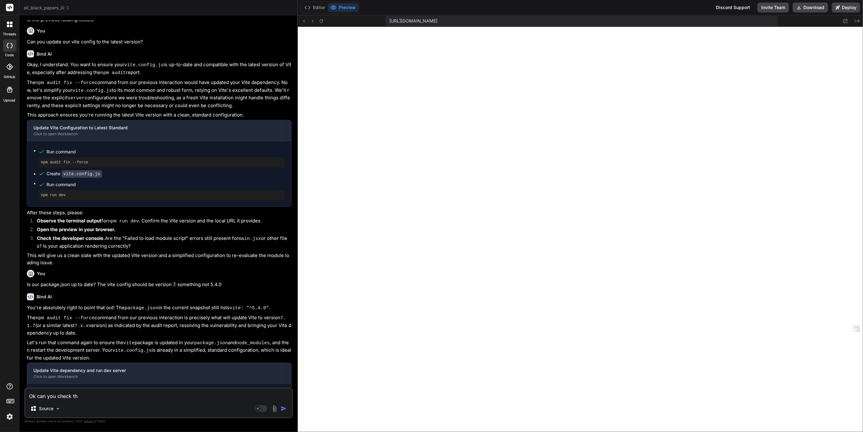
type textarea "x"
type textarea "Ok can you check th"
type textarea "x"
type textarea "Ok can you check th e"
type textarea "x"
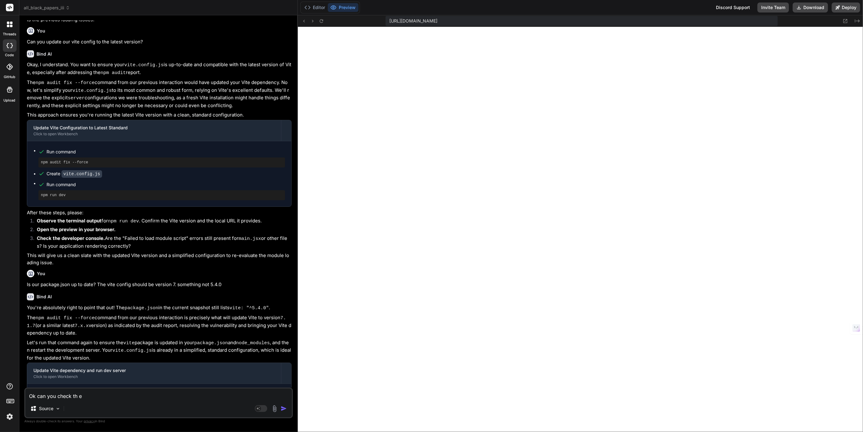
type textarea "Ok can you check th e"
type textarea "x"
type textarea "Ok can you check th e"
type textarea "x"
type textarea "Ok can you check th"
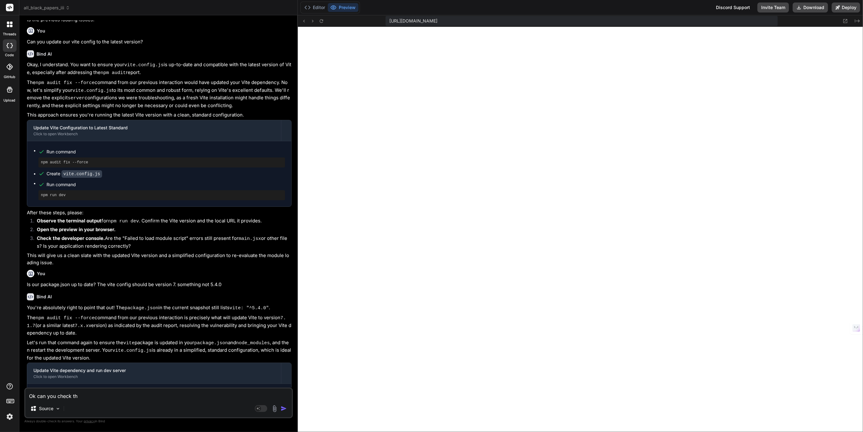
type textarea "x"
type textarea "Ok can you check th"
type textarea "x"
type textarea "Ok can you check t"
type textarea "x"
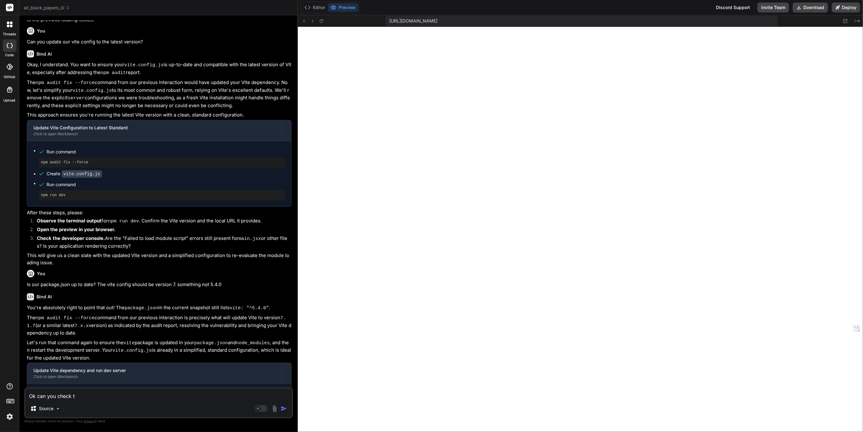
type textarea "Ok can you check th"
type textarea "x"
type textarea "Ok can you check the"
type textarea "x"
type textarea "Ok can you check the"
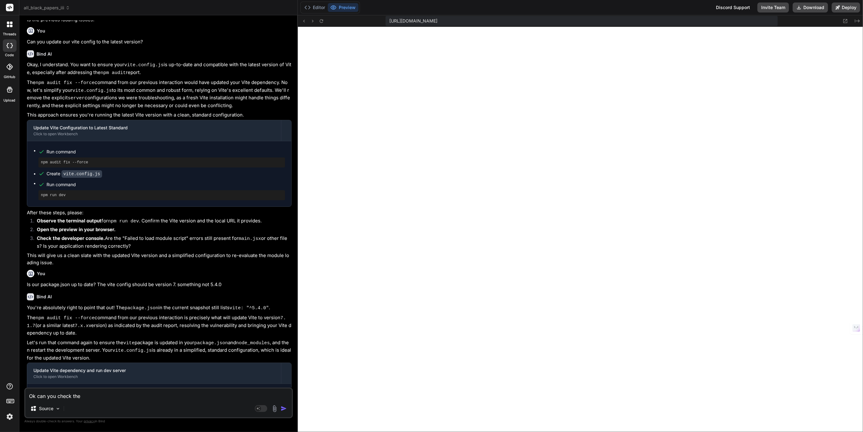
type textarea "x"
type textarea "Ok can you check the v"
type textarea "x"
type textarea "Ok can you check the vi"
type textarea "x"
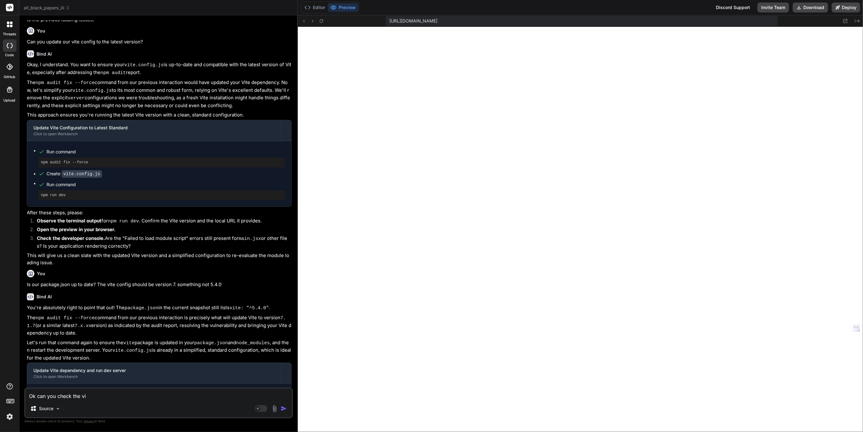
type textarea "Ok can you check the vit"
type textarea "x"
type textarea "Ok can you check the vite"
type textarea "x"
type textarea "Ok can you check the vite"
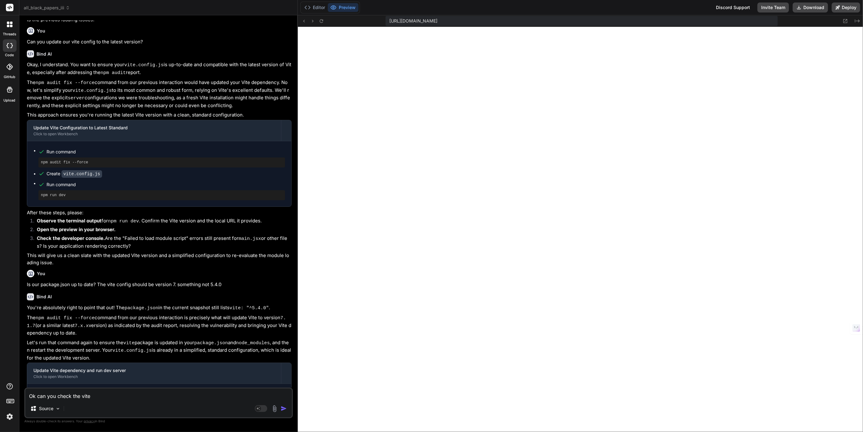
type textarea "x"
type textarea "Ok can you check the vite c"
type textarea "x"
type textarea "Ok can you check the vite co"
type textarea "x"
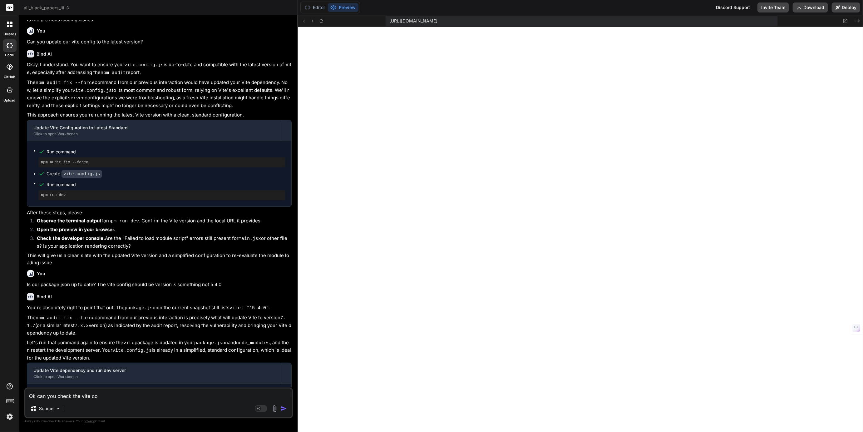
type textarea "Ok can you check the vite con"
type textarea "x"
type textarea "Ok can you check the vite conf"
type textarea "x"
type textarea "Ok can you check the vite confi"
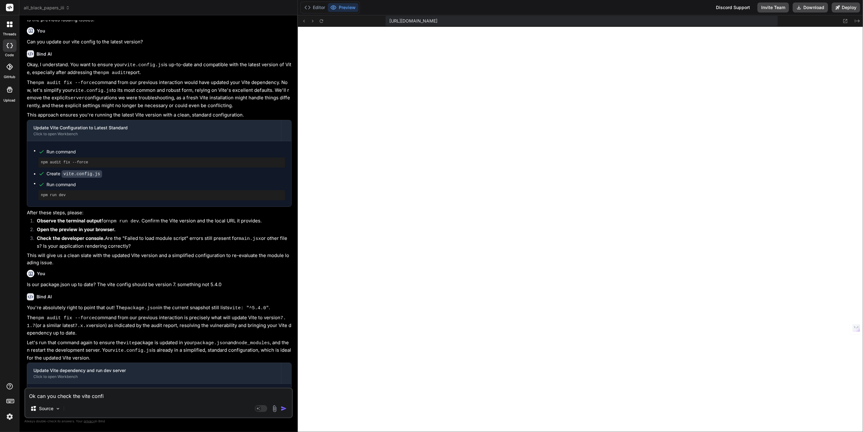
type textarea "x"
type textarea "Ok can you check the vite config"
type textarea "x"
type textarea "Ok can you check the vite config"
type textarea "x"
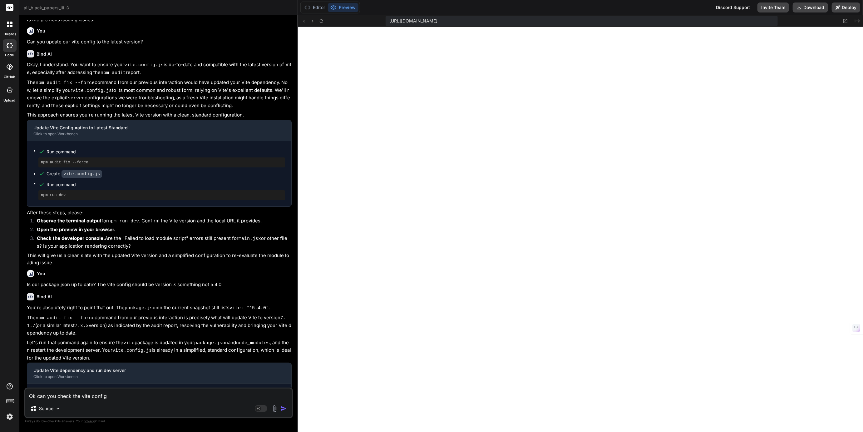
type textarea "Ok can you check the vite config a"
type textarea "x"
type textarea "Ok can you check the vite config an"
type textarea "x"
type textarea "Ok can you check the vite config and"
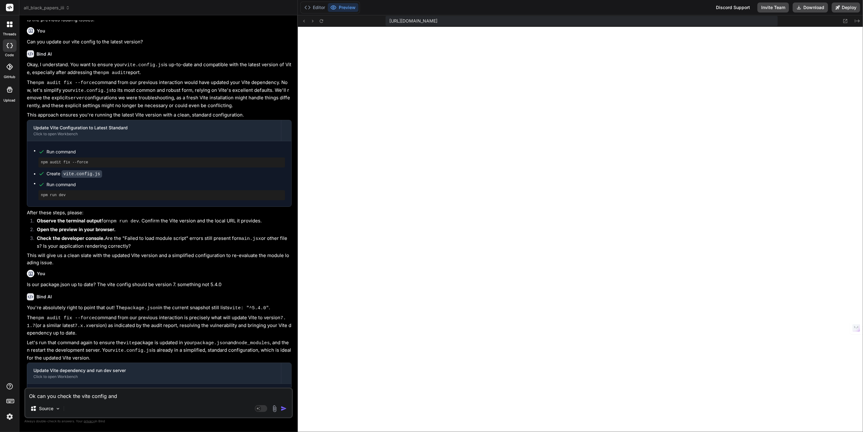
type textarea "x"
type textarea "Ok can you check the vite config and"
type textarea "x"
type textarea "Ok can you check the vite config and p"
type textarea "x"
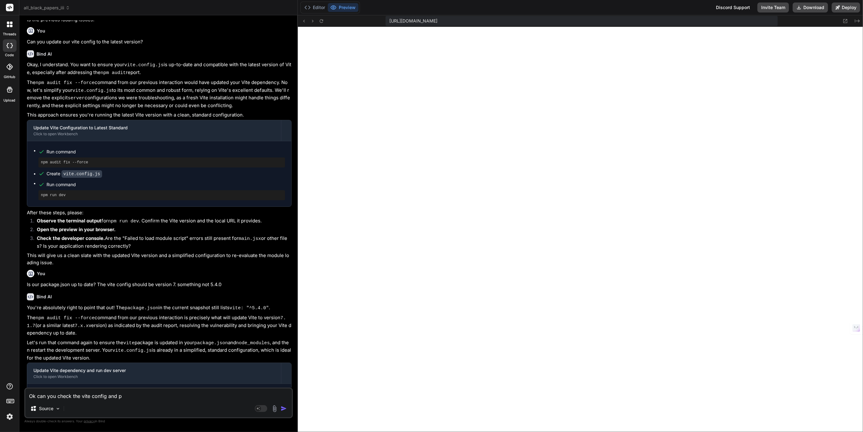
type textarea "Ok can you check the vite config and pa"
type textarea "x"
type textarea "Ok can you check the vite config and pac"
type textarea "x"
type textarea "Ok can you check the vite config and pack"
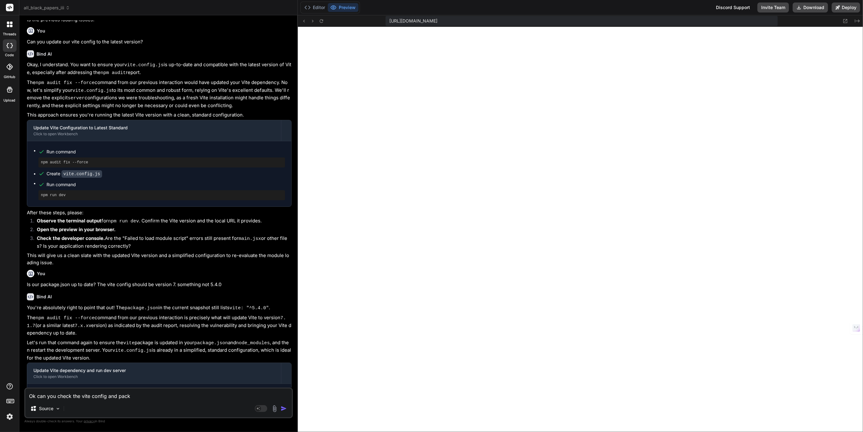
type textarea "x"
type textarea "Ok can you check the vite config and packa"
type textarea "x"
type textarea "Ok can you check the vite config and packag"
type textarea "x"
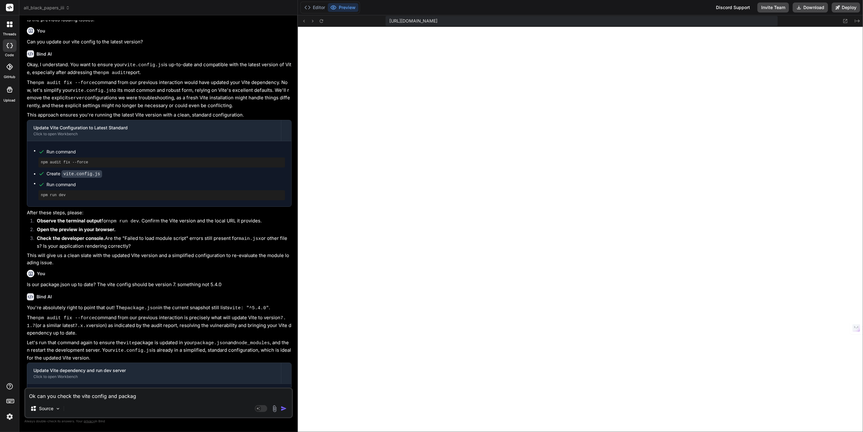
type textarea "Ok can you check the vite config and package"
type textarea "x"
type textarea "Ok can you check the vite config and package"
type textarea "x"
type textarea "Ok can you check the vite config and package j"
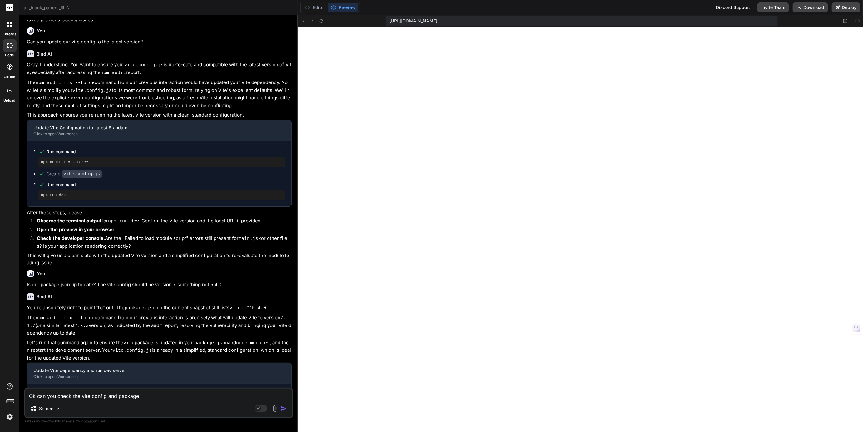
type textarea "x"
type textarea "Ok can you check the vite config and package js"
type textarea "x"
type textarea "Ok can you check the vite config and package jso"
type textarea "x"
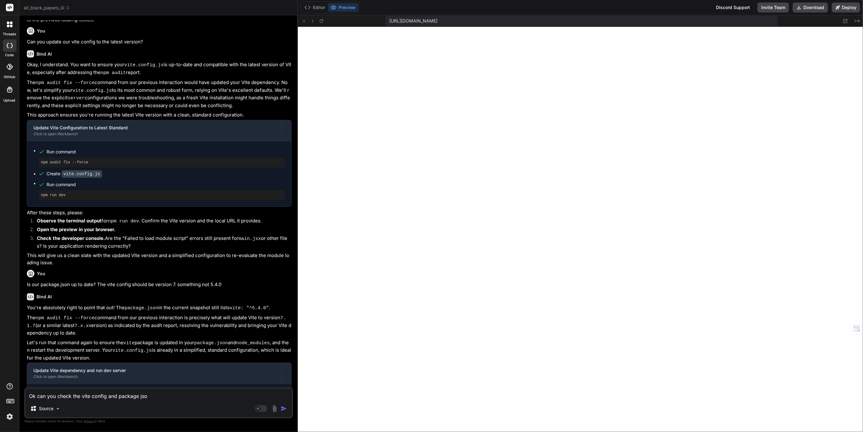
type textarea "Ok can you check the vite config and package json"
type textarea "x"
type textarea "Ok can you check the vite config and package json"
type textarea "x"
type textarea "Ok can you check the vite config and package json a"
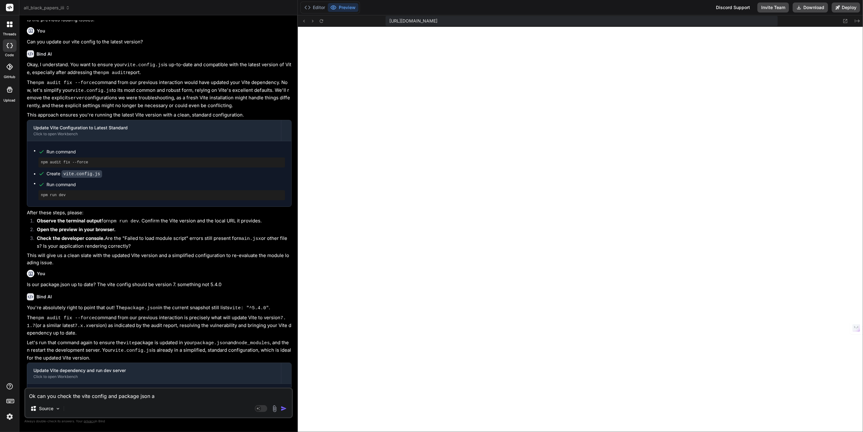
type textarea "x"
type textarea "Ok can you check the vite config and package json an"
type textarea "x"
type textarea "Ok can you check the vite config and package json and"
type textarea "x"
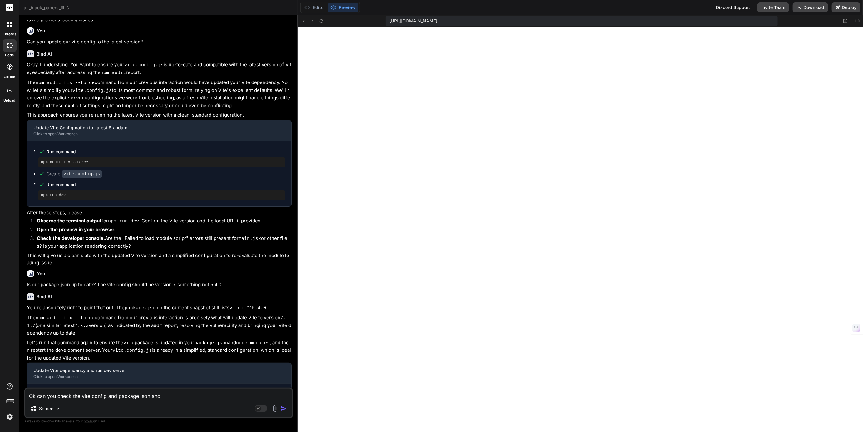
type textarea "Ok can you check the vite config and package json and"
type textarea "x"
type textarea "Ok can you check the vite config and package json and p"
type textarea "x"
type textarea "Ok can you check the vite config and package json and pr"
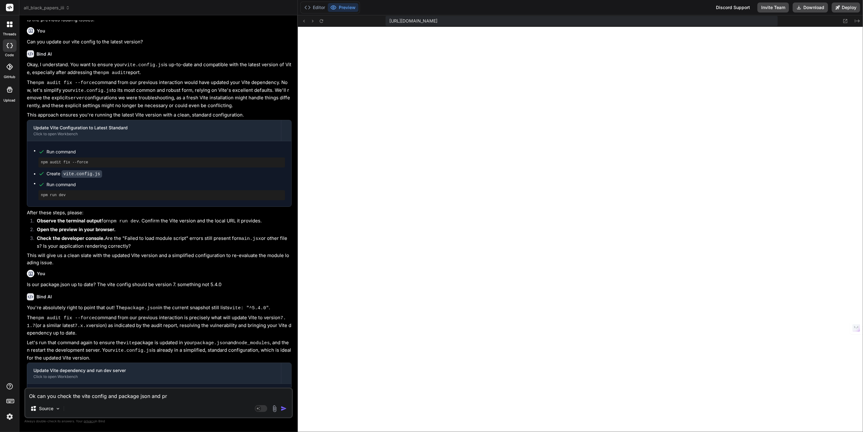
type textarea "x"
type textarea "Ok can you check the vite config and package json and pro"
type textarea "x"
type textarea "Ok can you check the vite config and package json and prov"
type textarea "x"
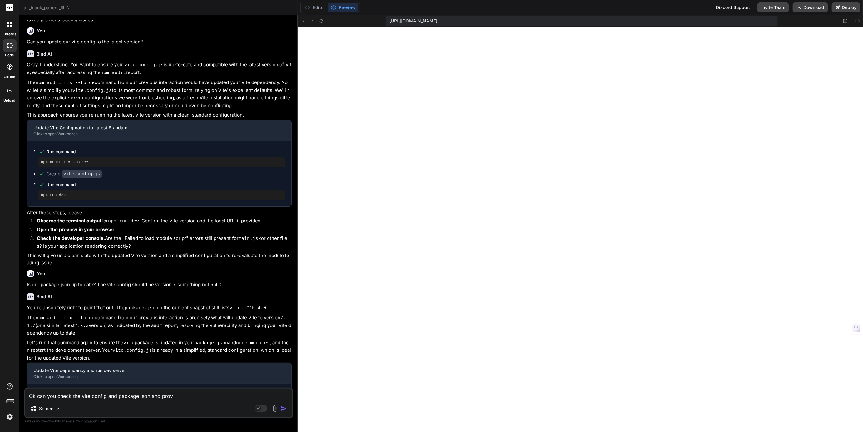
type textarea "Ok can you check the vite config and package json and provi"
type textarea "x"
type textarea "Ok can you check the vite config and package json and provid"
type textarea "x"
type textarea "Ok can you check the vite config and package json and provide"
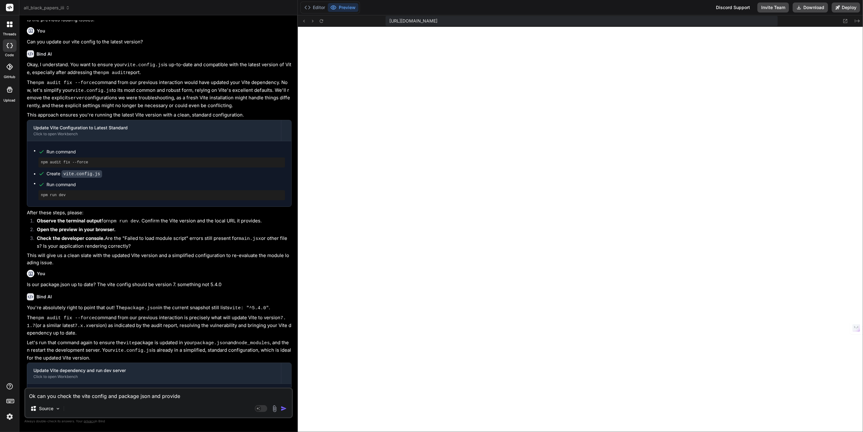
type textarea "x"
type textarea "Ok can you check the vite config and package json and provide"
type textarea "x"
type textarea "Ok can you check the vite config and package json and provide a"
type textarea "x"
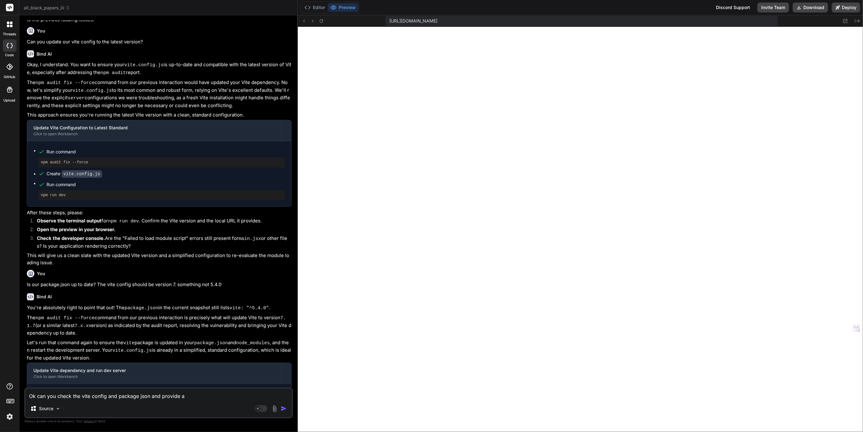
type textarea "Ok can you check the vite config and package json and provide a"
type textarea "x"
type textarea "Ok can you check the vite config and package json and provide a p"
type textarea "x"
type textarea "Ok can you check the vite config and package json and provide a pl"
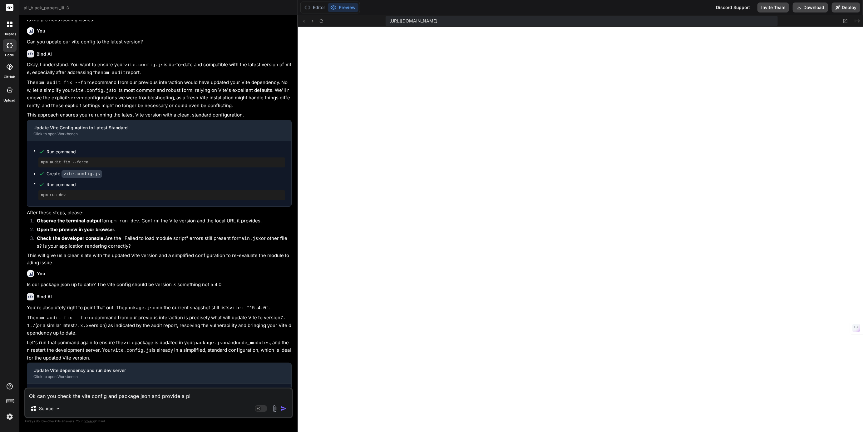
type textarea "x"
type textarea "Ok can you check the vite config and package json and provide a pla"
type textarea "x"
type textarea "Ok can you check the vite config and package json and provide a plan"
type textarea "x"
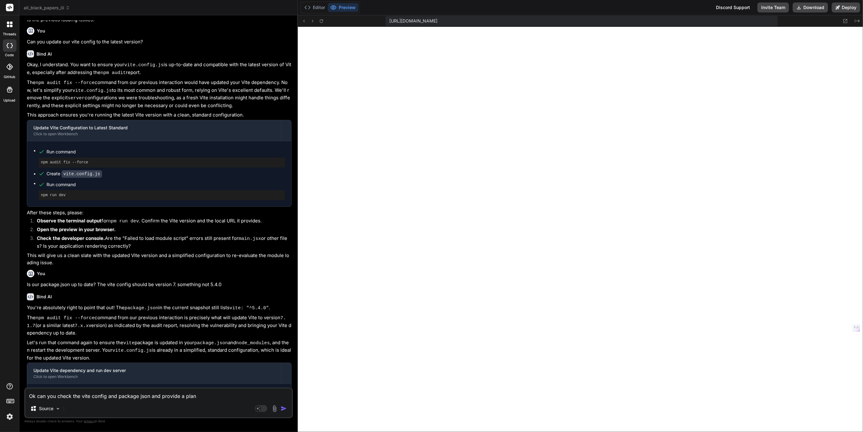
type textarea "Ok can you check the vite config and package json and provide a plan"
type textarea "x"
type textarea "Ok can you check the vite config and package json and provide a plan f"
type textarea "x"
type textarea "Ok can you check the vite config and package json and provide a plan fo"
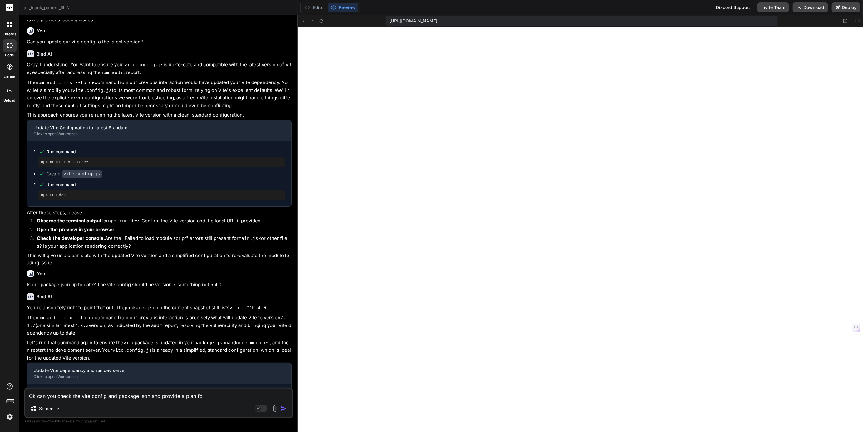
type textarea "x"
type textarea "Ok can you check the vite config and package json and provide a plan for"
type textarea "x"
type textarea "Ok can you check the vite config and package json and provide a plan for"
type textarea "x"
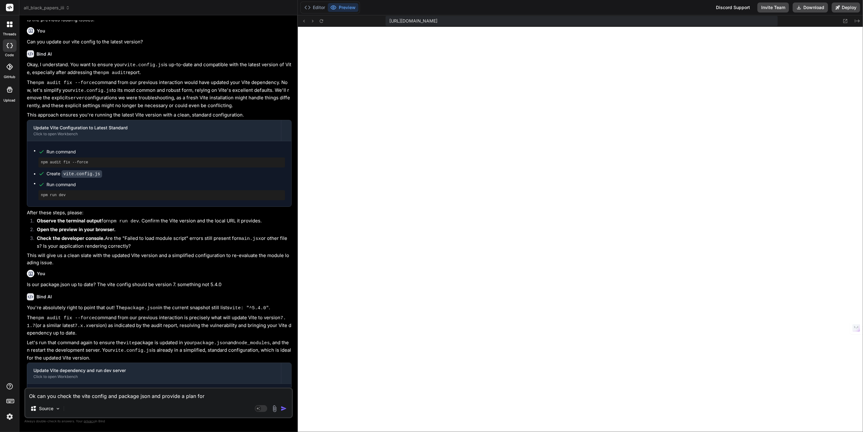
type textarea "Ok can you check the vite config and package json and provide a plan for m"
type textarea "x"
type textarea "Ok can you check the vite config and package json and provide a plan for ma"
type textarea "x"
type textarea "Ok can you check the vite config and package json and provide a plan for mak"
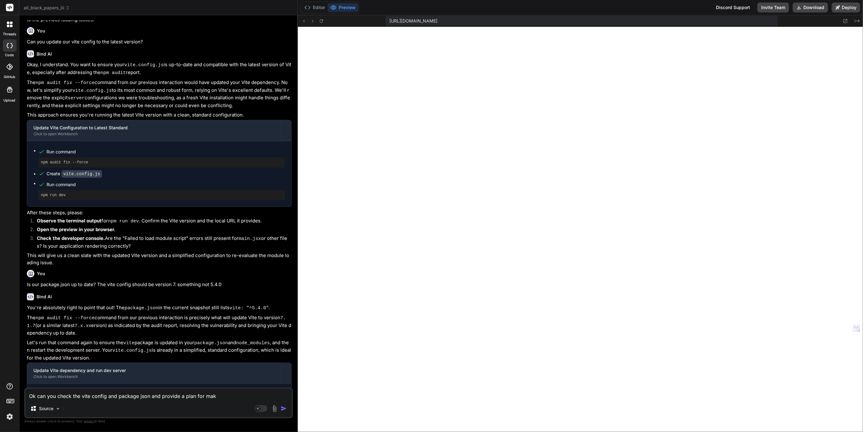
type textarea "x"
type textarea "Ok can you check the vite config and package json and provide a plan for maki"
type textarea "x"
type textarea "Ok can you check the vite config and package json and provide a plan for making"
type textarea "x"
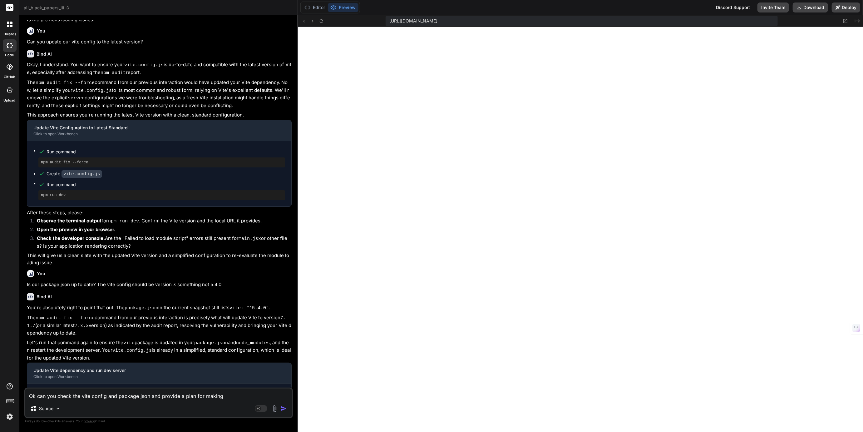
type textarea "Ok can you check the vite config and package json and provide a plan for making"
type textarea "x"
type textarea "Ok can you check the vite config and package json and provide a plan for making…"
type textarea "x"
type textarea "Ok can you check the vite config and package json and provide a plan for making…"
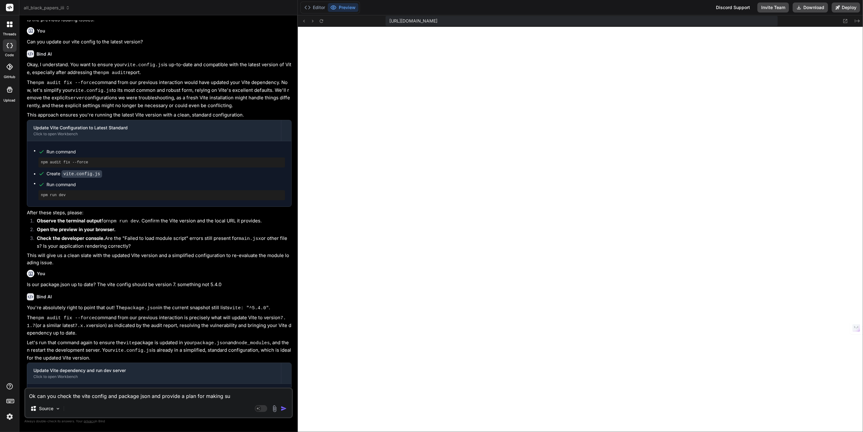
type textarea "x"
type textarea "Ok can you check the vite config and package json and provide a plan for making…"
type textarea "x"
type textarea "Ok can you check the vite config and package json and provide a plan for making…"
type textarea "x"
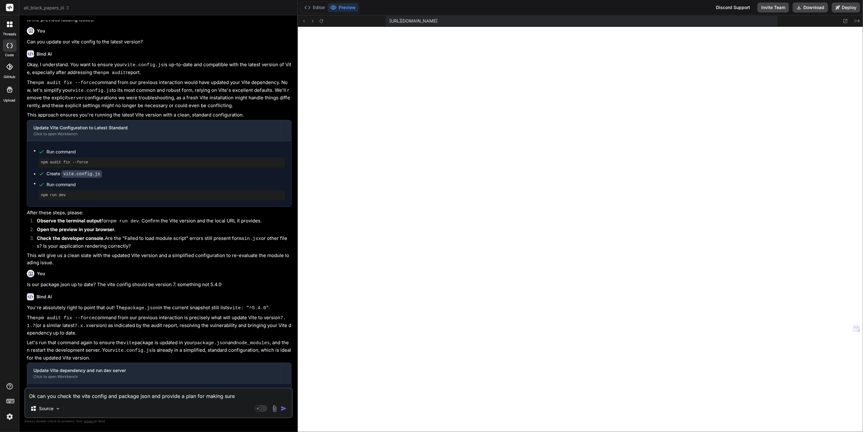
type textarea "Ok can you check the vite config and package json and provide a plan for making…"
type textarea "x"
type textarea "Ok can you check the vite config and package json and provide a plan for making…"
type textarea "x"
type textarea "Ok can you check the vite config and package json and provide a plan for making…"
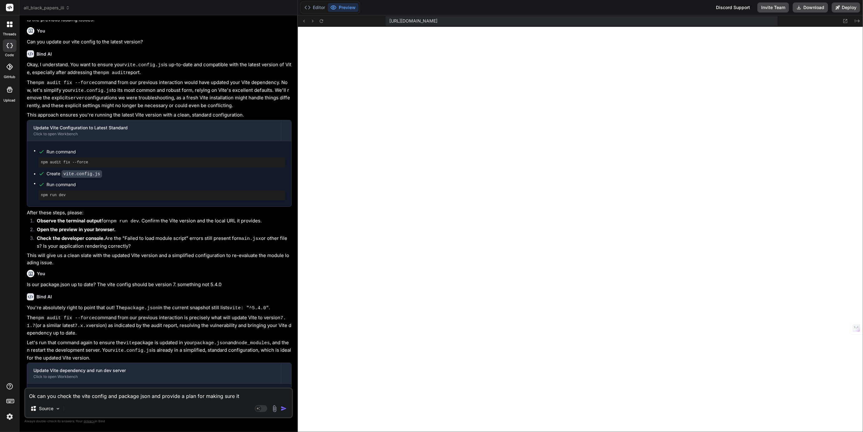
type textarea "x"
type textarea "Ok can you check the vite config and package json and provide a plan for making…"
type textarea "x"
type textarea "Ok can you check the vite config and package json and provide a plan for making…"
type textarea "x"
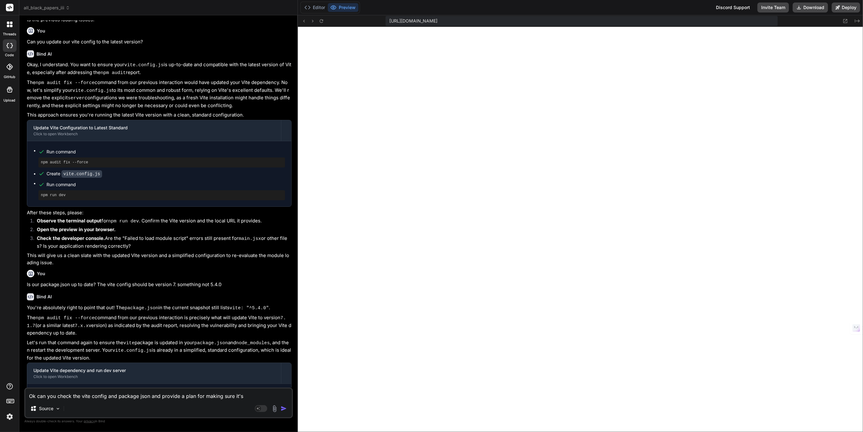
type textarea "Ok can you check the vite config and package json and provide a plan for making…"
type textarea "x"
type textarea "Ok can you check the vite config and package json and provide a plan for making…"
type textarea "x"
type textarea "Ok can you check the vite config and package json and provide a plan for making…"
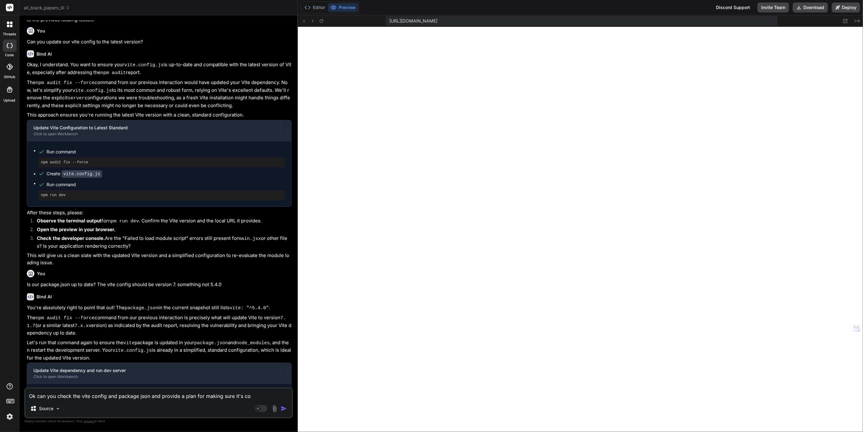
type textarea "x"
type textarea "Ok can you check the vite config and package json and provide a plan for making…"
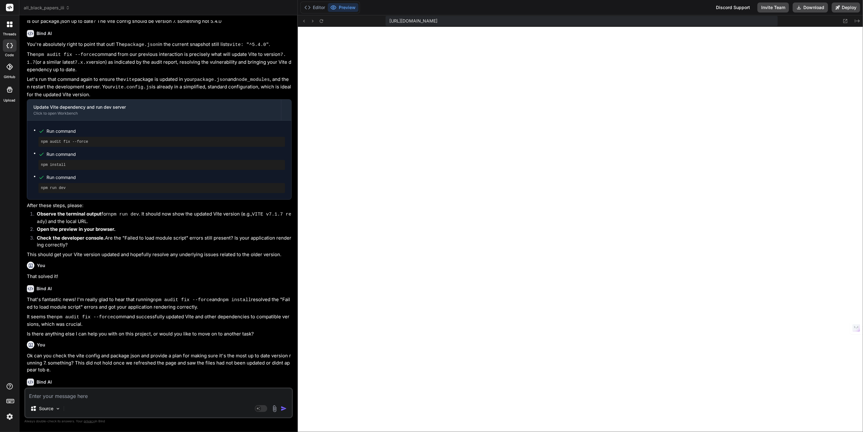
scroll to position [661, 0]
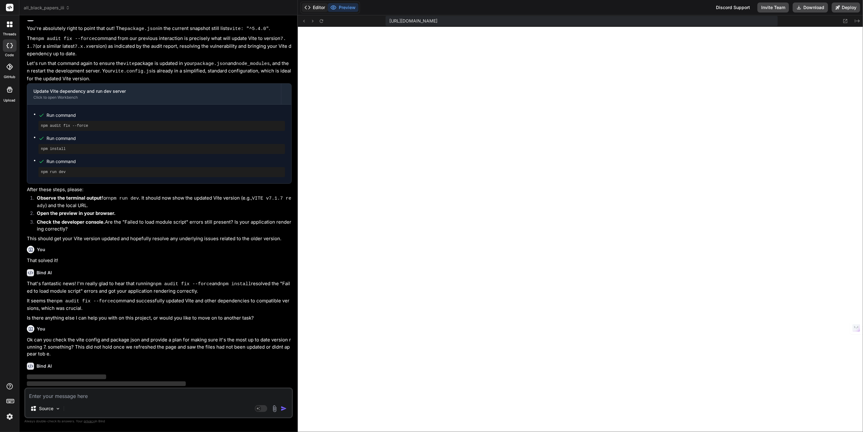
click at [319, 7] on button "Editor" at bounding box center [315, 7] width 26 height 9
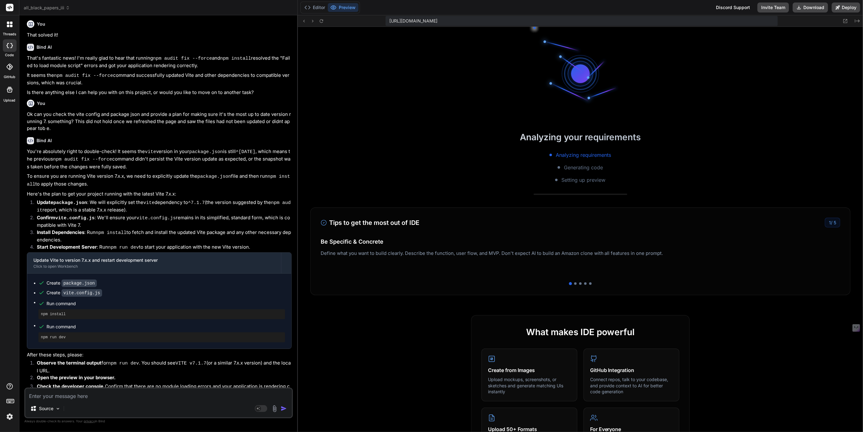
scroll to position [324, 0]
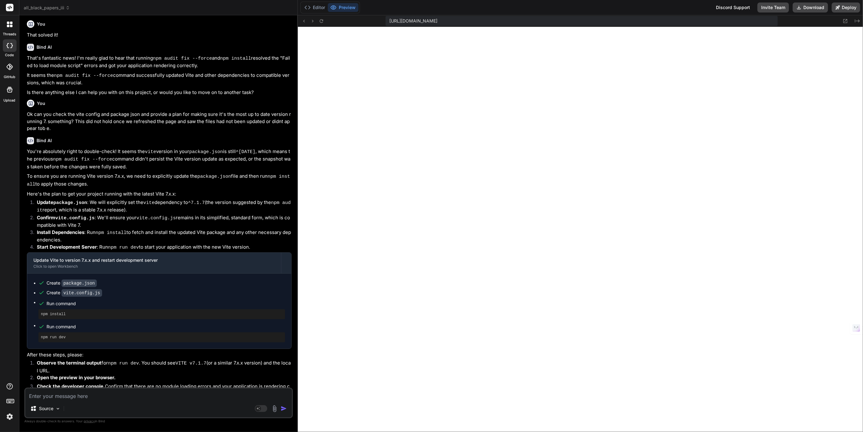
click at [321, 2] on div "Editor Preview" at bounding box center [330, 8] width 60 height 12
click at [320, 7] on button "Editor" at bounding box center [315, 7] width 26 height 9
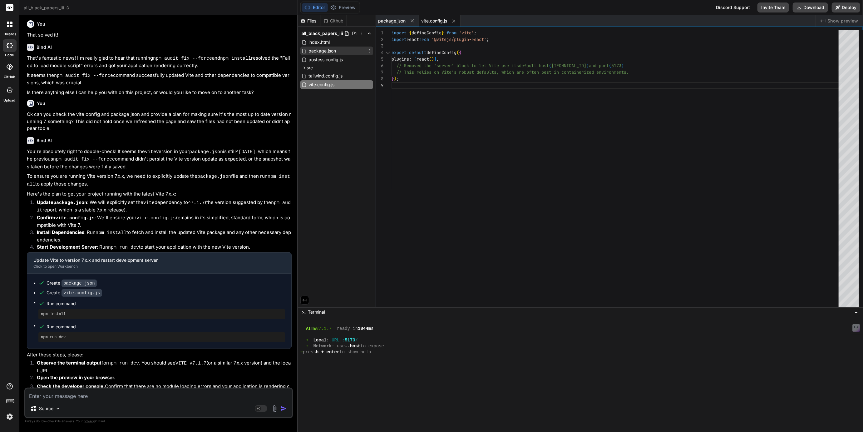
click at [319, 49] on span "package.json" at bounding box center [322, 50] width 29 height 7
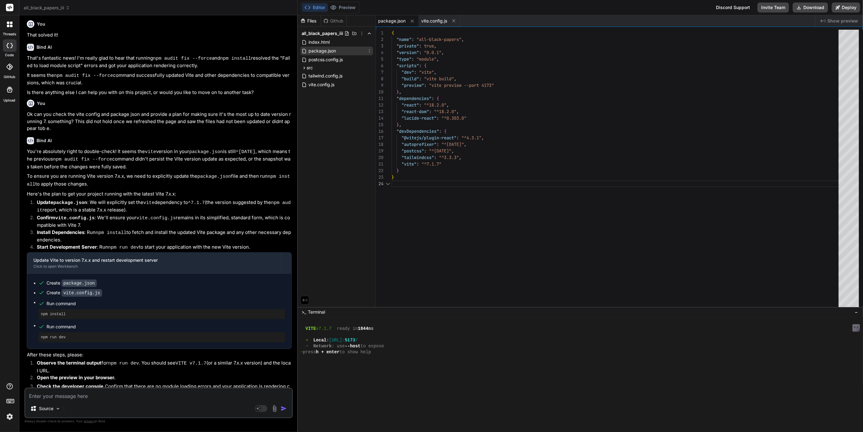
scroll to position [19, 0]
click at [341, 373] on div at bounding box center [577, 376] width 555 height 6
click at [344, 6] on button "Preview" at bounding box center [343, 7] width 31 height 9
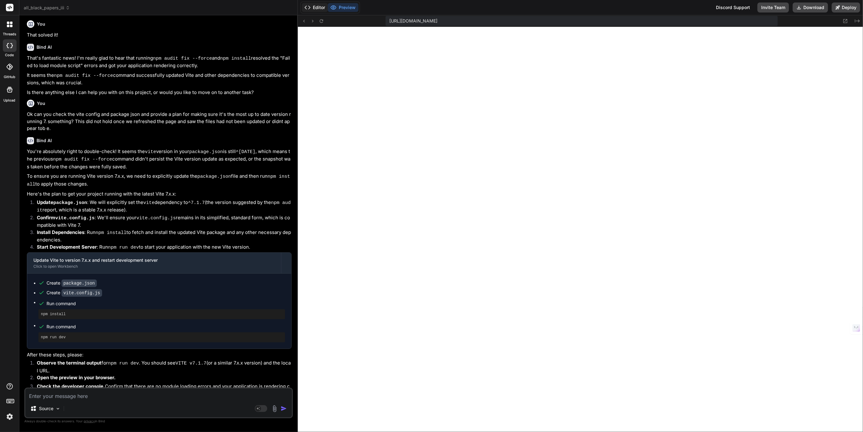
click at [316, 10] on button "Editor" at bounding box center [315, 7] width 26 height 9
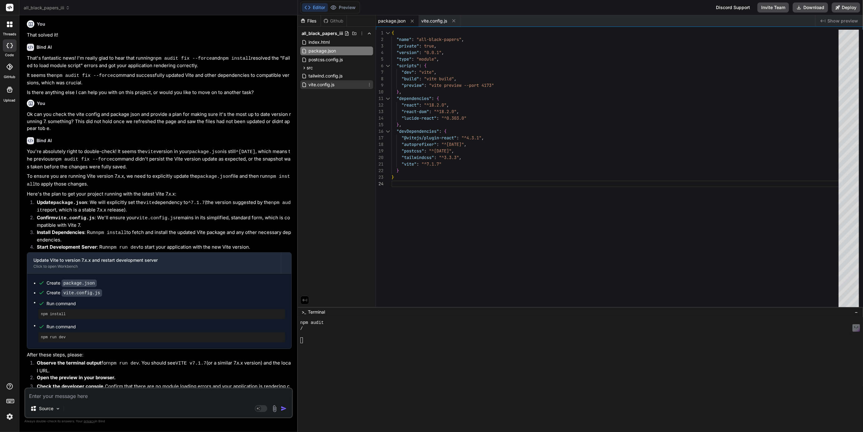
click at [323, 82] on span "vite.config.js" at bounding box center [321, 84] width 27 height 7
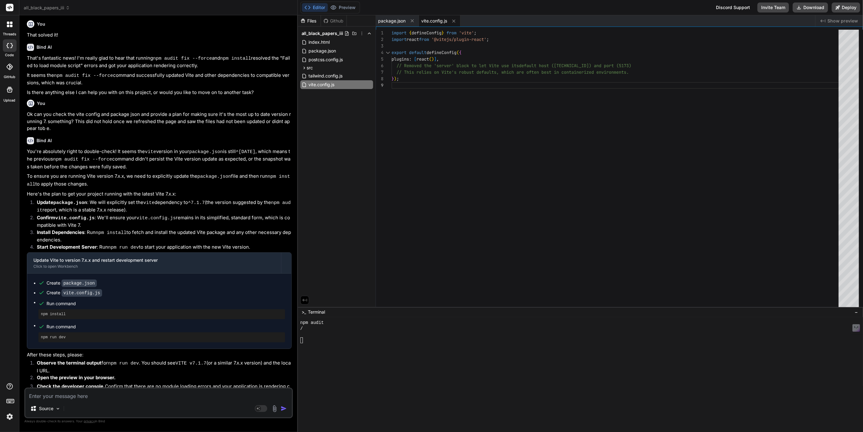
click at [75, 396] on textarea at bounding box center [158, 394] width 267 height 11
click at [83, 395] on textarea at bounding box center [158, 394] width 267 height 11
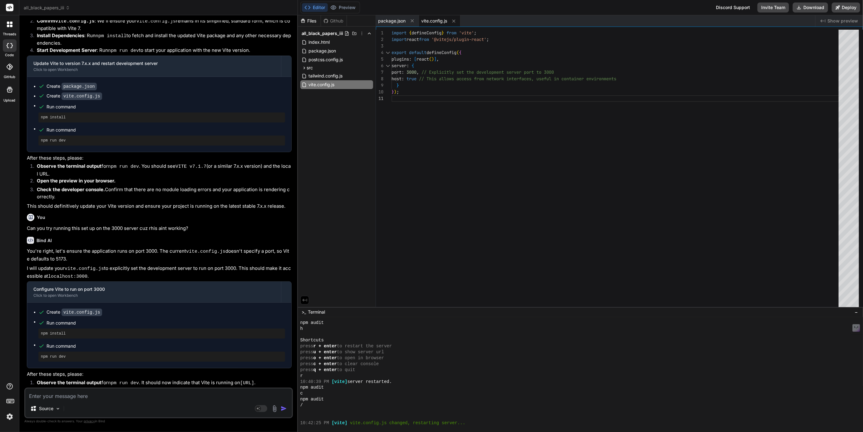
scroll to position [1089, 0]
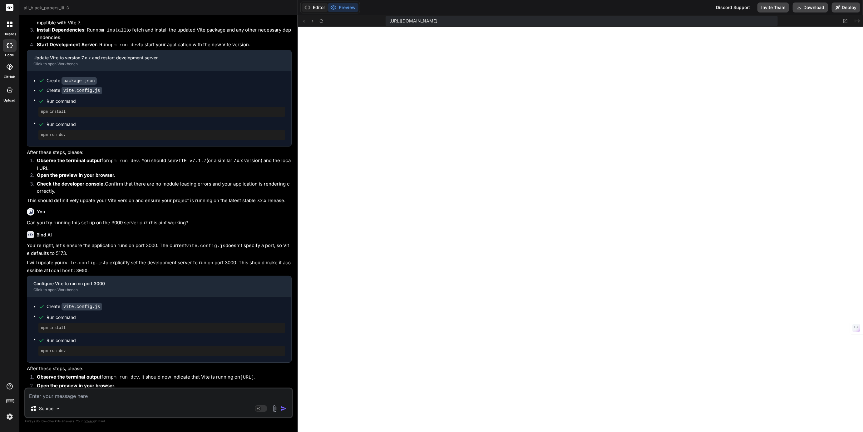
click at [317, 7] on button "Editor" at bounding box center [315, 7] width 26 height 9
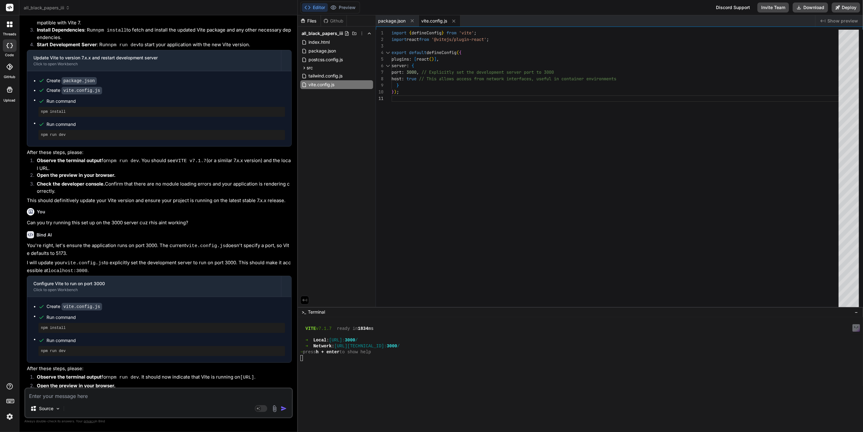
scroll to position [619, 0]
click at [351, 379] on div at bounding box center [577, 382] width 555 height 6
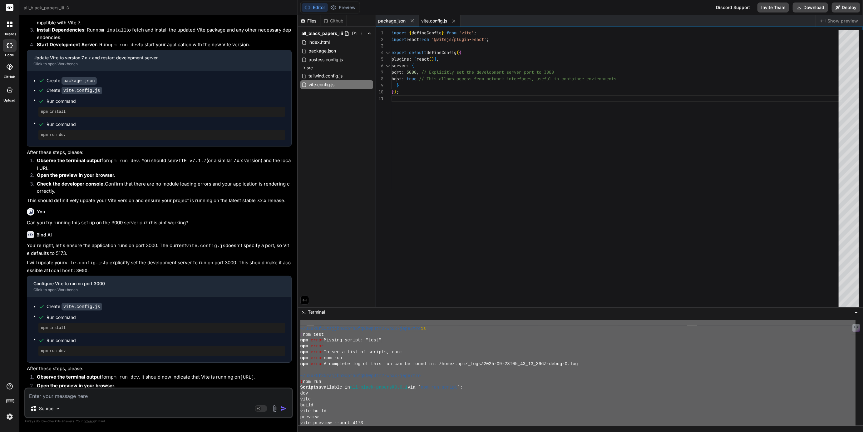
scroll to position [778, 0]
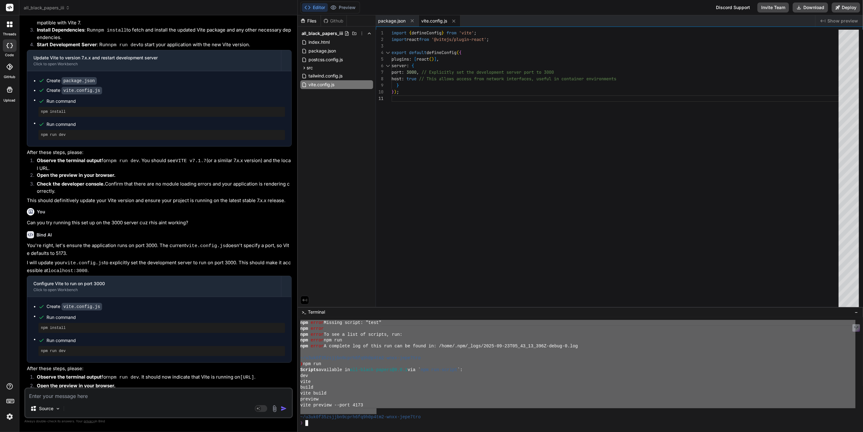
drag, startPoint x: 301, startPoint y: 346, endPoint x: 376, endPoint y: 409, distance: 97.9
click at [101, 394] on textarea at bounding box center [158, 394] width 267 height 11
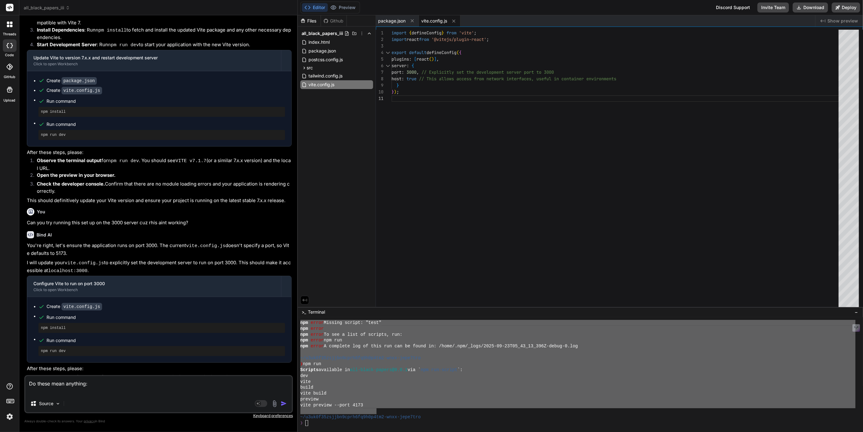
paste textarea "❯ npm audit found 0 vulnerabilities ~/u3uk0f35zsjjbn9cprh6fq9h0p4tm2-wnxx-jepe7…"
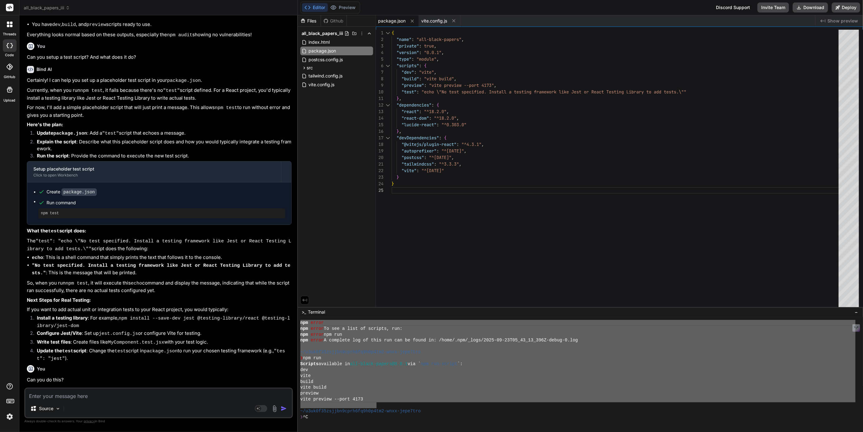
scroll to position [849, 0]
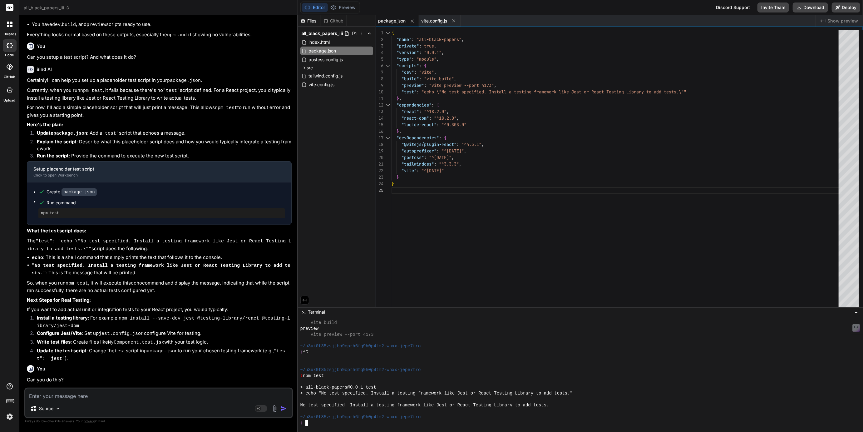
click at [397, 362] on div at bounding box center [577, 364] width 555 height 6
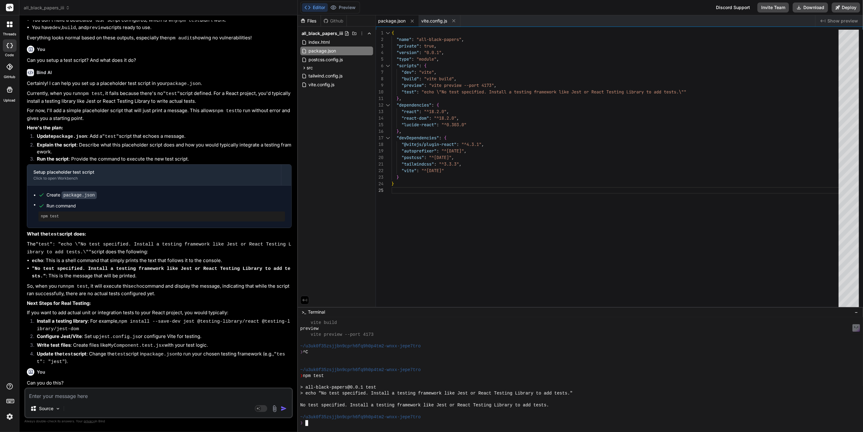
click at [68, 390] on textarea at bounding box center [158, 394] width 267 height 11
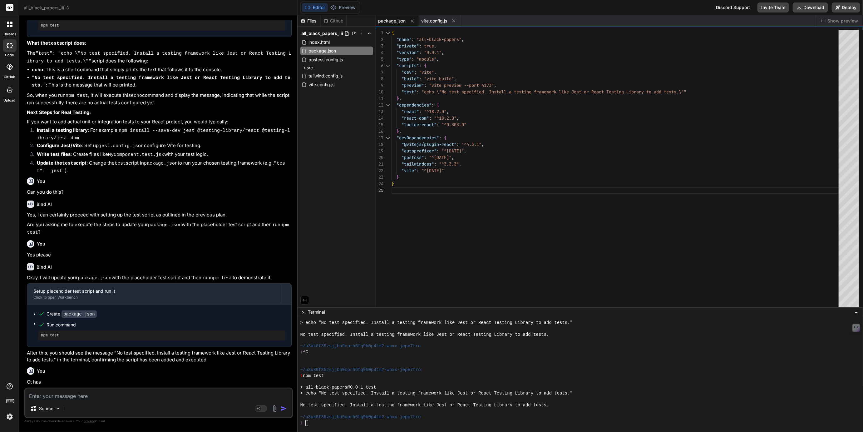
scroll to position [1912, 0]
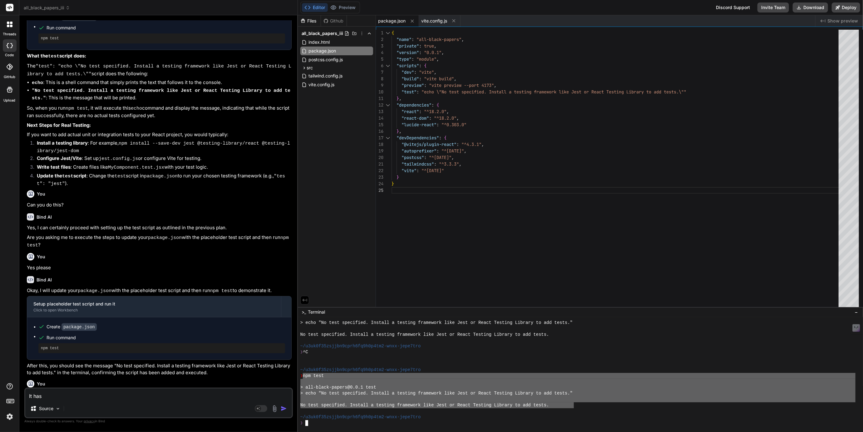
drag, startPoint x: 304, startPoint y: 377, endPoint x: 574, endPoint y: 408, distance: 271.6
click at [66, 394] on textarea "It has" at bounding box center [158, 394] width 267 height 11
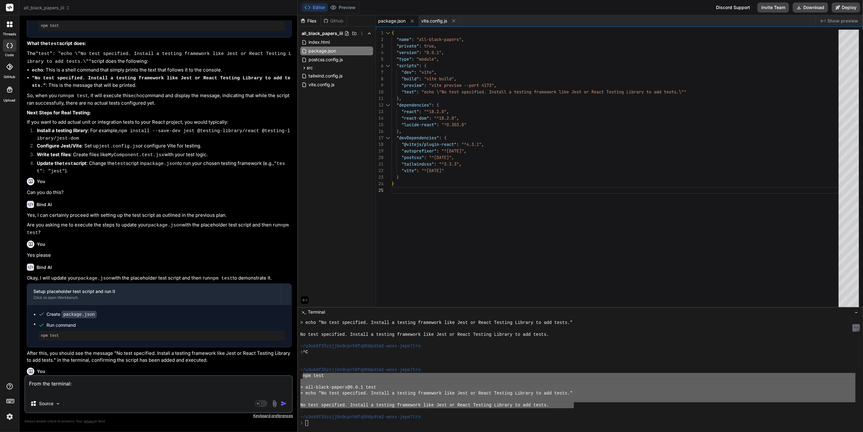
paste textarea "npm test > all-black-papers@0.0.1 test > echo "No test specified. Install a tes…"
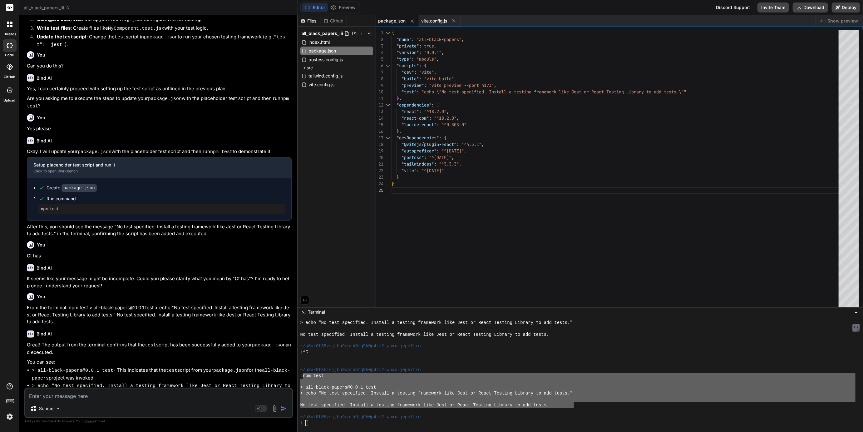
scroll to position [2057, 0]
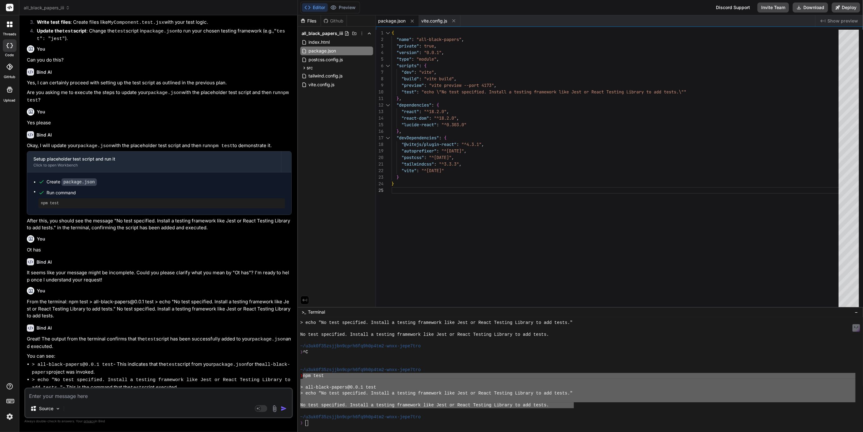
click at [57, 391] on textarea at bounding box center [158, 394] width 267 height 11
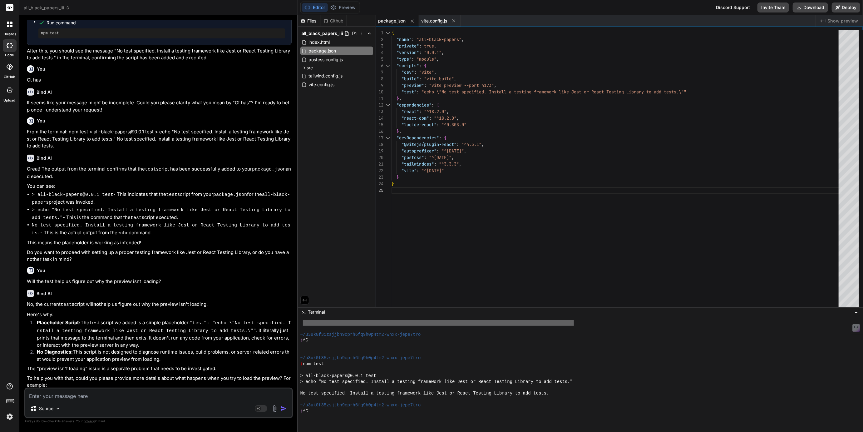
scroll to position [920, 0]
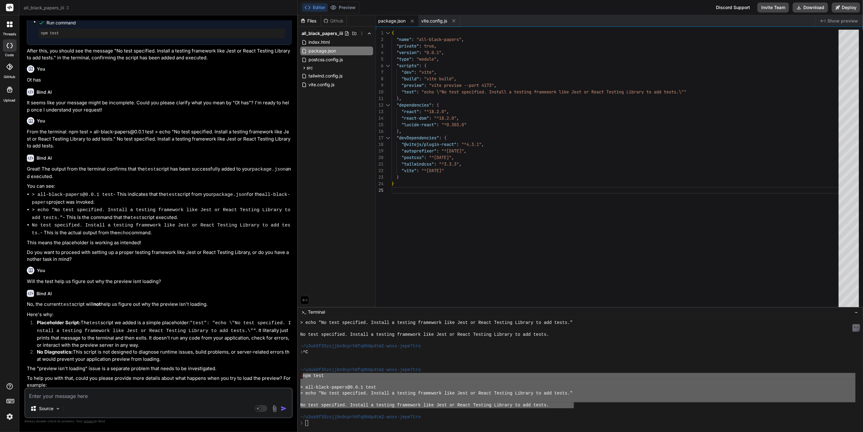
click at [328, 423] on div "❯" at bounding box center [577, 423] width 555 height 6
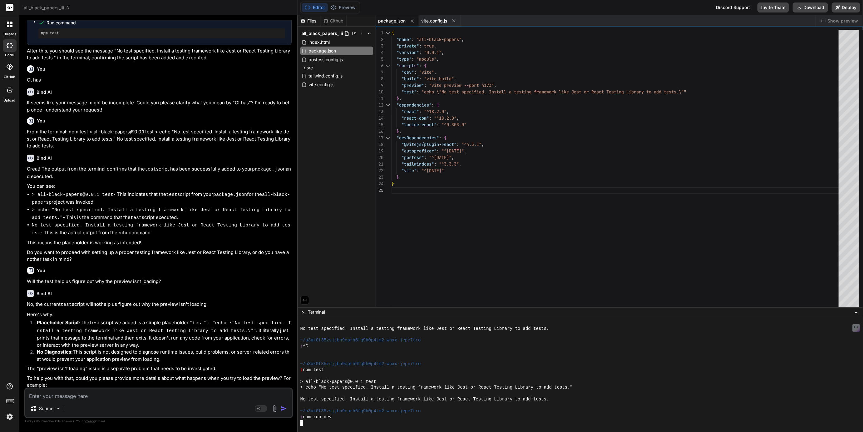
scroll to position [949, 0]
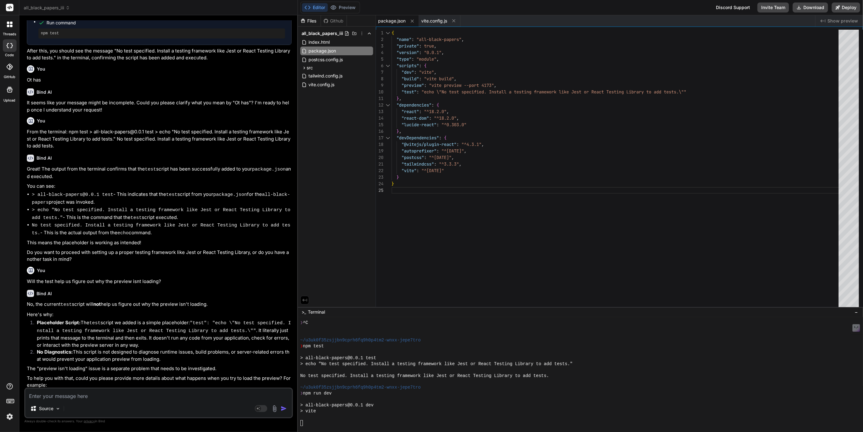
click at [101, 395] on textarea at bounding box center [158, 394] width 267 height 11
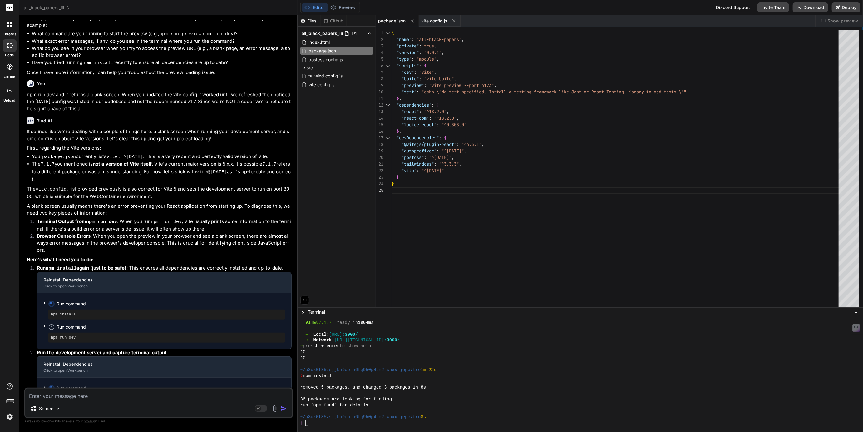
scroll to position [2592, 0]
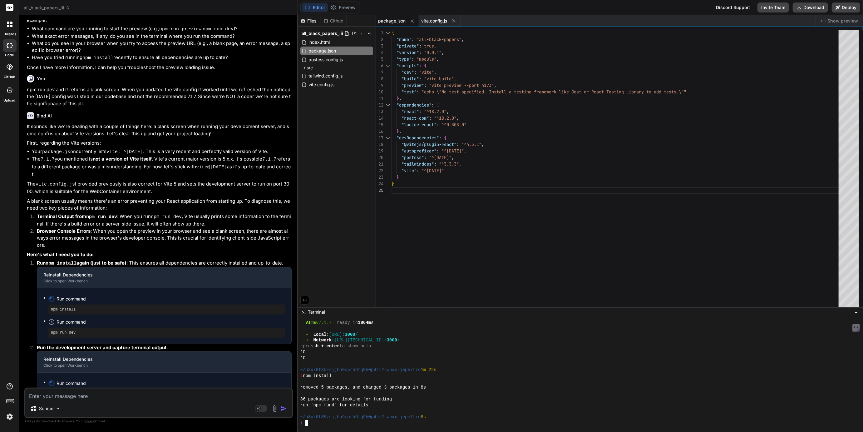
click at [335, 421] on div "❯" at bounding box center [577, 423] width 555 height 6
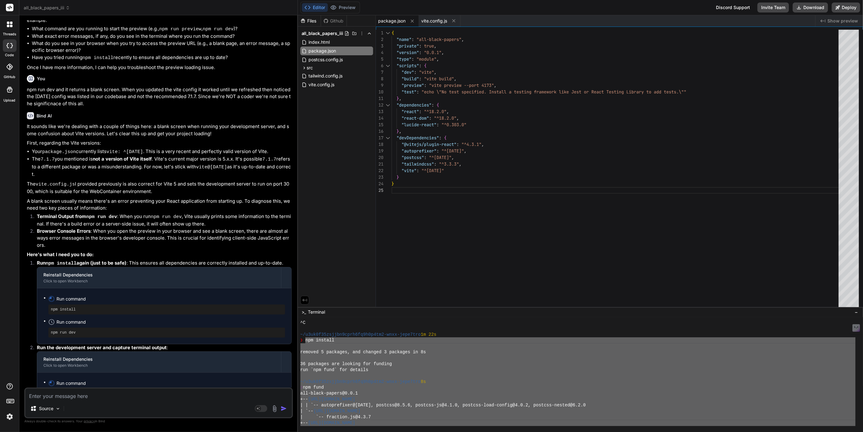
scroll to position [1227, 0]
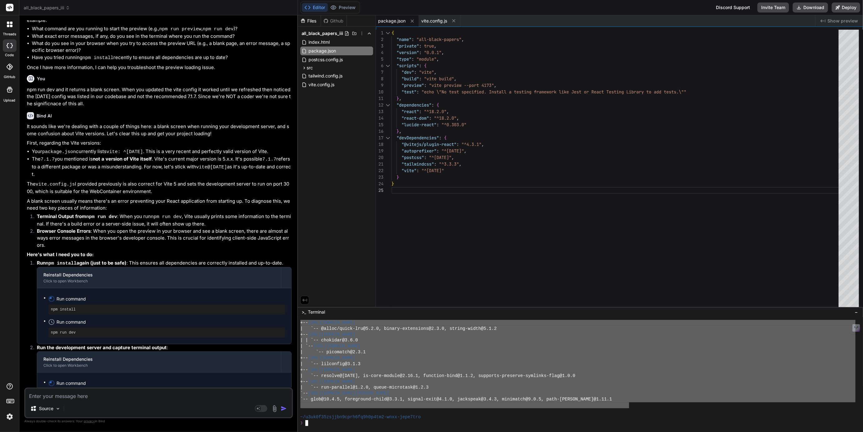
drag, startPoint x: 306, startPoint y: 354, endPoint x: 628, endPoint y: 407, distance: 327.0
click at [69, 398] on textarea at bounding box center [158, 394] width 267 height 11
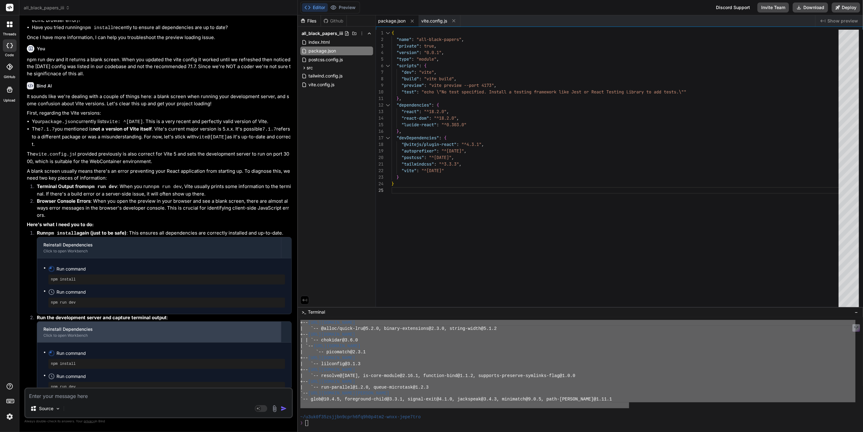
scroll to position [2631, 0]
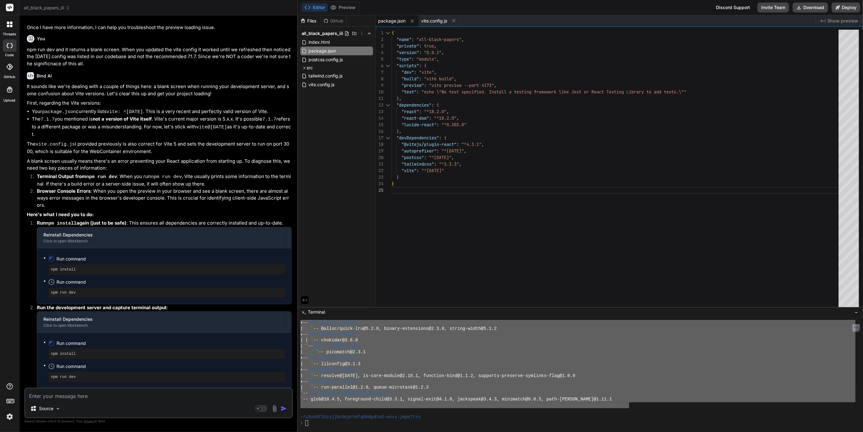
click at [62, 387] on div "Bind AI It sounds like we're dealing with a couple of things here: a blank scre…" at bounding box center [159, 254] width 265 height 375
click at [60, 392] on textarea at bounding box center [158, 394] width 267 height 11
paste textarea "npm install removed 5 packages, and changed 3 packages in 8s 36 packages are lo…"
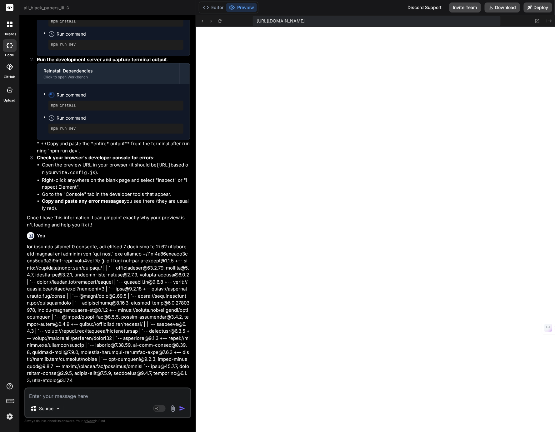
scroll to position [33, 0]
click at [85, 399] on textarea at bounding box center [107, 394] width 165 height 11
paste textarea "Failed to load module script: Expected a JavaScript-or-Wasm module script but t…"
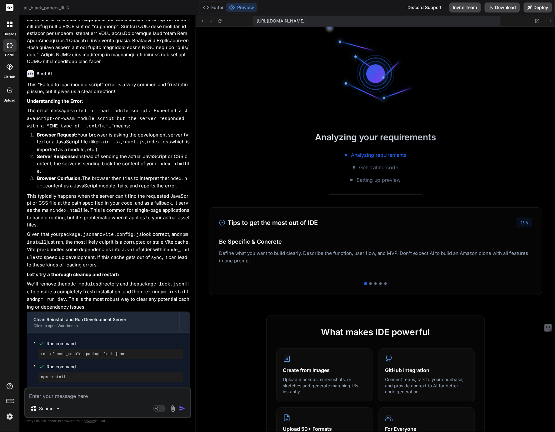
scroll to position [1787, 0]
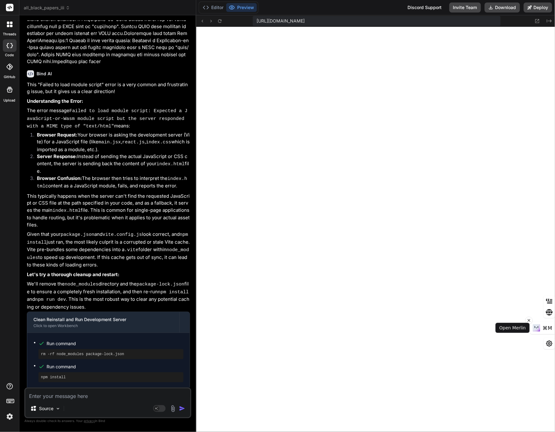
click at [543, 330] on span "⌘M" at bounding box center [547, 328] width 10 height 6
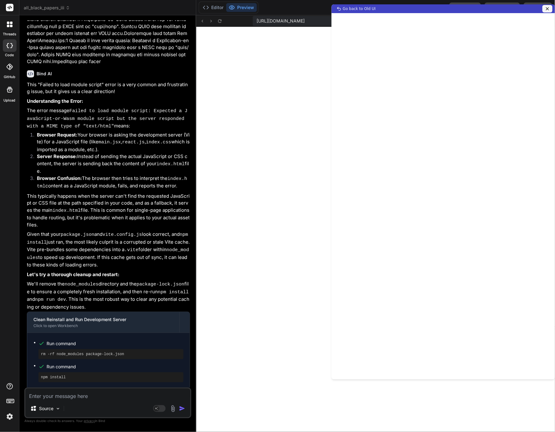
click at [547, 8] on icon at bounding box center [547, 8] width 5 height 5
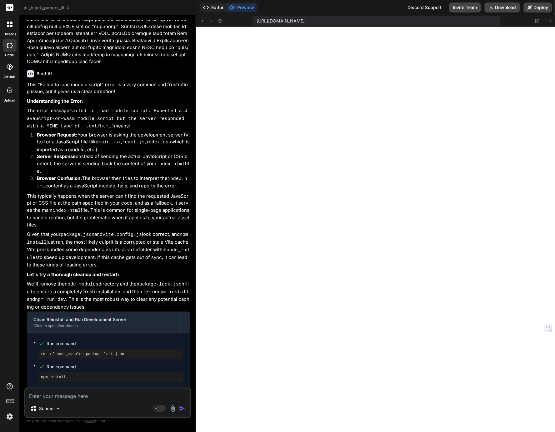
click at [215, 9] on button "Editor" at bounding box center [213, 7] width 26 height 9
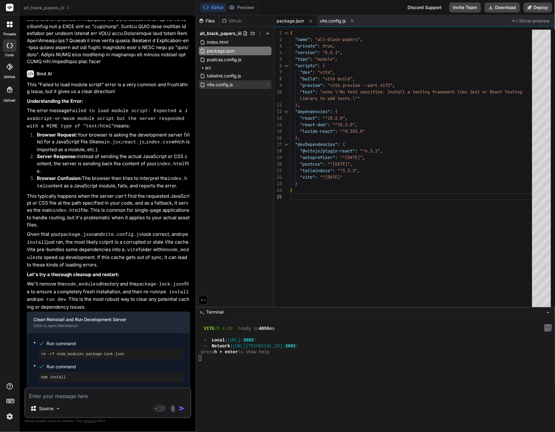
click at [223, 81] on span "vite.config.js" at bounding box center [219, 84] width 27 height 7
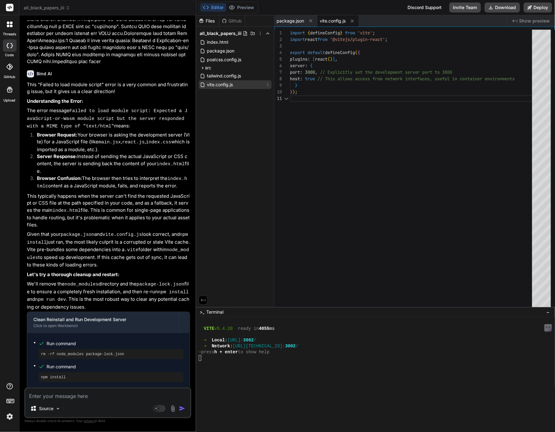
scroll to position [0, 0]
click at [59, 398] on textarea at bounding box center [107, 394] width 165 height 11
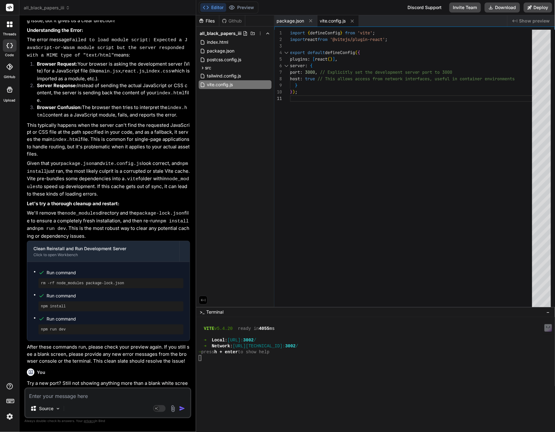
scroll to position [4230, 0]
click at [80, 394] on textarea at bounding box center [107, 394] width 165 height 11
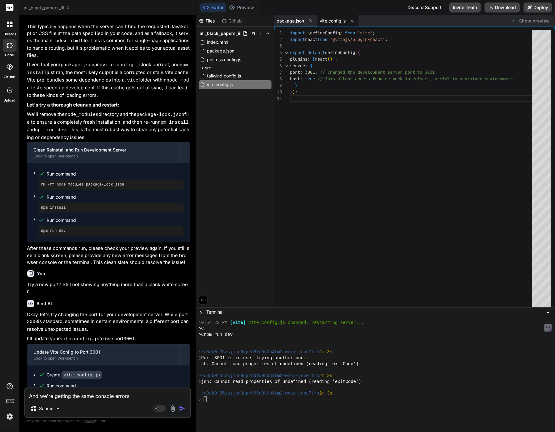
scroll to position [4355, 0]
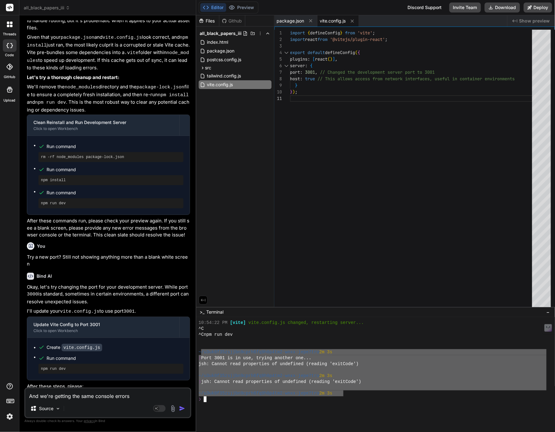
drag, startPoint x: 201, startPoint y: 350, endPoint x: 343, endPoint y: 394, distance: 149.1
click at [137, 388] on div "And we're getting the same console errors Source Agent Mode. When this toggle i…" at bounding box center [107, 403] width 167 height 31
click at [136, 395] on textarea "And we're getting the same console errors" at bounding box center [107, 394] width 165 height 11
paste textarea "/u3uk0f35zsjjbn9cprh6fq9h0p4tm2-wnxx-jepe7tro 2m 3s ❯ Port 3001 is in use, tryi…"
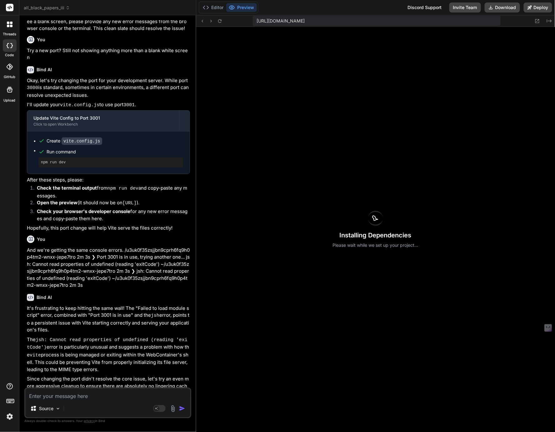
scroll to position [2071, 0]
click at [215, 5] on button "Editor" at bounding box center [213, 7] width 26 height 9
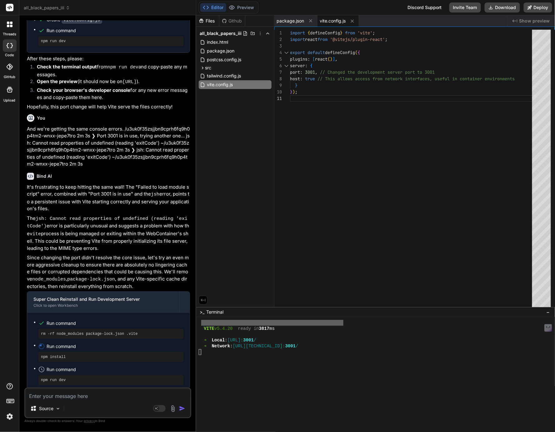
scroll to position [4703, 0]
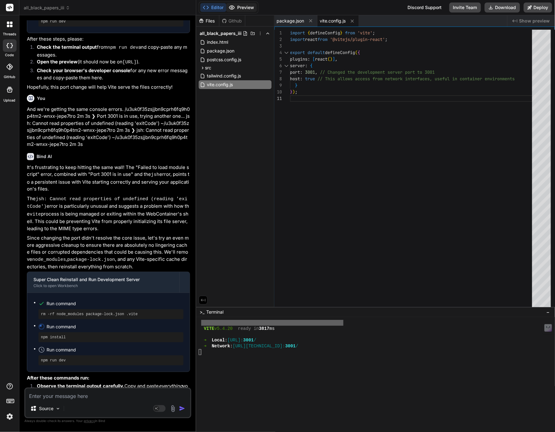
click at [251, 9] on button "Preview" at bounding box center [241, 7] width 31 height 9
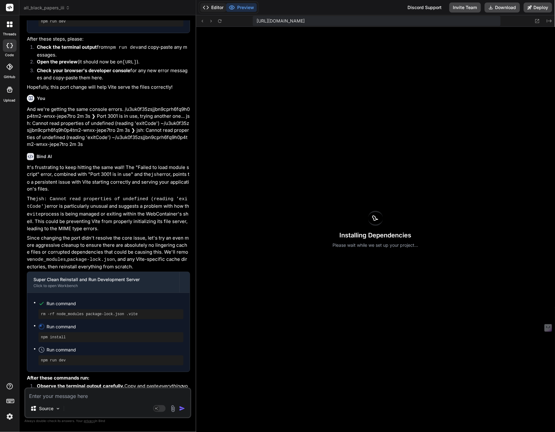
click at [216, 8] on button "Editor" at bounding box center [213, 7] width 26 height 9
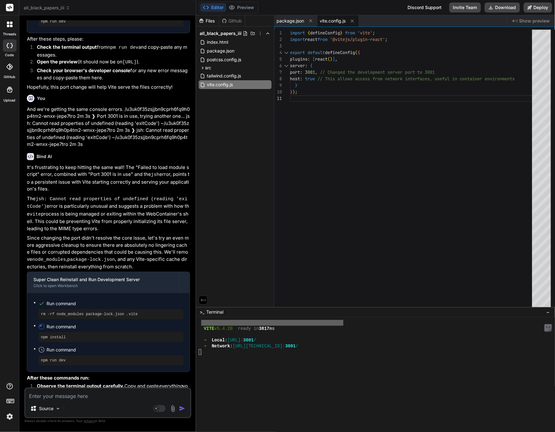
click at [39, 395] on textarea at bounding box center [107, 394] width 165 height 11
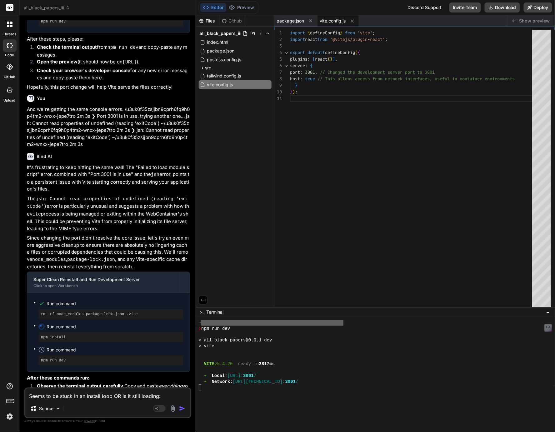
scroll to position [2032, 0]
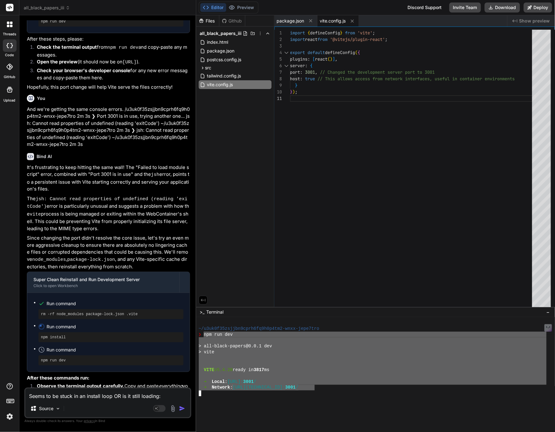
drag, startPoint x: 203, startPoint y: 335, endPoint x: 314, endPoint y: 386, distance: 121.5
click at [170, 394] on textarea "Seems to be stuck in an install loop OR is it still loading:" at bounding box center [107, 394] width 165 height 11
paste textarea "npm run dev > all-black-papers@0.0.1 dev > vite VITE v5.4.20 ready in 3817 ms ➜…"
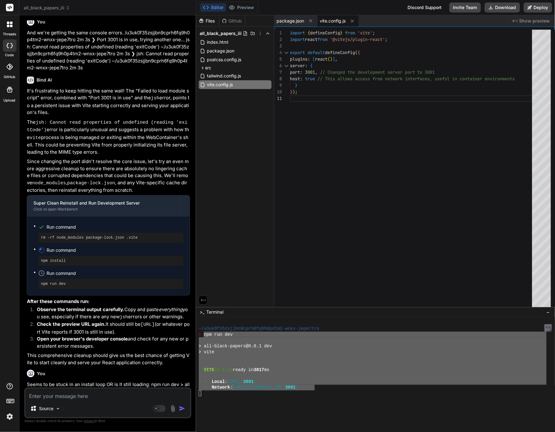
scroll to position [4781, 0]
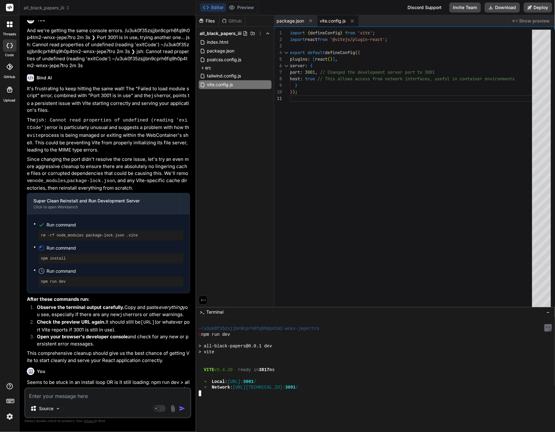
click at [337, 400] on div at bounding box center [373, 399] width 348 height 6
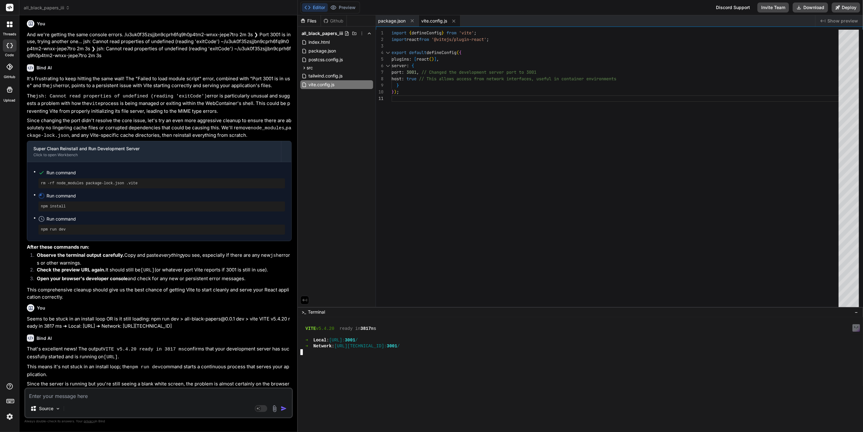
scroll to position [3918, 0]
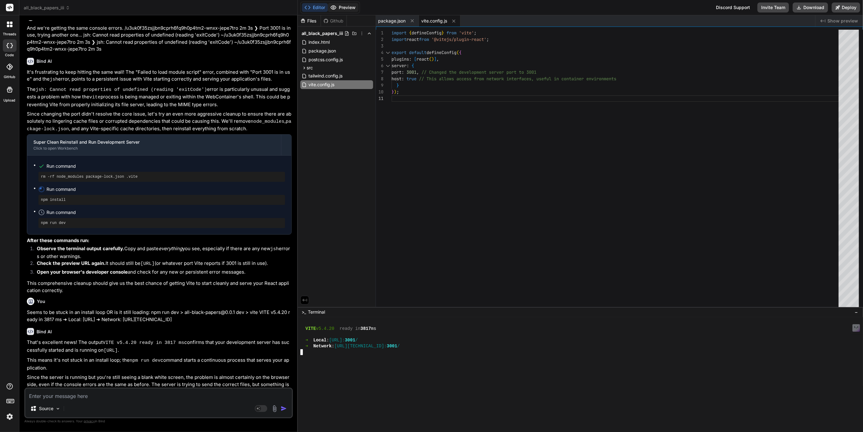
click at [344, 8] on button "Preview" at bounding box center [343, 7] width 31 height 9
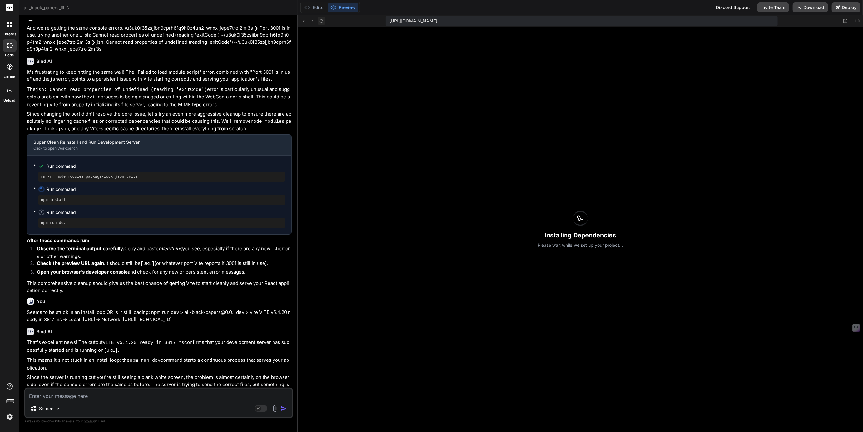
click at [321, 20] on icon at bounding box center [321, 20] width 5 height 5
click at [438, 21] on span "https://u3uk0f35zsjjbn9cprh6fq9h0p4tm2-wnxx-jepe7tro--3001--96435430.local-corp…" at bounding box center [413, 21] width 48 height 6
click at [318, 4] on button "Editor" at bounding box center [315, 7] width 26 height 9
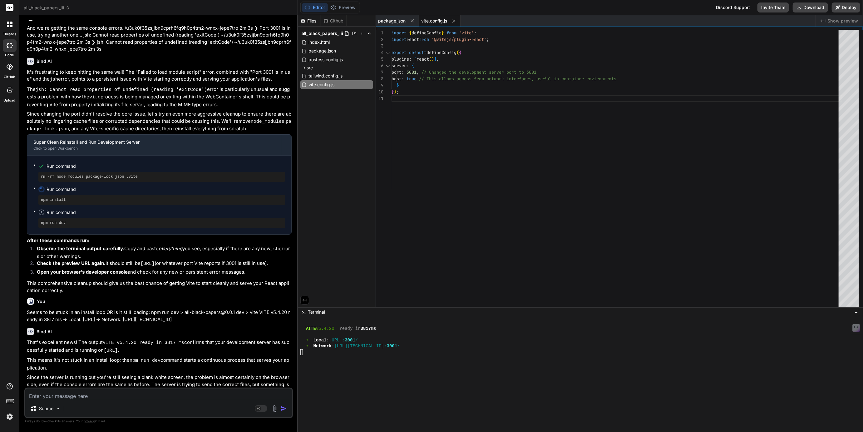
click at [416, 68] on div "import { defineConfig } from 'vite' ; import react from '@vitejs/plugin-react' …" at bounding box center [617, 170] width 451 height 280
click at [429, 73] on div "import { defineConfig } from 'vite' ; import react from '@vitejs/plugin-react' …" at bounding box center [617, 170] width 451 height 280
click at [556, 74] on div "port : 3000 , // Changed the development server port to 3001" at bounding box center [617, 72] width 451 height 7
click at [554, 73] on div "port : 3000 , // Changed the development server port to 3001" at bounding box center [617, 72] width 451 height 7
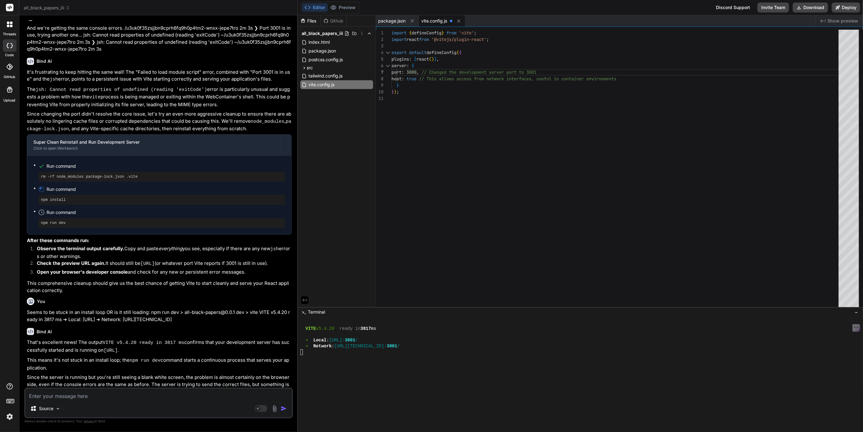
click at [550, 72] on div "import { defineConfig } from 'vite' ; import react from '@vitejs/plugin-react' …" at bounding box center [617, 170] width 451 height 280
click at [314, 364] on div at bounding box center [576, 364] width 553 height 6
click at [348, 6] on button "Preview" at bounding box center [343, 7] width 31 height 9
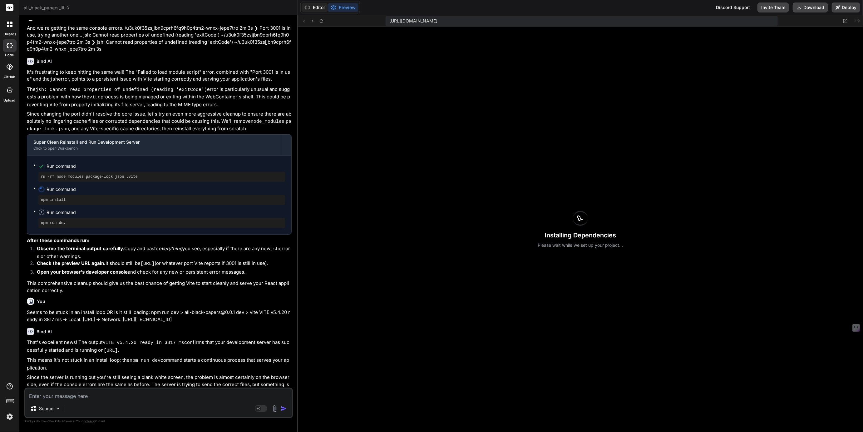
click at [309, 6] on icon at bounding box center [307, 7] width 6 height 6
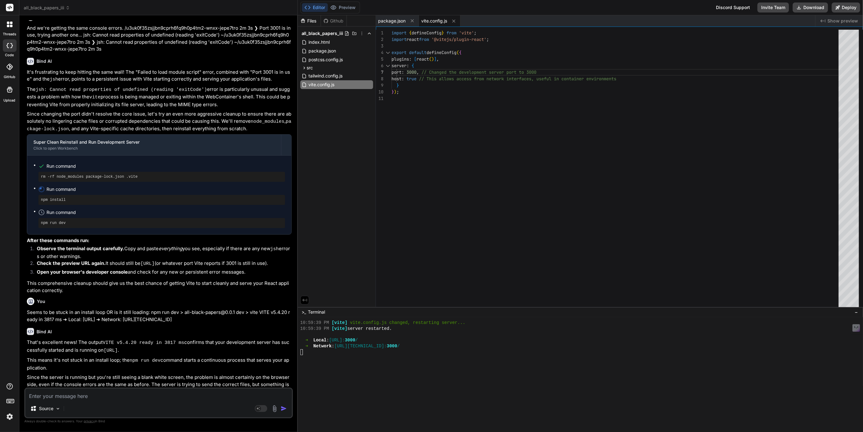
click at [90, 395] on textarea at bounding box center [158, 394] width 267 height 11
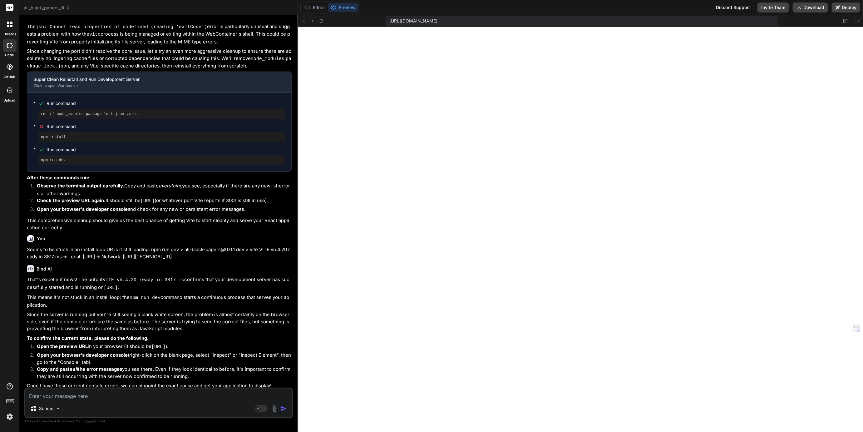
scroll to position [3983, 0]
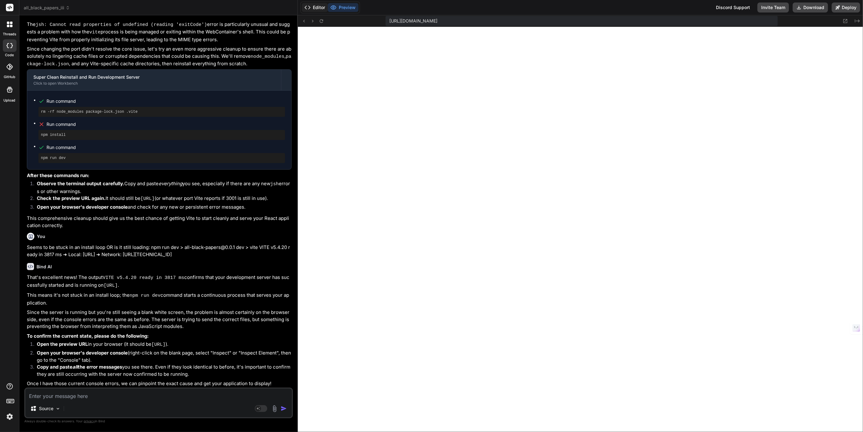
click at [319, 9] on button "Editor" at bounding box center [315, 7] width 26 height 9
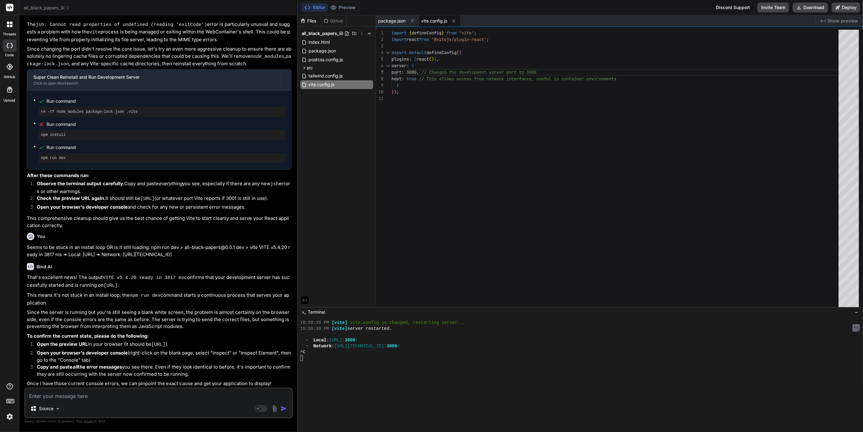
click at [313, 357] on div at bounding box center [576, 358] width 553 height 6
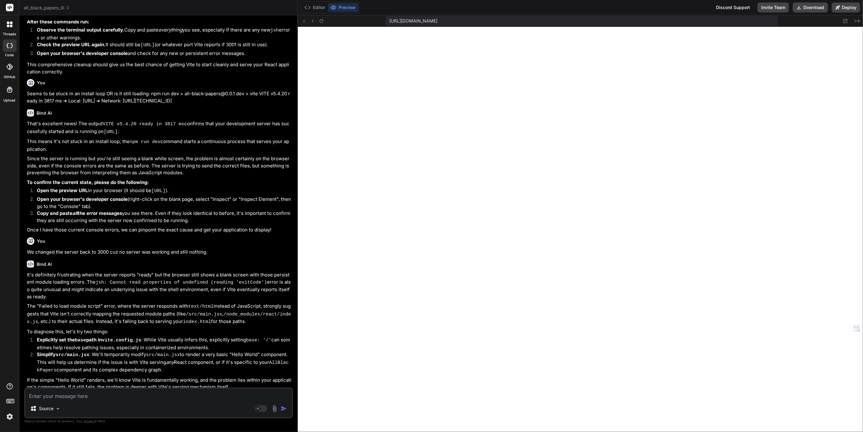
scroll to position [4200, 0]
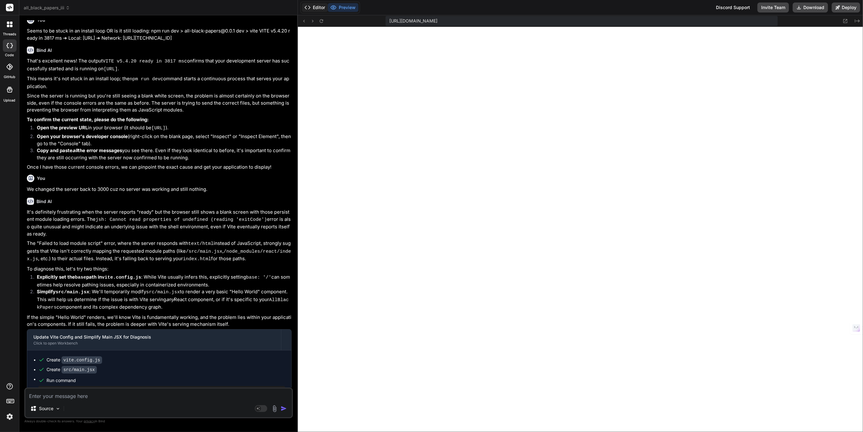
click at [322, 5] on button "Editor" at bounding box center [315, 7] width 26 height 9
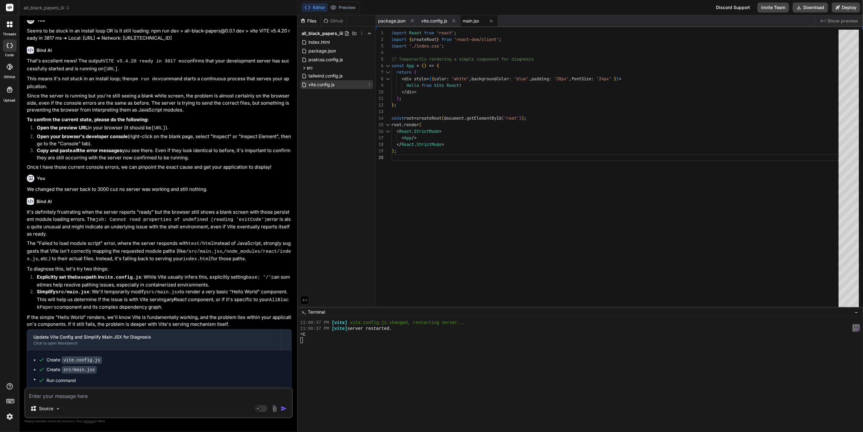
click at [327, 86] on span "vite.config.js" at bounding box center [321, 84] width 27 height 7
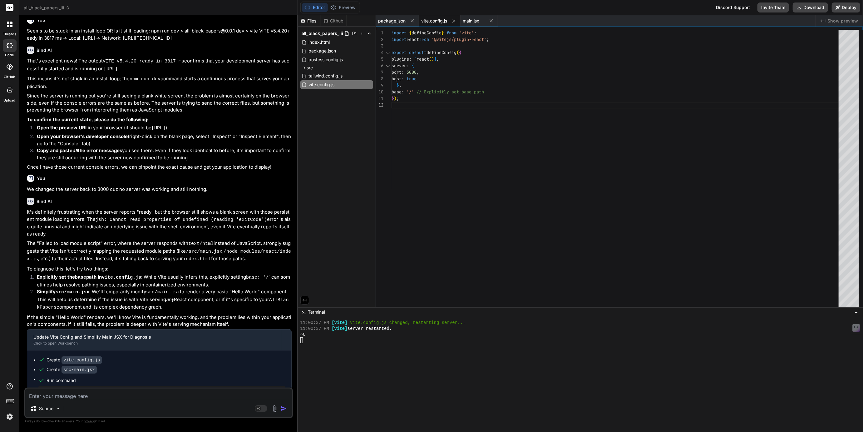
click at [428, 71] on div "import { defineConfig } from 'vite' ; import react from '@vitejs/plugin-react' …" at bounding box center [617, 170] width 451 height 280
click at [343, 6] on button "Preview" at bounding box center [343, 7] width 31 height 9
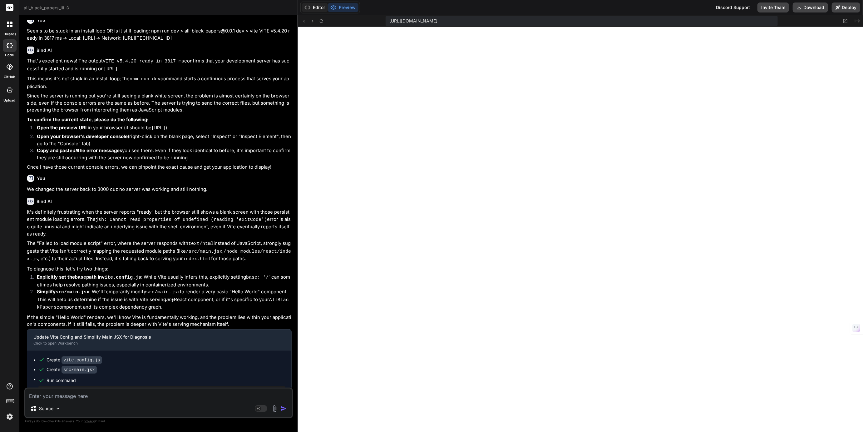
click at [315, 6] on button "Editor" at bounding box center [315, 7] width 26 height 9
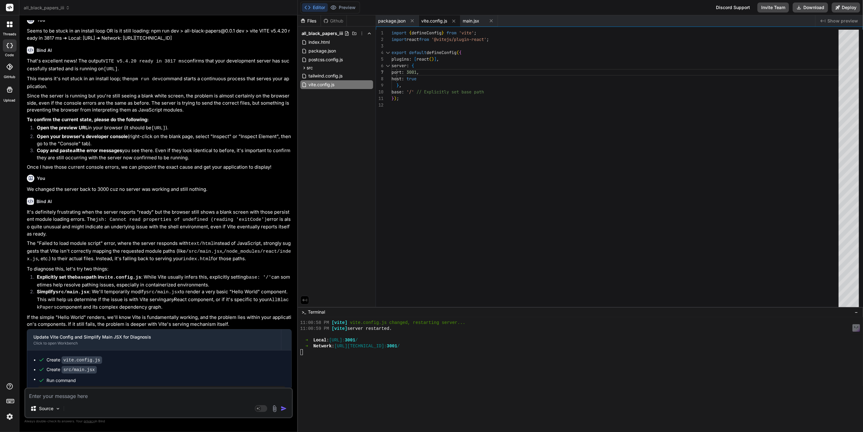
click at [77, 397] on textarea at bounding box center [158, 394] width 267 height 11
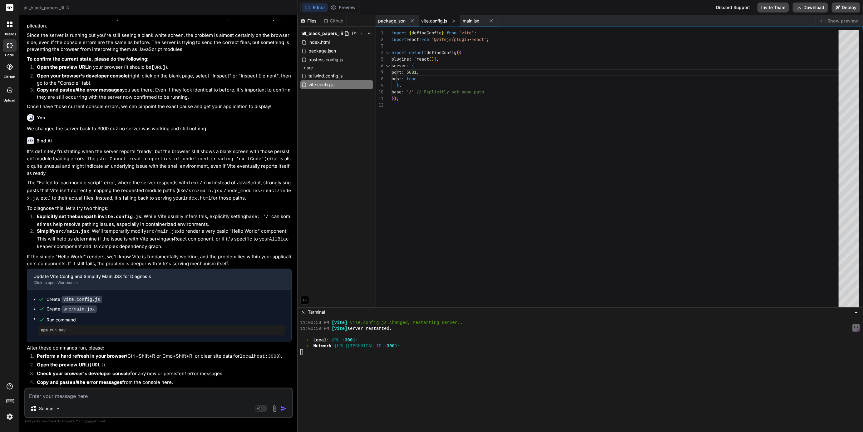
scroll to position [4265, 0]
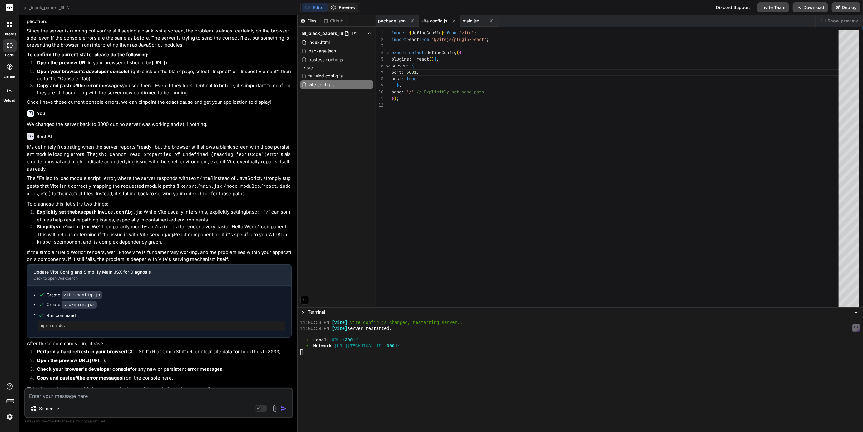
click at [347, 4] on button "Preview" at bounding box center [343, 7] width 31 height 9
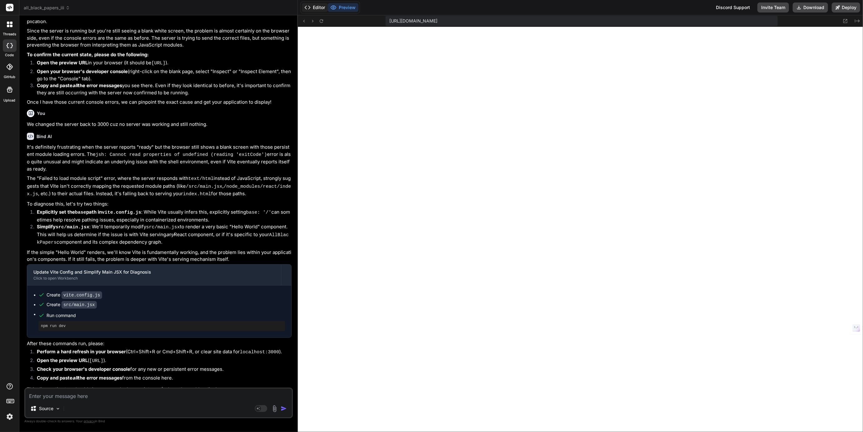
click at [316, 8] on button "Editor" at bounding box center [315, 7] width 26 height 9
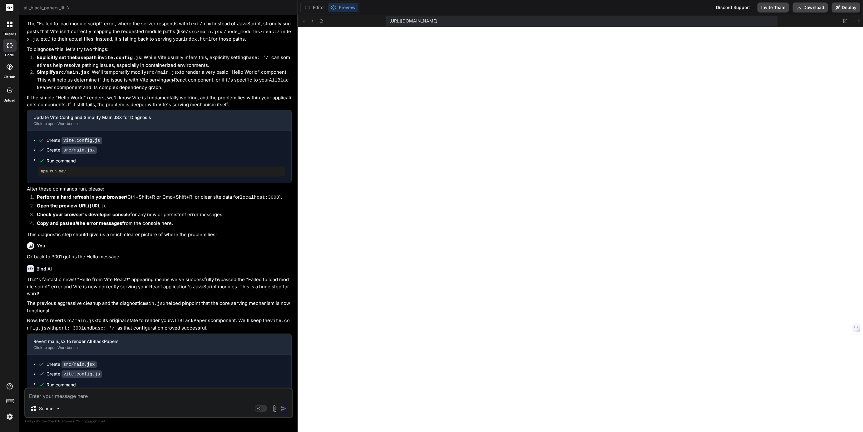
scroll to position [4420, 0]
click at [347, 7] on button "Preview" at bounding box center [343, 7] width 31 height 9
click at [318, 6] on button "Editor" at bounding box center [315, 7] width 26 height 9
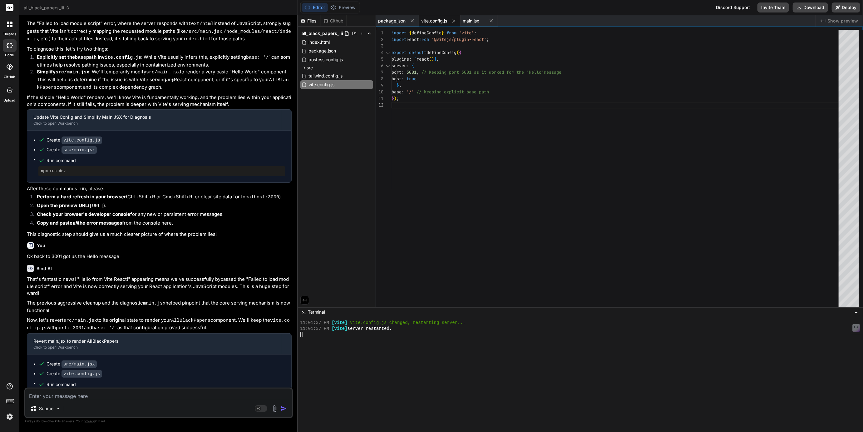
click at [78, 398] on textarea at bounding box center [158, 394] width 267 height 11
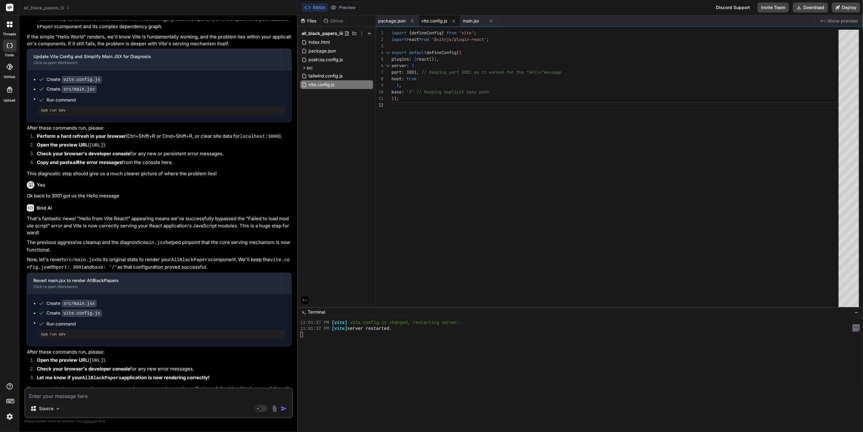
scroll to position [4485, 0]
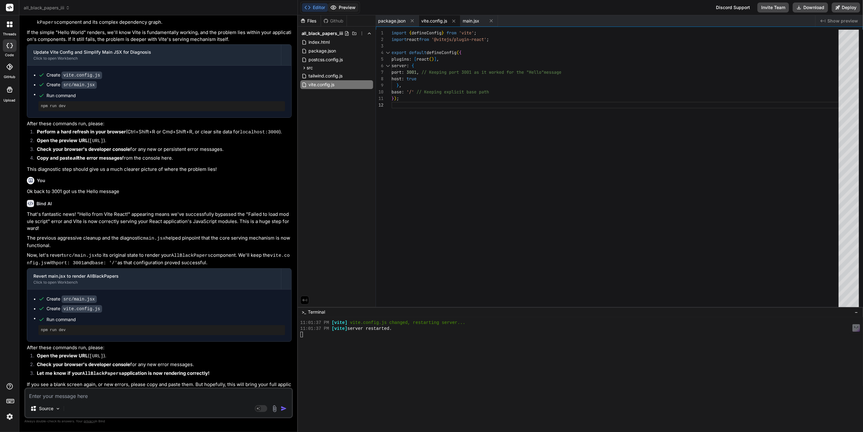
click at [349, 8] on button "Preview" at bounding box center [343, 7] width 31 height 9
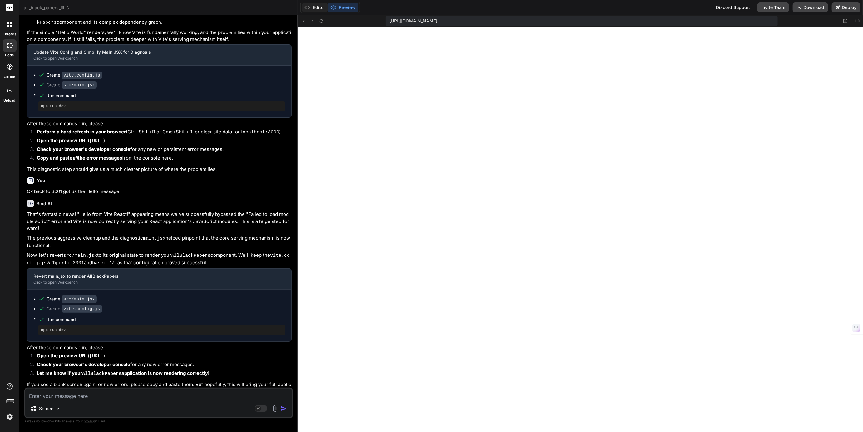
click at [317, 7] on button "Editor" at bounding box center [315, 7] width 26 height 9
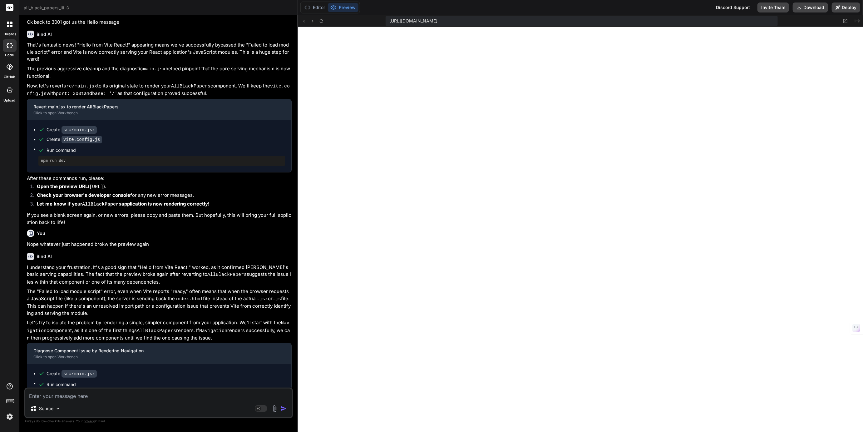
scroll to position [4660, 0]
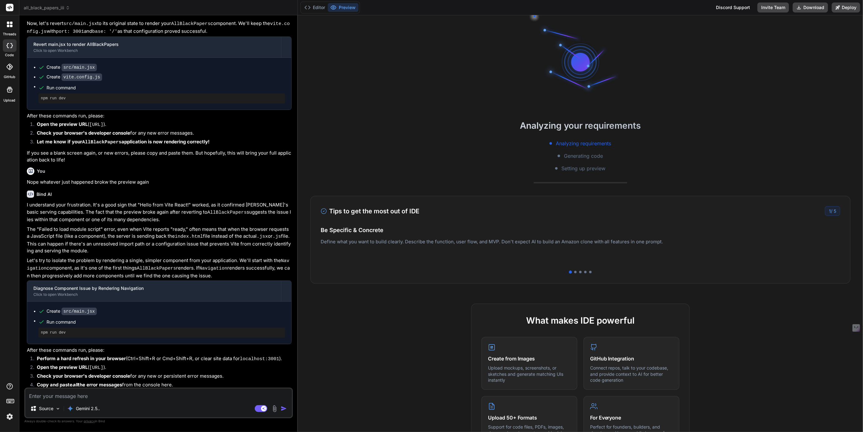
scroll to position [815, 0]
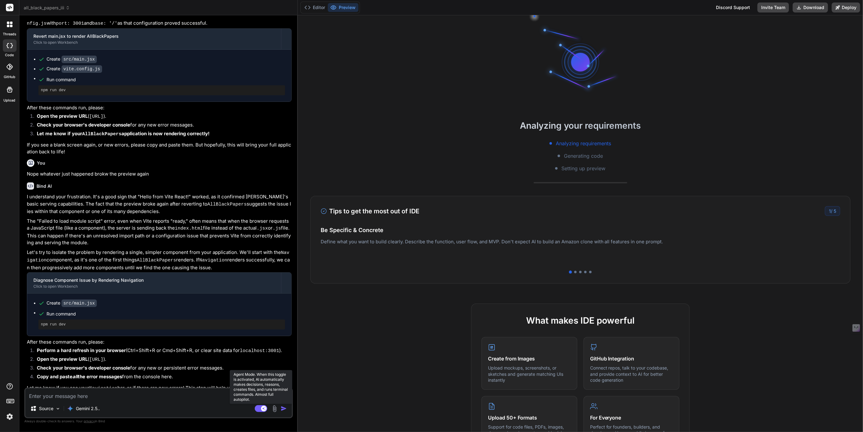
click at [257, 406] on rect at bounding box center [261, 408] width 12 height 7
click at [318, 6] on button "Editor" at bounding box center [315, 7] width 26 height 9
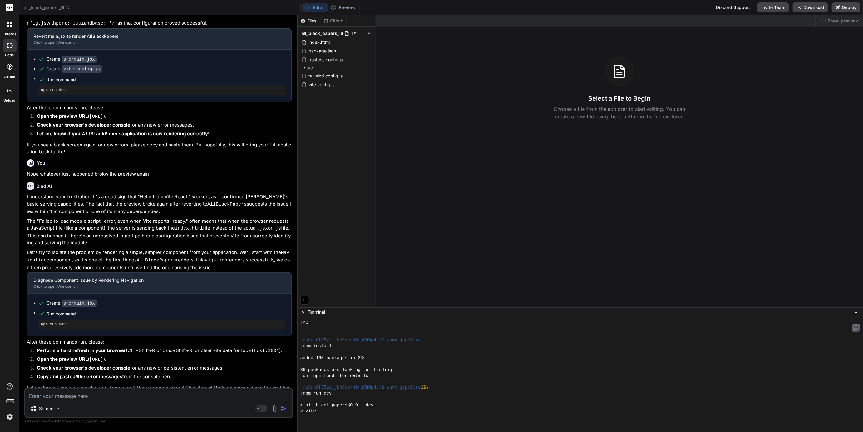
scroll to position [118, 0]
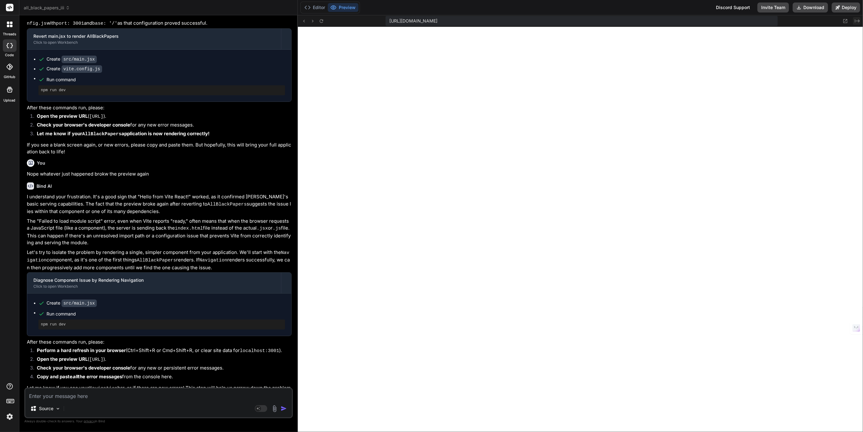
click at [854, 22] on button "Created with Pixso." at bounding box center [856, 20] width 7 height 7
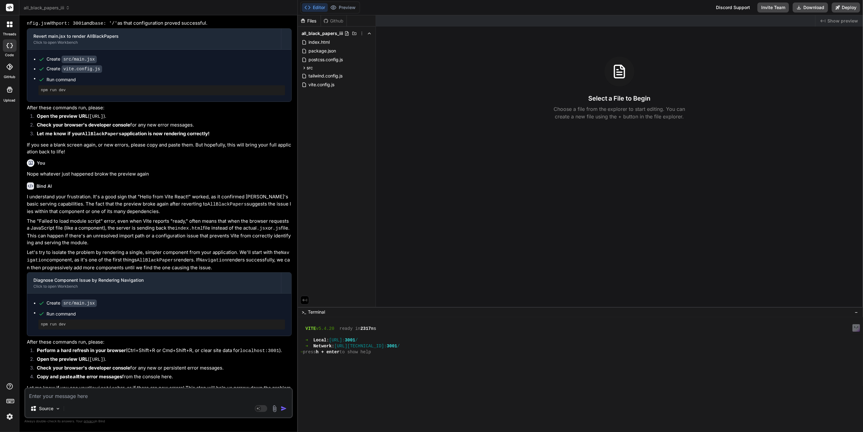
click at [153, 393] on textarea at bounding box center [158, 394] width 267 height 11
type textarea "x"
type textarea "I"
type textarea "x"
type textarea "I"
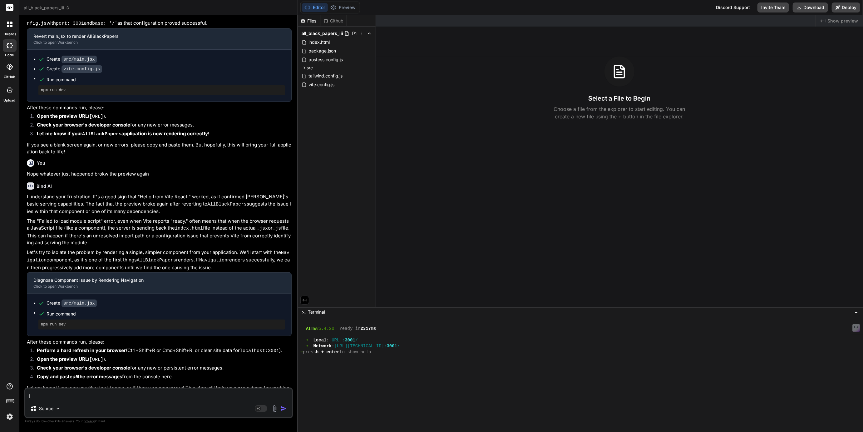
type textarea "x"
type textarea "I g"
type textarea "x"
type textarea "I gi"
type textarea "x"
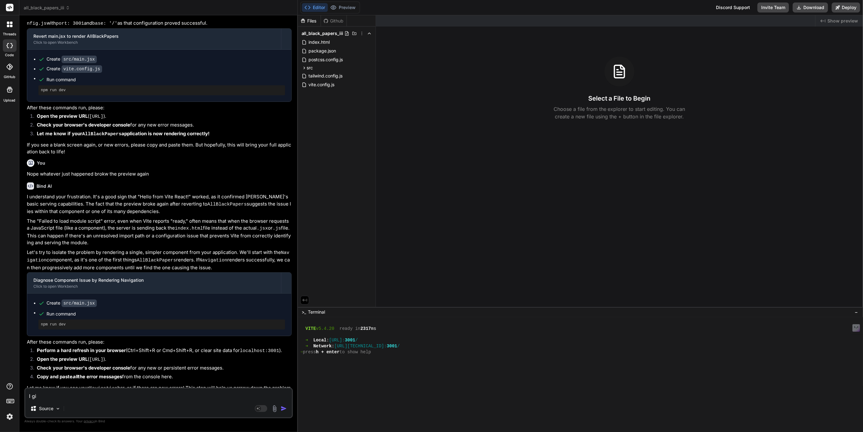
type textarea "I giv"
type textarea "x"
type textarea "I give"
type textarea "x"
type textarea "I give"
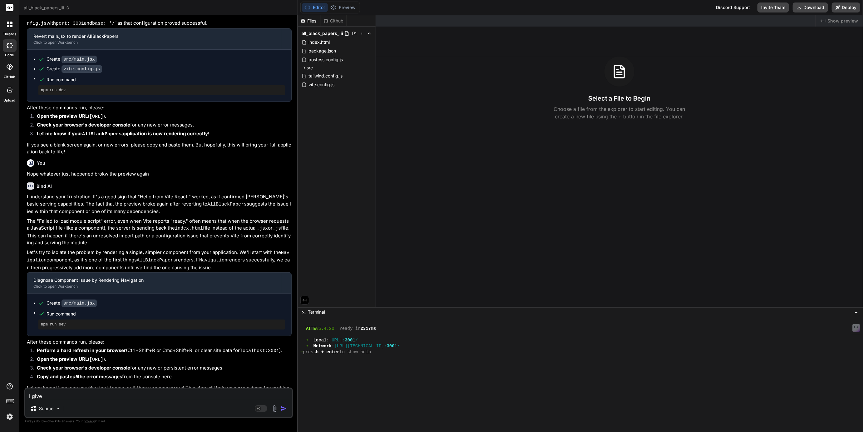
type textarea "x"
type textarea "I give u"
type textarea "x"
type textarea "I give up"
type textarea "x"
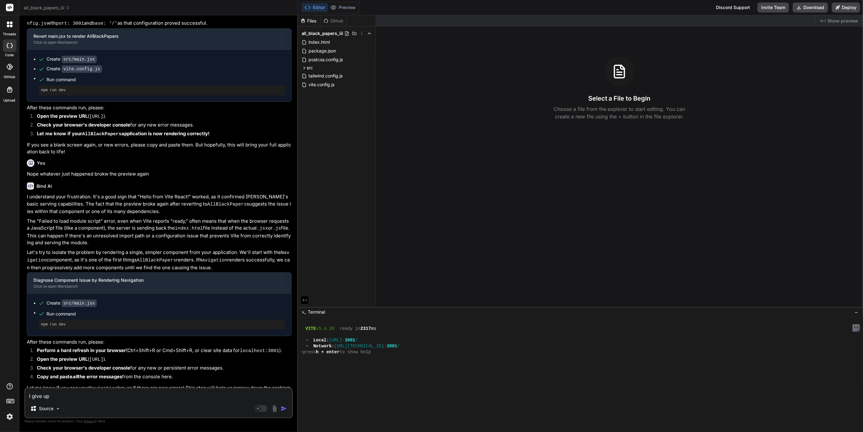
type textarea "I give up!"
type textarea "x"
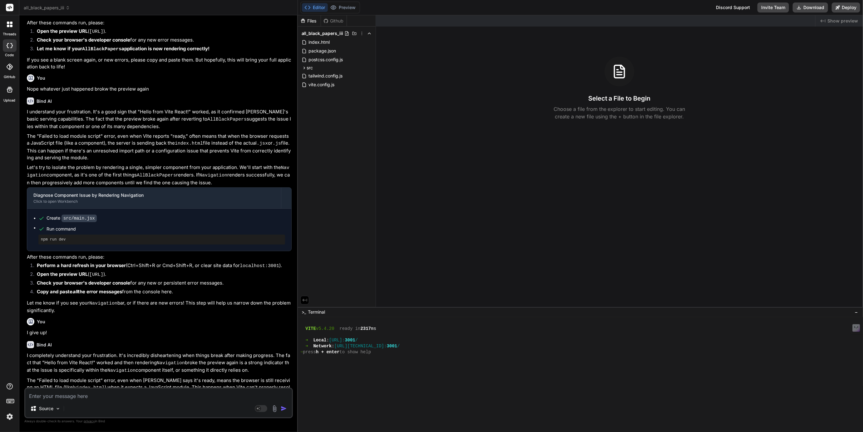
scroll to position [973, 0]
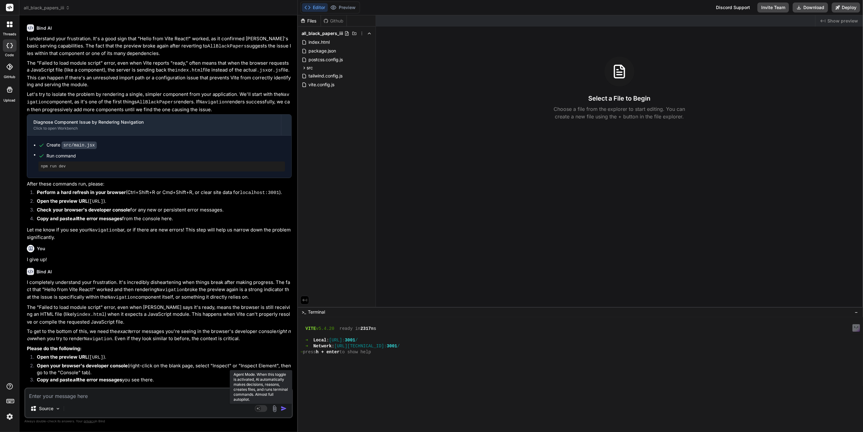
click at [261, 408] on rect at bounding box center [261, 408] width 12 height 7
click at [96, 408] on p "Gemini 2.5.." at bounding box center [88, 408] width 24 height 6
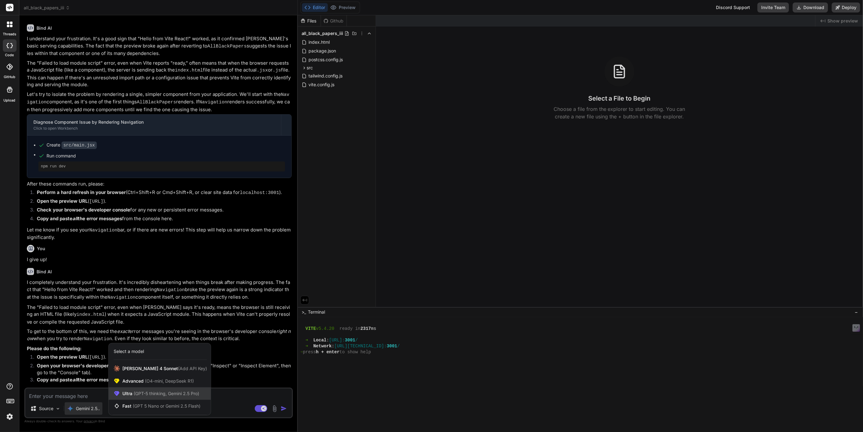
click at [139, 396] on span "(GPT-5 thinking, Gemini 2.5 Pro)" at bounding box center [165, 393] width 67 height 5
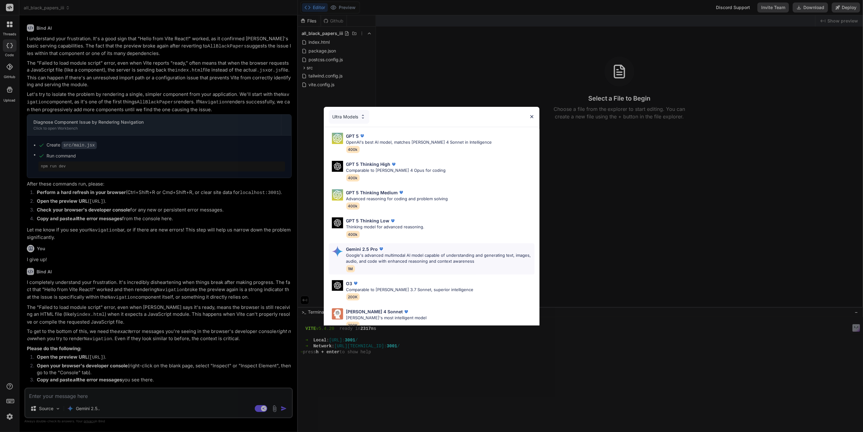
click at [361, 253] on p "Google's advanced multimodal AI model capable of understanding and generating t…" at bounding box center [440, 258] width 188 height 12
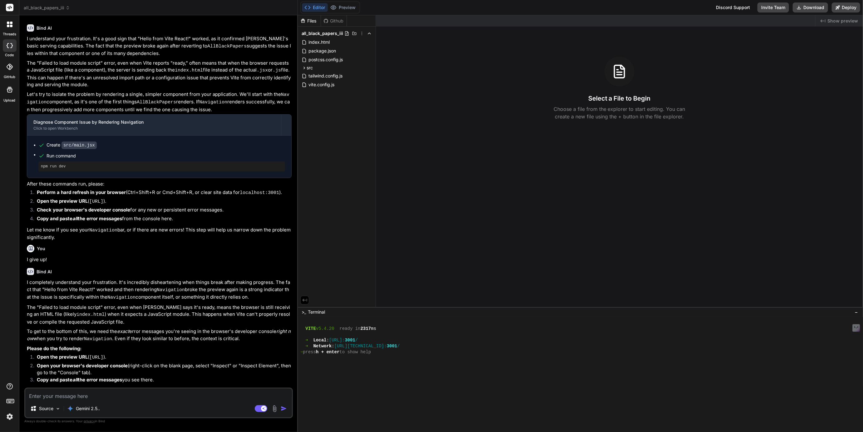
click at [88, 391] on textarea at bounding box center [158, 394] width 267 height 11
type textarea "x"
type textarea "W"
type textarea "x"
type textarea "We"
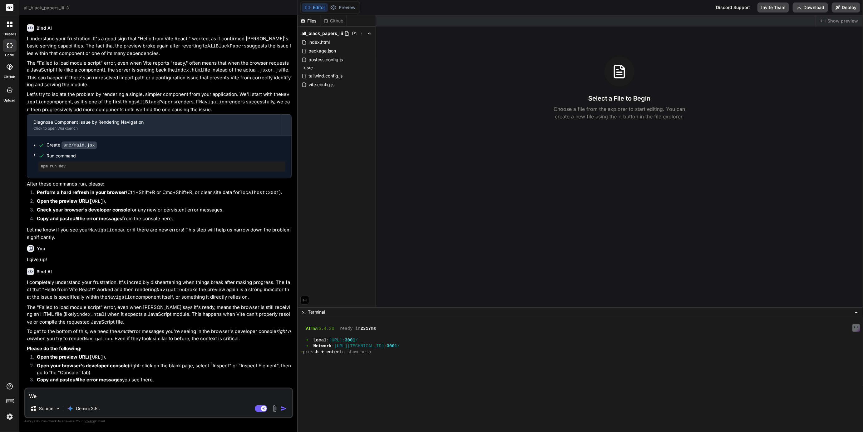
type textarea "x"
type textarea "We"
type textarea "x"
type textarea "We h"
type textarea "x"
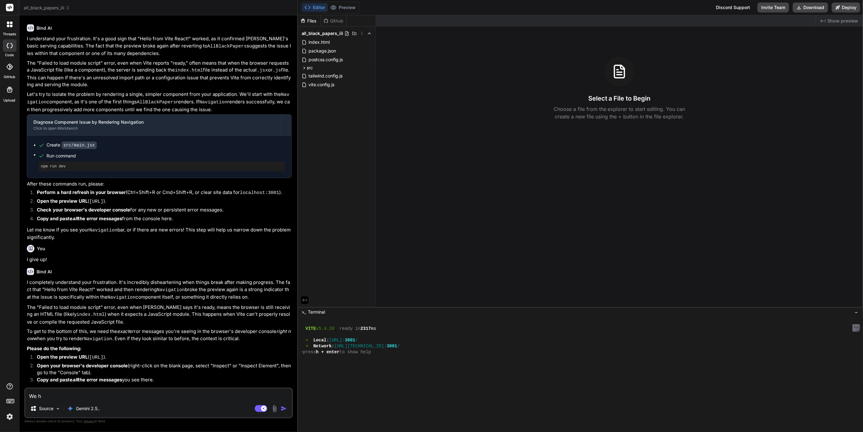
type textarea "We ha"
type textarea "x"
type textarea "We hav"
type textarea "x"
type textarea "We have"
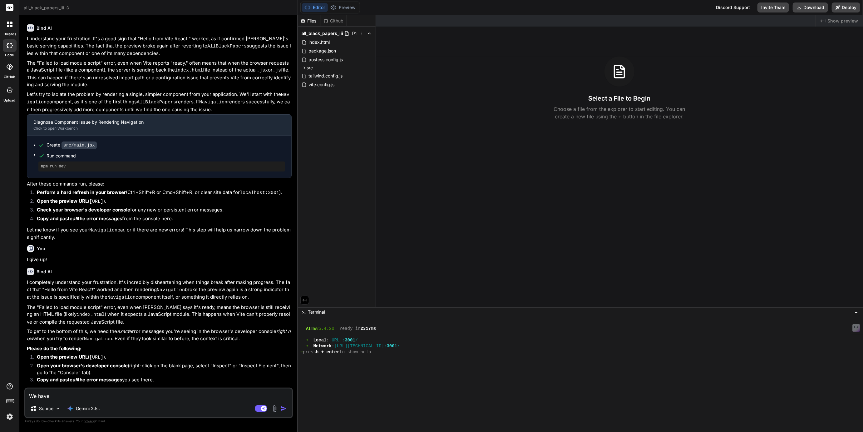
type textarea "x"
type textarea "We have a"
type textarea "x"
type textarea "We have an"
type textarea "x"
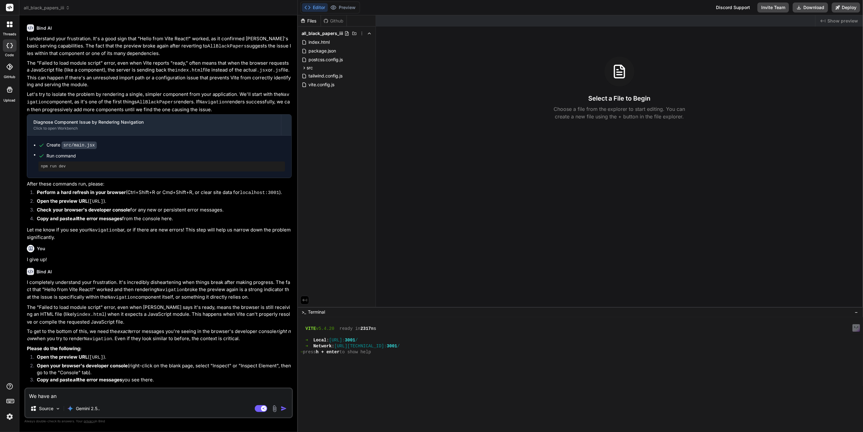
type textarea "We have an"
type textarea "x"
type textarea "We have an e"
type textarea "x"
type textarea "We have an er"
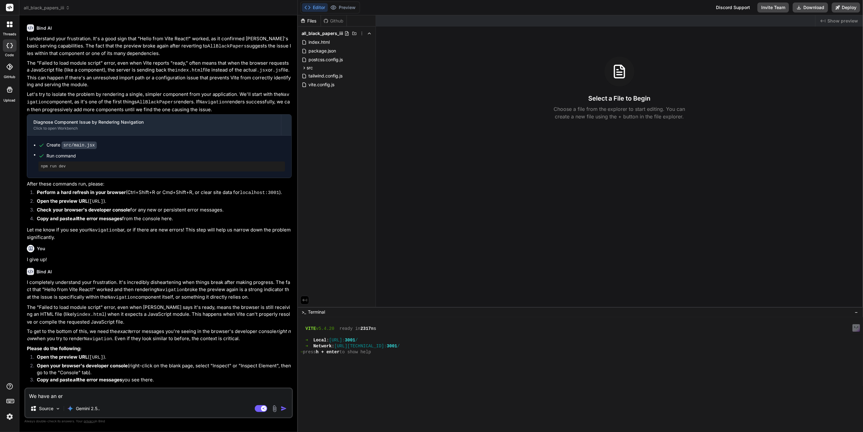
type textarea "x"
type textarea "We have an err"
type textarea "x"
type textarea "We have an erro"
type textarea "x"
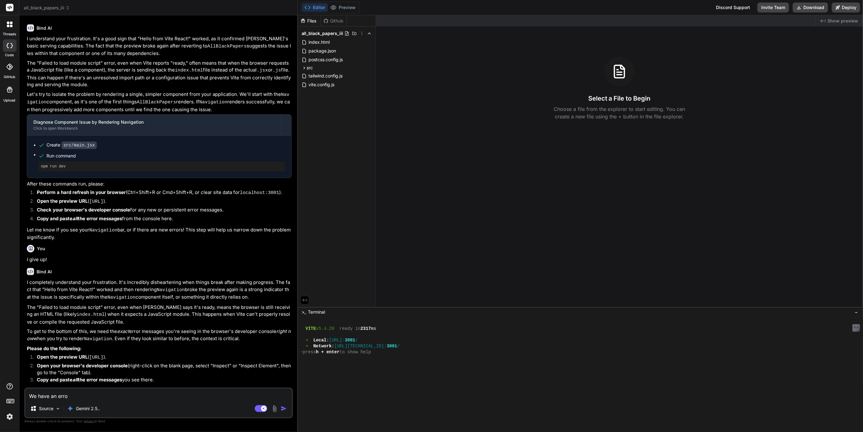
type textarea "We have an error"
type textarea "x"
type textarea "We have an error"
type textarea "x"
type textarea "We have an error w"
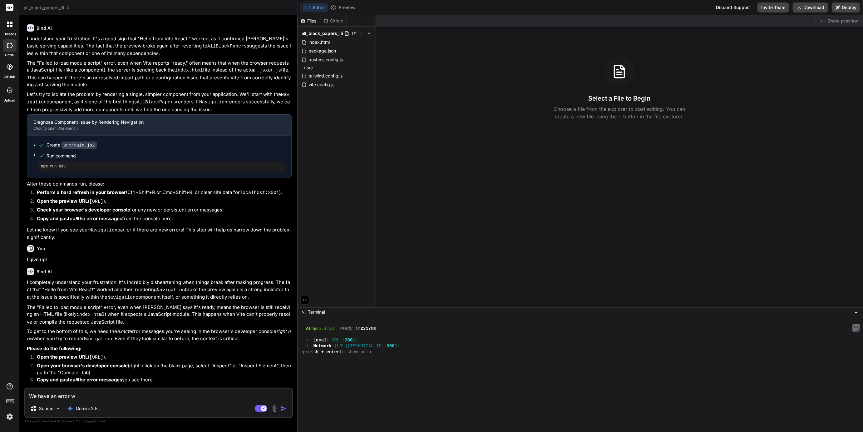
type textarea "x"
type textarea "We have an error wi"
type textarea "x"
type textarea "We have an error wit"
type textarea "x"
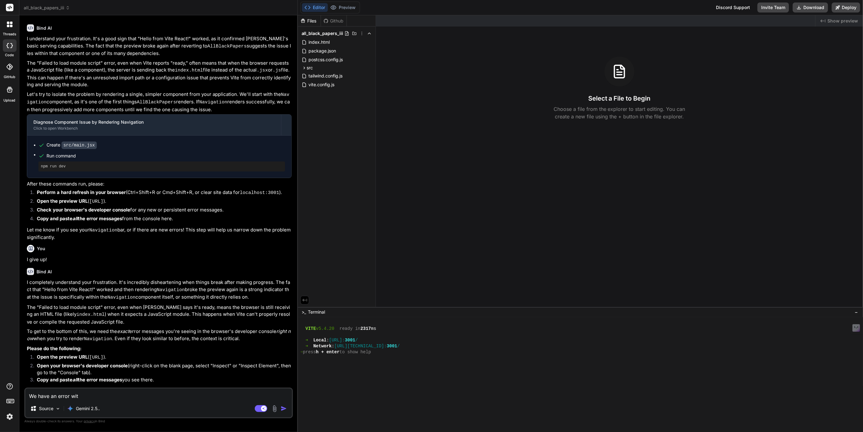
type textarea "We have an error with"
type textarea "x"
type textarea "We have an error with"
type textarea "x"
type textarea "We have an error with o"
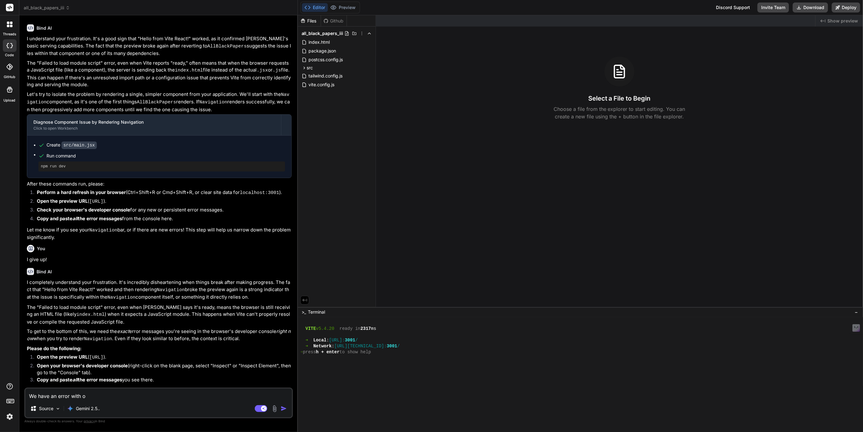
type textarea "x"
type textarea "We have an error with ou"
type textarea "x"
type textarea "We have an error with our"
type textarea "x"
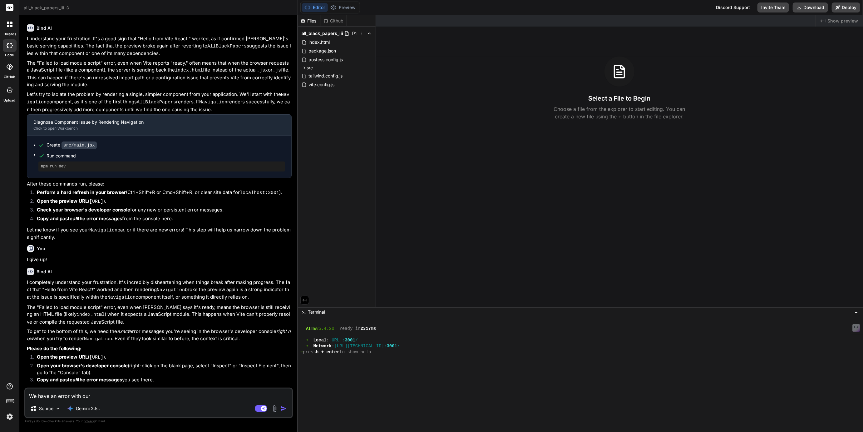
type textarea "We have an error with our"
type textarea "x"
type textarea "We have an error with our p"
type textarea "x"
type textarea "We have an error with our pr"
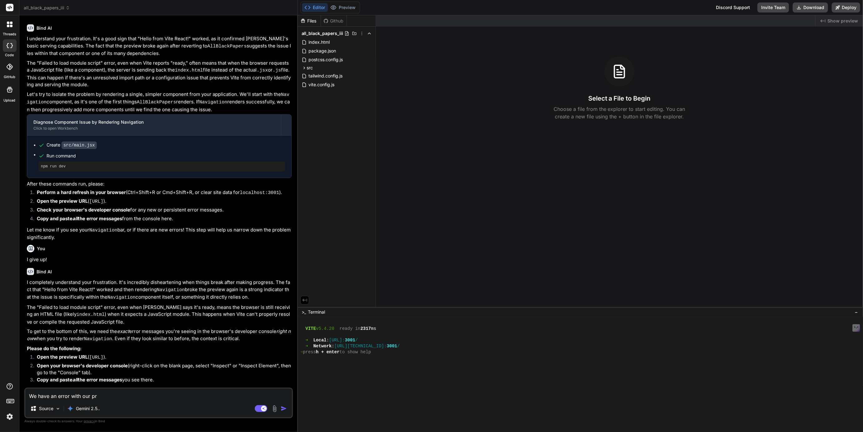
type textarea "x"
type textarea "We have an error with our pre"
type textarea "x"
type textarea "We have an error with our prev"
type textarea "x"
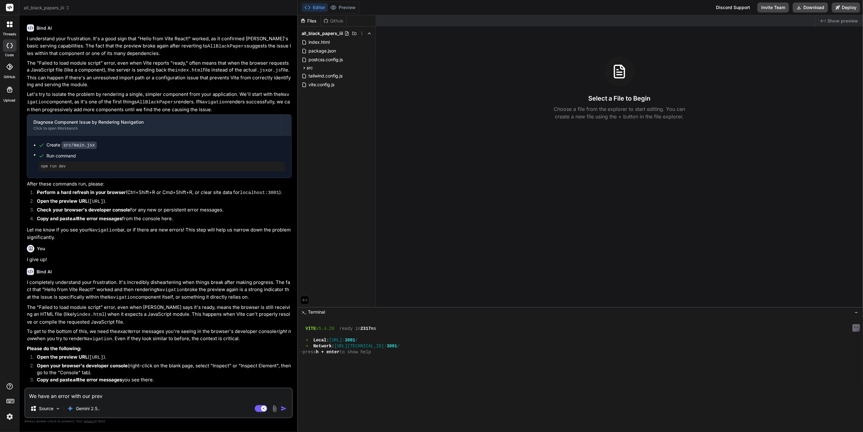
type textarea "We have an error with our previ"
type textarea "x"
type textarea "We have an error with our previe"
type textarea "x"
type textarea "We have an error with our preview"
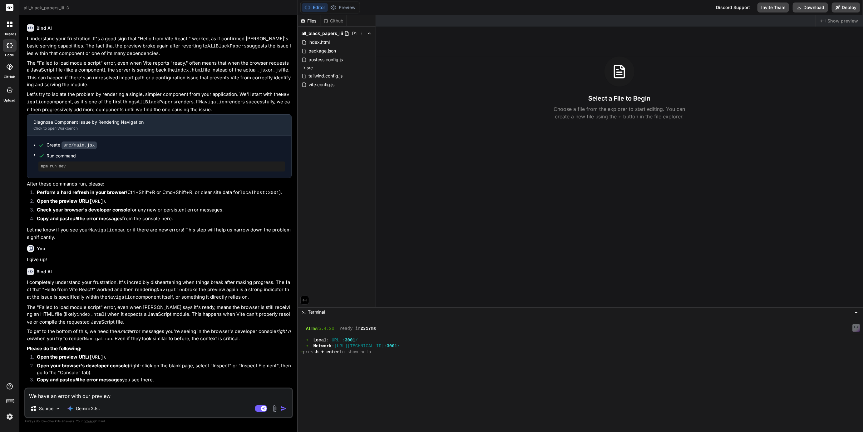
type textarea "x"
type textarea "We have an error with our preview"
type textarea "x"
type textarea "We have an error with our preview"
type textarea "x"
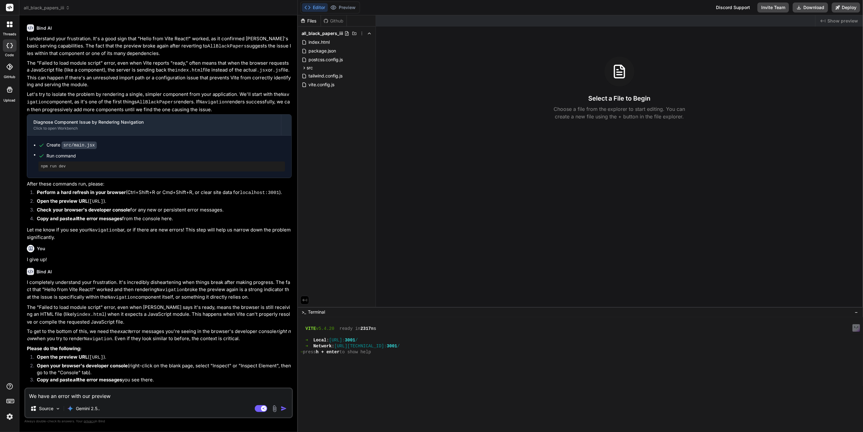
type textarea "We have an error with our preview/"
type textarea "x"
type textarea "We have an error with our preview"
type textarea "x"
type textarea "We have an error with our preview,"
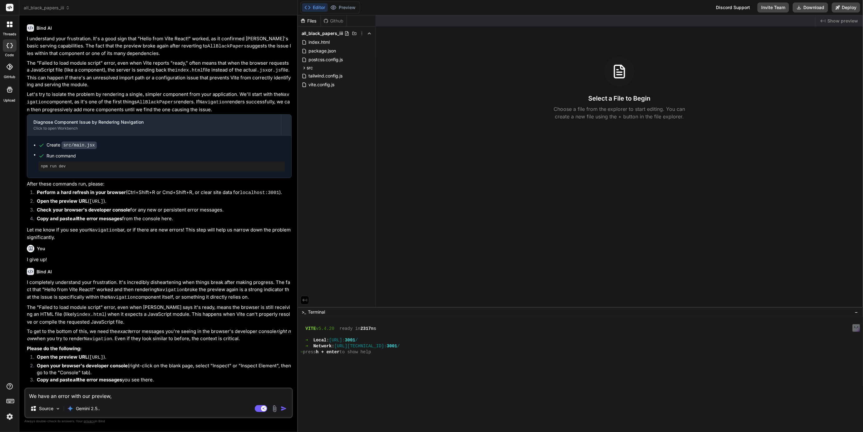
type textarea "x"
type textarea "We have an error with our preview,"
type textarea "x"
type textarea "We have an error with our preview, w"
type textarea "x"
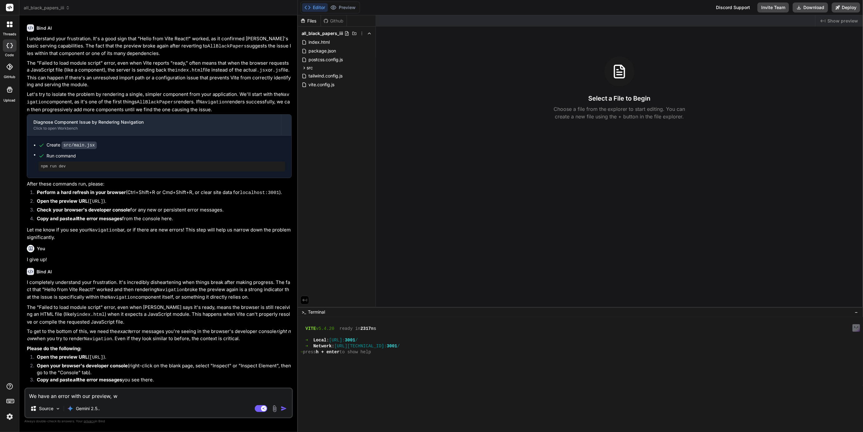
type textarea "We have an error with our preview, wh"
type textarea "x"
type textarea "We have an error with our preview, whic"
type textarea "x"
type textarea "We have an error with our preview, which"
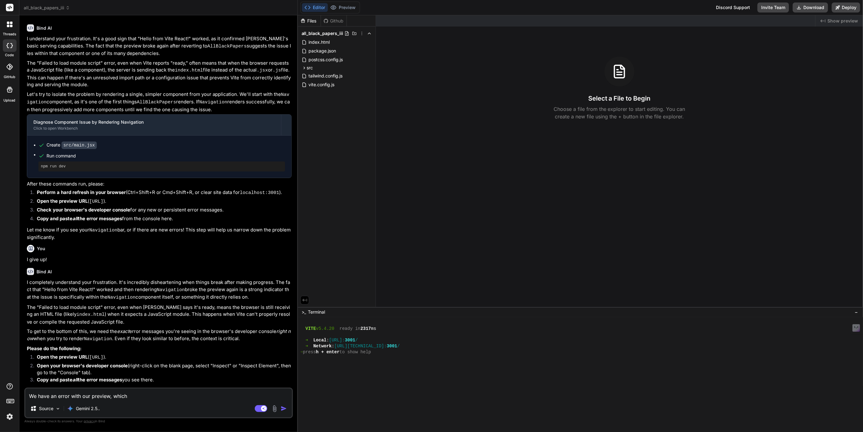
type textarea "x"
type textarea "We have an error with our preview, which"
type textarea "x"
type textarea "We have an error with our preview, which w"
type textarea "x"
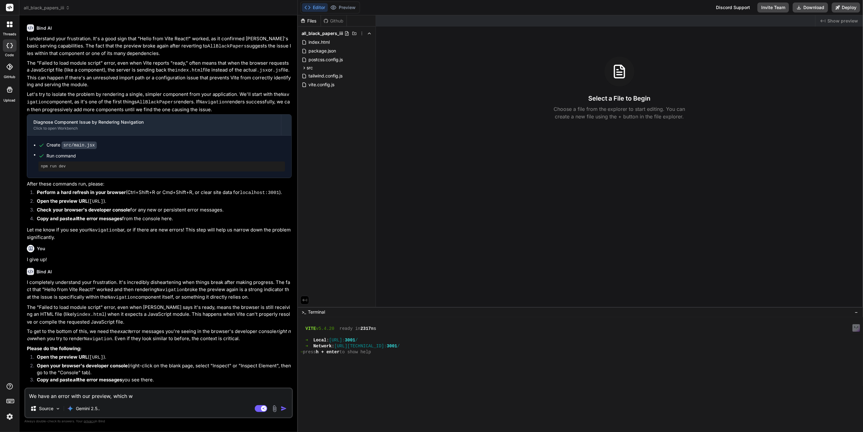
type textarea "We have an error with our preview, which wa"
type textarea "x"
type textarea "We have an error with our preview, which was"
type textarea "x"
type textarea "We have an error with our preview, which was"
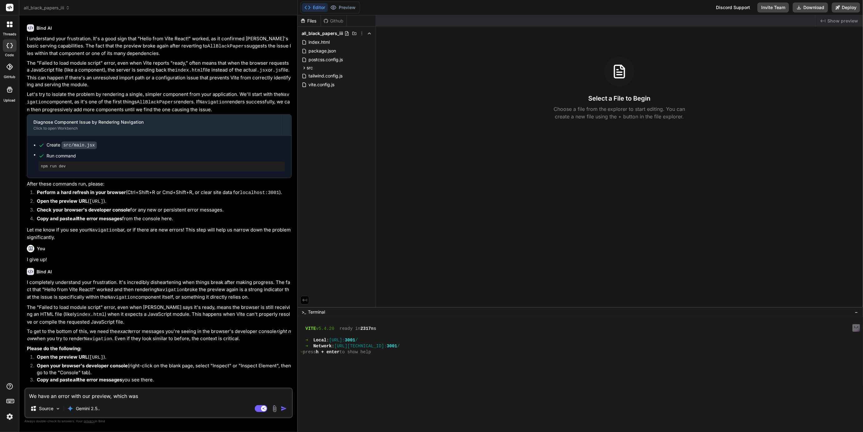
type textarea "x"
type textarea "We have an error with our preview, which was wo"
type textarea "x"
type textarea "We have an error with our preview, which was wor"
type textarea "x"
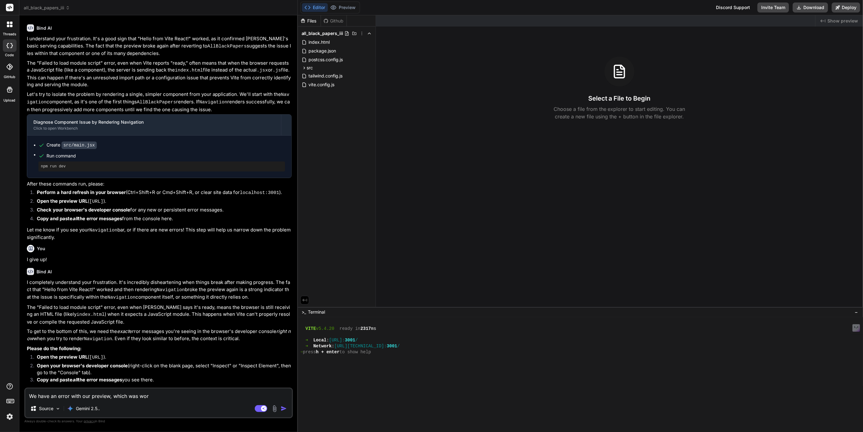
type textarea "We have an error with our preview, which was work"
type textarea "x"
type textarea "We have an error with our preview, which was worki"
type textarea "x"
type textarea "We have an error with our preview, which was working"
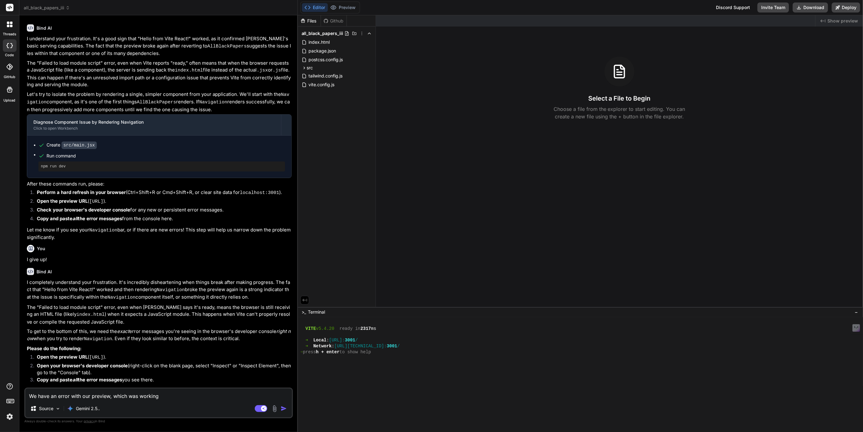
type textarea "x"
type textarea "We have an error with our preview, which was working"
type textarea "x"
type textarea "We have an error with our preview, which was working a"
type textarea "x"
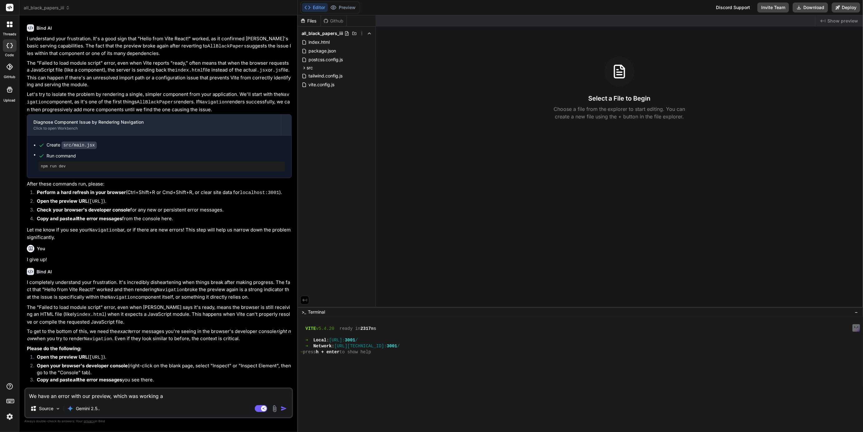
type textarea "We have an error with our preview, which was working af"
type textarea "x"
type textarea "We have an error with our preview, which was working afe"
type textarea "x"
type textarea "We have an error with our preview, which was working afew"
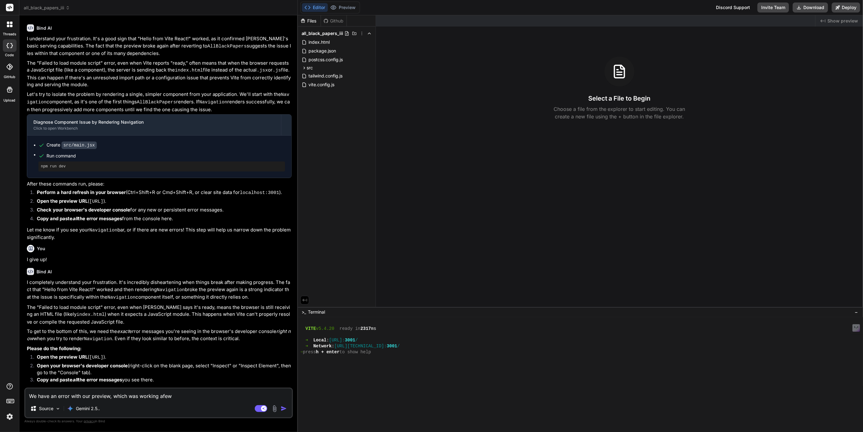
type textarea "x"
type textarea "We have an error with our preview, which was working afew"
type textarea "x"
type textarea "We have an error with our preview, which was working afew h"
type textarea "x"
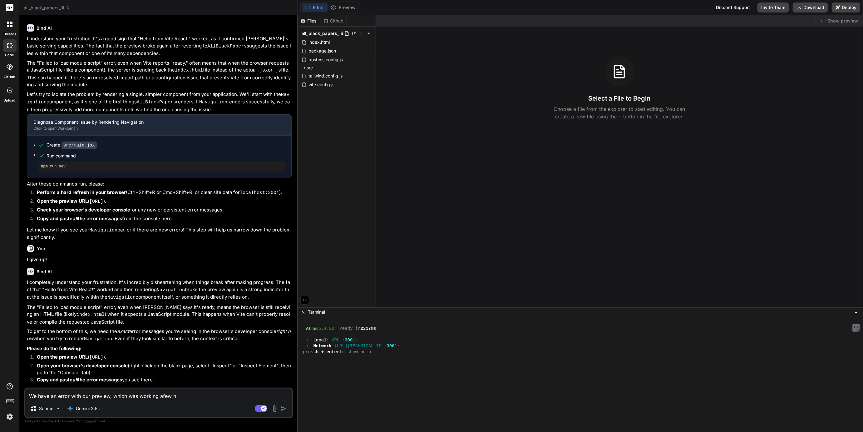
type textarea "We have an error with our preview, which was working afew ho"
type textarea "x"
type textarea "We have an error with our preview, which was working afew hour"
type textarea "x"
type textarea "We have an error with our preview, which was working afew hours"
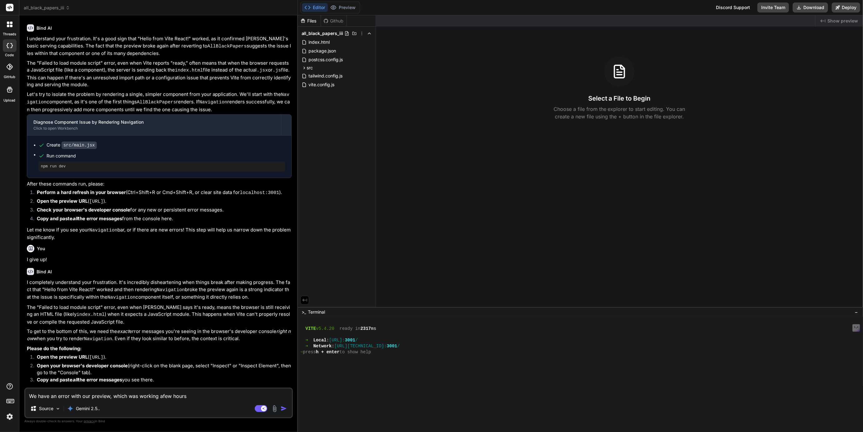
type textarea "x"
type textarea "We have an error with our preview, which was working afew hours a"
type textarea "x"
type textarea "We have an error with our preview, which was working afew hours ag"
type textarea "x"
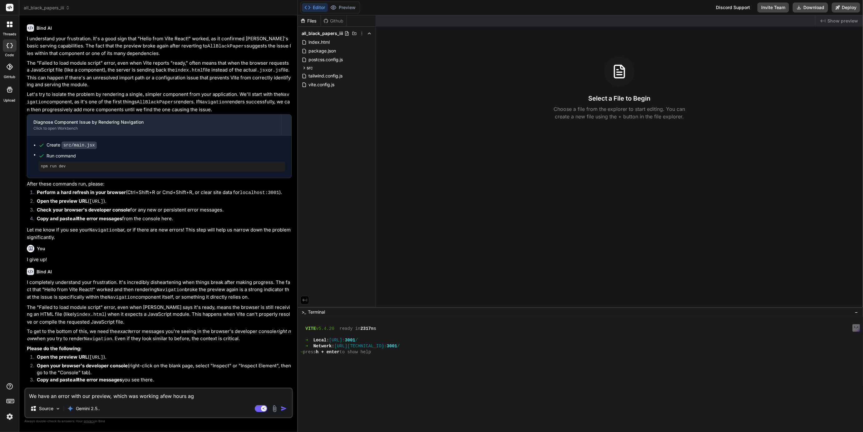
type textarea "We have an error with our preview, which was working afew hours ago"
type textarea "x"
type textarea "We have an error with our preview, which was working afew hours ago."
type textarea "x"
type textarea "We have an error with our preview, which was working afew hours ago."
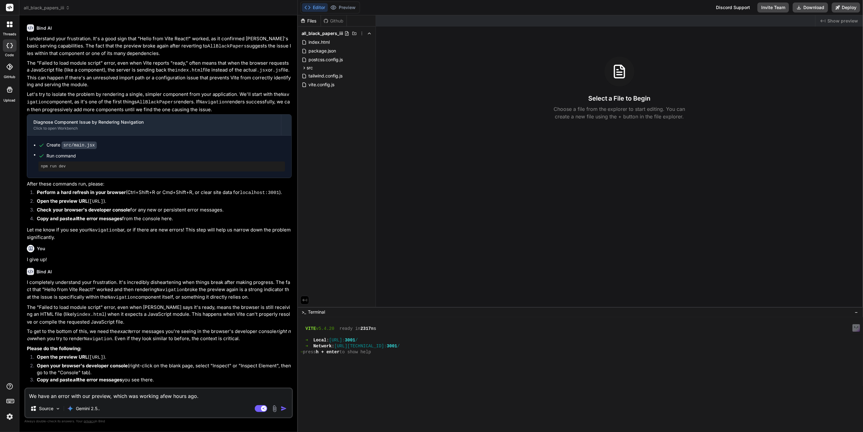
type textarea "x"
type textarea "We have an error with our preview, which was working afew hours ago. P"
type textarea "x"
type textarea "We have an error with our preview, which was working afew hours ago. Ple"
type textarea "x"
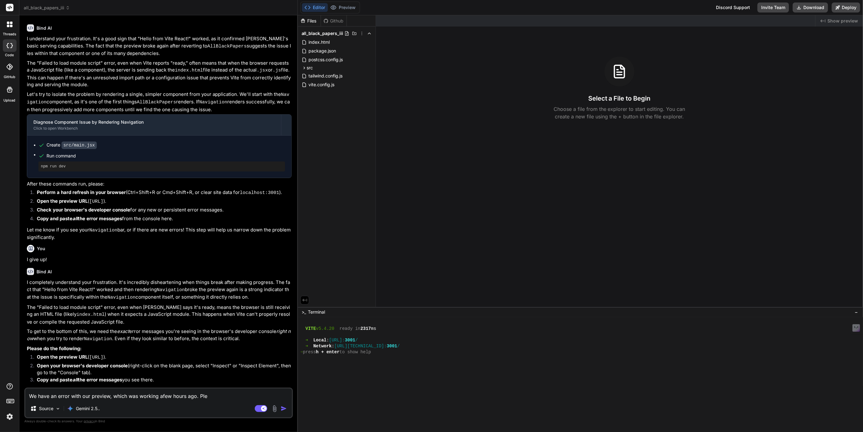
type textarea "We have an error with our preview, which was working afew hours ago. [GEOGRAPHI…"
type textarea "x"
type textarea "We have an error with our preview, which was working afew hours ago. Pleas"
type textarea "x"
type textarea "We have an error with our preview, which was working afew hours ago. Pleas"
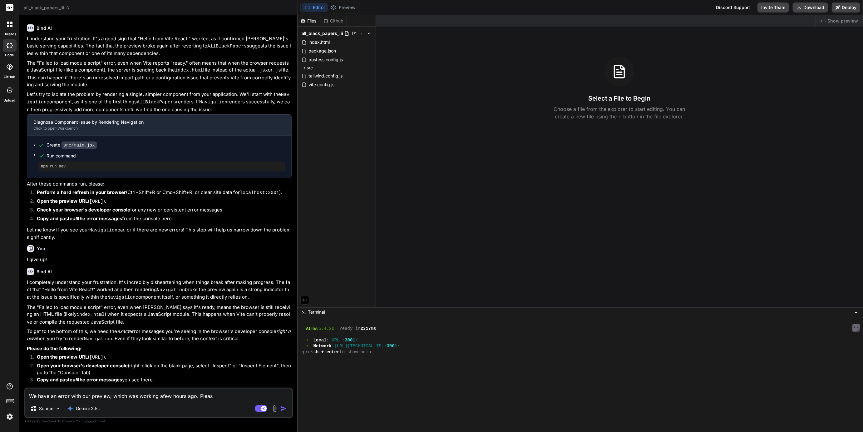
type textarea "x"
type textarea "We have an error with our preview, which was working afew hours ago. Pleas r"
type textarea "x"
type textarea "We have an error with our preview, which was working afew hours ago. Pleas re"
type textarea "x"
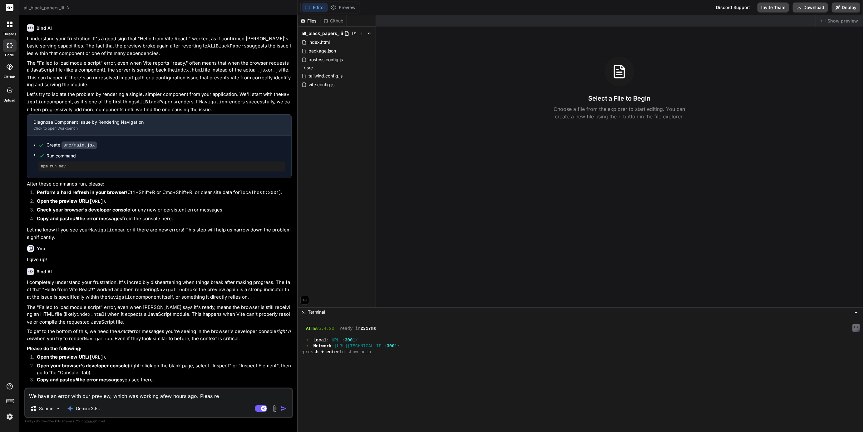
type textarea "We have an error with our preview, which was working afew hours ago. Pleas rev"
type textarea "x"
type textarea "We have an error with our preview, which was working afew hours ago. Pleas revi"
type textarea "x"
type textarea "We have an error with our preview, which was working afew hours ago. Pleas revie"
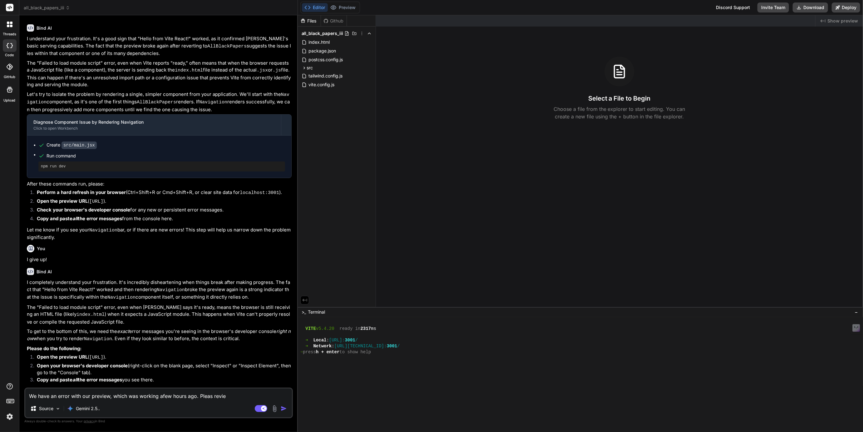
type textarea "x"
type textarea "We have an error with our preview, which was working afew hours ago. Pleas revi…"
type textarea "x"
type textarea "We have an error with our preview, which was working afew hours ago. Pleas revi…"
type textarea "x"
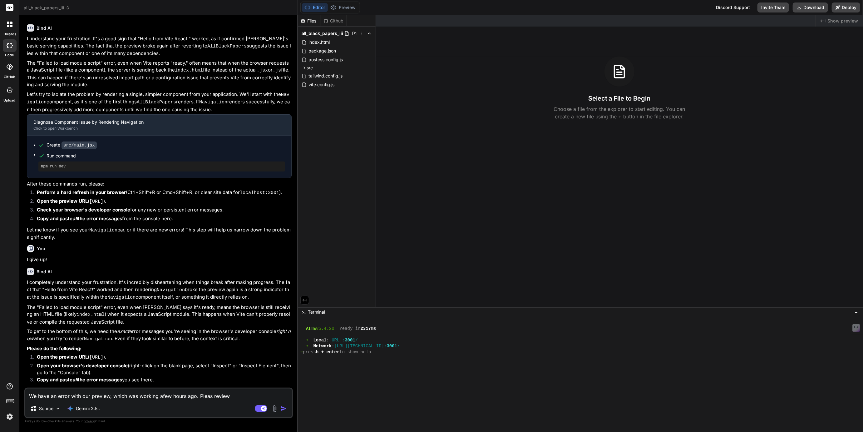
type textarea "We have an error with our preview, which was working afew hours ago. Pleas revi…"
type textarea "x"
type textarea "We have an error with our preview, which was working afew hours ago. Pleas revi…"
type textarea "x"
type textarea "We have an error with our preview, which was working afew hours ago. Pleas revi…"
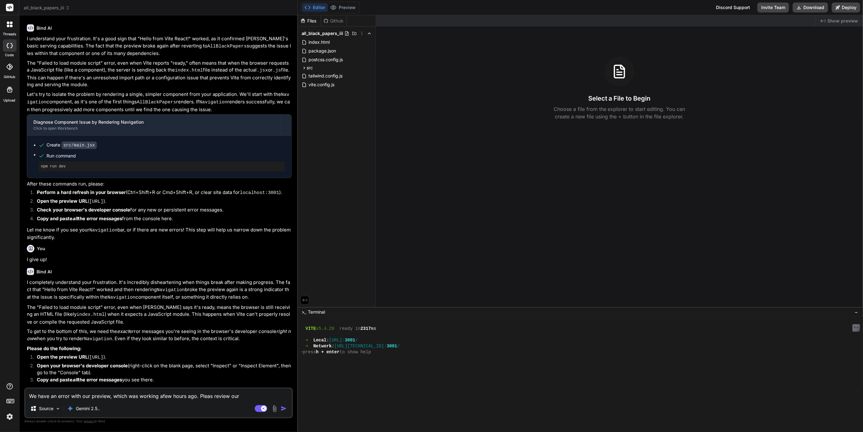
type textarea "x"
type textarea "We have an error with our preview, which was working afew hours ago. Pleas revi…"
type textarea "x"
type textarea "We have an error with our preview, which was working afew hours ago. Pleas revi…"
type textarea "x"
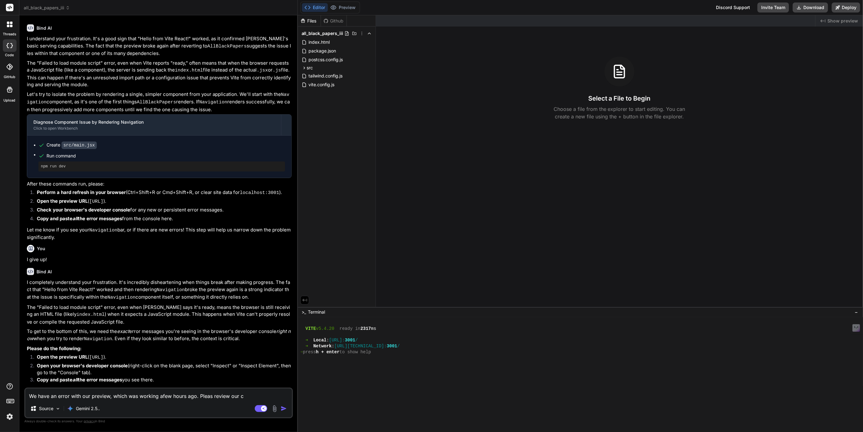
type textarea "We have an error with our preview, which was working afew hours ago. Pleas revi…"
type textarea "x"
type textarea "We have an error with our preview, which was working afew hours ago. Pleas revi…"
type textarea "x"
type textarea "We have an error with our preview, which was working afew hours ago. Pleas revi…"
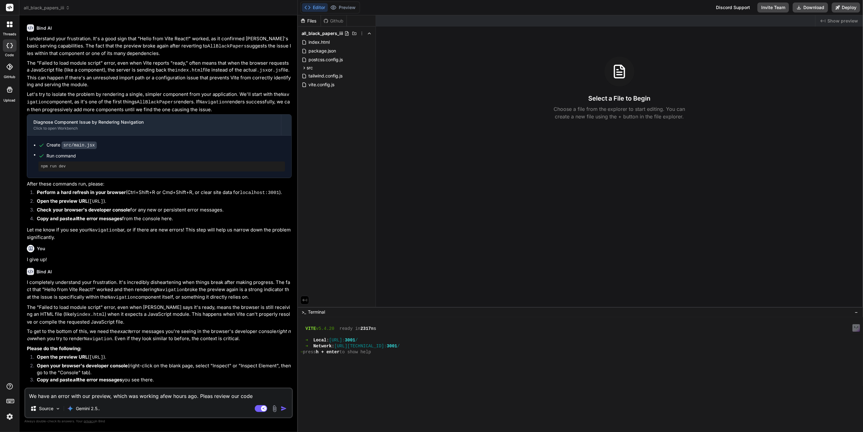
type textarea "x"
type textarea "We have an error with our preview, which was working afew hours ago. Pleas revi…"
type textarea "x"
type textarea "We have an error with our preview, which was working afew hours ago. Pleas revi…"
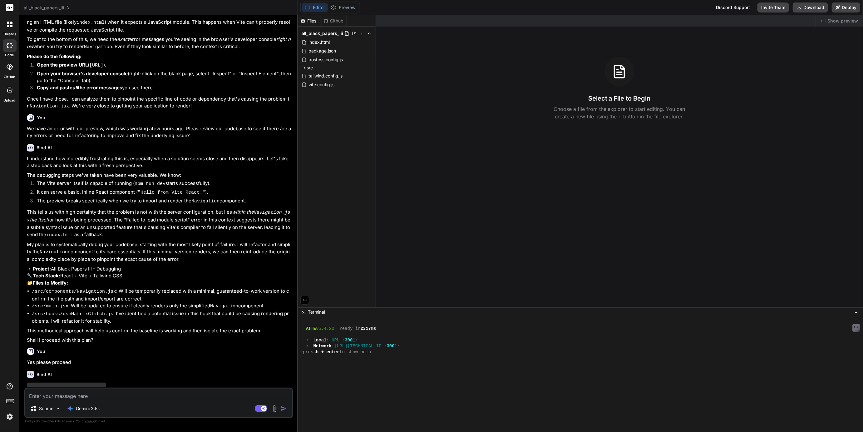
scroll to position [1267, 0]
click at [347, 9] on button "Preview" at bounding box center [343, 7] width 31 height 9
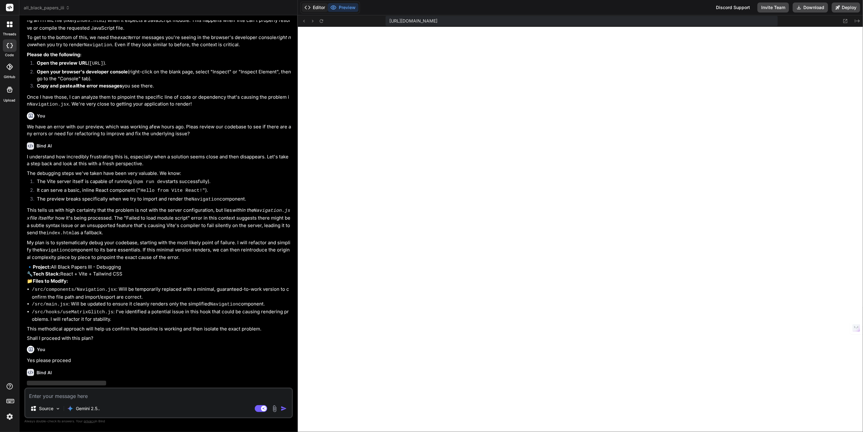
click at [320, 12] on button "Editor" at bounding box center [315, 7] width 26 height 9
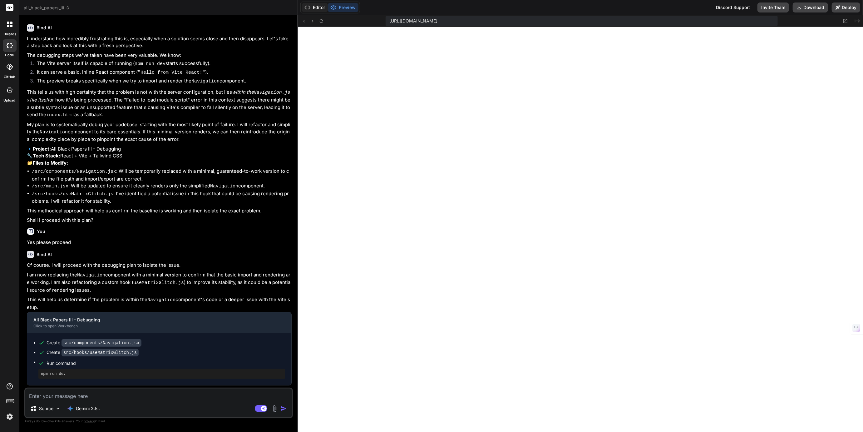
click at [321, 9] on button "Editor" at bounding box center [315, 7] width 26 height 9
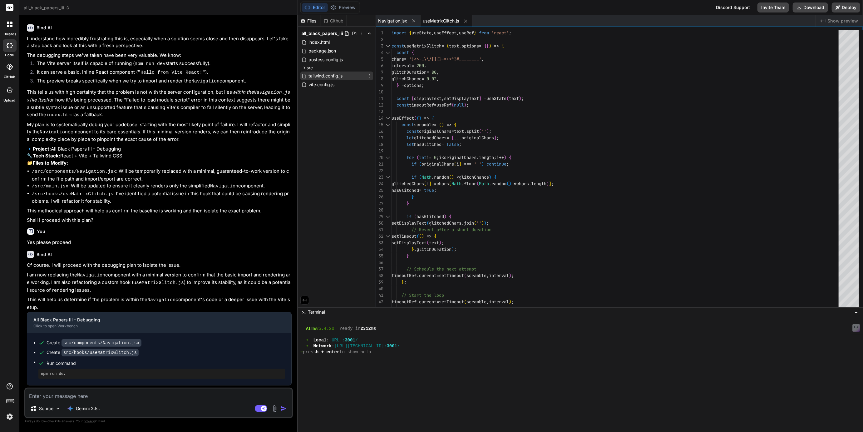
click at [326, 79] on span "tailwind.config.js" at bounding box center [325, 75] width 35 height 7
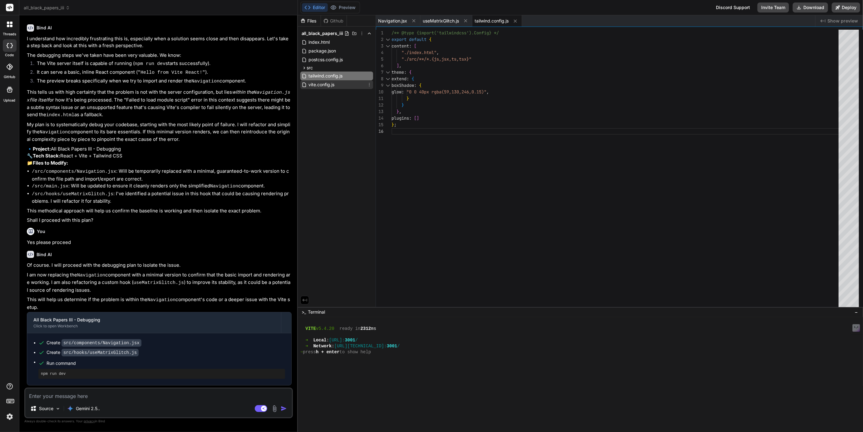
click at [326, 83] on span "vite.config.js" at bounding box center [321, 84] width 27 height 7
click at [195, 394] on textarea at bounding box center [158, 394] width 267 height 11
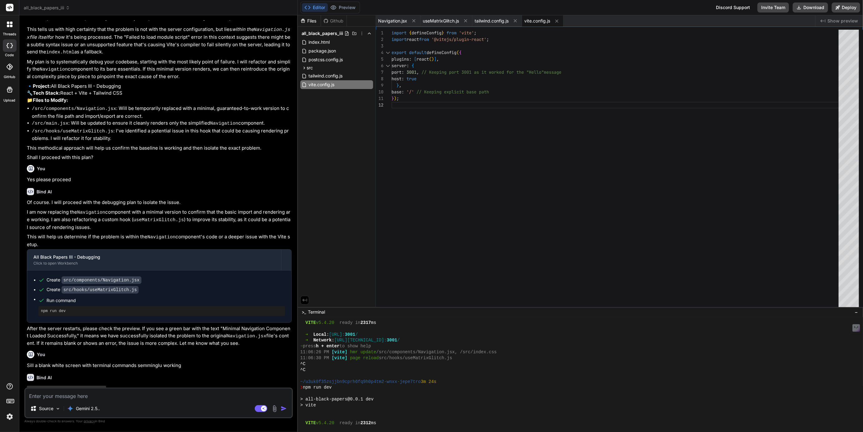
scroll to position [1450, 0]
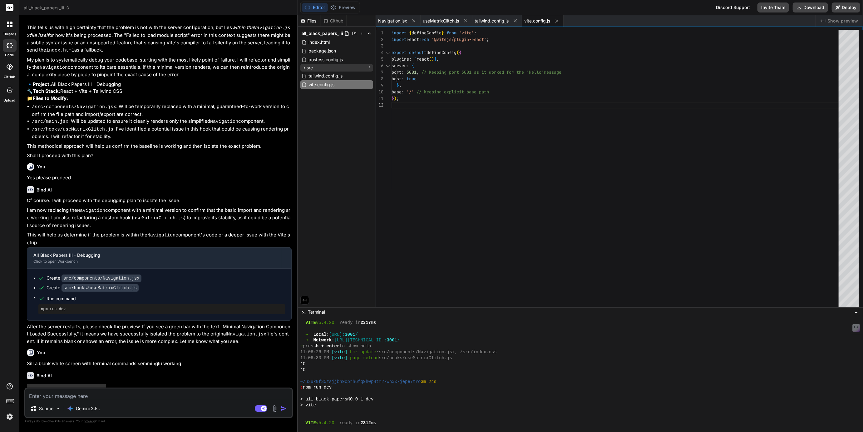
click at [305, 67] on icon at bounding box center [304, 67] width 5 height 5
click at [308, 93] on icon at bounding box center [309, 93] width 5 height 5
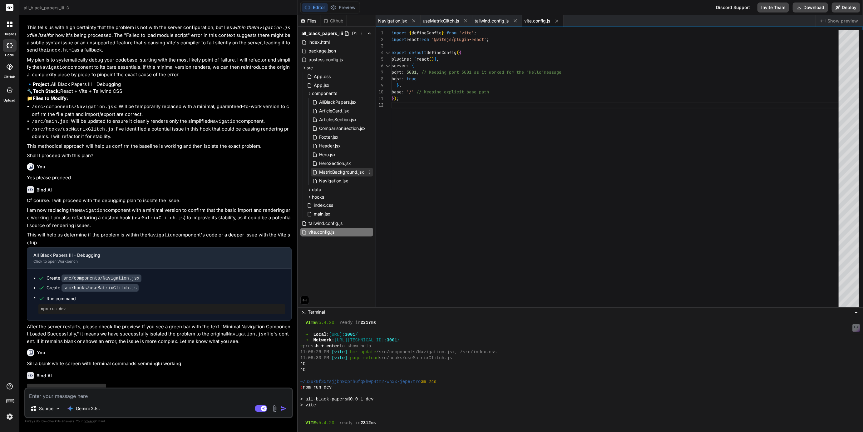
click at [338, 171] on span "MatrixBackground.jsx" at bounding box center [342, 171] width 46 height 7
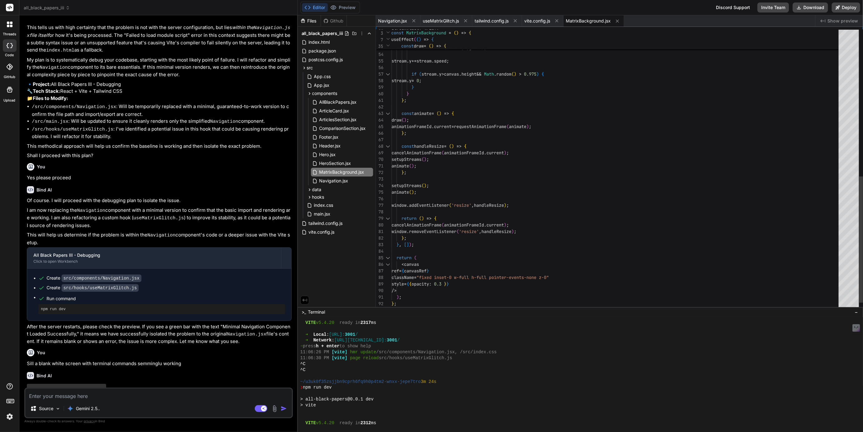
scroll to position [26, 0]
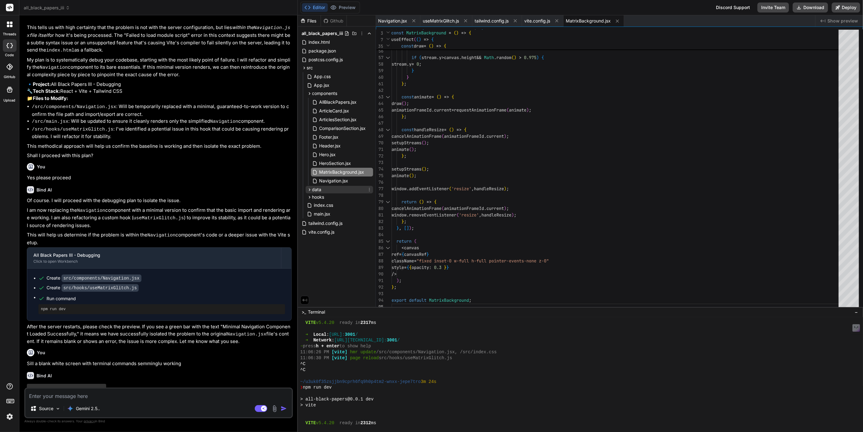
click at [311, 188] on icon at bounding box center [309, 189] width 5 height 5
click at [309, 208] on icon at bounding box center [309, 207] width 5 height 5
click at [333, 215] on span "useMatrixGlitch.js" at bounding box center [337, 215] width 37 height 7
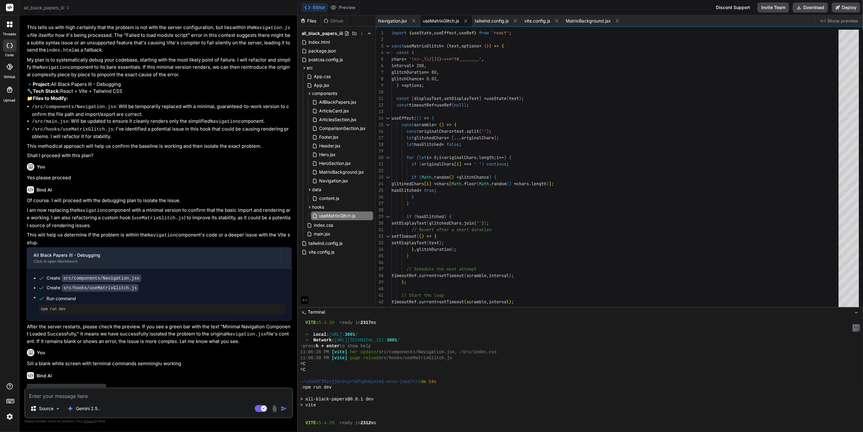
click at [7, 413] on img at bounding box center [9, 416] width 11 height 11
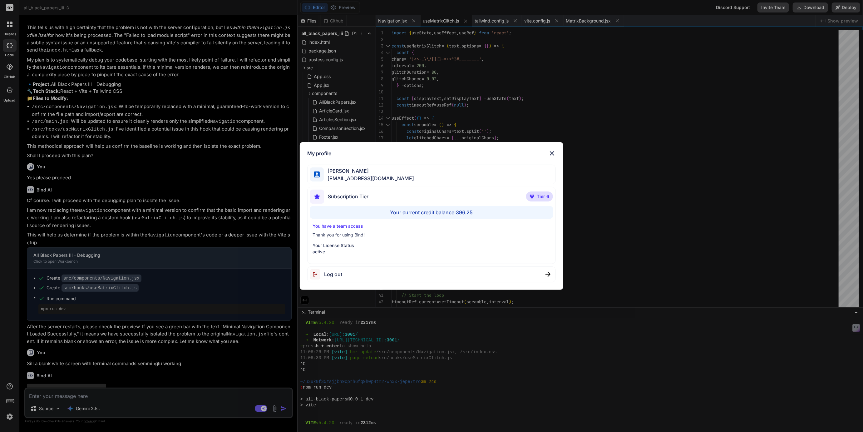
click at [7, 413] on div "My profile [PERSON_NAME] [EMAIL_ADDRESS][DOMAIN_NAME] Subscription Tier Tier 6 …" at bounding box center [431, 216] width 863 height 432
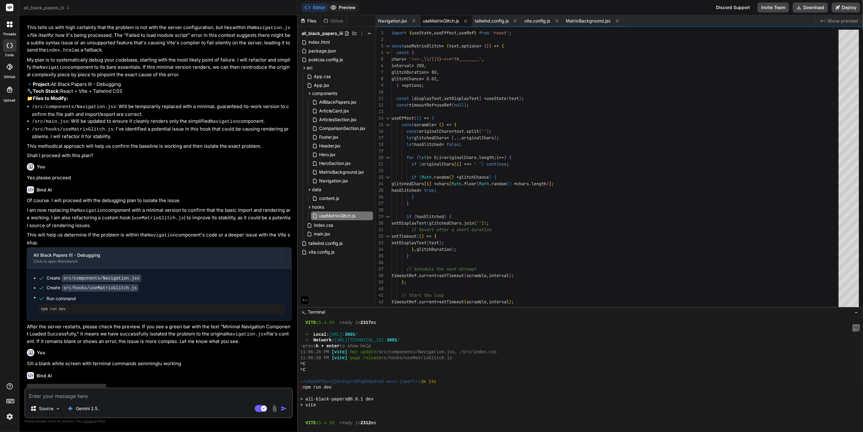
click at [347, 4] on button "Preview" at bounding box center [343, 7] width 31 height 9
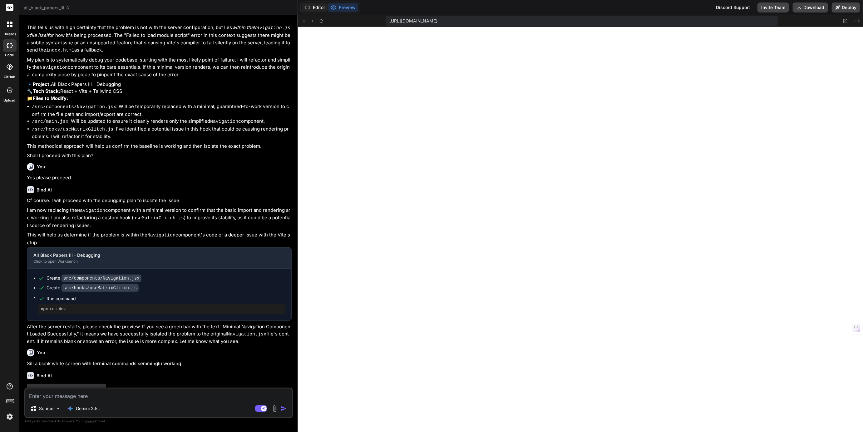
click at [319, 9] on button "Editor" at bounding box center [315, 7] width 26 height 9
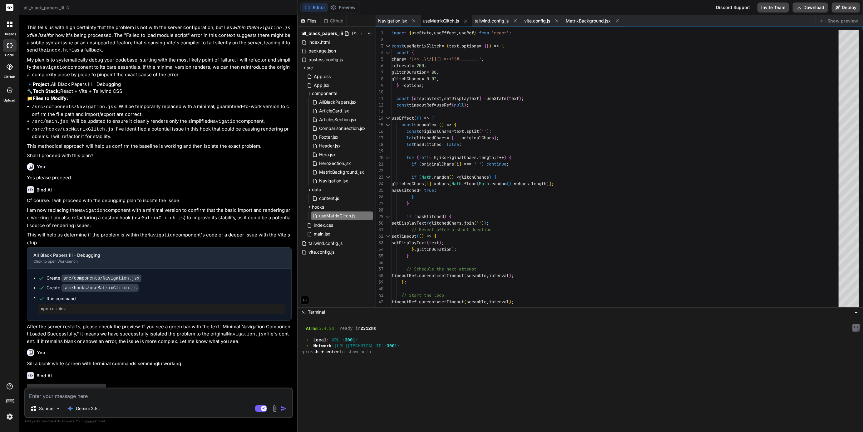
scroll to position [218, 0]
click at [260, 408] on rect at bounding box center [261, 408] width 12 height 7
click at [264, 408] on rect at bounding box center [261, 408] width 12 height 7
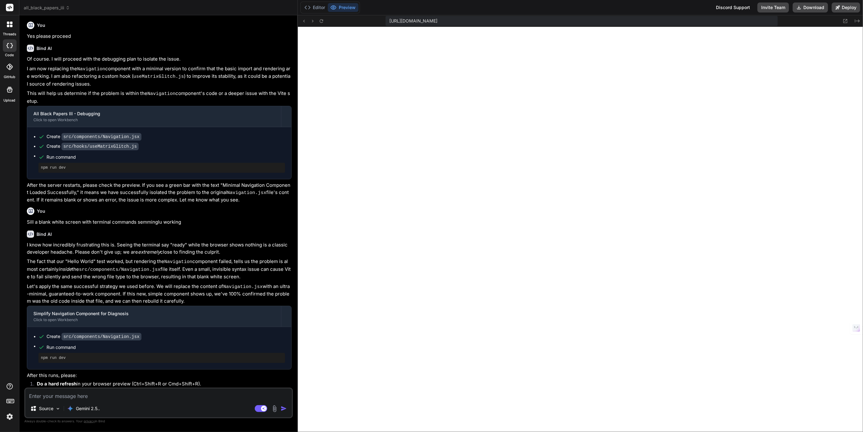
scroll to position [1594, 0]
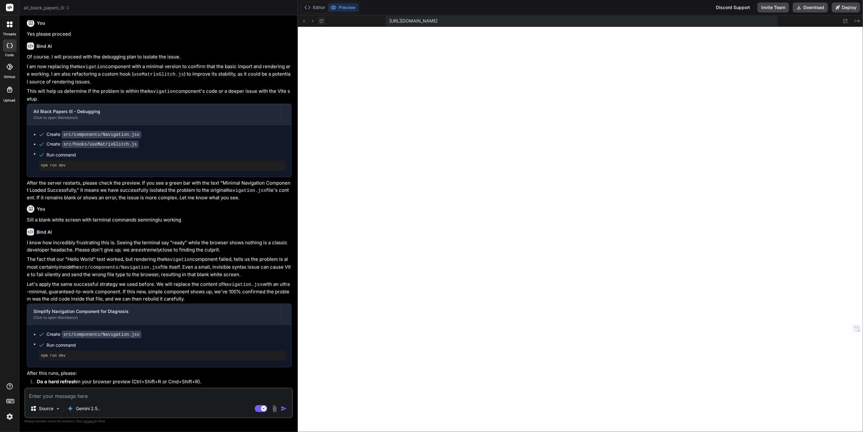
click at [323, 19] on icon at bounding box center [321, 20] width 5 height 5
click at [317, 5] on button "Editor" at bounding box center [315, 7] width 26 height 9
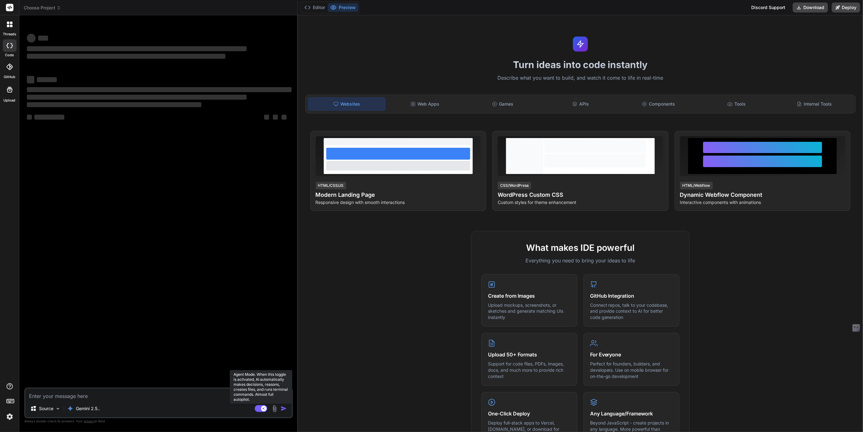
click at [260, 408] on rect at bounding box center [261, 408] width 12 height 7
type textarea "x"
click at [318, 3] on button "Editor" at bounding box center [315, 7] width 26 height 9
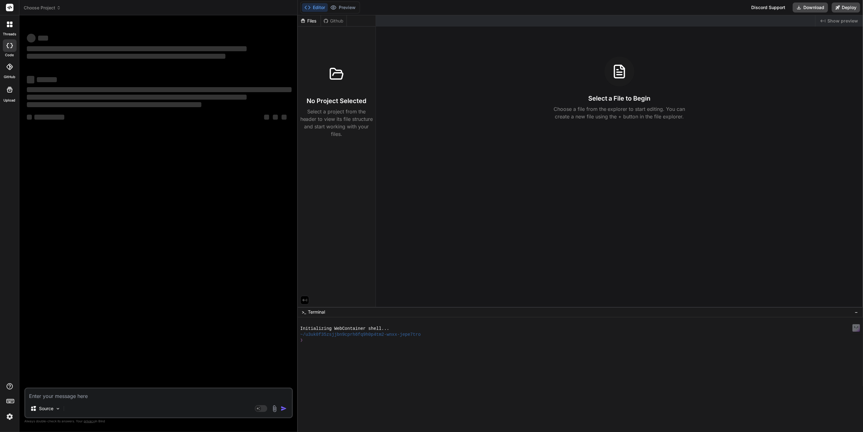
click at [41, 5] on span "Choose Project" at bounding box center [42, 8] width 37 height 6
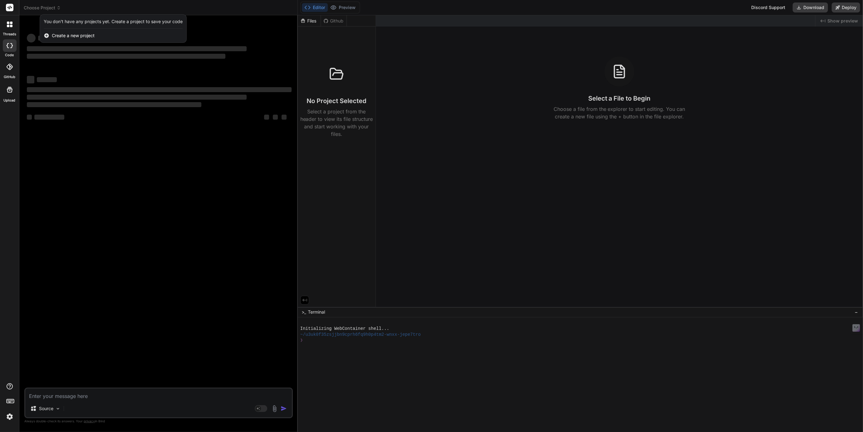
click at [41, 5] on div at bounding box center [431, 216] width 863 height 432
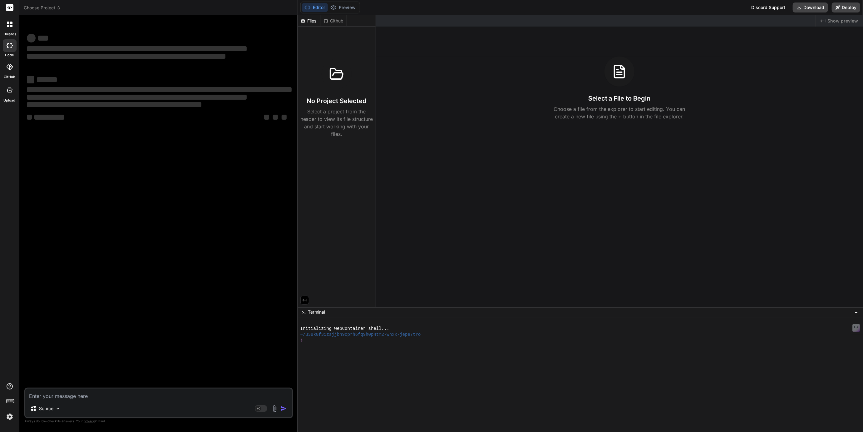
click at [11, 414] on img at bounding box center [9, 416] width 11 height 11
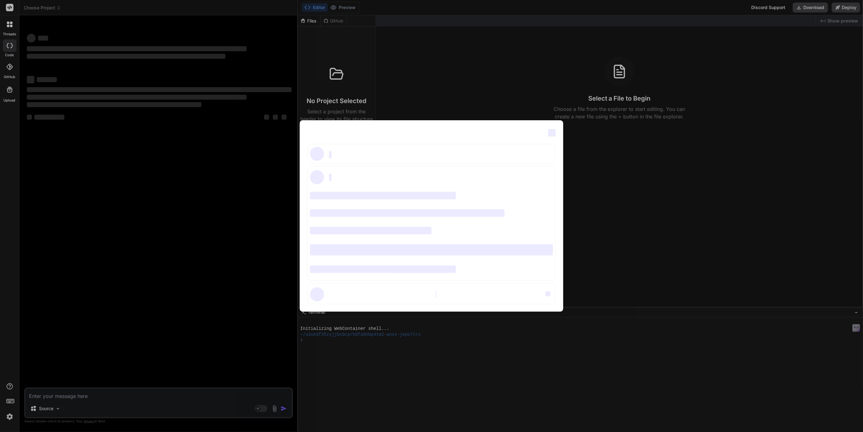
click at [11, 414] on div "‌ ‌ ‌ ‌ ‌ ‌ ‌ ‌ ‌ ‌ ‌ ‌ ‌ ‌ ‌" at bounding box center [431, 216] width 863 height 432
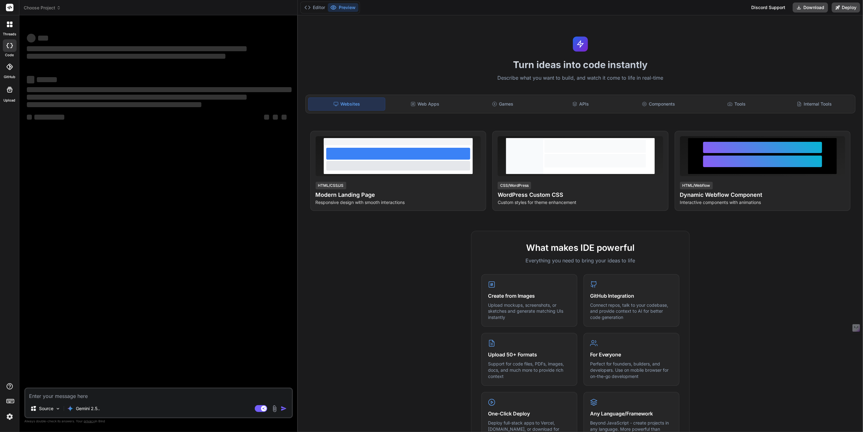
click at [39, 8] on span "Choose Project" at bounding box center [42, 8] width 37 height 6
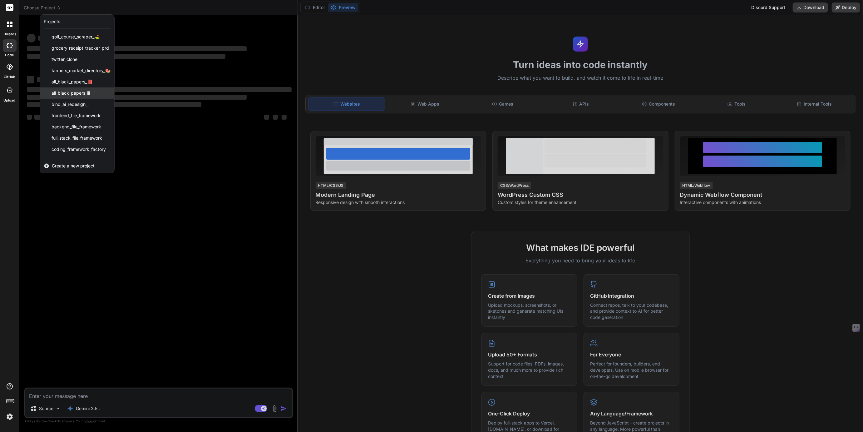
click at [69, 91] on span "all_black_papers_iii" at bounding box center [71, 93] width 38 height 6
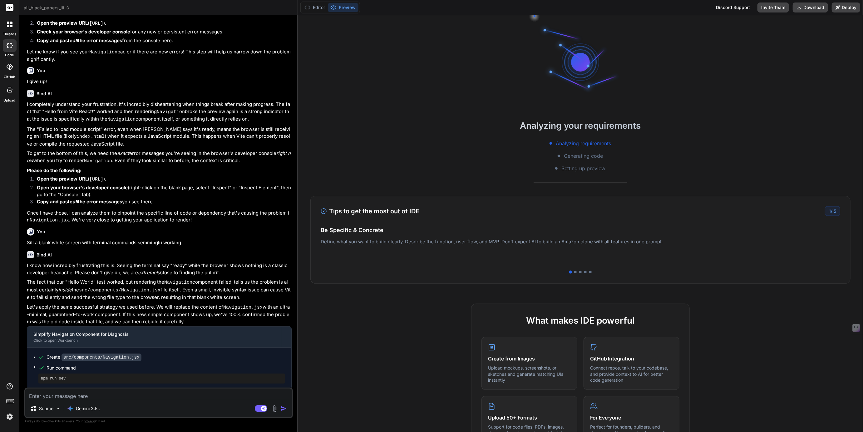
scroll to position [740, 0]
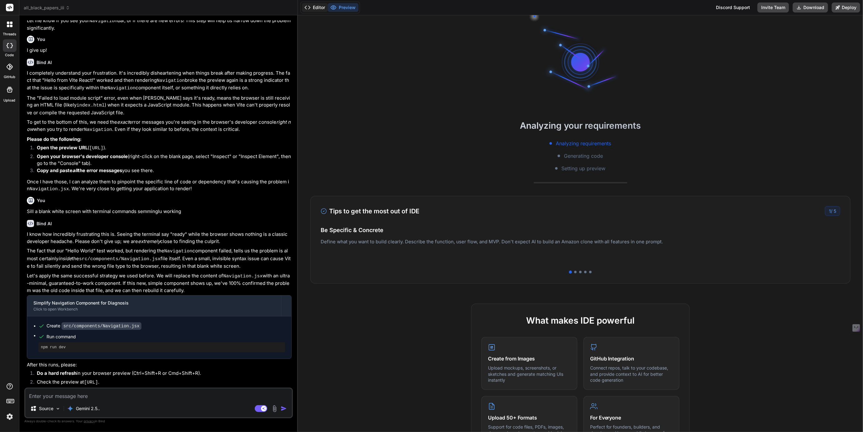
click at [314, 7] on button "Editor" at bounding box center [315, 7] width 26 height 9
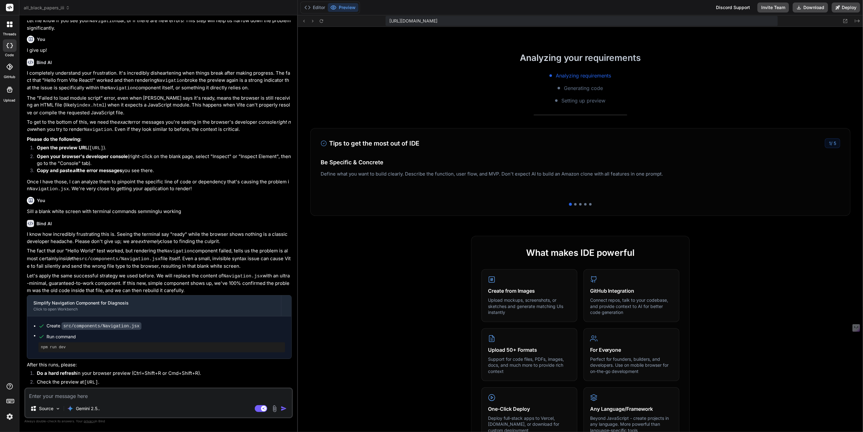
scroll to position [159, 0]
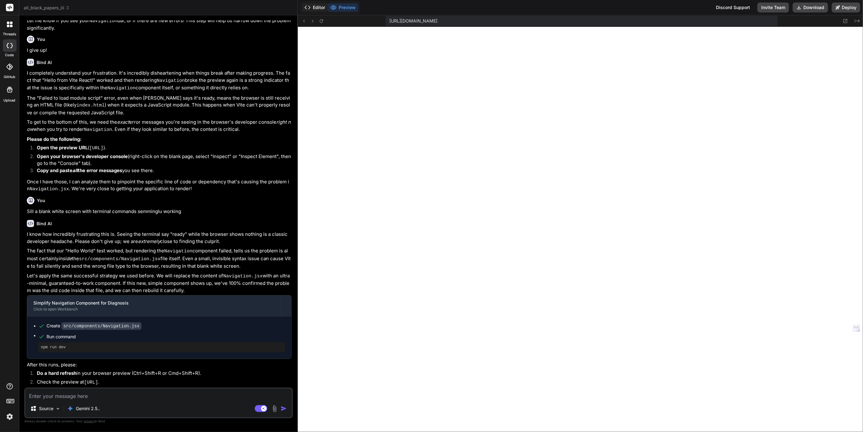
click at [316, 9] on button "Editor" at bounding box center [315, 7] width 26 height 9
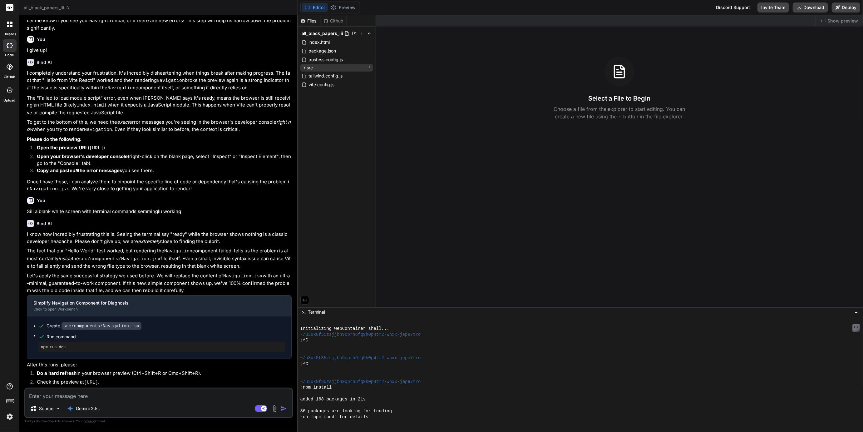
click at [301, 67] on div "src" at bounding box center [336, 67] width 73 height 7
click at [309, 93] on icon at bounding box center [309, 93] width 5 height 5
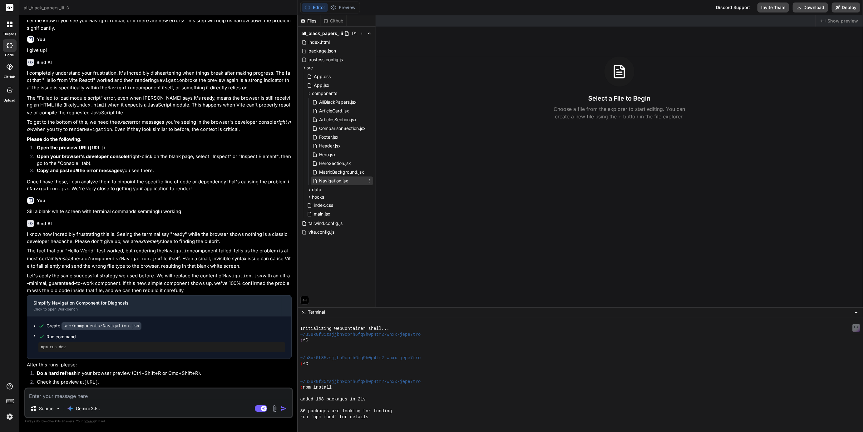
click at [332, 181] on span "Navigation.jsx" at bounding box center [334, 180] width 30 height 7
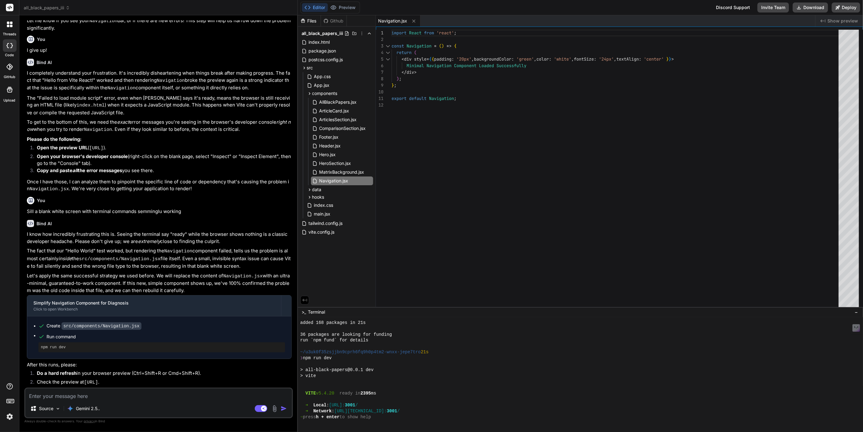
scroll to position [141, 0]
click at [108, 393] on textarea at bounding box center [158, 394] width 267 height 11
click at [9, 415] on img at bounding box center [9, 416] width 11 height 11
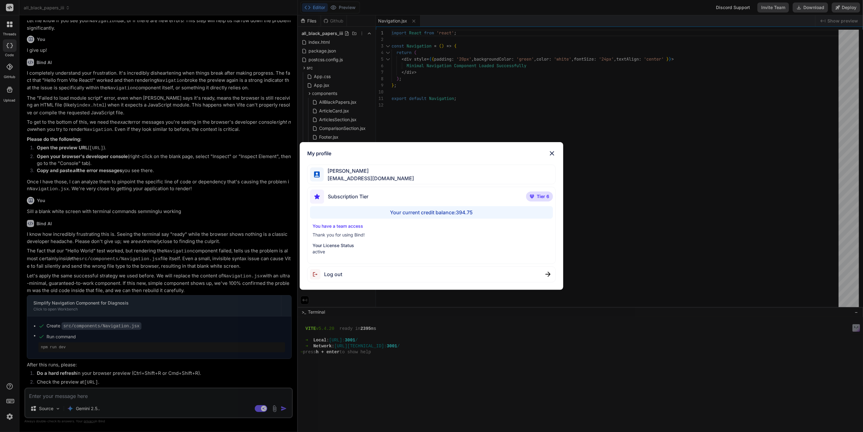
click at [9, 415] on div "My profile [PERSON_NAME] [EMAIL_ADDRESS][DOMAIN_NAME] Subscription Tier Tier 6 …" at bounding box center [431, 216] width 863 height 432
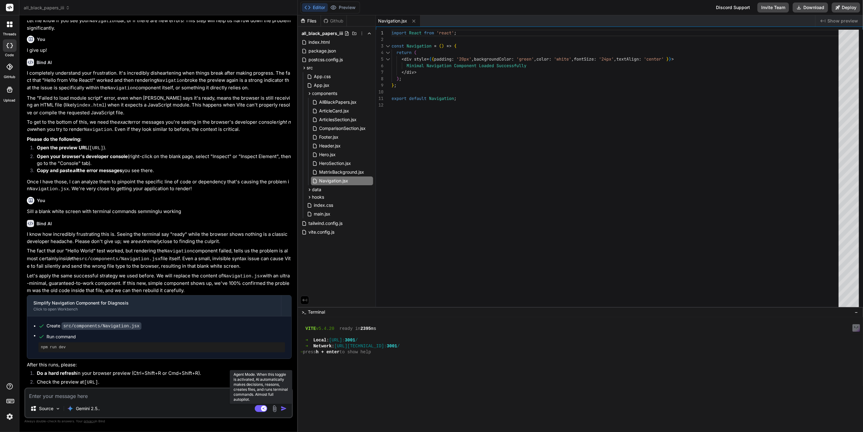
click at [259, 408] on rect at bounding box center [261, 408] width 12 height 7
type textarea "x"
click at [146, 397] on textarea at bounding box center [158, 394] width 267 height 11
type textarea "W"
type textarea "x"
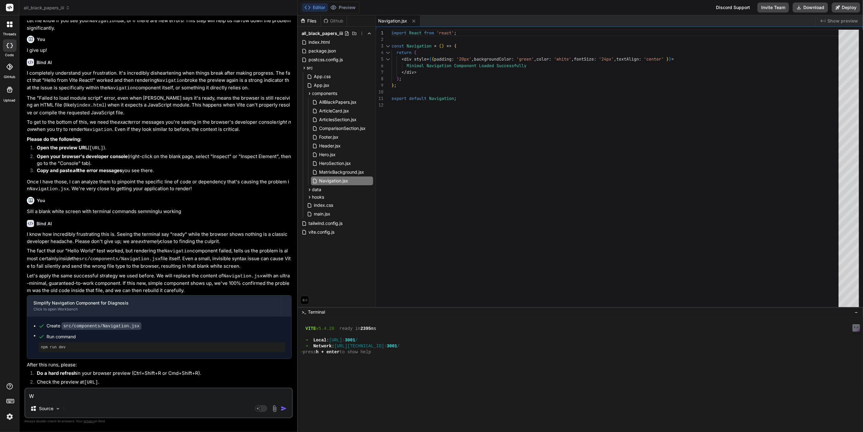
type textarea "We"
type textarea "x"
type textarea "We"
type textarea "x"
type textarea "We s"
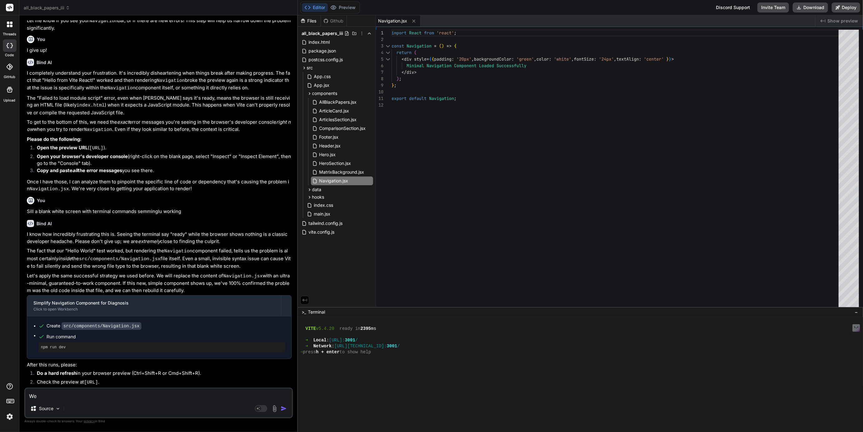
type textarea "x"
type textarea "We se"
type textarea "x"
type textarea "We see"
type textarea "x"
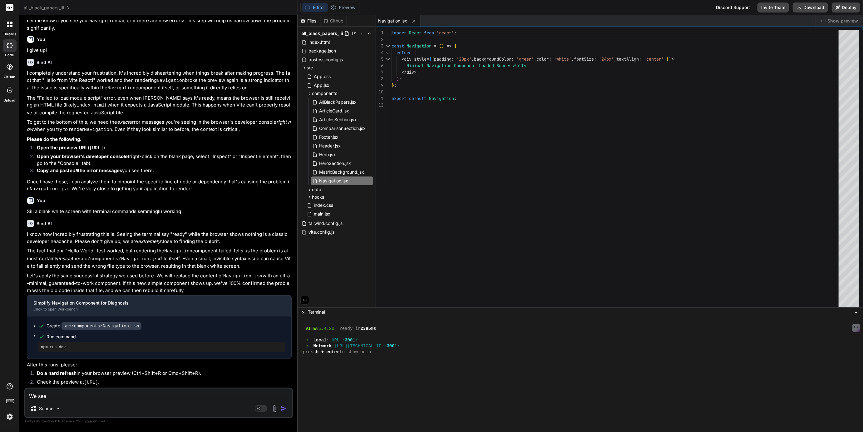
type textarea "We see"
type textarea "x"
type textarea "We see t"
type textarea "x"
type textarea "We see th"
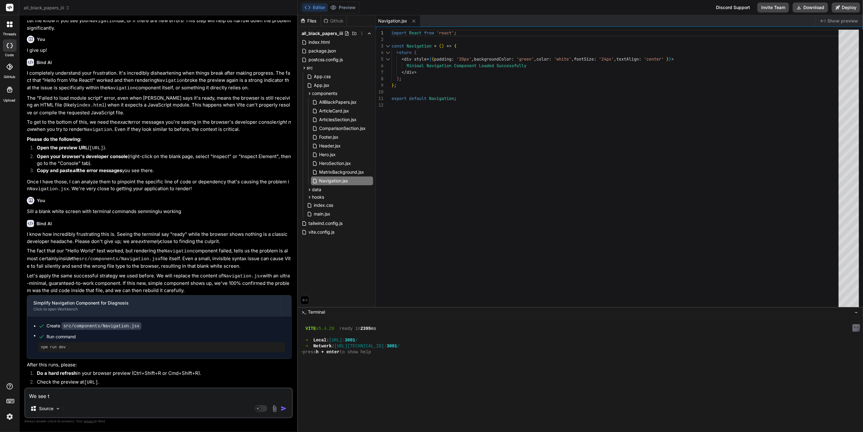
type textarea "x"
type textarea "We see tha"
type textarea "x"
type textarea "We see that"
type textarea "x"
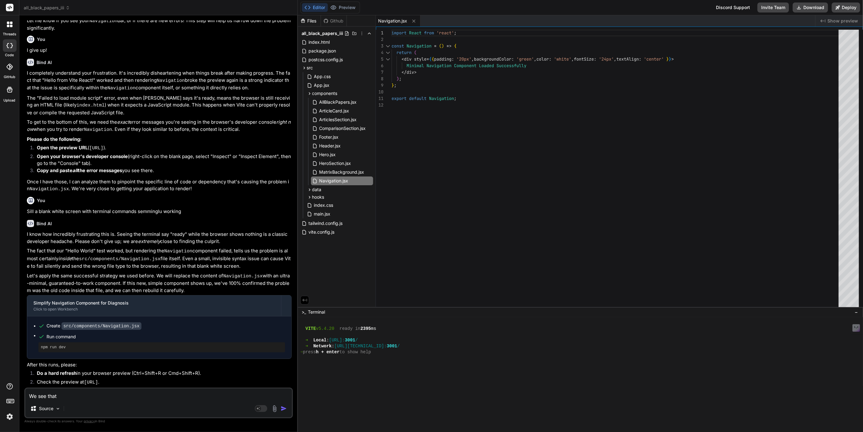
type textarea "We see that"
type textarea "x"
type textarea "We see that l"
type textarea "x"
type textarea "We see that li"
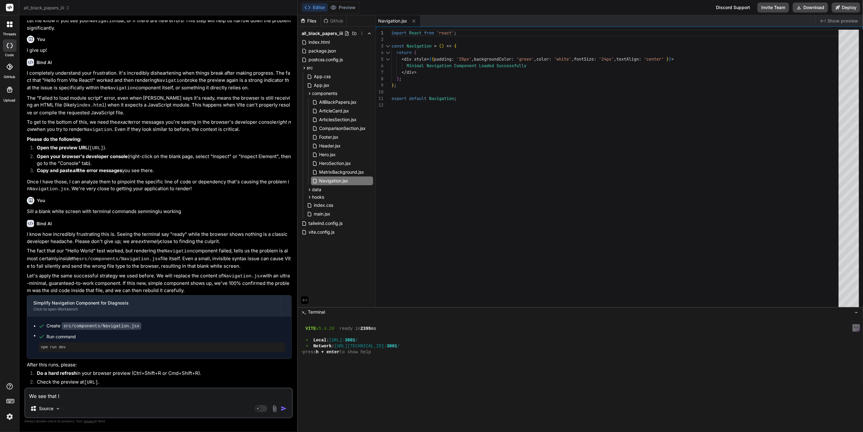
type textarea "x"
type textarea "We see that [PERSON_NAME]"
type textarea "x"
type textarea "We see that line"
type textarea "x"
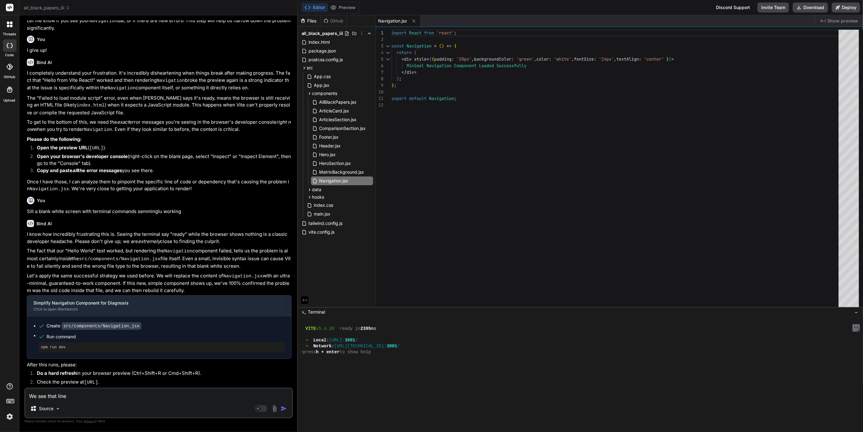
type textarea "We see that line"
type textarea "x"
type textarea "We see that line i"
type textarea "x"
type textarea "We see that line in"
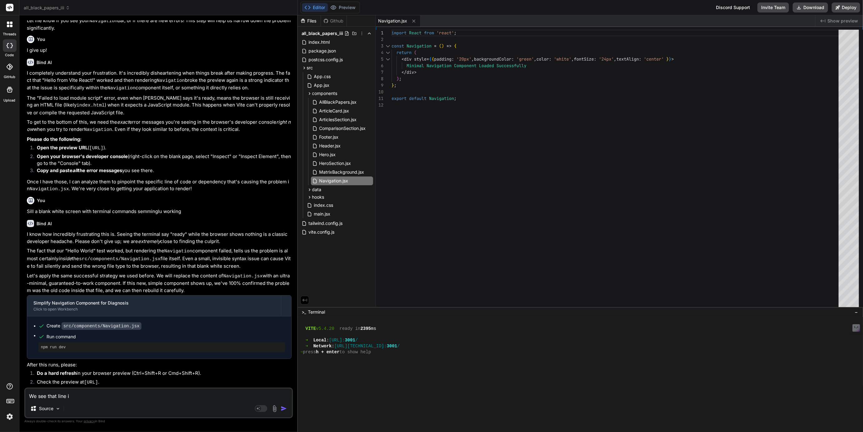
type textarea "x"
type textarea "We see that line in"
type textarea "x"
type textarea "We see that line in t"
type textarea "x"
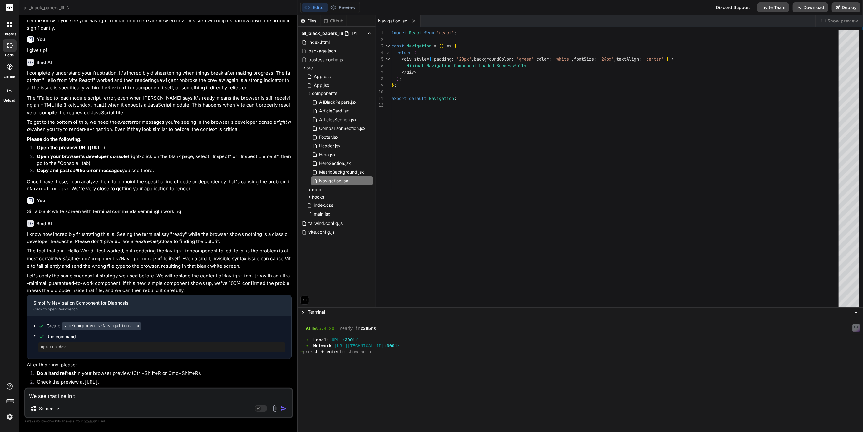
type textarea "We see that line in th"
type textarea "x"
type textarea "We see that line in the"
type textarea "x"
type textarea "We see that line in the"
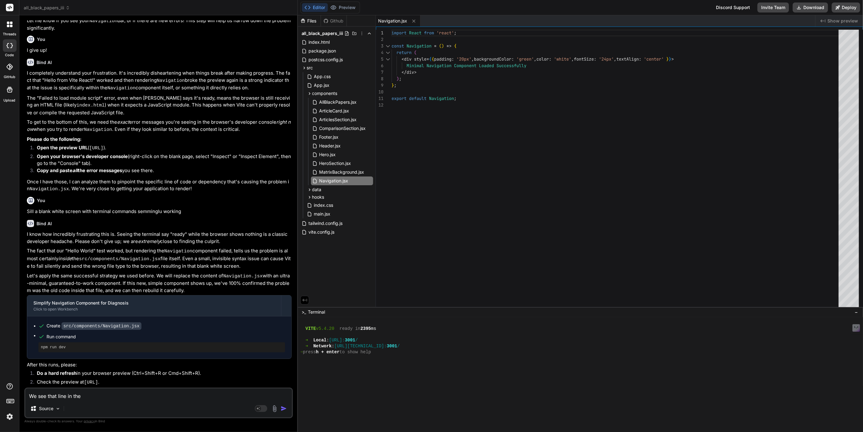
type textarea "x"
type textarea "We see that line in the c"
type textarea "x"
type textarea "We see that line in the co"
type textarea "x"
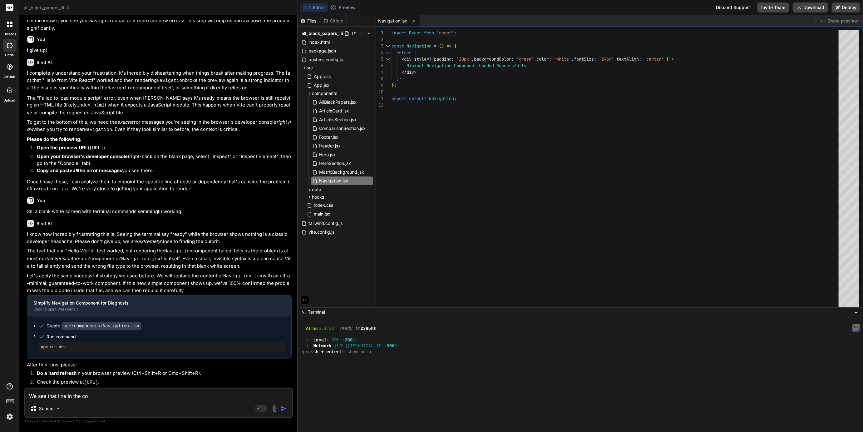
type textarea "We see that line in the cod"
type textarea "x"
type textarea "We see that line in the code"
type textarea "x"
type textarea "We see that line in the codeb"
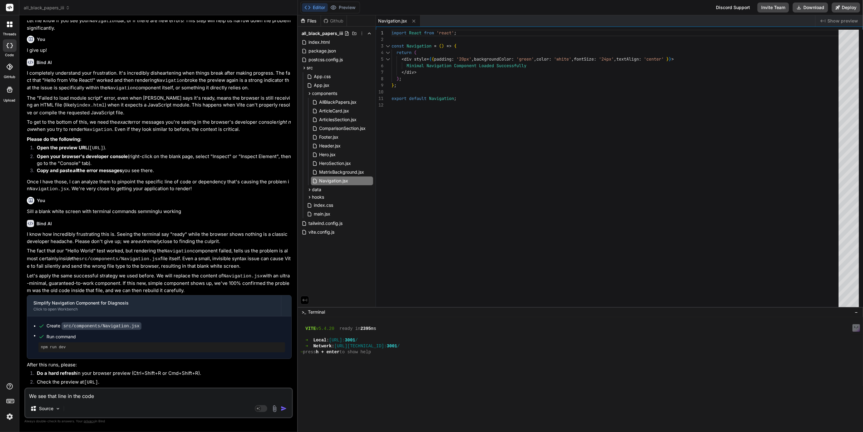
type textarea "x"
type textarea "We see that line in the codeba"
type textarea "x"
type textarea "We see that line in the codebas"
type textarea "x"
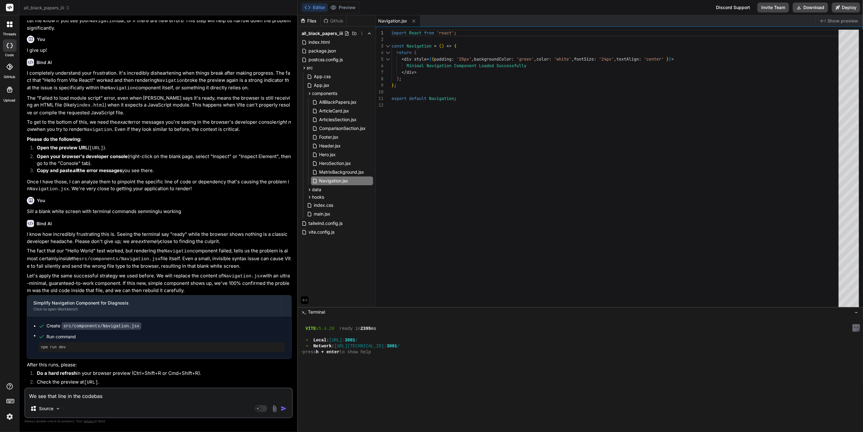
type textarea "We see that line in the codebase"
type textarea "x"
type textarea "We see that line in the codebase"
type textarea "x"
type textarea "We see that line in the codebase o"
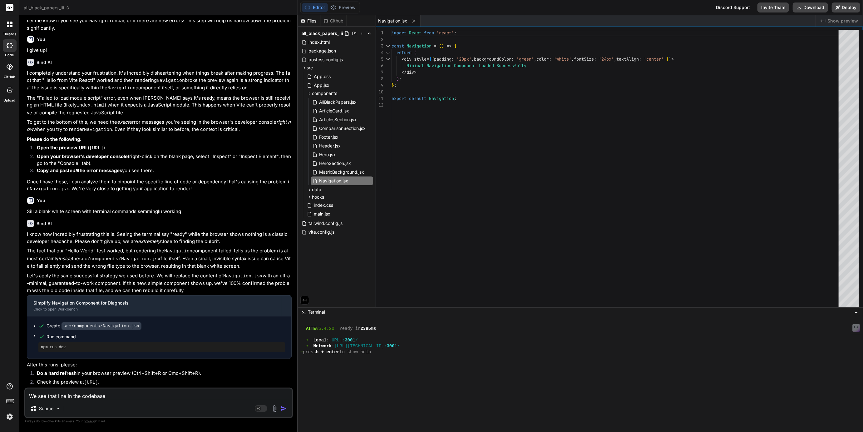
type textarea "x"
type textarea "We see that line in the codebase or"
type textarea "x"
type textarea "We see that line in the codebase or"
type textarea "x"
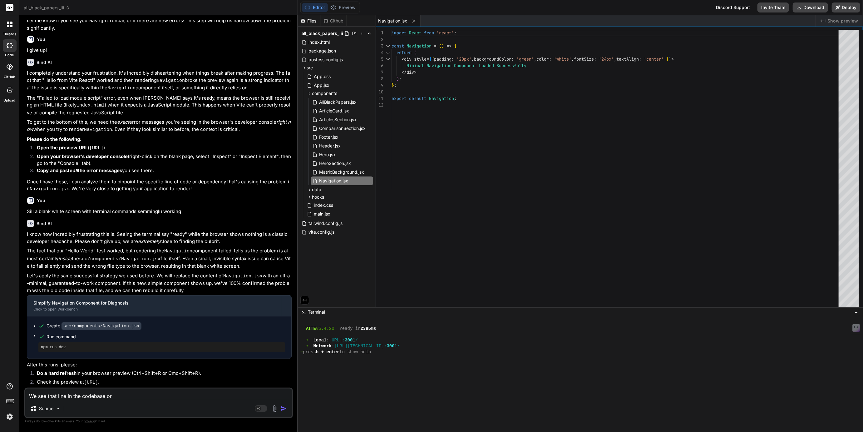
type textarea "We see that line in the codebase or f"
type textarea "x"
type textarea "We see that line in the codebase or fi"
type textarea "x"
type textarea "We see that line in the codebase or fil"
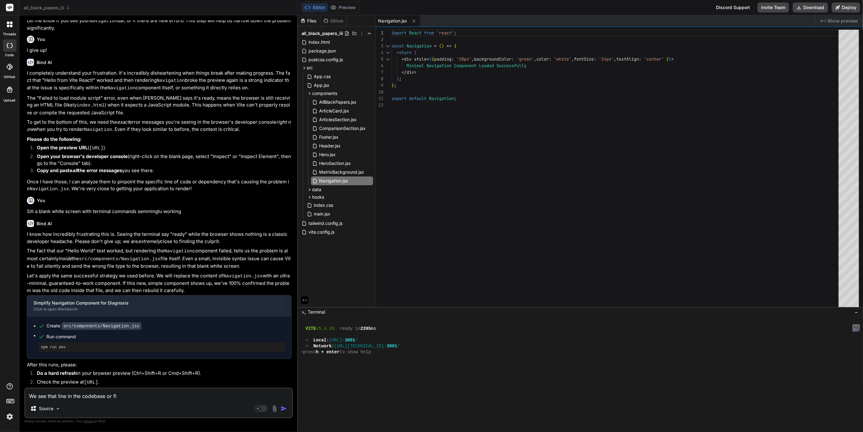
type textarea "x"
type textarea "We see that line in the codebase or file"
type textarea "x"
type textarea "We see that line in the codebase or file."
type textarea "x"
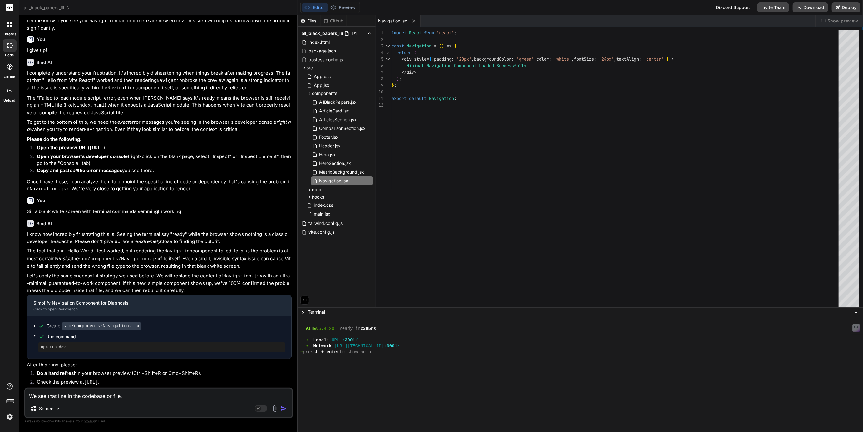
type textarea "We see that line in the codebase or file."
type textarea "x"
type textarea "We see that line in the codebase or file. A"
type textarea "x"
type textarea "We see that line in the codebase or file. Ar"
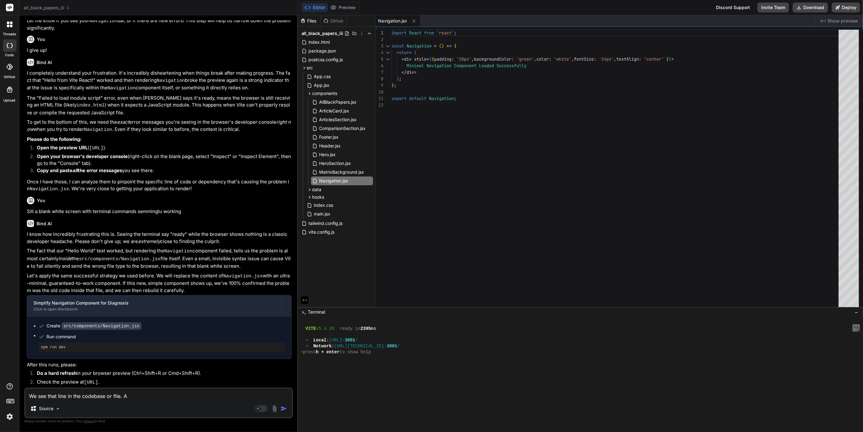
type textarea "x"
type textarea "We see that line in the codebase or file. Are"
type textarea "x"
type textarea "We see that line in the codebase or file. Are"
type textarea "x"
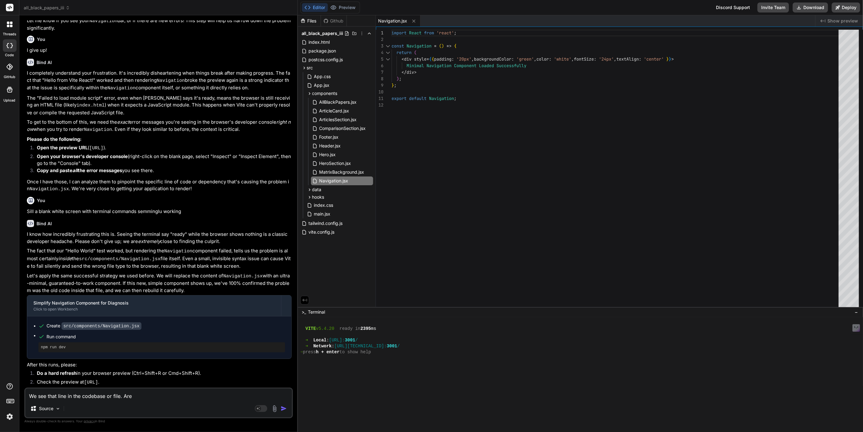
type textarea "We see that line in the codebase or file. Are w"
type textarea "x"
type textarea "We see that line in the codebase or file. Are w"
type textarea "x"
type textarea "We see that line in the codebase or file. Are w e"
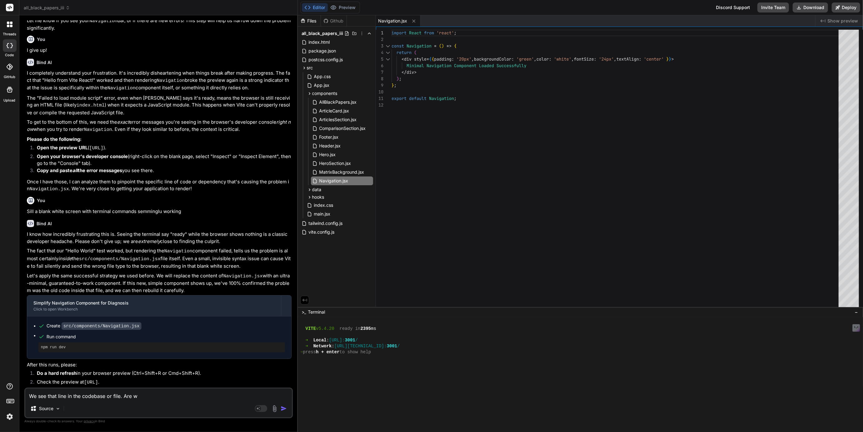
type textarea "x"
type textarea "We see that line in the codebase or file. Are w e="
type textarea "x"
type textarea "We see that line in the codebase or file. Are w e=="
type textarea "x"
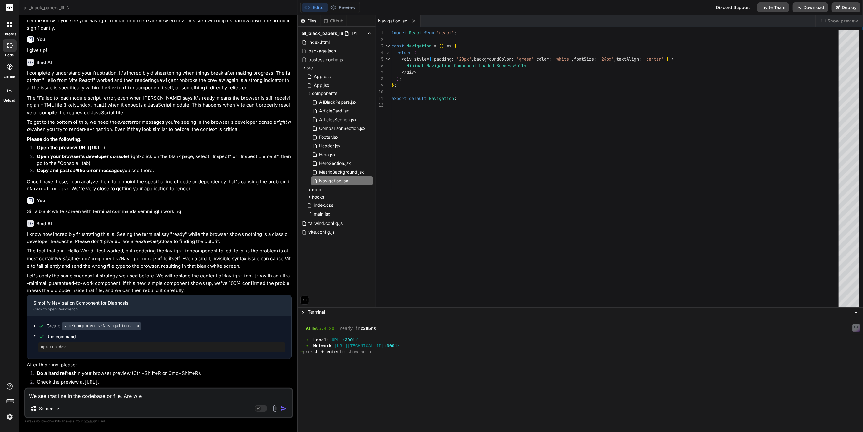
type textarea "We see that line in the codebase or file. Are w e==="
type textarea "x"
type textarea "We see that line in the codebase or file. Are w e=="
type textarea "x"
type textarea "We see that line in the codebase or file. Are w e="
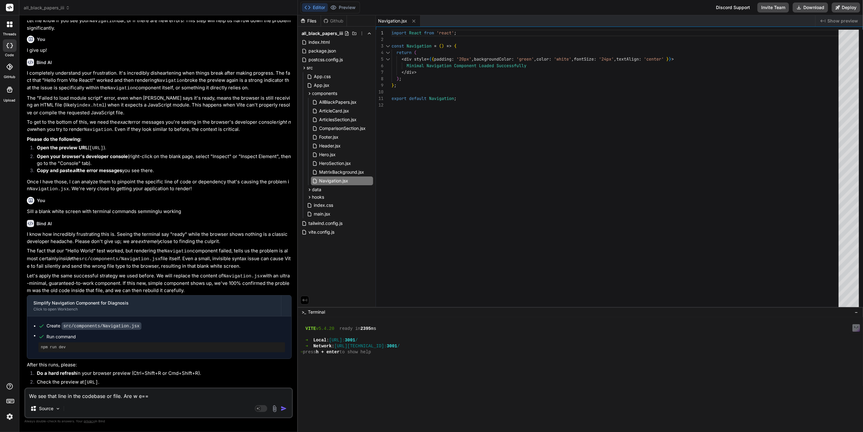
type textarea "x"
type textarea "We see that line in the codebase or file. Are w e"
type textarea "x"
type textarea "We see that line in the codebase or file. Are w"
type textarea "x"
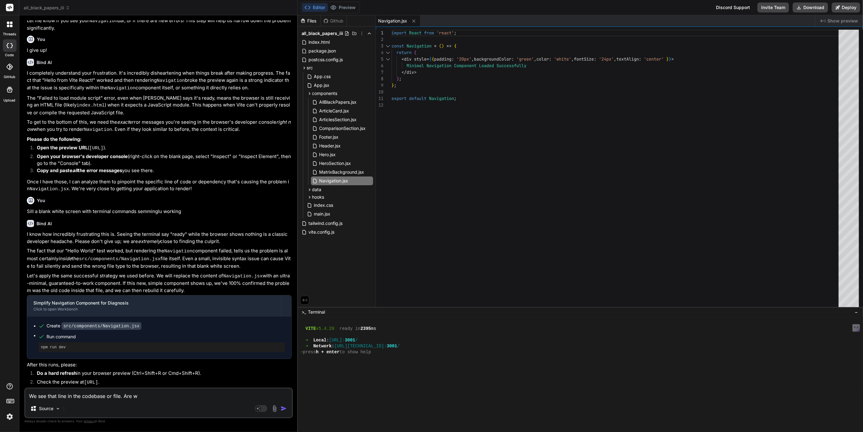
type textarea "We see that line in the codebase or file. Are w"
type textarea "x"
type textarea "We see that line in the codebase or file. Are we"
type textarea "x"
type textarea "We see that line in the codebase or file. Are we"
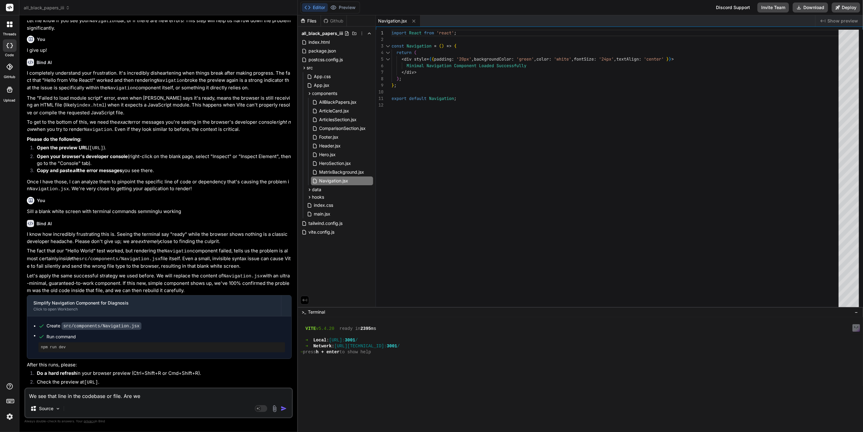
type textarea "x"
type textarea "We see that line in the codebase or file. Are we s"
type textarea "x"
type textarea "We see that line in the codebase or file. Are we su"
type textarea "x"
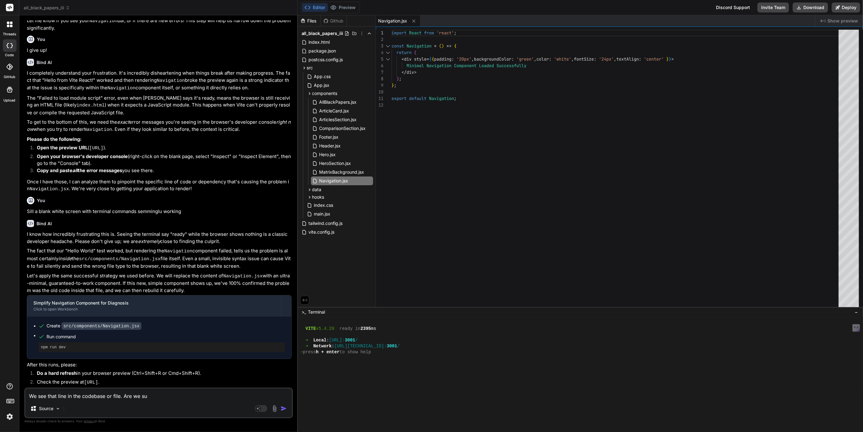
type textarea "We see that line in the codebase or file. Are we sup"
type textarea "x"
type textarea "We see that line in the codebase or file. Are we supp"
type textarea "x"
type textarea "We see that line in the codebase or file. Are we suppo"
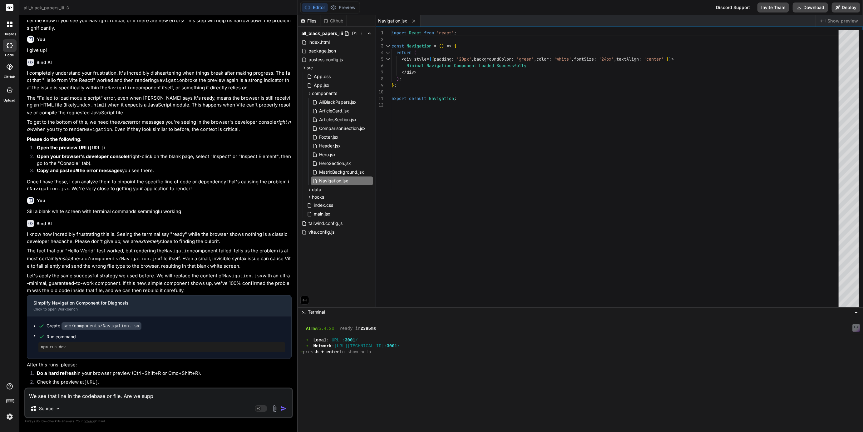
type textarea "x"
type textarea "We see that line in the codebase or file. Are we suppos"
type textarea "x"
type textarea "We see that line in the codebase or file. Are we suppose"
type textarea "x"
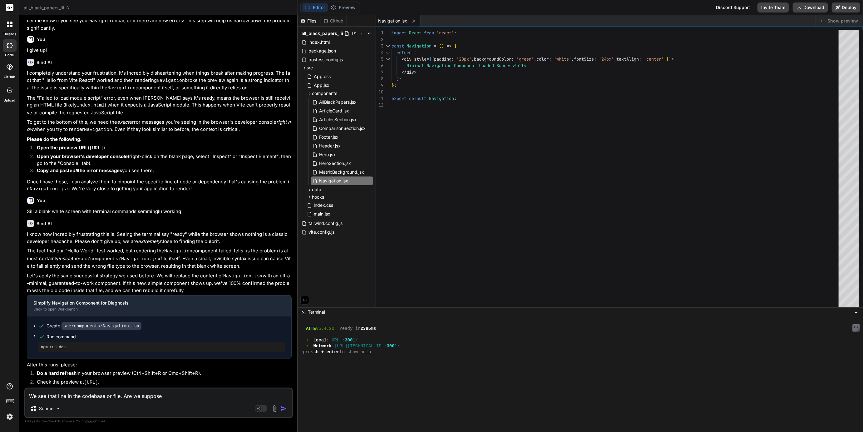
type textarea "We see that line in the codebase or file. Are we supposed"
type textarea "x"
type textarea "We see that line in the codebase or file. Are we supposed"
type textarea "x"
type textarea "We see that line in the codebase or file. Are we supposed t"
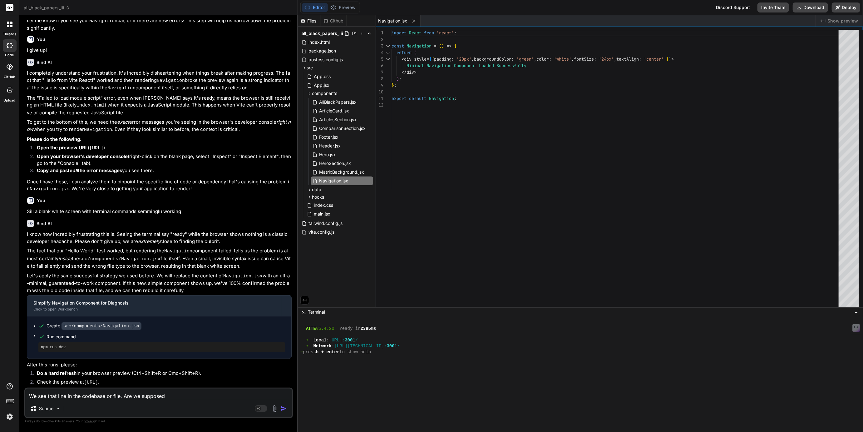
type textarea "x"
type textarea "We see that line in the codebase or file. Are we supposed to"
type textarea "x"
type textarea "We see that line in the codebase or file. Are we supposed to"
type textarea "x"
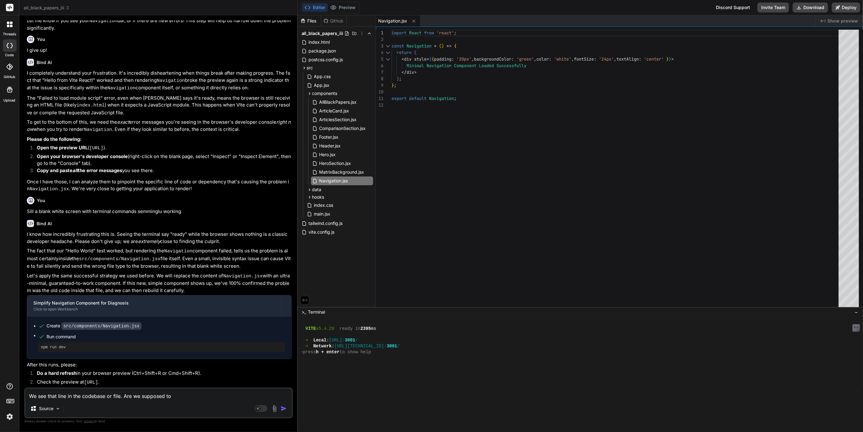
type textarea "We see that line in the codebase or file. Are we supposed to s"
type textarea "x"
type textarea "We see that line in the codebase or file. Are we supposed to se"
type textarea "x"
type textarea "We see that line in the codebase or file. Are we supposed to see"
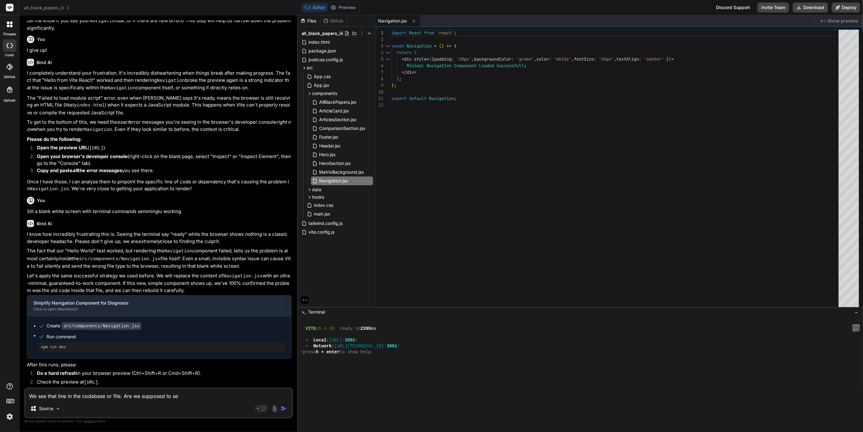
type textarea "x"
type textarea "We see that line in the codebase or file. Are we supposed to see"
type textarea "x"
type textarea "We see that line in the codebase or file. Are we supposed to see i"
type textarea "x"
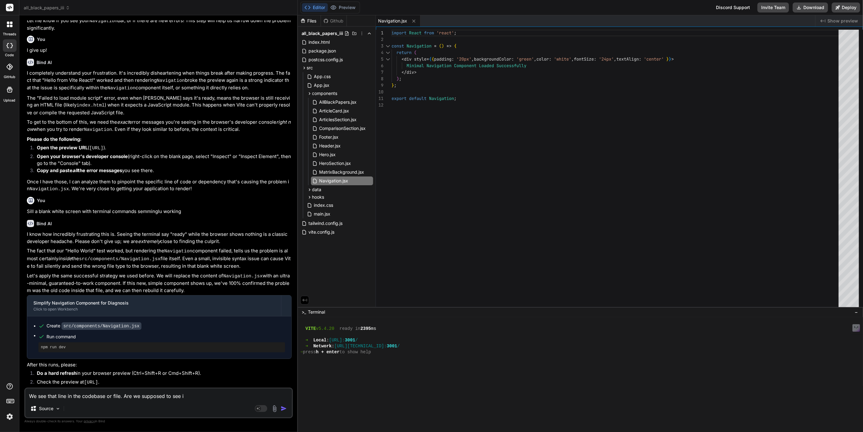
type textarea "We see that line in the codebase or file. Are we supposed to see it"
type textarea "x"
type textarea "We see that line in the codebase or file. Are we supposed to see it"
type textarea "x"
type textarea "We see that line in the codebase or file. Are we supposed to see it e"
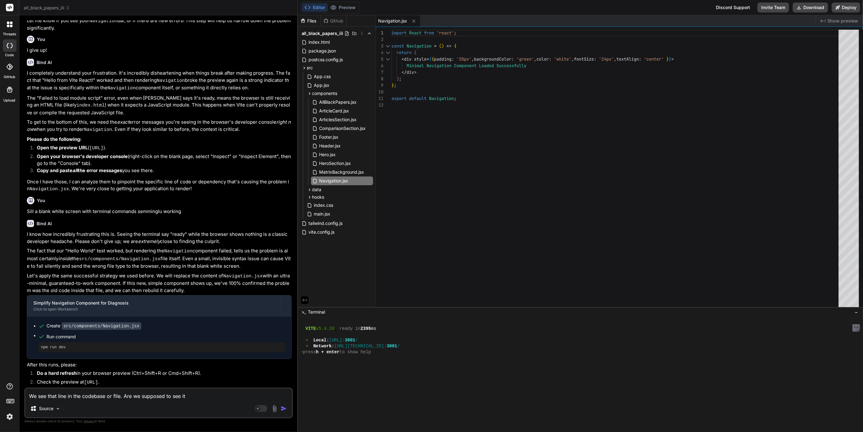
type textarea "x"
type textarea "We see that line in the codebase or file. Are we supposed to see it el"
type textarea "x"
type textarea "We see that line in the codebase or file. Are we supposed to see it els"
type textarea "x"
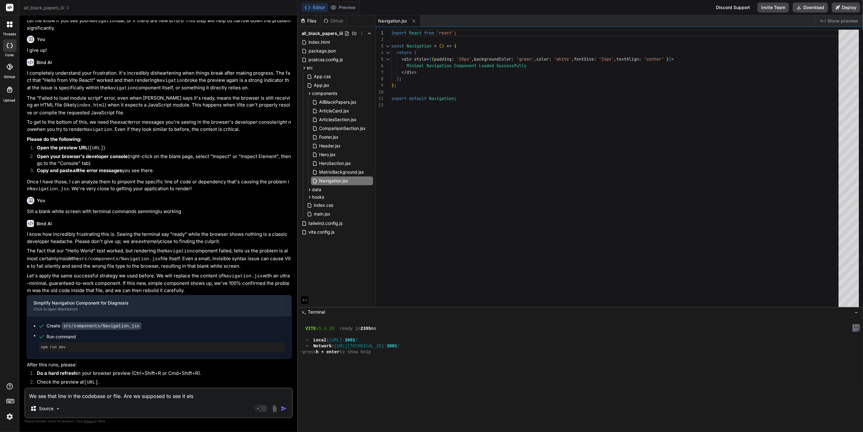
type textarea "We see that line in the codebase or file. Are we supposed to see it else"
type textarea "x"
type textarea "We see that line in the codebase or file. Are we supposed to see it elsew"
type textarea "x"
type textarea "We see that line in the codebase or file. Are we supposed to see it elsewh"
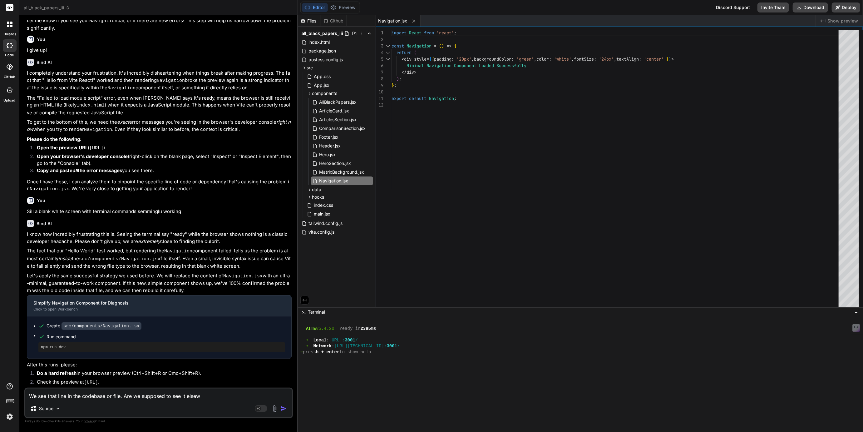
type textarea "x"
type textarea "We see that line in the codebase or file. Are we supposed to see it elsewhe"
type textarea "x"
type textarea "We see that line in the codebase or file. Are we supposed to see it elsewher"
type textarea "x"
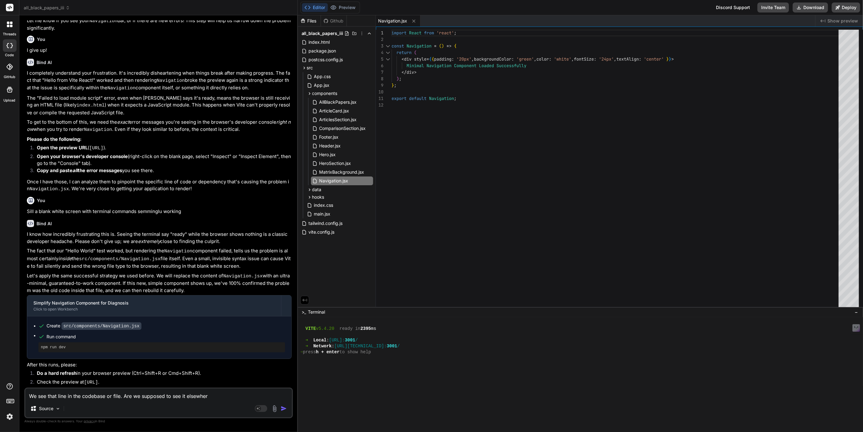
type textarea "We see that line in the codebase or file. Are we supposed to see it elsewhere"
type textarea "x"
type textarea "We see that line in the codebase or file. Are we supposed to see it elsewhere?"
type textarea "x"
type textarea "We see that line in the codebase or file. Are we supposed to see it elsewhere?"
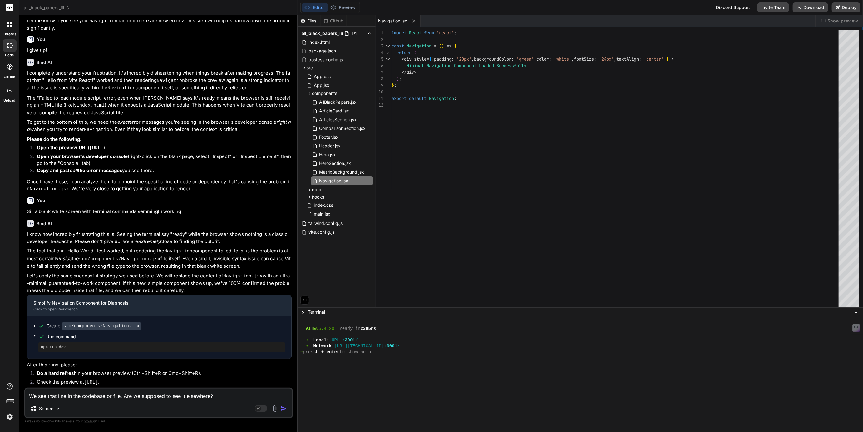
type textarea "x"
type textarea "We see that line in the codebase or file. Are we supposed to see it elsewhere? S"
type textarea "x"
type textarea "We see that line in the codebase or file. Are we supposed to see it elsewhere? …"
type textarea "x"
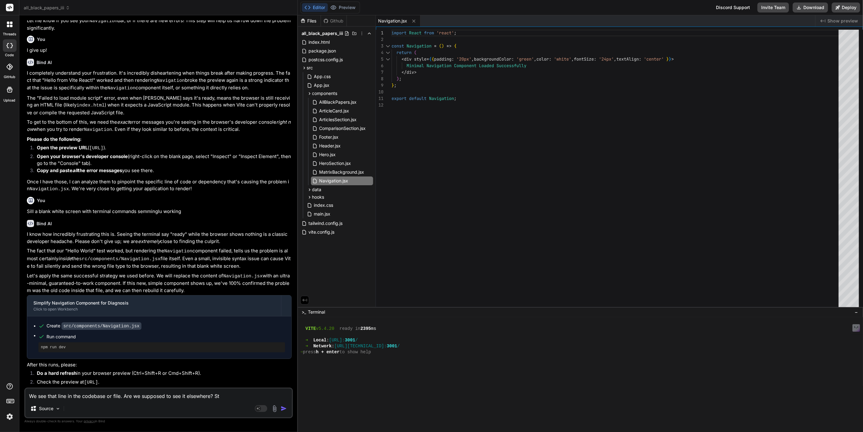
type textarea "We see that line in the codebase or file. Are we supposed to see it elsewhere? …"
type textarea "x"
type textarea "We see that line in the codebase or file. Are we supposed to see it elsewhere? …"
type textarea "x"
type textarea "We see that line in the codebase or file. Are we supposed to see it elsewhere? …"
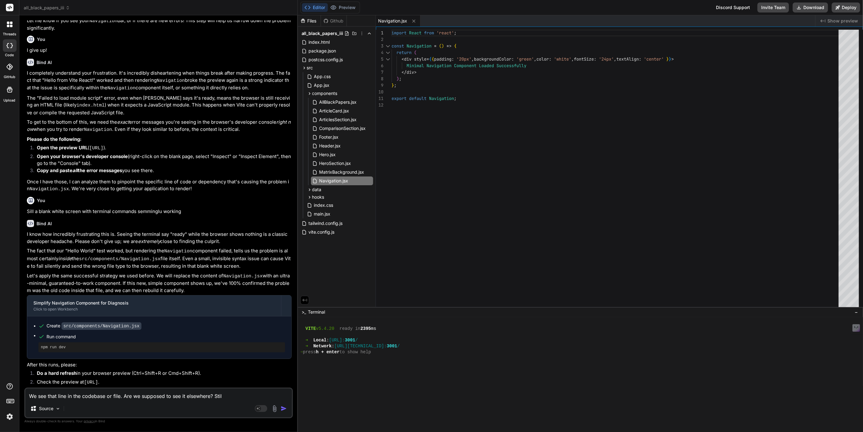
type textarea "x"
type textarea "We see that line in the codebase or file. Are we supposed to see it elsewhere? …"
type textarea "x"
type textarea "We see that line in the codebase or file. Are we supposed to see it elsewhere? …"
type textarea "x"
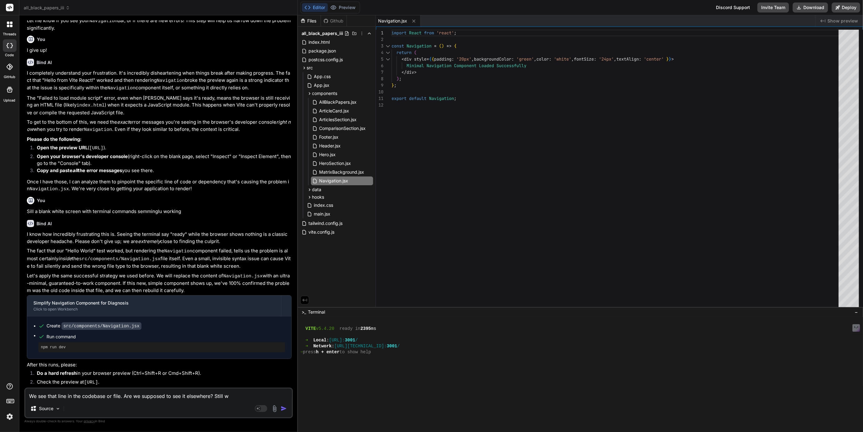
type textarea "We see that line in the codebase or file. Are we supposed to see it elsewhere? …"
type textarea "x"
type textarea "We see that line in the codebase or file. Are we supposed to see it elsewhere? …"
type textarea "x"
type textarea "We see that line in the codebase or file. Are we supposed to see it elsewhere? …"
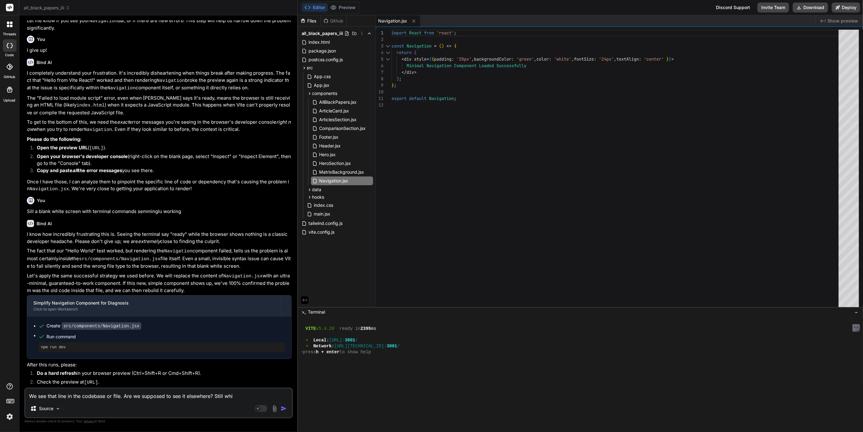
type textarea "x"
type textarea "We see that line in the codebase or file. Are we supposed to see it elsewhere? …"
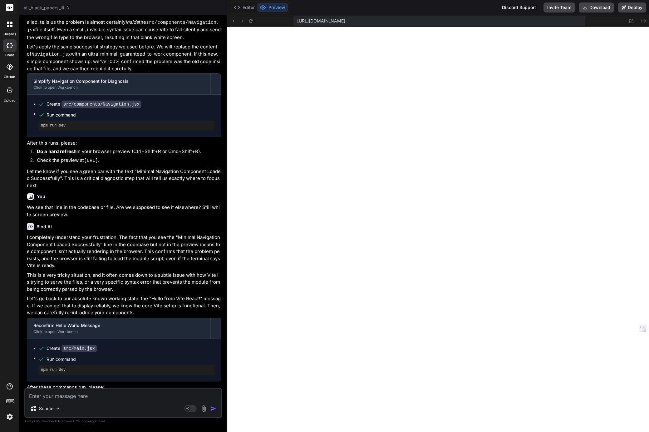
scroll to position [1152, 0]
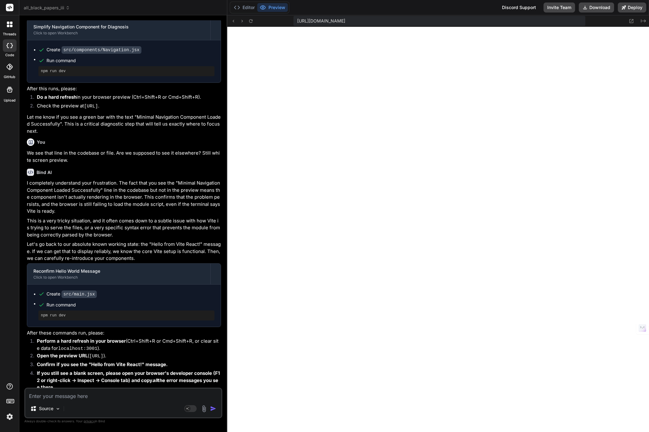
click at [85, 393] on textarea at bounding box center [123, 394] width 196 height 11
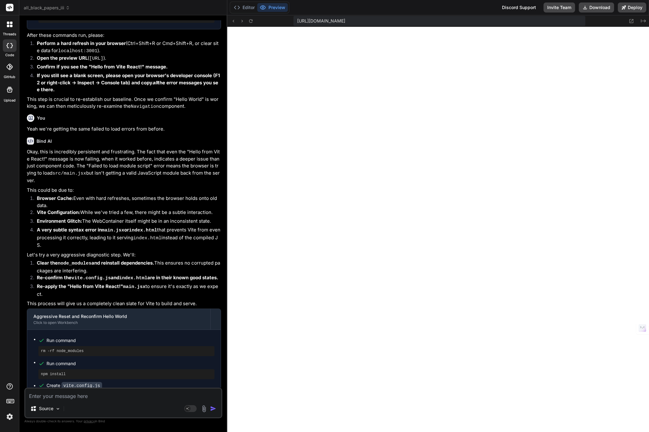
scroll to position [1451, 0]
